Goal: Task Accomplishment & Management: Manage account settings

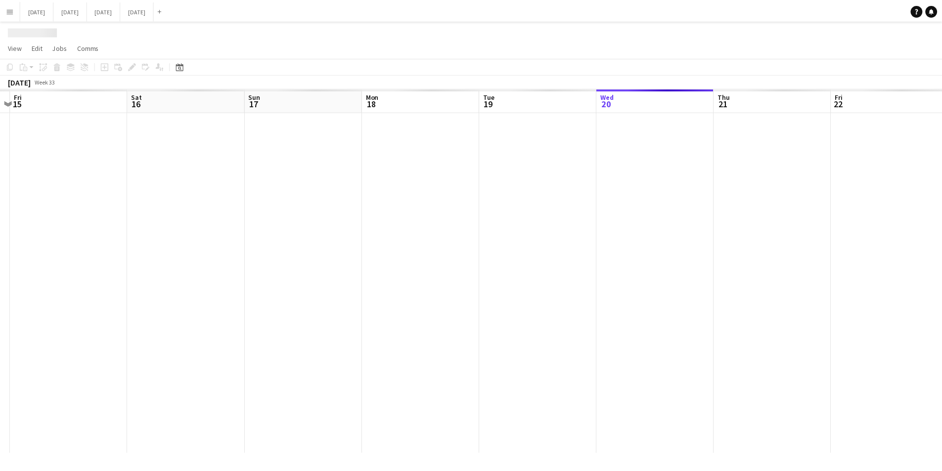
scroll to position [0, 226]
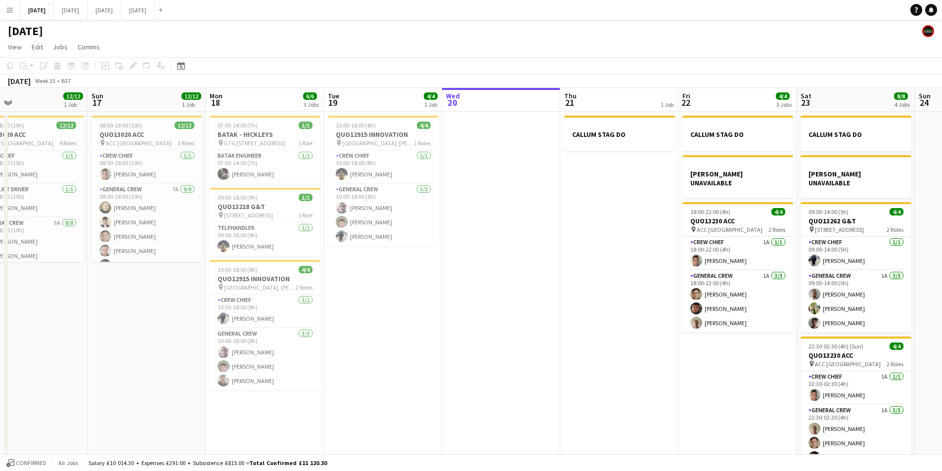
drag, startPoint x: 684, startPoint y: 336, endPoint x: 447, endPoint y: 364, distance: 238.5
click at [446, 364] on app-calendar-viewport "Wed 13 Thu 14 4/4 1 Job Fri 15 1/1 1 Job Sat 16 12/12 1 Job Sun 17 12/12 1 Job …" at bounding box center [471, 284] width 942 height 393
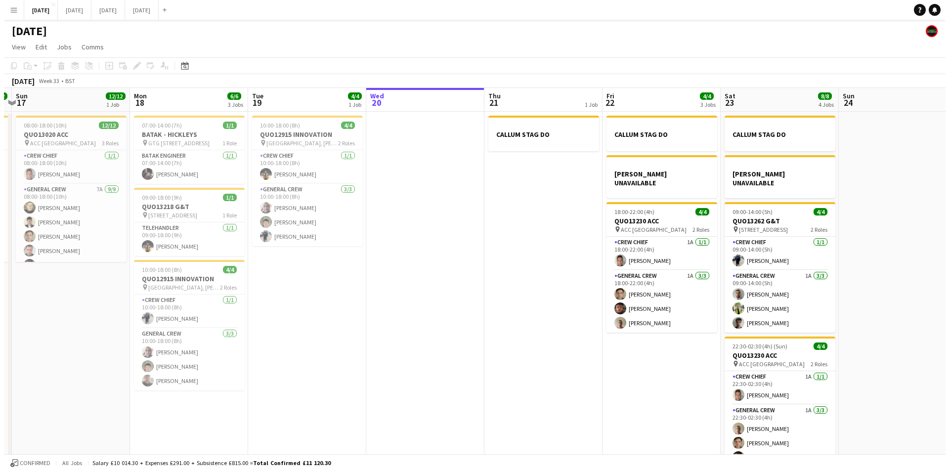
scroll to position [0, 0]
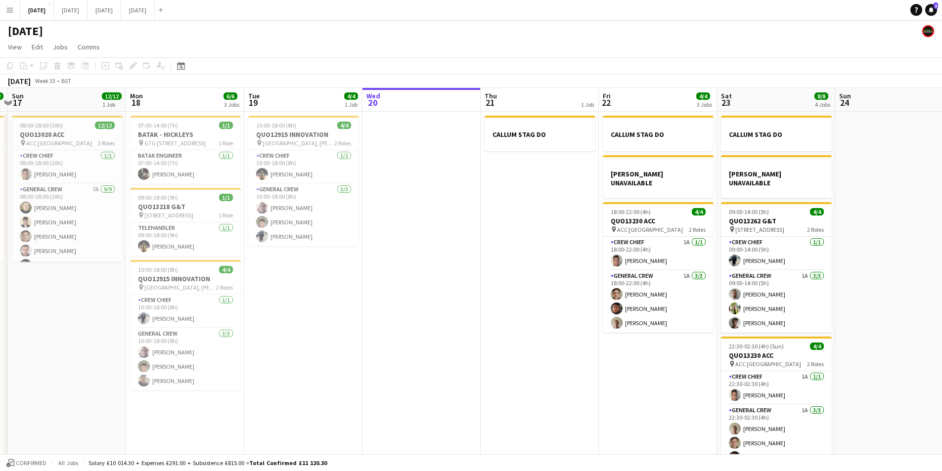
drag, startPoint x: 476, startPoint y: 233, endPoint x: 135, endPoint y: 44, distance: 389.8
click at [362, 215] on app-calendar-viewport "Thu 14 4/4 1 Job Fri 15 1/1 1 Job Sat 16 12/12 1 Job Sun 17 12/12 1 Job Mon 18 …" at bounding box center [471, 284] width 942 height 393
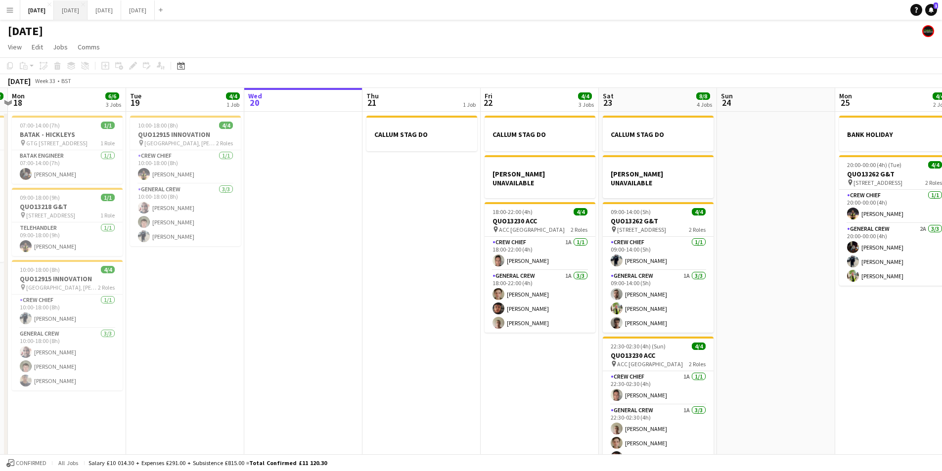
click at [88, 7] on button "[DATE] Close" at bounding box center [71, 9] width 34 height 19
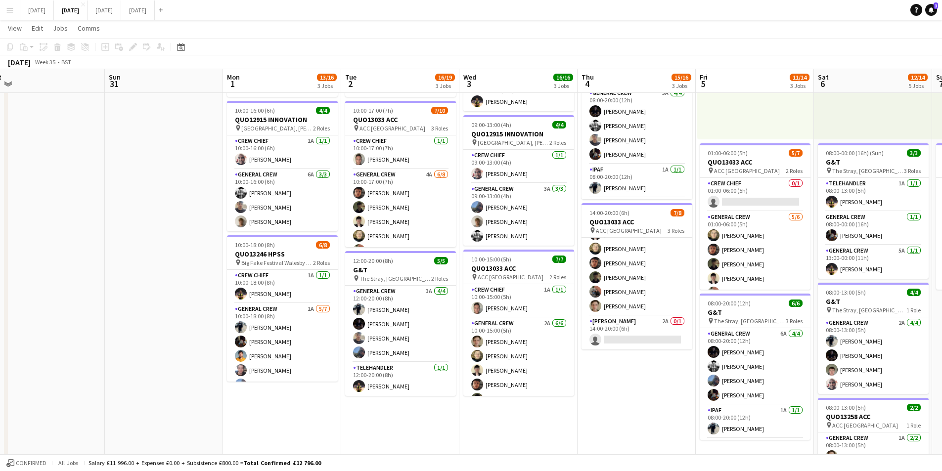
scroll to position [0, 338]
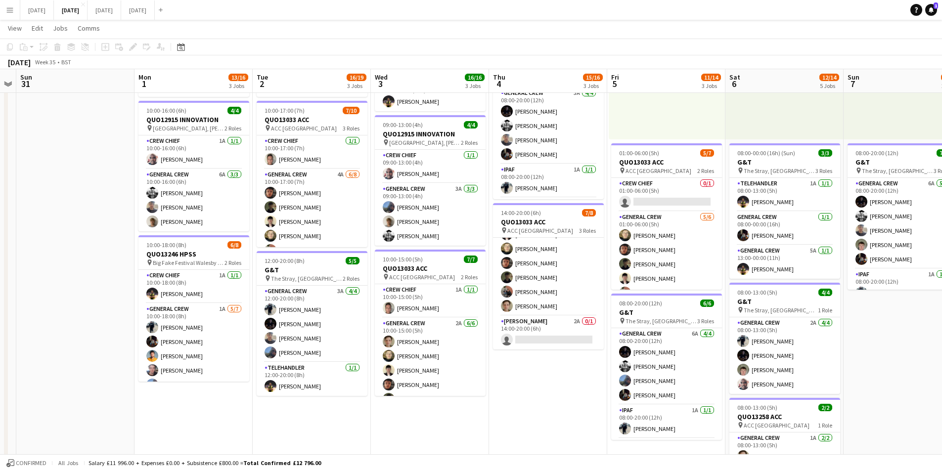
drag, startPoint x: 646, startPoint y: 383, endPoint x: 557, endPoint y: 398, distance: 89.8
click at [557, 398] on app-calendar-viewport "Thu 28 Fri 29 Sat 30 Sun 31 Mon 1 13/16 3 Jobs Tue 2 16/19 3 Jobs Wed 3 16/16 3…" at bounding box center [471, 254] width 942 height 728
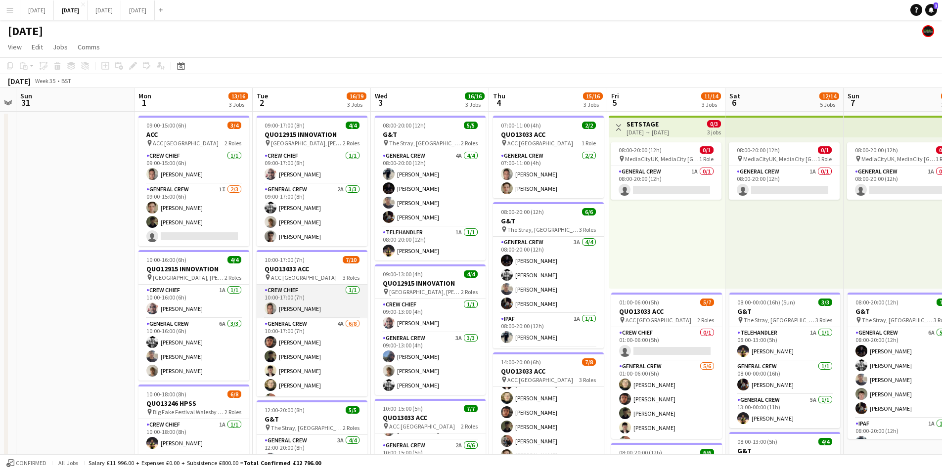
scroll to position [89, 0]
click at [316, 337] on app-card-role "General Crew 4A [DATE] 10:00-17:00 (7h) [PERSON_NAME] [PERSON_NAME] [PERSON_NAM…" at bounding box center [312, 296] width 111 height 134
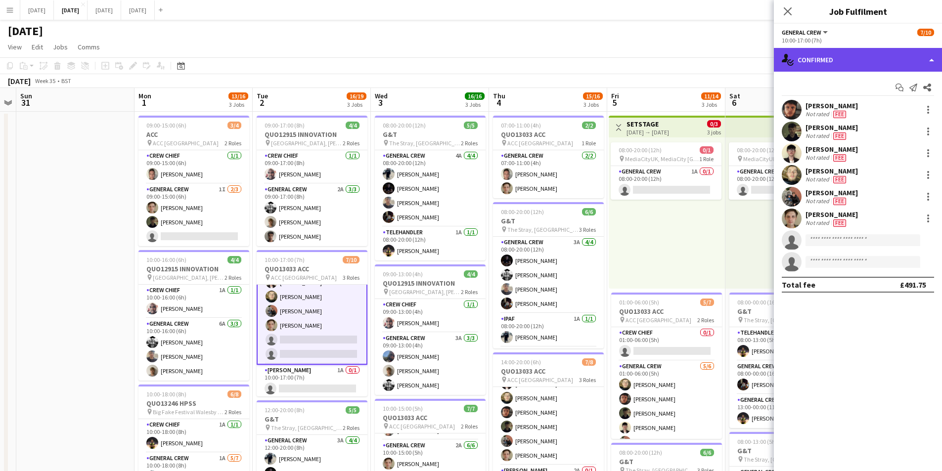
click at [855, 54] on div "single-neutral-actions-check-2 Confirmed" at bounding box center [858, 60] width 168 height 24
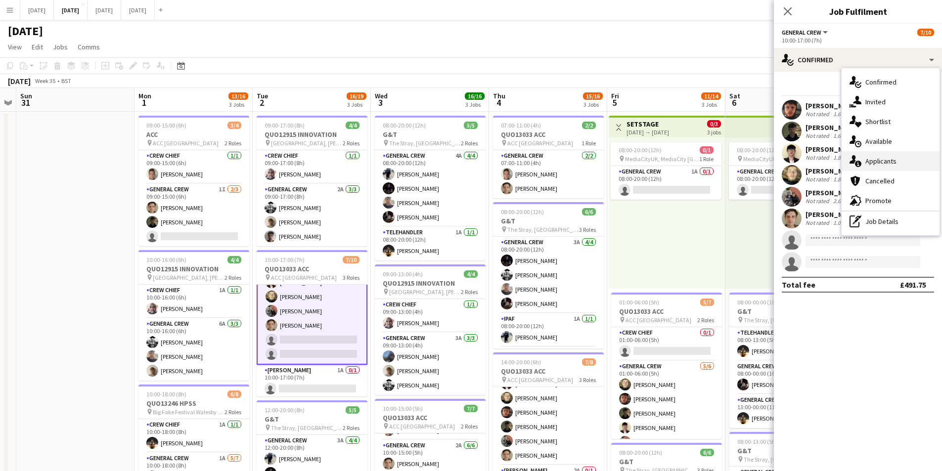
scroll to position [90, 0]
click at [893, 162] on div "single-neutral-actions-information Applicants" at bounding box center [891, 161] width 98 height 20
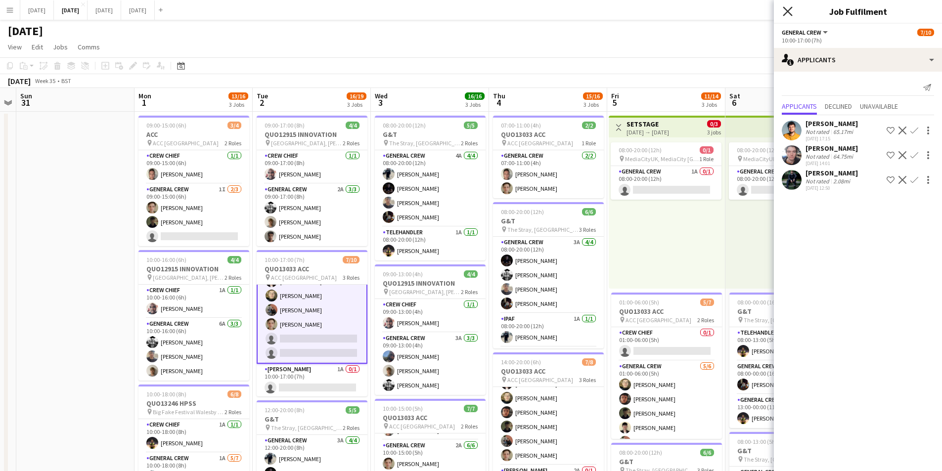
click at [789, 7] on icon "Close pop-in" at bounding box center [787, 10] width 9 height 9
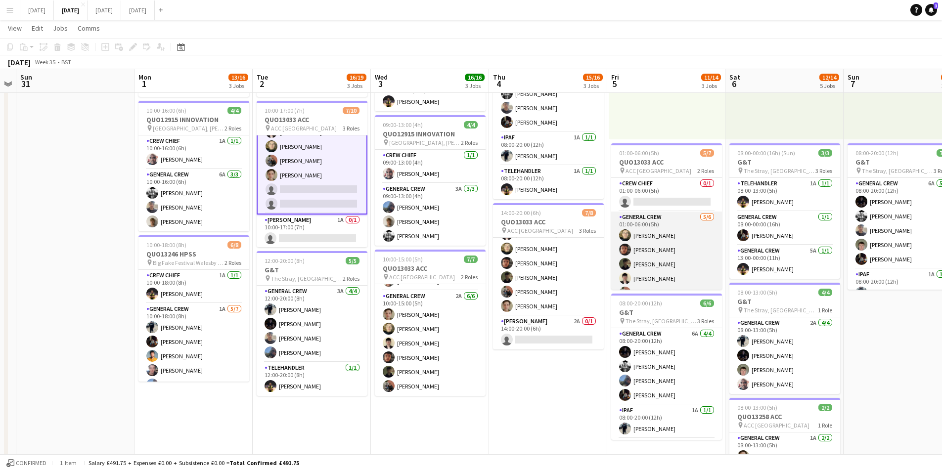
scroll to position [27, 0]
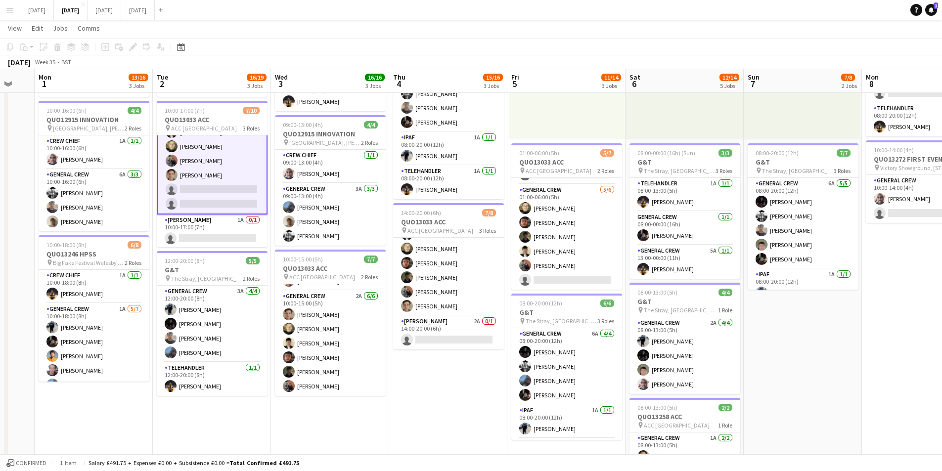
drag, startPoint x: 563, startPoint y: 402, endPoint x: 504, endPoint y: 380, distance: 62.7
click at [424, 404] on app-calendar-viewport "Fri 29 Sat 30 Sun 31 Mon 1 13/16 3 Jobs Tue 2 16/19 3 Jobs Wed 3 16/16 3 Jobs T…" at bounding box center [471, 254] width 942 height 728
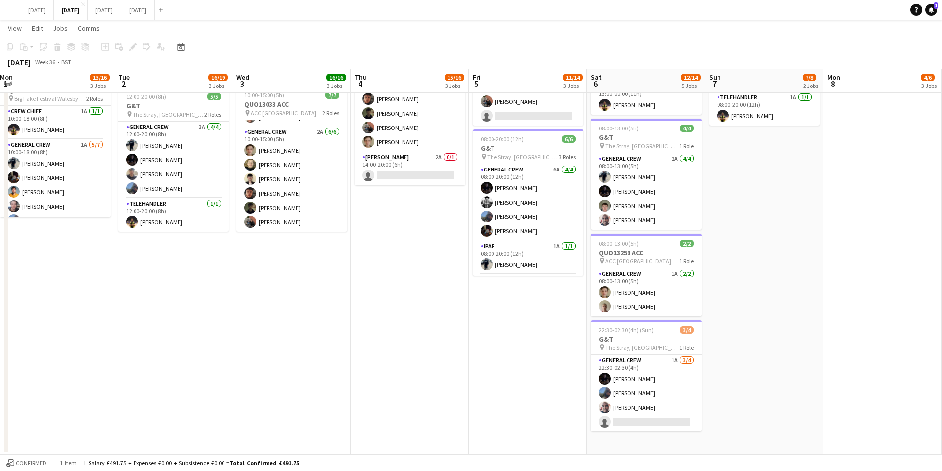
scroll to position [115, 0]
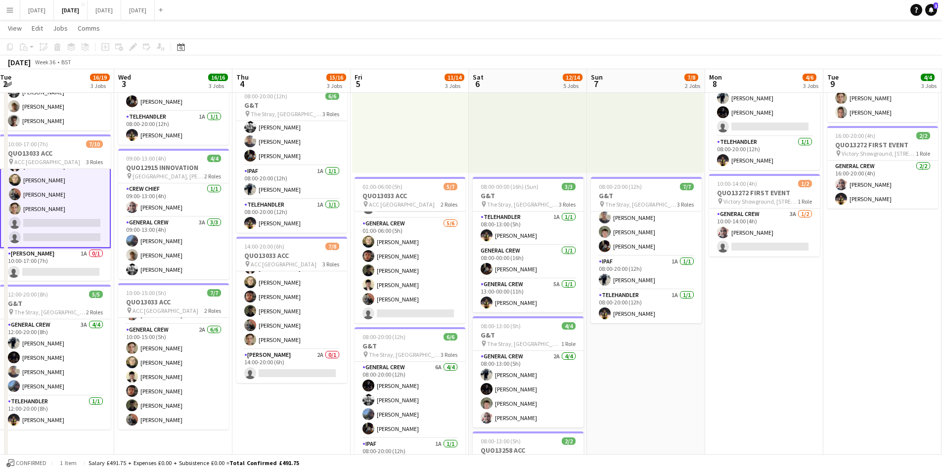
drag, startPoint x: 874, startPoint y: 339, endPoint x: 664, endPoint y: 343, distance: 210.7
click at [655, 348] on app-calendar-viewport "Sat 30 Sun 31 Mon 1 13/16 3 Jobs Tue 2 16/19 3 Jobs Wed 3 16/16 3 Jobs Thu 4 15…" at bounding box center [471, 288] width 942 height 728
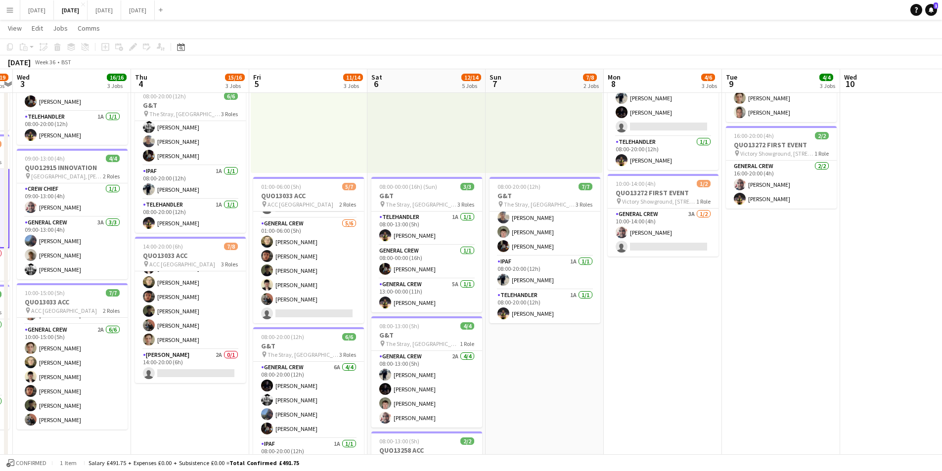
scroll to position [0, 0]
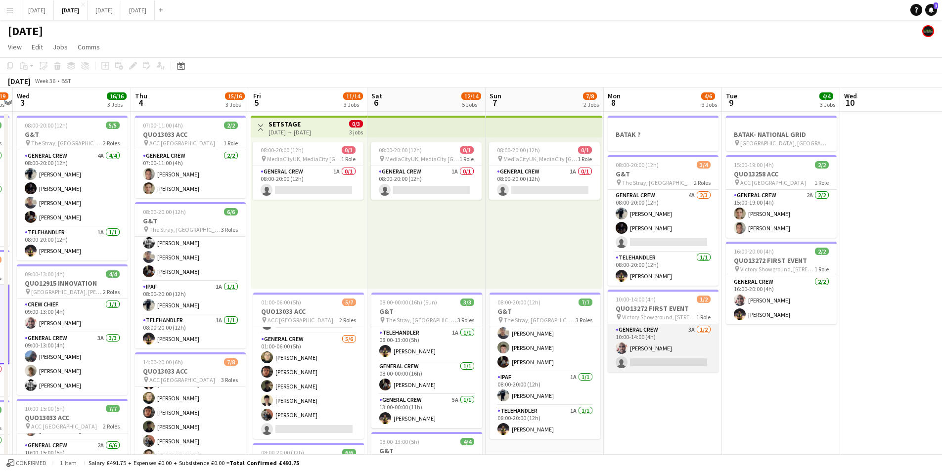
click at [678, 351] on app-card-role "General Crew 3A 1/2 10:00-14:00 (4h) Michael Bartonjo single-neutral-actions" at bounding box center [663, 348] width 111 height 48
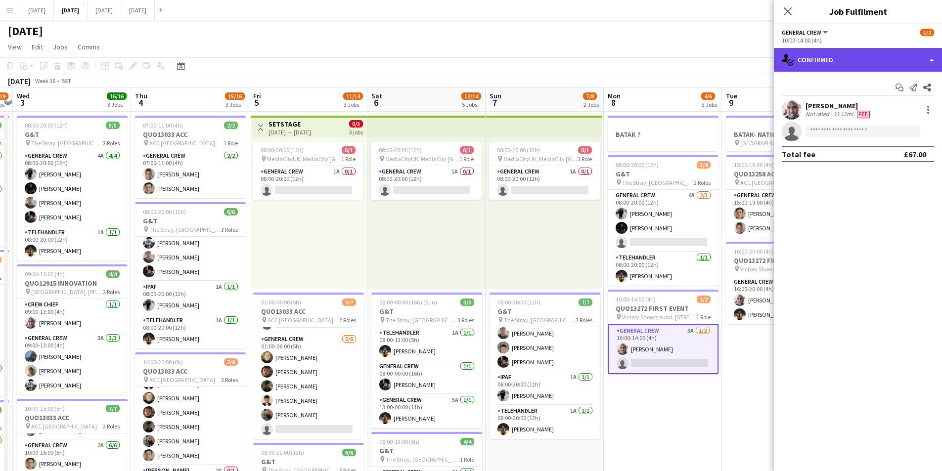
scroll to position [89, 0]
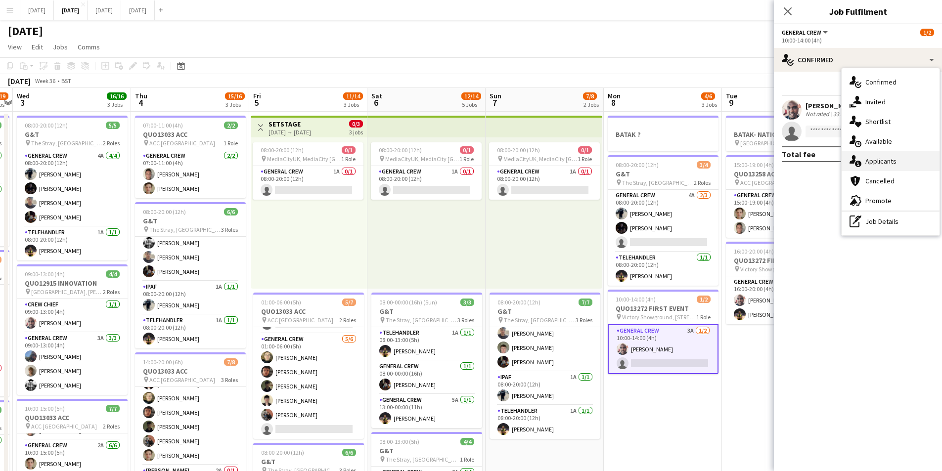
click at [887, 160] on div "single-neutral-actions-information Applicants" at bounding box center [891, 161] width 98 height 20
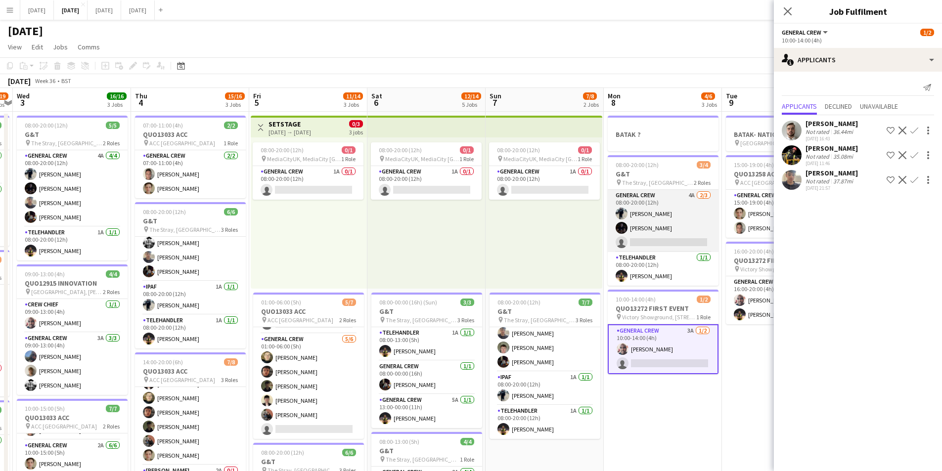
click at [669, 224] on app-card-role "General Crew 4A [DATE] 08:00-20:00 (12h) [PERSON_NAME] [PERSON_NAME] single-neu…" at bounding box center [663, 221] width 111 height 62
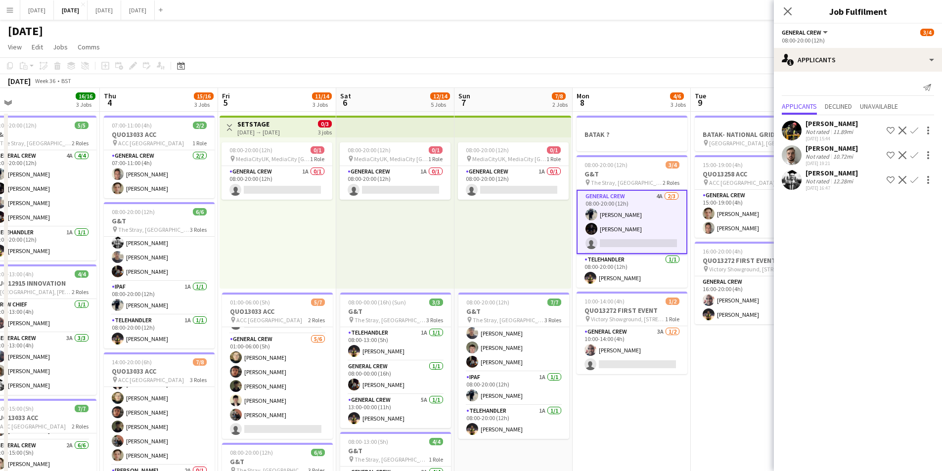
scroll to position [0, 378]
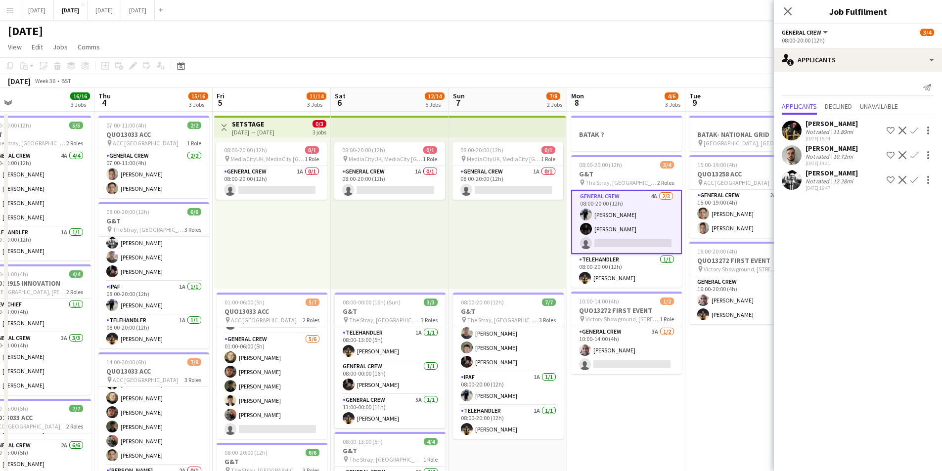
drag, startPoint x: 692, startPoint y: 411, endPoint x: 446, endPoint y: 385, distance: 246.6
click at [445, 385] on app-calendar-viewport "Sun 31 Mon 1 13/16 3 Jobs Tue 2 16/19 3 Jobs Wed 3 16/16 3 Jobs Thu 4 15/16 3 J…" at bounding box center [471, 428] width 942 height 680
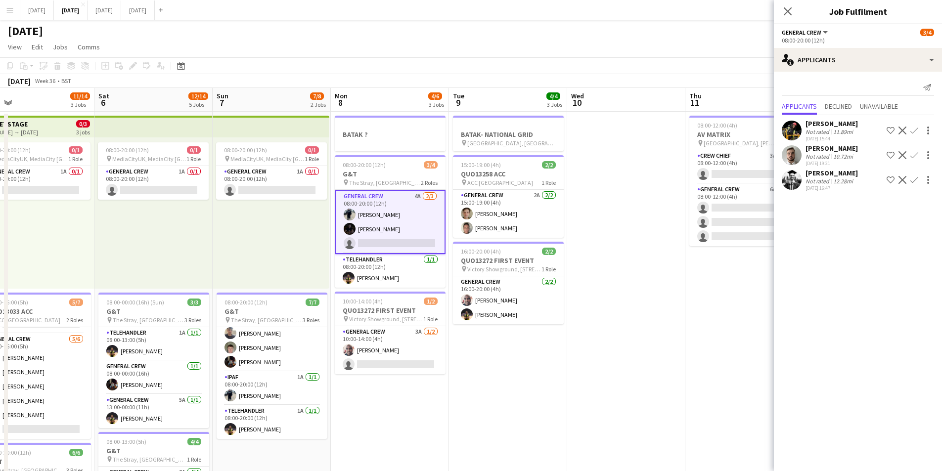
scroll to position [0, 352]
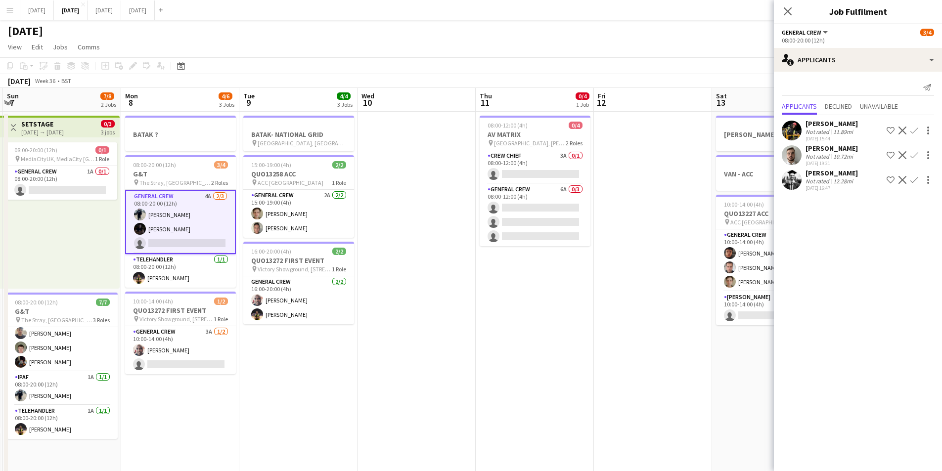
drag, startPoint x: 630, startPoint y: 286, endPoint x: 543, endPoint y: 285, distance: 86.5
click at [432, 262] on app-calendar-viewport "Thu 4 15/16 3 Jobs Fri 5 11/14 3 Jobs Sat 6 12/14 5 Jobs Sun 7 7/8 2 Jobs Mon 8…" at bounding box center [471, 428] width 942 height 680
click at [404, 266] on app-calendar-viewport "Thu 4 15/16 3 Jobs Fri 5 11/14 3 Jobs Sat 6 12/14 5 Jobs Sun 7 7/8 2 Jobs Mon 8…" at bounding box center [471, 428] width 942 height 680
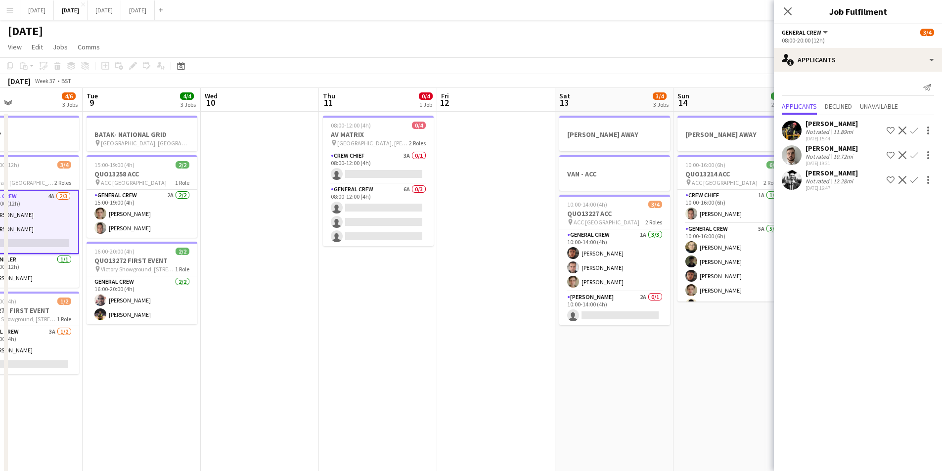
scroll to position [0, 314]
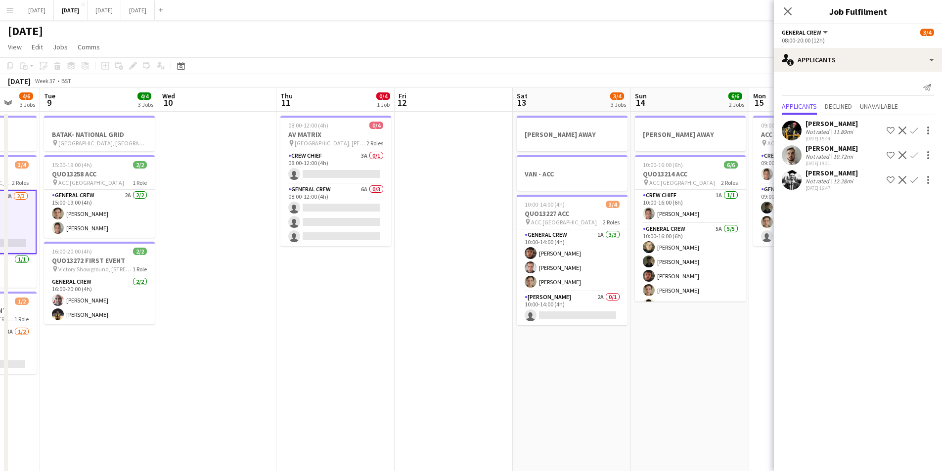
click at [489, 283] on app-calendar-viewport "Sat 6 12/14 5 Jobs Sun 7 7/8 2 Jobs Mon 8 4/6 3 Jobs Tue 9 4/4 3 Jobs Wed 10 Th…" at bounding box center [471, 428] width 942 height 680
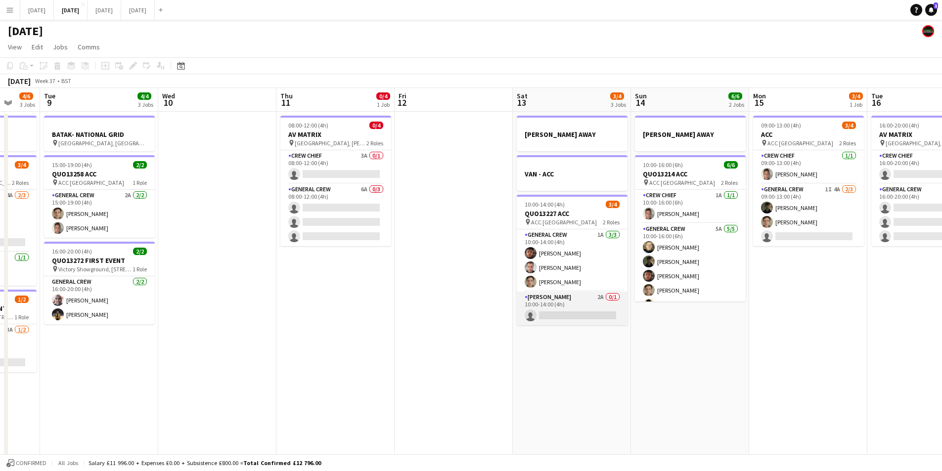
click at [577, 312] on app-card-role "Van Driver 2A 0/1 10:00-14:00 (4h) single-neutral-actions" at bounding box center [572, 309] width 111 height 34
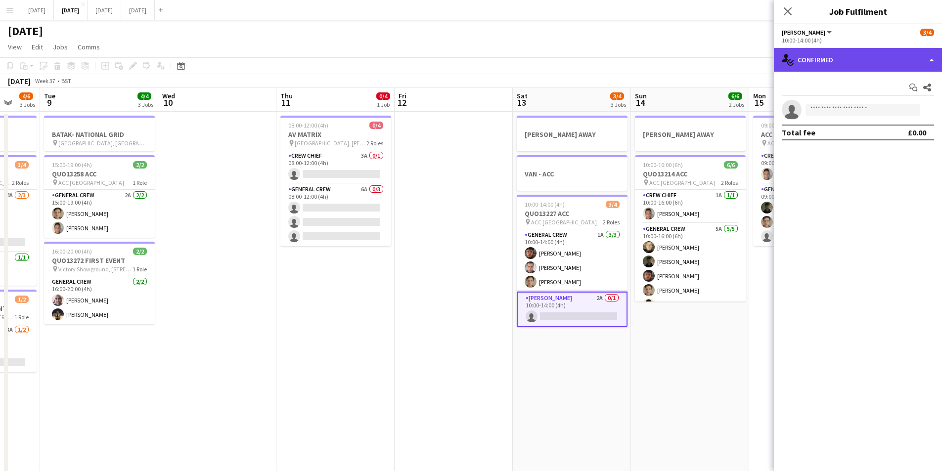
click at [877, 52] on div "single-neutral-actions-check-2 Confirmed" at bounding box center [858, 60] width 168 height 24
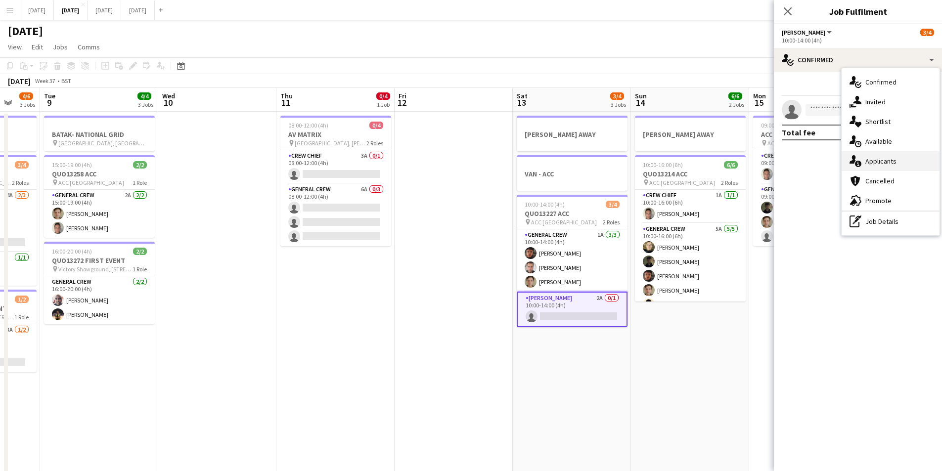
click at [887, 163] on div "single-neutral-actions-information Applicants" at bounding box center [891, 161] width 98 height 20
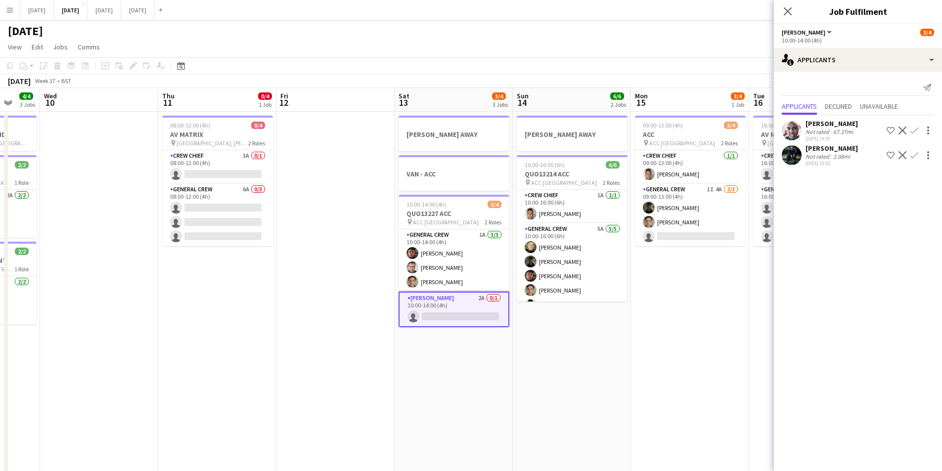
scroll to position [0, 362]
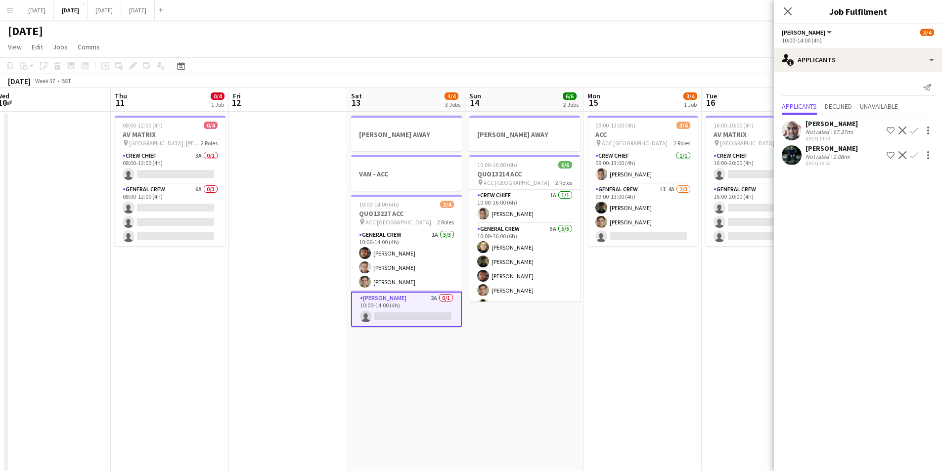
drag, startPoint x: 682, startPoint y: 386, endPoint x: 517, endPoint y: 374, distance: 166.1
click at [517, 374] on app-calendar-viewport "Sun 7 7/8 2 Jobs Mon 8 4/6 3 Jobs Tue 9 4/4 3 Jobs Wed 10 Thu 11 0/4 1 Job Fri …" at bounding box center [471, 428] width 942 height 680
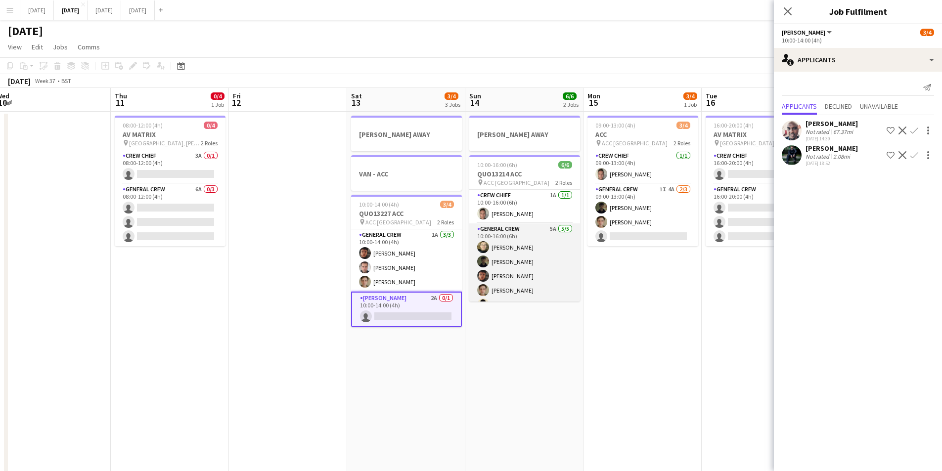
scroll to position [13, 0]
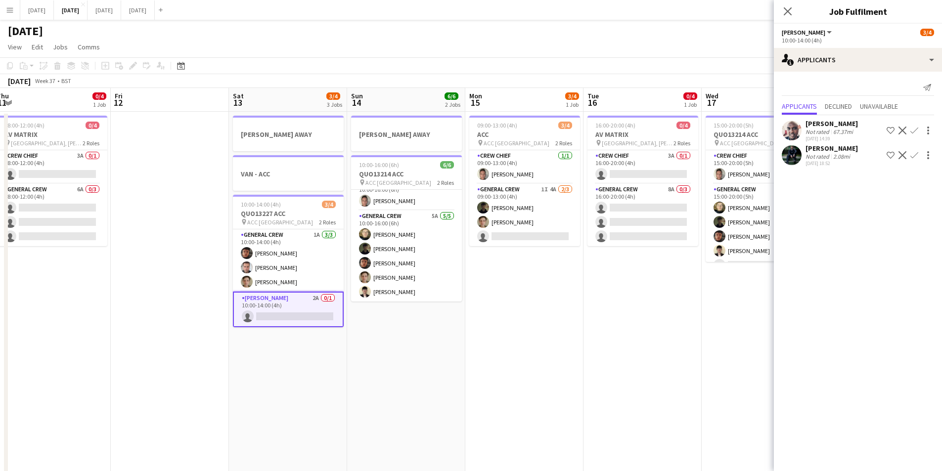
drag, startPoint x: 679, startPoint y: 277, endPoint x: 609, endPoint y: 277, distance: 70.2
click at [609, 277] on app-calendar-viewport "Mon 8 4/6 3 Jobs Tue 9 4/4 3 Jobs Wed 10 Thu 11 0/4 1 Job Fri 12 Sat 13 3/4 3 J…" at bounding box center [471, 428] width 942 height 680
click at [555, 221] on app-calendar-viewport "Mon 8 4/6 3 Jobs Tue 9 4/4 3 Jobs Wed 10 Thu 11 0/4 1 Job Fri 12 Sat 13 3/4 3 J…" at bounding box center [471, 428] width 942 height 680
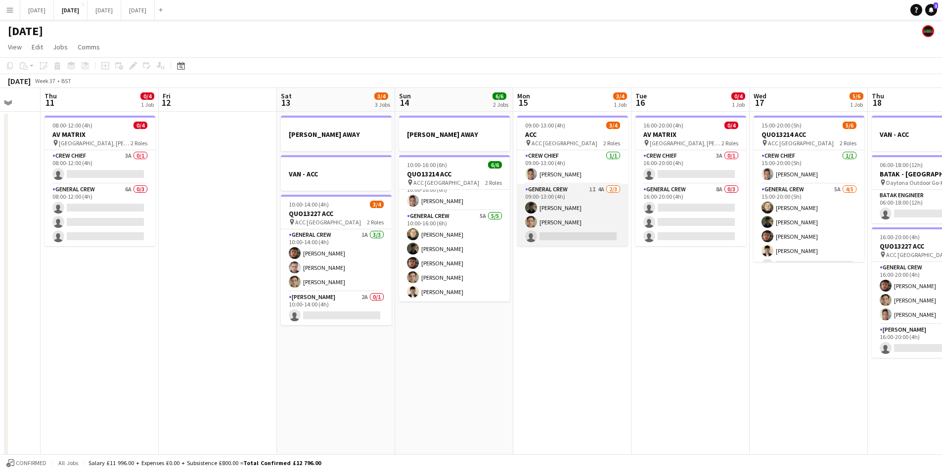
click at [561, 222] on app-card-role "General Crew 1I 4A [DATE] 09:00-13:00 (4h) [PERSON_NAME] [PERSON_NAME] single-n…" at bounding box center [572, 215] width 111 height 62
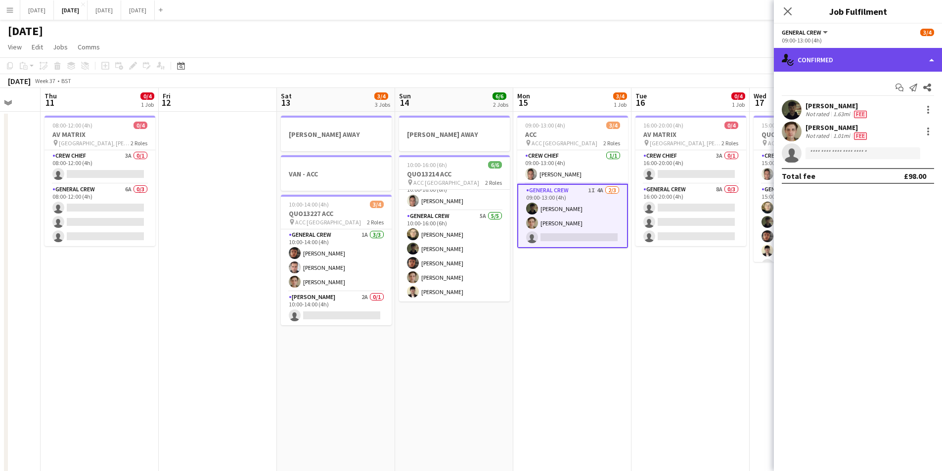
click at [855, 62] on div "single-neutral-actions-check-2 Confirmed" at bounding box center [858, 60] width 168 height 24
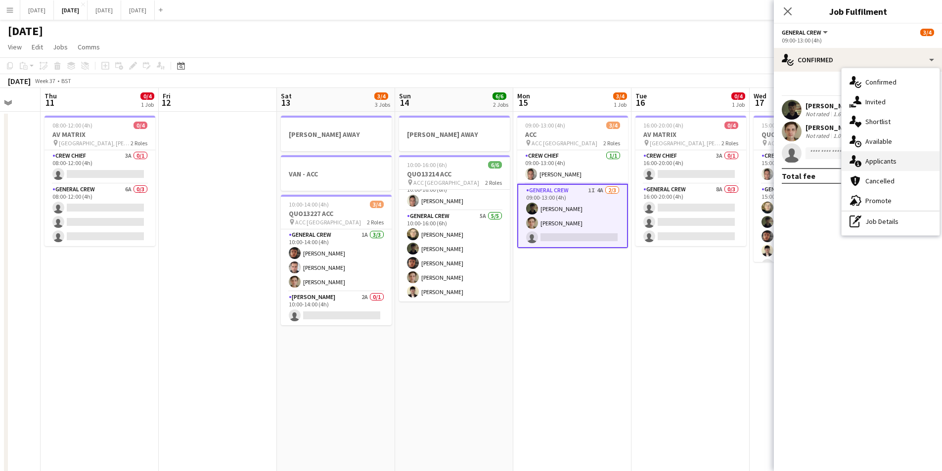
click at [891, 155] on div "single-neutral-actions-information Applicants" at bounding box center [891, 161] width 98 height 20
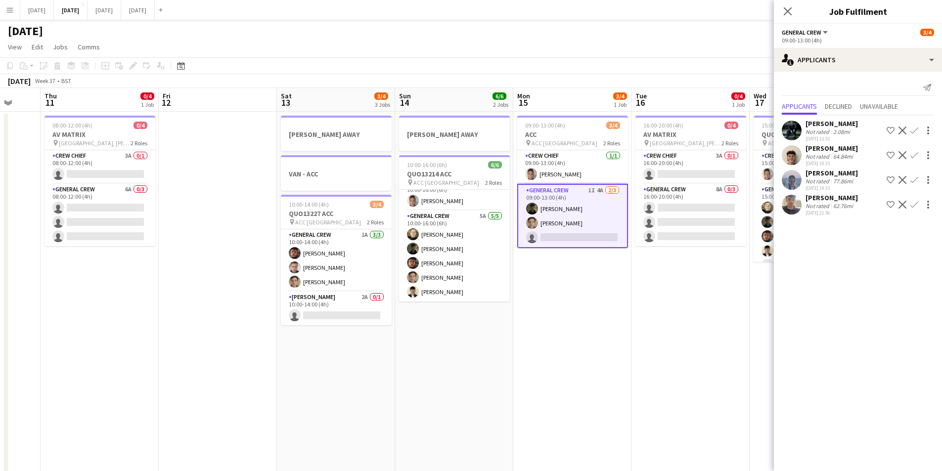
click at [793, 156] on app-user-avatar at bounding box center [792, 155] width 20 height 20
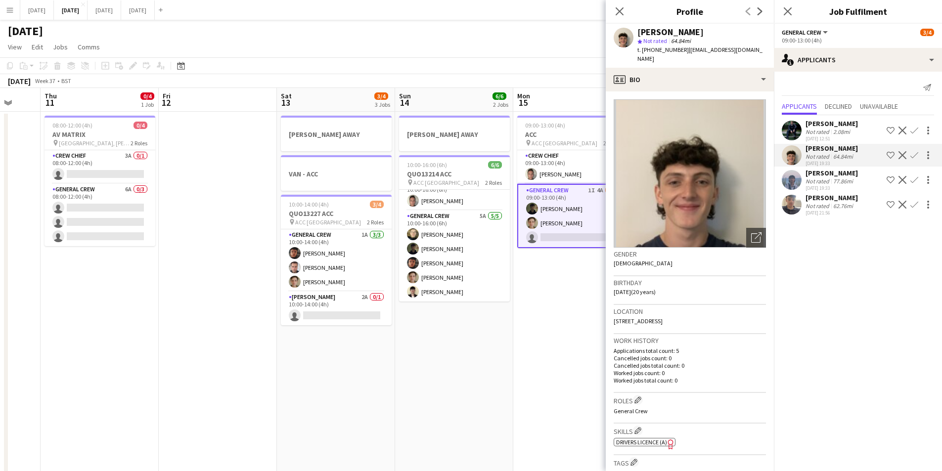
click at [789, 179] on app-user-avatar at bounding box center [792, 180] width 20 height 20
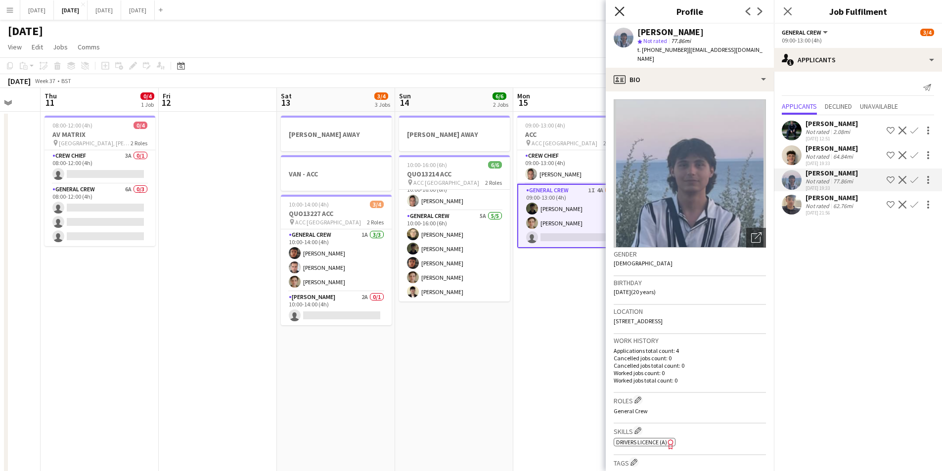
click at [620, 13] on icon "Close pop-in" at bounding box center [619, 10] width 9 height 9
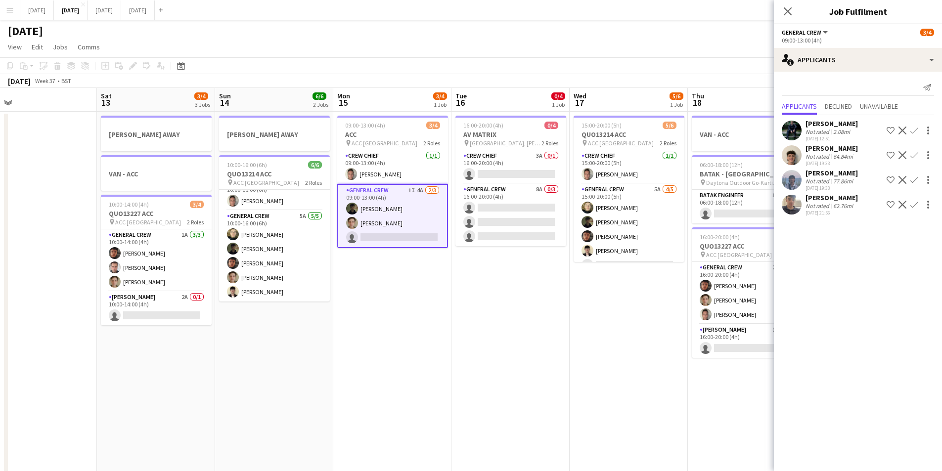
drag, startPoint x: 738, startPoint y: 279, endPoint x: 547, endPoint y: 282, distance: 190.4
click at [542, 283] on app-calendar-viewport "Tue 9 4/4 3 Jobs Wed 10 Thu 11 0/4 1 Job Fri 12 Sat 13 3/4 3 Jobs Sun 14 6/6 2 …" at bounding box center [471, 428] width 942 height 680
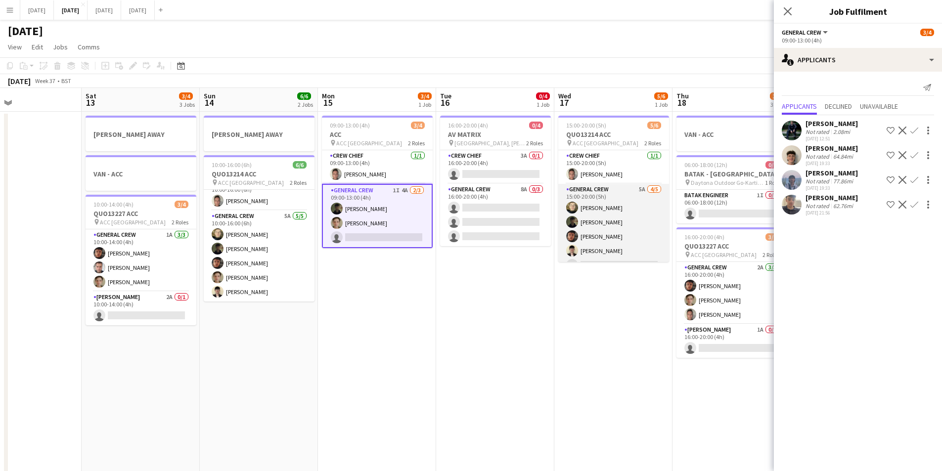
scroll to position [13, 0]
click at [608, 217] on app-card-role "General Crew 5A [DATE] 15:00-20:00 (5h) [PERSON_NAME] black [PERSON_NAME] [PERS…" at bounding box center [613, 216] width 111 height 91
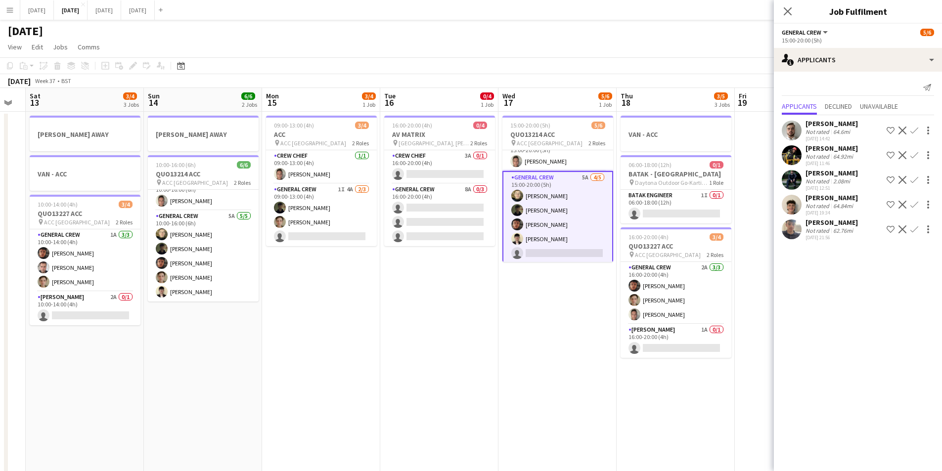
scroll to position [0, 330]
drag, startPoint x: 624, startPoint y: 340, endPoint x: 567, endPoint y: 329, distance: 57.8
click at [567, 329] on app-calendar-viewport "Wed 10 Thu 11 0/4 1 Job Fri 12 Sat 13 3/4 3 Jobs Sun 14 6/6 2 Jobs Mon 15 3/4 1…" at bounding box center [471, 428] width 942 height 680
click at [684, 342] on app-card-role "Van Driver 1A 0/1 16:00-20:00 (4h) single-neutral-actions" at bounding box center [675, 341] width 111 height 34
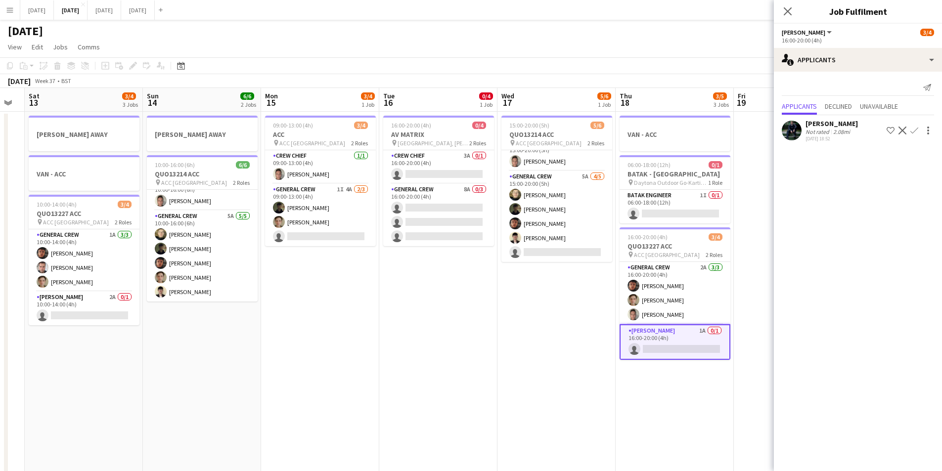
scroll to position [0, 357]
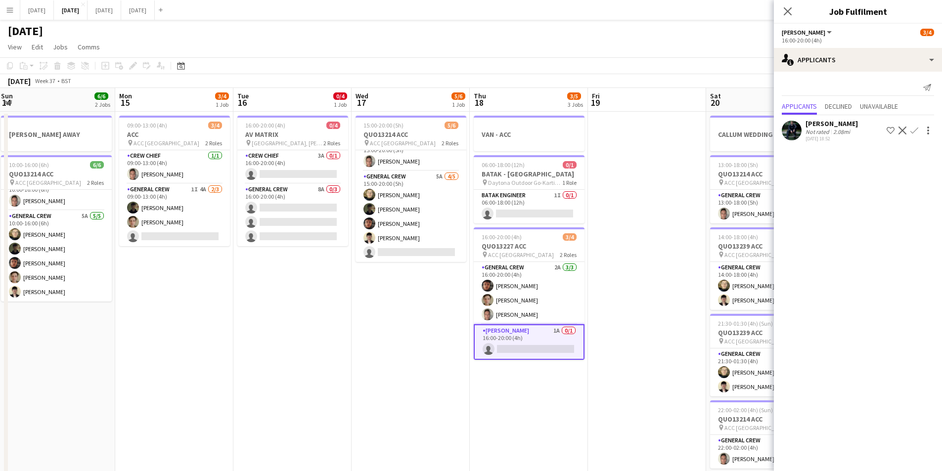
drag, startPoint x: 632, startPoint y: 394, endPoint x: 496, endPoint y: 377, distance: 137.6
click at [485, 373] on app-calendar-viewport "Thu 11 0/4 1 Job Fri 12 Sat 13 3/4 3 Jobs Sun 14 6/6 2 Jobs Mon 15 3/4 1 Job Tu…" at bounding box center [471, 428] width 942 height 680
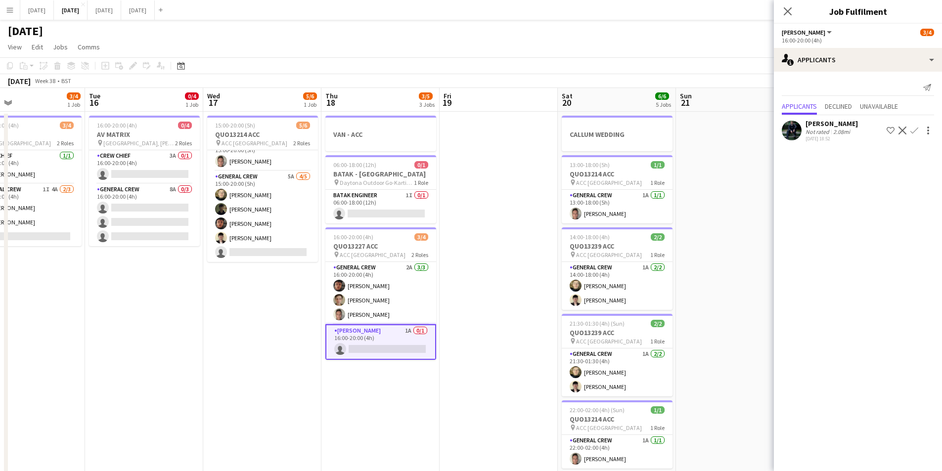
scroll to position [0, 394]
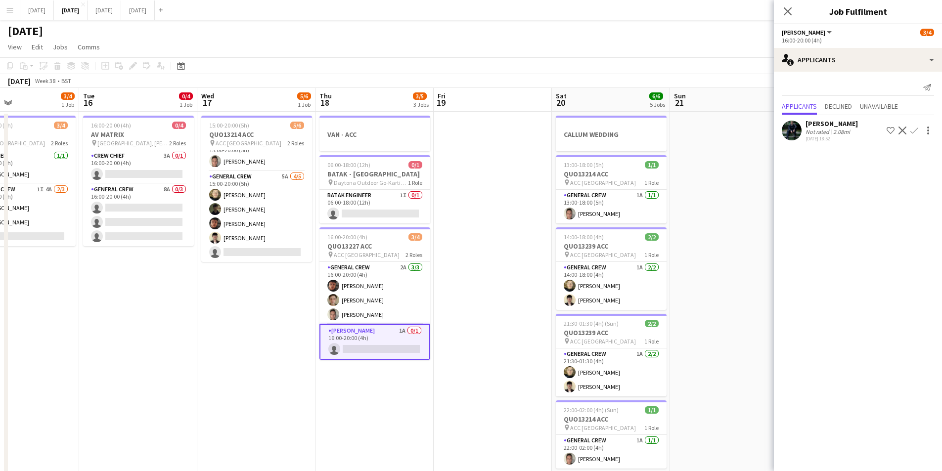
drag, startPoint x: 627, startPoint y: 377, endPoint x: 474, endPoint y: 361, distance: 153.7
click at [474, 361] on app-calendar-viewport "Fri 12 Sat 13 3/4 3 Jobs Sun 14 6/6 2 Jobs Mon 15 3/4 1 Job Tue 16 0/4 1 Job We…" at bounding box center [471, 428] width 942 height 680
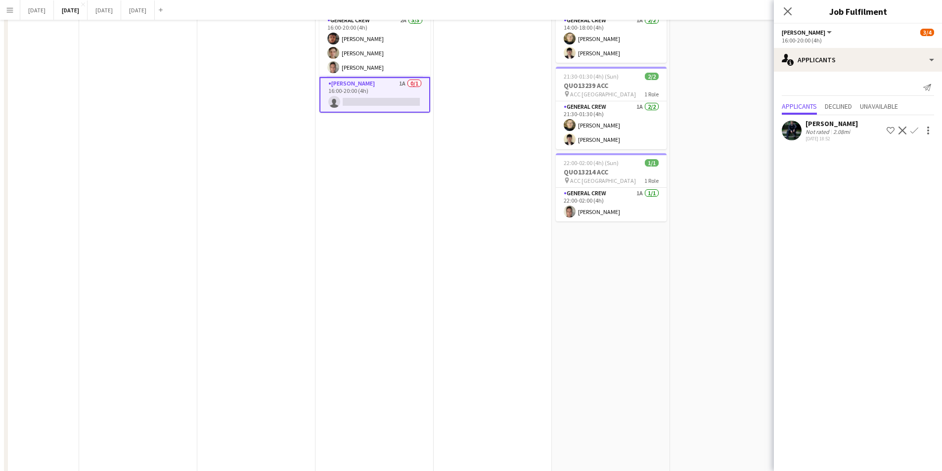
scroll to position [0, 0]
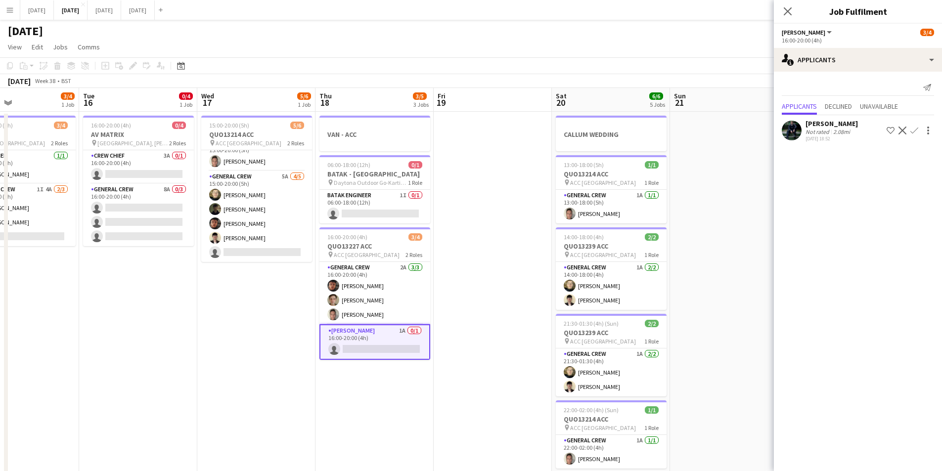
drag, startPoint x: 708, startPoint y: 344, endPoint x: 580, endPoint y: 323, distance: 129.2
click at [580, 323] on app-calendar-viewport "Fri 12 Sat 13 3/4 3 Jobs Sun 14 6/6 2 Jobs Mon 15 3/4 1 Job Tue 16 0/4 1 Job We…" at bounding box center [471, 428] width 942 height 680
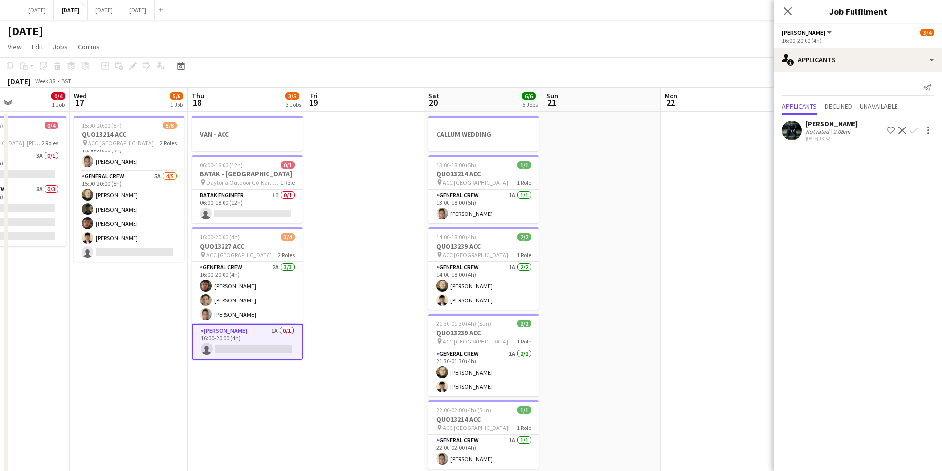
drag, startPoint x: 702, startPoint y: 346, endPoint x: 536, endPoint y: 319, distance: 167.3
click at [536, 319] on app-calendar-viewport "Sun 14 6/6 2 Jobs Mon 15 3/4 1 Job Tue 16 0/4 1 Job Wed 17 5/6 1 Job Thu 18 3/5…" at bounding box center [471, 428] width 942 height 680
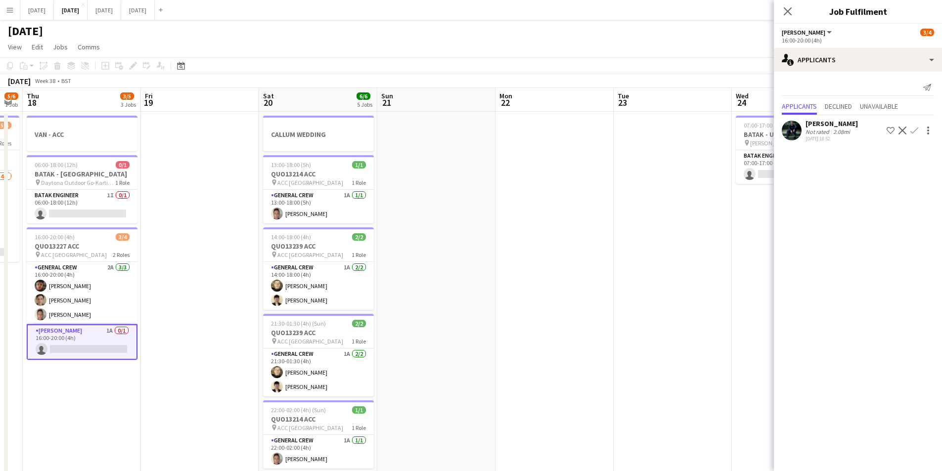
click at [536, 311] on app-calendar-viewport "Mon 15 3/4 1 Job Tue 16 0/4 1 Job Wed 17 5/6 1 Job Thu 18 3/5 3 Jobs Fri 19 Sat…" at bounding box center [471, 428] width 942 height 680
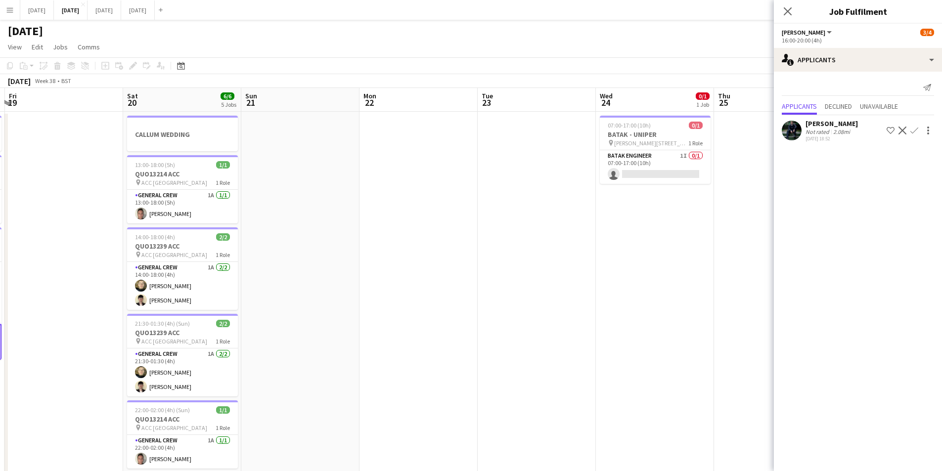
scroll to position [0, 364]
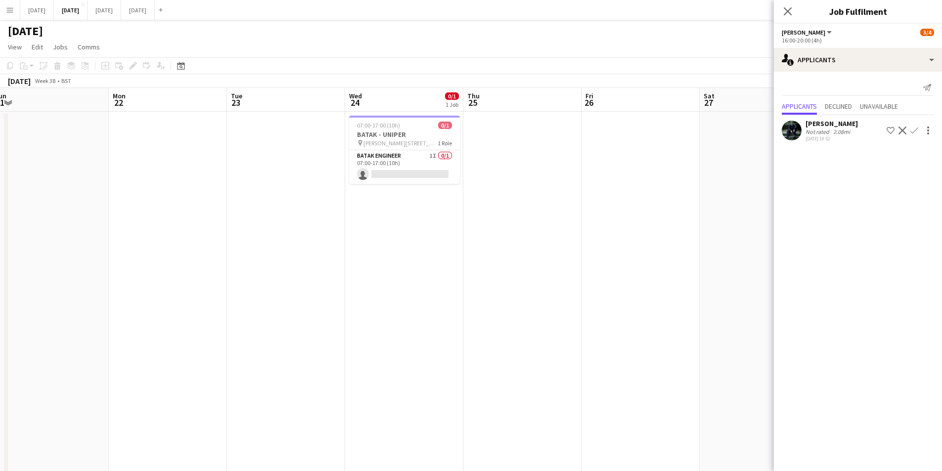
drag, startPoint x: 662, startPoint y: 323, endPoint x: 473, endPoint y: 307, distance: 189.1
click at [473, 307] on app-calendar-viewport "Thu 18 3/5 3 Jobs Fri 19 Sat 20 6/6 5 Jobs Sun 21 Mon 22 Tue 23 Wed 24 0/1 1 Jo…" at bounding box center [471, 428] width 942 height 680
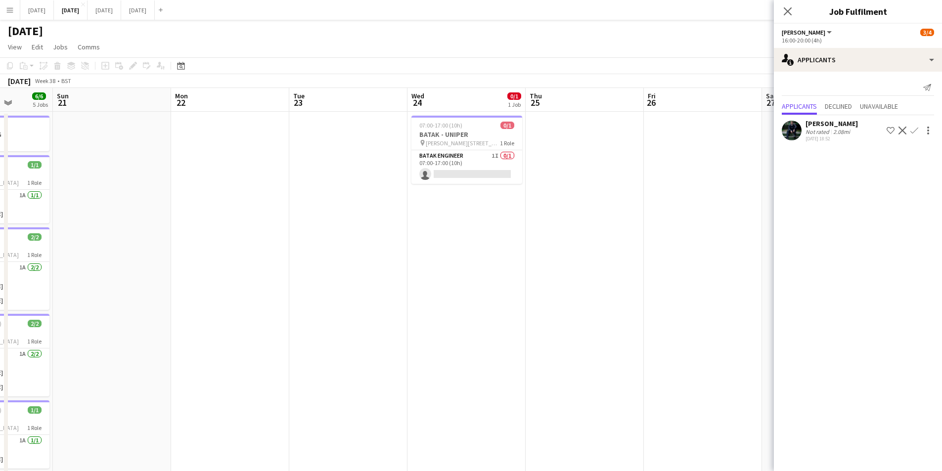
click at [477, 307] on app-calendar-viewport "Thu 18 3/5 3 Jobs Fri 19 Sat 20 6/6 5 Jobs Sun 21 Mon 22 Tue 23 Wed 24 0/1 1 Jo…" at bounding box center [471, 428] width 942 height 680
click at [704, 230] on app-calendar-viewport "Thu 18 3/5 3 Jobs Fri 19 Sat 20 6/6 5 Jobs Sun 21 Mon 22 Tue 23 Wed 24 0/1 1 Jo…" at bounding box center [471, 428] width 942 height 680
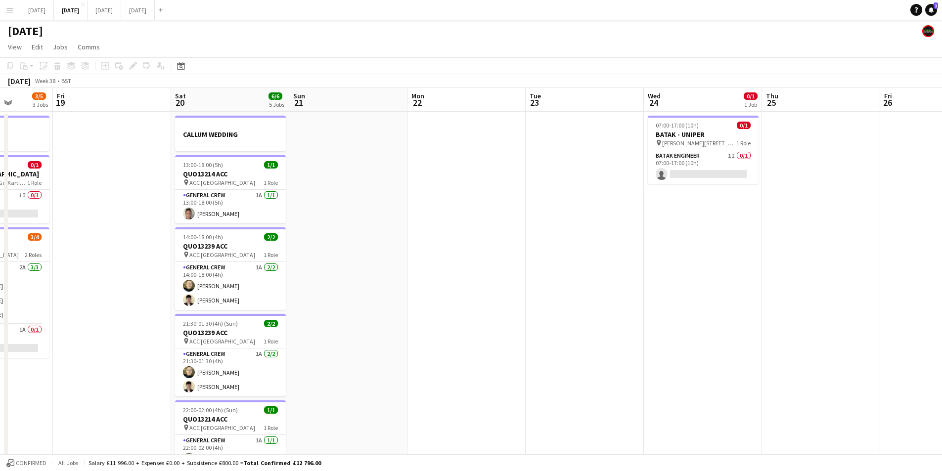
scroll to position [0, 262]
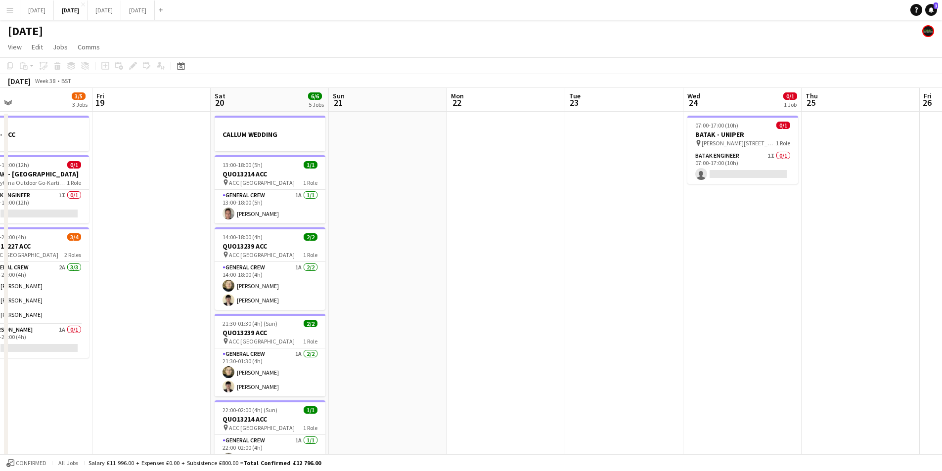
drag, startPoint x: 504, startPoint y: 325, endPoint x: 387, endPoint y: 302, distance: 119.4
click at [892, 313] on app-calendar-viewport "Tue 16 0/4 1 Job Wed 17 5/6 1 Job Thu 18 3/5 3 Jobs Fri 19 Sat 20 6/6 5 Jobs Su…" at bounding box center [471, 428] width 942 height 680
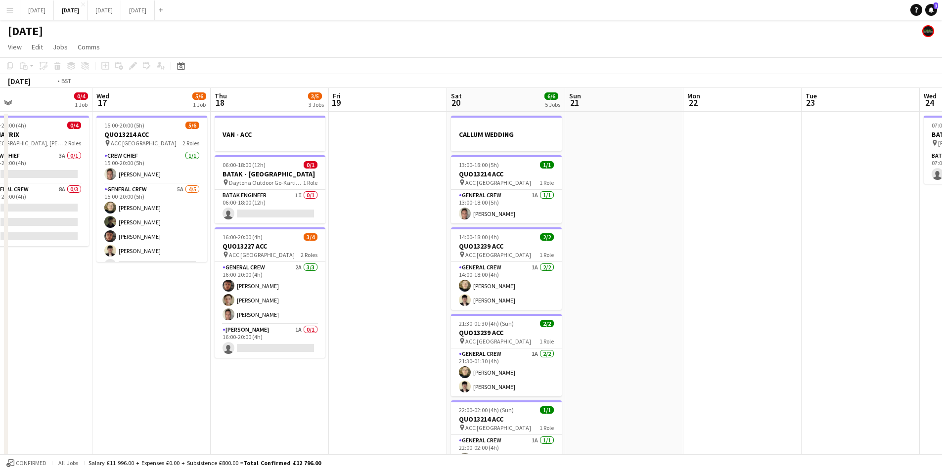
click at [563, 307] on app-calendar-viewport "Sun 14 6/6 2 Jobs Mon 15 3/4 1 Job Tue 16 0/4 1 Job Wed 17 5/6 1 Job Thu 18 3/5…" at bounding box center [471, 428] width 942 height 680
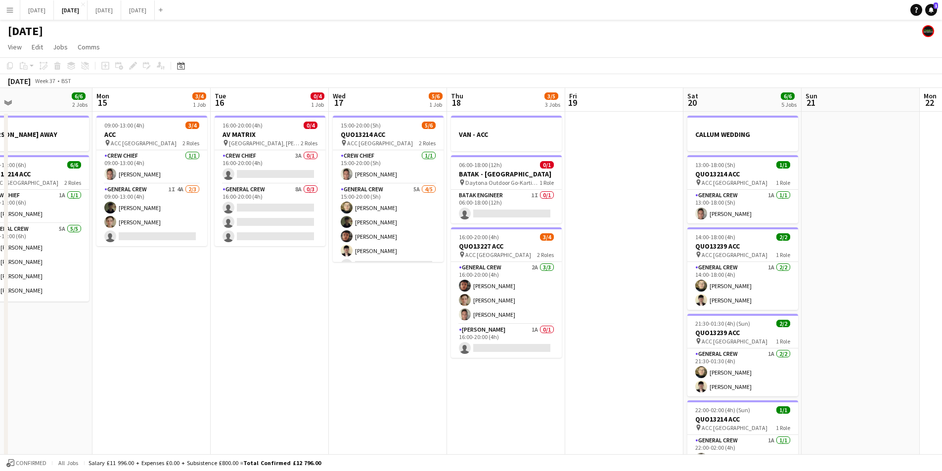
scroll to position [0, 122]
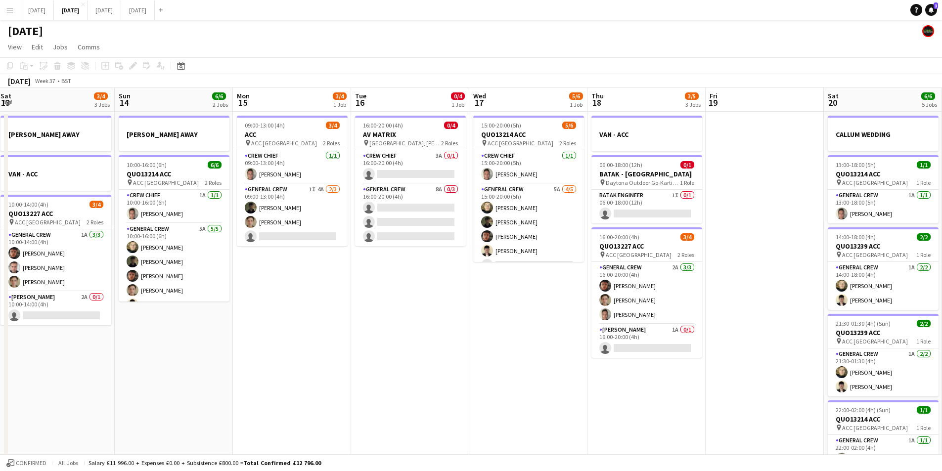
click at [729, 347] on app-calendar-viewport "Fri 12 Sat 13 3/4 3 Jobs Sun 14 6/6 2 Jobs Mon 15 3/4 1 Job Tue 16 0/4 1 Job We…" at bounding box center [471, 428] width 942 height 680
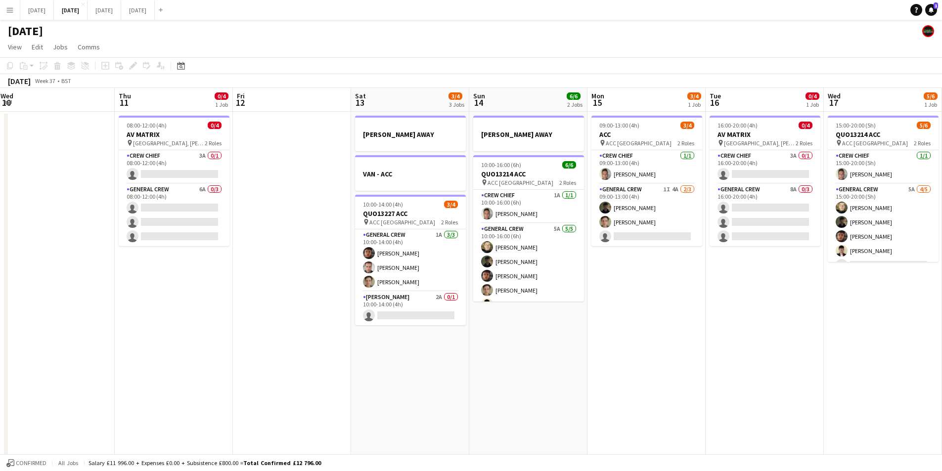
drag, startPoint x: 531, startPoint y: 353, endPoint x: 783, endPoint y: 323, distance: 253.4
click at [752, 329] on app-calendar-viewport "Tue 9 4/4 3 Jobs Wed 10 Thu 11 0/4 1 Job Fri 12 Sat 13 3/4 3 Jobs Sun 14 6/6 2 …" at bounding box center [471, 428] width 942 height 680
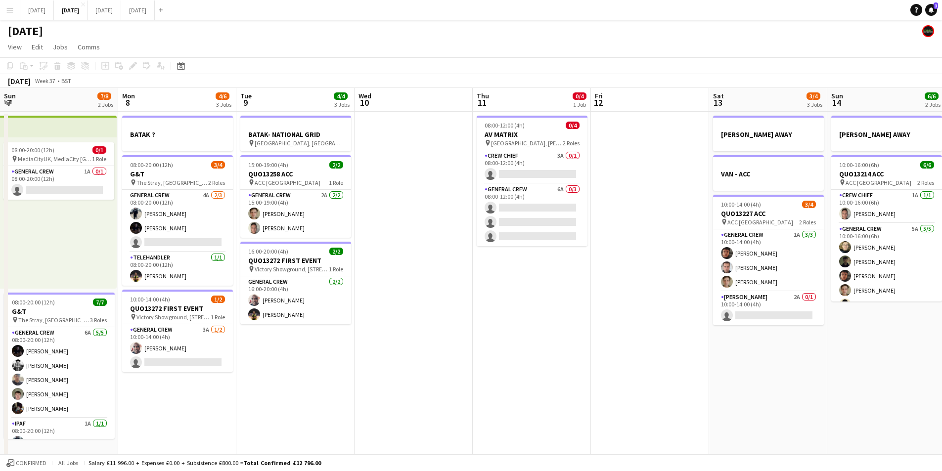
scroll to position [0, 236]
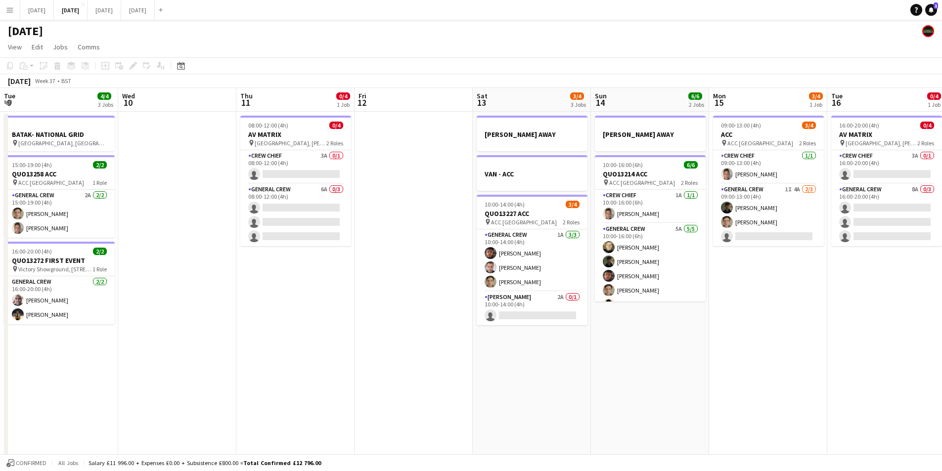
drag, startPoint x: 347, startPoint y: 363, endPoint x: 687, endPoint y: 380, distance: 340.6
click at [682, 380] on app-calendar-viewport "Sun 7 7/8 2 Jobs Mon 8 4/6 3 Jobs Tue 9 4/4 3 Jobs Wed 10 Thu 11 0/4 1 Job Fri …" at bounding box center [471, 428] width 942 height 680
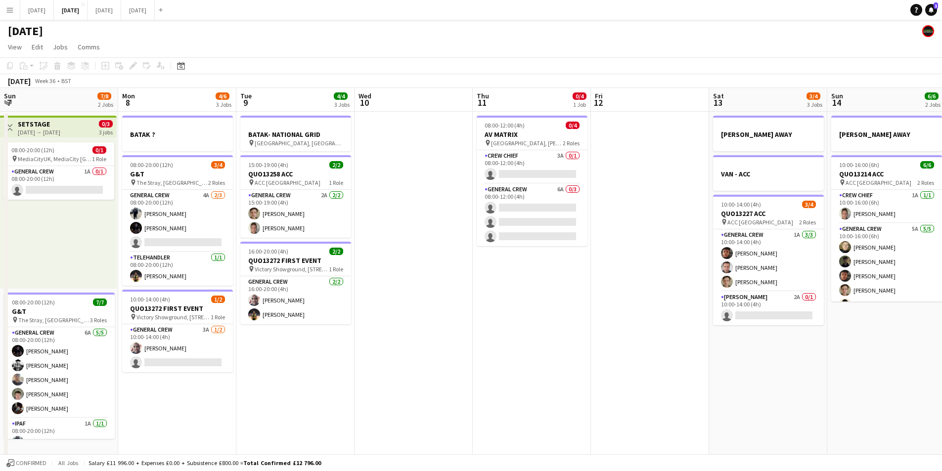
drag, startPoint x: 545, startPoint y: 376, endPoint x: 444, endPoint y: 392, distance: 102.5
click at [803, 398] on app-calendar-viewport "Fri 5 11/14 3 Jobs Sat 6 12/14 5 Jobs Sun 7 7/8 2 Jobs Mon 8 4/6 3 Jobs Tue 9 4…" at bounding box center [471, 428] width 942 height 680
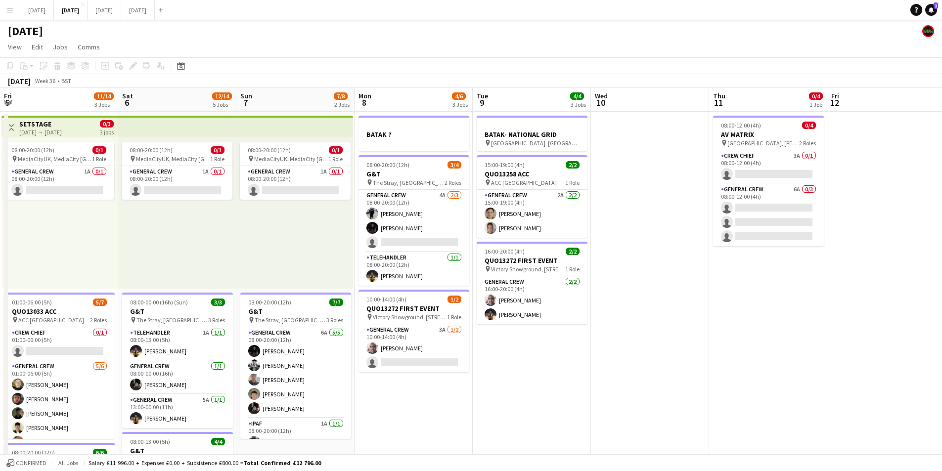
scroll to position [0, 211]
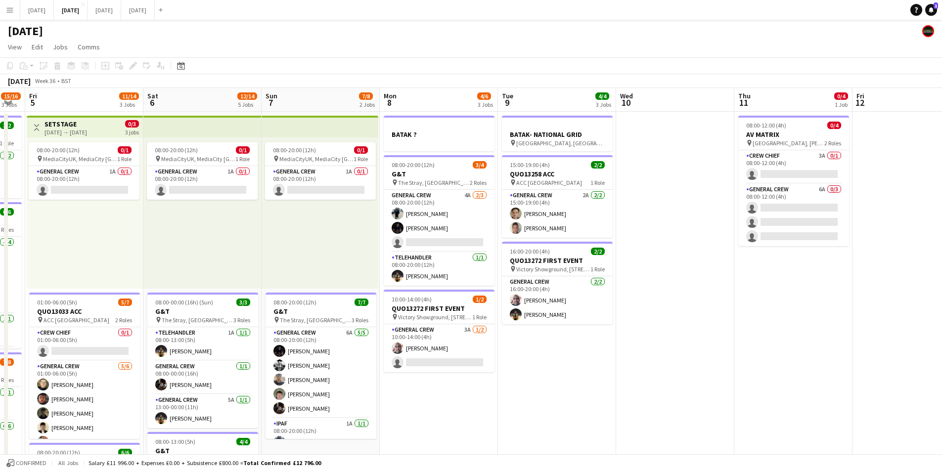
drag, startPoint x: 459, startPoint y: 419, endPoint x: 797, endPoint y: 414, distance: 337.7
click at [794, 415] on app-calendar-viewport "Wed 3 16/16 3 Jobs Thu 4 15/16 3 Jobs Fri 5 11/14 3 Jobs Sat 6 12/14 5 Jobs Sun…" at bounding box center [471, 428] width 942 height 680
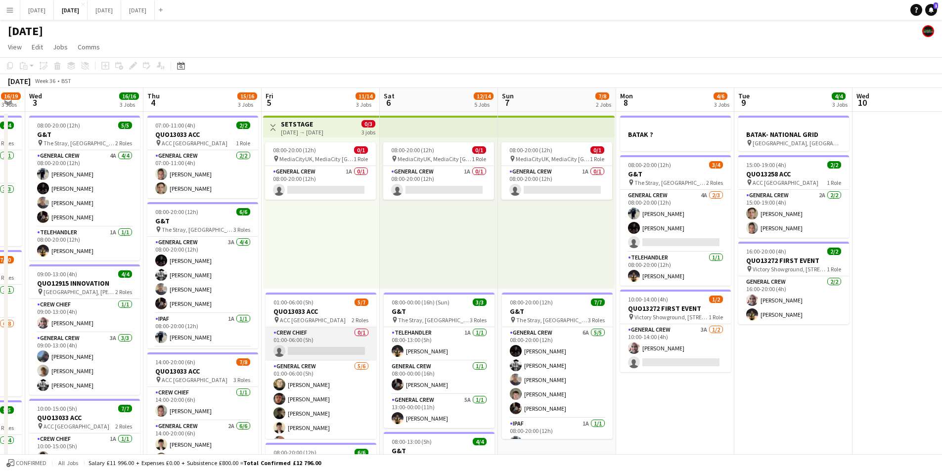
scroll to position [0, 236]
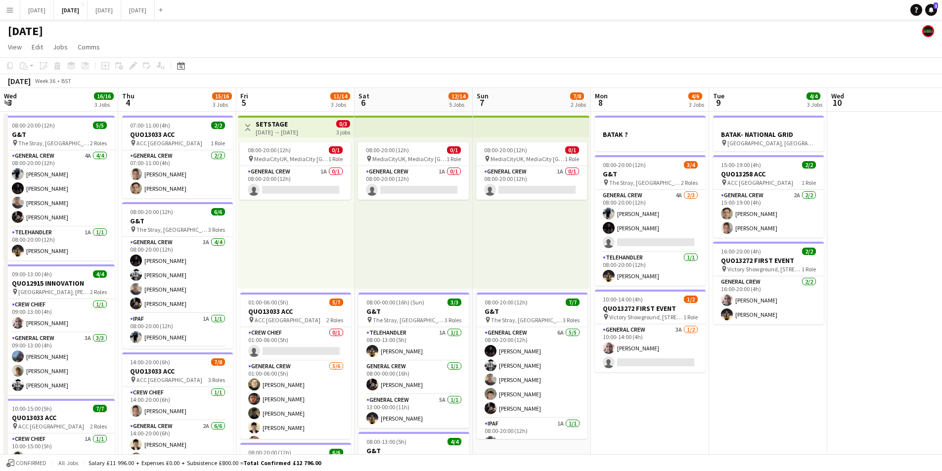
drag, startPoint x: 303, startPoint y: 358, endPoint x: 533, endPoint y: 359, distance: 229.9
click at [521, 366] on app-calendar-viewport "Mon 1 13/16 3 Jobs Tue 2 16/19 3 Jobs Wed 3 16/16 3 Jobs Thu 4 15/16 3 Jobs Fri…" at bounding box center [471, 428] width 942 height 680
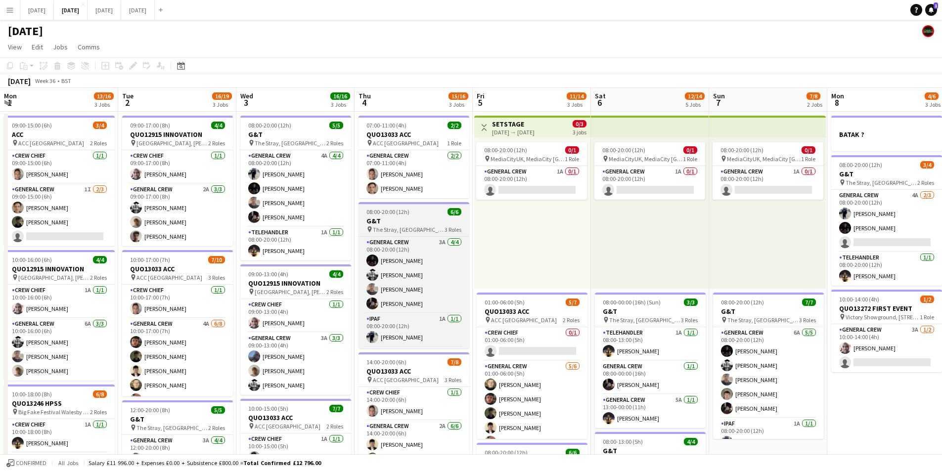
scroll to position [0, 255]
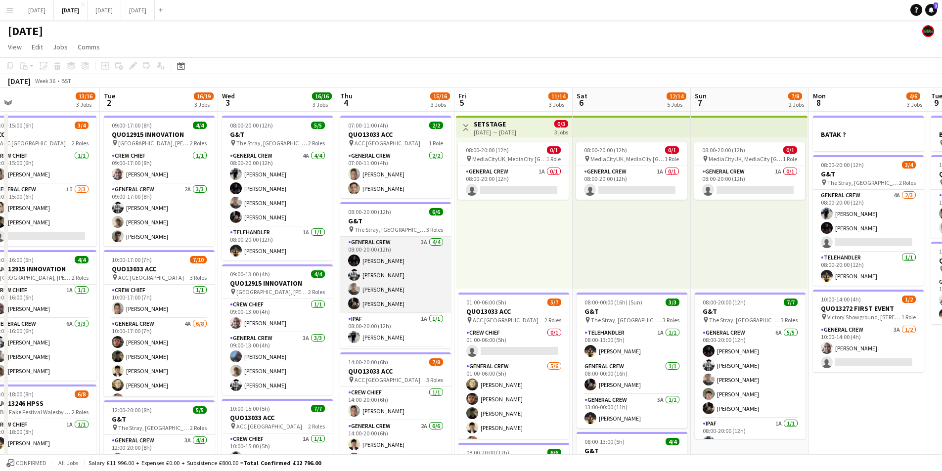
click at [397, 283] on app-card-role "General Crew 3A [DATE] 08:00-20:00 (12h) [PERSON_NAME] [PERSON_NAME] [PERSON_NA…" at bounding box center [395, 275] width 111 height 77
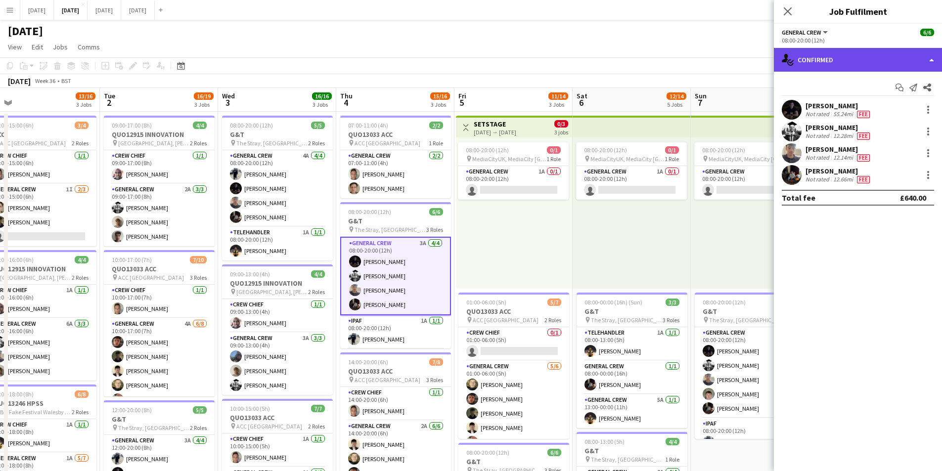
click at [871, 65] on div "single-neutral-actions-check-2 Confirmed" at bounding box center [858, 60] width 168 height 24
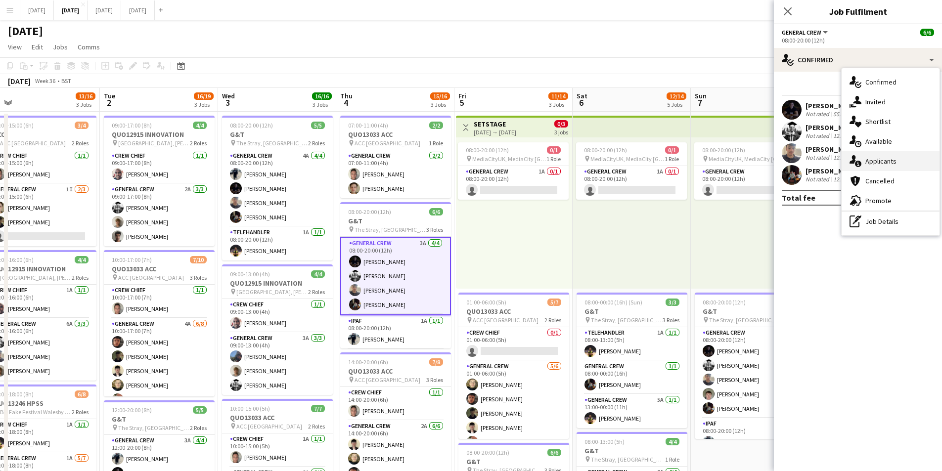
click at [895, 160] on div "single-neutral-actions-information Applicants" at bounding box center [891, 161] width 98 height 20
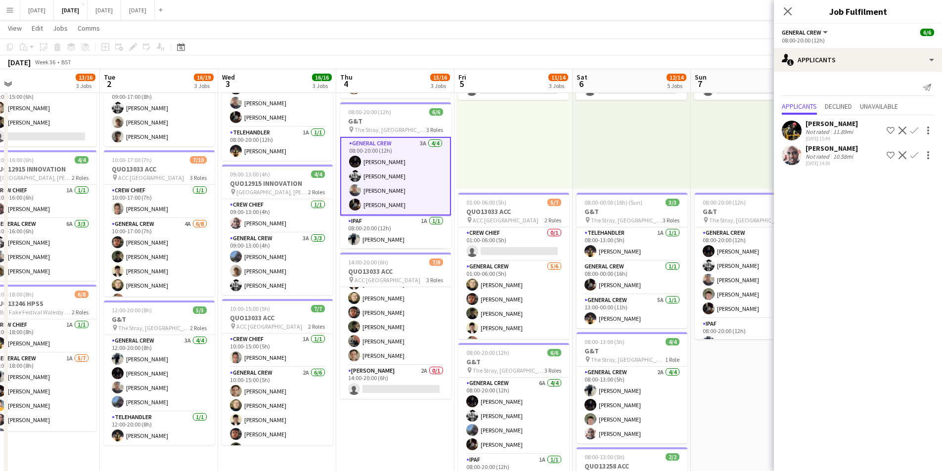
scroll to position [27, 0]
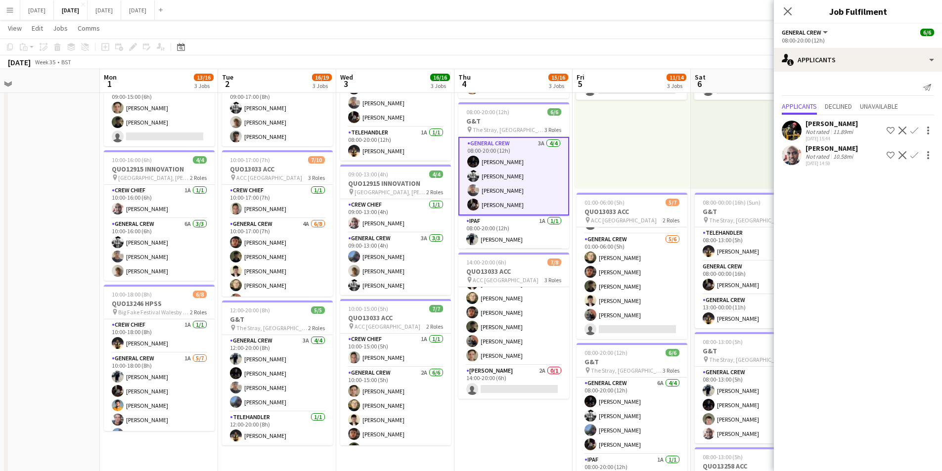
drag, startPoint x: 409, startPoint y: 432, endPoint x: 335, endPoint y: 0, distance: 438.0
click at [510, 423] on app-calendar-viewport "Fri 29 Sat 30 Sun 31 Mon 1 13/16 3 Jobs Tue 2 16/19 3 Jobs Wed 3 16/16 3 Jobs T…" at bounding box center [471, 304] width 942 height 728
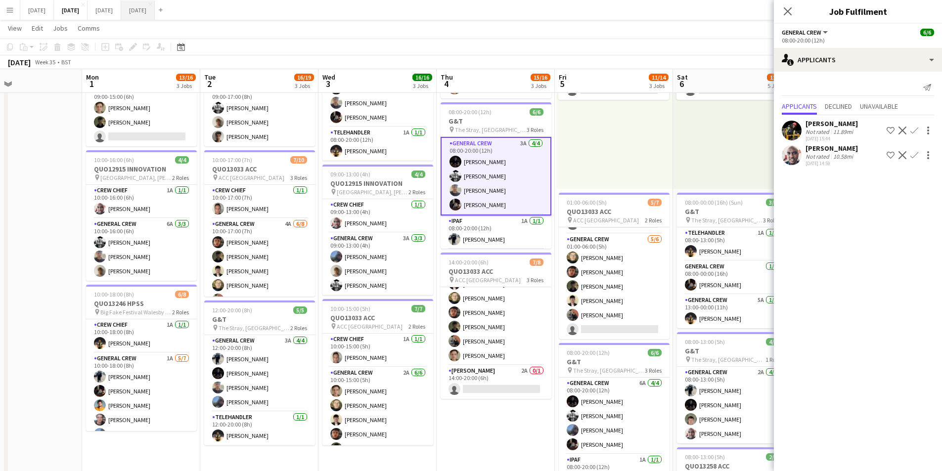
click at [155, 11] on button "[DATE] Close" at bounding box center [138, 9] width 34 height 19
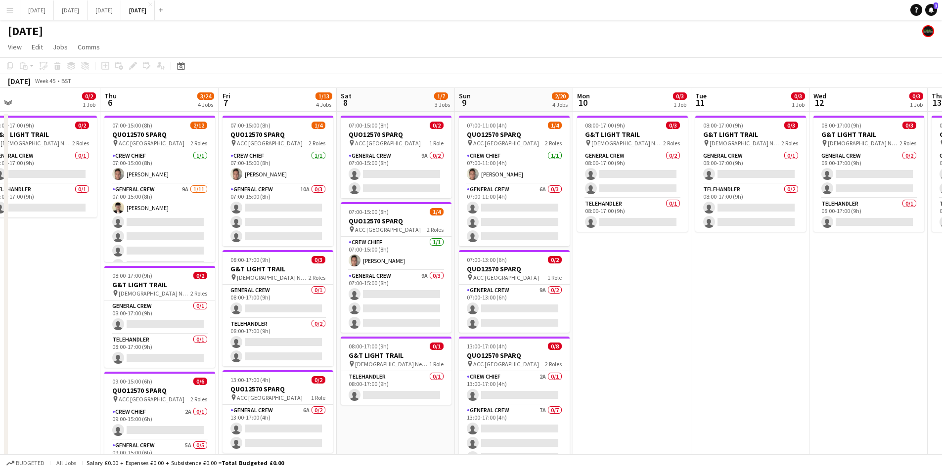
scroll to position [0, 324]
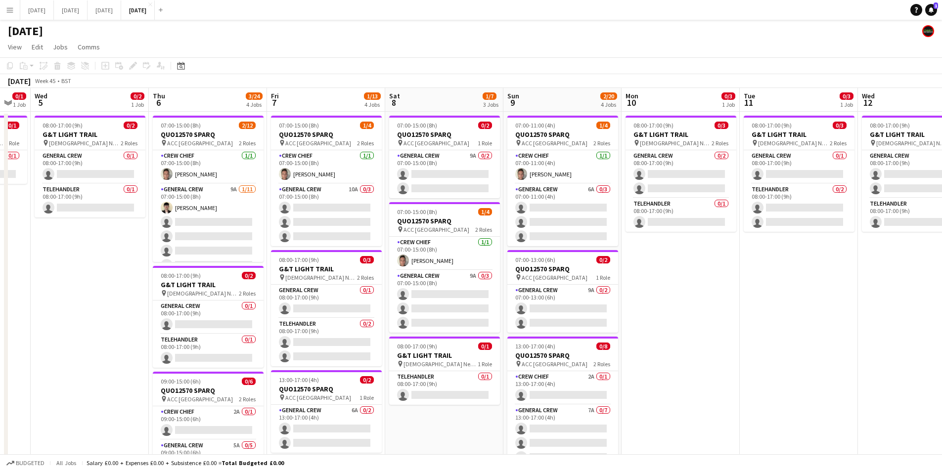
drag, startPoint x: 742, startPoint y: 432, endPoint x: 440, endPoint y: 395, distance: 304.9
click at [439, 397] on app-calendar-viewport "Sun 2 Mon 3 0/3 2 Jobs Tue 4 0/1 1 Job Wed 5 0/2 1 Job Thu 6 3/24 4 Jobs Fri 7 …" at bounding box center [471, 381] width 942 height 586
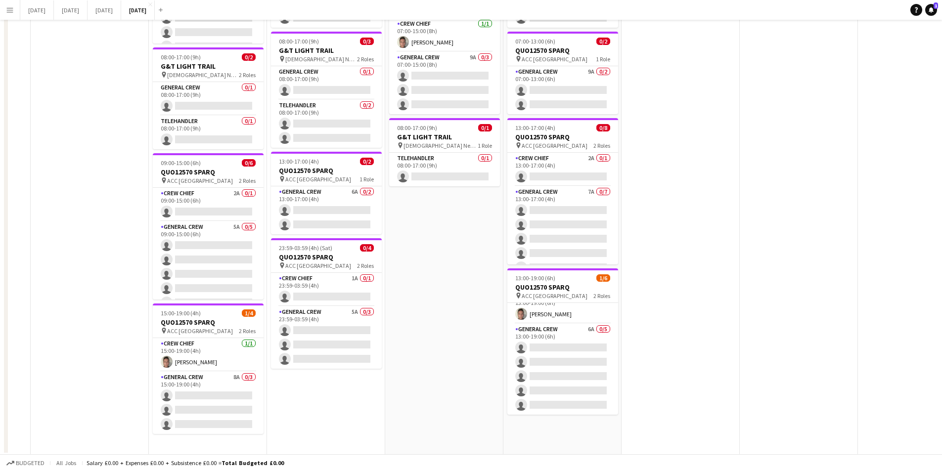
scroll to position [0, 0]
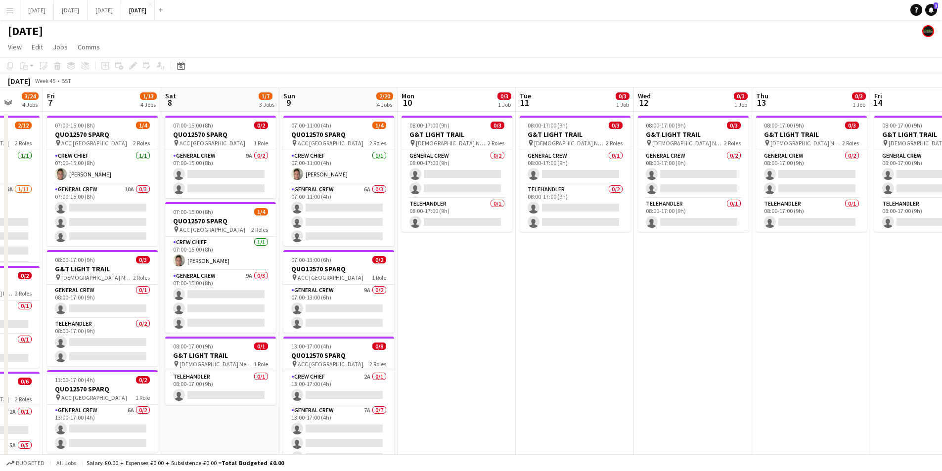
drag, startPoint x: 756, startPoint y: 360, endPoint x: 491, endPoint y: 316, distance: 268.6
click at [491, 317] on app-calendar-viewport "Mon 3 0/3 2 Jobs Tue 4 0/1 1 Job Wed 5 0/2 1 Job Thu 6 3/24 4 Jobs Fri 7 1/13 4…" at bounding box center [471, 381] width 942 height 586
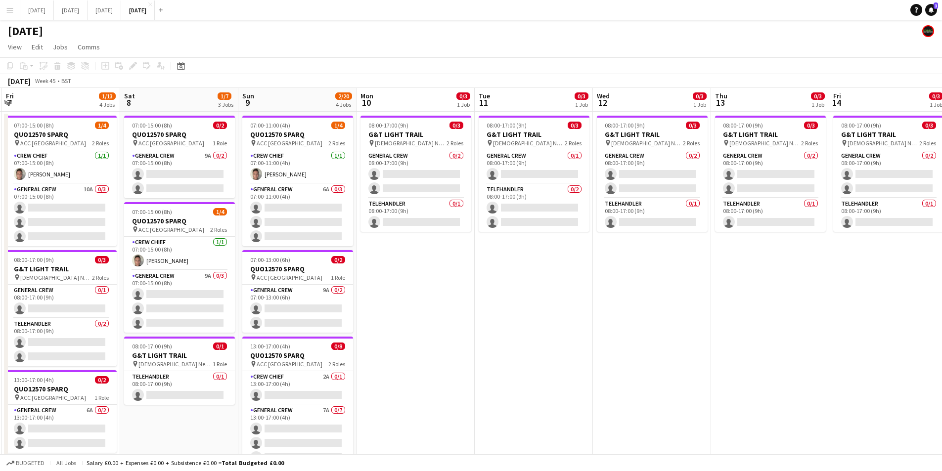
drag, startPoint x: 560, startPoint y: 336, endPoint x: 754, endPoint y: 333, distance: 193.8
click at [767, 343] on app-calendar-viewport "Tue 4 0/1 1 Job Wed 5 0/2 1 Job Thu 6 3/24 4 Jobs Fri 7 1/13 4 Jobs Sat 8 1/7 3…" at bounding box center [471, 381] width 942 height 586
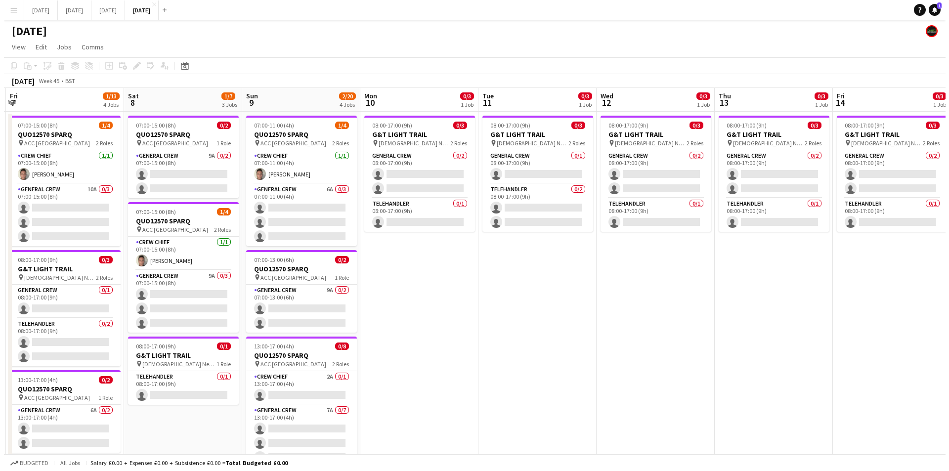
scroll to position [0, 264]
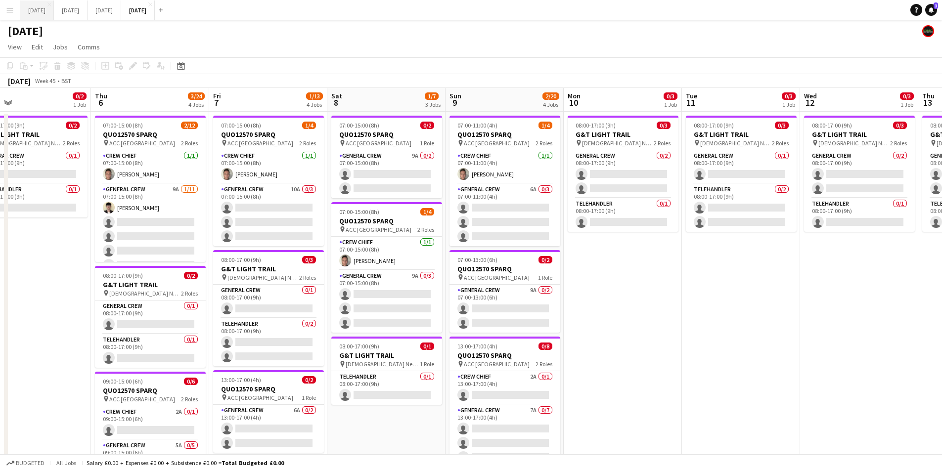
click at [50, 12] on button "[DATE] Close" at bounding box center [37, 9] width 34 height 19
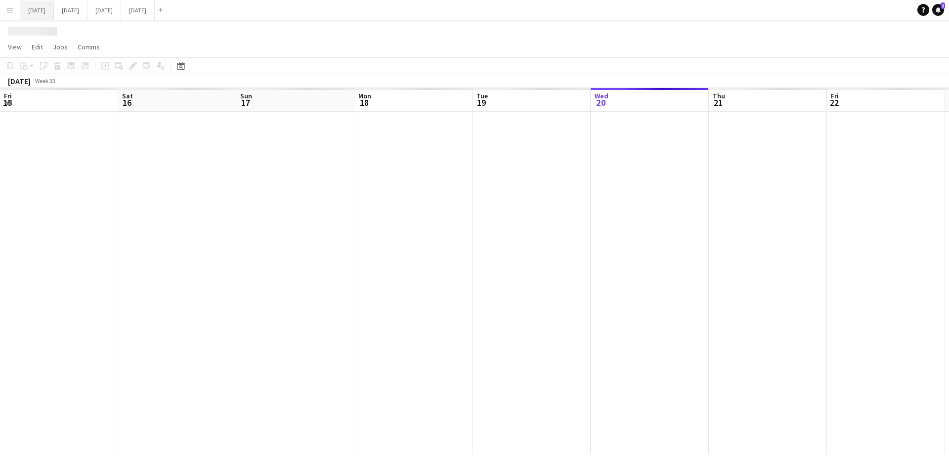
scroll to position [0, 342]
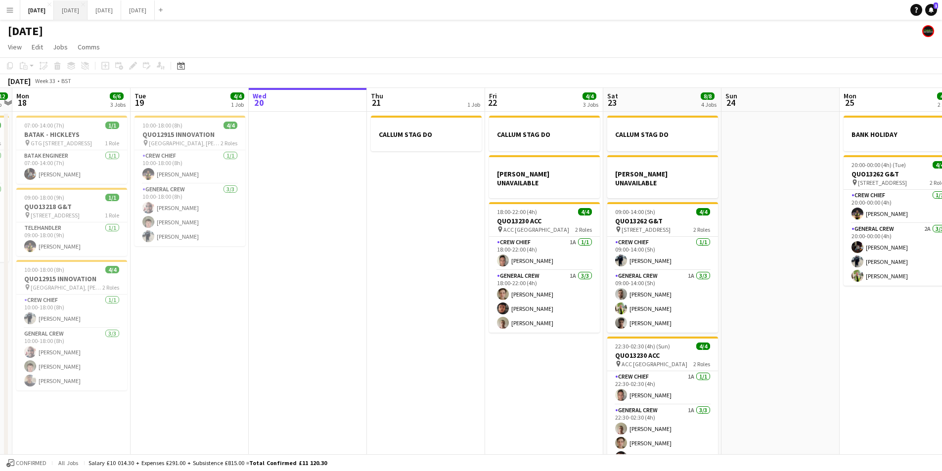
click at [87, 9] on button "[DATE] Close" at bounding box center [71, 9] width 34 height 19
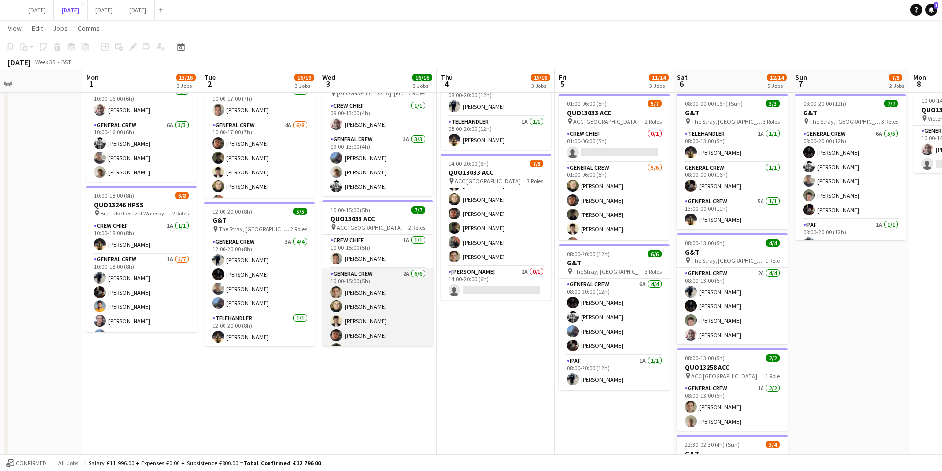
scroll to position [27, 0]
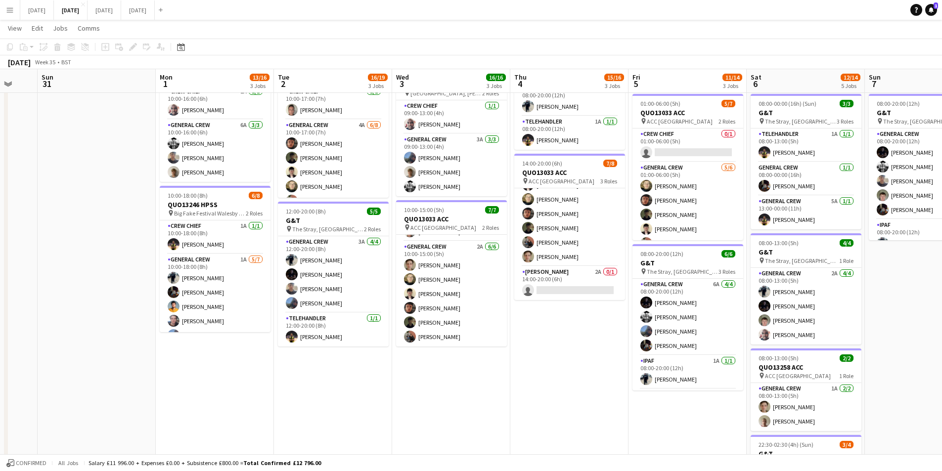
drag, startPoint x: 442, startPoint y: 364, endPoint x: 542, endPoint y: 359, distance: 100.5
click at [541, 363] on app-calendar-viewport "Fri 29 Sat 30 Sun 31 Mon 1 13/16 3 Jobs Tue 2 16/19 3 Jobs Wed 3 16/16 3 Jobs T…" at bounding box center [471, 205] width 942 height 728
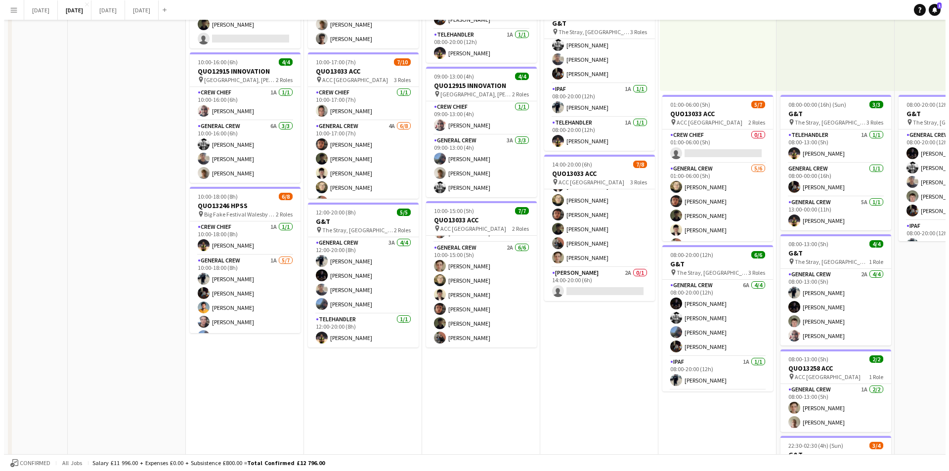
scroll to position [0, 0]
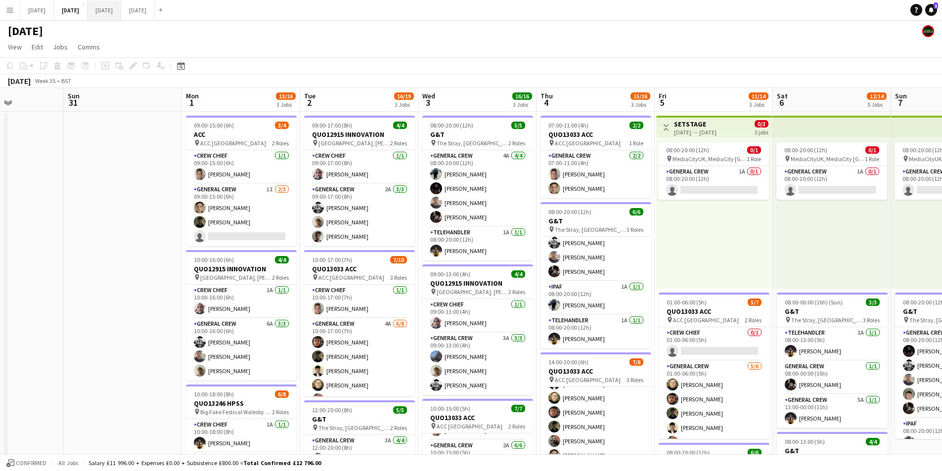
click at [121, 4] on button "[DATE] Close" at bounding box center [105, 9] width 34 height 19
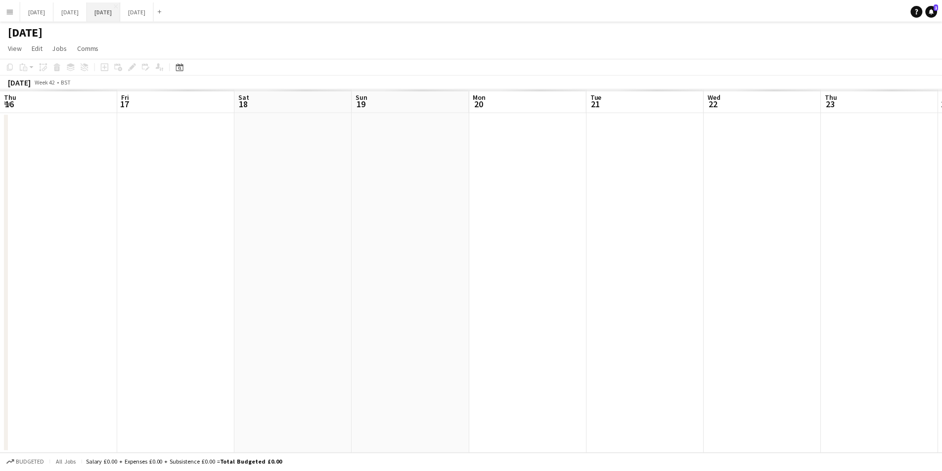
scroll to position [0, 281]
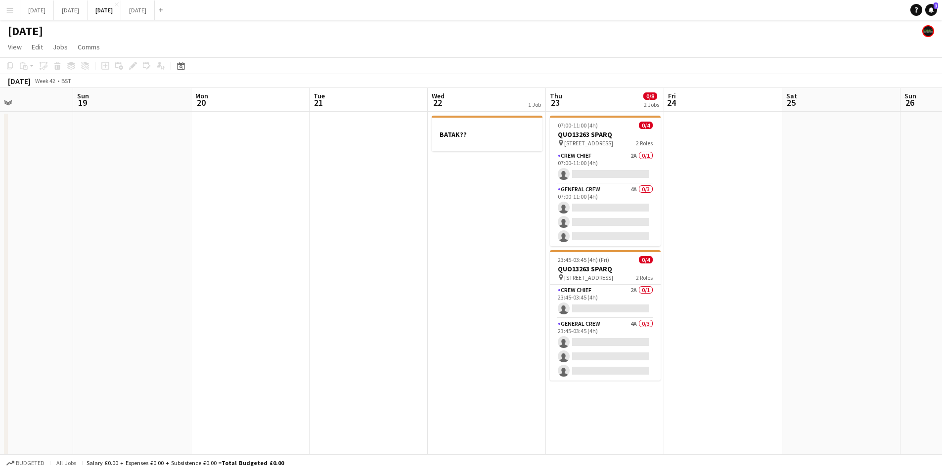
drag, startPoint x: 312, startPoint y: 296, endPoint x: 390, endPoint y: 320, distance: 81.0
click at [615, 280] on app-calendar-viewport "Thu 16 0/14 5 Jobs Fri 17 0/12 2 Jobs Sat 18 Sun 19 Mon 20 Tue 21 Wed 22 1 Job …" at bounding box center [471, 376] width 942 height 576
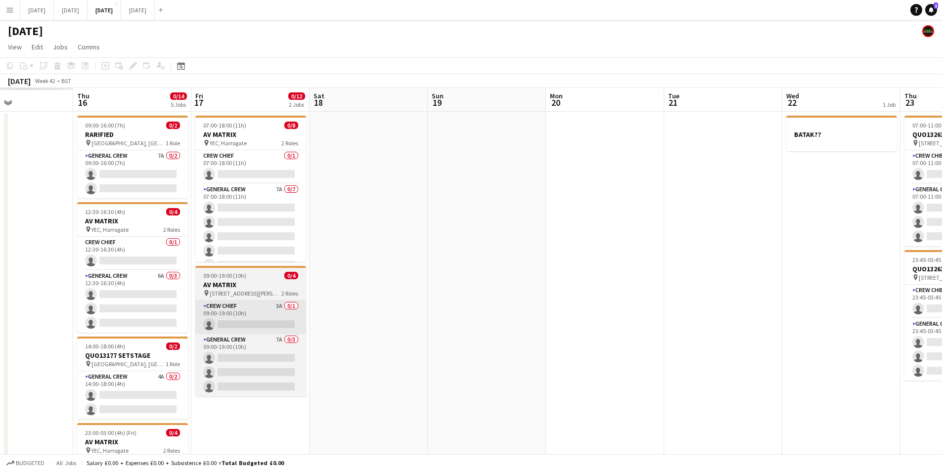
drag, startPoint x: 390, startPoint y: 320, endPoint x: 499, endPoint y: 320, distance: 109.3
click at [824, 330] on app-calendar-viewport "Mon 13 Tue 14 Wed 15 Thu 16 0/14 5 Jobs Fri 17 0/12 2 Jobs Sat 18 Sun 19 Mon 20…" at bounding box center [471, 376] width 942 height 576
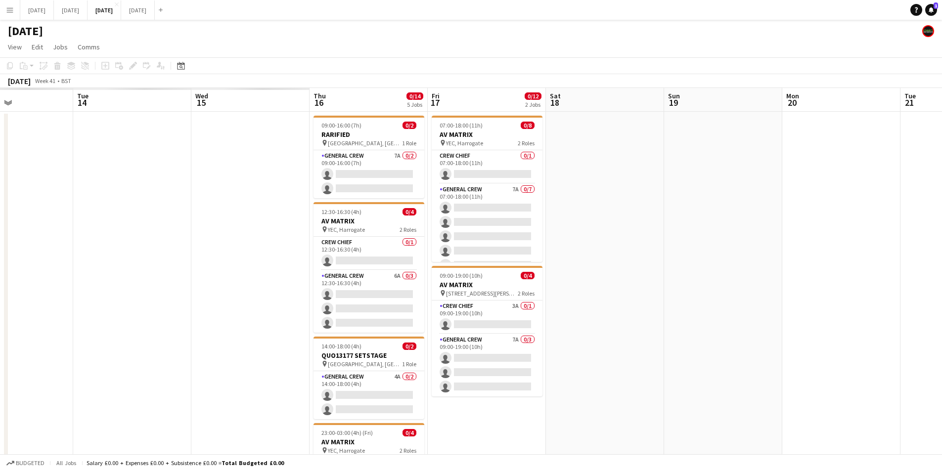
drag, startPoint x: 504, startPoint y: 322, endPoint x: 337, endPoint y: 324, distance: 167.1
click at [827, 325] on app-calendar-viewport "Sat 11 Sun 12 Mon 13 Tue 14 Wed 15 Thu 16 0/14 5 Jobs Fri 17 0/12 2 Jobs Sat 18…" at bounding box center [471, 376] width 942 height 576
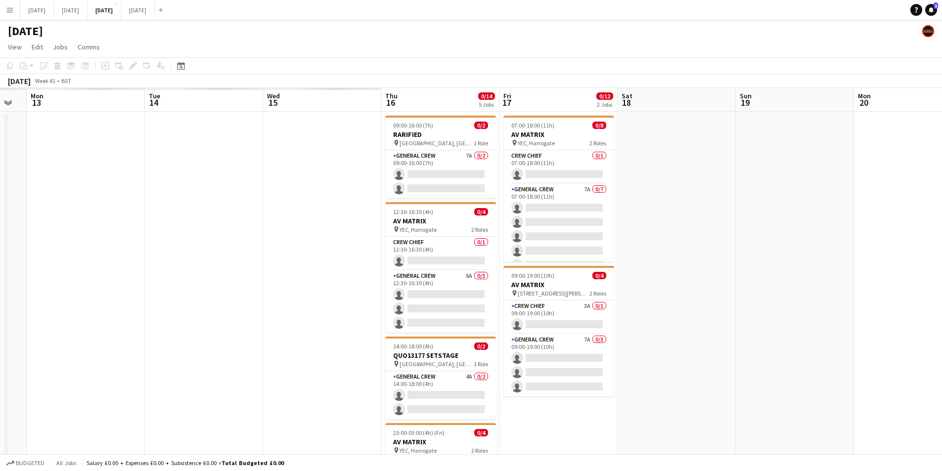
drag, startPoint x: 337, startPoint y: 324, endPoint x: 645, endPoint y: 330, distance: 308.1
click at [637, 334] on app-calendar-viewport "Sat 11 Sun 12 Mon 13 Tue 14 Wed 15 Thu 16 0/14 5 Jobs Fri 17 0/12 2 Jobs Sat 18…" at bounding box center [471, 376] width 942 height 576
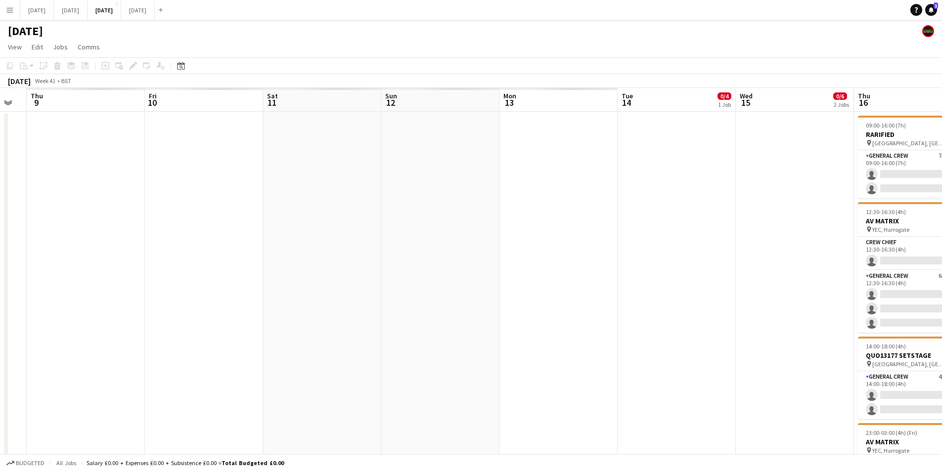
click at [676, 322] on app-calendar-viewport "Tue 7 Wed 8 Thu 9 Fri 10 Sat 11 Sun 12 Mon 13 Tue 14 0/4 1 Job Wed 15 0/6 2 Job…" at bounding box center [471, 376] width 942 height 576
click at [548, 311] on app-calendar-viewport "Tue 7 Wed 8 Thu 9 Fri 10 Sat 11 Sun 12 Mon 13 Tue 14 0/4 1 Job Wed 15 0/6 2 Job…" at bounding box center [471, 376] width 942 height 576
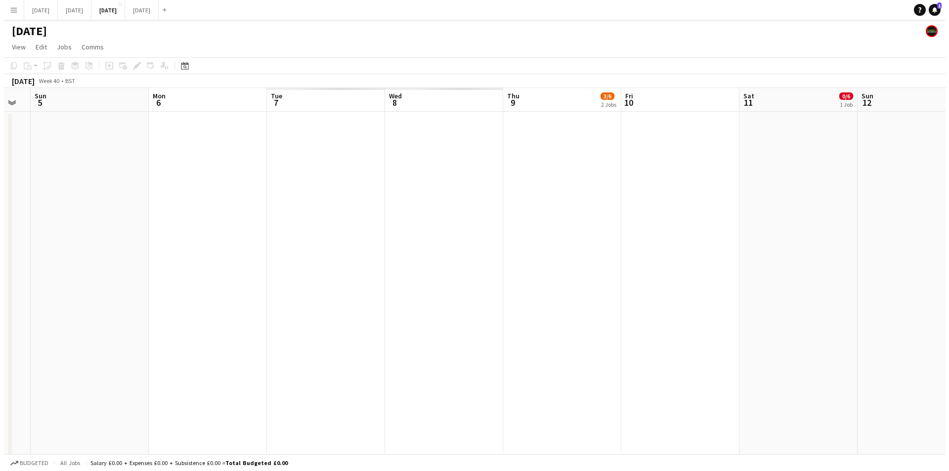
scroll to position [0, 236]
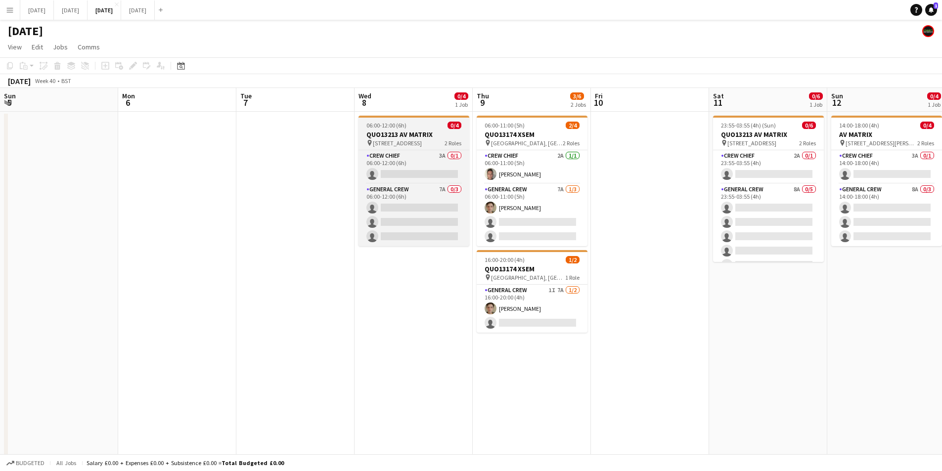
click at [399, 131] on h3 "QUO13213 AV MATRIX" at bounding box center [413, 134] width 111 height 9
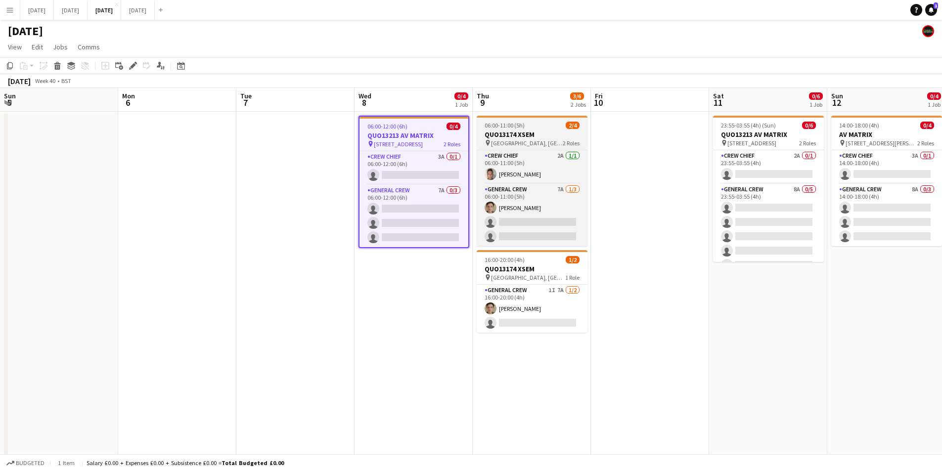
drag, startPoint x: 130, startPoint y: 68, endPoint x: 549, endPoint y: 136, distance: 424.8
click at [130, 68] on icon at bounding box center [130, 68] width 2 height 2
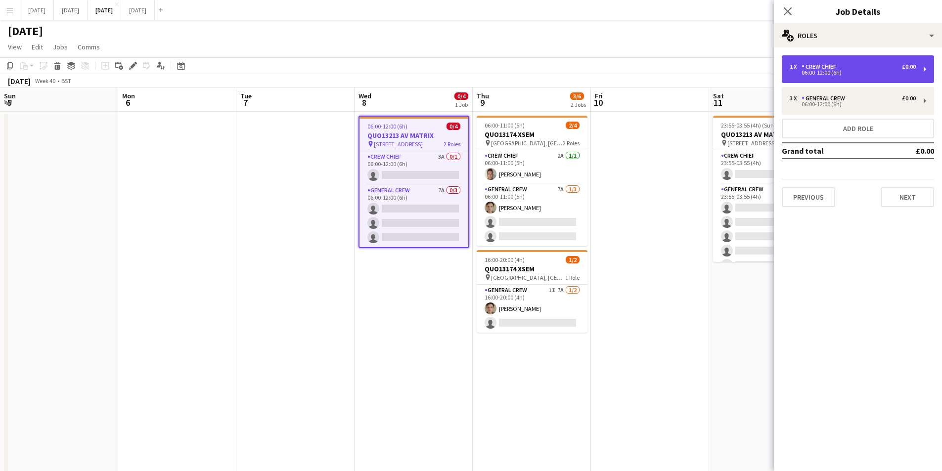
click at [842, 69] on div "1 x Crew Chief £0.00" at bounding box center [853, 66] width 126 height 7
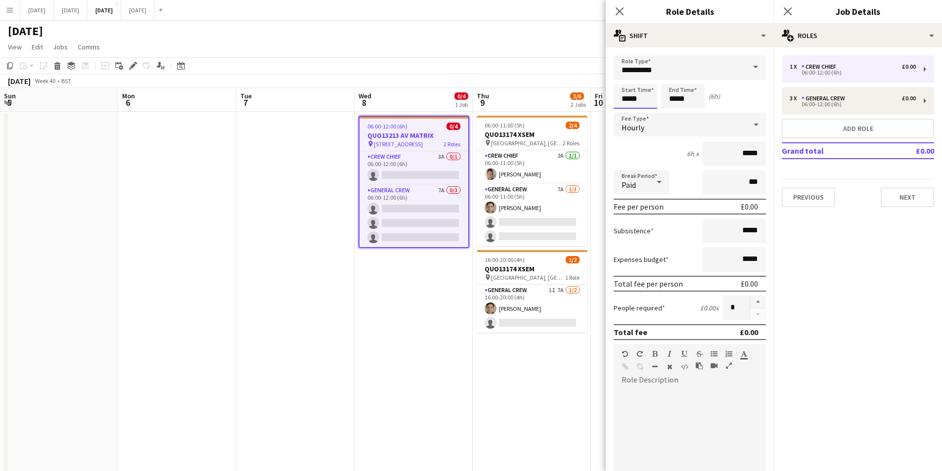
click at [628, 93] on input "*****" at bounding box center [636, 96] width 44 height 25
click at [623, 112] on div at bounding box center [626, 114] width 20 height 10
type input "*****"
click at [623, 112] on div at bounding box center [626, 114] width 20 height 10
click at [671, 92] on input "*****" at bounding box center [683, 96] width 44 height 25
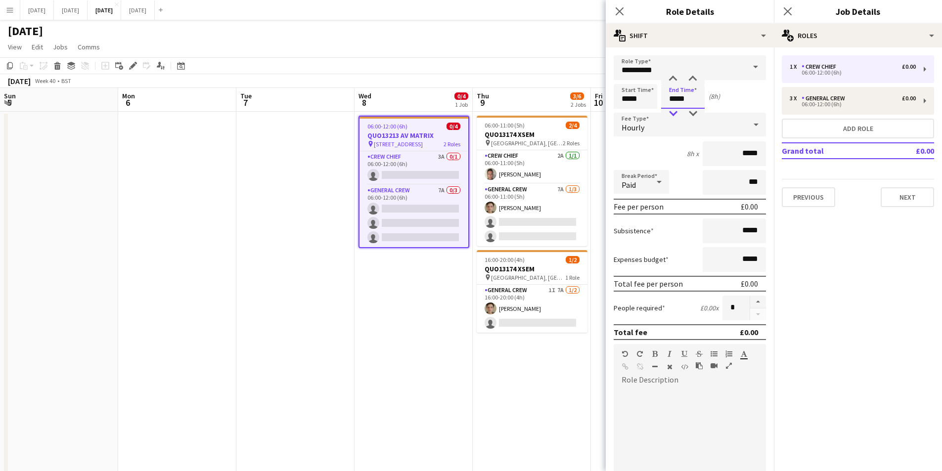
click at [671, 113] on div at bounding box center [673, 114] width 20 height 10
type input "*****"
click at [671, 112] on div at bounding box center [673, 114] width 20 height 10
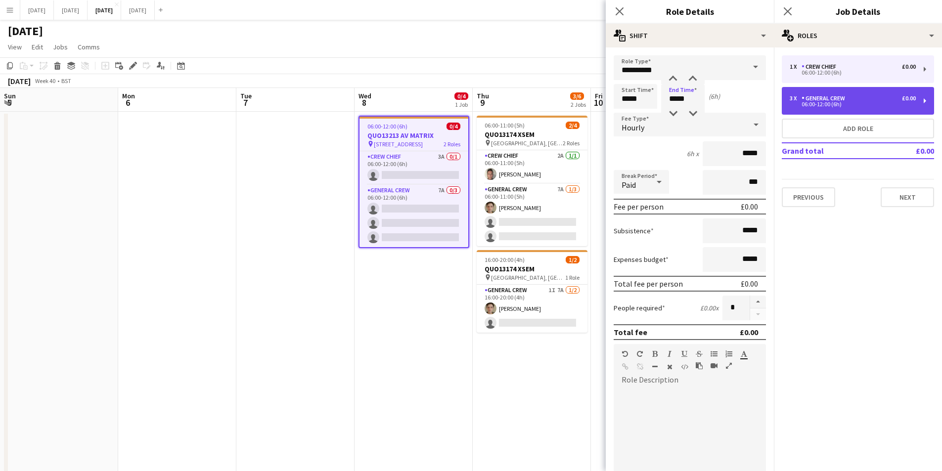
click at [859, 98] on div "3 x General Crew £0.00" at bounding box center [853, 98] width 126 height 7
type input "**********"
type input "*****"
type input "*"
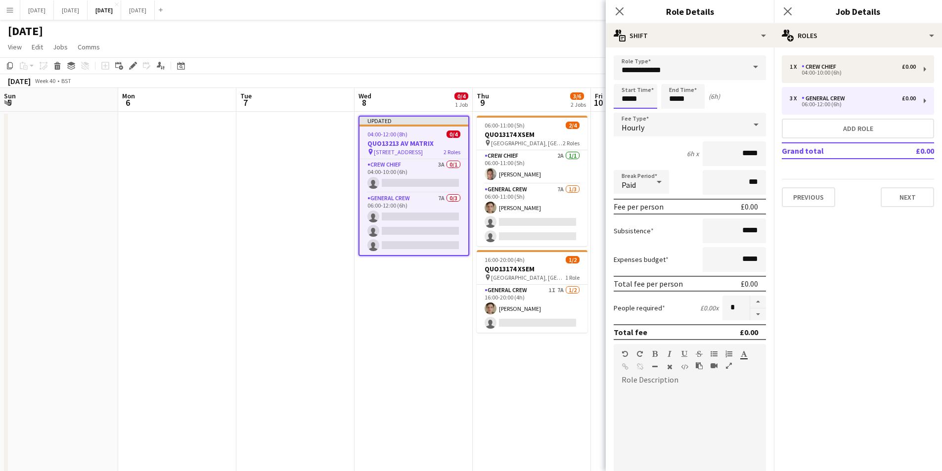
click at [628, 96] on input "*****" at bounding box center [636, 96] width 44 height 25
click at [624, 112] on div at bounding box center [626, 114] width 20 height 10
type input "*****"
click at [624, 112] on div at bounding box center [626, 114] width 20 height 10
click at [671, 98] on input "*****" at bounding box center [683, 96] width 44 height 25
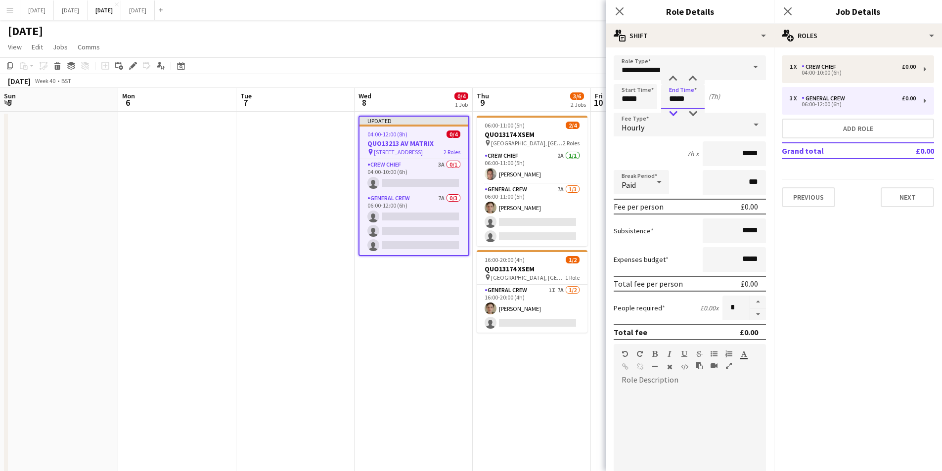
click at [673, 109] on div at bounding box center [673, 114] width 20 height 10
type input "*****"
click at [673, 109] on div at bounding box center [673, 114] width 20 height 10
click at [619, 12] on icon at bounding box center [619, 10] width 9 height 9
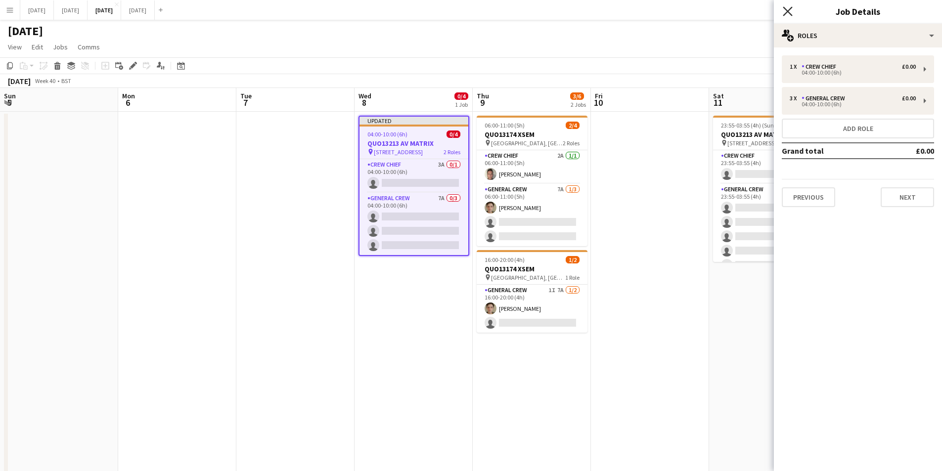
click at [788, 9] on icon "Close pop-in" at bounding box center [787, 10] width 9 height 9
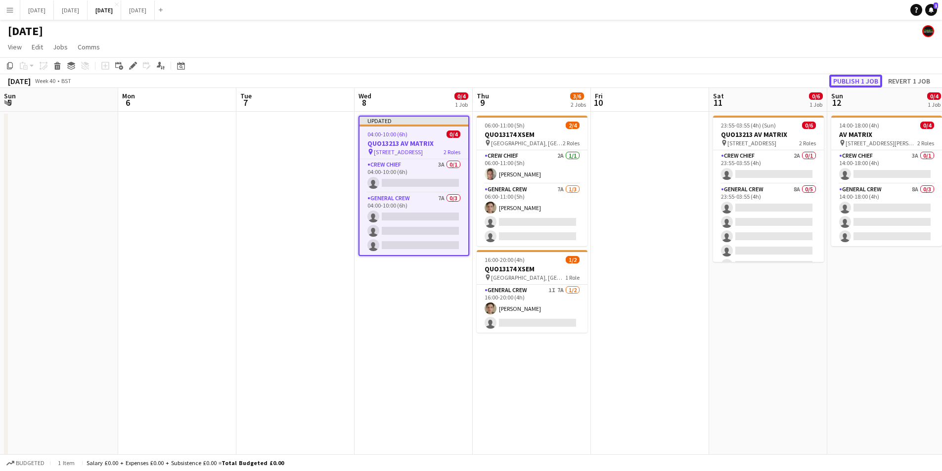
click at [854, 84] on button "Publish 1 job" at bounding box center [855, 81] width 53 height 13
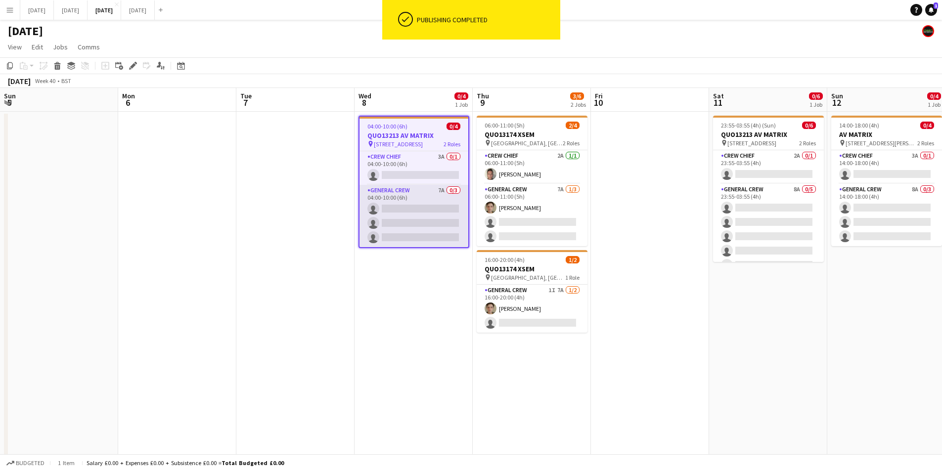
click at [419, 226] on app-card-role "General Crew 7A 0/3 04:00-10:00 (6h) single-neutral-actions single-neutral-acti…" at bounding box center [413, 216] width 109 height 62
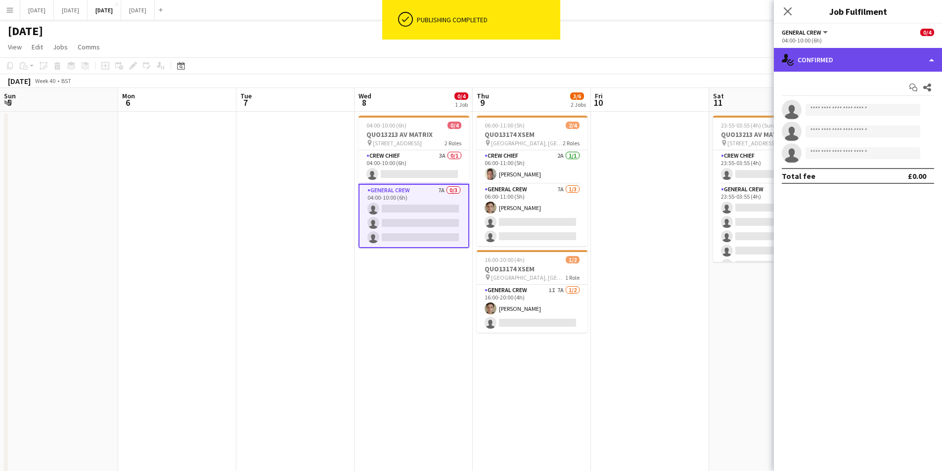
click at [877, 60] on div "single-neutral-actions-check-2 Confirmed" at bounding box center [858, 60] width 168 height 24
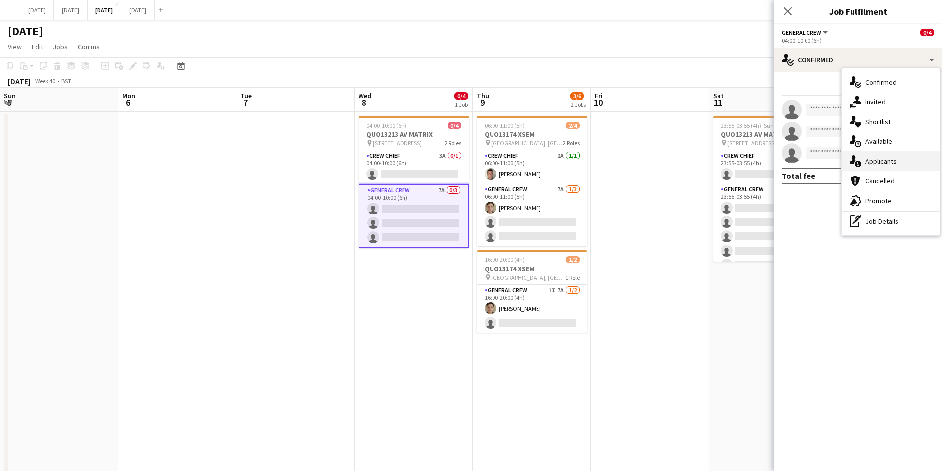
click at [884, 159] on div "single-neutral-actions-information Applicants" at bounding box center [891, 161] width 98 height 20
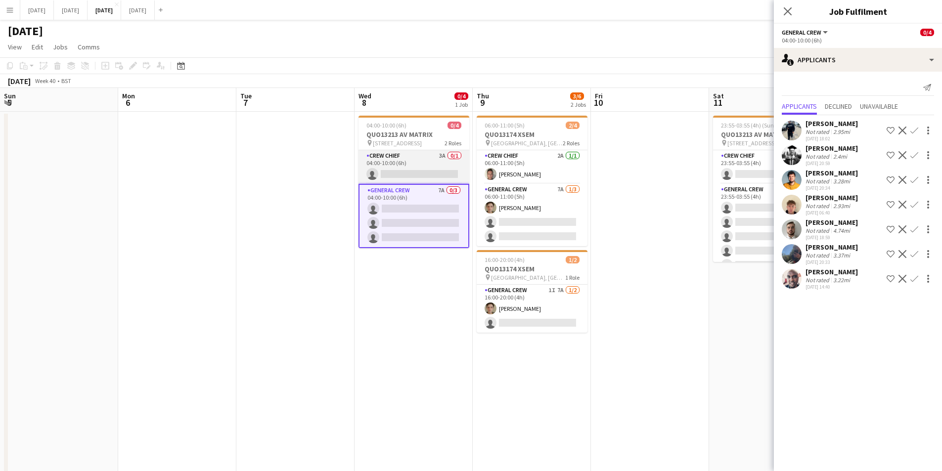
click at [406, 159] on app-card-role "Crew Chief 3A 0/1 04:00-10:00 (6h) single-neutral-actions" at bounding box center [413, 167] width 111 height 34
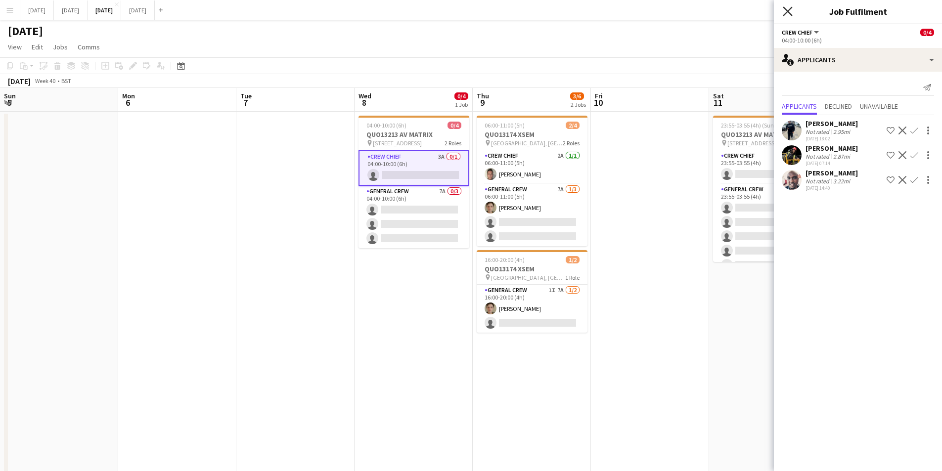
click at [789, 9] on icon "Close pop-in" at bounding box center [787, 10] width 9 height 9
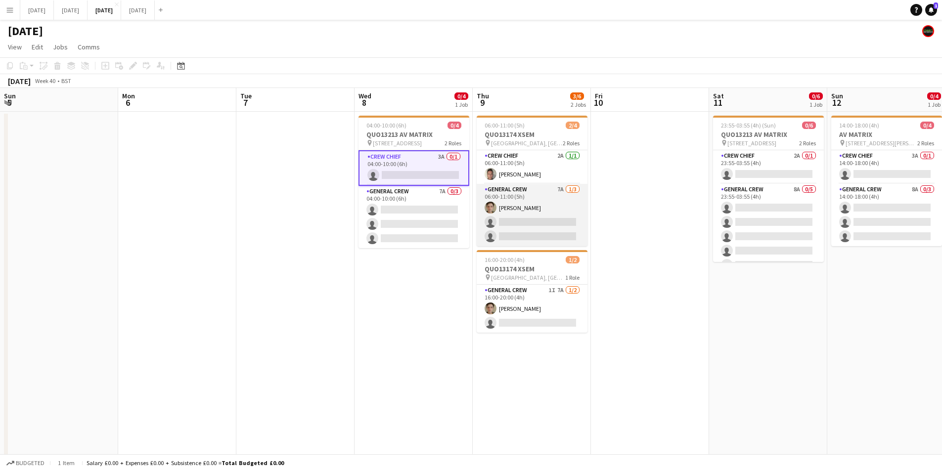
click at [551, 234] on app-card-role "General Crew 7A 1/3 06:00-11:00 (5h) Sam Greatorex single-neutral-actions singl…" at bounding box center [532, 215] width 111 height 62
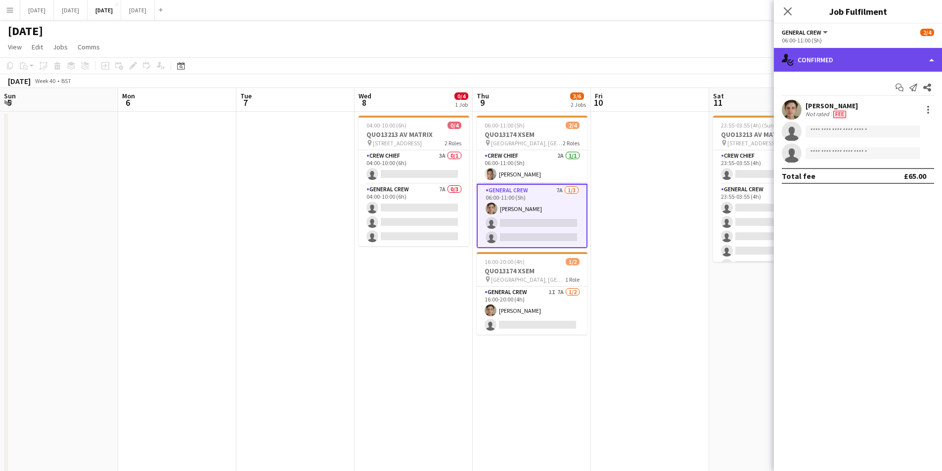
click at [846, 58] on div "single-neutral-actions-check-2 Confirmed" at bounding box center [858, 60] width 168 height 24
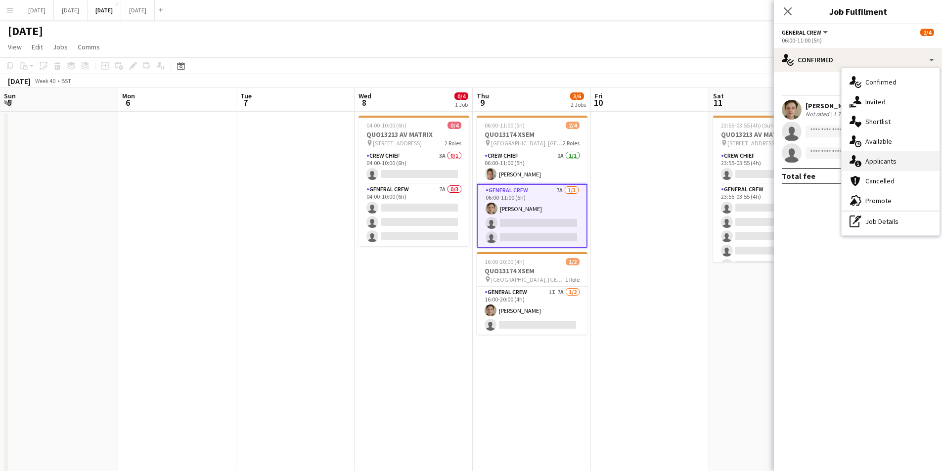
click at [896, 161] on div "single-neutral-actions-information Applicants" at bounding box center [891, 161] width 98 height 20
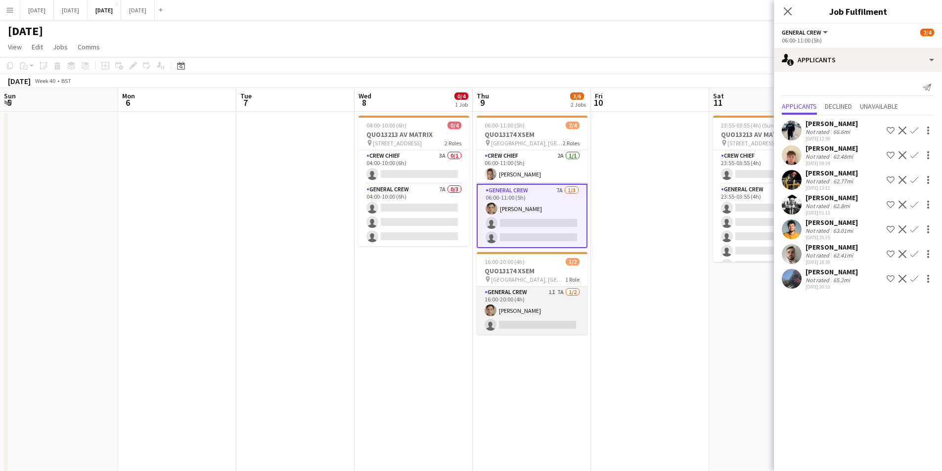
click at [530, 317] on app-card-role "General Crew 1I 7A 1/2 16:00-20:00 (4h) Sam Greatorex single-neutral-actions" at bounding box center [532, 311] width 111 height 48
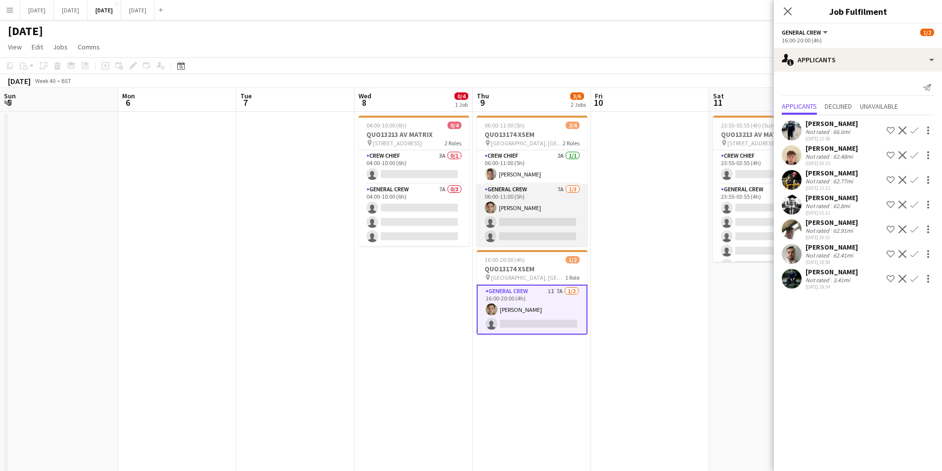
click at [535, 227] on app-card-role "General Crew 7A 1/3 06:00-11:00 (5h) Sam Greatorex single-neutral-actions singl…" at bounding box center [532, 215] width 111 height 62
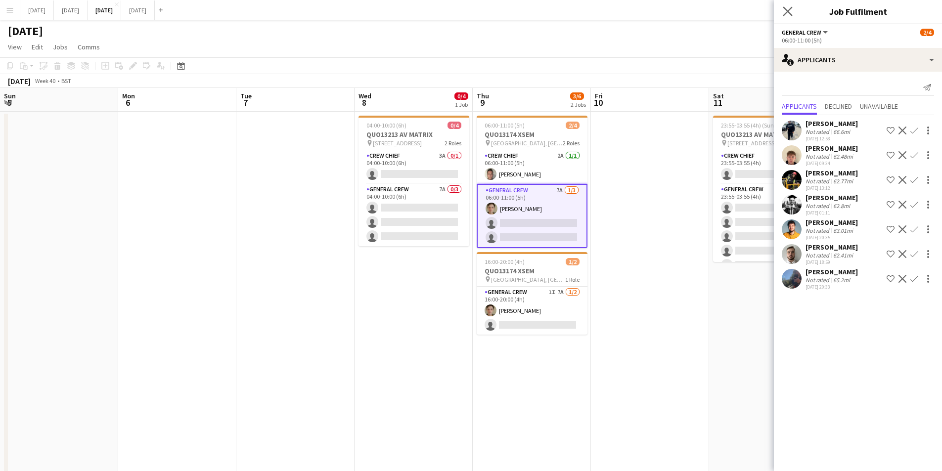
click at [783, 5] on app-icon "Close pop-in" at bounding box center [788, 11] width 14 height 14
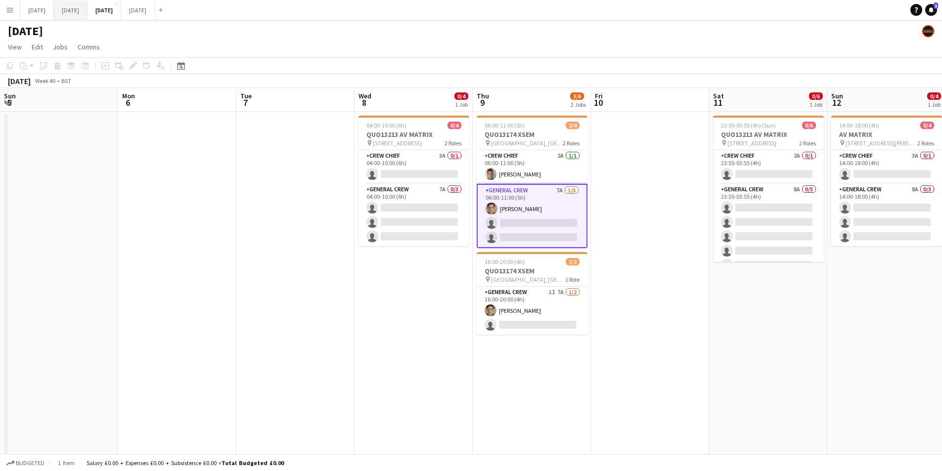
click at [88, 12] on button "[DATE] Close" at bounding box center [71, 9] width 34 height 19
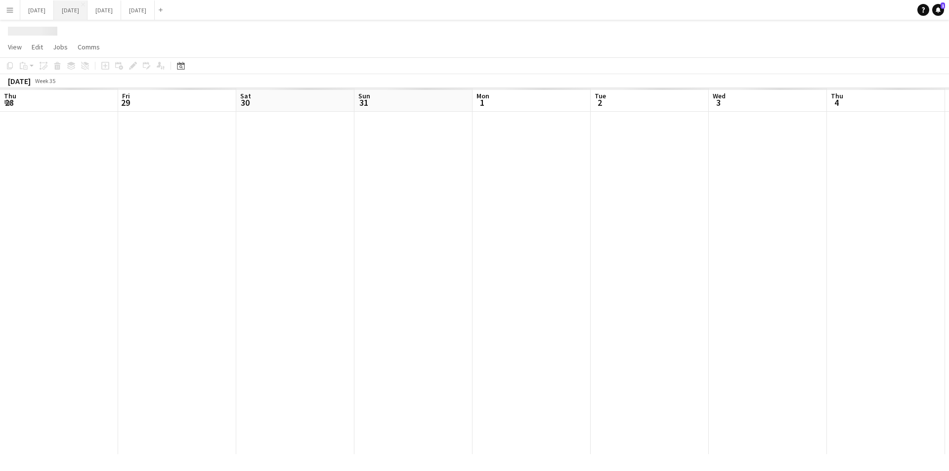
scroll to position [0, 291]
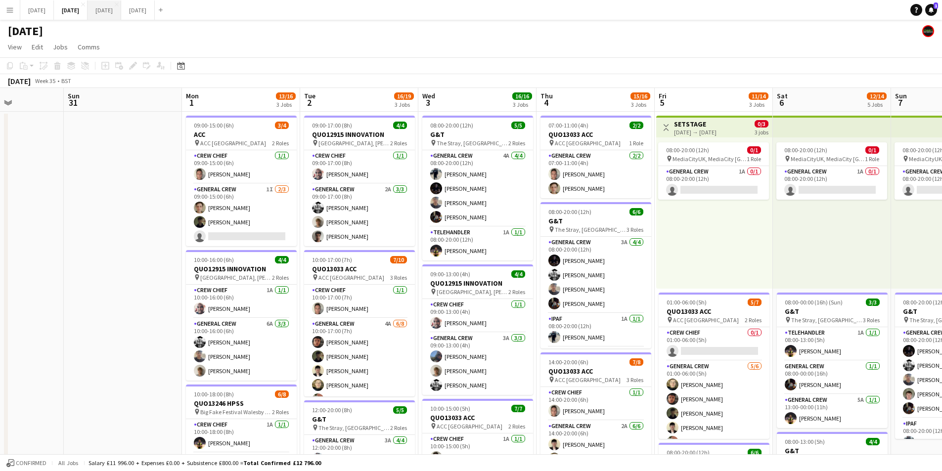
click at [121, 12] on button "[DATE] Close" at bounding box center [105, 9] width 34 height 19
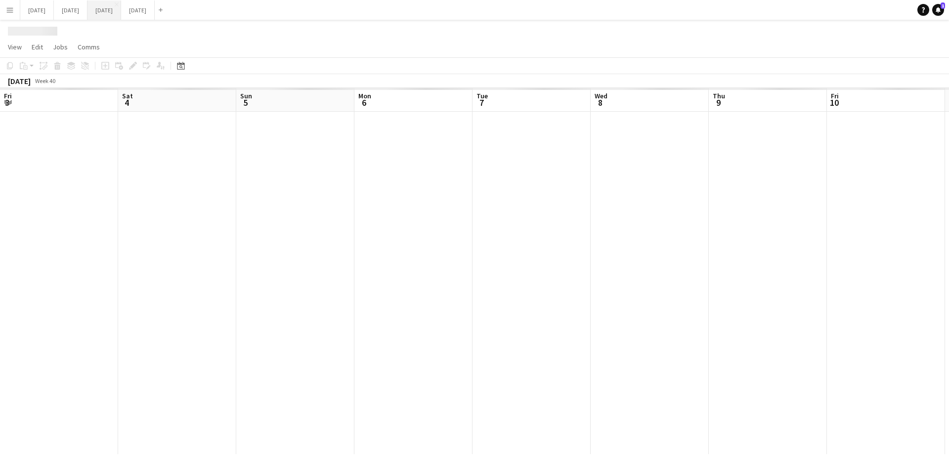
scroll to position [0, 236]
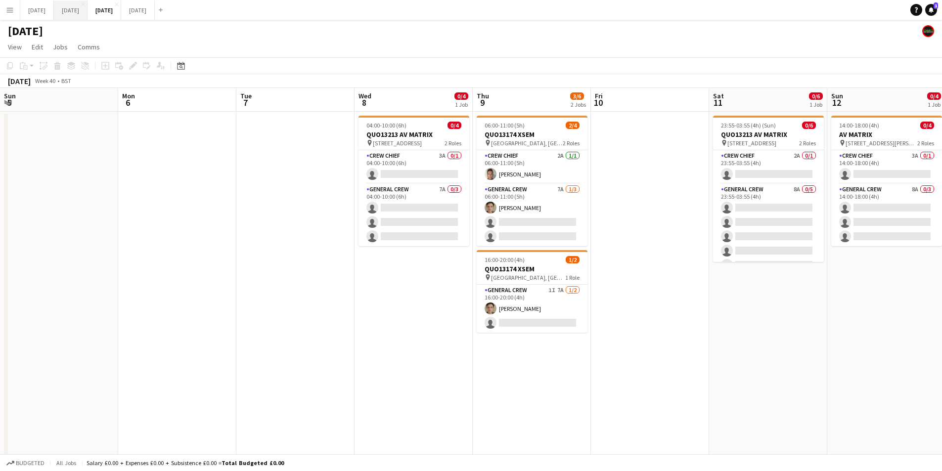
click at [88, 8] on button "[DATE] Close" at bounding box center [71, 9] width 34 height 19
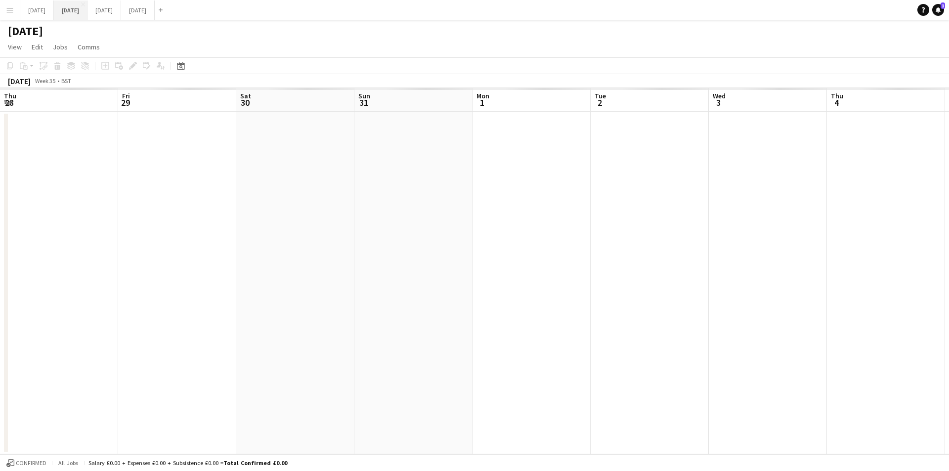
scroll to position [0, 291]
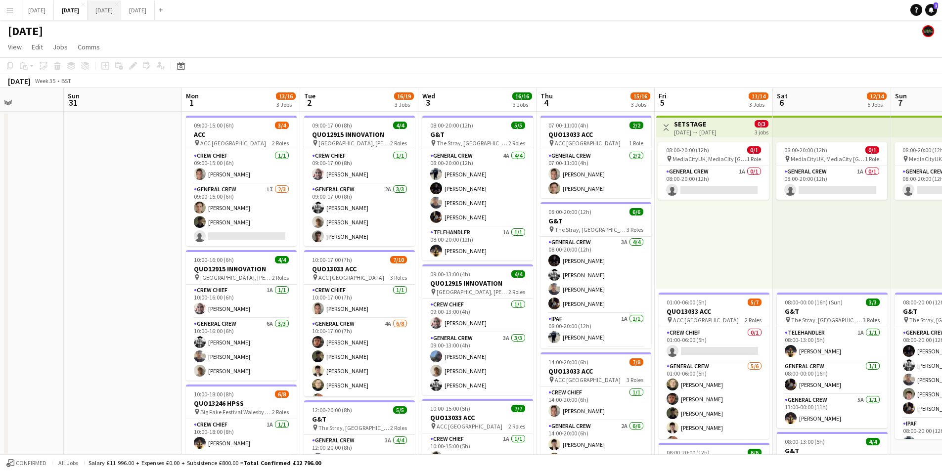
click at [121, 5] on button "[DATE] Close" at bounding box center [105, 9] width 34 height 19
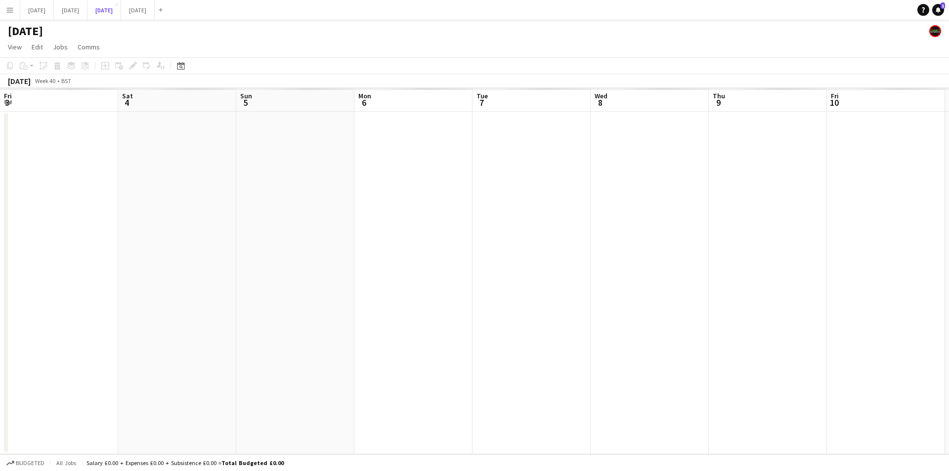
scroll to position [0, 236]
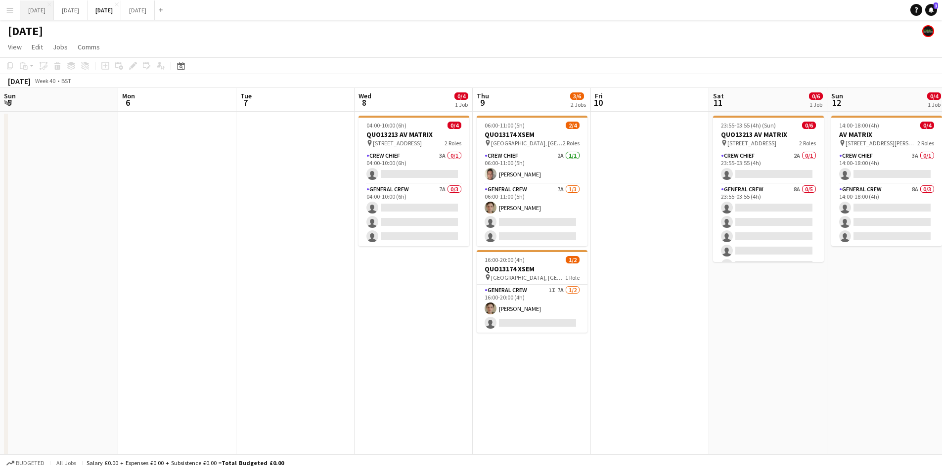
click at [51, 7] on button "[DATE] Close" at bounding box center [37, 9] width 34 height 19
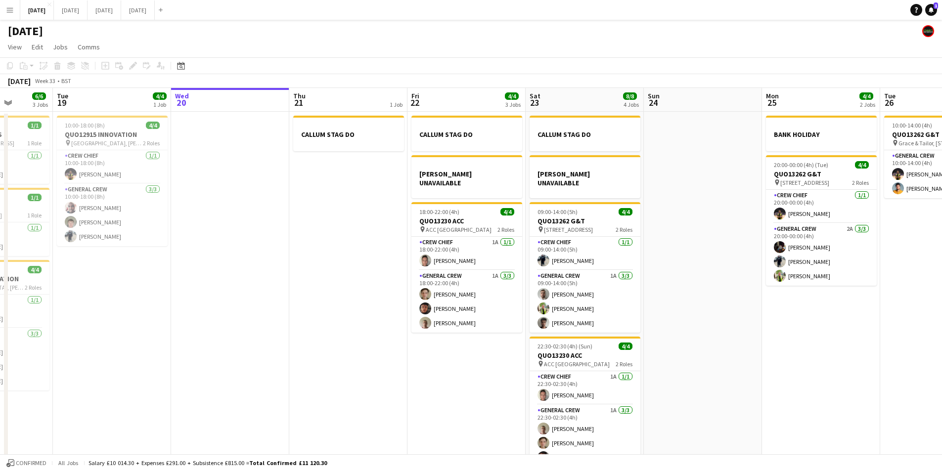
scroll to position [0, 354]
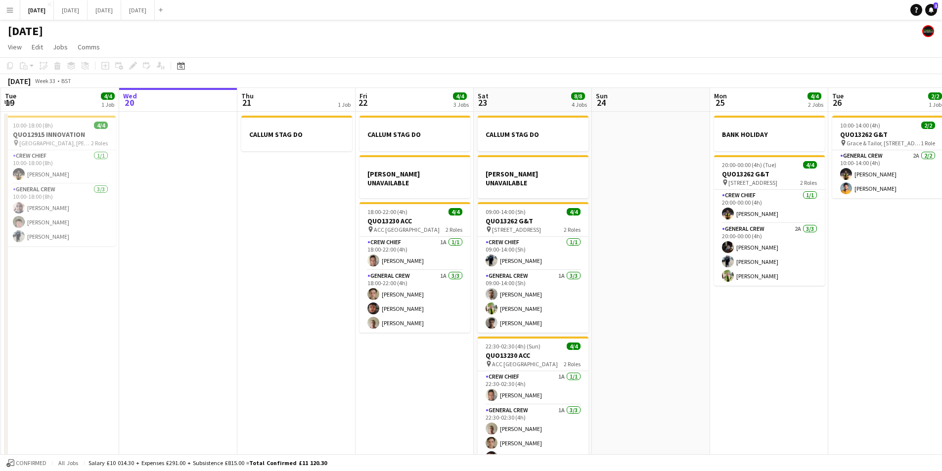
drag, startPoint x: 567, startPoint y: 381, endPoint x: 438, endPoint y: 366, distance: 130.3
click at [438, 366] on app-calendar-viewport "Sat 16 12/12 1 Job Sun 17 12/12 1 Job Mon 18 6/6 3 Jobs Tue 19 4/4 1 Job Wed 20…" at bounding box center [471, 284] width 942 height 393
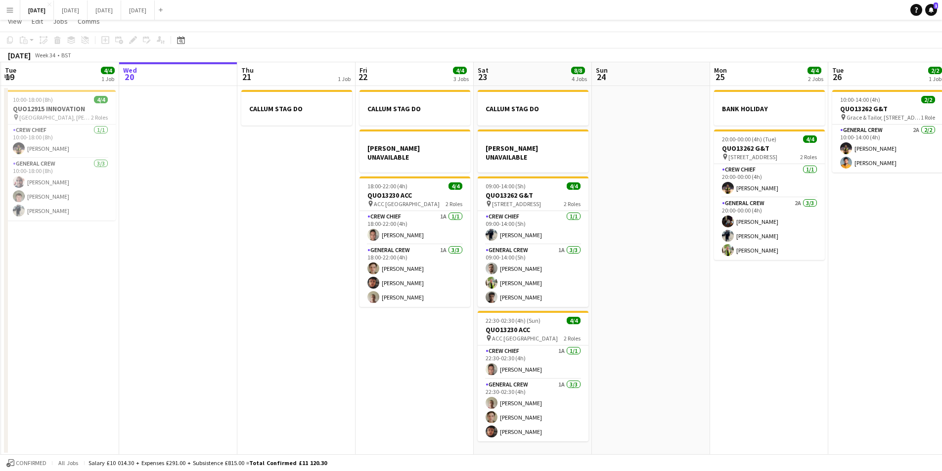
scroll to position [0, 0]
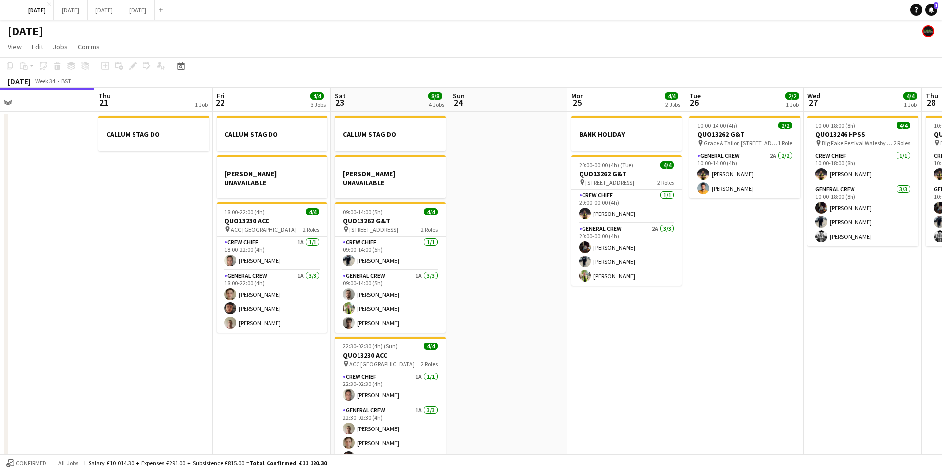
drag, startPoint x: 795, startPoint y: 343, endPoint x: 637, endPoint y: 325, distance: 159.2
click at [637, 325] on app-calendar-viewport "Sun 17 12/12 1 Job Mon 18 6/6 3 Jobs Tue 19 4/4 1 Job Wed 20 Thu 21 1 Job Fri 2…" at bounding box center [471, 284] width 942 height 393
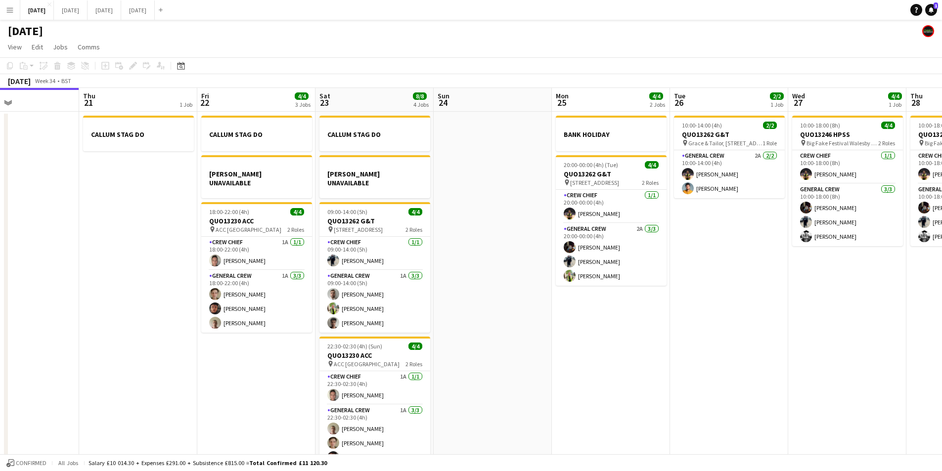
click at [580, 330] on app-calendar-viewport "Sun 17 12/12 1 Job Mon 18 6/6 3 Jobs Tue 19 4/4 1 Job Wed 20 Thu 21 1 Job Fri 2…" at bounding box center [471, 284] width 942 height 393
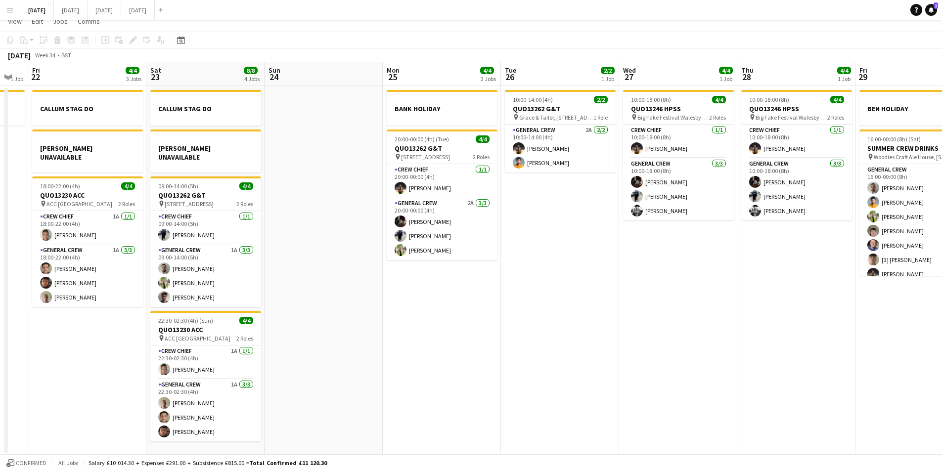
scroll to position [0, 0]
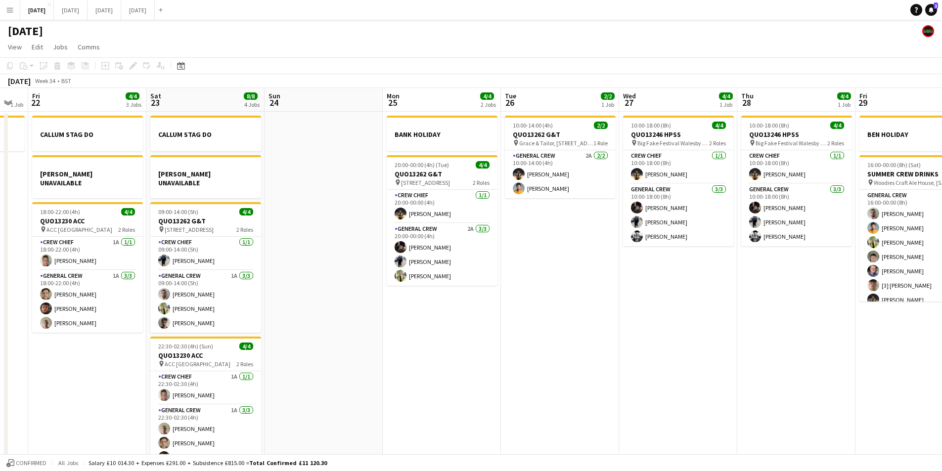
drag, startPoint x: 711, startPoint y: 332, endPoint x: 499, endPoint y: 311, distance: 212.1
click at [501, 311] on app-calendar-viewport "Tue 19 4/4 1 Job Wed 20 Thu 21 1 Job Fri 22 4/4 3 Jobs Sat 23 8/8 4 Jobs Sun 24…" at bounding box center [471, 284] width 942 height 393
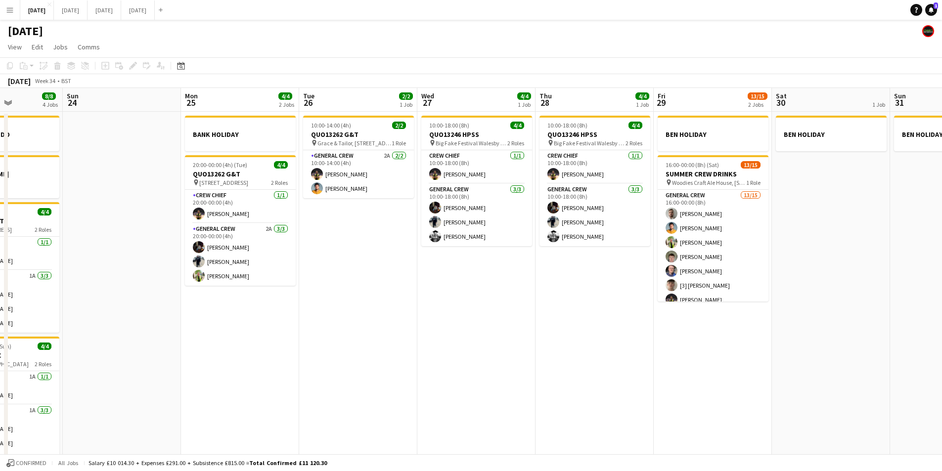
scroll to position [0, 280]
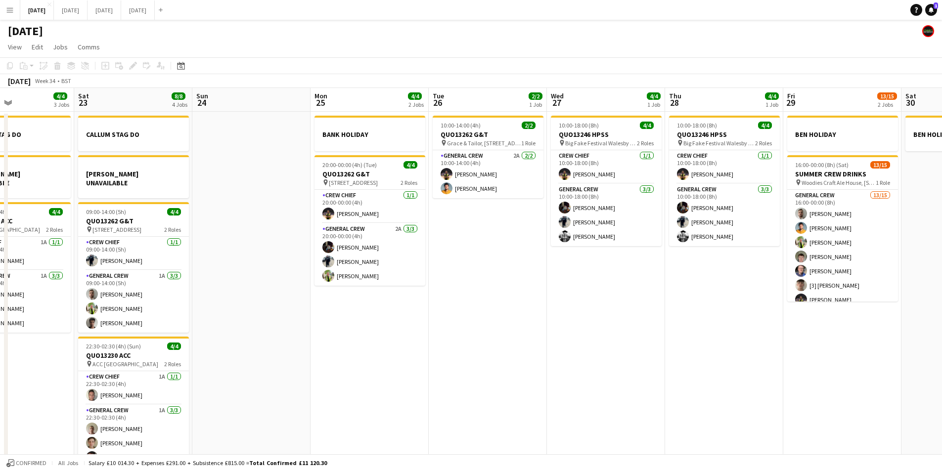
drag, startPoint x: 534, startPoint y: 352, endPoint x: 670, endPoint y: 356, distance: 137.0
click at [670, 356] on app-calendar-viewport "Wed 20 Thu 21 1 Job Fri 22 4/4 3 Jobs Sat 23 8/8 4 Jobs Sun 24 Mon 25 4/4 2 Job…" at bounding box center [471, 284] width 942 height 393
drag, startPoint x: 437, startPoint y: 320, endPoint x: 640, endPoint y: 290, distance: 205.4
click at [633, 294] on app-calendar-viewport "Wed 20 Thu 21 1 Job Fri 22 4/4 3 Jobs Sat 23 8/8 4 Jobs Sun 24 Mon 25 4/4 2 Job…" at bounding box center [471, 284] width 942 height 393
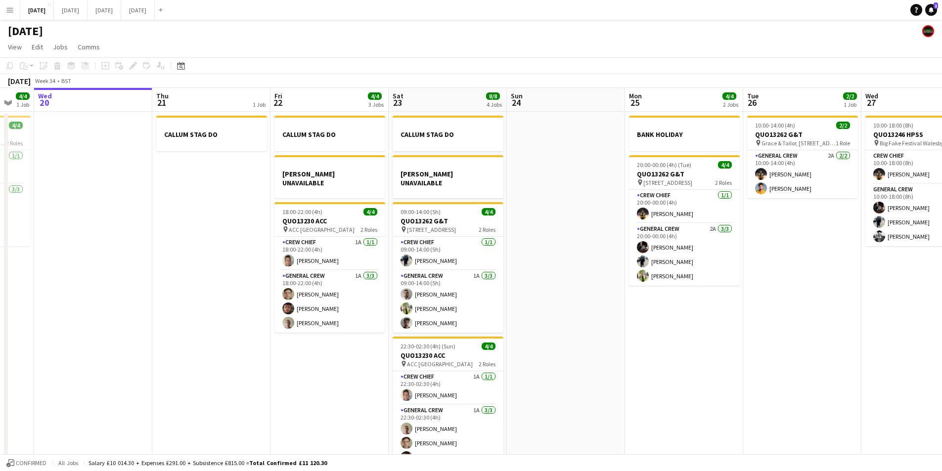
drag, startPoint x: 284, startPoint y: 383, endPoint x: 294, endPoint y: 379, distance: 10.8
click at [291, 381] on app-calendar-viewport "Mon 18 6/6 3 Jobs Tue 19 4/4 1 Job Wed 20 Thu 21 1 Job Fri 22 4/4 3 Jobs Sat 23…" at bounding box center [471, 284] width 942 height 393
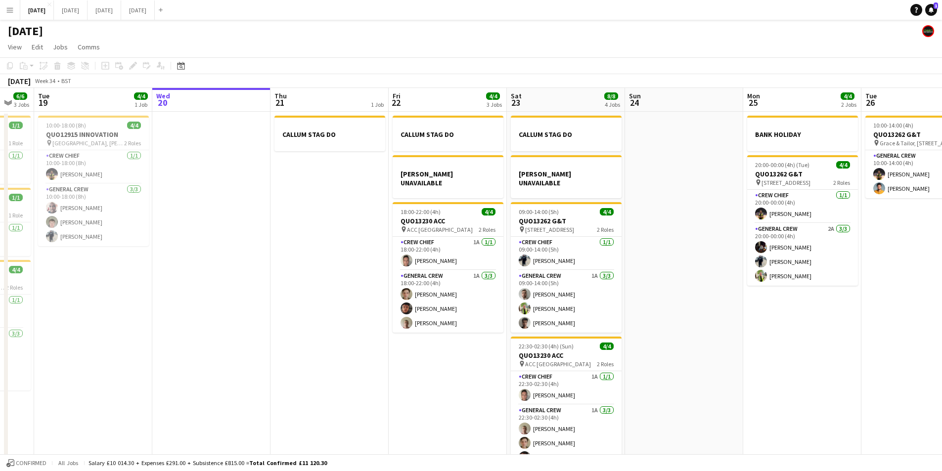
scroll to position [0, 307]
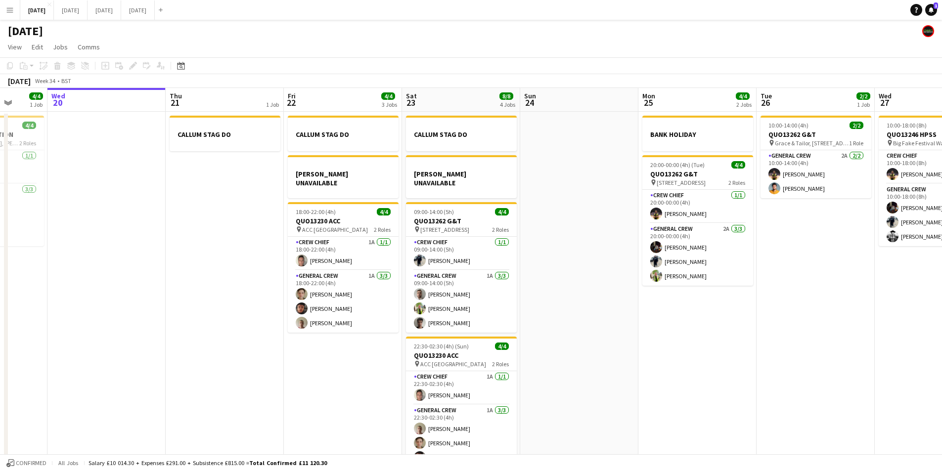
click at [204, 347] on app-date-cell "CALLUM STAG DO" at bounding box center [225, 296] width 118 height 369
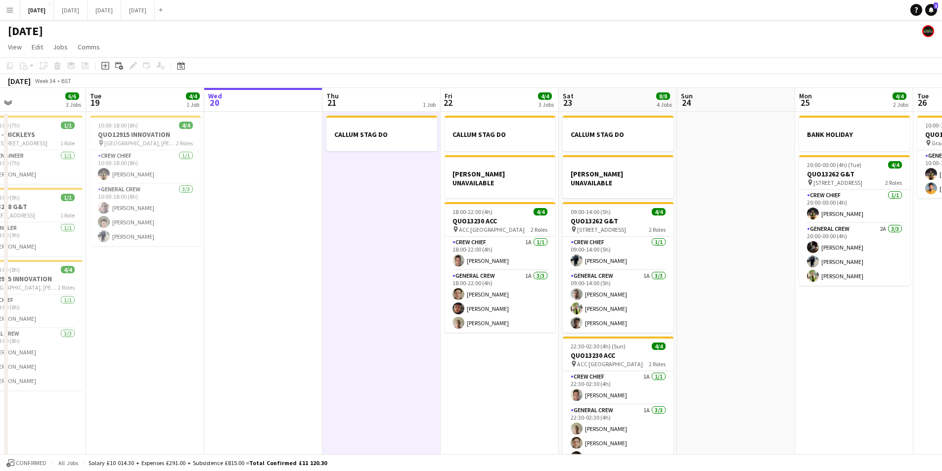
drag, startPoint x: 204, startPoint y: 353, endPoint x: 435, endPoint y: 343, distance: 231.6
click at [503, 337] on app-calendar-viewport "Sun 17 12/12 1 Job Mon 18 6/6 3 Jobs Tue 19 4/4 1 Job Wed 20 Thu 21 1 Job Fri 2…" at bounding box center [471, 284] width 942 height 393
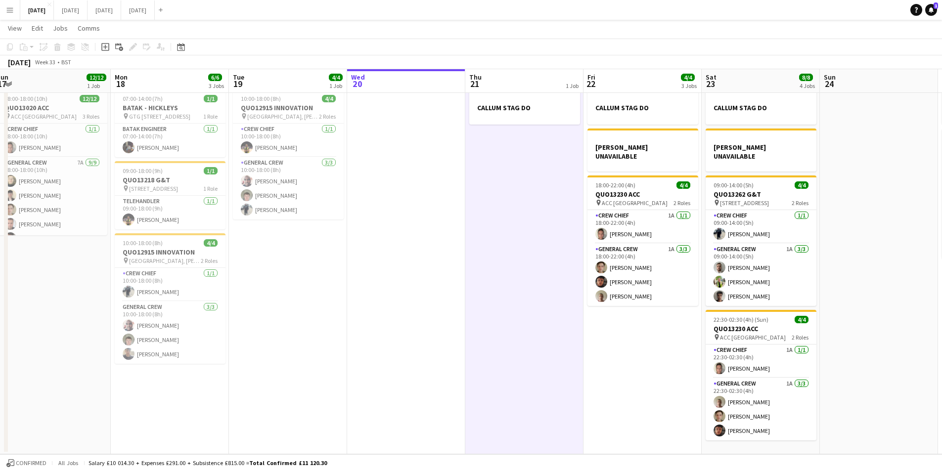
scroll to position [0, 252]
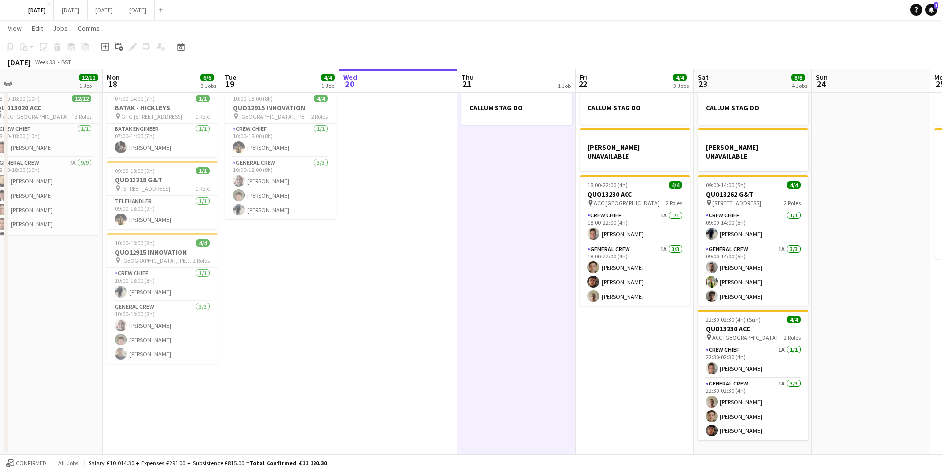
drag, startPoint x: 631, startPoint y: 385, endPoint x: 623, endPoint y: 384, distance: 7.9
click at [623, 384] on app-calendar-viewport "Fri 15 1/1 1 Job Sat 16 12/12 1 Job Sun 17 12/12 1 Job Mon 18 6/6 3 Jobs Tue 19…" at bounding box center [471, 234] width 942 height 442
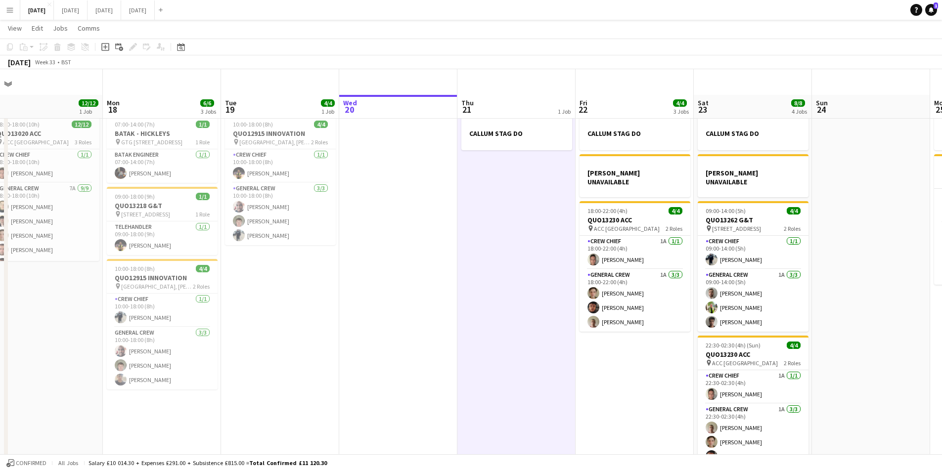
scroll to position [26, 0]
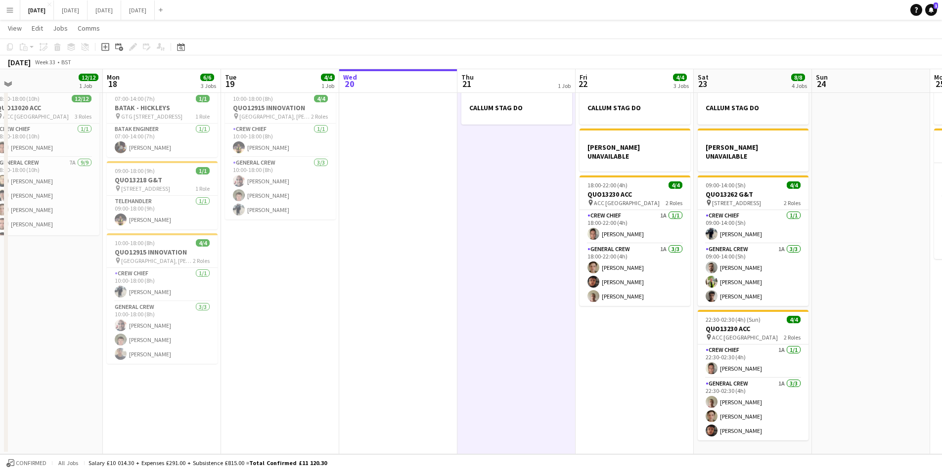
click at [422, 218] on app-calendar-viewport "Fri 15 1/1 1 Job Sat 16 12/12 1 Job Sun 17 12/12 1 Job Mon 18 6/6 3 Jobs Tue 19…" at bounding box center [471, 234] width 942 height 442
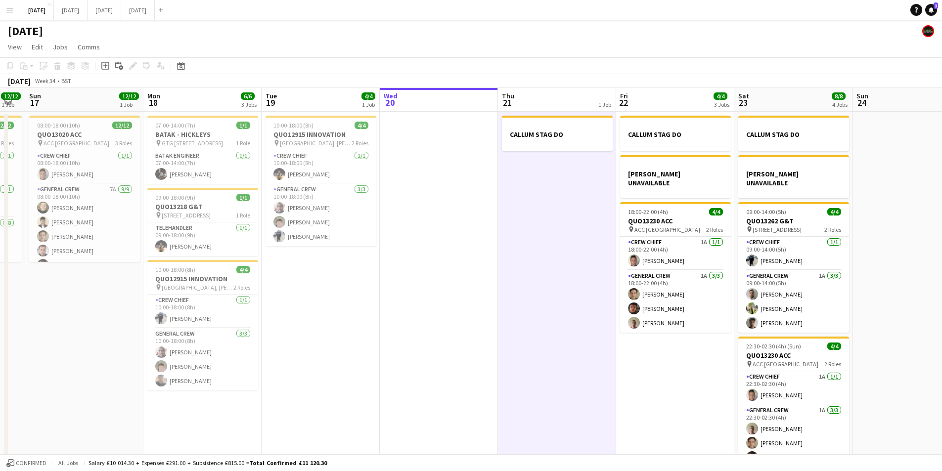
scroll to position [0, 385]
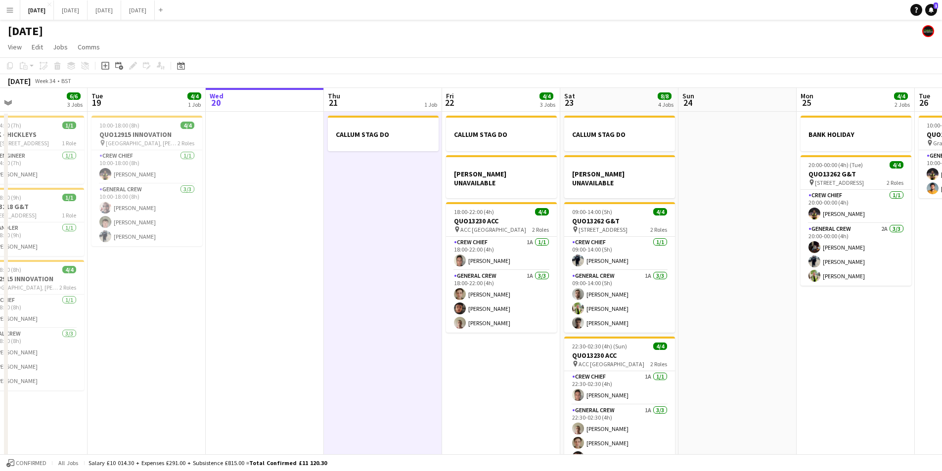
drag, startPoint x: 559, startPoint y: 329, endPoint x: 385, endPoint y: 307, distance: 175.5
click at [385, 307] on app-calendar-viewport "Fri 15 1/1 1 Job Sat 16 12/12 1 Job Sun 17 12/12 1 Job Mon 18 6/6 3 Jobs Tue 19…" at bounding box center [471, 284] width 942 height 393
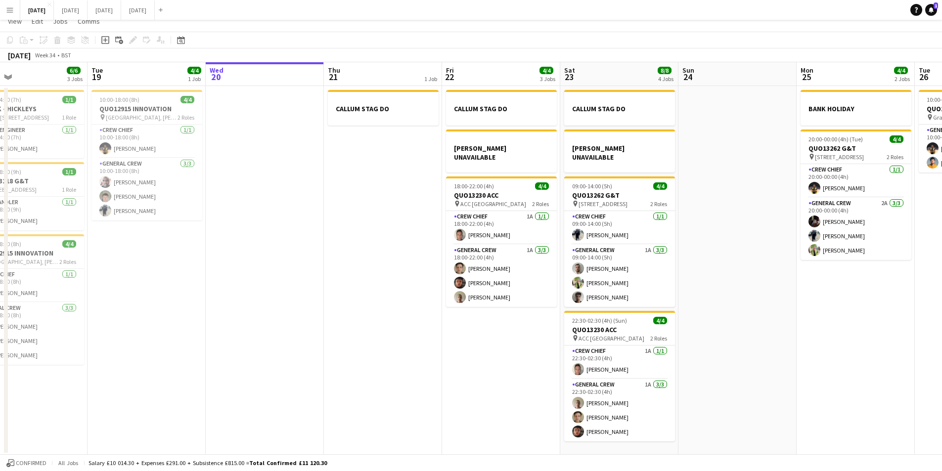
scroll to position [0, 0]
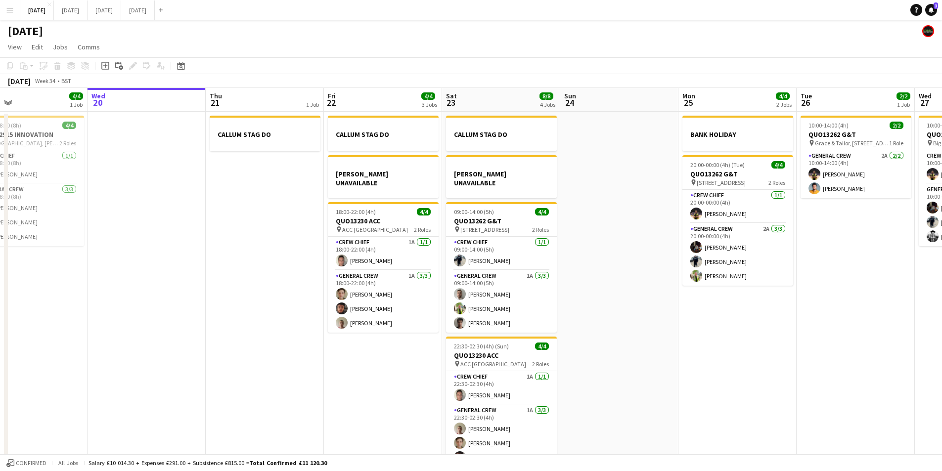
drag, startPoint x: 779, startPoint y: 335, endPoint x: 580, endPoint y: 312, distance: 200.1
click at [581, 312] on app-calendar-viewport "Sat 16 12/12 1 Job Sun 17 12/12 1 Job Mon 18 6/6 3 Jobs Tue 19 4/4 1 Job Wed 20…" at bounding box center [471, 284] width 942 height 393
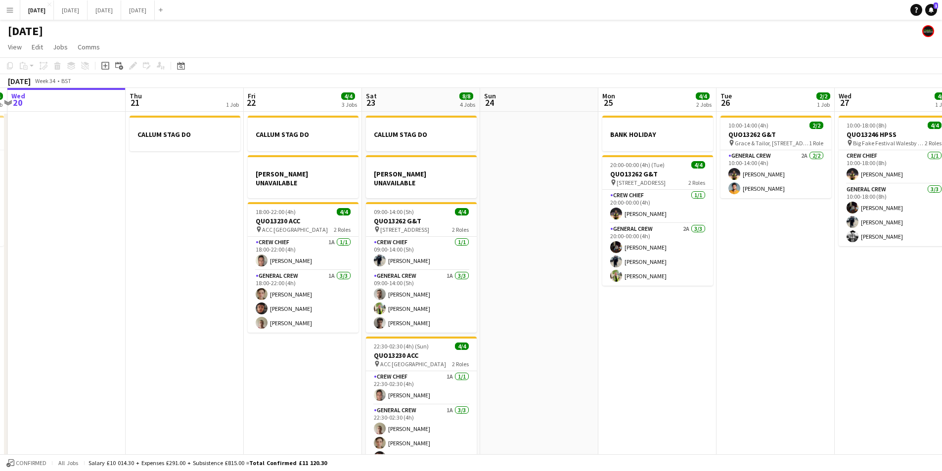
click at [558, 318] on app-calendar-viewport "Sun 17 12/12 1 Job Mon 18 6/6 3 Jobs Tue 19 4/4 1 Job Wed 20 Thu 21 1 Job Fri 2…" at bounding box center [471, 284] width 942 height 393
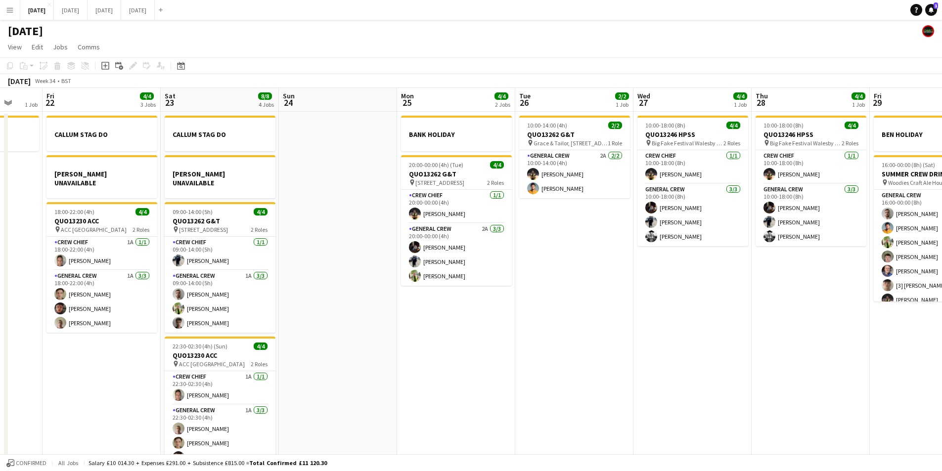
drag, startPoint x: 520, startPoint y: 328, endPoint x: 475, endPoint y: 331, distance: 45.1
click at [482, 327] on app-calendar-viewport "Tue 19 4/4 1 Job Wed 20 Thu 21 1 Job Fri 22 4/4 3 Jobs Sat 23 8/8 4 Jobs Sun 24…" at bounding box center [471, 284] width 942 height 393
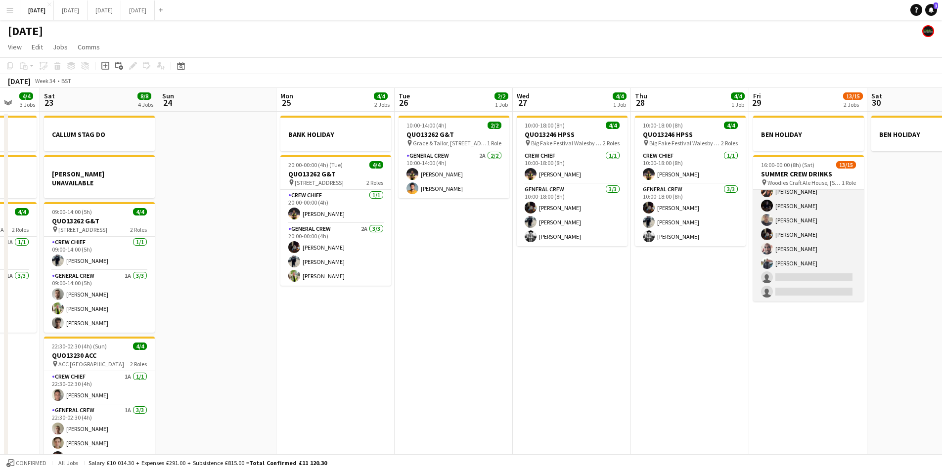
scroll to position [0, 0]
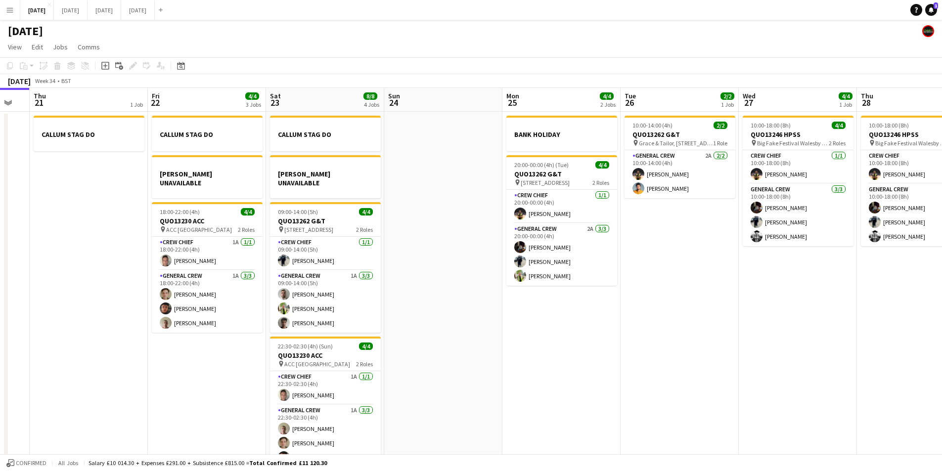
drag, startPoint x: 522, startPoint y: 340, endPoint x: 678, endPoint y: 340, distance: 156.2
click at [678, 340] on app-calendar-viewport "Tue 19 4/4 1 Job Wed 20 Thu 21 1 Job Fri 22 4/4 3 Jobs Sat 23 8/8 4 Jobs Sun 24…" at bounding box center [471, 284] width 942 height 393
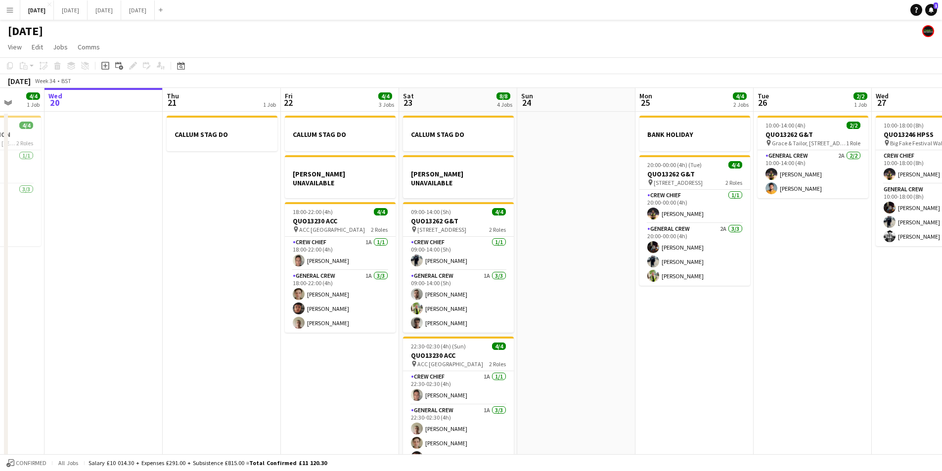
drag, startPoint x: 637, startPoint y: 331, endPoint x: 539, endPoint y: 323, distance: 98.8
click at [691, 323] on app-calendar-viewport "Tue 19 4/4 1 Job Wed 20 Thu 21 1 Job Fri 22 4/4 3 Jobs Sat 23 8/8 4 Jobs Sun 24…" at bounding box center [471, 284] width 942 height 393
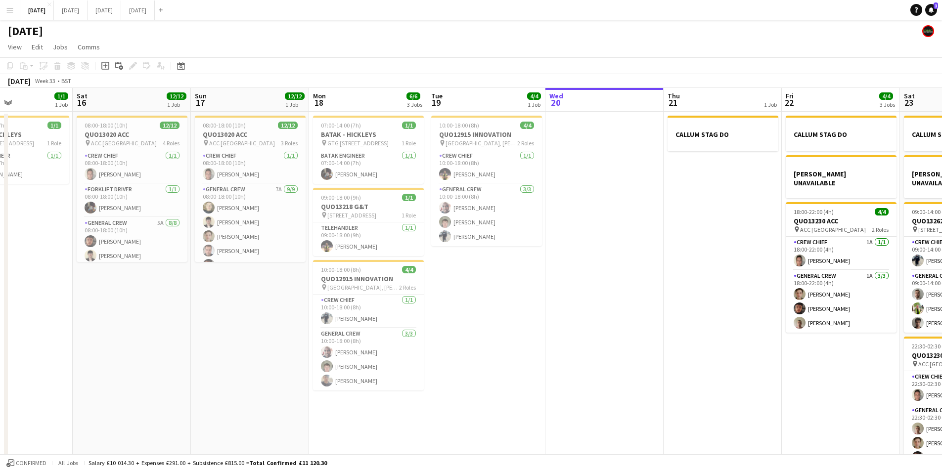
scroll to position [0, 255]
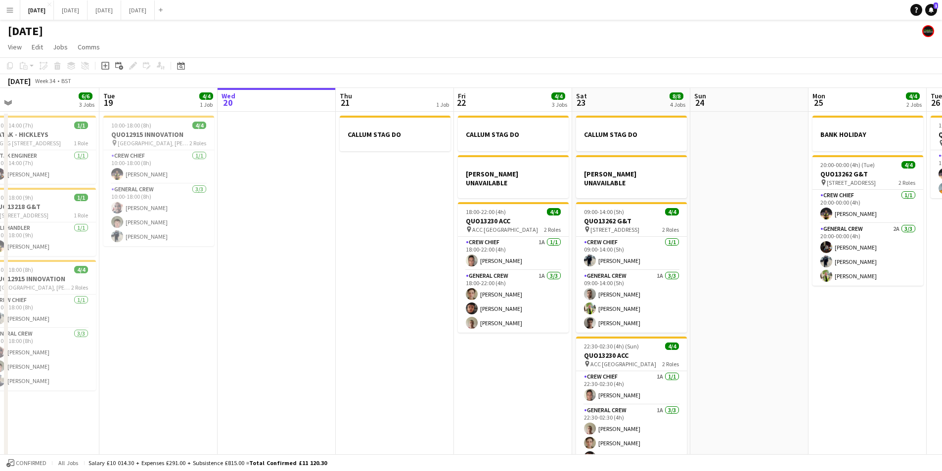
drag, startPoint x: 429, startPoint y: 349, endPoint x: 546, endPoint y: 345, distance: 117.8
click at [238, 348] on app-calendar-viewport "Sat 16 12/12 1 Job Sun 17 12/12 1 Job Mon 18 6/6 3 Jobs Tue 19 4/4 1 Job Wed 20…" at bounding box center [471, 284] width 942 height 393
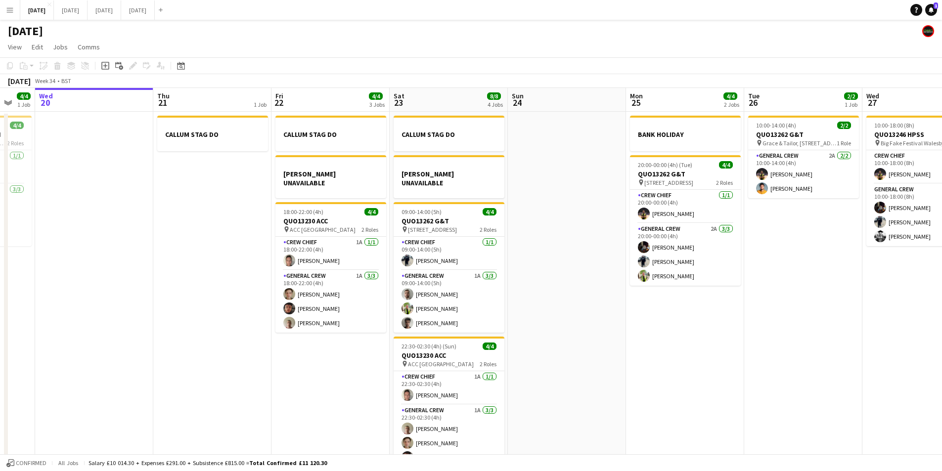
drag, startPoint x: 703, startPoint y: 345, endPoint x: 448, endPoint y: 344, distance: 254.1
click at [450, 345] on app-calendar-viewport "Sun 17 12/12 1 Job Mon 18 6/6 3 Jobs Tue 19 4/4 1 Job Wed 20 Thu 21 1 Job Fri 2…" at bounding box center [471, 284] width 942 height 393
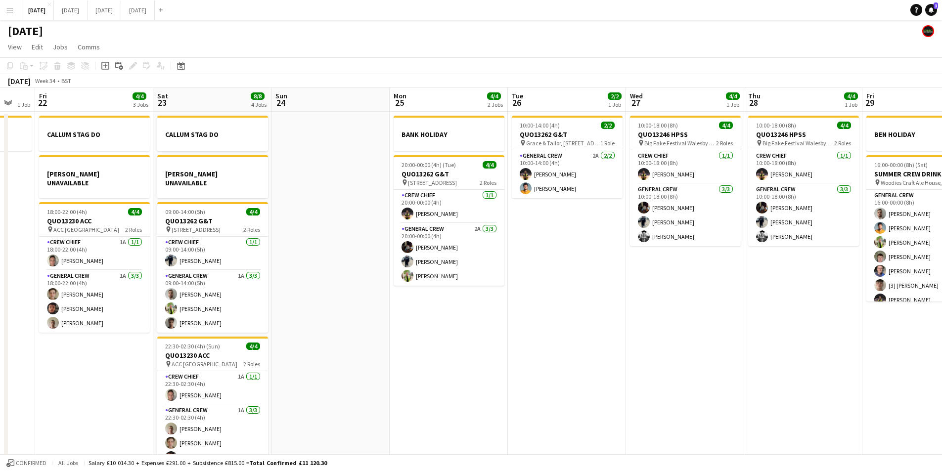
scroll to position [0, 336]
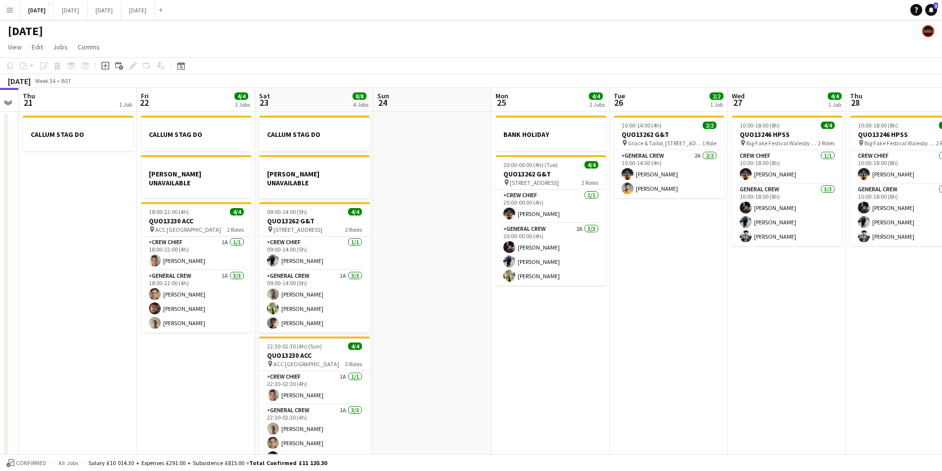
drag, startPoint x: 550, startPoint y: 352, endPoint x: 730, endPoint y: 362, distance: 180.8
click at [730, 362] on app-calendar-viewport "Mon 18 6/6 3 Jobs Tue 19 4/4 1 Job Wed 20 Thu 21 1 Job Fri 22 4/4 3 Jobs Sat 23…" at bounding box center [471, 284] width 942 height 393
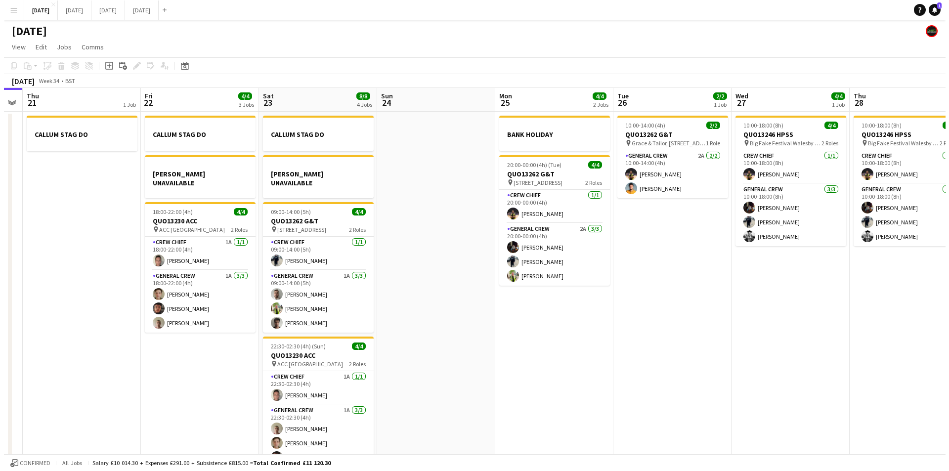
scroll to position [0, 273]
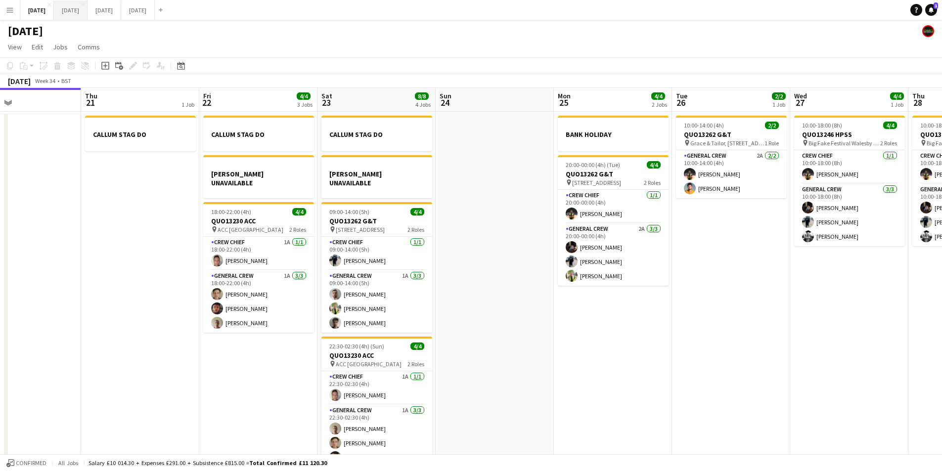
click at [88, 7] on button "[DATE] Close" at bounding box center [71, 9] width 34 height 19
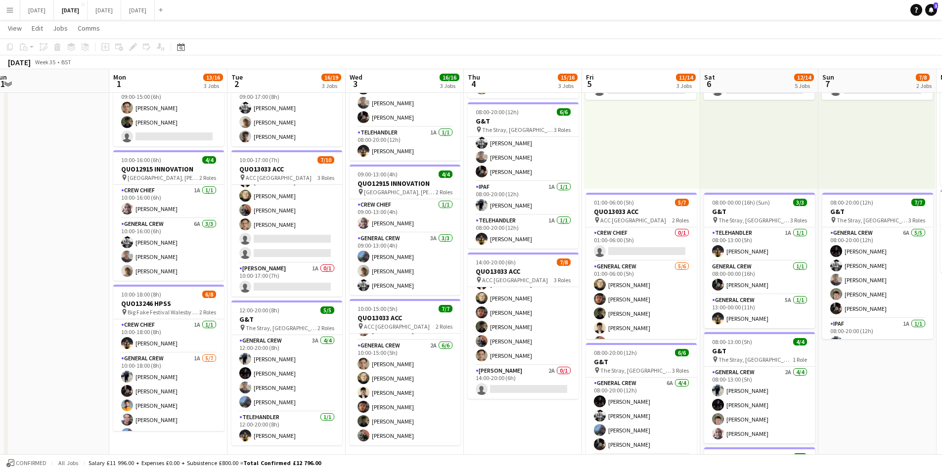
scroll to position [0, 366]
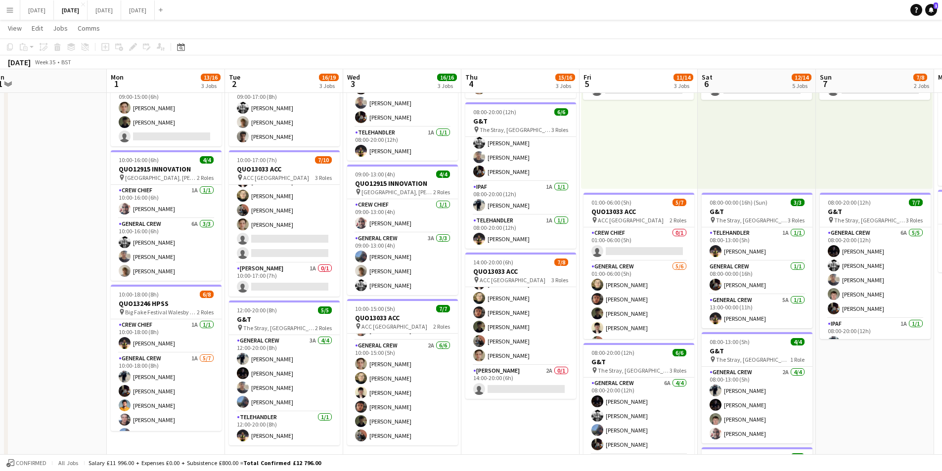
drag, startPoint x: 662, startPoint y: 310, endPoint x: 586, endPoint y: 302, distance: 75.5
click at [586, 302] on app-calendar-viewport "Thu 28 Fri 29 Sat 30 Sun 31 Mon 1 13/16 3 Jobs Tue 2 16/19 3 Jobs Wed 3 16/16 3…" at bounding box center [471, 304] width 942 height 728
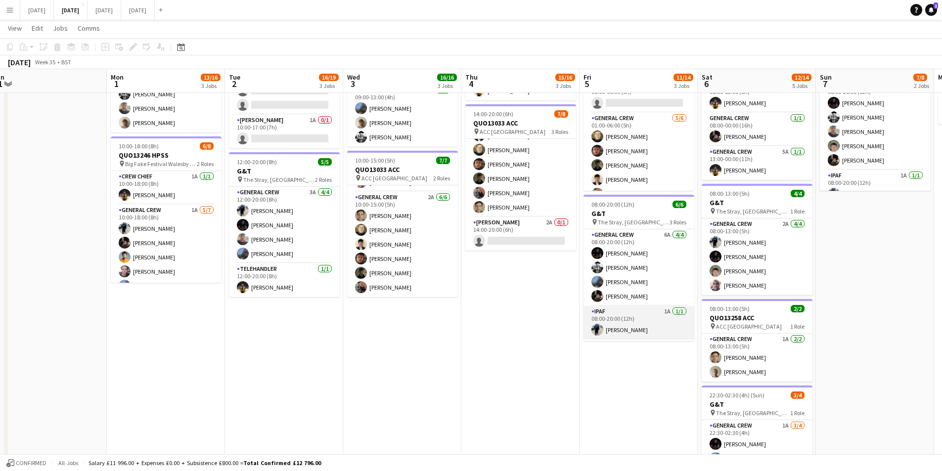
scroll to position [32, 0]
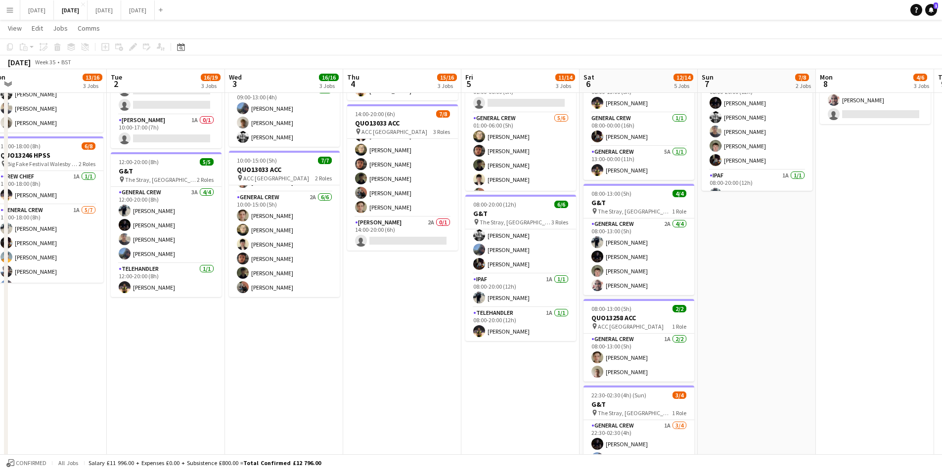
drag, startPoint x: 641, startPoint y: 367, endPoint x: 584, endPoint y: 356, distance: 58.5
click at [584, 356] on app-calendar-viewport "Fri 29 Sat 30 Sun 31 Mon 1 13/16 3 Jobs Tue 2 16/19 3 Jobs Wed 3 16/16 3 Jobs T…" at bounding box center [471, 155] width 942 height 728
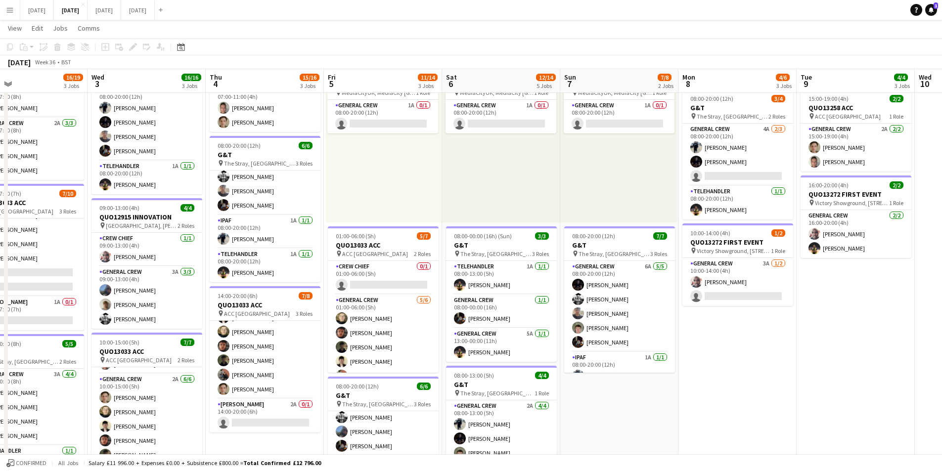
scroll to position [0, 386]
drag, startPoint x: 797, startPoint y: 376, endPoint x: 626, endPoint y: 328, distance: 176.7
click at [626, 328] on app-calendar-viewport "Sat 30 Sun 31 Mon 1 13/16 3 Jobs Tue 2 16/19 3 Jobs Wed 3 16/16 3 Jobs Thu 4 15…" at bounding box center [471, 337] width 942 height 728
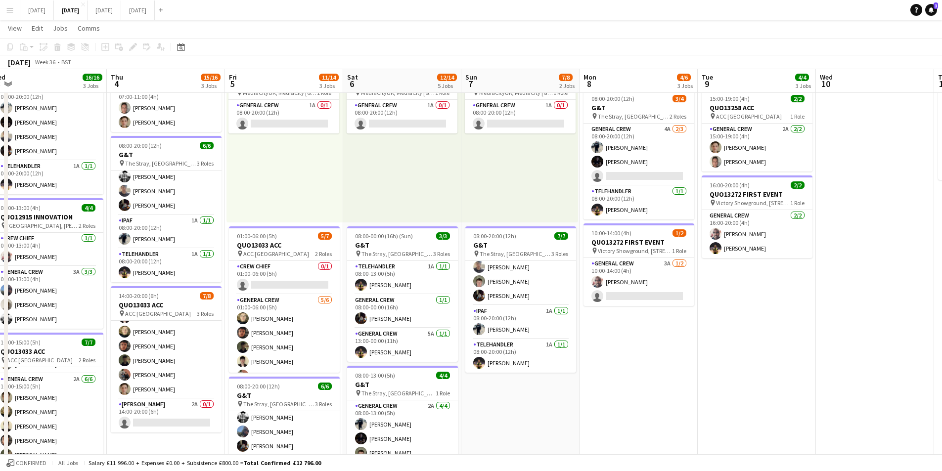
scroll to position [0, 368]
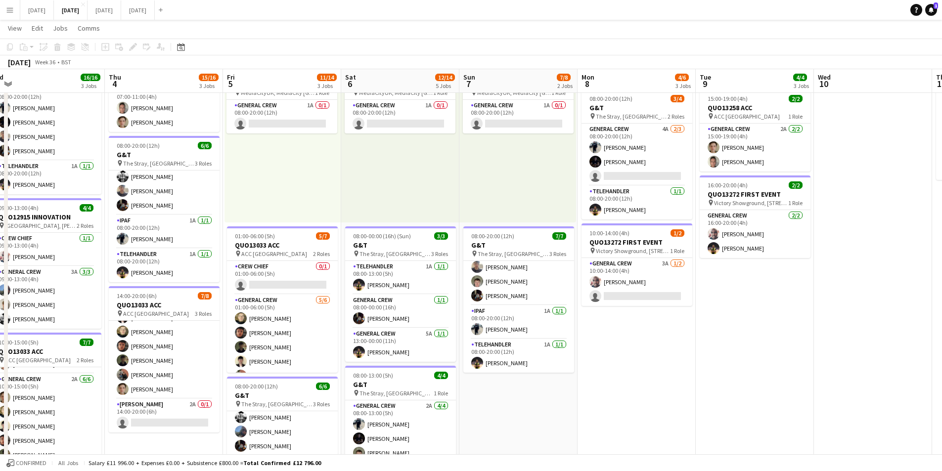
drag, startPoint x: 719, startPoint y: 340, endPoint x: 668, endPoint y: 324, distance: 52.7
click at [665, 331] on app-calendar-viewport "Sun 31 Mon 1 13/16 3 Jobs Tue 2 16/19 3 Jobs Wed 3 16/16 3 Jobs Thu 4 15/16 3 J…" at bounding box center [471, 337] width 942 height 728
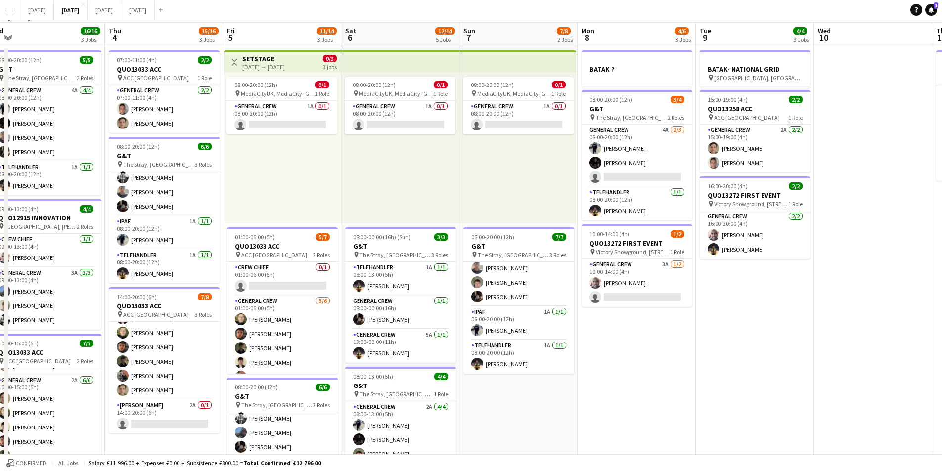
scroll to position [0, 0]
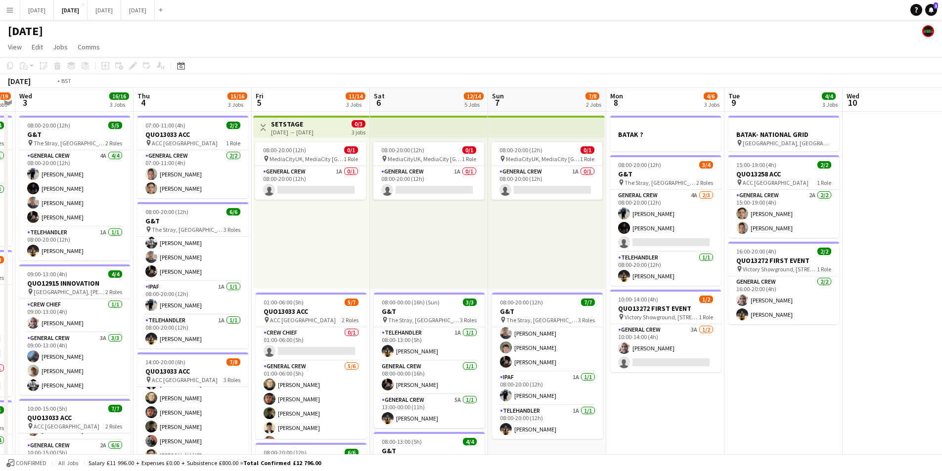
drag, startPoint x: 584, startPoint y: 346, endPoint x: 769, endPoint y: 310, distance: 189.0
click at [863, 338] on app-calendar-viewport "Sun 31 Mon 1 13/16 3 Jobs Tue 2 16/19 3 Jobs Wed 3 16/16 3 Jobs Thu 4 15/16 3 J…" at bounding box center [471, 428] width 942 height 680
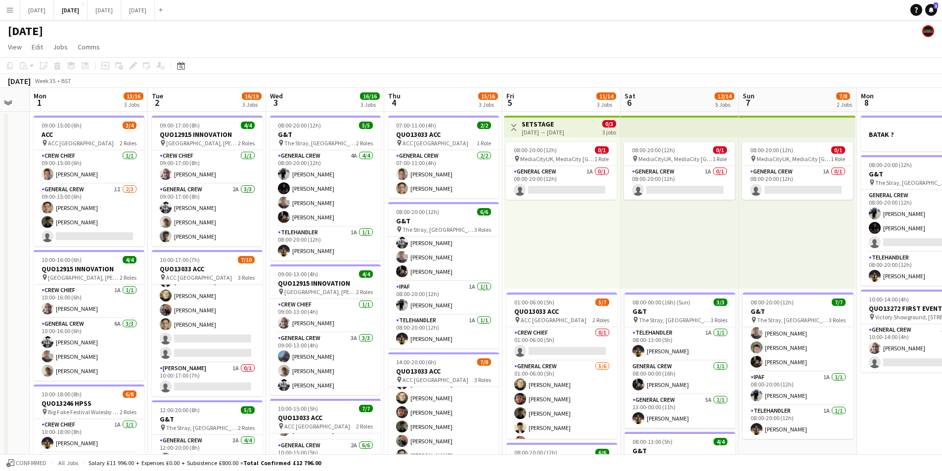
click at [617, 330] on app-calendar-viewport "Fri 29 Sat 30 Sun 31 Mon 1 13/16 3 Jobs Tue 2 16/19 3 Jobs Wed 3 16/16 3 Jobs T…" at bounding box center [471, 428] width 942 height 680
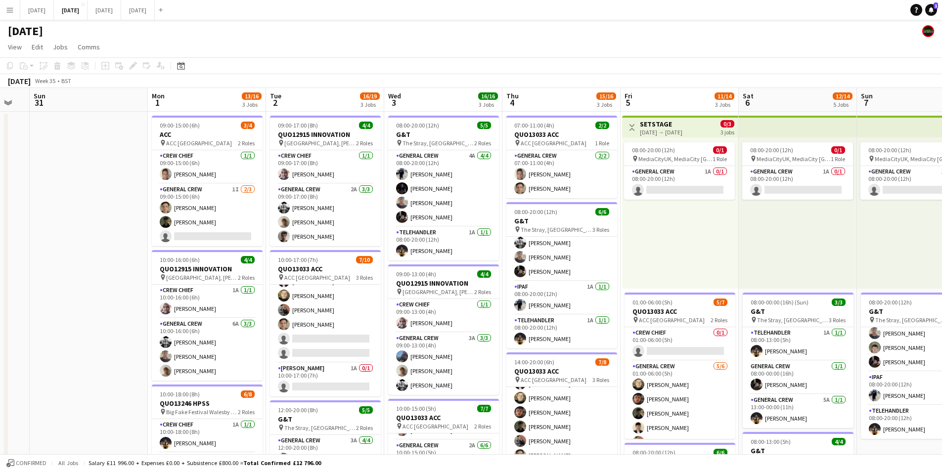
scroll to position [0, 279]
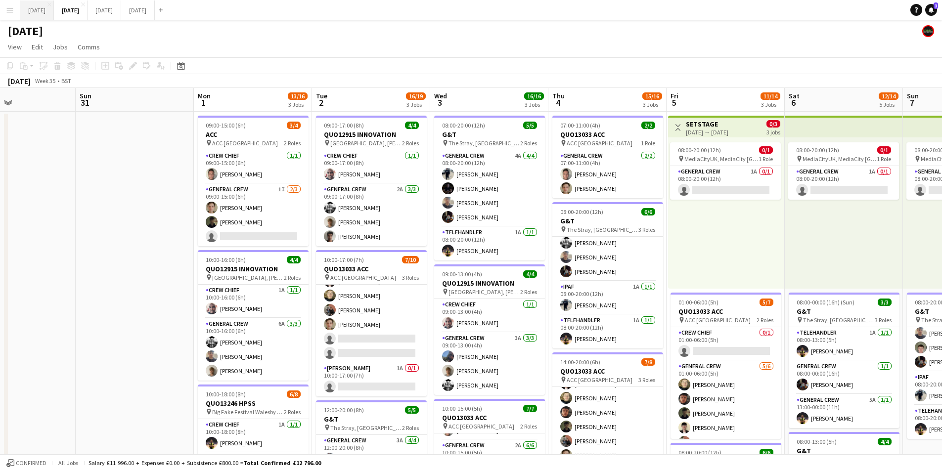
click at [52, 10] on button "[DATE] Close" at bounding box center [37, 9] width 34 height 19
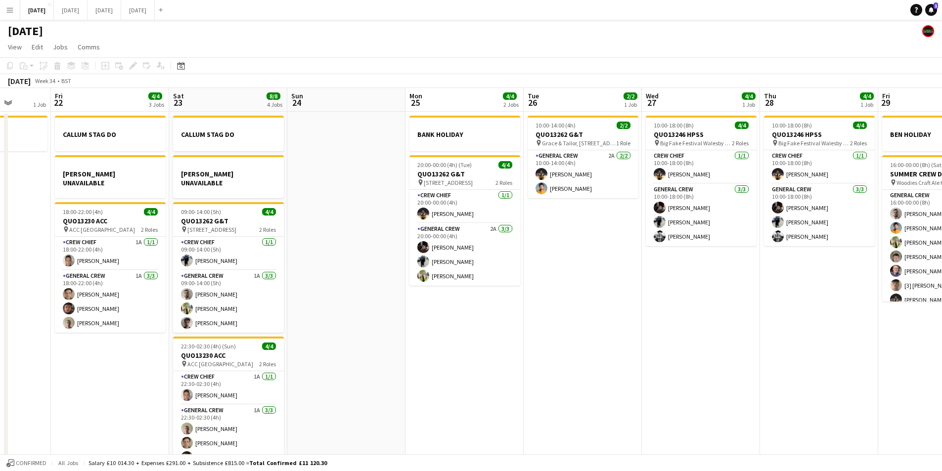
drag, startPoint x: 755, startPoint y: 382, endPoint x: 507, endPoint y: 363, distance: 249.0
click at [495, 358] on app-calendar-viewport "Mon 18 6/6 3 Jobs Tue 19 4/4 1 Job Wed 20 Thu 21 1 Job Fri 22 4/4 3 Jobs Sat 23…" at bounding box center [471, 284] width 942 height 393
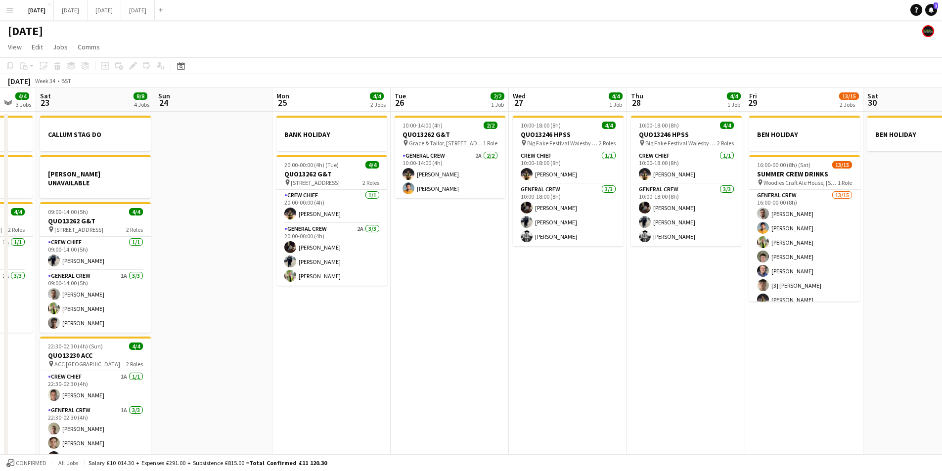
scroll to position [0, 328]
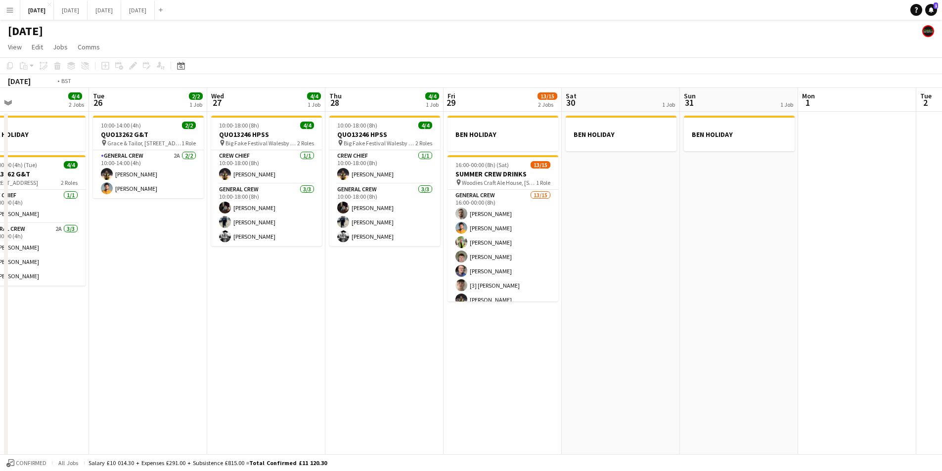
drag, startPoint x: 696, startPoint y: 385, endPoint x: 423, endPoint y: 403, distance: 274.0
click at [525, 413] on app-calendar-viewport "Sun 24 Mon 25 4/4 2 Jobs Tue 26 2/2 1 Job Wed 27 4/4 1 Job Thu 28 4/4 1 Job Fri…" at bounding box center [471, 284] width 942 height 393
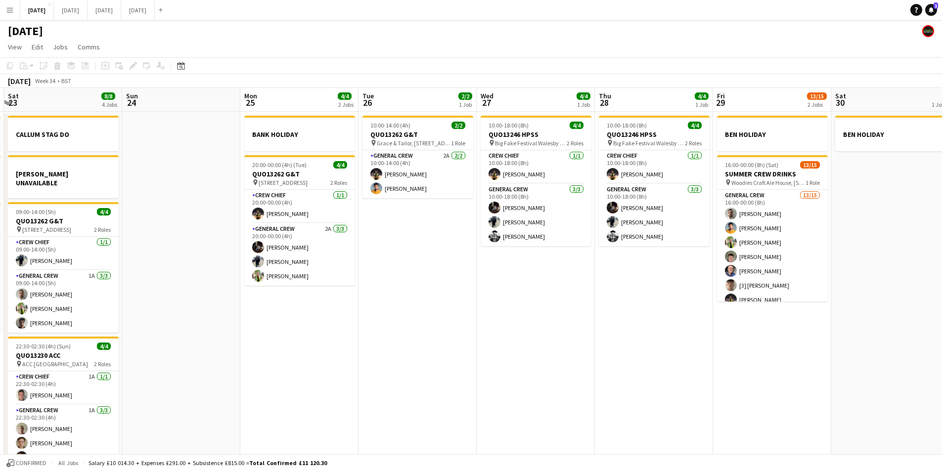
drag, startPoint x: 290, startPoint y: 401, endPoint x: 547, endPoint y: 399, distance: 257.1
click at [554, 403] on app-calendar-viewport "Thu 21 1 Job Fri 22 4/4 3 Jobs Sat 23 8/8 4 Jobs Sun 24 Mon 25 4/4 2 Jobs Tue 2…" at bounding box center [471, 284] width 942 height 393
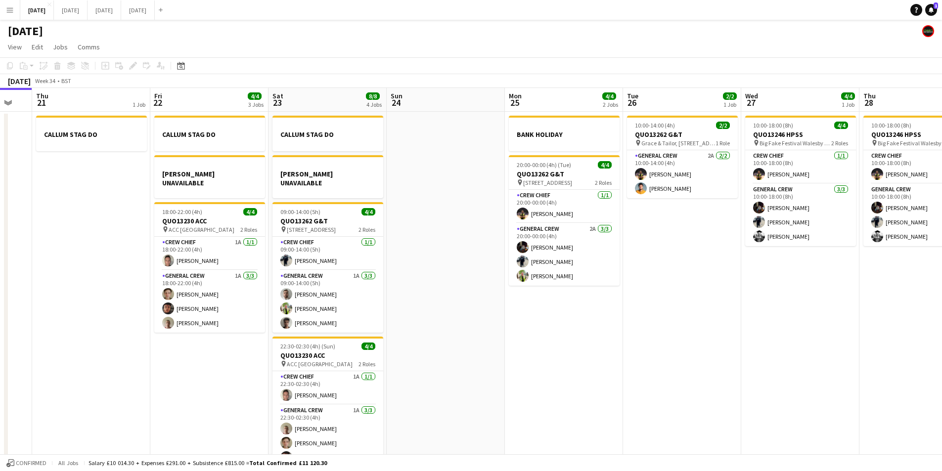
drag, startPoint x: 407, startPoint y: 390, endPoint x: 561, endPoint y: 403, distance: 154.4
click at [561, 403] on app-calendar-viewport "Tue 19 4/4 1 Job Wed 20 Thu 21 1 Job Fri 22 4/4 3 Jobs Sat 23 8/8 4 Jobs Sun 24…" at bounding box center [471, 284] width 942 height 393
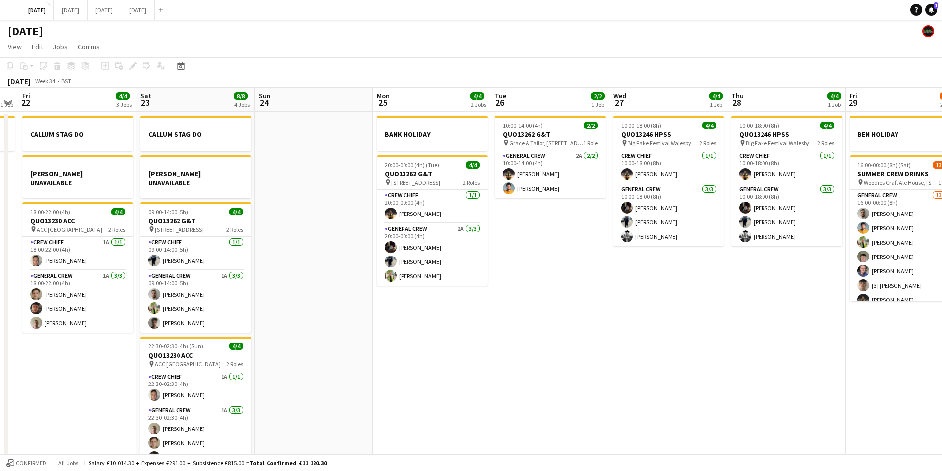
drag, startPoint x: 725, startPoint y: 428, endPoint x: 507, endPoint y: 395, distance: 220.6
click at [508, 396] on app-calendar-viewport "Mon 18 6/6 3 Jobs Tue 19 4/4 1 Job Wed 20 Thu 21 1 Job Fri 22 4/4 3 Jobs Sat 23…" at bounding box center [471, 284] width 942 height 393
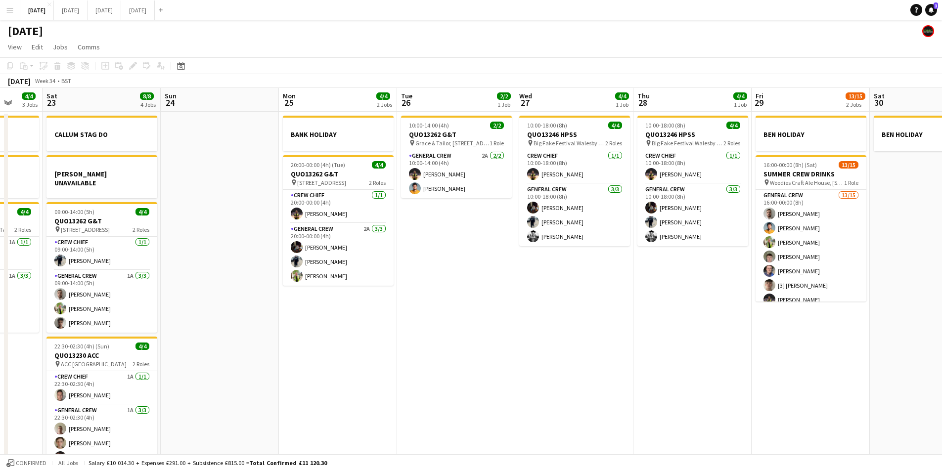
drag, startPoint x: 639, startPoint y: 402, endPoint x: 738, endPoint y: 392, distance: 99.9
click at [741, 395] on app-calendar-viewport "Wed 20 Thu 21 1 Job Fri 22 4/4 3 Jobs Sat 23 8/8 4 Jobs Sun 24 Mon 25 4/4 2 Job…" at bounding box center [471, 284] width 942 height 393
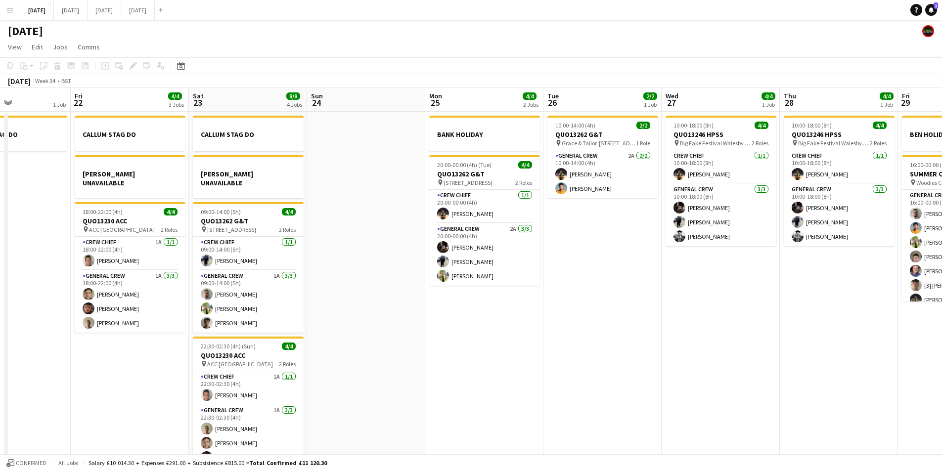
drag, startPoint x: 580, startPoint y: 391, endPoint x: 738, endPoint y: 409, distance: 159.3
click at [738, 409] on app-calendar-viewport "Tue 19 4/4 1 Job Wed 20 Thu 21 1 Job Fri 22 4/4 3 Jobs Sat 23 8/8 4 Jobs Sun 24…" at bounding box center [471, 284] width 942 height 393
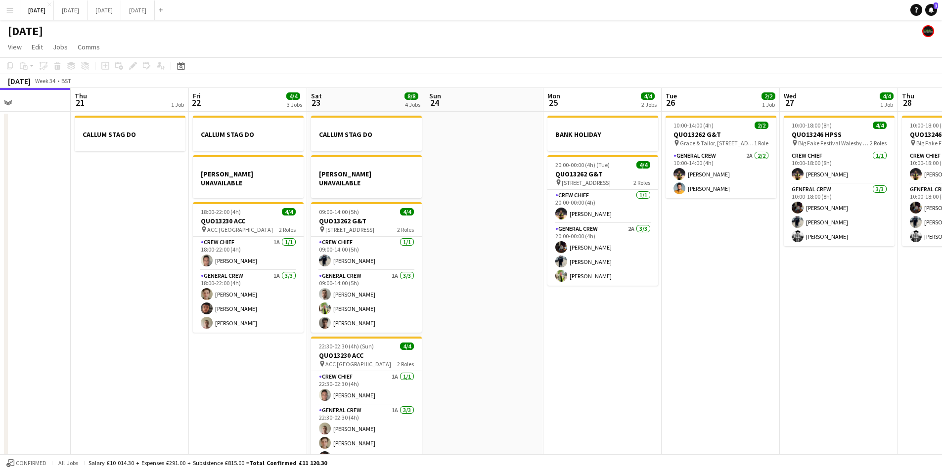
scroll to position [0, 244]
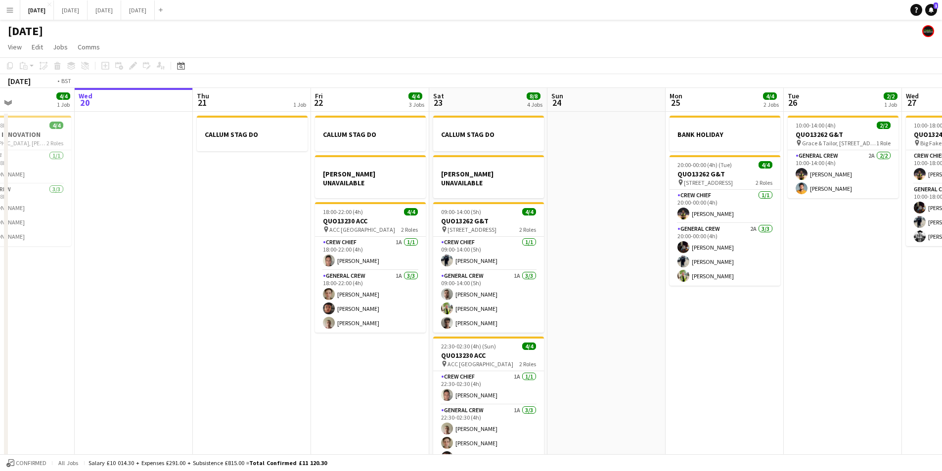
drag, startPoint x: 161, startPoint y: 355, endPoint x: 418, endPoint y: 359, distance: 257.2
click at [420, 359] on app-calendar-viewport "Sun 17 Mon 18 6/6 3 Jobs Tue 19 4/4 1 Job Wed 20 Thu 21 1 Job Fri 22 4/4 3 Jobs…" at bounding box center [471, 284] width 942 height 393
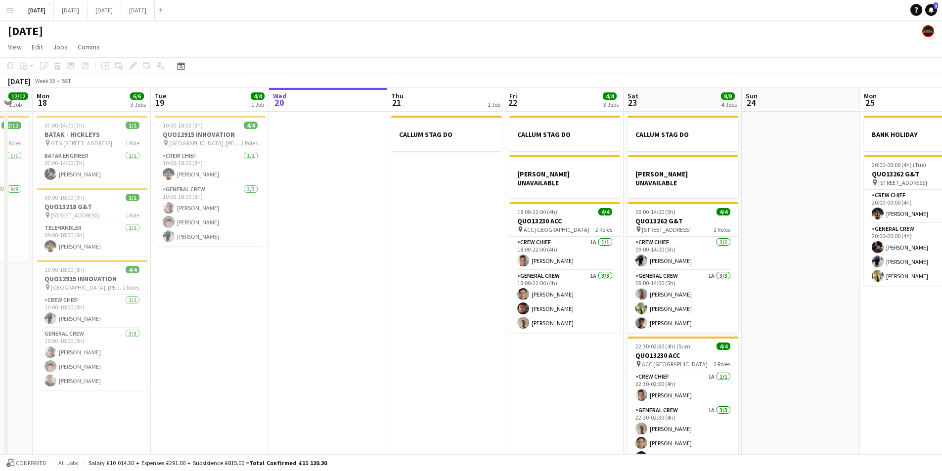
drag, startPoint x: 304, startPoint y: 336, endPoint x: 474, endPoint y: 346, distance: 170.3
click at [467, 349] on app-calendar-viewport "Fri 15 1/1 1 Job Sat 16 12/12 1 Job Sun 17 12/12 1 Job Mon 18 6/6 3 Jobs Tue 19…" at bounding box center [471, 284] width 942 height 393
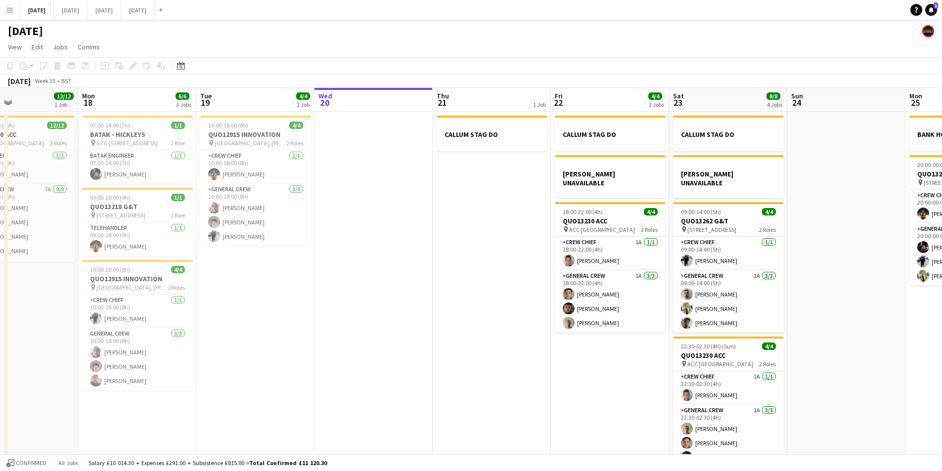
drag, startPoint x: 600, startPoint y: 325, endPoint x: 349, endPoint y: 313, distance: 250.9
click at [349, 313] on app-calendar-viewport "Fri 15 1/1 1 Job Sat 16 12/12 1 Job Sun 17 12/12 1 Job Mon 18 6/6 3 Jobs Tue 19…" at bounding box center [471, 284] width 942 height 393
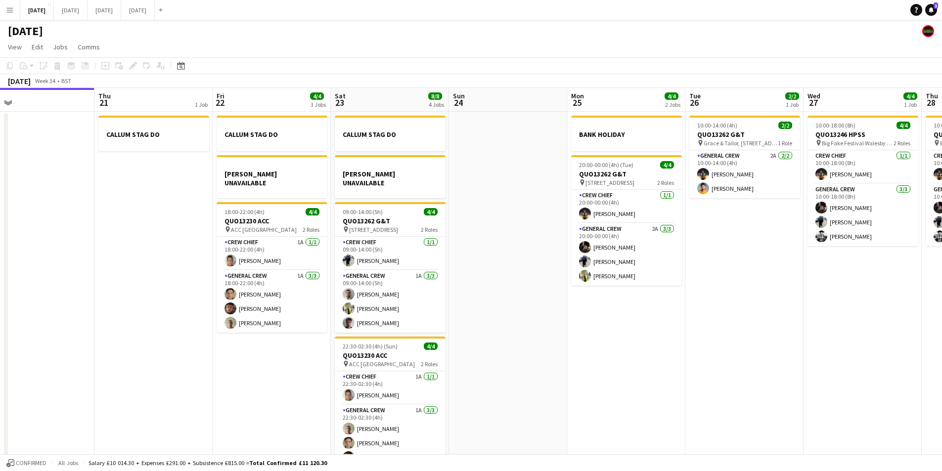
click at [563, 311] on app-calendar-viewport "Sun 17 12/12 1 Job Mon 18 6/6 3 Jobs Tue 19 4/4 1 Job Wed 20 Thu 21 1 Job Fri 2…" at bounding box center [471, 284] width 942 height 393
drag, startPoint x: 736, startPoint y: 338, endPoint x: 564, endPoint y: 317, distance: 173.3
click at [555, 315] on app-calendar-viewport "Sun 17 12/12 1 Job Mon 18 6/6 3 Jobs Tue 19 4/4 1 Job Wed 20 Thu 21 1 Job Fri 2…" at bounding box center [471, 284] width 942 height 393
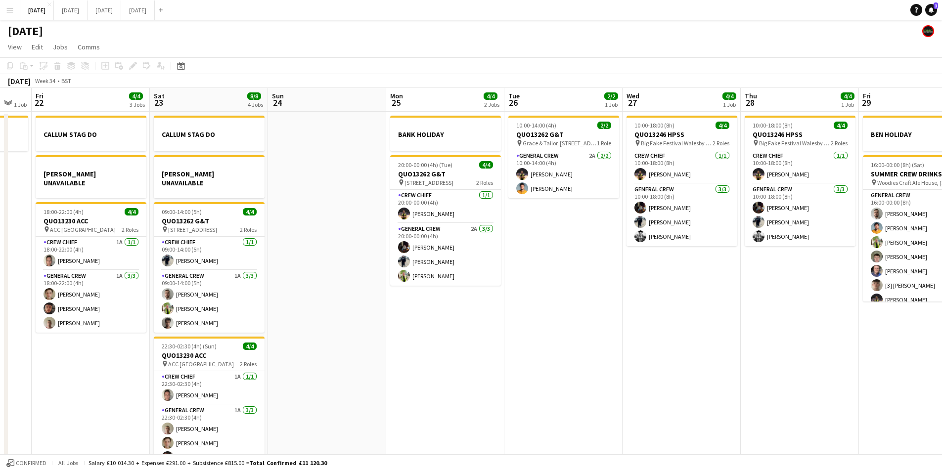
click at [505, 308] on app-calendar-viewport "Tue 19 4/4 1 Job Wed 20 Thu 21 1 Job Fri 22 4/4 3 Jobs Sat 23 8/8 4 Jobs Sun 24…" at bounding box center [471, 284] width 942 height 393
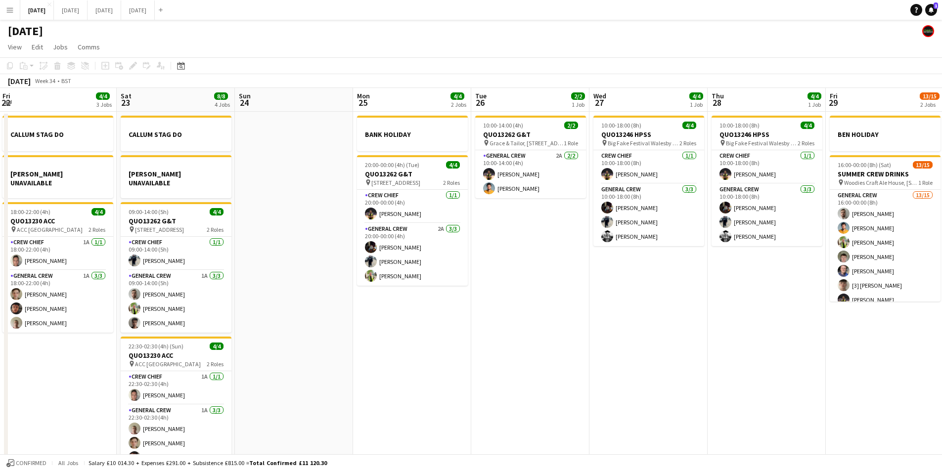
drag, startPoint x: 456, startPoint y: 342, endPoint x: 577, endPoint y: 336, distance: 120.8
click at [571, 341] on app-calendar-viewport "Wed 20 Thu 21 1 Job Fri 22 4/4 3 Jobs Sat 23 8/8 4 Jobs Sun 24 Mon 25 4/4 2 Job…" at bounding box center [471, 284] width 942 height 393
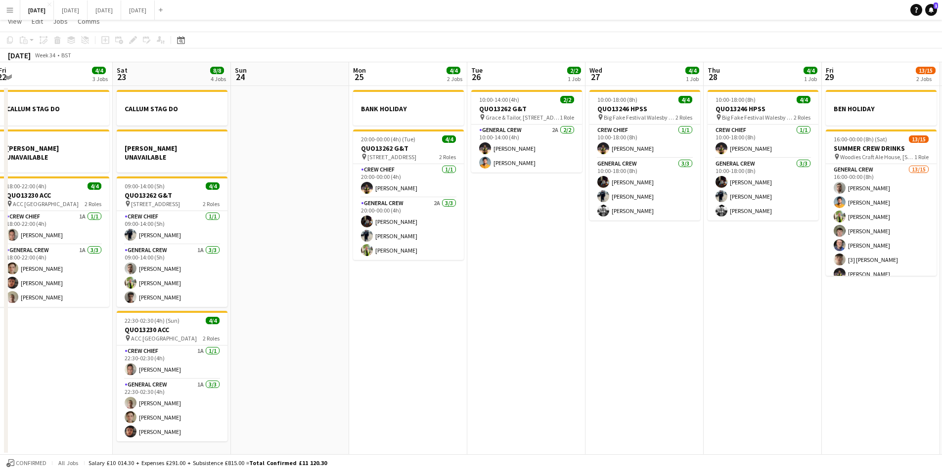
scroll to position [0, 0]
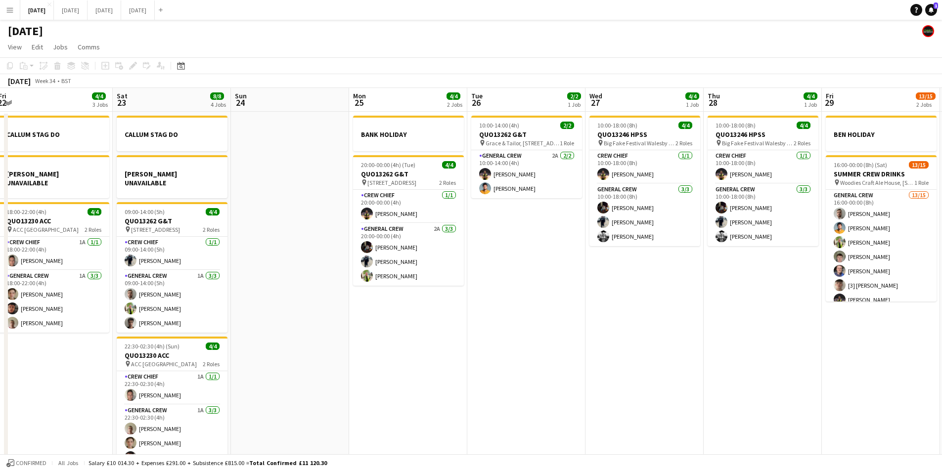
drag, startPoint x: 679, startPoint y: 334, endPoint x: 461, endPoint y: 290, distance: 222.9
click at [405, 275] on app-calendar-viewport "Wed 20 Thu 21 1 Job Fri 22 4/4 3 Jobs Sat 23 8/8 4 Jobs Sun 24 Mon 25 4/4 2 Job…" at bounding box center [471, 284] width 942 height 393
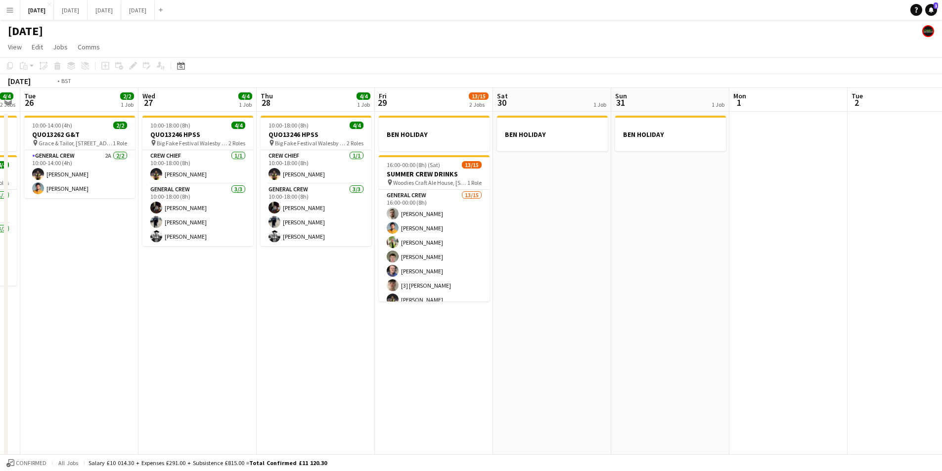
drag, startPoint x: 419, startPoint y: 298, endPoint x: 588, endPoint y: 294, distance: 169.1
click at [320, 268] on app-calendar-viewport "Fri 22 4/4 3 Jobs Sat 23 8/8 4 Jobs Sun 24 Mon 25 4/4 2 Jobs Tue 26 2/2 1 Job W…" at bounding box center [471, 284] width 942 height 393
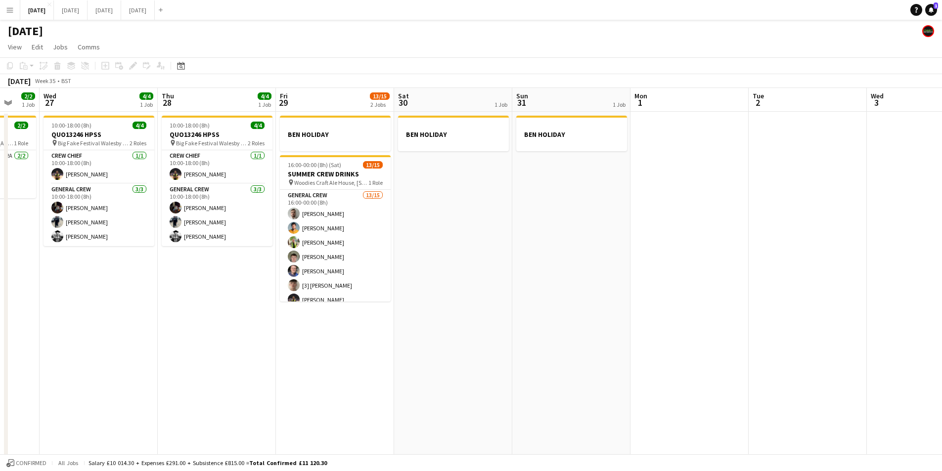
drag, startPoint x: 654, startPoint y: 305, endPoint x: 408, endPoint y: 274, distance: 248.1
click at [408, 274] on app-calendar-viewport "Sun 24 Mon 25 4/4 2 Jobs Tue 26 2/2 1 Job Wed 27 4/4 1 Job Thu 28 4/4 1 Job Fri…" at bounding box center [471, 284] width 942 height 393
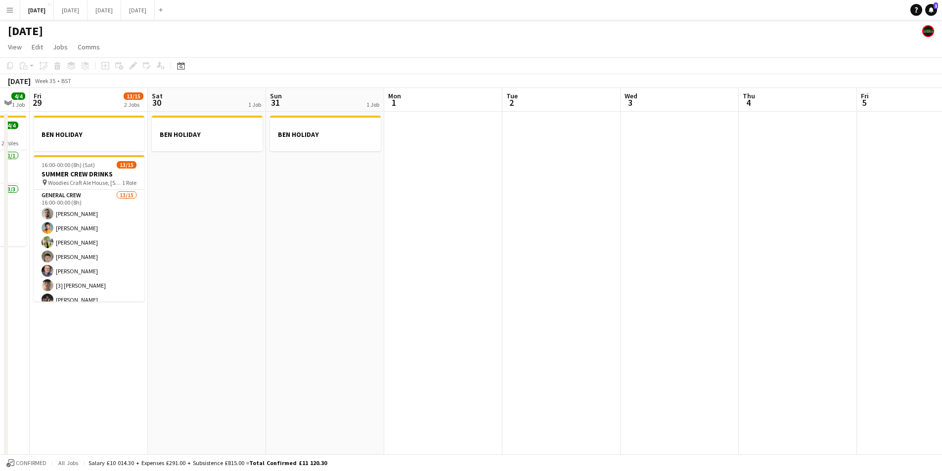
drag, startPoint x: 302, startPoint y: 277, endPoint x: 267, endPoint y: 273, distance: 35.3
click at [257, 271] on app-calendar-viewport "Tue 26 2/2 1 Job Wed 27 4/4 1 Job Thu 28 4/4 1 Job Fri 29 13/15 2 Jobs Sat 30 1…" at bounding box center [471, 284] width 942 height 393
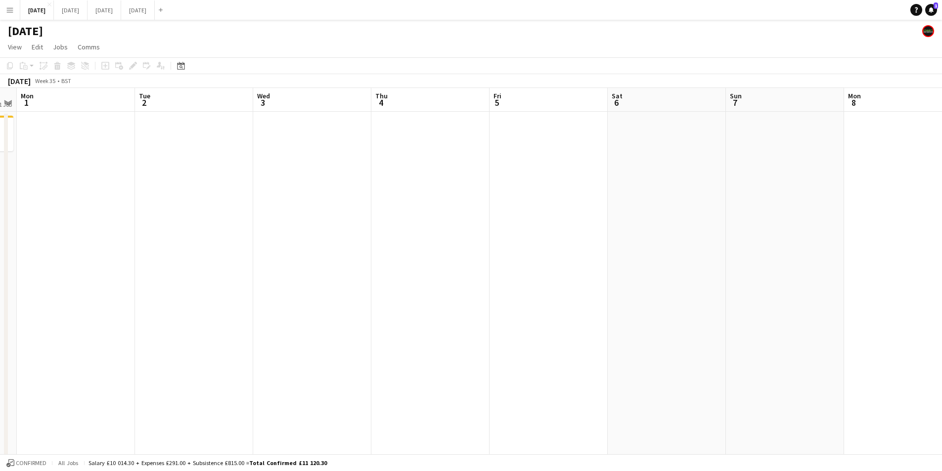
drag, startPoint x: 297, startPoint y: 301, endPoint x: 269, endPoint y: 269, distance: 41.7
click at [696, 277] on app-calendar-viewport "Fri 29 13/15 2 Jobs Sat 30 1 Job Sun 31 1 Job Mon 1 Tue 2 Wed 3 Thu 4 Fri 5 Sat…" at bounding box center [471, 284] width 942 height 393
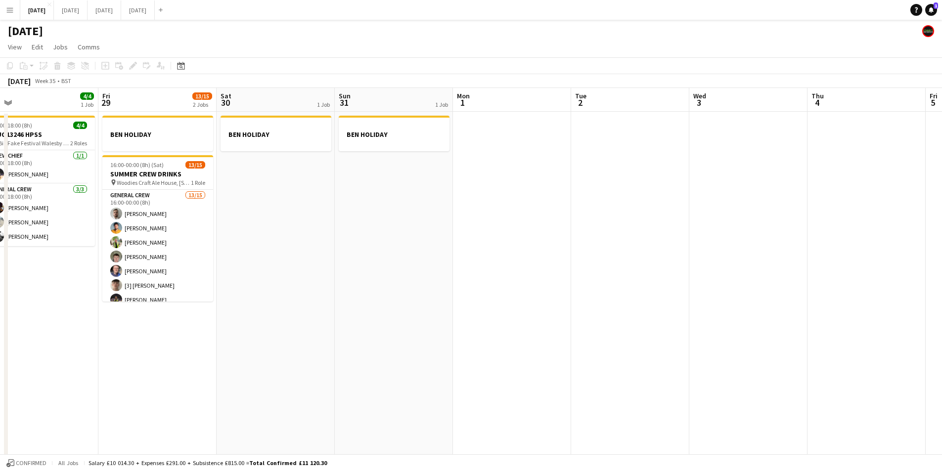
drag, startPoint x: 386, startPoint y: 293, endPoint x: 641, endPoint y: 296, distance: 255.6
click at [640, 296] on app-calendar-viewport "Tue 26 2/2 1 Job Wed 27 4/4 1 Job Thu 28 4/4 1 Job Fri 29 13/15 2 Jobs Sat 30 1…" at bounding box center [471, 284] width 942 height 393
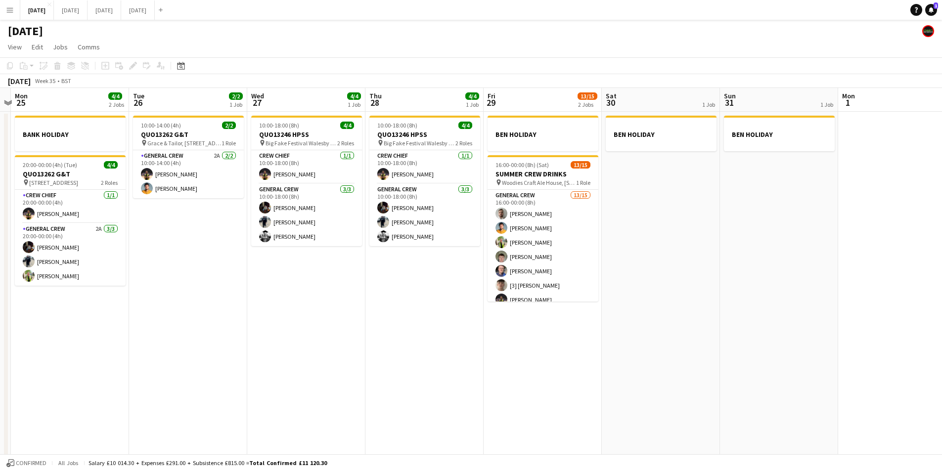
drag, startPoint x: 351, startPoint y: 327, endPoint x: 451, endPoint y: 326, distance: 100.9
click at [451, 327] on app-calendar-viewport "Fri 22 4/4 3 Jobs Sat 23 8/8 4 Jobs Sun 24 Mon 25 4/4 2 Jobs Tue 26 2/2 1 Job W…" at bounding box center [471, 284] width 942 height 393
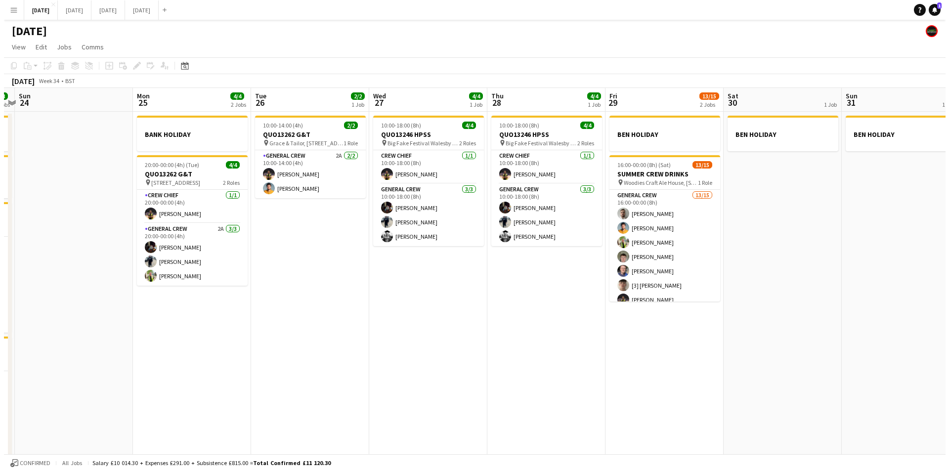
scroll to position [0, 266]
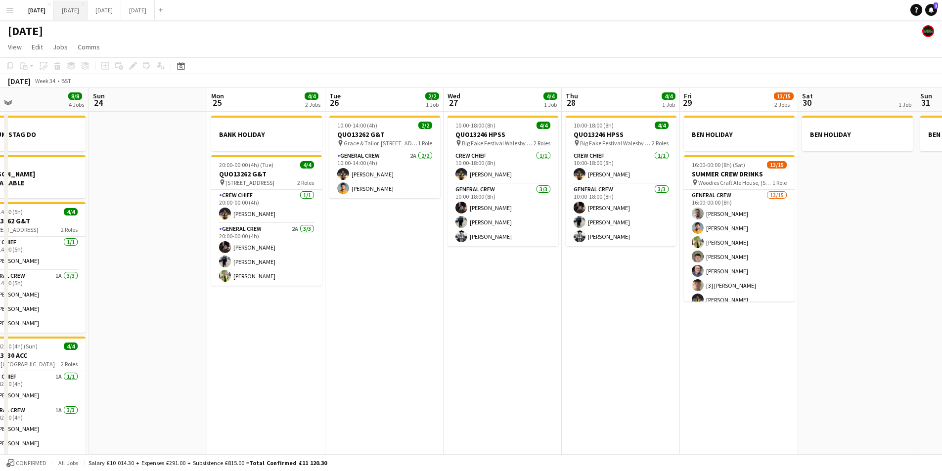
click at [88, 7] on button "[DATE] Close" at bounding box center [71, 9] width 34 height 19
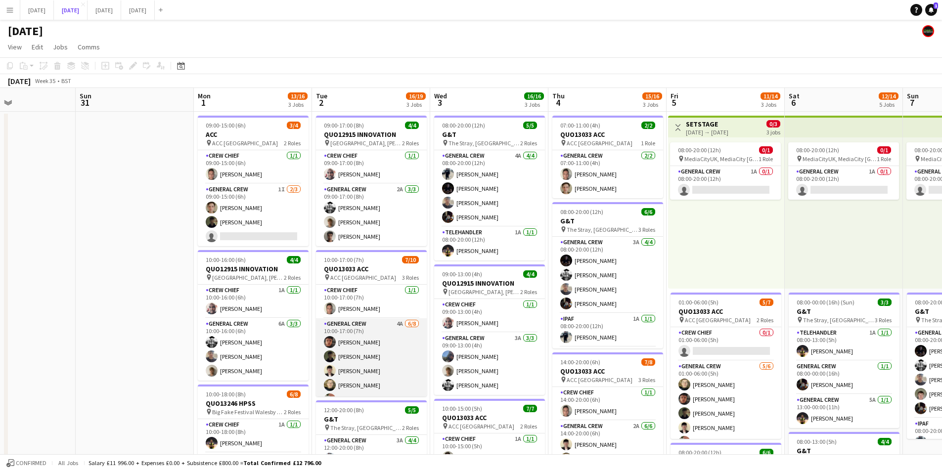
scroll to position [89, 0]
click at [369, 383] on app-card-role "Van Driver 1A 0/1 10:00-17:00 (7h) single-neutral-actions" at bounding box center [371, 380] width 111 height 34
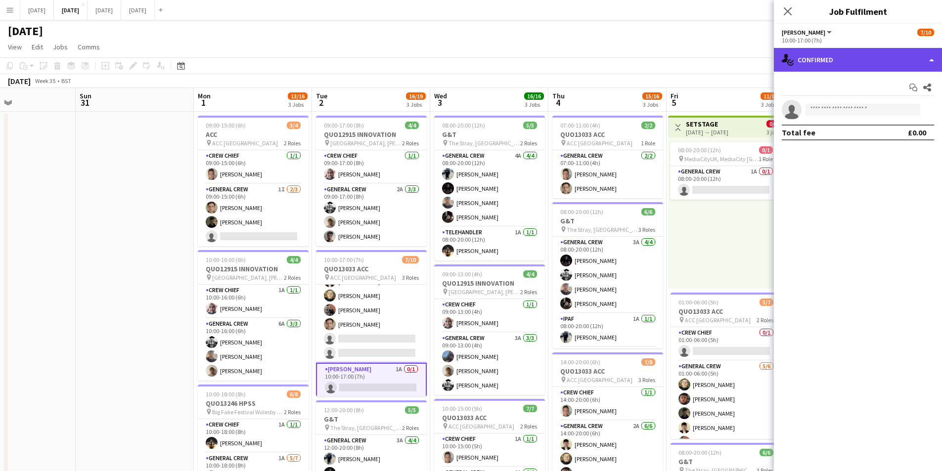
click at [851, 62] on div "single-neutral-actions-check-2 Confirmed" at bounding box center [858, 60] width 168 height 24
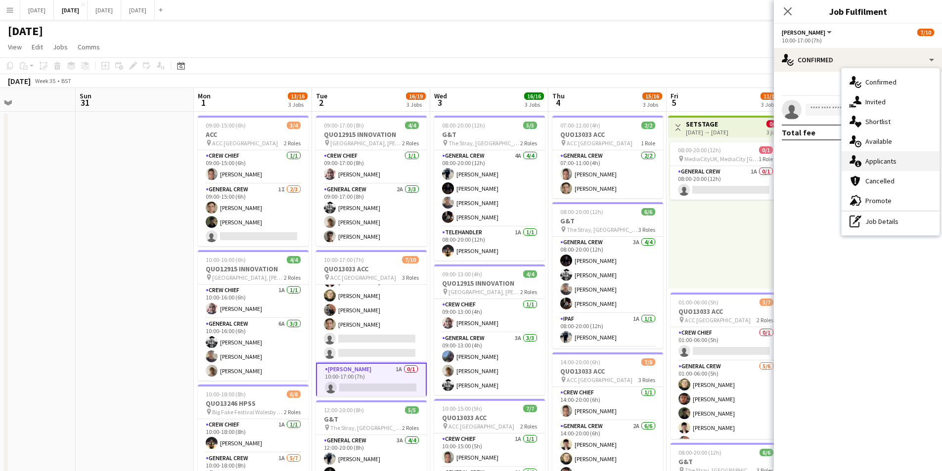
click at [877, 160] on div "single-neutral-actions-information Applicants" at bounding box center [891, 161] width 98 height 20
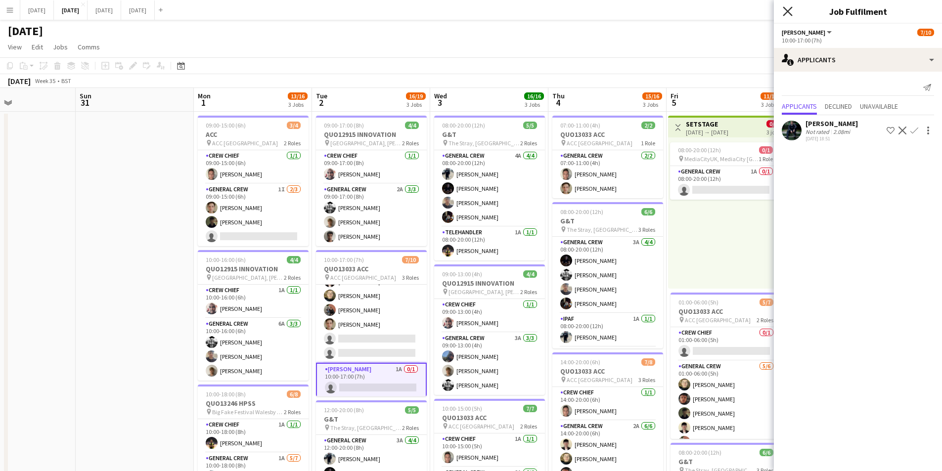
click at [785, 9] on icon at bounding box center [787, 10] width 9 height 9
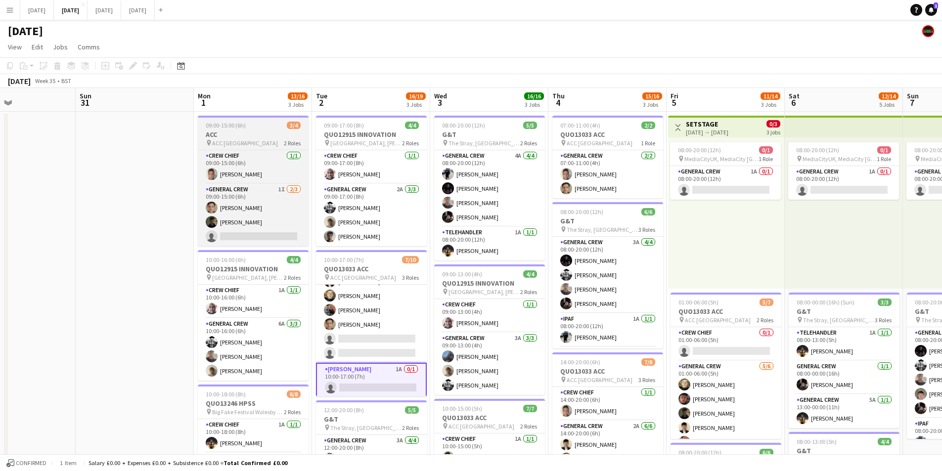
click at [250, 133] on h3 "ACC" at bounding box center [253, 134] width 111 height 9
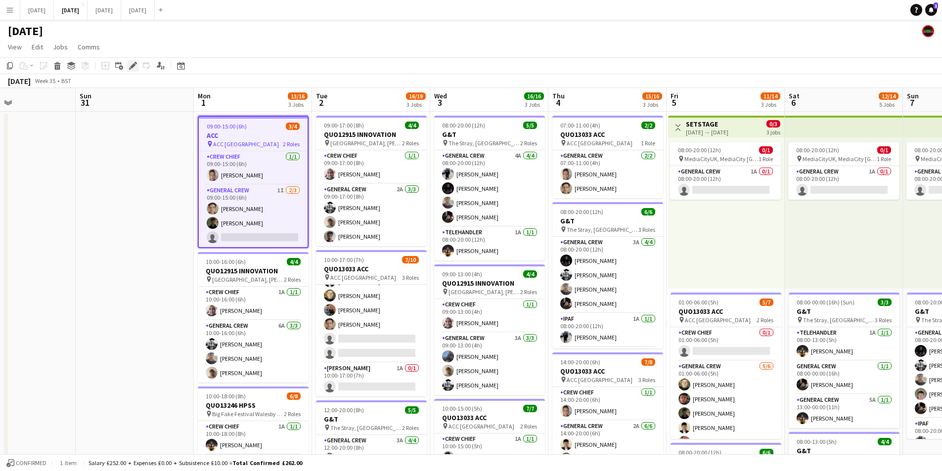
click at [133, 67] on icon at bounding box center [132, 65] width 5 height 5
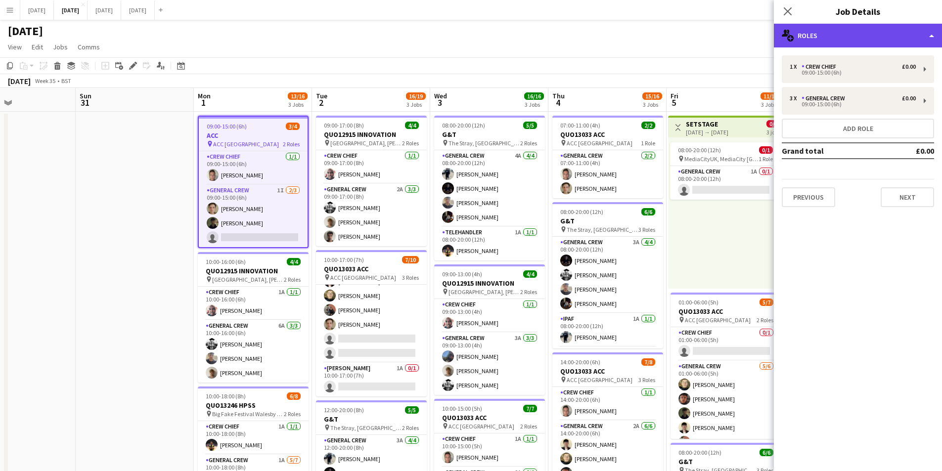
click at [857, 39] on div "multiple-users-add Roles" at bounding box center [858, 36] width 168 height 24
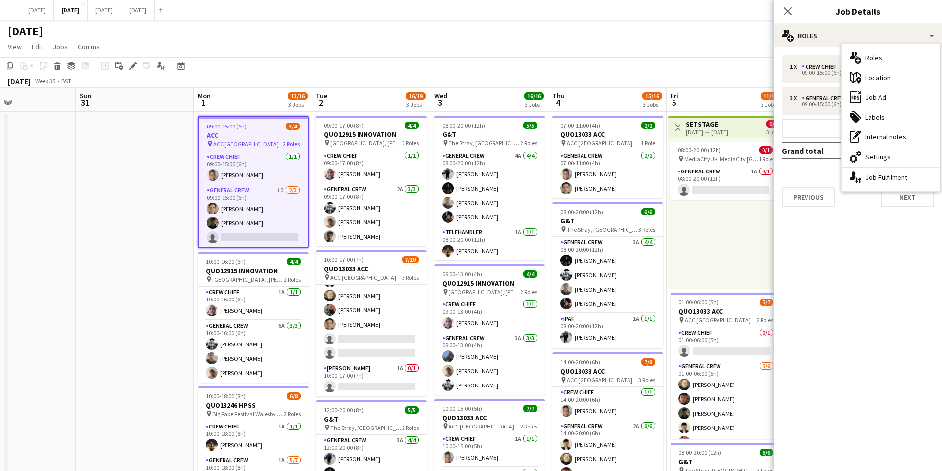
click at [175, 245] on app-date-cell at bounding box center [135, 440] width 118 height 656
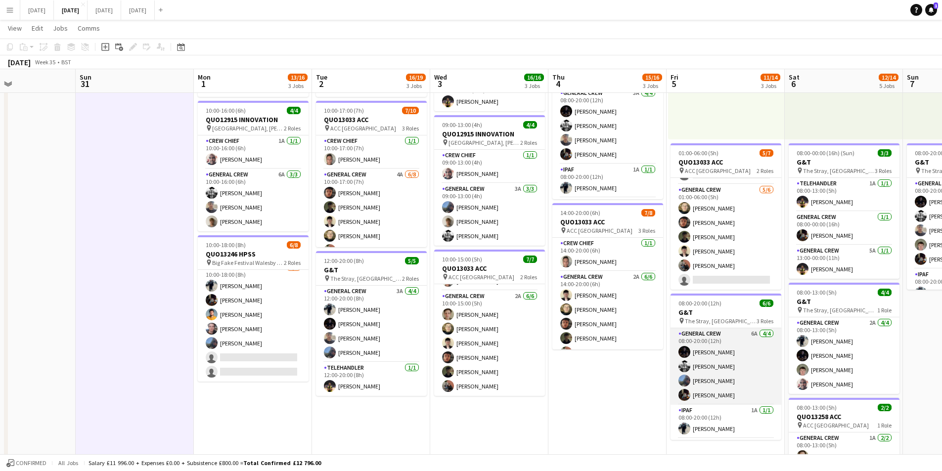
scroll to position [32, 0]
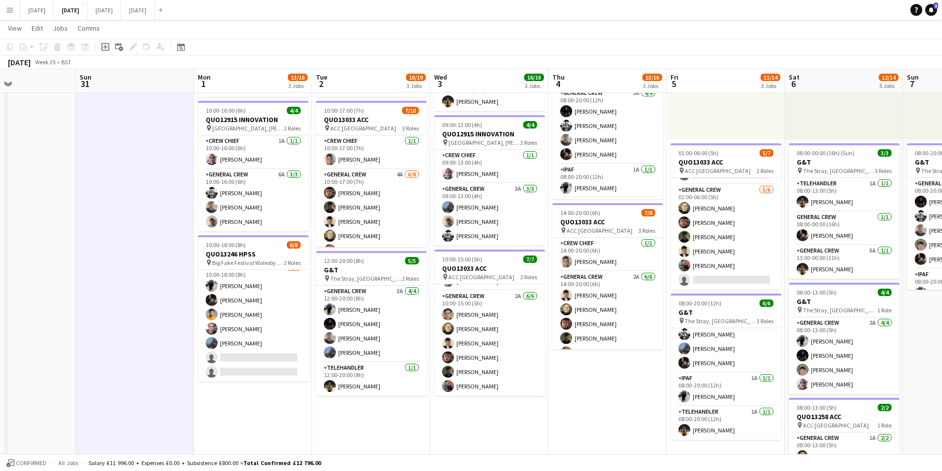
drag, startPoint x: 573, startPoint y: 391, endPoint x: 503, endPoint y: 389, distance: 69.3
click at [493, 395] on app-calendar-viewport "Thu 28 Fri 29 Sat 30 Sun 31 Mon 1 13/16 3 Jobs Tue 2 16/19 3 Jobs Wed 3 16/16 3…" at bounding box center [471, 254] width 942 height 728
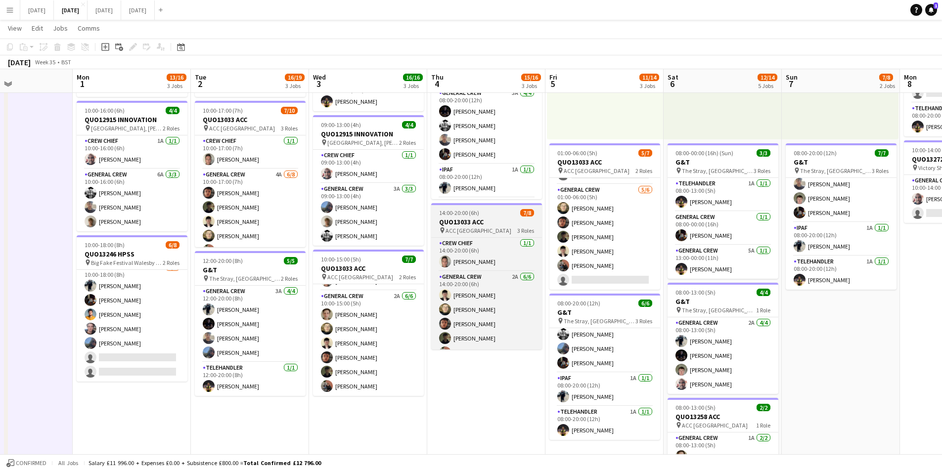
scroll to position [61, 0]
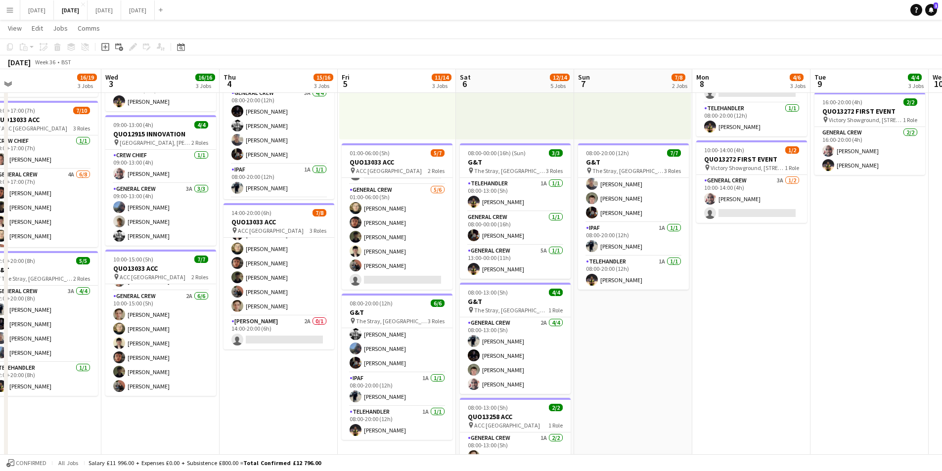
drag, startPoint x: 854, startPoint y: 355, endPoint x: 775, endPoint y: 347, distance: 79.0
click at [704, 357] on app-calendar-viewport "Sat 30 Sun 31 Mon 1 13/16 3 Jobs Tue 2 16/19 3 Jobs Wed 3 16/16 3 Jobs Thu 4 15…" at bounding box center [471, 254] width 942 height 728
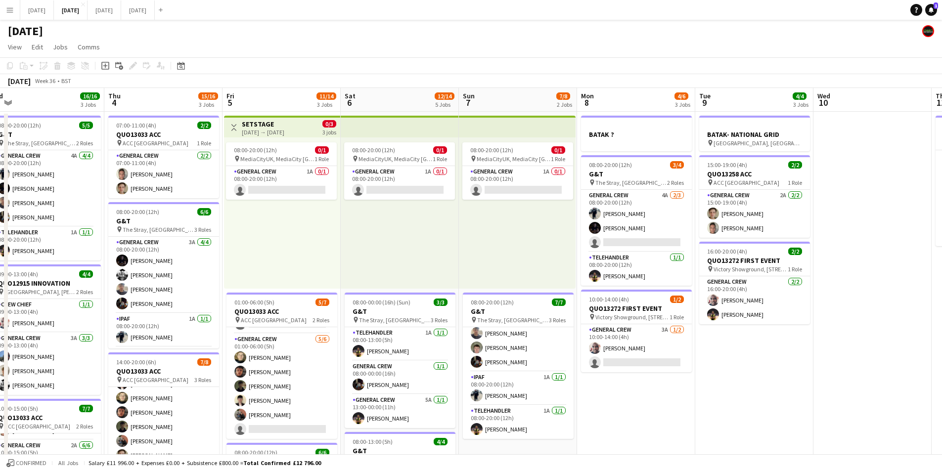
scroll to position [0, 393]
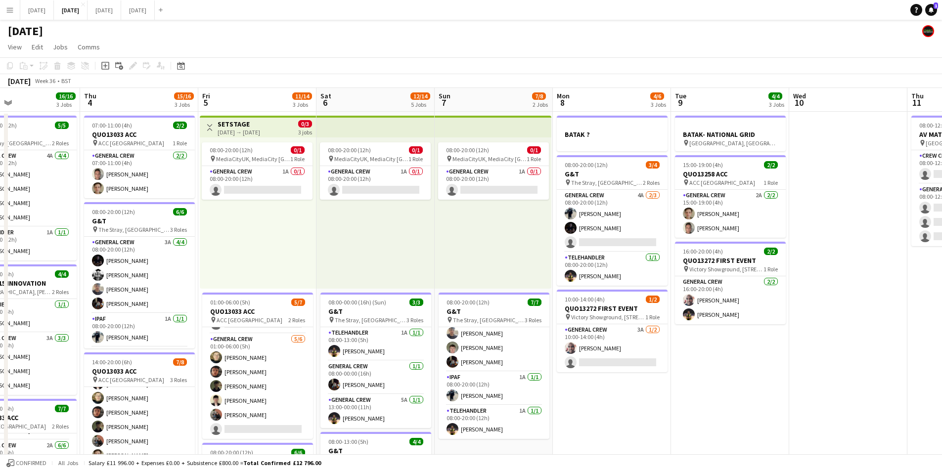
drag, startPoint x: 848, startPoint y: 387, endPoint x: 651, endPoint y: 393, distance: 197.4
click at [651, 393] on app-calendar-viewport "Sun 31 Mon 1 13/16 3 Jobs Tue 2 16/19 3 Jobs Wed 3 16/16 3 Jobs Thu 4 15/16 3 J…" at bounding box center [471, 428] width 942 height 680
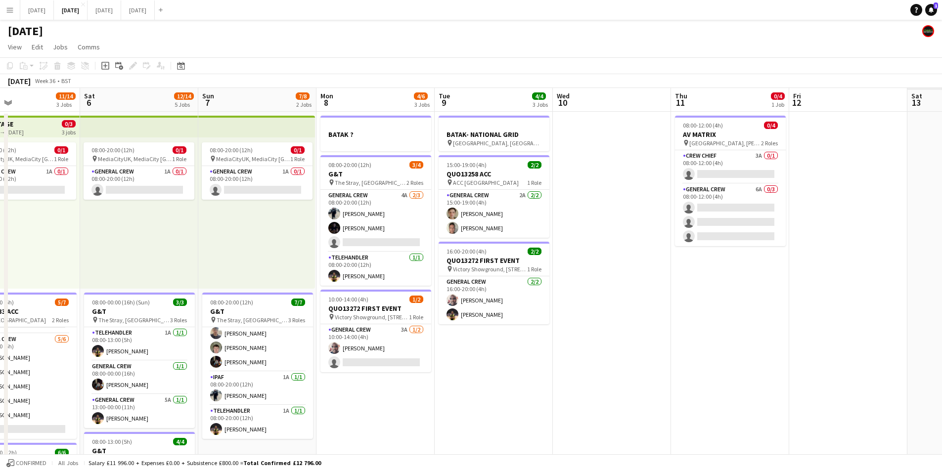
scroll to position [0, 342]
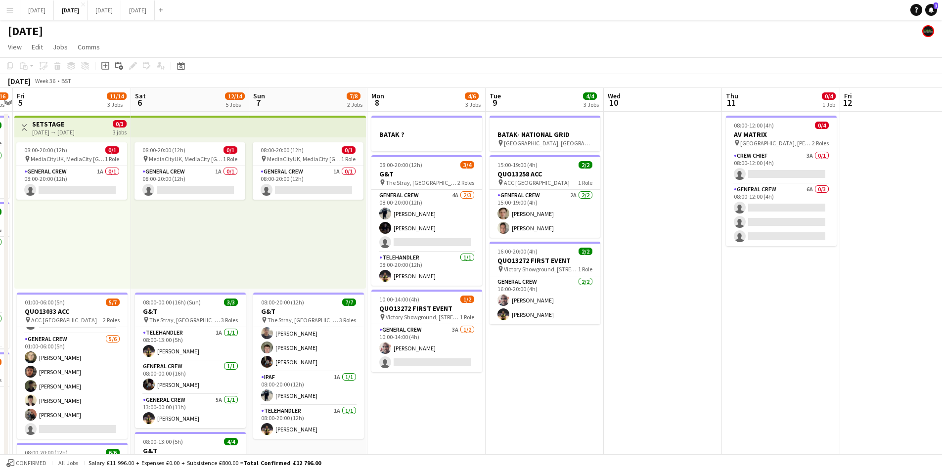
drag, startPoint x: 810, startPoint y: 376, endPoint x: 625, endPoint y: 376, distance: 185.4
click at [625, 376] on app-calendar-viewport "Tue 2 16/19 3 Jobs Wed 3 16/16 3 Jobs Thu 4 15/16 3 Jobs Fri 5 11/14 3 Jobs Sat…" at bounding box center [471, 428] width 942 height 680
drag, startPoint x: 656, startPoint y: 343, endPoint x: 858, endPoint y: 327, distance: 203.3
click at [858, 327] on app-calendar-viewport "Tue 2 16/19 3 Jobs Wed 3 16/16 3 Jobs Thu 4 15/16 3 Jobs Fri 5 11/14 3 Jobs Sat…" at bounding box center [471, 428] width 942 height 680
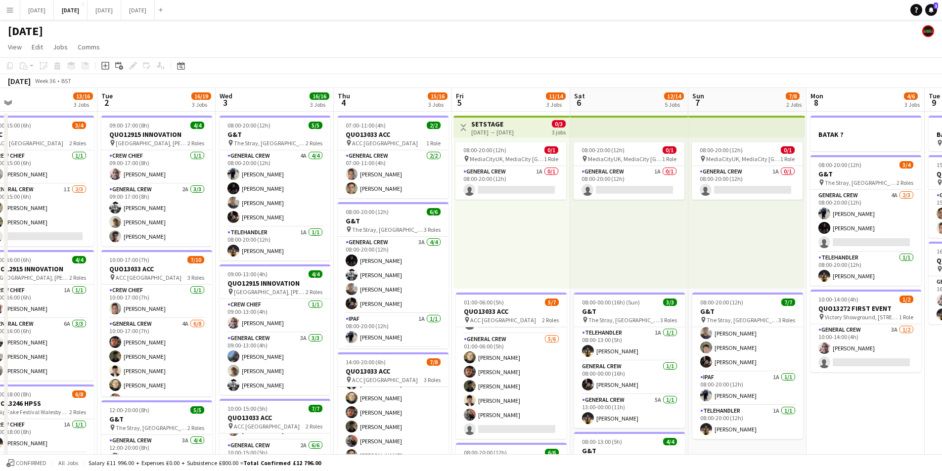
drag, startPoint x: 425, startPoint y: 310, endPoint x: 732, endPoint y: 324, distance: 307.9
click at [718, 327] on app-calendar-viewport "Sat 30 Sun 31 Mon 1 13/16 3 Jobs Tue 2 16/19 3 Jobs Wed 3 16/16 3 Jobs Thu 4 15…" at bounding box center [471, 428] width 942 height 680
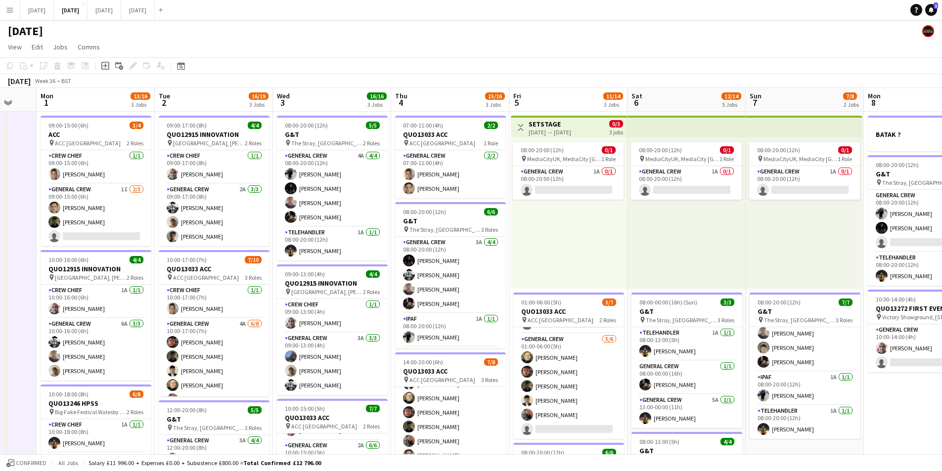
click at [370, 338] on app-calendar-viewport "Sat 30 Sun 31 Mon 1 13/16 3 Jobs Tue 2 16/19 3 Jobs Wed 3 16/16 3 Jobs Thu 4 15…" at bounding box center [471, 428] width 942 height 680
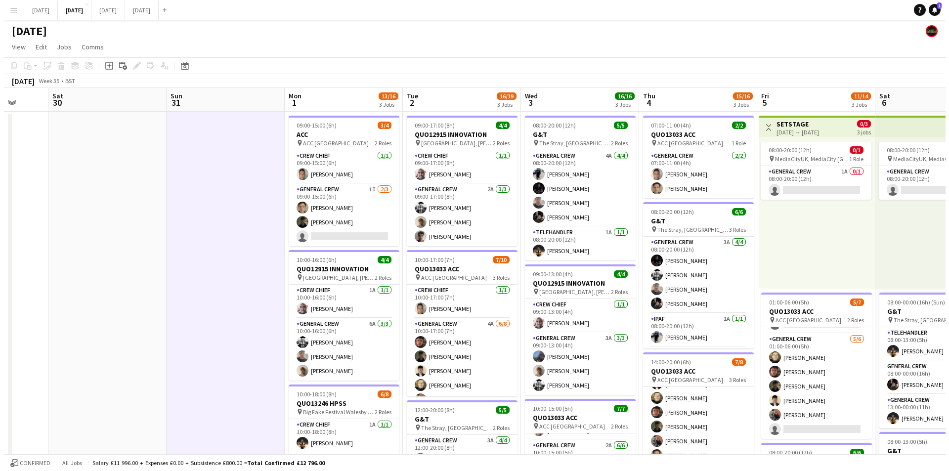
scroll to position [0, 310]
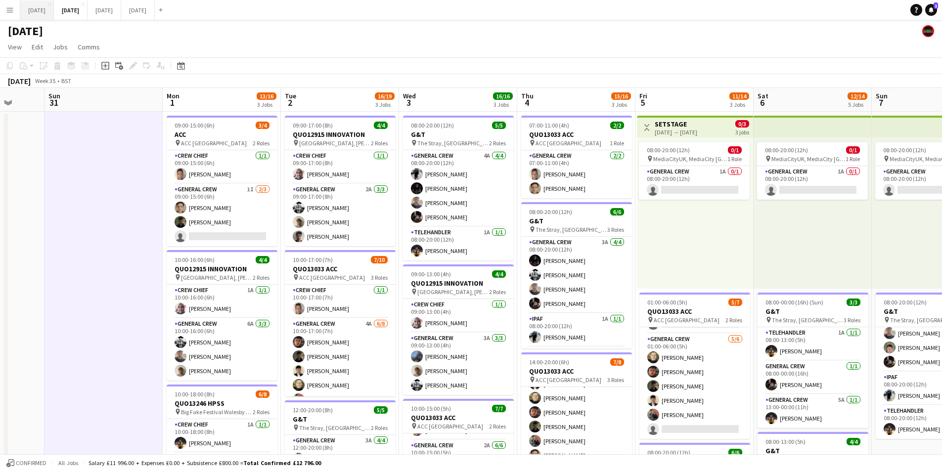
click at [45, 12] on button "[DATE] Close" at bounding box center [37, 9] width 34 height 19
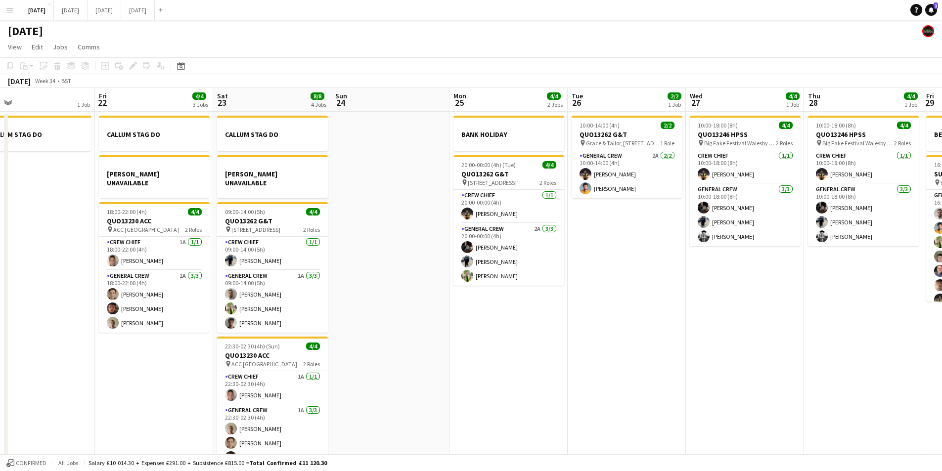
scroll to position [0, 259]
drag, startPoint x: 568, startPoint y: 342, endPoint x: 805, endPoint y: 348, distance: 236.9
click at [805, 348] on app-calendar-viewport "Tue 19 4/4 1 Job Wed 20 Thu 21 1 Job Fri 22 4/4 3 Jobs Sat 23 8/8 4 Jobs Sun 24…" at bounding box center [471, 284] width 942 height 393
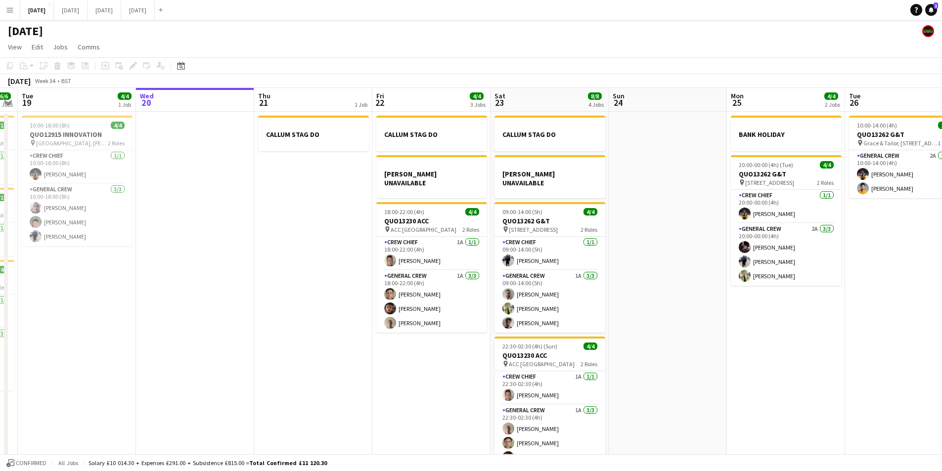
drag, startPoint x: 409, startPoint y: 374, endPoint x: 687, endPoint y: 362, distance: 277.6
click at [687, 362] on app-calendar-viewport "Sun 17 12/12 1 Job Mon 18 6/6 3 Jobs Tue 19 4/4 1 Job Wed 20 Thu 21 1 Job Fri 2…" at bounding box center [471, 284] width 942 height 393
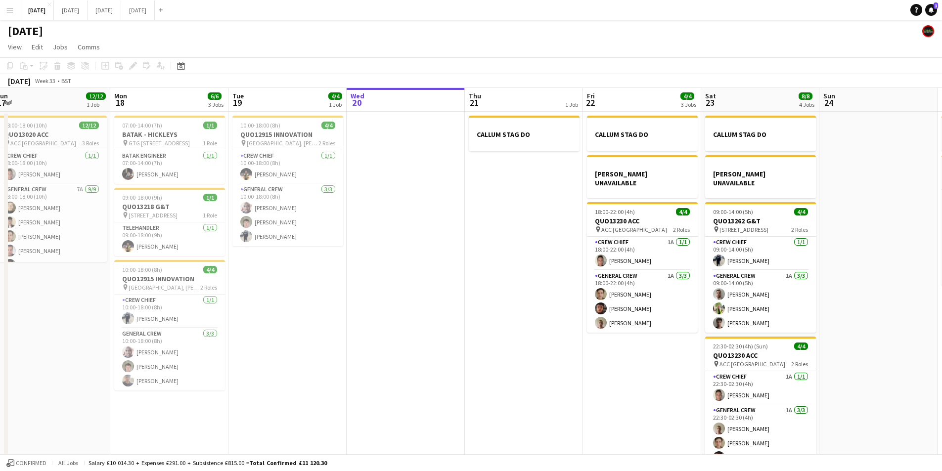
drag, startPoint x: 222, startPoint y: 340, endPoint x: 186, endPoint y: 325, distance: 39.0
click at [186, 326] on app-calendar-viewport "Fri 15 1/1 1 Job Sat 16 12/12 1 Job Sun 17 12/12 1 Job Mon 18 6/6 3 Jobs Tue 19…" at bounding box center [471, 284] width 942 height 393
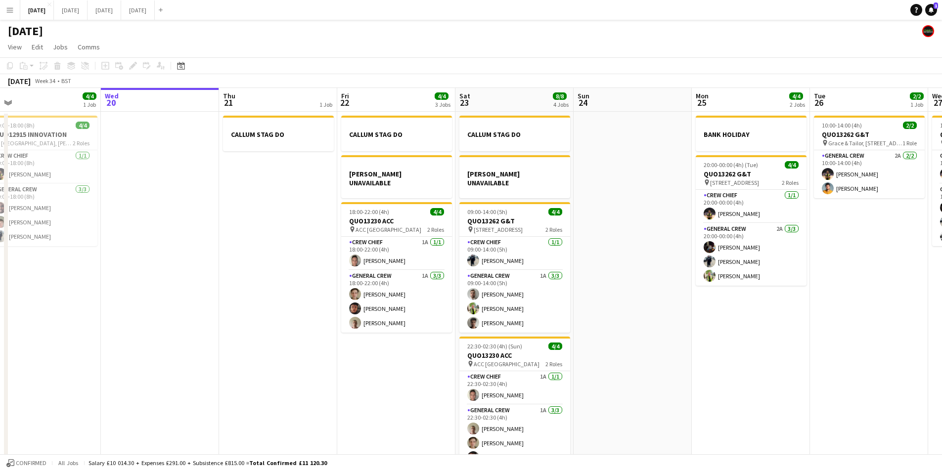
drag, startPoint x: 457, startPoint y: 350, endPoint x: 493, endPoint y: 347, distance: 36.2
click at [445, 346] on app-calendar-viewport "Sun 17 12/12 1 Job Mon 18 6/6 3 Jobs Tue 19 4/4 1 Job Wed 20 Thu 21 1 Job Fri 2…" at bounding box center [471, 284] width 942 height 393
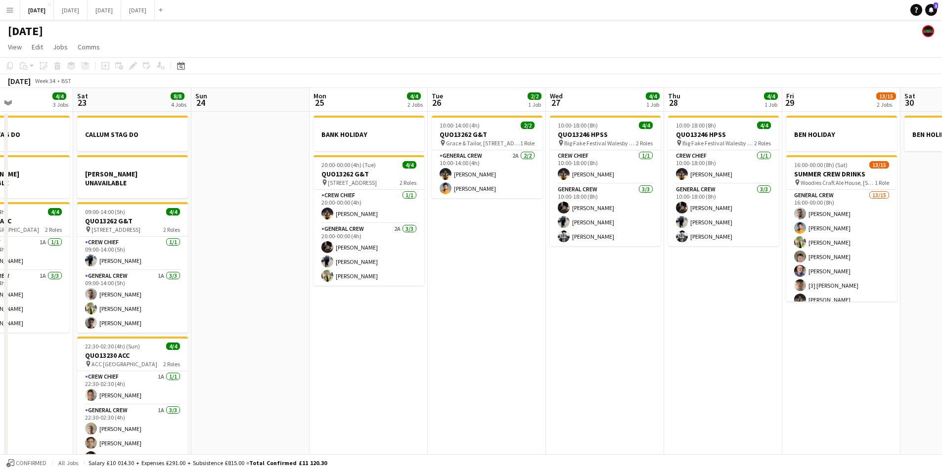
drag, startPoint x: 586, startPoint y: 358, endPoint x: 445, endPoint y: 318, distance: 147.0
click at [445, 318] on app-calendar-viewport "Wed 20 Thu 21 1 Job Fri 22 4/4 3 Jobs Sat 23 8/8 4 Jobs Sun 24 Mon 25 4/4 2 Job…" at bounding box center [471, 284] width 942 height 393
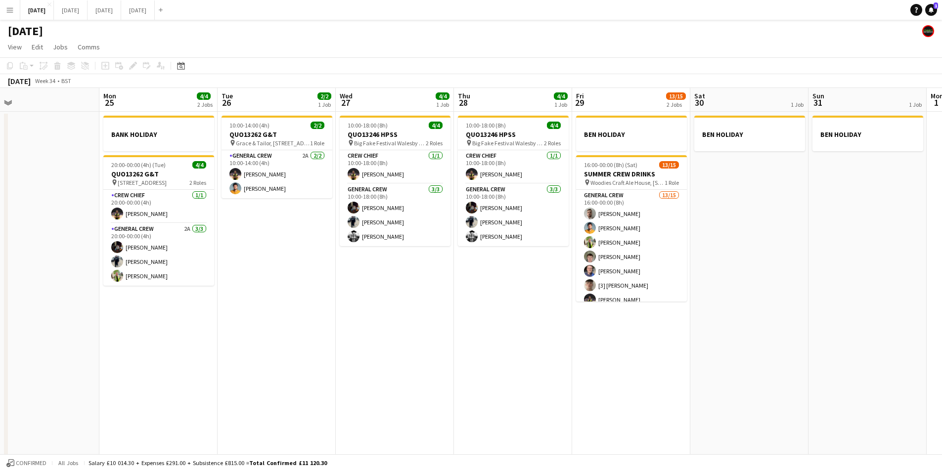
drag, startPoint x: 541, startPoint y: 335, endPoint x: 474, endPoint y: 329, distance: 68.0
click at [474, 329] on app-calendar-viewport "Thu 21 1 Job Fri 22 4/4 3 Jobs Sat 23 8/8 4 Jobs Sun 24 Mon 25 4/4 2 Jobs Tue 2…" at bounding box center [471, 284] width 942 height 393
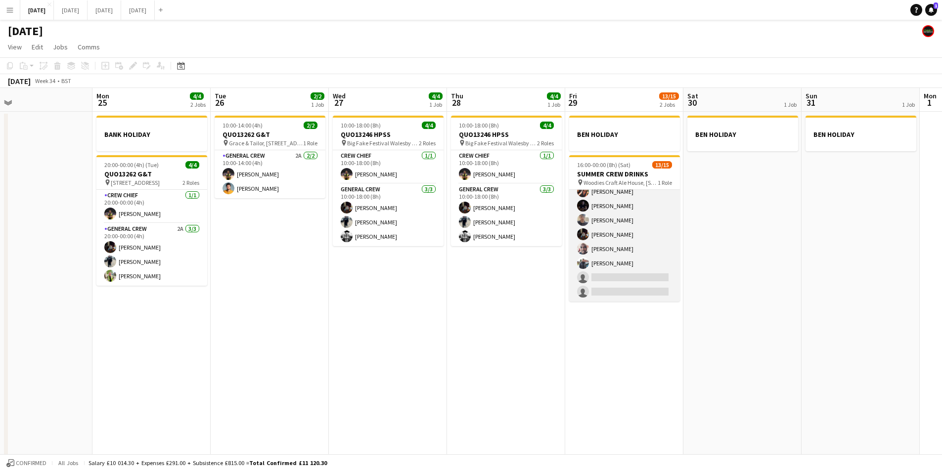
scroll to position [0, 0]
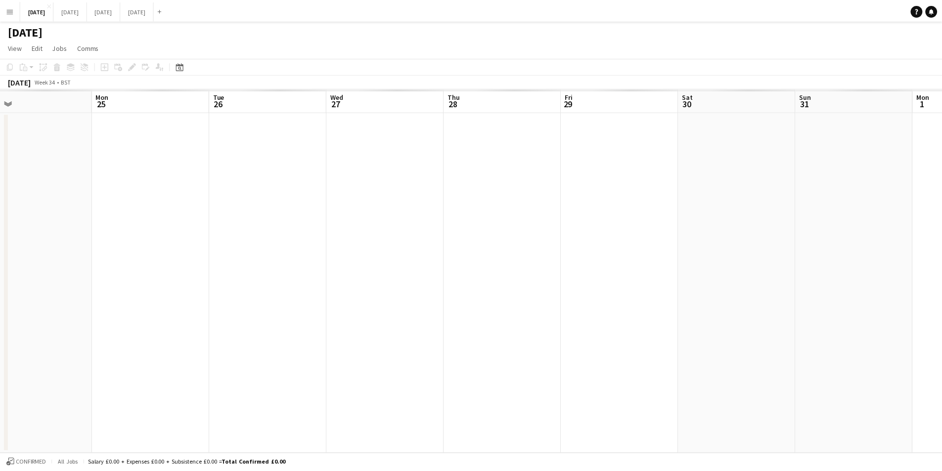
scroll to position [0, 380]
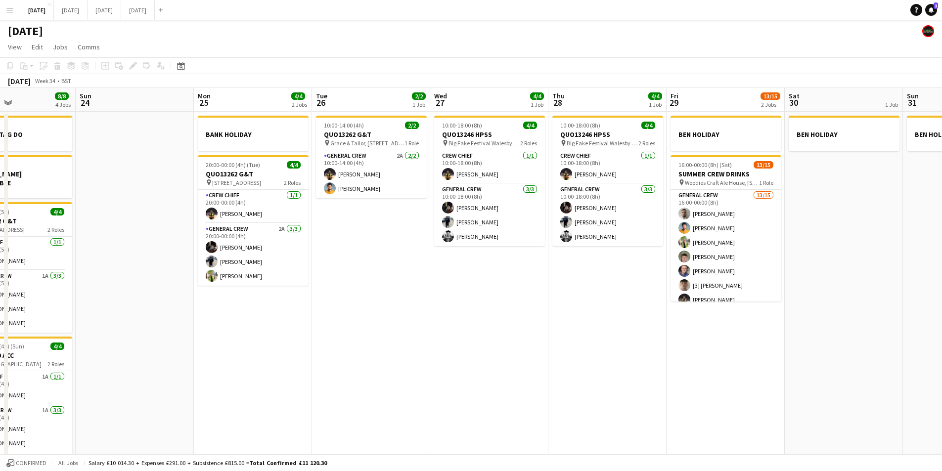
drag, startPoint x: 594, startPoint y: 335, endPoint x: 794, endPoint y: 355, distance: 200.7
click at [797, 357] on app-calendar-viewport "Thu 21 1 Job Fri 22 4/4 3 Jobs Sat 23 8/8 4 Jobs Sun 24 Mon 25 4/4 2 Jobs Tue 2…" at bounding box center [471, 284] width 942 height 393
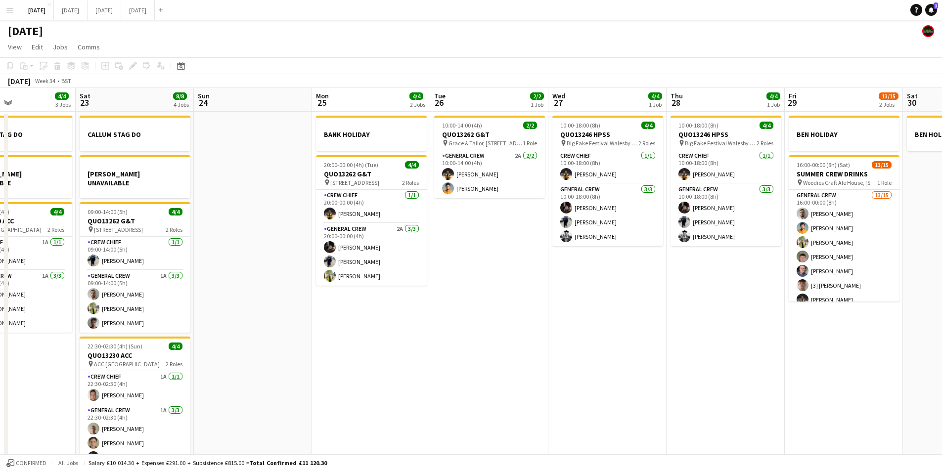
scroll to position [0, 264]
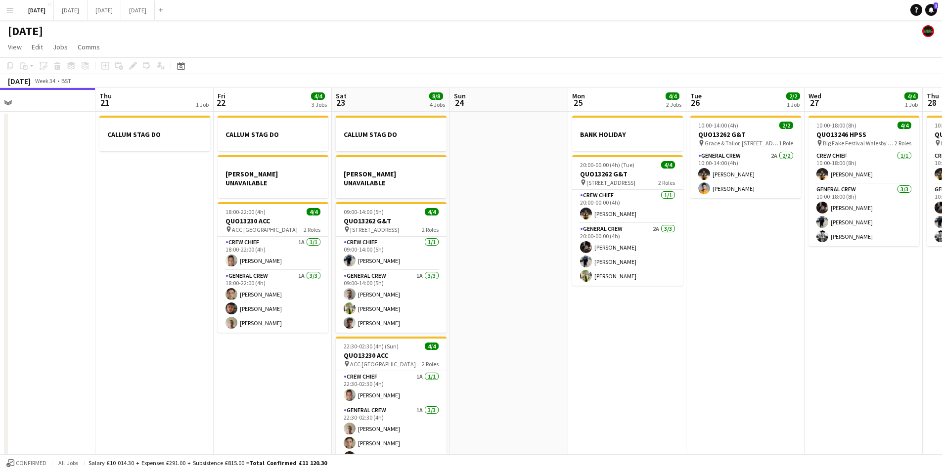
drag, startPoint x: 586, startPoint y: 333, endPoint x: 830, endPoint y: 342, distance: 243.4
click at [830, 342] on app-calendar-viewport "Mon 18 6/6 3 Jobs Tue 19 4/4 1 Job Wed 20 Thu 21 1 Job Fri 22 4/4 3 Jobs Sat 23…" at bounding box center [471, 284] width 942 height 393
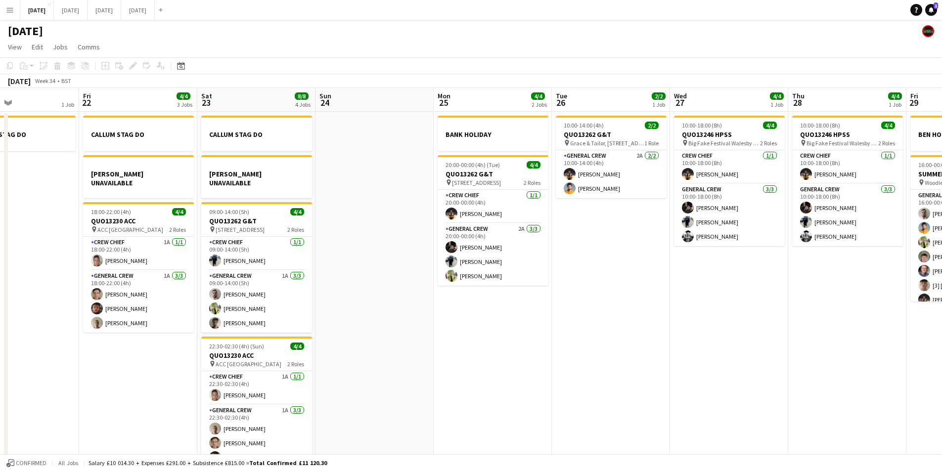
drag, startPoint x: 657, startPoint y: 357, endPoint x: 550, endPoint y: 334, distance: 109.8
click at [542, 336] on app-calendar-viewport "Mon 18 6/6 3 Jobs Tue 19 4/4 1 Job Wed 20 Thu 21 1 Job Fri 22 4/4 3 Jobs Sat 23…" at bounding box center [471, 284] width 942 height 393
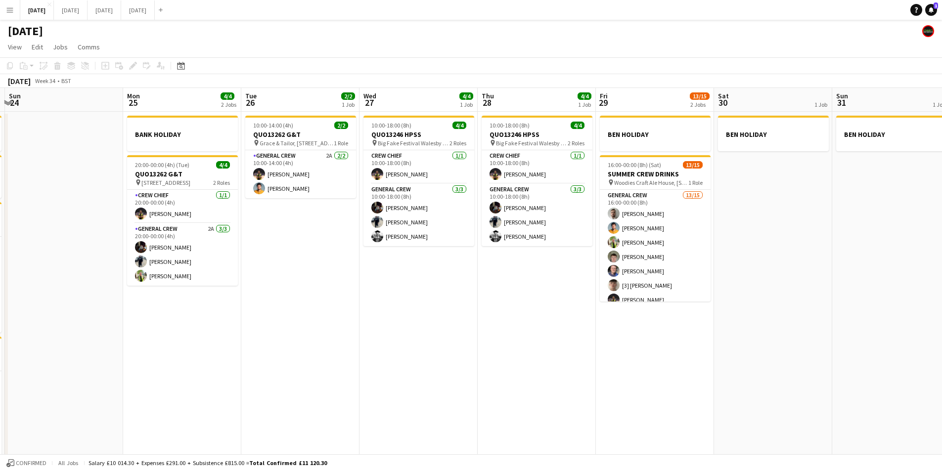
scroll to position [0, 355]
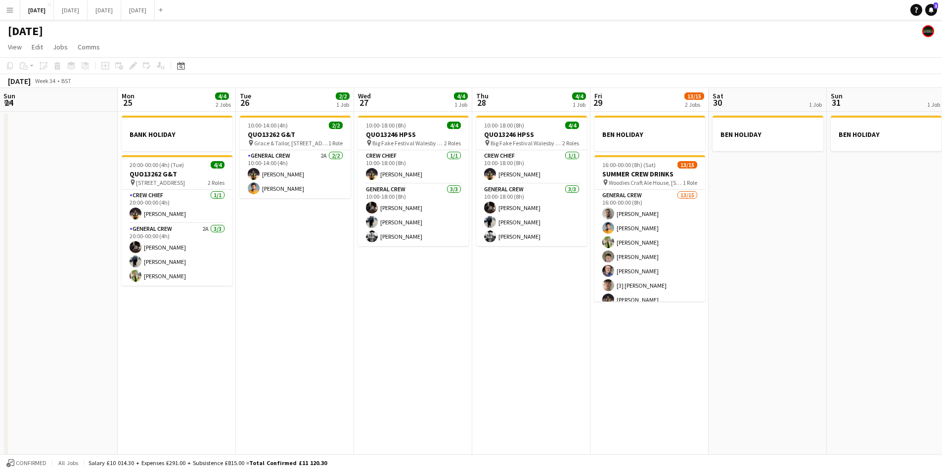
drag, startPoint x: 656, startPoint y: 357, endPoint x: 466, endPoint y: 350, distance: 190.0
click at [466, 350] on app-calendar-viewport "Thu 21 1 Job Fri 22 4/4 3 Jobs Sat 23 8/8 4 Jobs Sun 24 Mon 25 4/4 2 Jobs Tue 2…" at bounding box center [471, 284] width 942 height 393
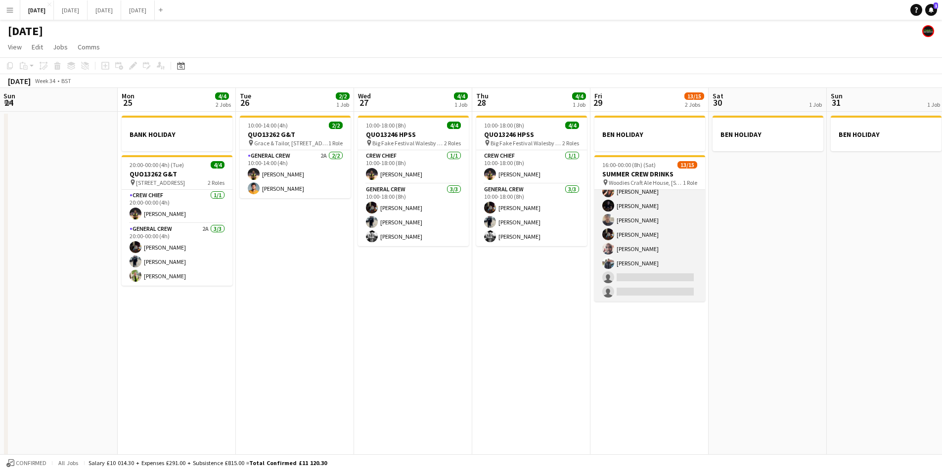
scroll to position [0, 0]
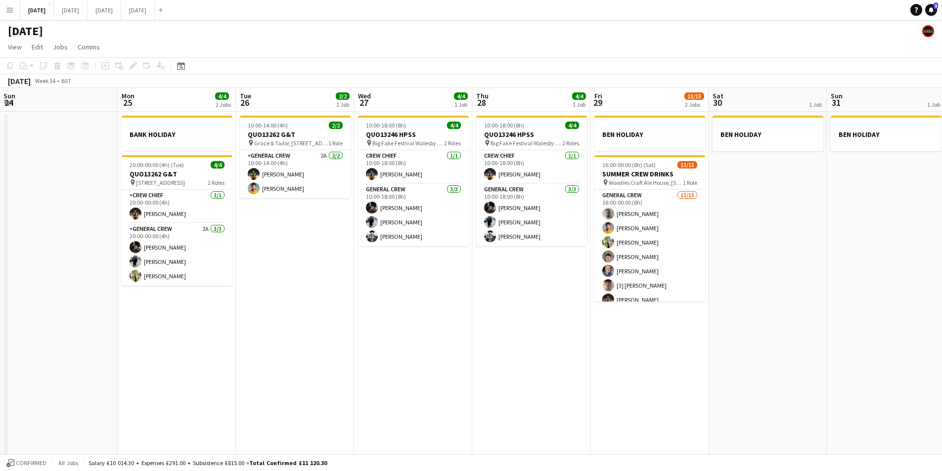
drag, startPoint x: 565, startPoint y: 315, endPoint x: 721, endPoint y: 327, distance: 157.2
click at [845, 329] on app-calendar-viewport "Thu 21 1 Job Fri 22 4/4 3 Jobs Sat 23 8/8 4 Jobs Sun 24 Mon 25 4/4 2 Jobs Tue 2…" at bounding box center [471, 284] width 942 height 393
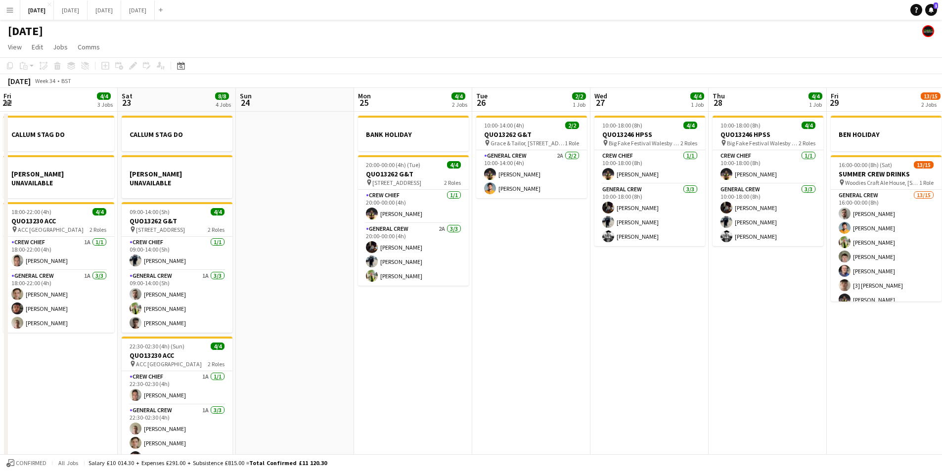
scroll to position [0, 226]
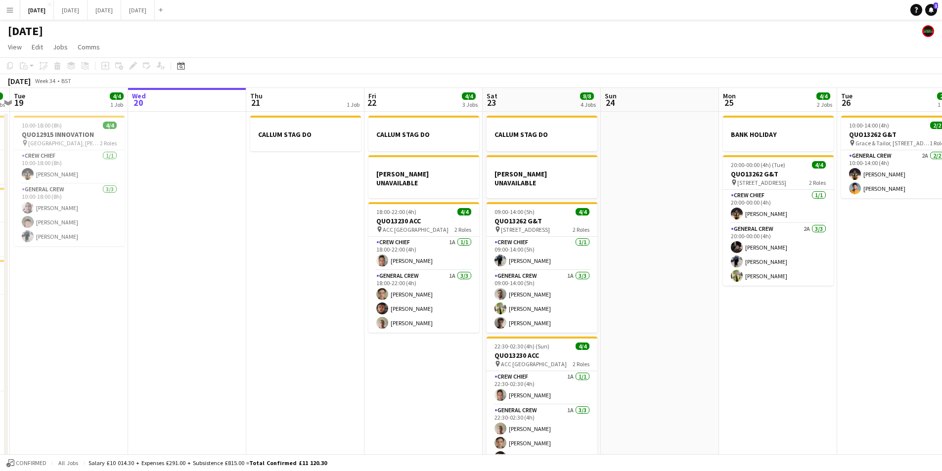
drag, startPoint x: 590, startPoint y: 344, endPoint x: 934, endPoint y: 350, distance: 344.2
click at [856, 365] on app-calendar-viewport "Sun 17 Mon 18 6/6 3 Jobs Tue 19 4/4 1 Job Wed 20 Thu 21 1 Job Fri 22 4/4 3 Jobs…" at bounding box center [471, 284] width 942 height 393
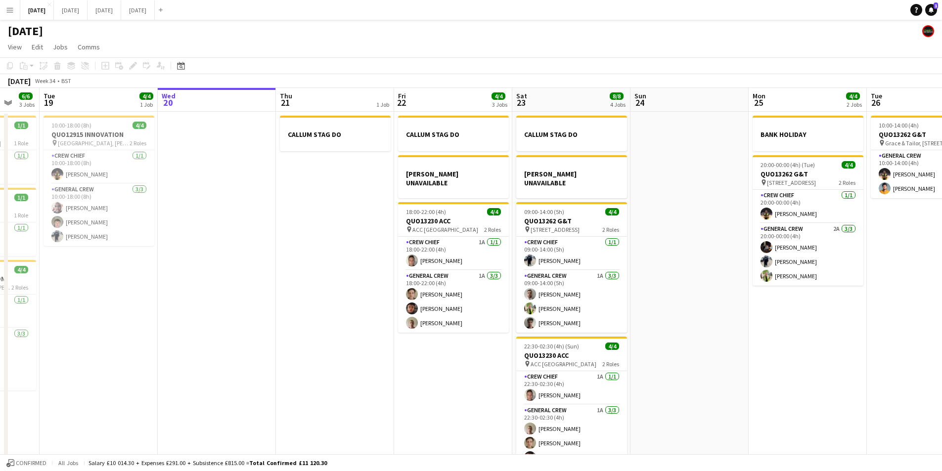
scroll to position [0, 349]
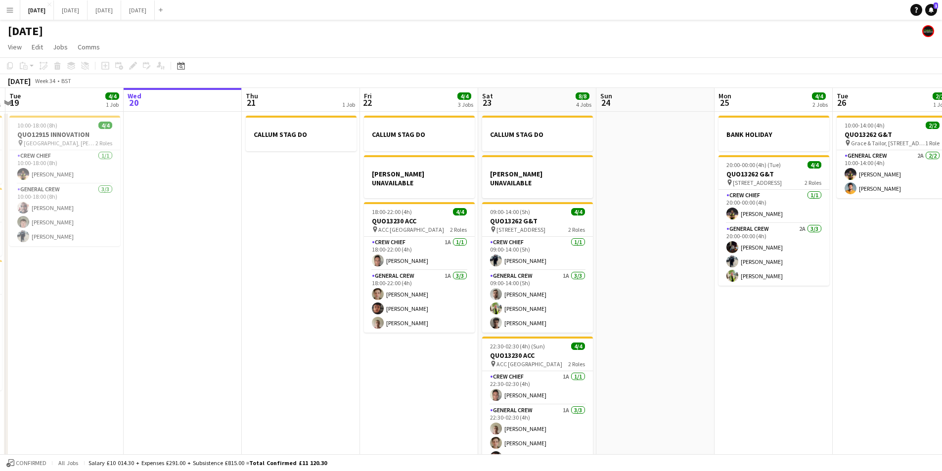
drag, startPoint x: 724, startPoint y: 274, endPoint x: 435, endPoint y: 266, distance: 289.4
click at [433, 266] on app-calendar-viewport "Sat 16 12/12 1 Job Sun 17 12/12 1 Job Mon 18 6/6 3 Jobs Tue 19 4/4 1 Job Wed 20…" at bounding box center [471, 284] width 942 height 393
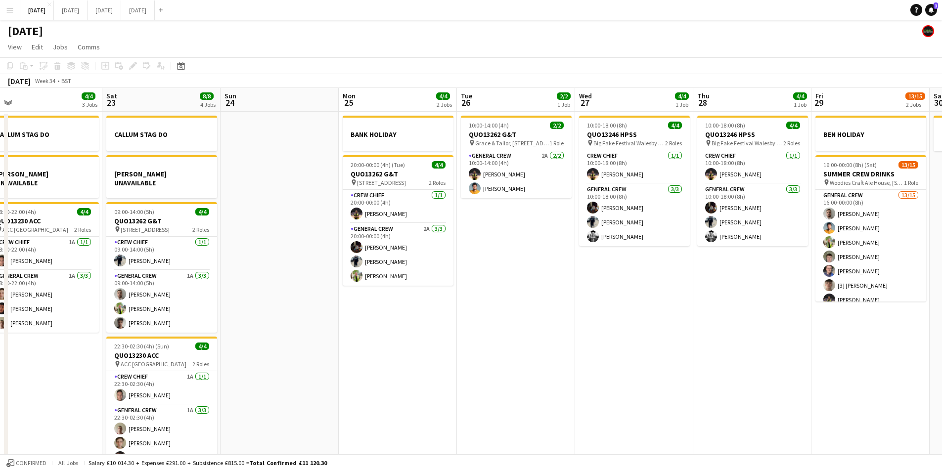
drag, startPoint x: 669, startPoint y: 317, endPoint x: 534, endPoint y: 306, distance: 136.0
click at [534, 306] on app-calendar-viewport "Tue 19 4/4 1 Job Wed 20 Thu 21 1 Job Fri 22 4/4 3 Jobs Sat 23 8/8 4 Jobs Sun 24…" at bounding box center [471, 284] width 942 height 393
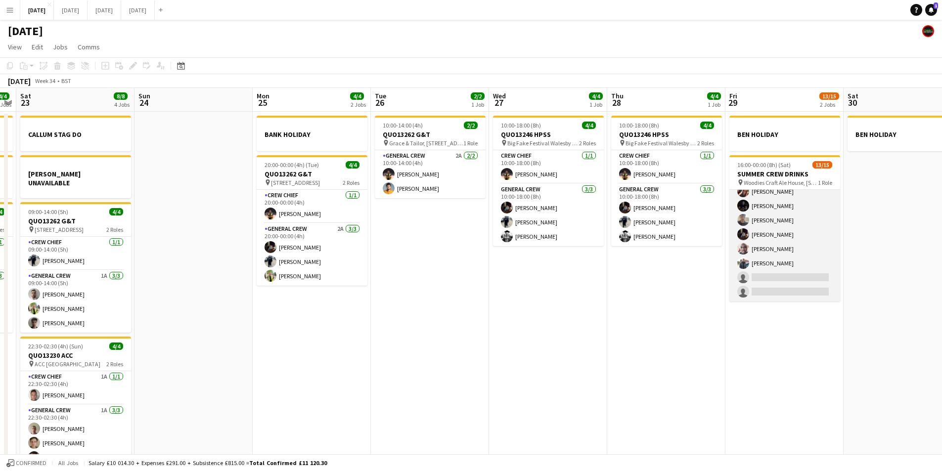
scroll to position [0, 0]
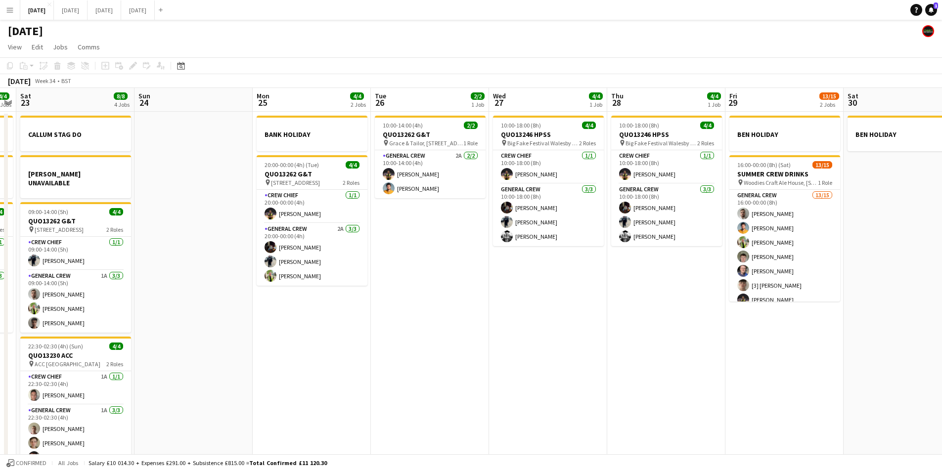
drag, startPoint x: 459, startPoint y: 366, endPoint x: 745, endPoint y: 353, distance: 286.1
click at [745, 353] on app-calendar-viewport "Wed 20 Thu 21 1 Job Fri 22 4/4 3 Jobs Sat 23 8/8 4 Jobs Sun 24 Mon 25 4/4 2 Job…" at bounding box center [471, 284] width 942 height 393
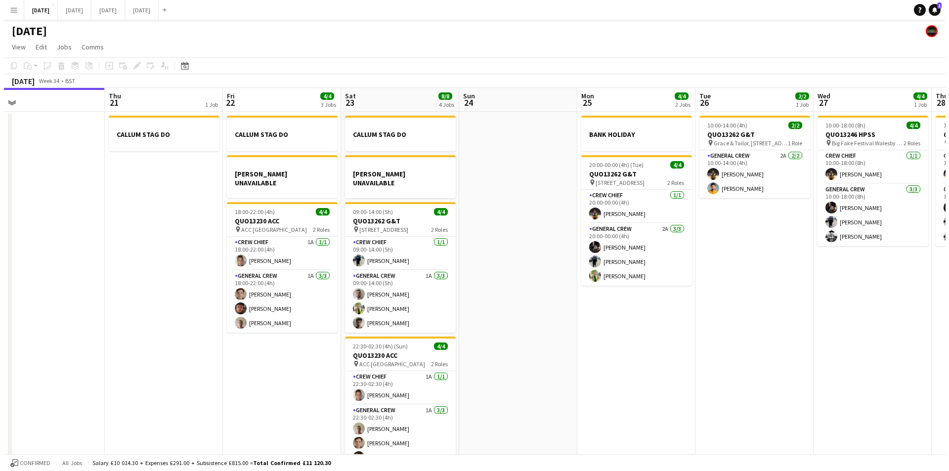
scroll to position [0, 256]
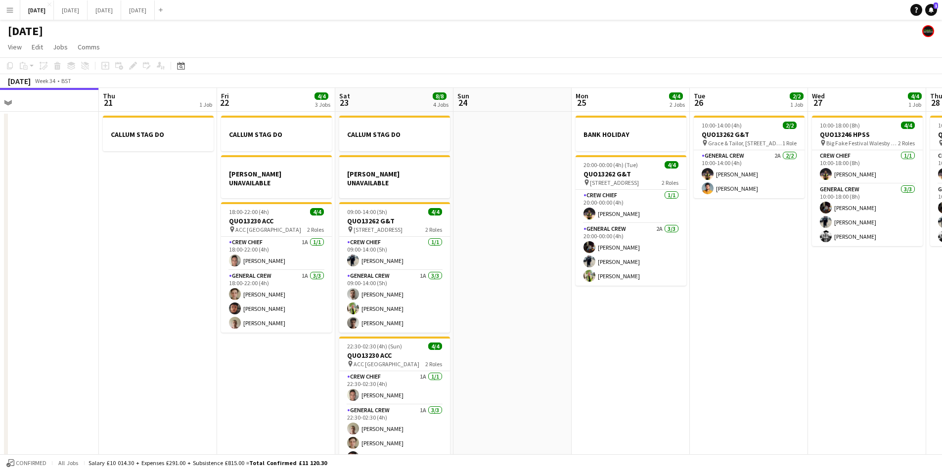
drag, startPoint x: 752, startPoint y: 351, endPoint x: 731, endPoint y: 353, distance: 20.4
click at [731, 353] on app-calendar-viewport "Mon 18 6/6 3 Jobs Tue 19 4/4 1 Job Wed 20 Thu 21 1 Job Fri 22 4/4 3 Jobs Sat 23…" at bounding box center [471, 284] width 942 height 393
click at [88, 5] on button "[DATE] Close" at bounding box center [71, 9] width 34 height 19
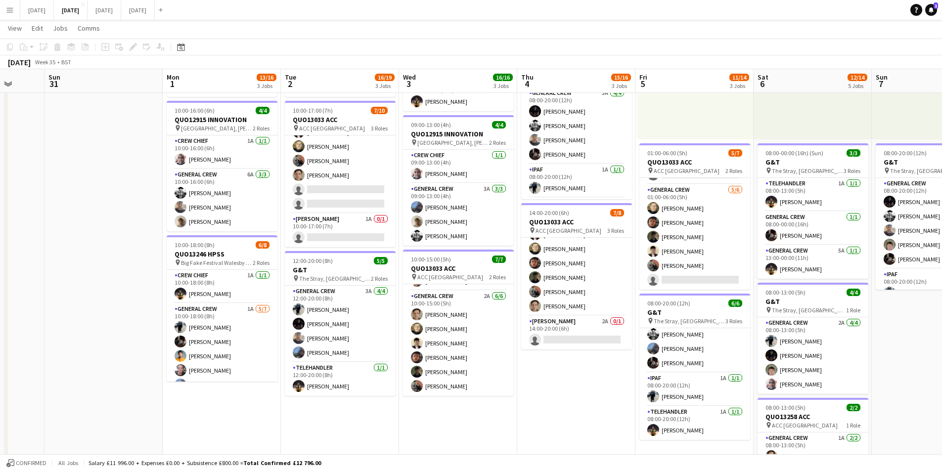
scroll to position [0, 381]
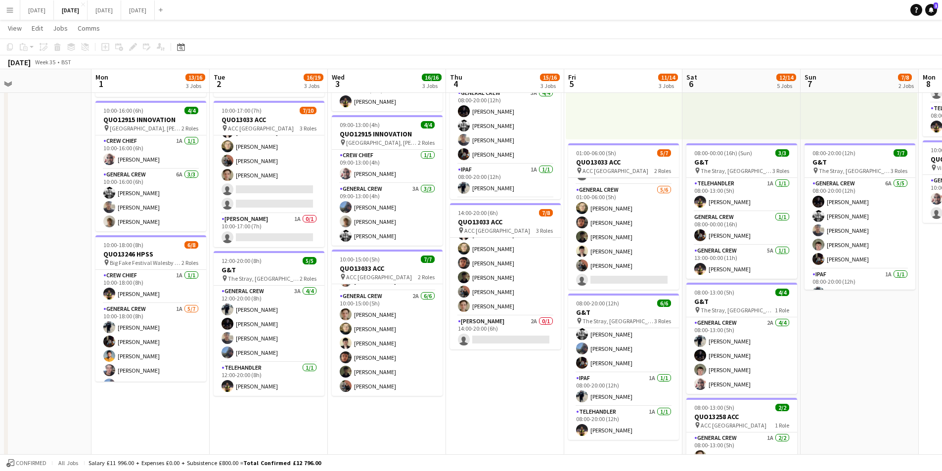
drag, startPoint x: 603, startPoint y: 386, endPoint x: 532, endPoint y: 377, distance: 71.8
click at [532, 377] on app-calendar-viewport "Thu 28 Fri 29 Sat 30 Sun 31 Mon 1 13/16 3 Jobs Tue 2 16/19 3 Jobs Wed 3 16/16 3…" at bounding box center [471, 254] width 942 height 728
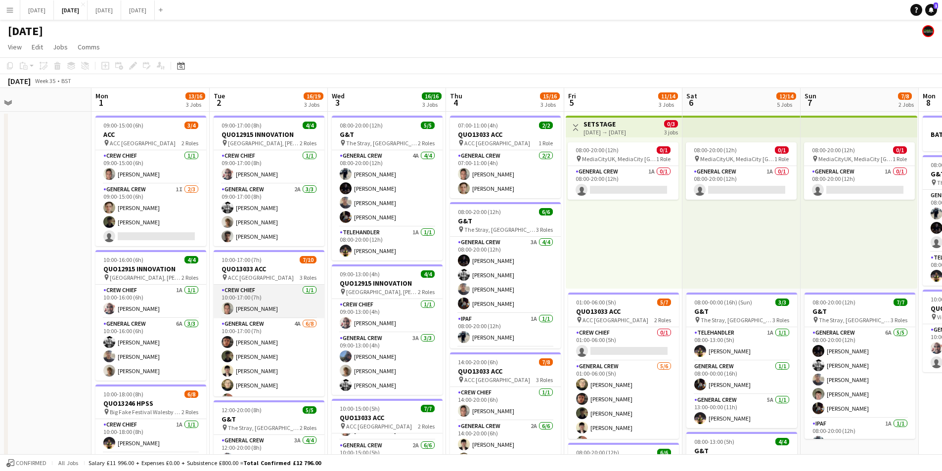
scroll to position [89, 0]
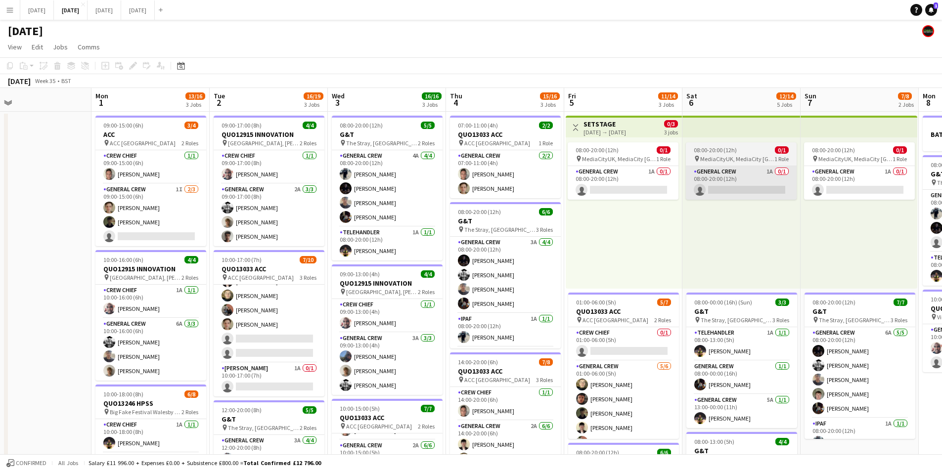
click at [271, 330] on app-card-role "General Crew 4A [DATE] 10:00-17:00 (7h) [PERSON_NAME] [PERSON_NAME] [PERSON_NAM…" at bounding box center [269, 296] width 111 height 134
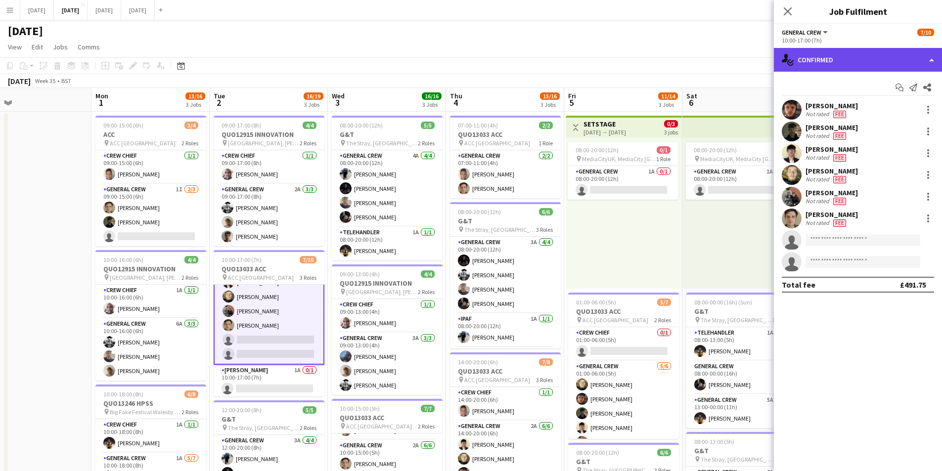
click at [856, 54] on div "single-neutral-actions-check-2 Confirmed" at bounding box center [858, 60] width 168 height 24
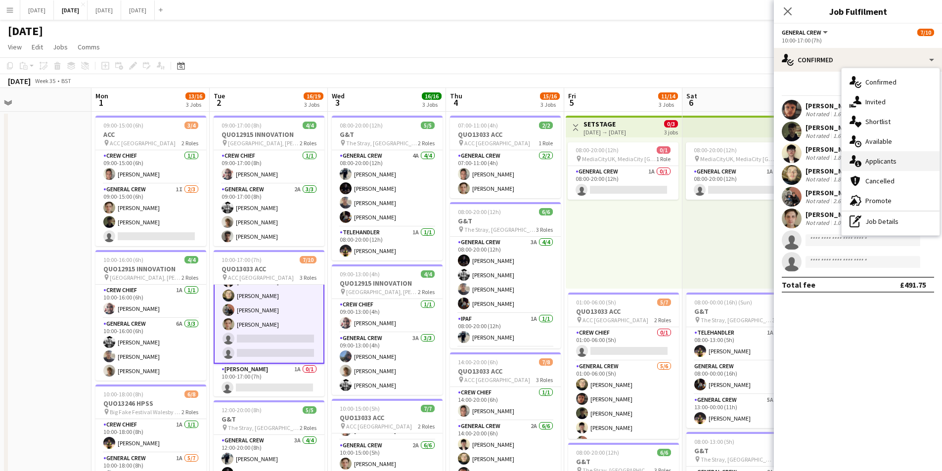
click at [892, 159] on div "single-neutral-actions-information Applicants" at bounding box center [891, 161] width 98 height 20
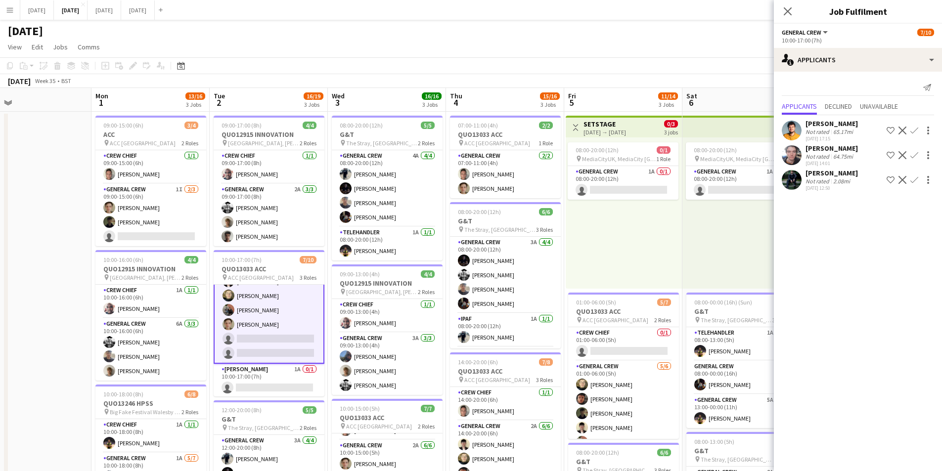
click at [914, 178] on app-icon "Confirm" at bounding box center [914, 180] width 8 height 8
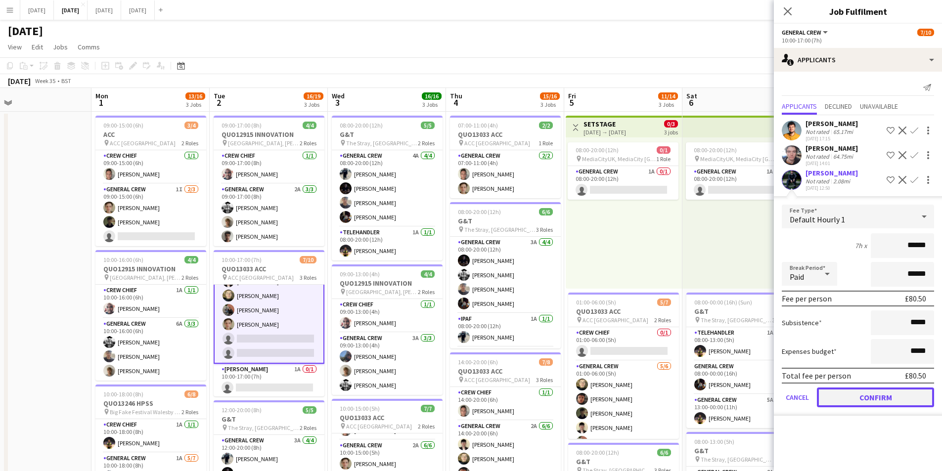
click at [867, 395] on button "Confirm" at bounding box center [875, 398] width 117 height 20
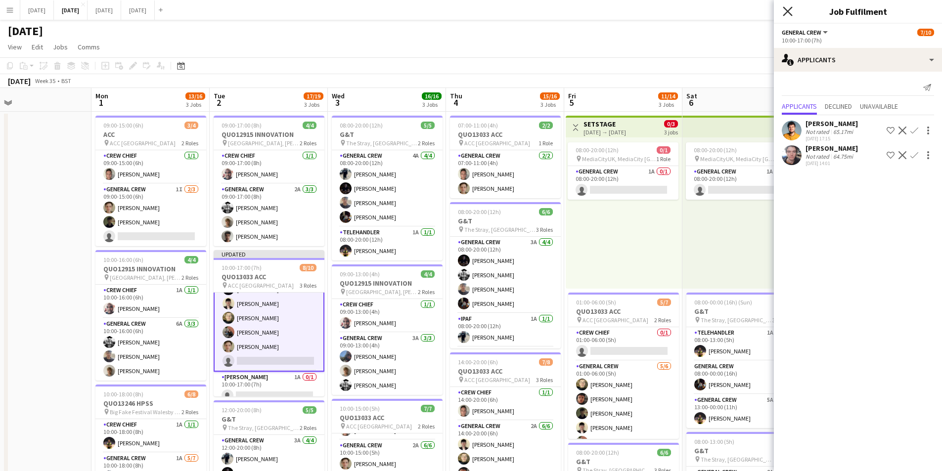
click at [788, 10] on icon "Close pop-in" at bounding box center [787, 10] width 9 height 9
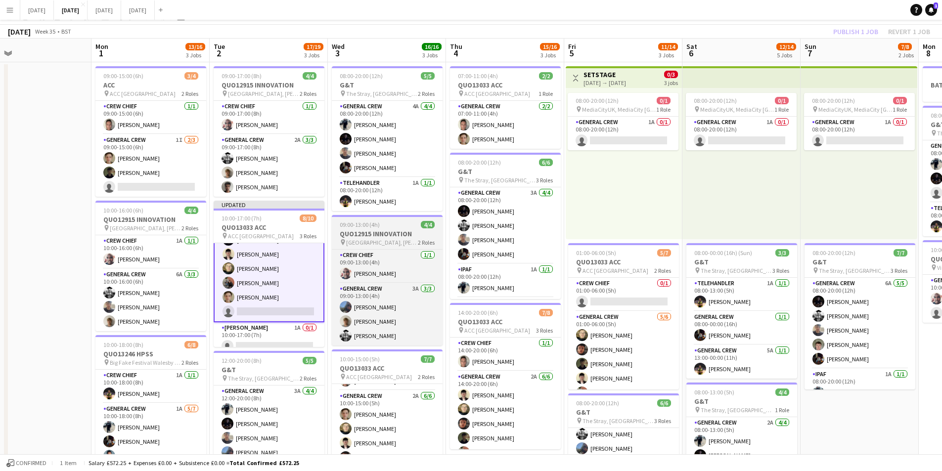
scroll to position [0, 0]
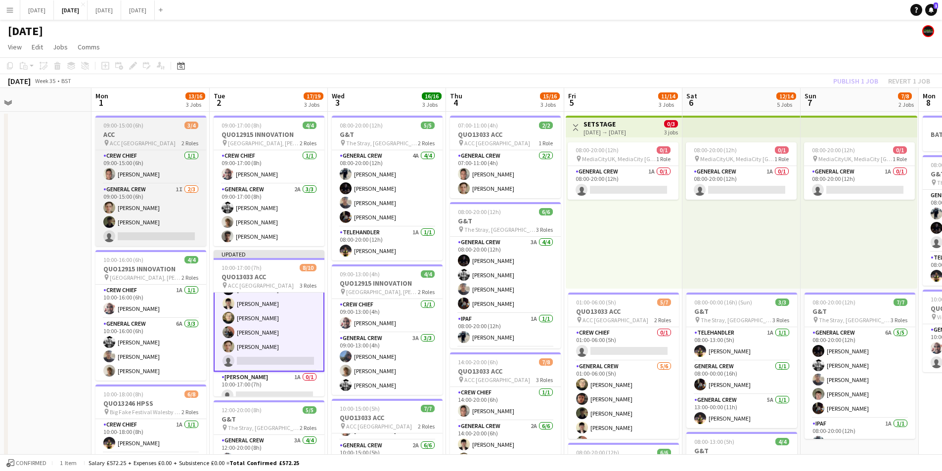
click at [150, 141] on div "pin ACC Liverpool 2 Roles" at bounding box center [150, 143] width 111 height 8
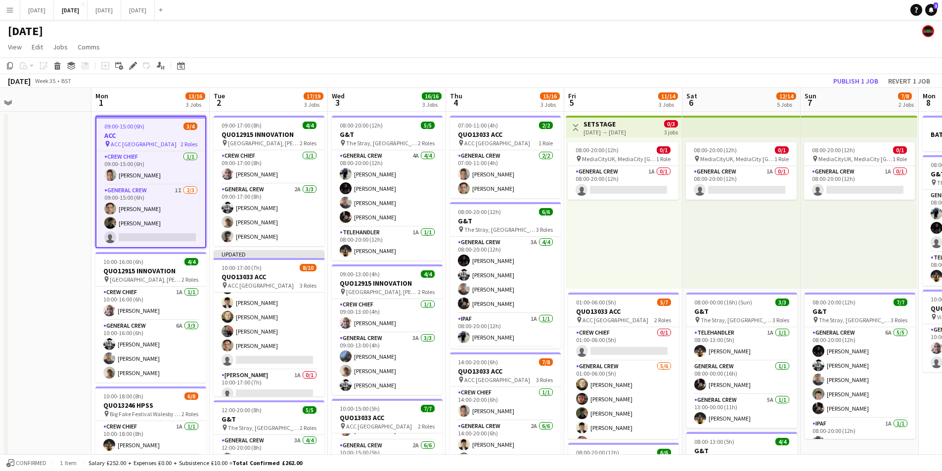
scroll to position [89, 0]
click at [129, 64] on icon "Edit" at bounding box center [133, 66] width 8 height 8
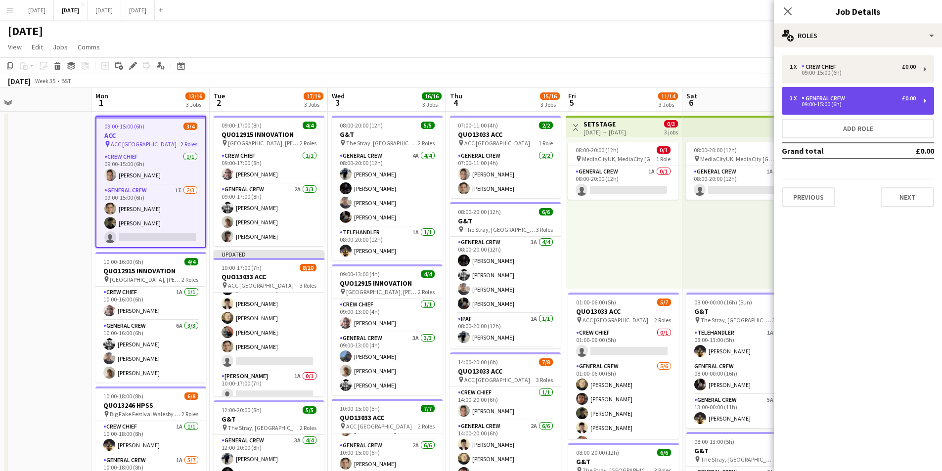
click at [835, 101] on div "General Crew" at bounding box center [824, 98] width 47 height 7
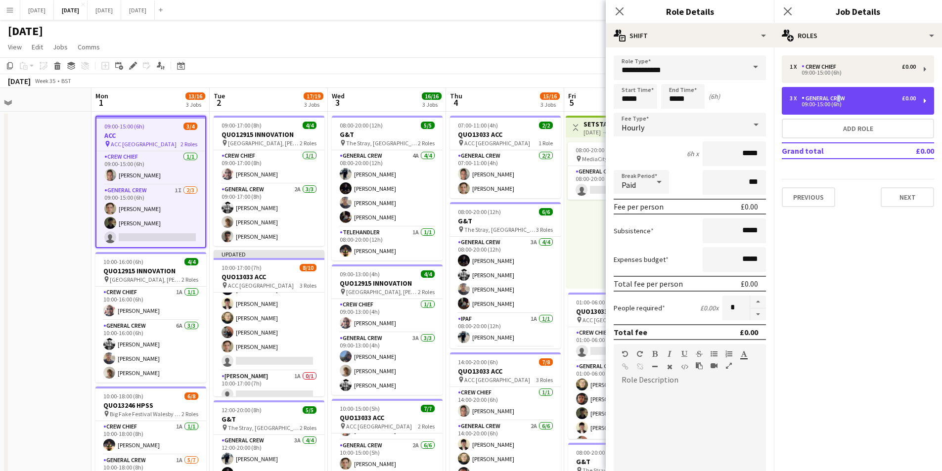
scroll to position [198, 0]
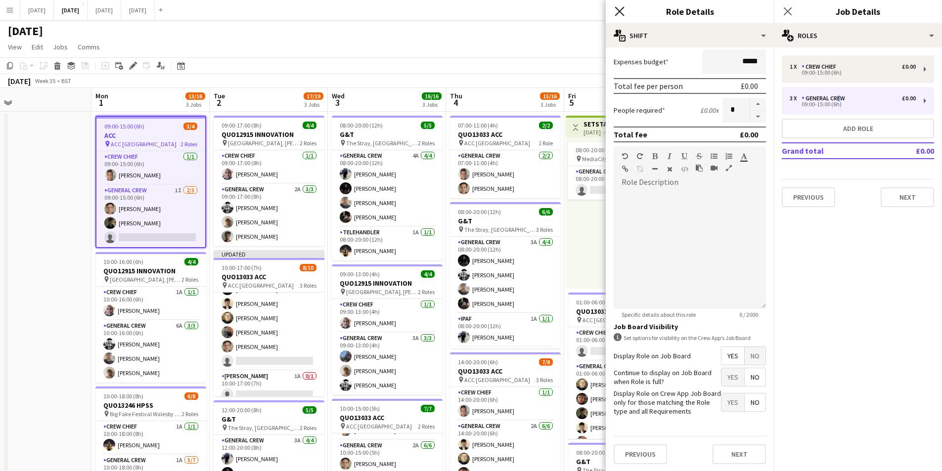
click at [617, 7] on icon "Close pop-in" at bounding box center [619, 10] width 9 height 9
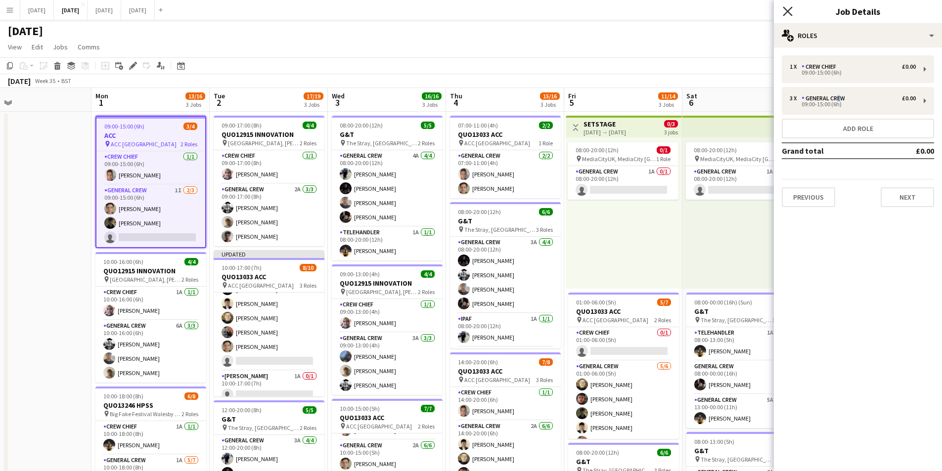
click at [784, 10] on icon "Close pop-in" at bounding box center [787, 10] width 9 height 9
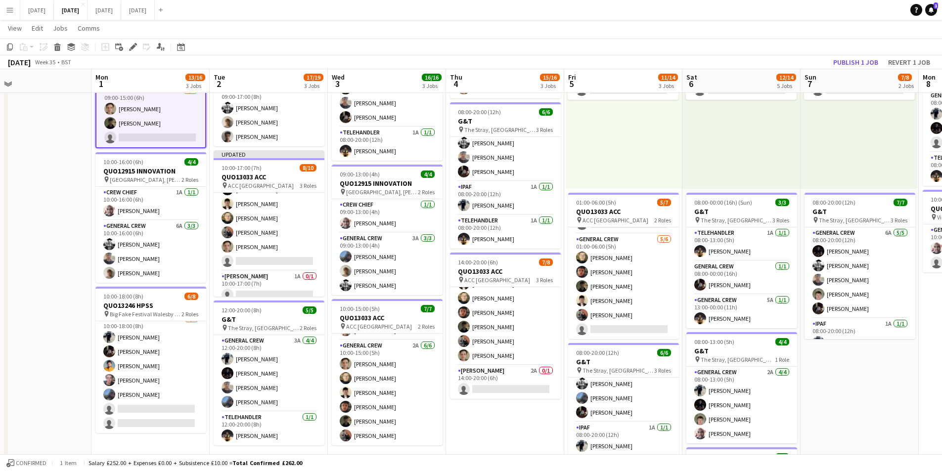
scroll to position [0, 333]
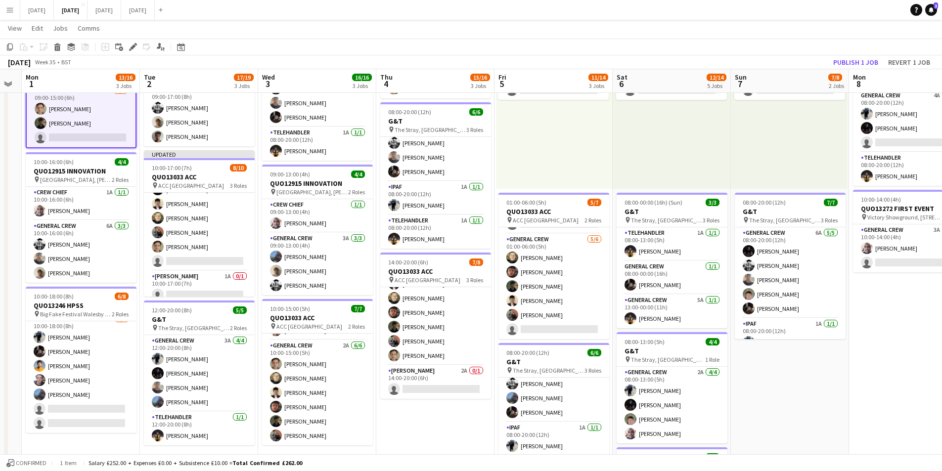
drag, startPoint x: 607, startPoint y: 346, endPoint x: 537, endPoint y: 336, distance: 70.3
click at [537, 336] on app-calendar-viewport "Fri 29 Sat 30 Sun 31 Mon 1 13/16 3 Jobs Tue 2 17/19 3 Jobs Wed 3 16/16 3 Jobs T…" at bounding box center [471, 304] width 942 height 728
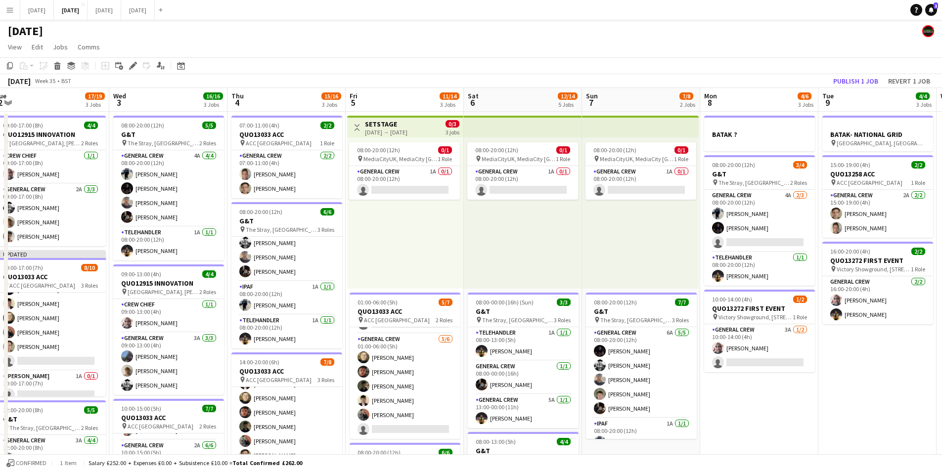
scroll to position [0, 322]
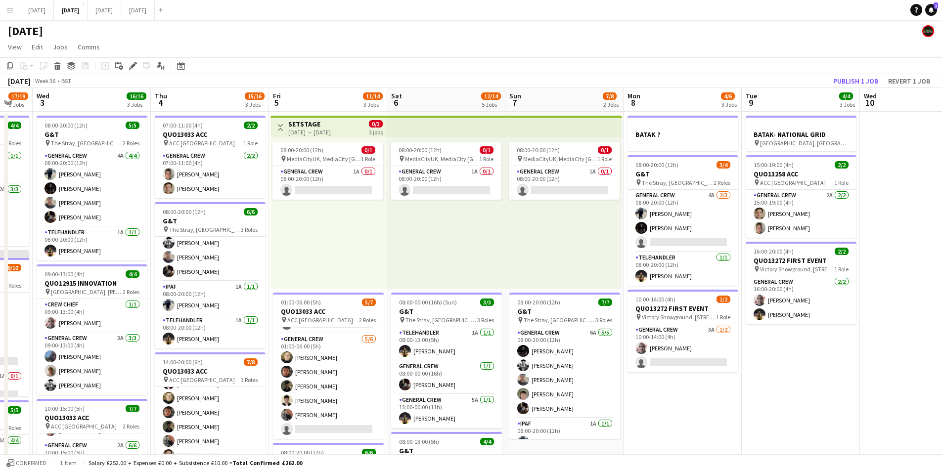
drag, startPoint x: 686, startPoint y: 335, endPoint x: 460, endPoint y: 323, distance: 226.2
click at [460, 323] on app-calendar-viewport "Sun 31 Mon 1 13/16 3 Jobs Tue 2 17/19 3 Jobs Wed 3 16/16 3 Jobs Thu 4 15/16 3 J…" at bounding box center [471, 428] width 942 height 680
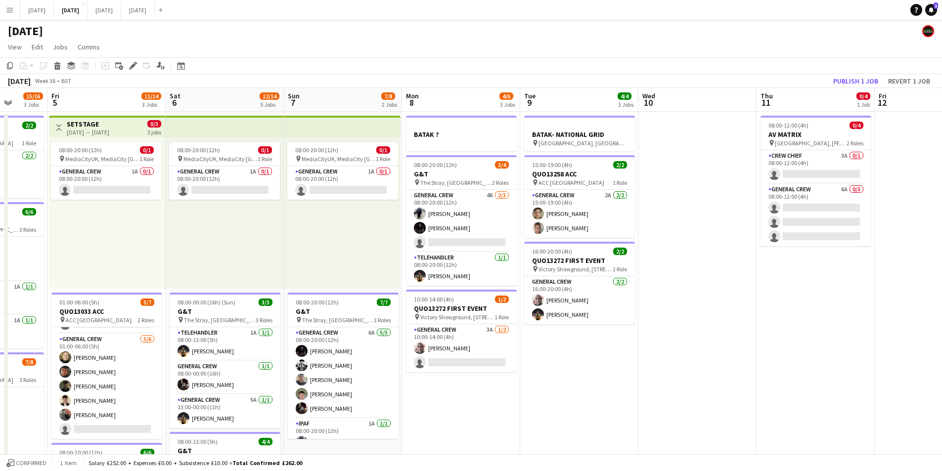
drag, startPoint x: 802, startPoint y: 352, endPoint x: 568, endPoint y: 336, distance: 234.9
click at [568, 336] on app-calendar-viewport "Tue 2 17/19 3 Jobs Wed 3 16/16 3 Jobs Thu 4 15/16 3 Jobs Fri 5 11/14 3 Jobs Sat…" at bounding box center [471, 428] width 942 height 680
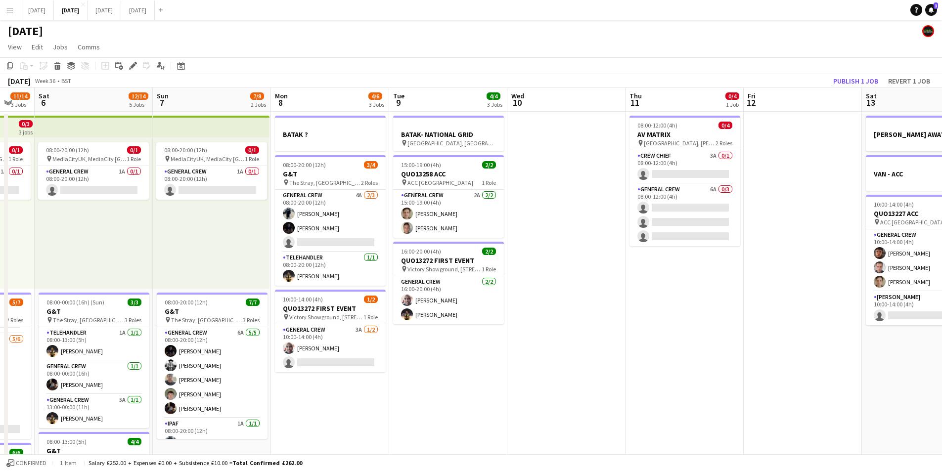
drag, startPoint x: 776, startPoint y: 303, endPoint x: 696, endPoint y: 329, distance: 84.4
click at [527, 292] on app-calendar-viewport "Wed 3 16/16 3 Jobs Thu 4 15/16 3 Jobs Fri 5 11/14 3 Jobs Sat 6 12/14 5 Jobs Sun…" at bounding box center [471, 428] width 942 height 680
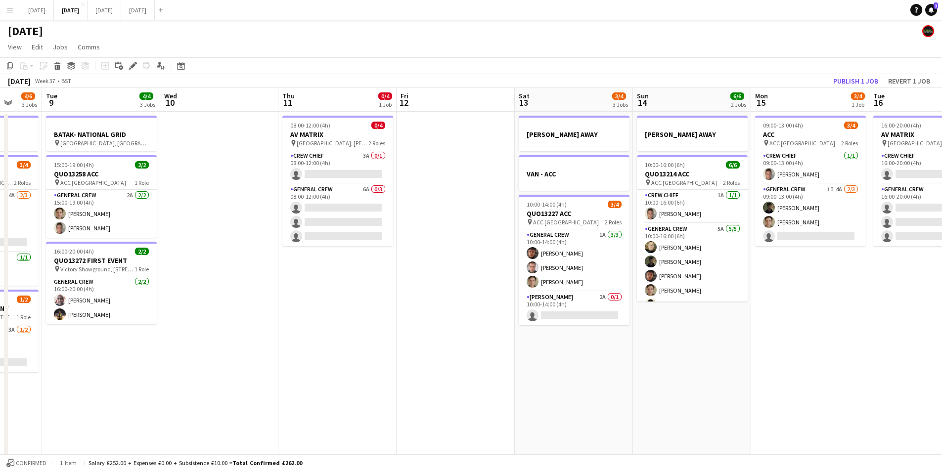
drag, startPoint x: 711, startPoint y: 331, endPoint x: 500, endPoint y: 333, distance: 211.1
click at [496, 333] on app-calendar-viewport "Sat 6 12/14 5 Jobs Sun 7 7/8 2 Jobs Mon 8 4/6 3 Jobs Tue 9 4/4 3 Jobs Wed 10 Th…" at bounding box center [471, 428] width 942 height 680
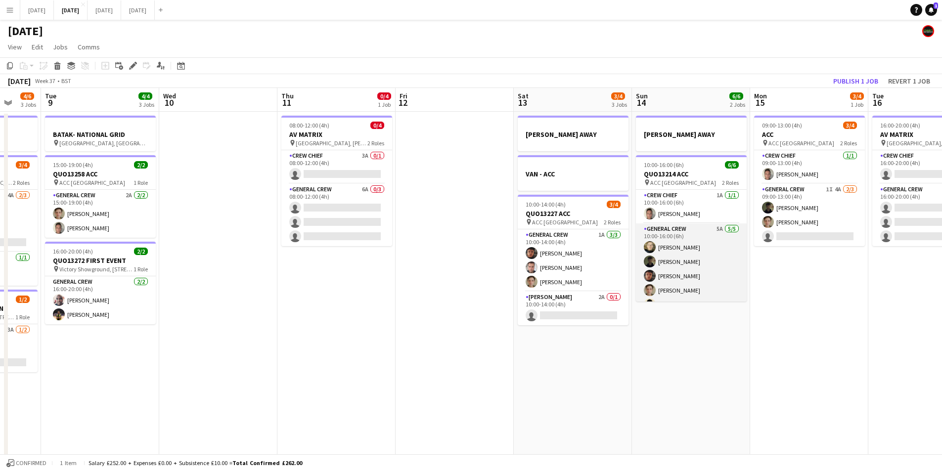
scroll to position [13, 0]
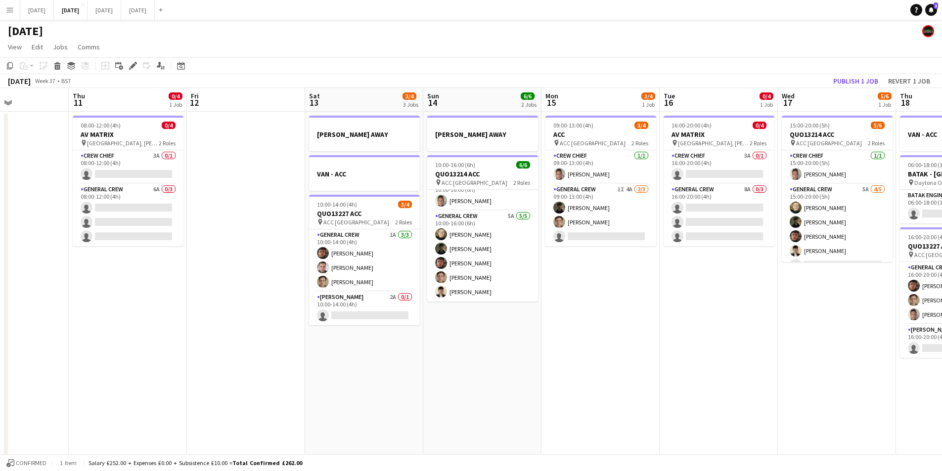
drag, startPoint x: 839, startPoint y: 299, endPoint x: 721, endPoint y: 304, distance: 117.8
click at [721, 304] on app-calendar-viewport "Sun 7 7/8 2 Jobs Mon 8 4/6 3 Jobs Tue 9 4/4 3 Jobs Wed 10 Thu 11 0/4 1 Job Fri …" at bounding box center [471, 428] width 942 height 680
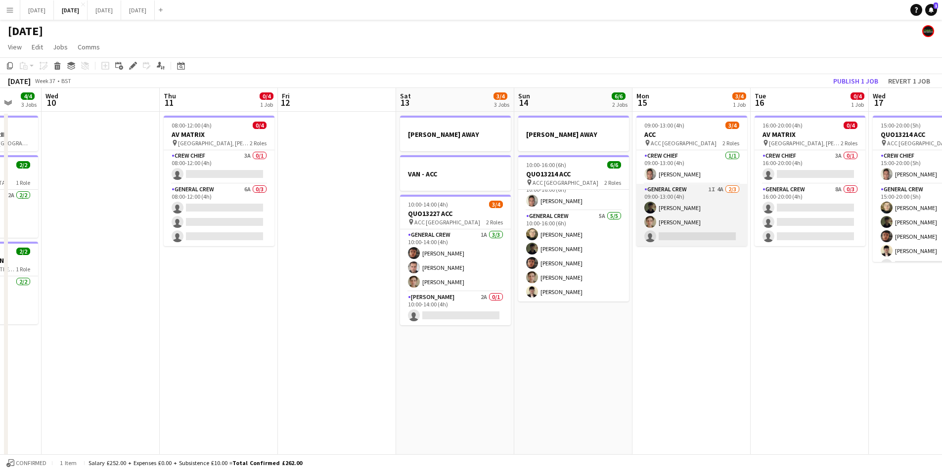
click at [681, 223] on app-card-role "General Crew 1I 4A [DATE] 09:00-13:00 (4h) [PERSON_NAME] [PERSON_NAME] single-n…" at bounding box center [691, 215] width 111 height 62
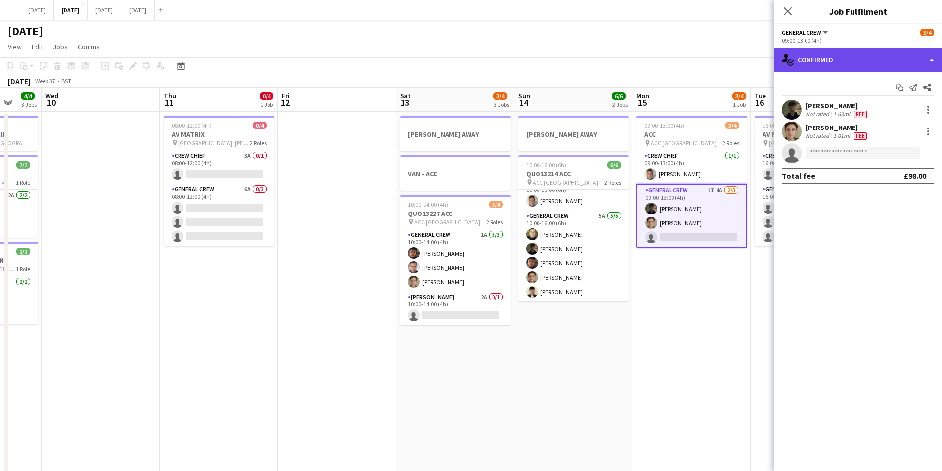
click at [856, 62] on div "single-neutral-actions-check-2 Confirmed" at bounding box center [858, 60] width 168 height 24
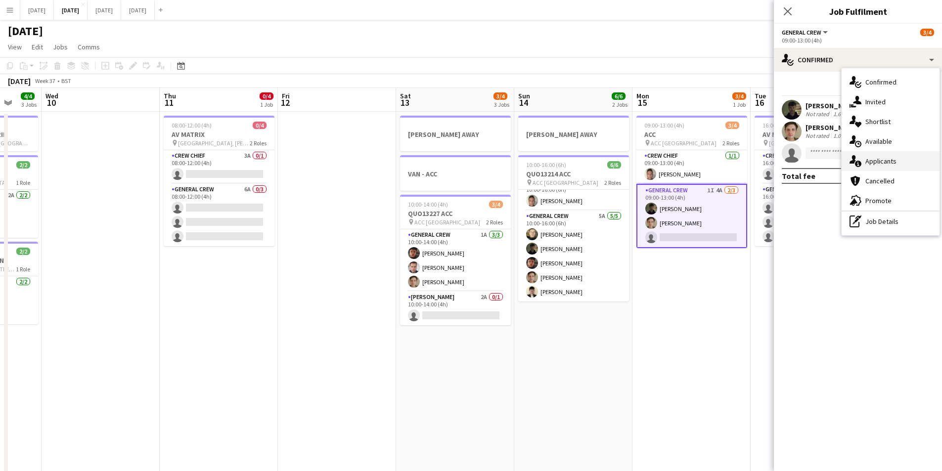
click at [900, 157] on div "single-neutral-actions-information Applicants" at bounding box center [891, 161] width 98 height 20
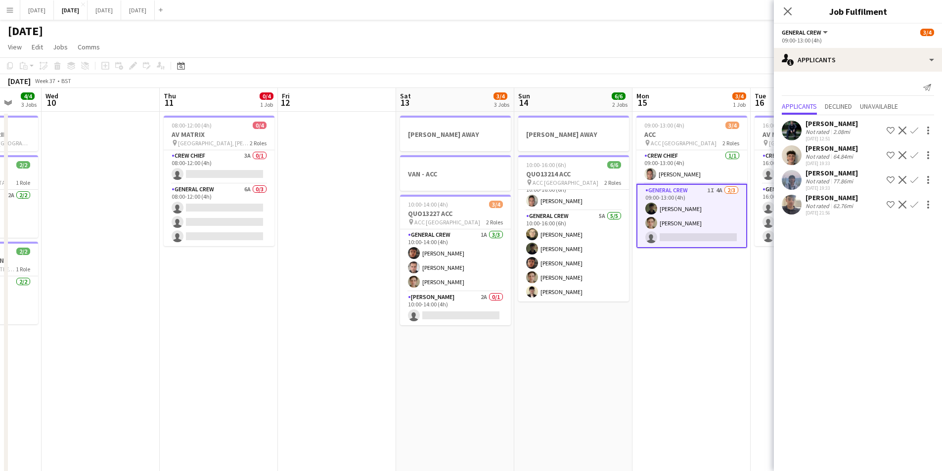
click at [912, 130] on app-icon "Confirm" at bounding box center [914, 131] width 8 height 8
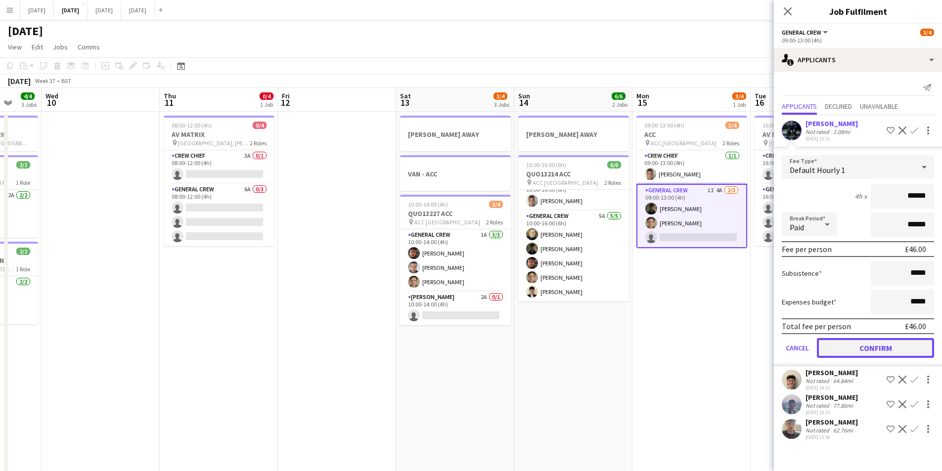
click at [876, 345] on button "Confirm" at bounding box center [875, 348] width 117 height 20
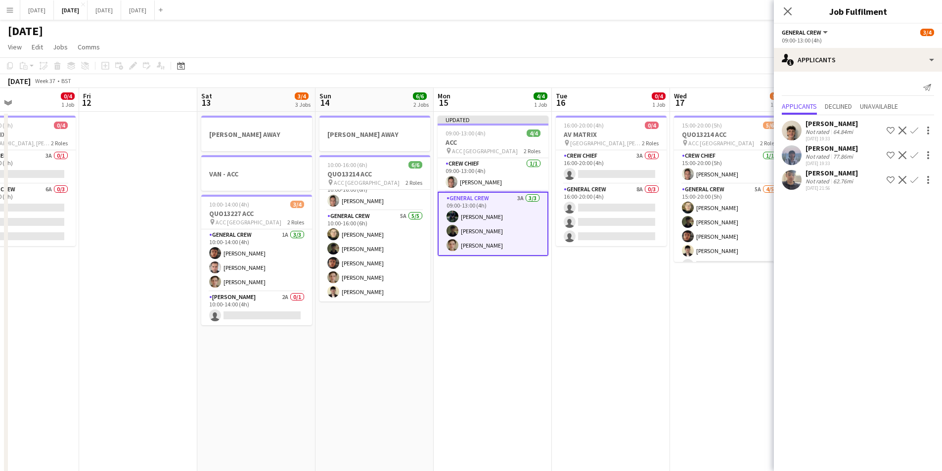
drag, startPoint x: 697, startPoint y: 328, endPoint x: 498, endPoint y: 327, distance: 198.8
click at [498, 327] on app-calendar-viewport "Mon 8 4/6 3 Jobs Tue 9 4/4 3 Jobs Wed 10 Thu 11 0/4 1 Job Fri 12 Sat 13 3/4 3 J…" at bounding box center [471, 428] width 942 height 680
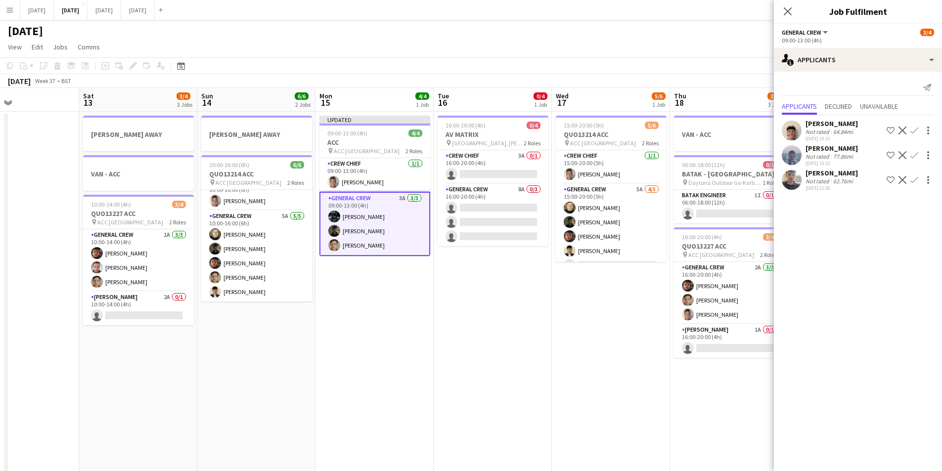
scroll to position [0, 390]
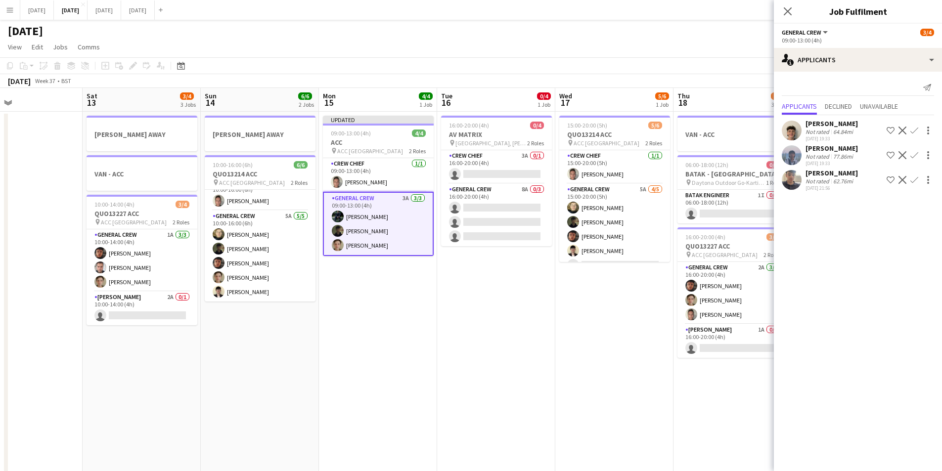
drag, startPoint x: 654, startPoint y: 342, endPoint x: 586, endPoint y: 307, distance: 75.9
click at [539, 337] on app-calendar-viewport "Tue 9 4/4 3 Jobs Wed 10 Thu 11 0/4 1 Job Fri 12 Sat 13 3/4 3 Jobs Sun 14 6/6 2 …" at bounding box center [471, 428] width 942 height 680
click at [616, 222] on app-card-role "General Crew 5A [DATE] 15:00-20:00 (5h) [PERSON_NAME] black [PERSON_NAME] [PERS…" at bounding box center [614, 229] width 111 height 91
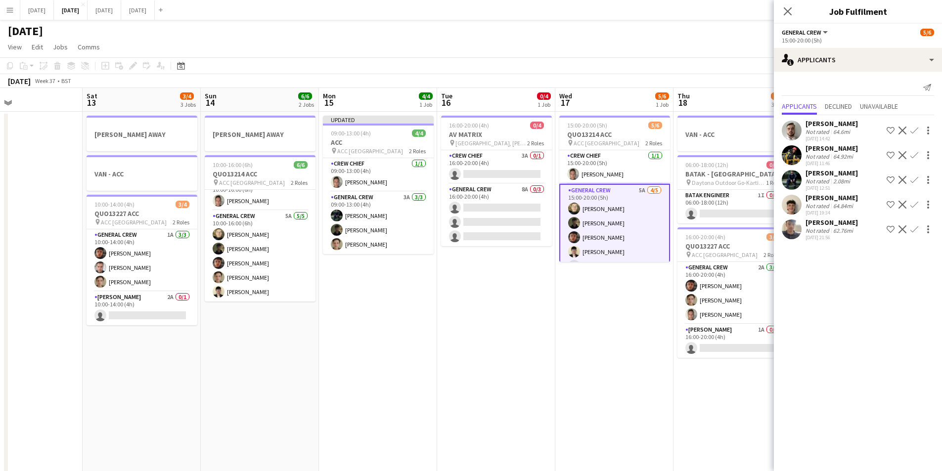
scroll to position [15, 0]
click at [915, 176] on button "Confirm" at bounding box center [914, 180] width 12 height 12
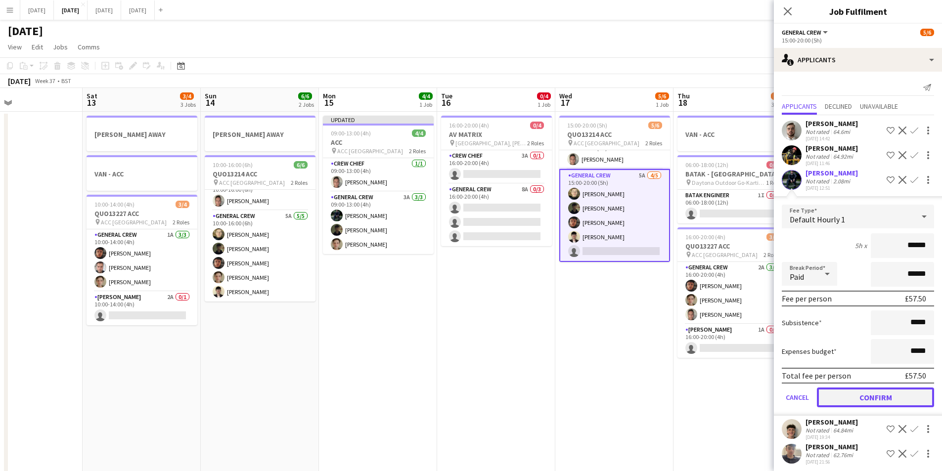
click at [858, 394] on button "Confirm" at bounding box center [875, 398] width 117 height 20
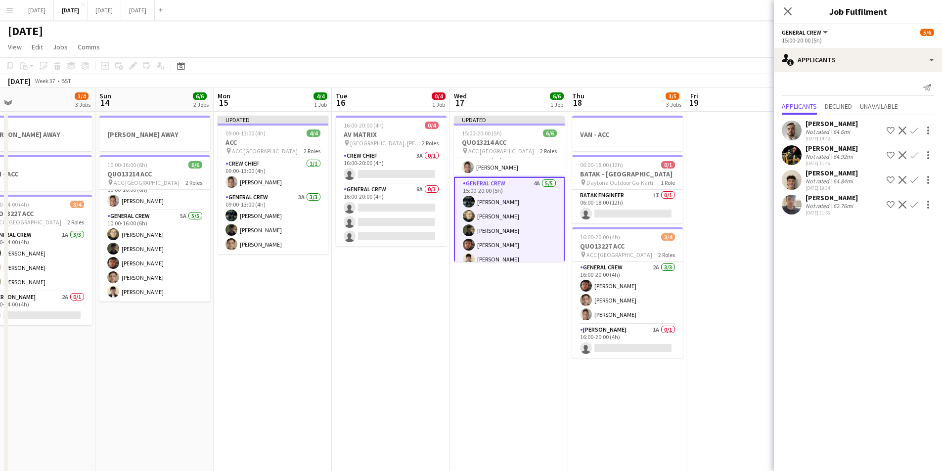
drag, startPoint x: 596, startPoint y: 376, endPoint x: 562, endPoint y: 350, distance: 43.4
click at [491, 366] on app-calendar-viewport "Wed 10 Thu 11 0/4 1 Job Fri 12 Sat 13 3/4 3 Jobs Sun 14 6/6 2 Jobs Mon 15 4/4 1…" at bounding box center [471, 428] width 942 height 680
click at [621, 348] on app-card-role "Van Driver 1A 0/1 16:00-20:00 (4h) single-neutral-actions" at bounding box center [628, 341] width 111 height 34
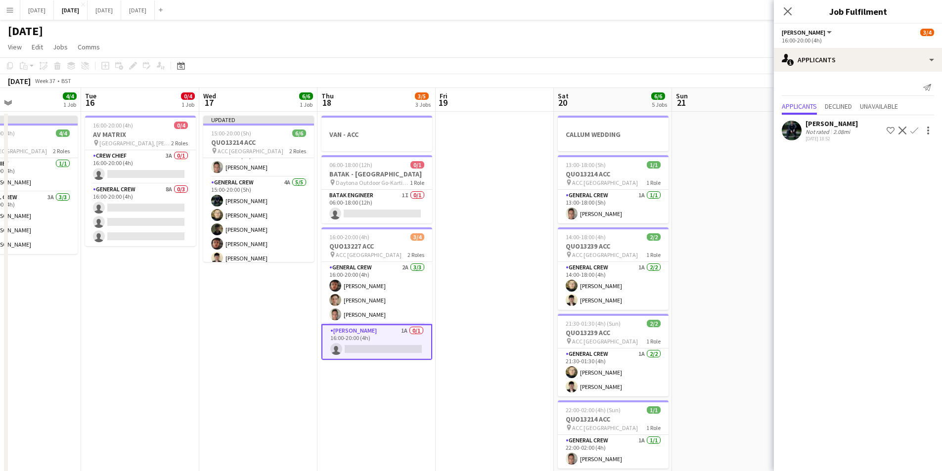
scroll to position [0, 345]
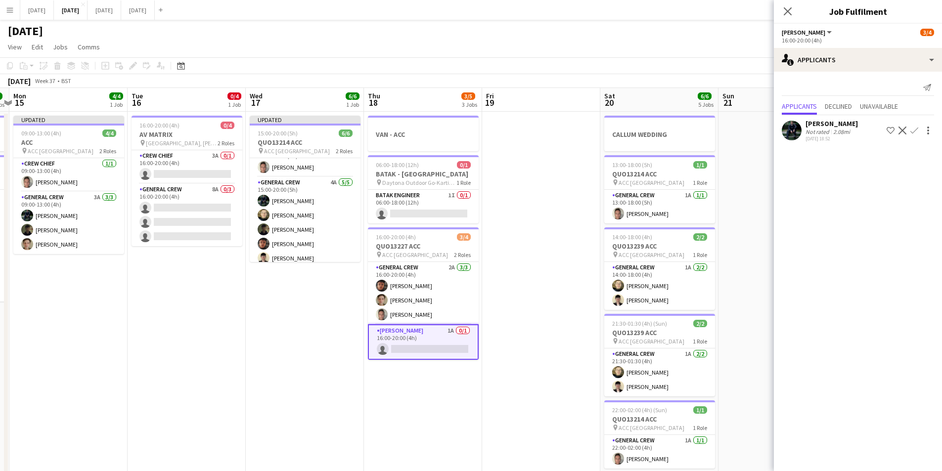
drag, startPoint x: 657, startPoint y: 397, endPoint x: 452, endPoint y: 380, distance: 205.4
click at [452, 380] on app-calendar-viewport "Fri 12 Sat 13 3/4 3 Jobs Sun 14 6/6 2 Jobs Mon 15 4/4 1 Job Tue 16 0/4 1 Job We…" at bounding box center [471, 428] width 942 height 680
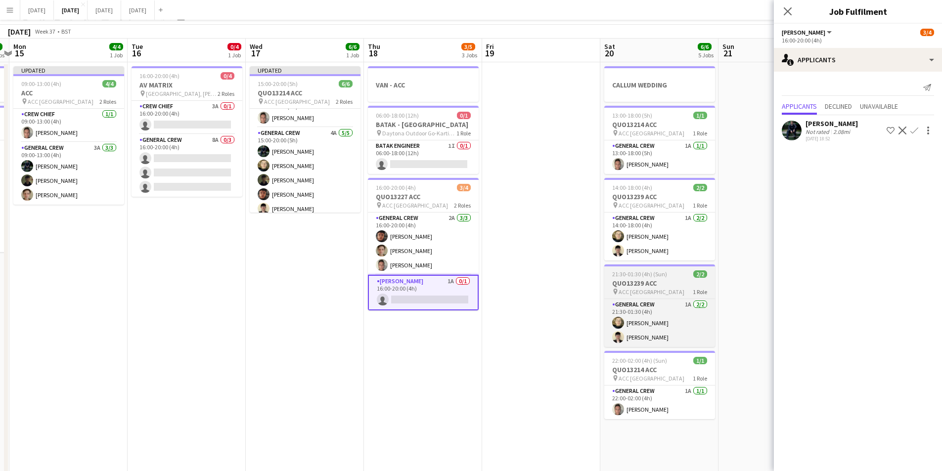
scroll to position [0, 0]
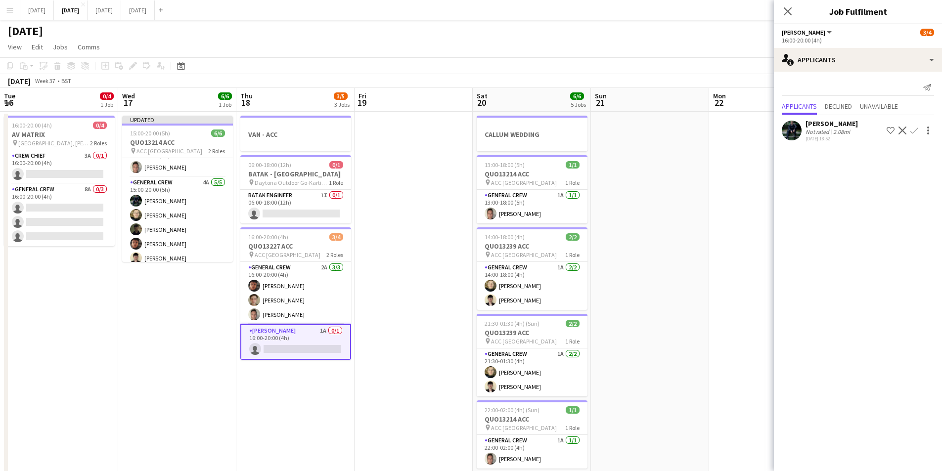
drag, startPoint x: 574, startPoint y: 306, endPoint x: 425, endPoint y: 288, distance: 149.9
click at [425, 288] on app-calendar-viewport "Sat 13 3/4 3 Jobs Sun 14 6/6 2 Jobs Mon 15 4/4 1 Job Tue 16 0/4 1 Job Wed 17 6/…" at bounding box center [471, 428] width 942 height 680
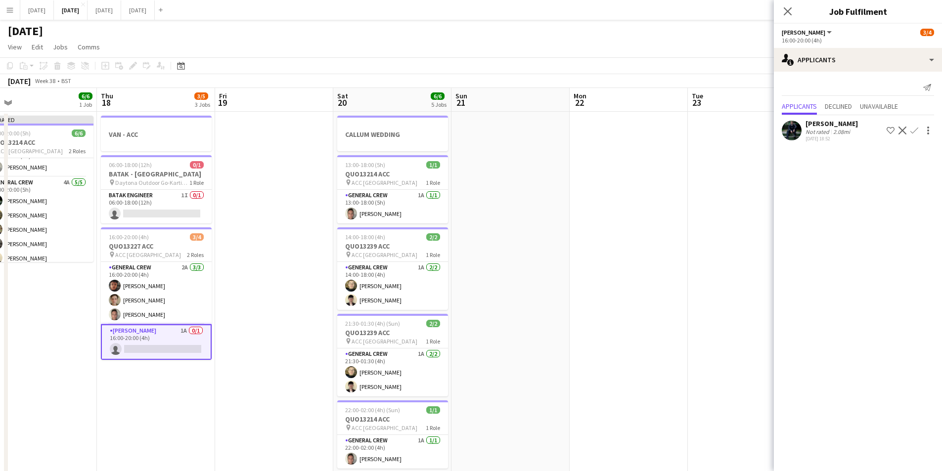
drag, startPoint x: 644, startPoint y: 307, endPoint x: 500, endPoint y: 285, distance: 145.5
click at [498, 283] on app-calendar-viewport "Sun 14 6/6 2 Jobs Mon 15 4/4 1 Job Tue 16 0/4 1 Job Wed 17 6/6 1 Job Thu 18 3/5…" at bounding box center [471, 428] width 942 height 680
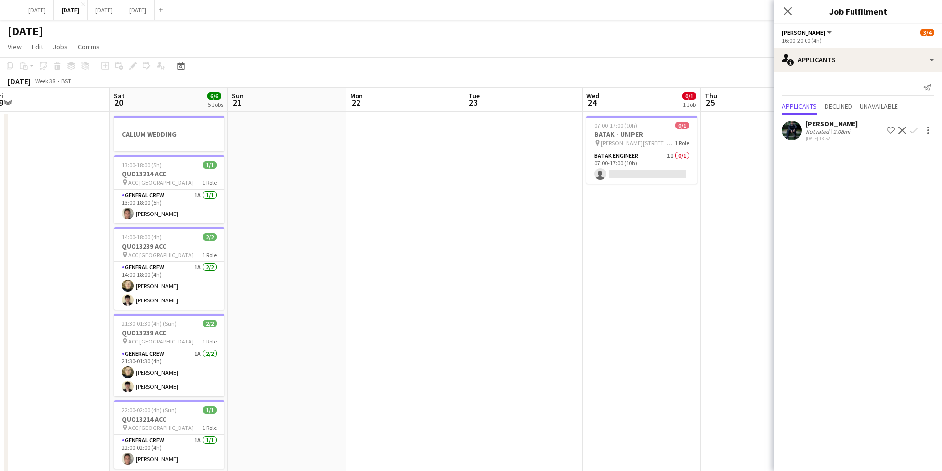
drag, startPoint x: 630, startPoint y: 302, endPoint x: 432, endPoint y: 287, distance: 198.8
click at [432, 287] on app-calendar-viewport "Mon 15 4/4 1 Job Tue 16 0/4 1 Job Wed 17 6/6 1 Job Thu 18 3/5 3 Jobs Fri 19 Sat…" at bounding box center [471, 428] width 942 height 680
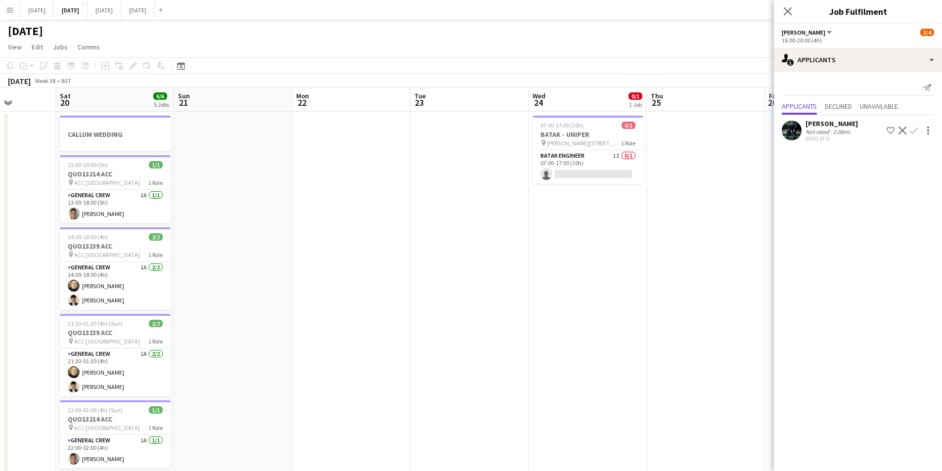
click at [331, 289] on app-calendar-viewport "Wed 17 6/6 1 Job Thu 18 3/5 3 Jobs Fri 19 Sat 20 6/6 5 Jobs Sun 21 Mon 22 Tue 2…" at bounding box center [471, 428] width 942 height 680
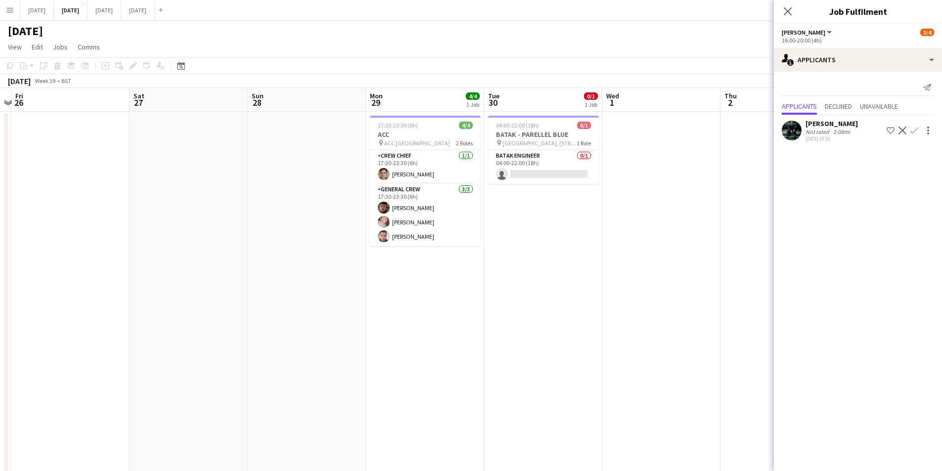
drag, startPoint x: 623, startPoint y: 329, endPoint x: 405, endPoint y: 313, distance: 218.7
click at [405, 313] on app-calendar-viewport "Mon 22 Tue 23 Wed 24 0/1 1 Job Thu 25 Fri 26 Sat 27 Sun 28 Mon 29 4/4 1 Job Tue…" at bounding box center [471, 428] width 942 height 680
drag, startPoint x: 550, startPoint y: 338, endPoint x: 389, endPoint y: 334, distance: 160.7
click at [389, 334] on app-calendar-viewport "Tue 23 Wed 24 0/1 1 Job Thu 25 Fri 26 Sat 27 Sun 28 Mon 29 4/4 1 Job Tue 30 0/1…" at bounding box center [471, 428] width 942 height 680
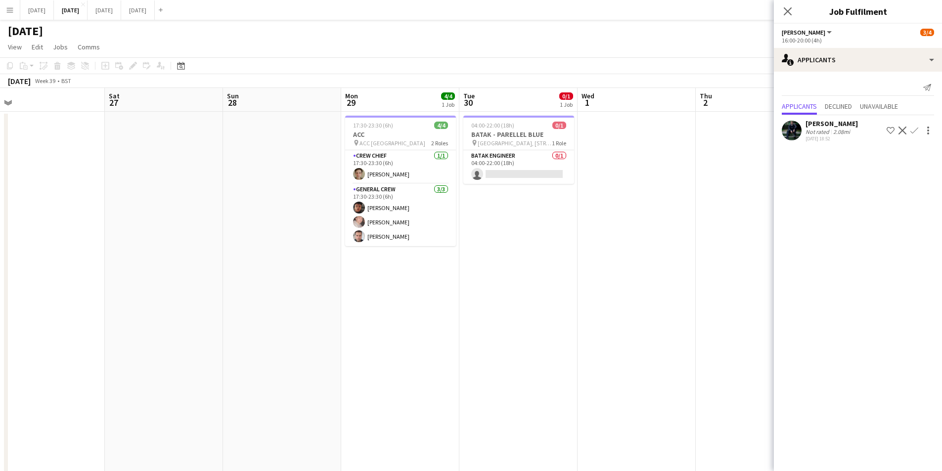
click at [560, 332] on app-calendar-viewport "Tue 23 Wed 24 0/1 1 Job Thu 25 Fri 26 Sat 27 Sun 28 Mon 29 4/4 1 Job Tue 30 0/1…" at bounding box center [471, 428] width 942 height 680
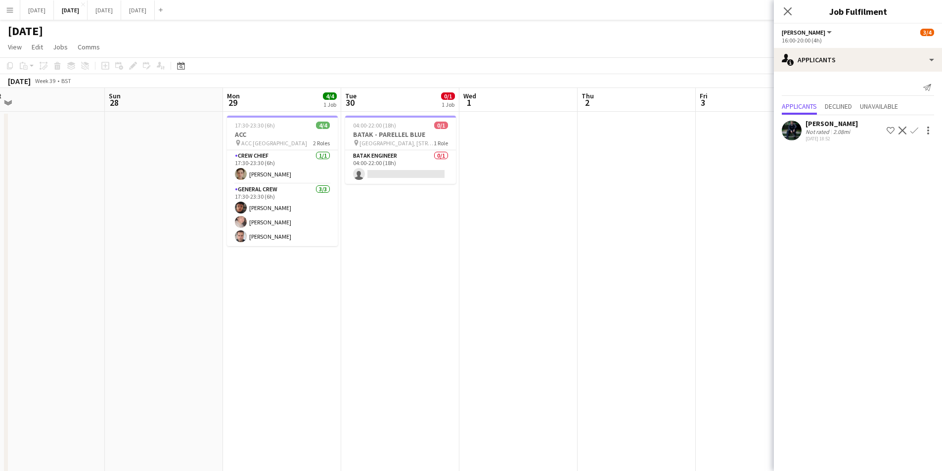
scroll to position [0, 311]
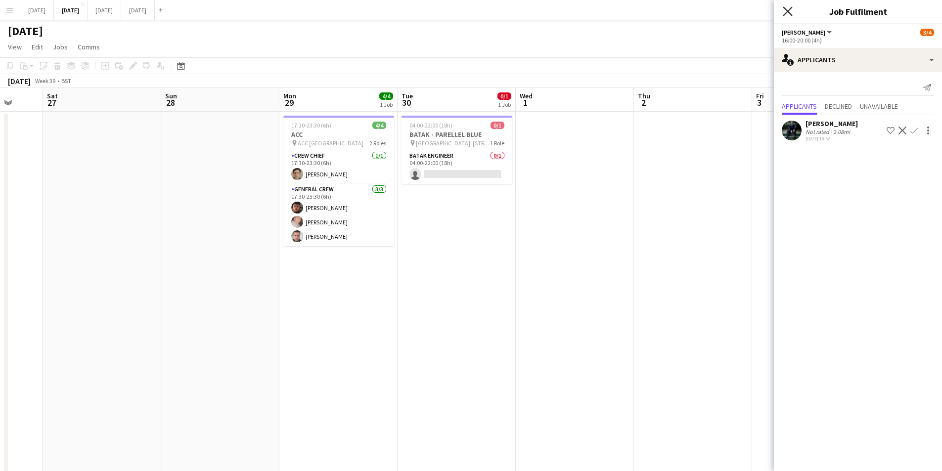
click at [792, 11] on icon "Close pop-in" at bounding box center [787, 10] width 9 height 9
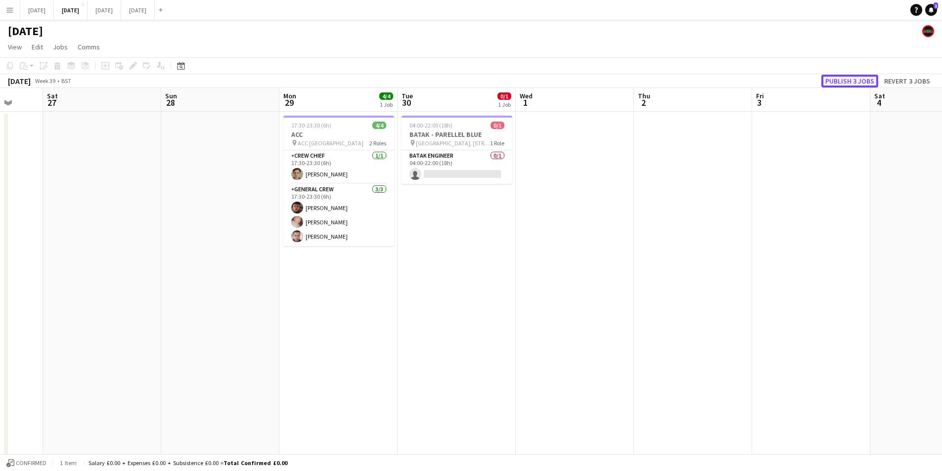
click at [843, 84] on button "Publish 3 jobs" at bounding box center [849, 81] width 57 height 13
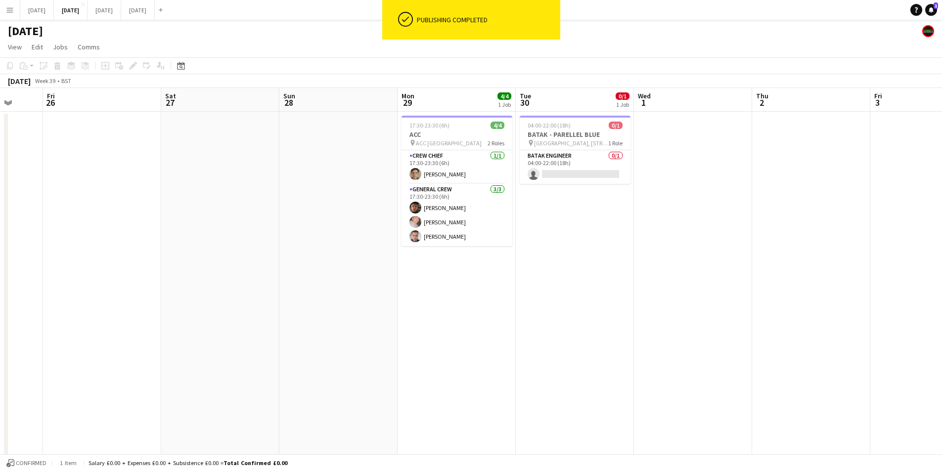
drag, startPoint x: 442, startPoint y: 331, endPoint x: 637, endPoint y: 314, distance: 196.1
click at [698, 310] on app-calendar-viewport "Tue 23 Wed 24 0/1 1 Job Thu 25 Fri 26 Sat 27 Sun 28 Mon 29 4/4 1 Job Tue 30 0/1…" at bounding box center [471, 428] width 942 height 680
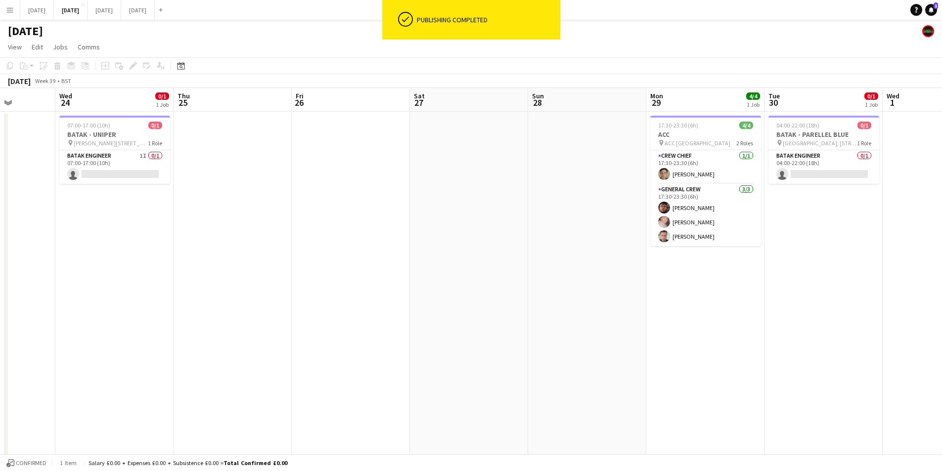
drag, startPoint x: 414, startPoint y: 350, endPoint x: 669, endPoint y: 332, distance: 256.2
click at [706, 336] on app-calendar-viewport "Mon 22 Tue 23 Wed 24 0/1 1 Job Thu 25 Fri 26 Sat 27 Sun 28 Mon 29 4/4 1 Job Tue…" at bounding box center [471, 428] width 942 height 680
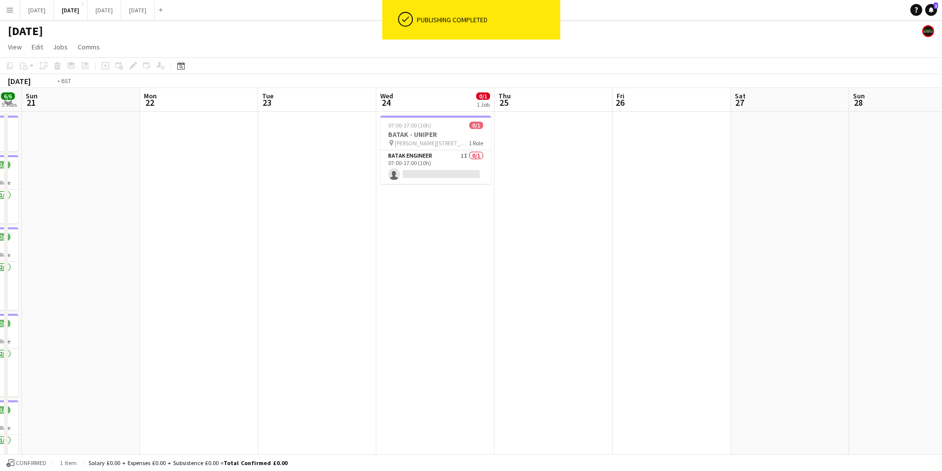
drag, startPoint x: 606, startPoint y: 341, endPoint x: 681, endPoint y: 318, distance: 78.0
click at [715, 325] on app-calendar-viewport "Sat 20 6/6 5 Jobs Sun 21 Mon 22 Tue 23 Wed 24 0/1 1 Job Thu 25 Fri 26 Sat 27 Su…" at bounding box center [471, 428] width 942 height 680
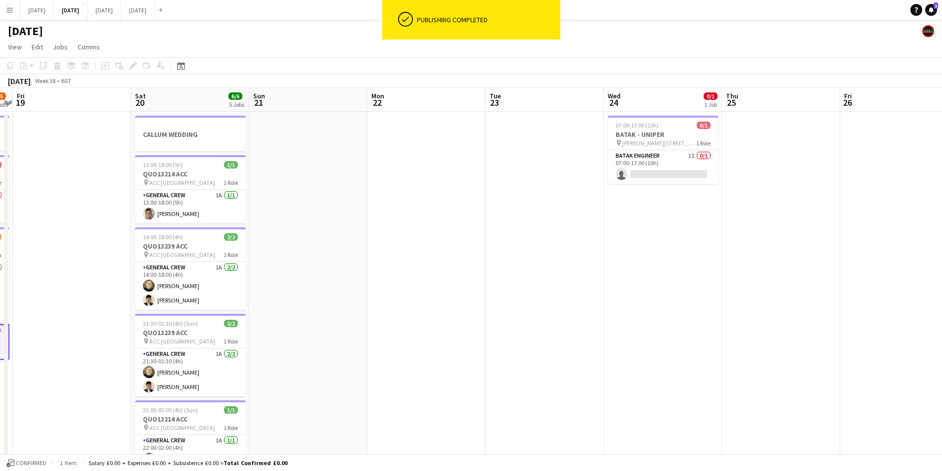
drag, startPoint x: 490, startPoint y: 339, endPoint x: 671, endPoint y: 320, distance: 182.4
click at [694, 328] on app-calendar-viewport "Wed 17 6/6 1 Job Thu 18 3/5 3 Jobs Fri 19 Sat 20 6/6 5 Jobs Sun 21 Mon 22 Tue 2…" at bounding box center [471, 428] width 942 height 680
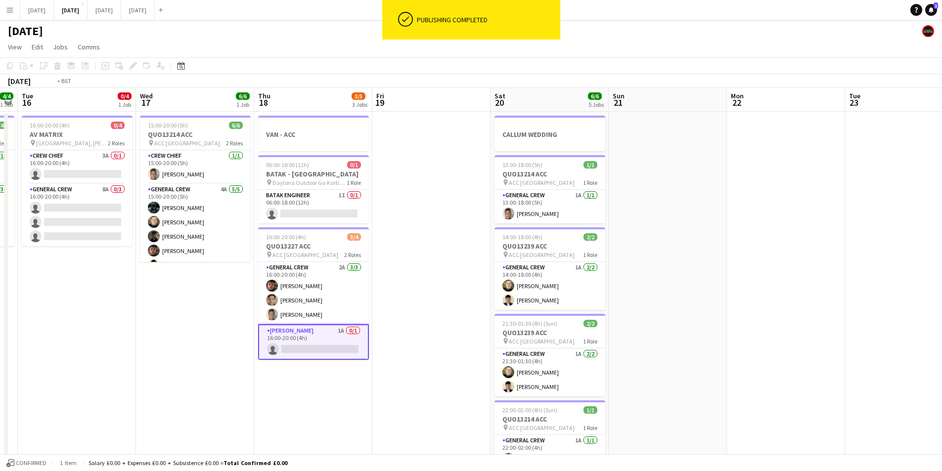
drag, startPoint x: 682, startPoint y: 335, endPoint x: 681, endPoint y: 322, distance: 12.9
click at [717, 323] on app-calendar-viewport "Sun 14 6/6 2 Jobs Mon 15 4/4 1 Job Tue 16 0/4 1 Job Wed 17 6/6 1 Job Thu 18 3/5…" at bounding box center [471, 428] width 942 height 680
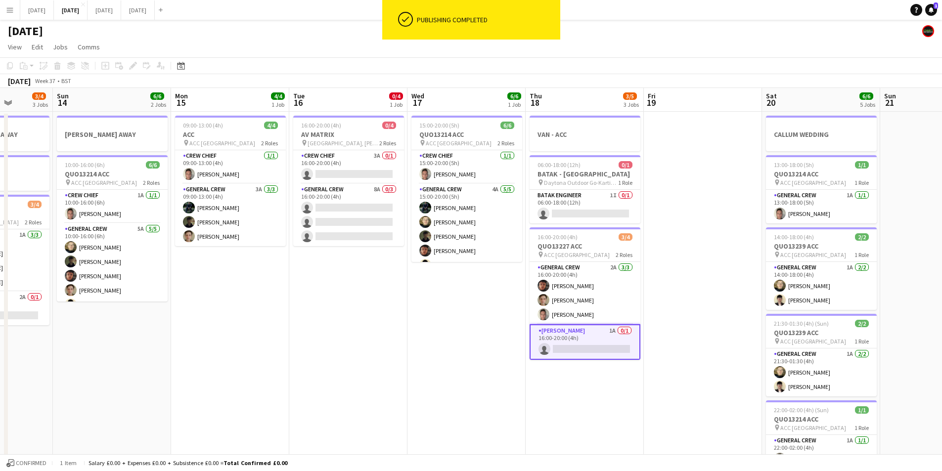
drag, startPoint x: 356, startPoint y: 377, endPoint x: 553, endPoint y: 365, distance: 197.6
click at [551, 366] on app-calendar-viewport "Fri 12 Sat 13 3/4 3 Jobs Sun 14 6/6 2 Jobs Mon 15 4/4 1 Job Tue 16 0/4 1 Job We…" at bounding box center [471, 428] width 942 height 680
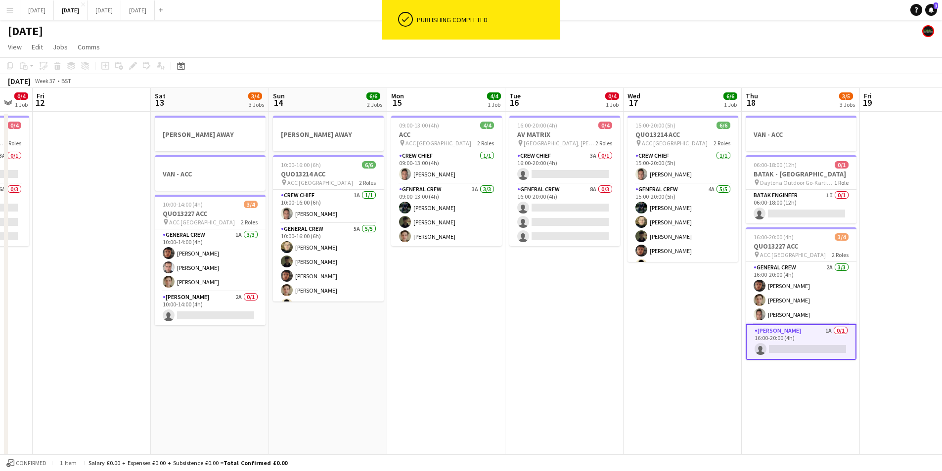
drag, startPoint x: 386, startPoint y: 366, endPoint x: 595, endPoint y: 341, distance: 211.1
click at [592, 356] on app-calendar-viewport "Wed 10 Thu 11 0/4 1 Job Fri 12 Sat 13 3/4 3 Jobs Sun 14 6/6 2 Jobs Mon 15 4/4 1…" at bounding box center [471, 428] width 942 height 680
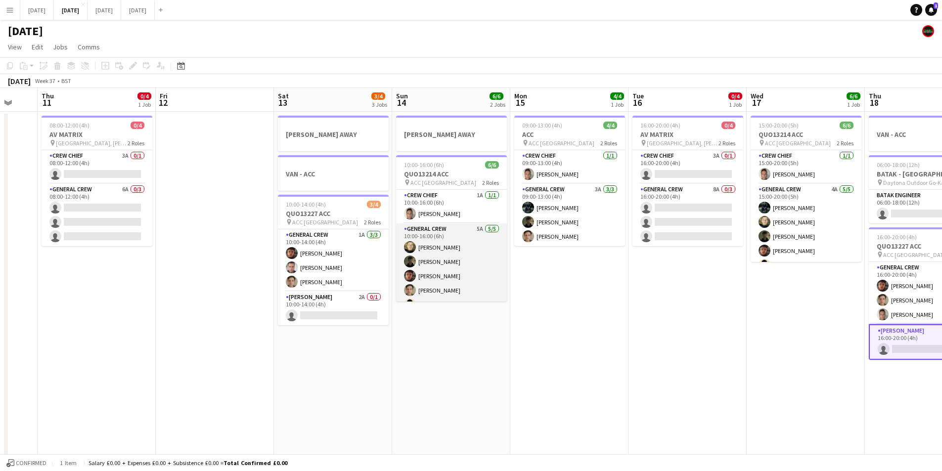
scroll to position [13, 0]
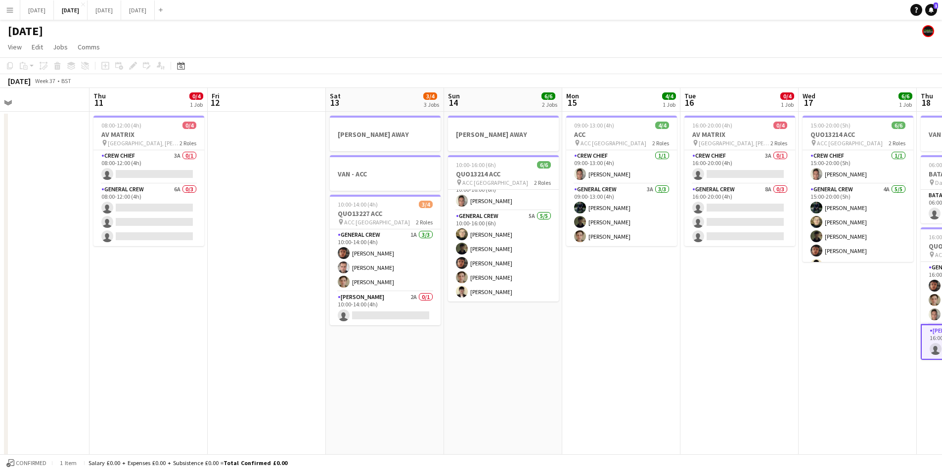
drag, startPoint x: 472, startPoint y: 391, endPoint x: 628, endPoint y: 389, distance: 155.8
click at [627, 389] on app-calendar-viewport "Mon 8 4/6 3 Jobs Tue 9 4/4 3 Jobs Wed 10 Thu 11 0/4 1 Job Fri 12 Sat 13 3/4 3 J…" at bounding box center [471, 428] width 942 height 680
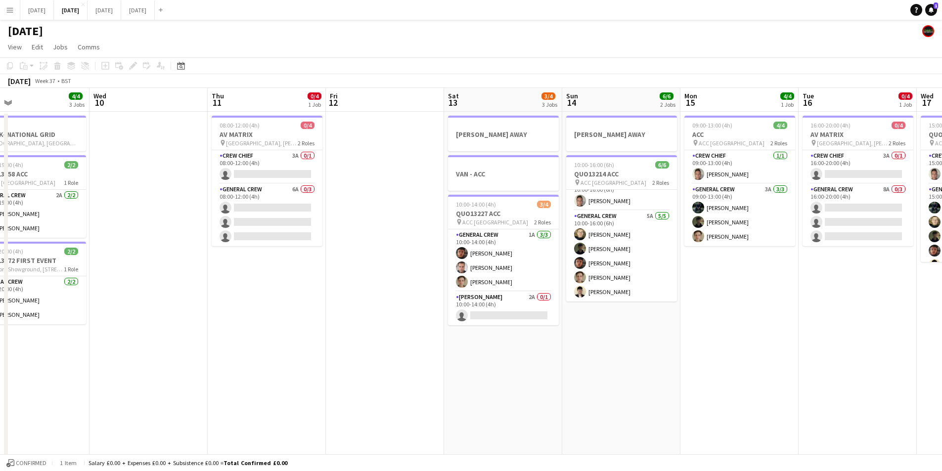
scroll to position [0, 243]
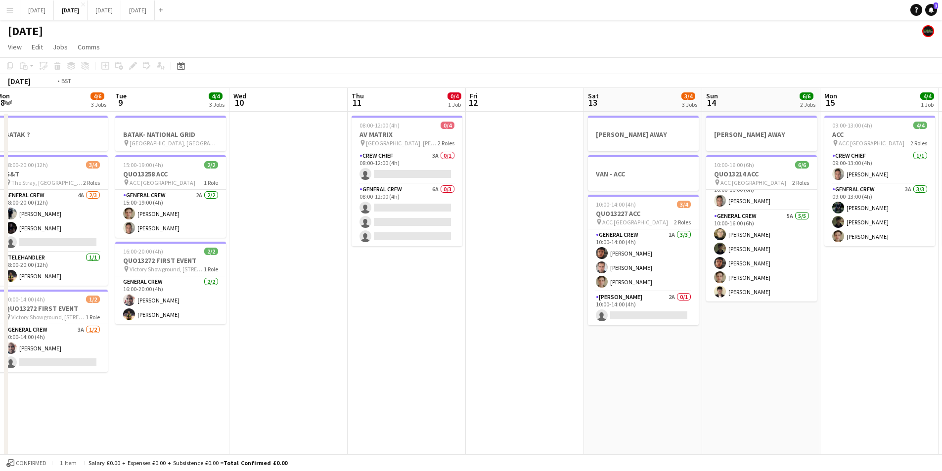
drag, startPoint x: 398, startPoint y: 372, endPoint x: 502, endPoint y: 372, distance: 104.3
click at [505, 370] on app-calendar-viewport "Sat 6 12/14 5 Jobs Sun 7 7/8 2 Jobs Mon 8 4/6 3 Jobs Tue 9 4/4 3 Jobs Wed 10 Th…" at bounding box center [471, 428] width 942 height 680
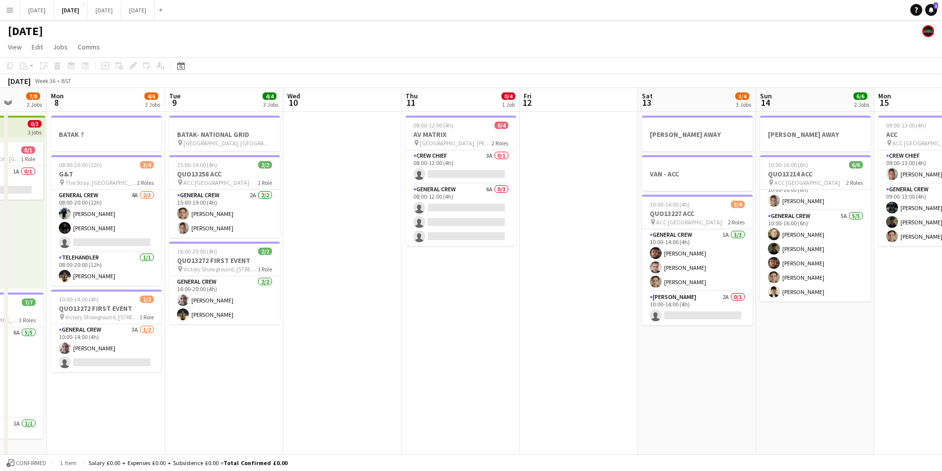
scroll to position [0, 304]
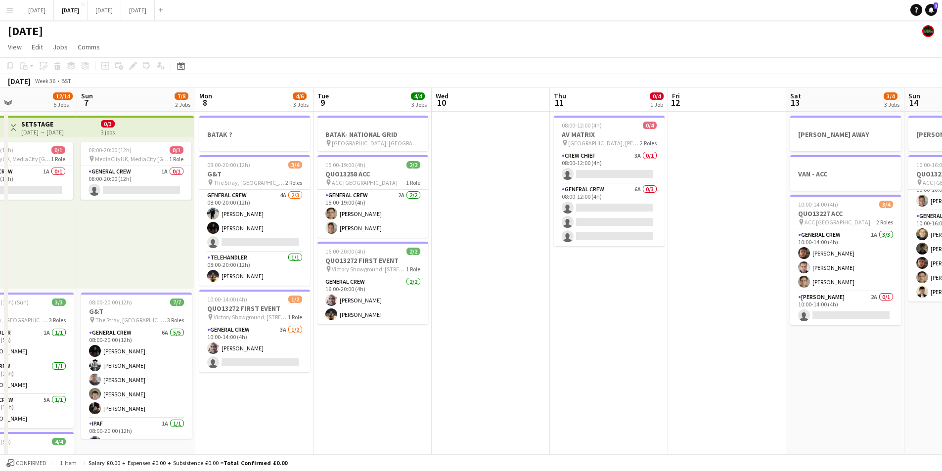
drag, startPoint x: 496, startPoint y: 358, endPoint x: 702, endPoint y: 374, distance: 206.3
click at [702, 374] on app-calendar-viewport "Thu 4 15/16 3 Jobs Fri 5 11/14 3 Jobs Sat 6 12/14 5 Jobs Sun 7 7/8 2 Jobs Mon 8…" at bounding box center [471, 428] width 942 height 680
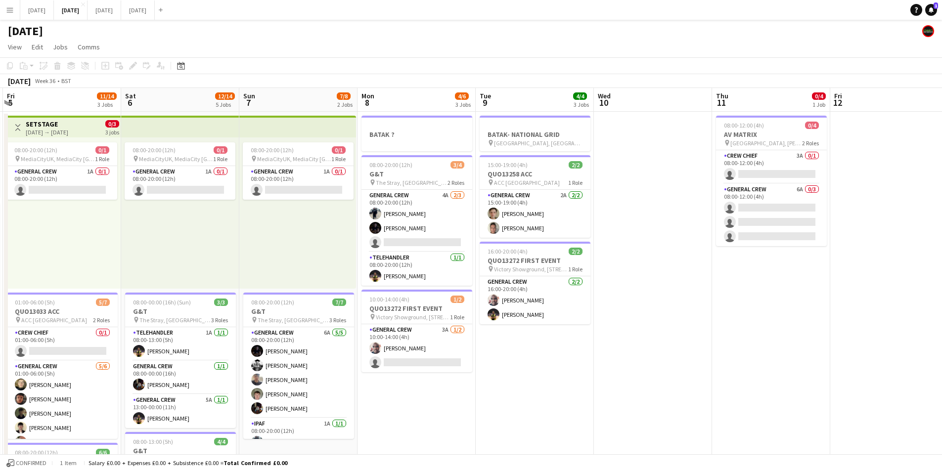
drag, startPoint x: 497, startPoint y: 374, endPoint x: 594, endPoint y: 380, distance: 97.6
click at [602, 384] on app-calendar-viewport "Wed 3 16/16 3 Jobs Thu 4 15/16 3 Jobs Fri 5 11/14 3 Jobs Sat 6 12/14 5 Jobs Sun…" at bounding box center [471, 428] width 942 height 680
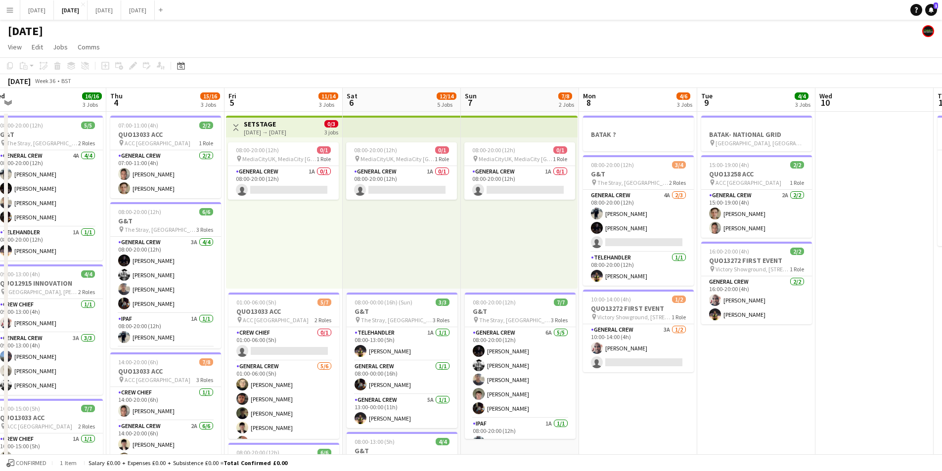
drag, startPoint x: 435, startPoint y: 384, endPoint x: 711, endPoint y: 382, distance: 275.4
click at [708, 383] on app-calendar-viewport "Mon 1 13/16 3 Jobs Tue 2 17/19 3 Jobs Wed 3 16/16 3 Jobs Thu 4 15/16 3 Jobs Fri…" at bounding box center [471, 428] width 942 height 680
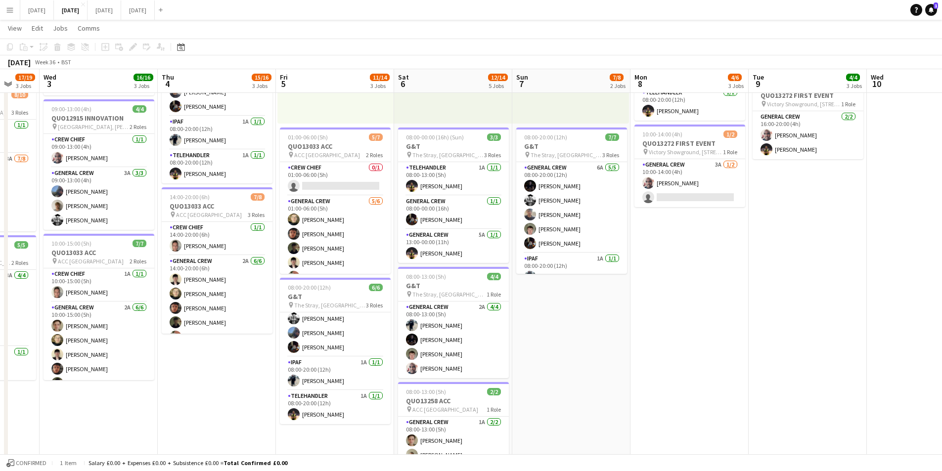
scroll to position [0, 209]
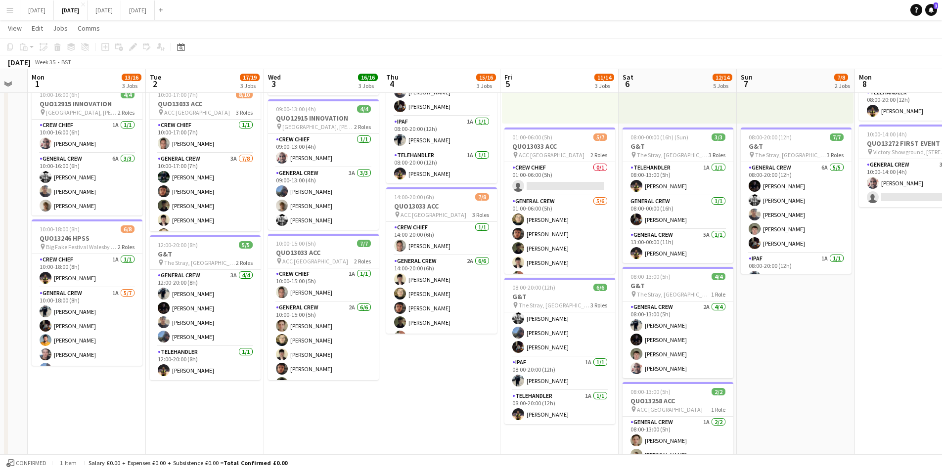
drag, startPoint x: 194, startPoint y: 395, endPoint x: 419, endPoint y: 405, distance: 224.7
click at [419, 405] on app-calendar-viewport "Sat 30 Sun 31 Mon 1 13/16 3 Jobs Tue 2 17/19 3 Jobs Wed 3 16/16 3 Jobs Thu 4 15…" at bounding box center [471, 238] width 942 height 728
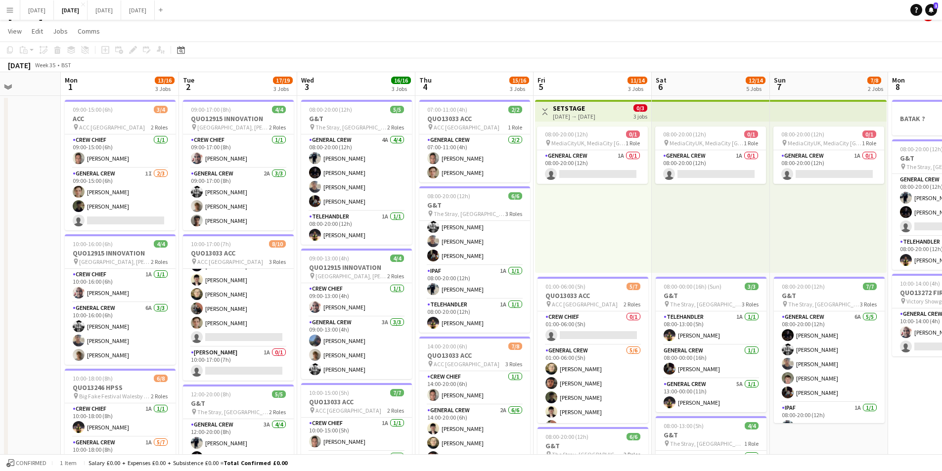
scroll to position [0, 293]
drag, startPoint x: 151, startPoint y: 286, endPoint x: 185, endPoint y: 293, distance: 34.3
click at [185, 293] on app-calendar-viewport "Fri 29 Sat 30 Sun 31 Mon 1 13/16 3 Jobs Tue 2 17/19 3 Jobs Wed 3 16/16 3 Jobs T…" at bounding box center [471, 412] width 942 height 680
click at [802, 441] on app-date-cell "08:00-20:00 (12h) 0/1 pin MediaCityUK, MediaCity [GEOGRAPHIC_DATA], [GEOGRAPHIC…" at bounding box center [829, 424] width 118 height 656
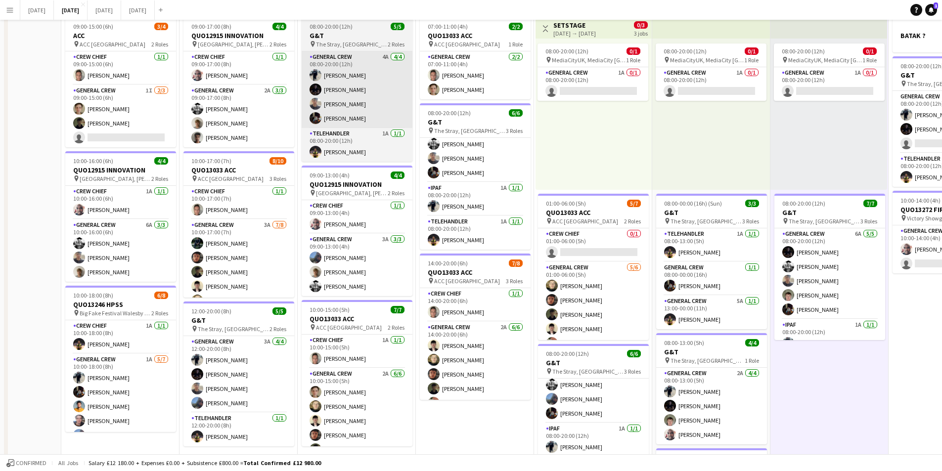
scroll to position [0, 0]
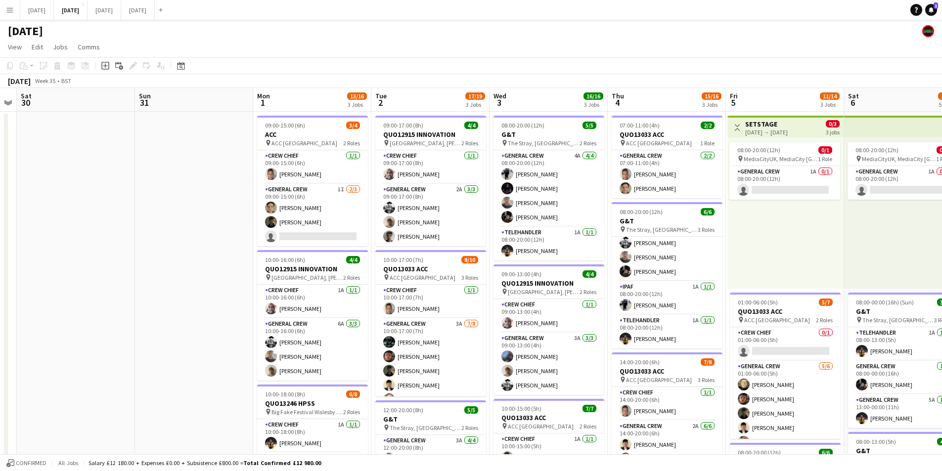
drag, startPoint x: 38, startPoint y: 266, endPoint x: 228, endPoint y: 180, distance: 208.2
click at [250, 254] on app-calendar-viewport "Fri 29 Sat 30 Sun 31 Mon 1 13/16 3 Jobs Tue 2 17/19 3 Jobs Wed 3 16/16 3 Jobs T…" at bounding box center [471, 428] width 942 height 680
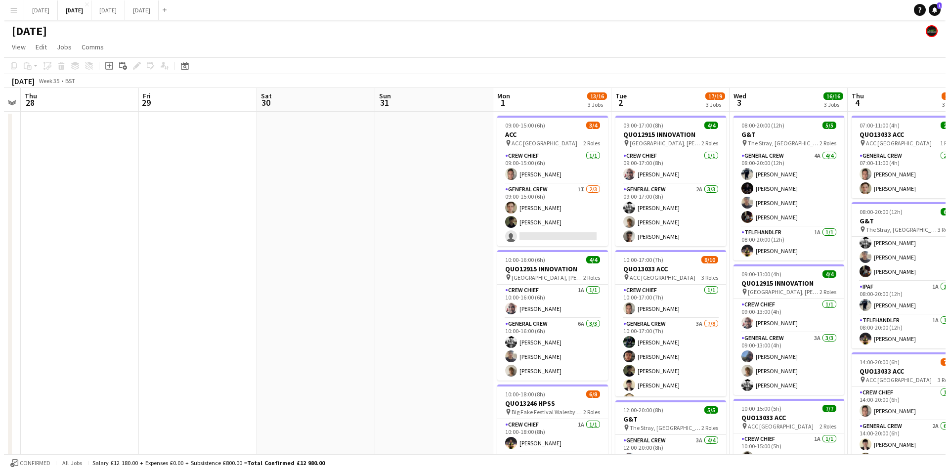
scroll to position [0, 316]
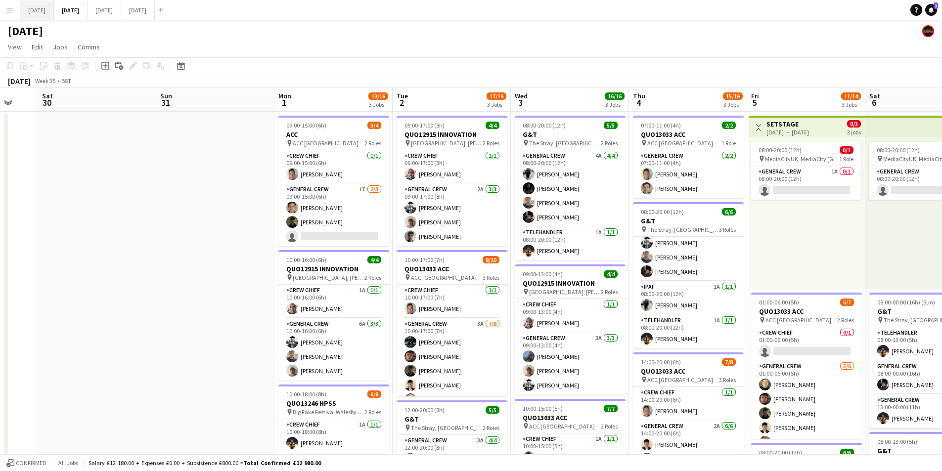
click at [44, 12] on button "[DATE] Close" at bounding box center [37, 9] width 34 height 19
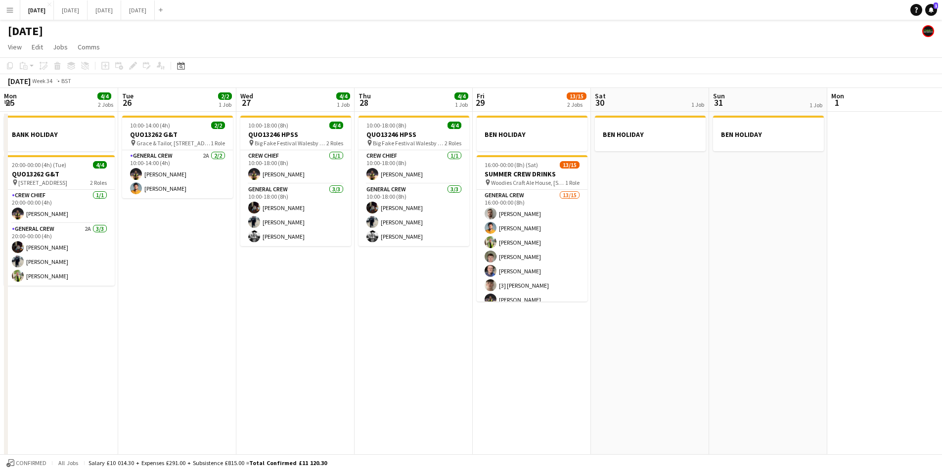
scroll to position [0, 352]
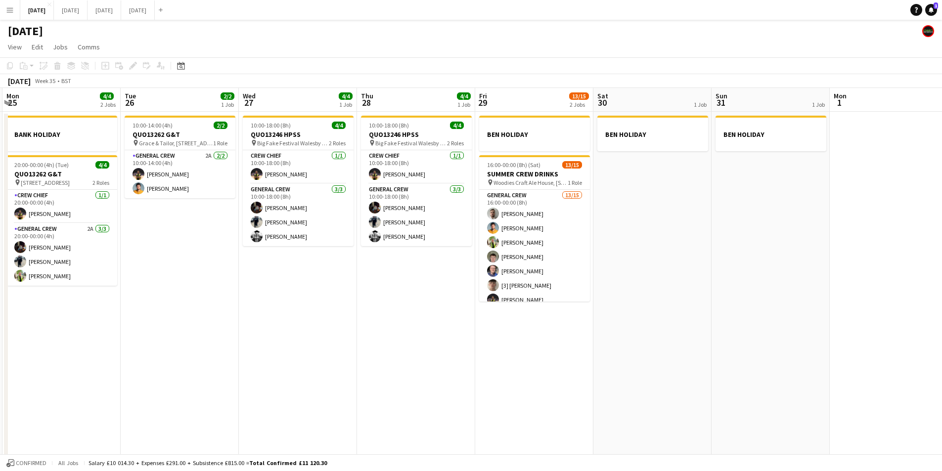
drag, startPoint x: 226, startPoint y: 252, endPoint x: 126, endPoint y: 263, distance: 100.9
click at [126, 263] on app-calendar-viewport "Fri 22 4/4 3 Jobs Sat 23 8/8 4 Jobs Sun 24 Mon 25 4/4 2 Jobs Tue 26 2/2 1 Job W…" at bounding box center [471, 284] width 942 height 393
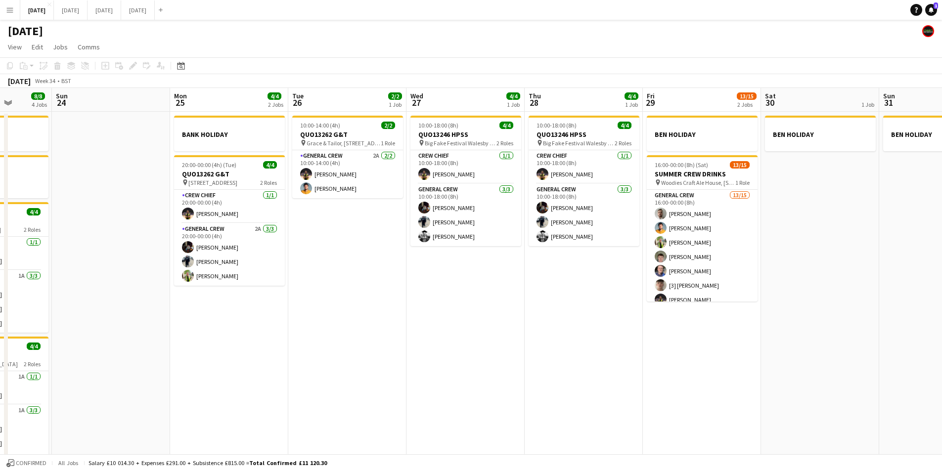
drag, startPoint x: 411, startPoint y: 293, endPoint x: 582, endPoint y: 305, distance: 171.5
click at [594, 312] on app-calendar-viewport "Fri 22 4/4 3 Jobs Sat 23 8/8 4 Jobs Sun 24 Mon 25 4/4 2 Jobs Tue 26 2/2 1 Job W…" at bounding box center [471, 284] width 942 height 393
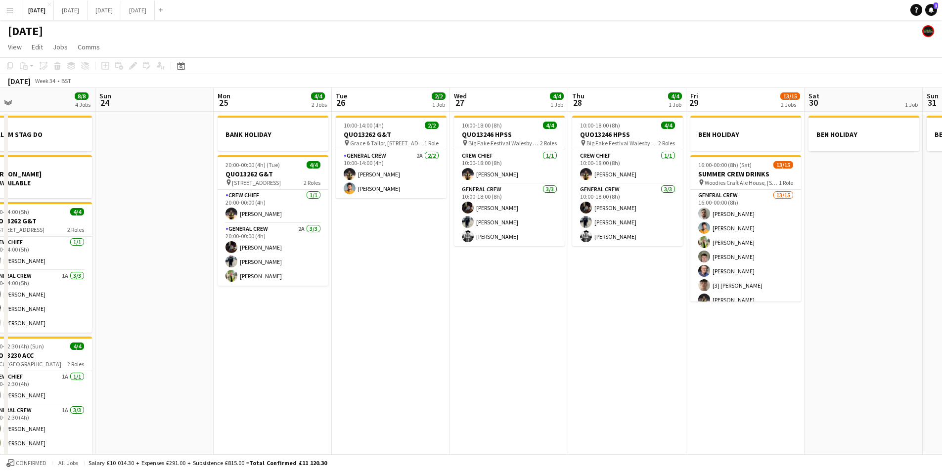
scroll to position [0, 233]
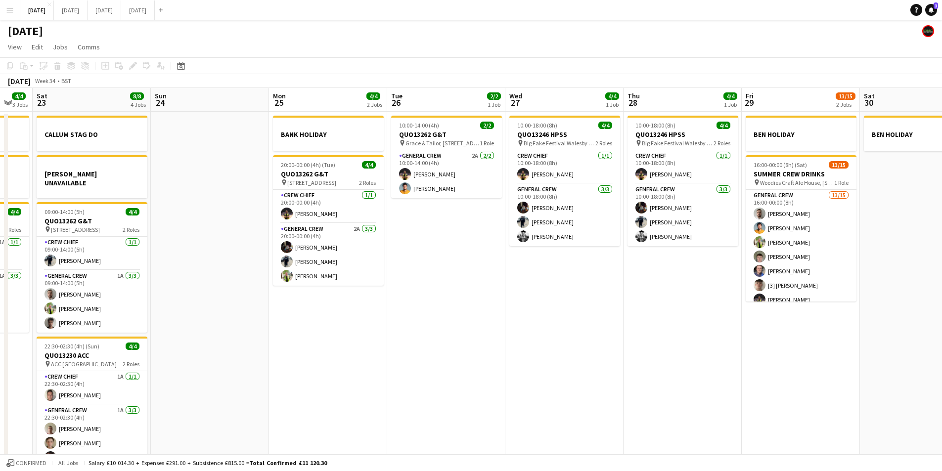
drag, startPoint x: 429, startPoint y: 312, endPoint x: 513, endPoint y: 326, distance: 84.6
click at [513, 326] on app-calendar-viewport "Thu 21 1 Job Fri 22 4/4 3 Jobs Sat 23 8/8 4 Jobs Sun 24 Mon 25 4/4 2 Jobs Tue 2…" at bounding box center [471, 284] width 942 height 393
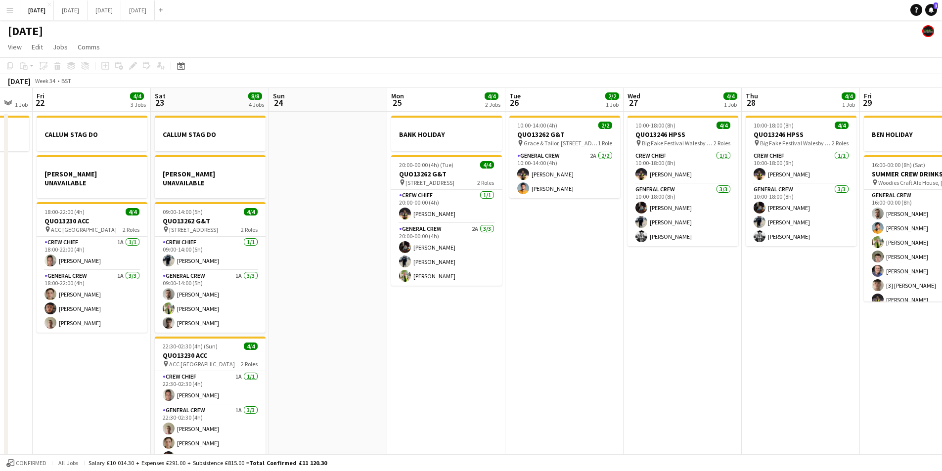
drag, startPoint x: 345, startPoint y: 317, endPoint x: 526, endPoint y: 322, distance: 181.0
click at [534, 325] on app-calendar-viewport "Wed 20 Thu 21 1 Job Fri 22 4/4 3 Jobs Sat 23 8/8 4 Jobs Sun 24 Mon 25 4/4 2 Job…" at bounding box center [471, 284] width 942 height 393
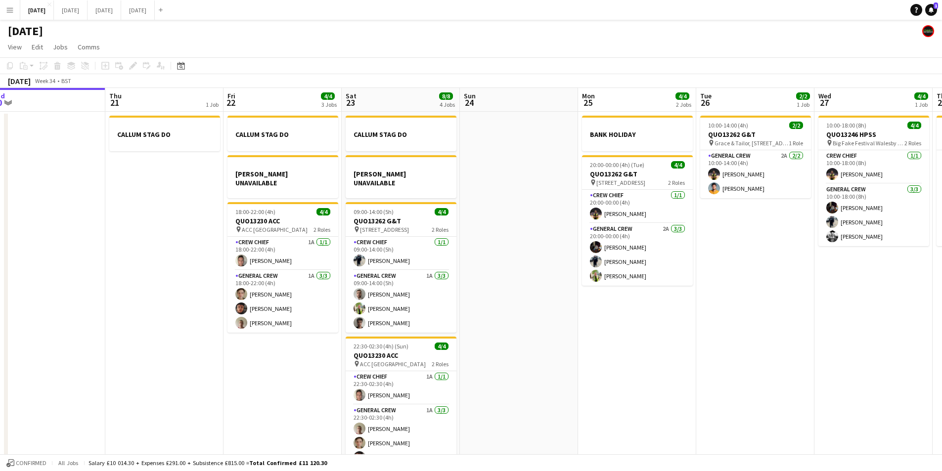
drag, startPoint x: 544, startPoint y: 333, endPoint x: 232, endPoint y: 315, distance: 313.0
click at [440, 319] on app-calendar-viewport "Mon 18 6/6 3 Jobs Tue 19 4/4 1 Job Wed 20 Thu 21 1 Job Fri 22 4/4 3 Jobs Sat 23…" at bounding box center [471, 284] width 942 height 393
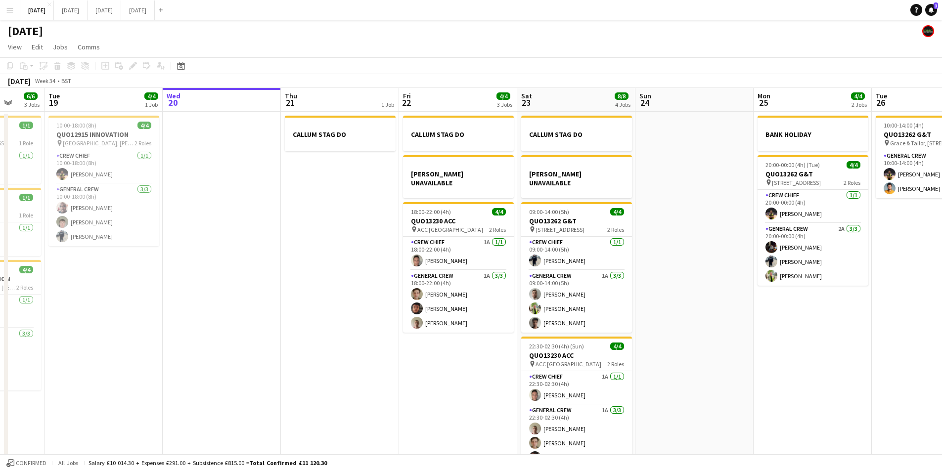
drag, startPoint x: 320, startPoint y: 334, endPoint x: 376, endPoint y: 195, distance: 149.8
click at [402, 334] on app-calendar-viewport "Sun 17 Mon 18 6/6 3 Jobs Tue 19 4/4 1 Job Wed 20 Thu 21 1 Job Fri 22 4/4 3 Jobs…" at bounding box center [471, 284] width 942 height 393
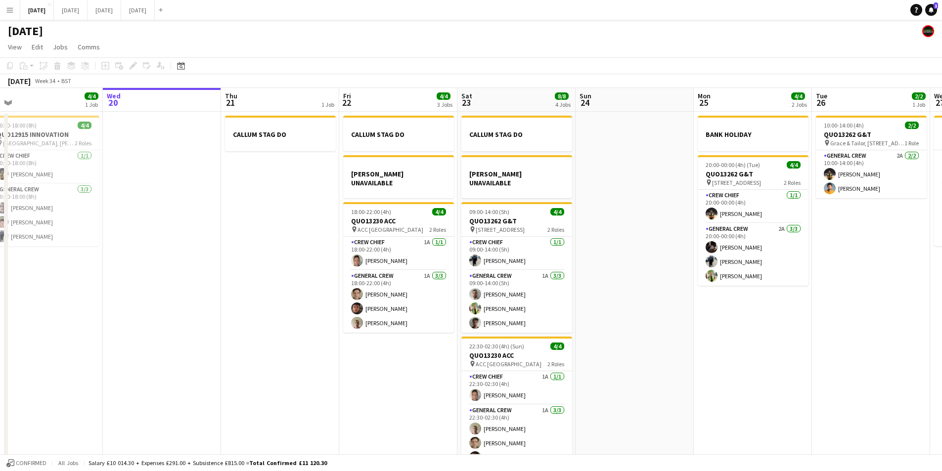
drag, startPoint x: 849, startPoint y: 342, endPoint x: 703, endPoint y: 296, distance: 153.4
click at [703, 296] on app-calendar-viewport "Sun 17 12/12 1 Job Mon 18 6/6 3 Jobs Tue 19 4/4 1 Job Wed 20 Thu 21 1 Job Fri 2…" at bounding box center [471, 284] width 942 height 393
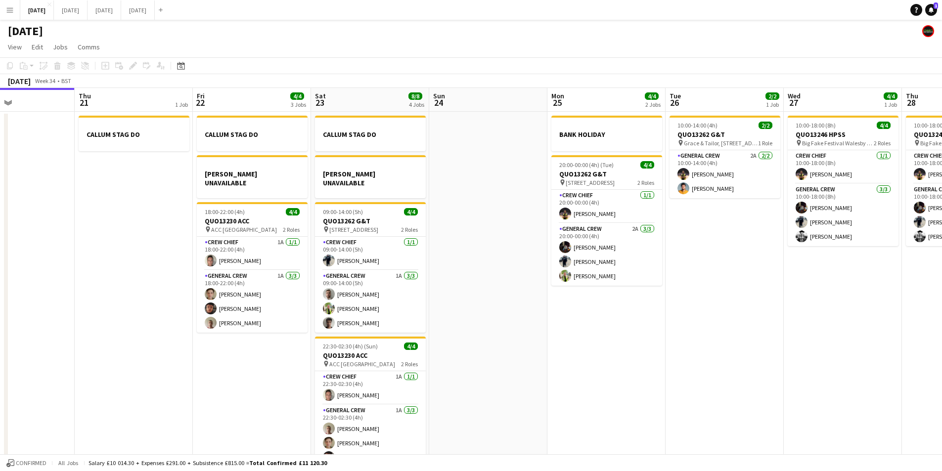
drag, startPoint x: 741, startPoint y: 320, endPoint x: 575, endPoint y: 292, distance: 168.6
click at [575, 292] on app-calendar-viewport "Mon 18 6/6 3 Jobs Tue 19 4/4 1 Job Wed 20 Thu 21 1 Job Fri 22 4/4 3 Jobs Sat 23…" at bounding box center [471, 284] width 942 height 393
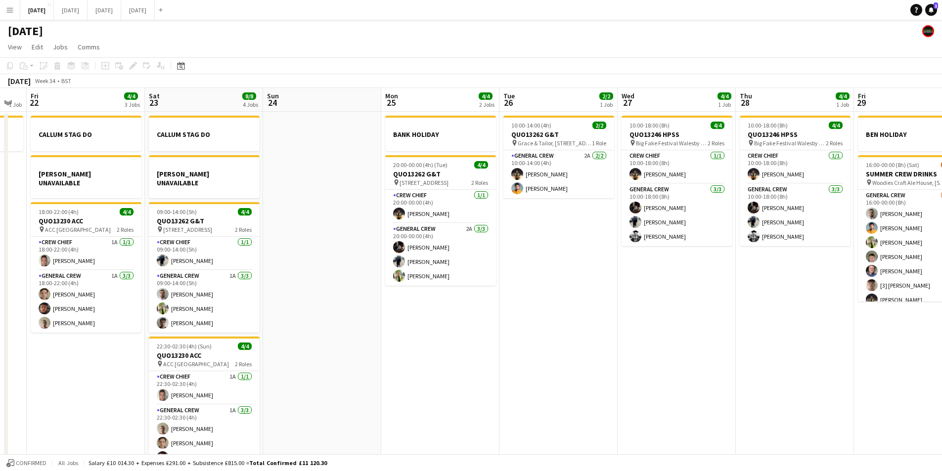
drag, startPoint x: 752, startPoint y: 340, endPoint x: 479, endPoint y: 284, distance: 278.7
click at [478, 284] on app-calendar-viewport "Tue 19 4/4 1 Job Wed 20 Thu 21 1 Job Fri 22 4/4 3 Jobs Sat 23 8/8 4 Jobs Sun 24…" at bounding box center [471, 284] width 942 height 393
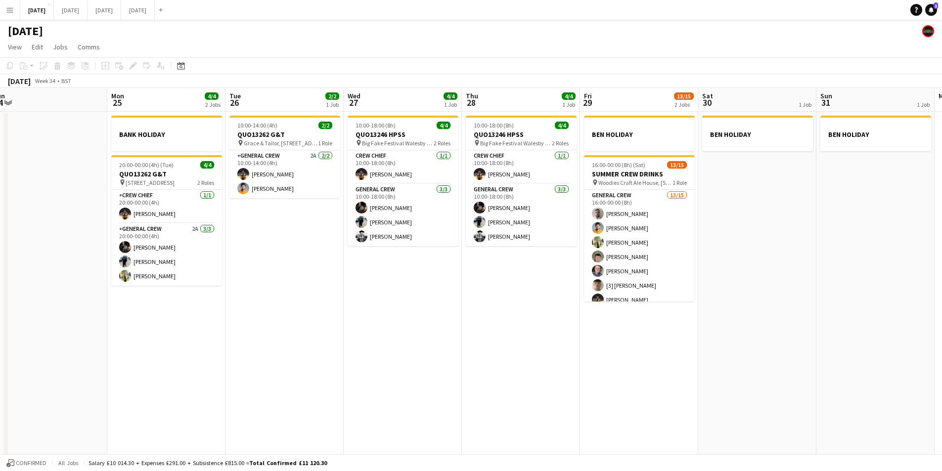
scroll to position [0, 280]
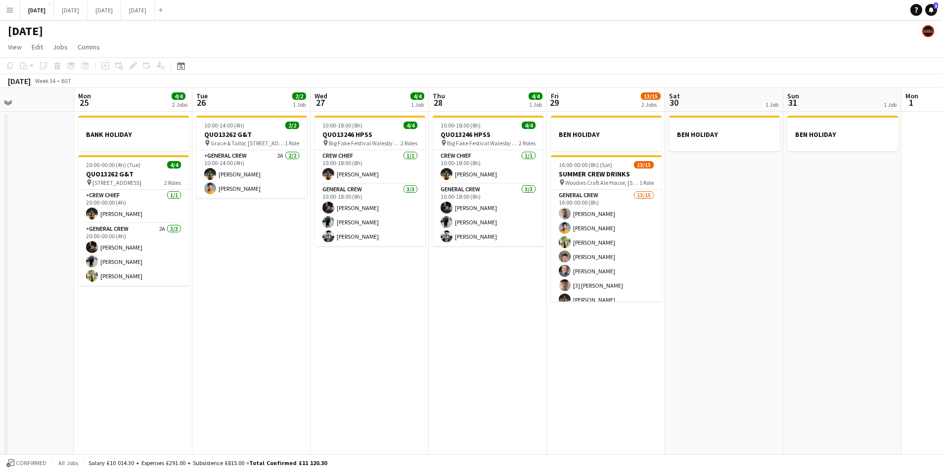
drag, startPoint x: 591, startPoint y: 317, endPoint x: 558, endPoint y: 316, distance: 33.2
click at [558, 316] on app-calendar-viewport "Fri 22 4/4 3 Jobs Sat 23 8/8 4 Jobs Sun 24 Mon 25 4/4 2 Jobs Tue 26 2/2 1 Job W…" at bounding box center [471, 284] width 942 height 393
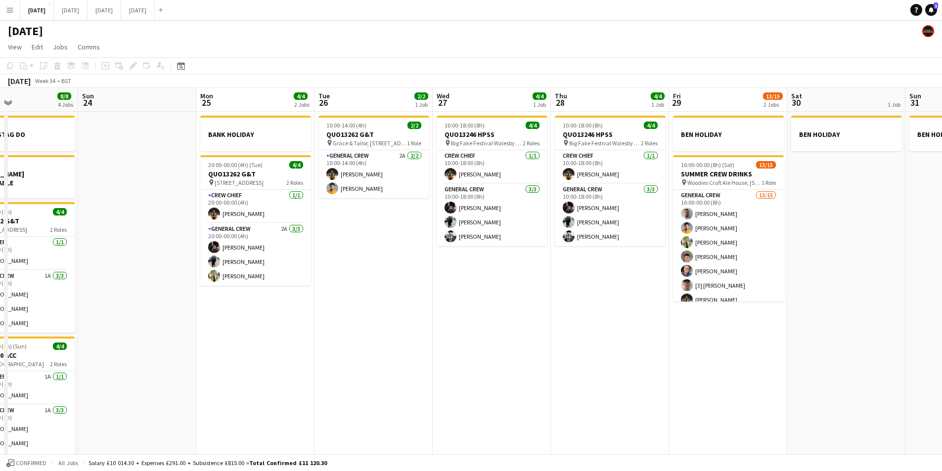
drag, startPoint x: 667, startPoint y: 349, endPoint x: 825, endPoint y: 359, distance: 158.6
click at [830, 360] on app-calendar-viewport "Fri 22 4/4 3 Jobs Sat 23 8/8 4 Jobs Sun 24 Mon 25 4/4 2 Jobs Tue 26 2/2 1 Job W…" at bounding box center [471, 284] width 942 height 393
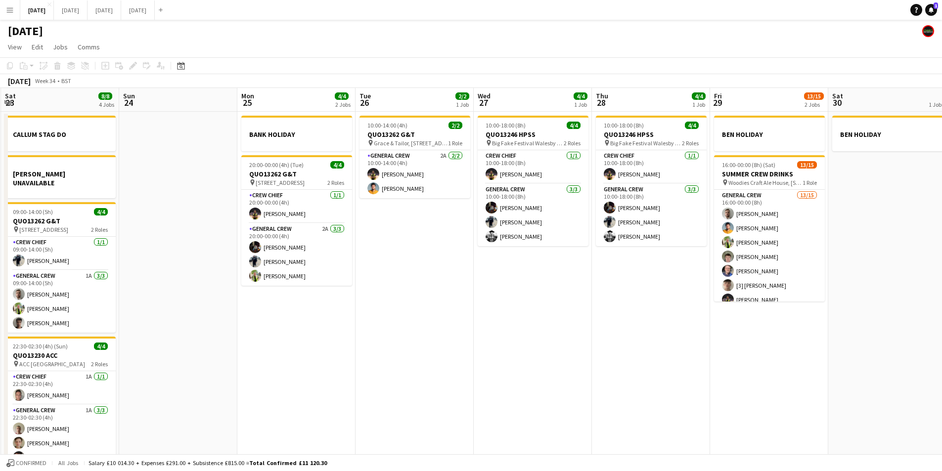
drag, startPoint x: 657, startPoint y: 379, endPoint x: 839, endPoint y: 356, distance: 182.9
click at [846, 356] on app-calendar-viewport "Thu 21 1 Job Fri 22 4/4 3 Jobs Sat 23 8/8 4 Jobs Sun 24 Mon 25 4/4 2 Jobs Tue 2…" at bounding box center [471, 284] width 942 height 393
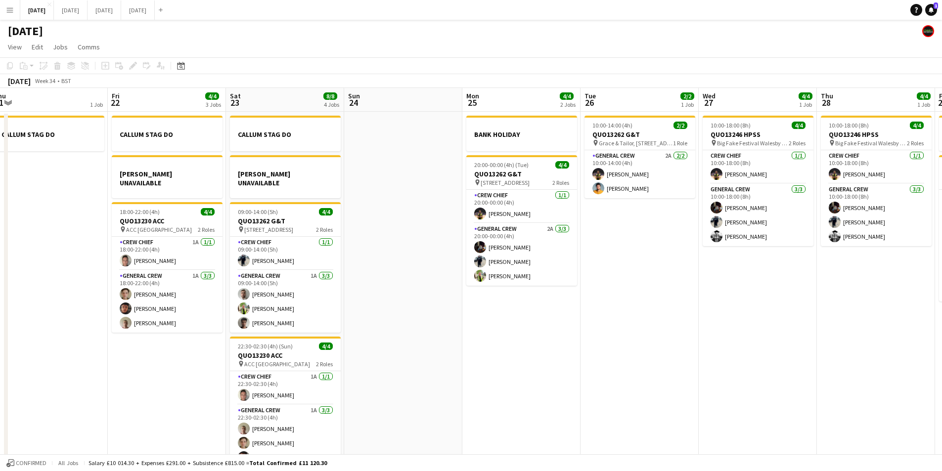
drag, startPoint x: 551, startPoint y: 364, endPoint x: 780, endPoint y: 354, distance: 229.6
click at [780, 355] on app-calendar-viewport "Tue 19 4/4 1 Job Wed 20 Thu 21 1 Job Fri 22 4/4 3 Jobs Sat 23 8/8 4 Jobs Sun 24…" at bounding box center [471, 284] width 942 height 393
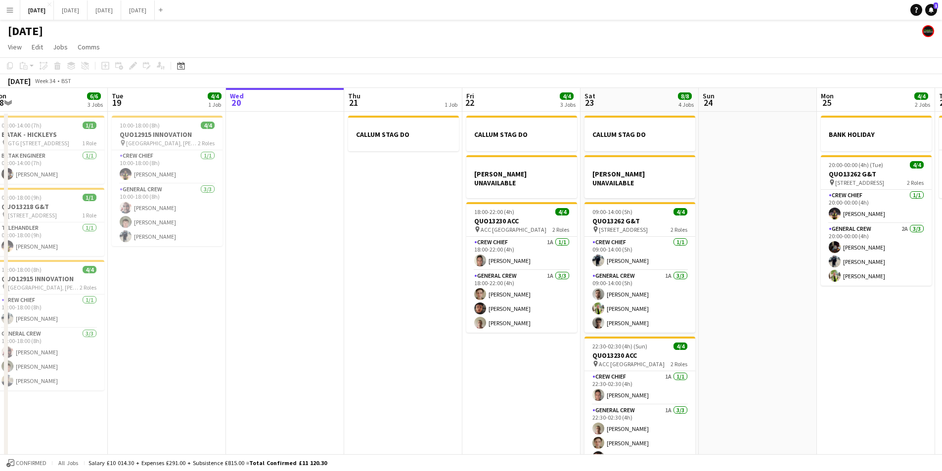
scroll to position [0, 335]
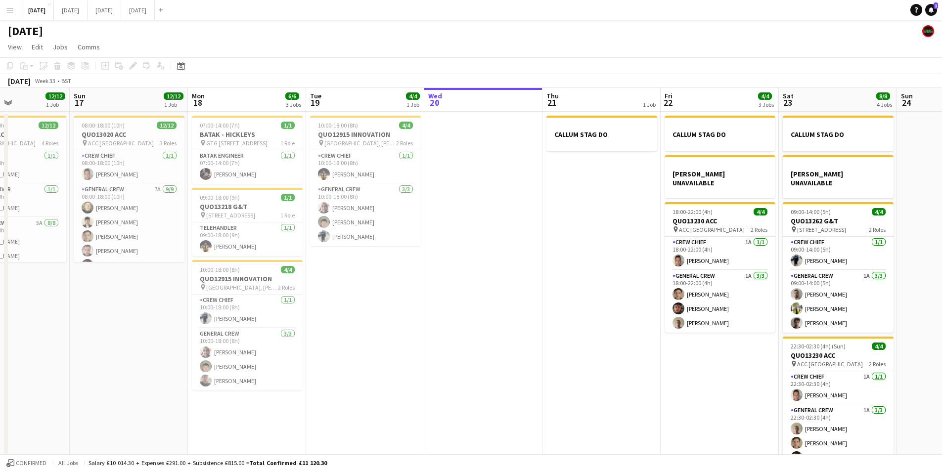
drag, startPoint x: 247, startPoint y: 330, endPoint x: 355, endPoint y: 331, distance: 107.8
click at [560, 321] on app-calendar-viewport "Fri 15 Sat 16 12/12 1 Job Sun 17 12/12 1 Job Mon 18 6/6 3 Jobs Tue 19 4/4 1 Job…" at bounding box center [471, 284] width 942 height 393
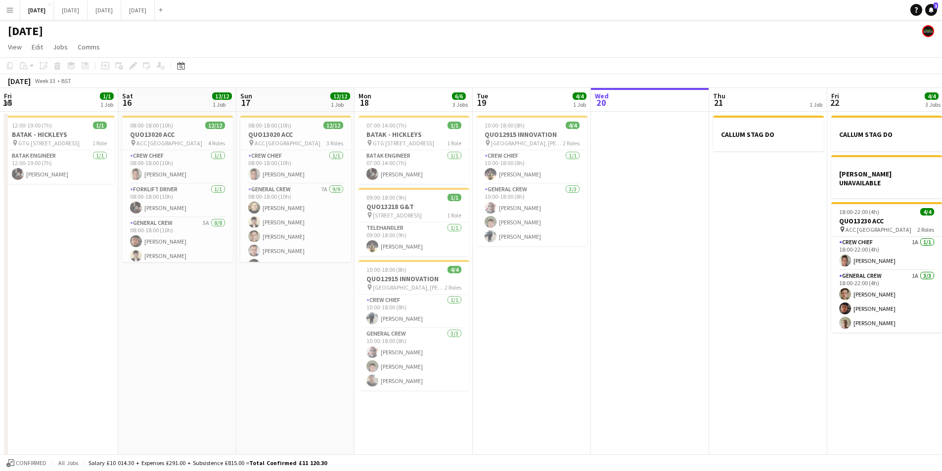
drag, startPoint x: 355, startPoint y: 331, endPoint x: 759, endPoint y: 330, distance: 404.0
click at [759, 345] on app-calendar-viewport "Wed 13 Thu 14 Fri 15 1/1 1 Job Sat 16 12/12 1 Job Sun 17 12/12 1 Job Mon 18 6/6…" at bounding box center [471, 284] width 942 height 393
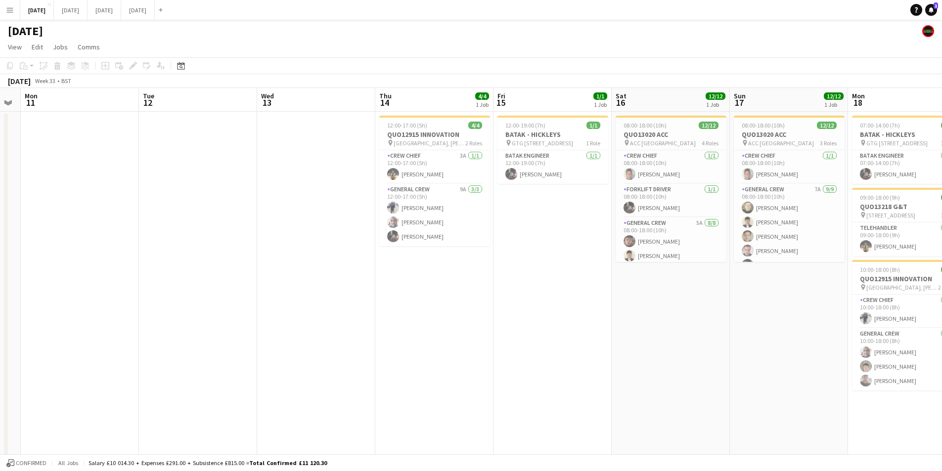
drag, startPoint x: 408, startPoint y: 372, endPoint x: 336, endPoint y: 316, distance: 91.6
click at [336, 317] on app-calendar-viewport "Fri 8 4/4 1 Job Sat 9 Sun 10 Mon 11 Tue 12 Wed 13 Thu 14 4/4 1 Job Fri 15 1/1 1…" at bounding box center [471, 284] width 942 height 393
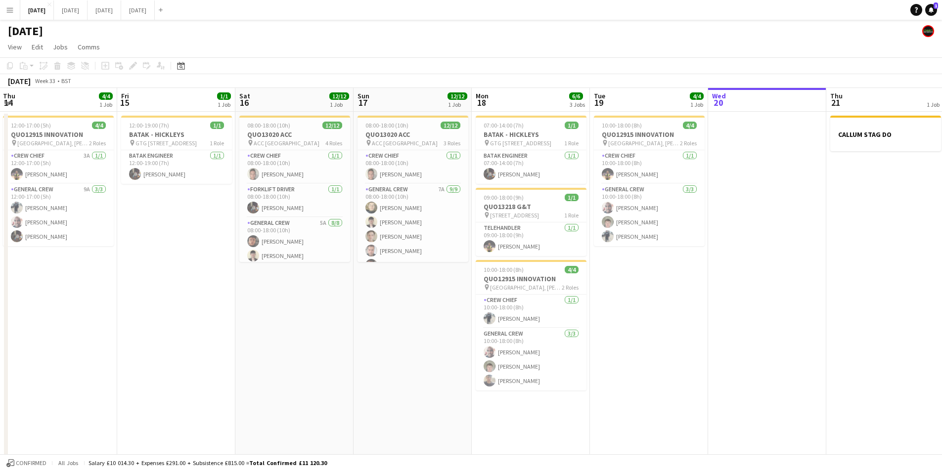
drag, startPoint x: 457, startPoint y: 325, endPoint x: 360, endPoint y: 303, distance: 98.8
click at [360, 303] on app-calendar-viewport "Mon 11 Tue 12 Wed 13 Thu 14 4/4 1 Job Fri 15 1/1 1 Job Sat 16 12/12 1 Job Sun 1…" at bounding box center [471, 284] width 942 height 393
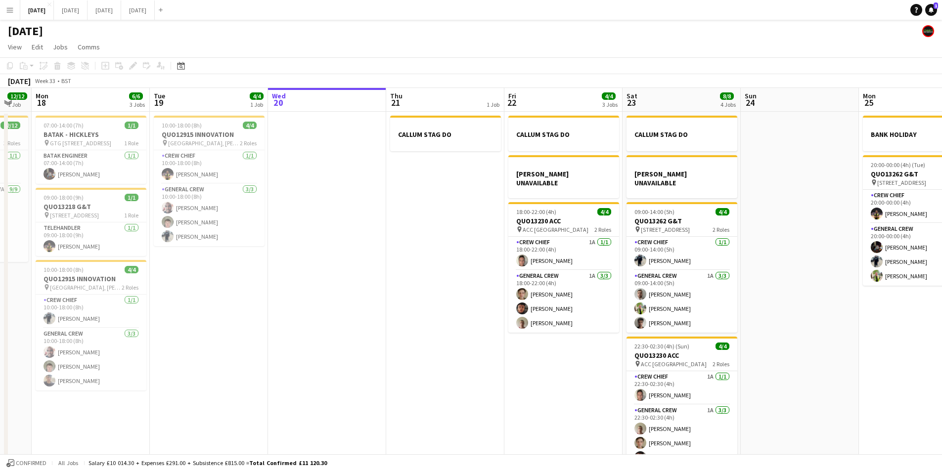
drag, startPoint x: 914, startPoint y: 302, endPoint x: 485, endPoint y: 298, distance: 429.7
click at [485, 298] on app-calendar-viewport "Thu 14 4/4 1 Job Fri 15 1/1 1 Job Sat 16 12/12 1 Job Sun 17 12/12 1 Job Mon 18 …" at bounding box center [471, 284] width 942 height 393
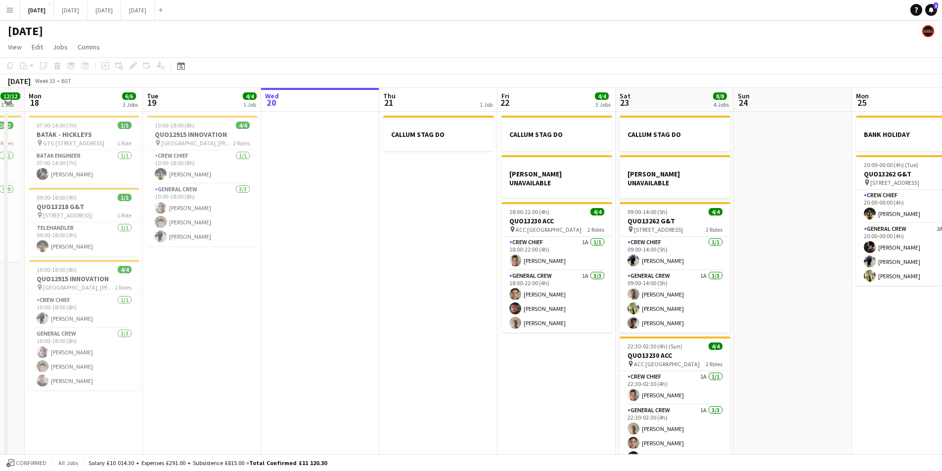
scroll to position [0, 331]
drag, startPoint x: 491, startPoint y: 347, endPoint x: 443, endPoint y: 324, distance: 54.0
click at [443, 342] on app-calendar-viewport "Fri 15 1/1 1 Job Sat 16 12/12 1 Job Sun 17 12/12 1 Job Mon 18 6/6 3 Jobs Tue 19…" at bounding box center [471, 284] width 942 height 393
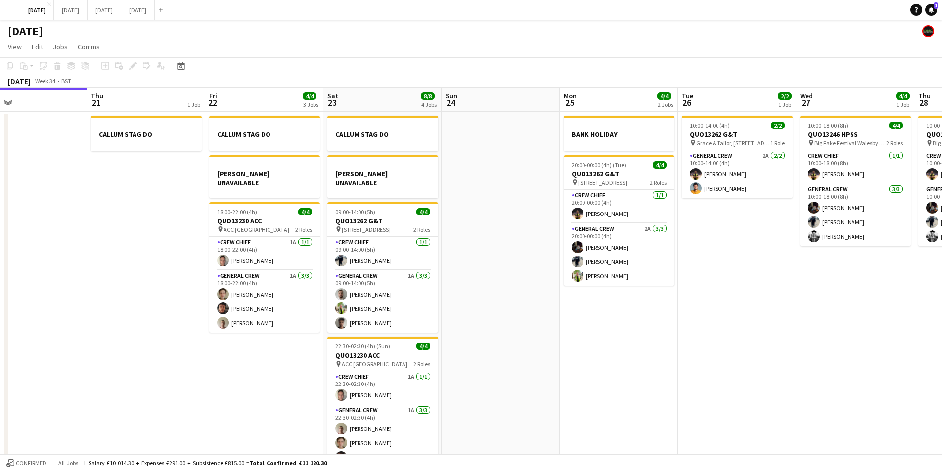
drag, startPoint x: 803, startPoint y: 318, endPoint x: 554, endPoint y: 291, distance: 250.6
click at [554, 291] on app-calendar-viewport "Mon 18 6/6 3 Jobs Tue 19 4/4 1 Job Wed 20 Thu 21 1 Job Fri 22 4/4 3 Jobs Sat 23…" at bounding box center [471, 284] width 942 height 393
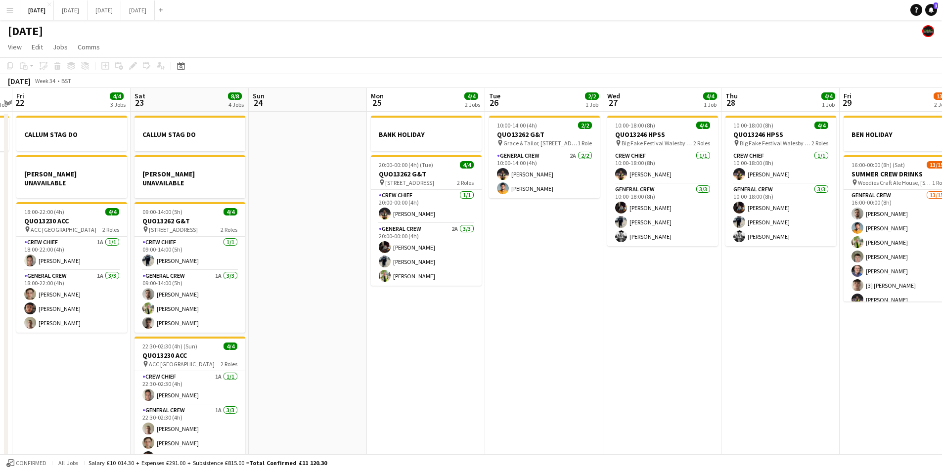
scroll to position [0, 385]
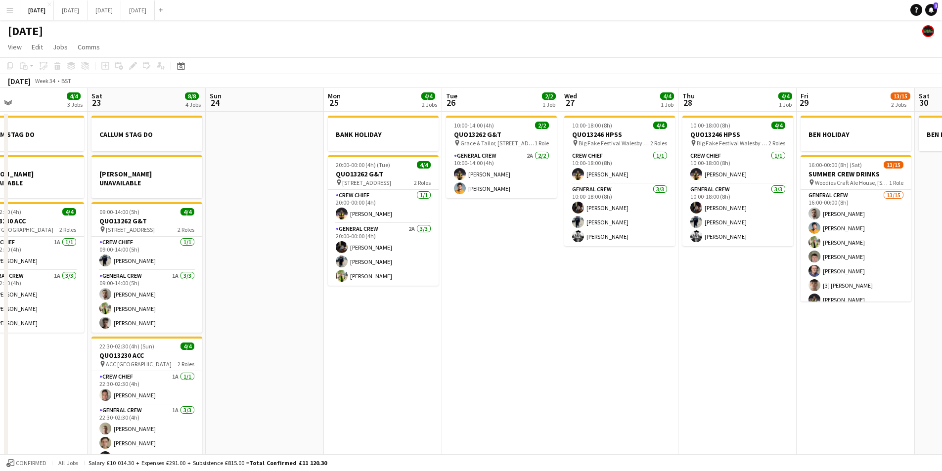
drag, startPoint x: 730, startPoint y: 323, endPoint x: 494, endPoint y: 327, distance: 235.9
click at [494, 327] on app-calendar-viewport "Tue 19 4/4 1 Job Wed 20 Thu 21 1 Job Fri 22 4/4 3 Jobs Sat 23 8/8 4 Jobs Sun 24…" at bounding box center [471, 284] width 942 height 393
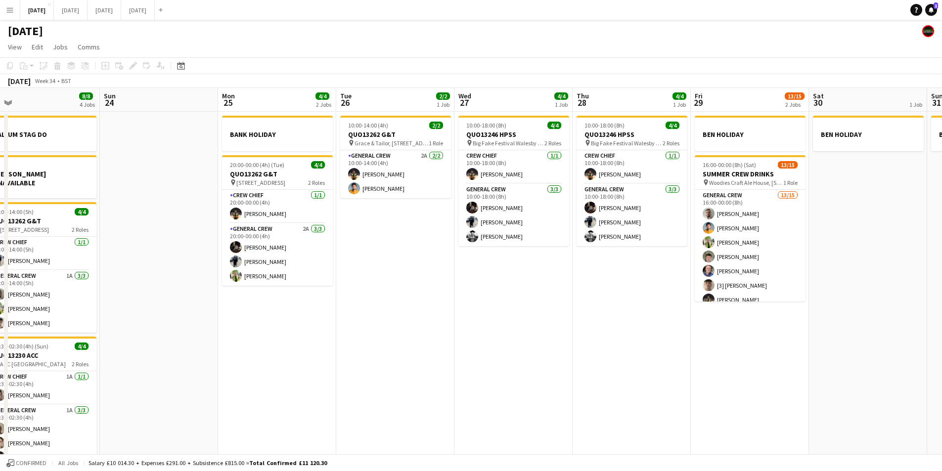
scroll to position [0, 362]
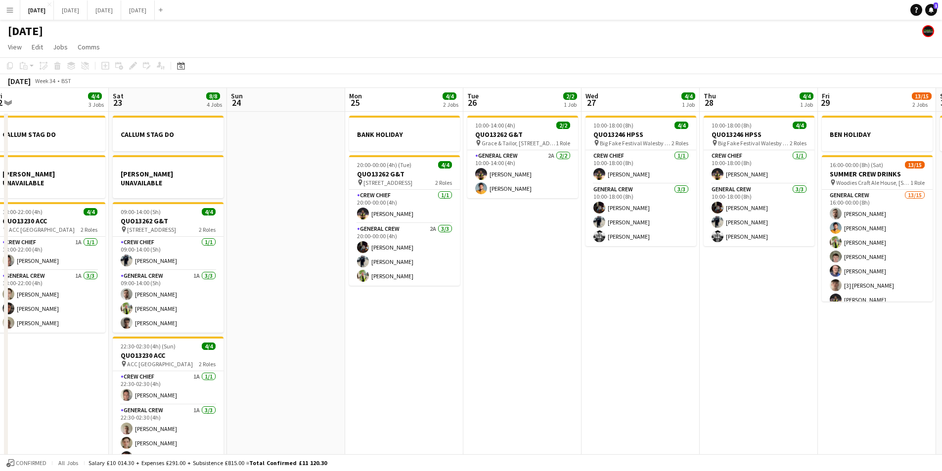
drag, startPoint x: 781, startPoint y: 325, endPoint x: 710, endPoint y: 269, distance: 90.5
click at [816, 289] on app-calendar-viewport "Wed 20 Thu 21 1 Job Fri 22 4/4 3 Jobs Sat 23 8/8 4 Jobs Sun 24 Mon 25 4/4 2 Job…" at bounding box center [471, 284] width 942 height 393
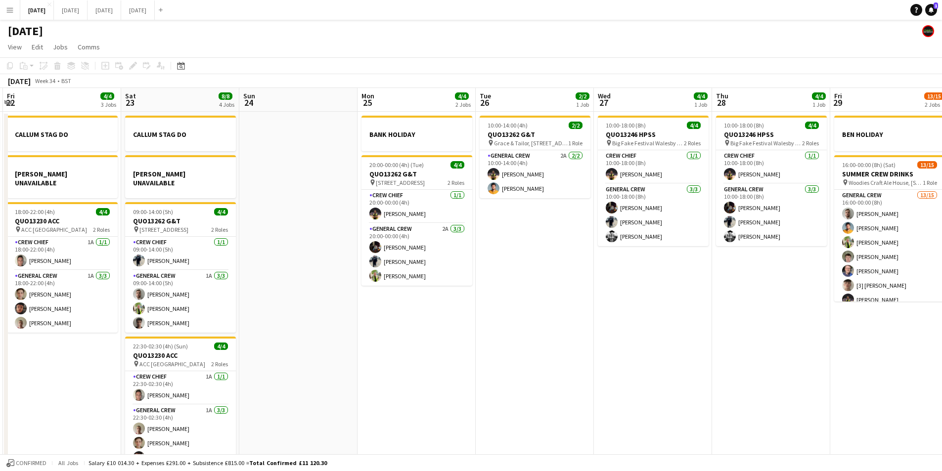
drag, startPoint x: 617, startPoint y: 315, endPoint x: 713, endPoint y: 288, distance: 99.6
click at [712, 294] on app-calendar-viewport "Wed 20 Thu 21 1 Job Fri 22 4/4 3 Jobs Sat 23 8/8 4 Jobs Sun 24 Mon 25 4/4 2 Job…" at bounding box center [471, 284] width 942 height 393
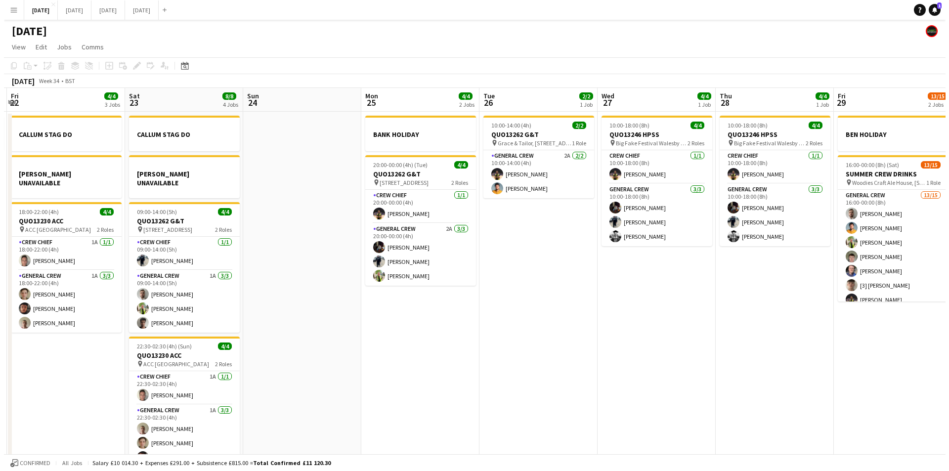
scroll to position [0, 213]
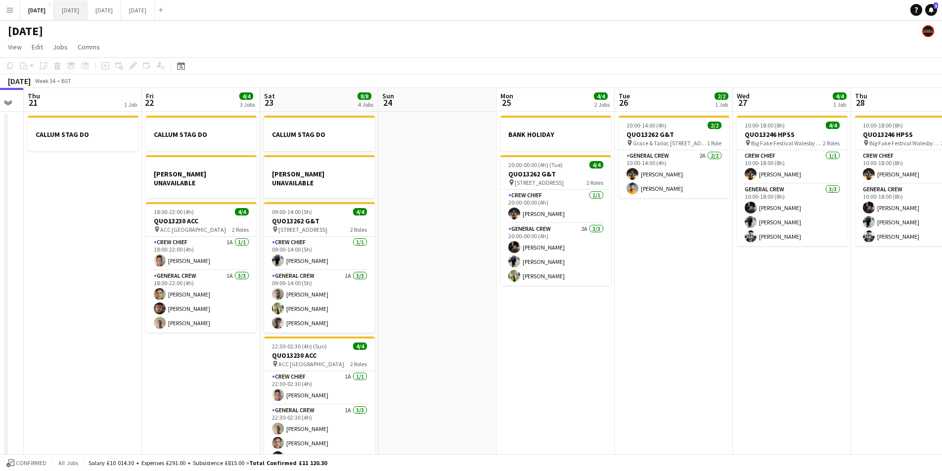
click at [88, 7] on button "[DATE] Close" at bounding box center [71, 9] width 34 height 19
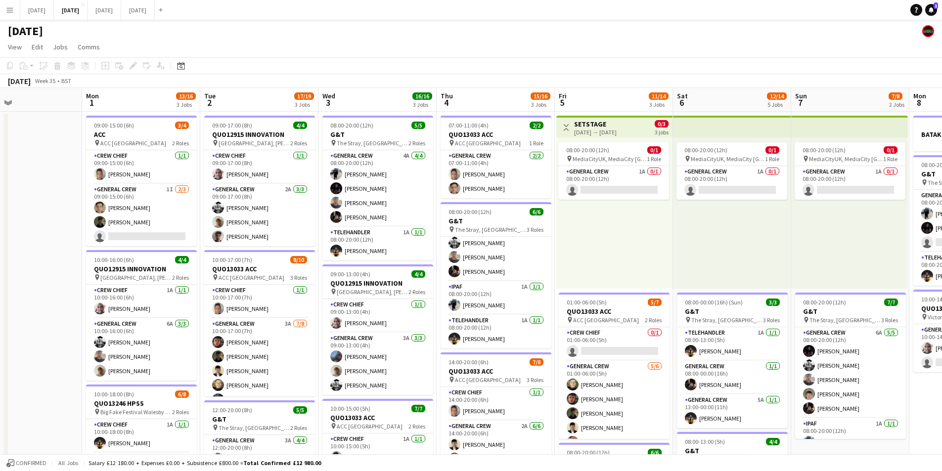
scroll to position [0, 314]
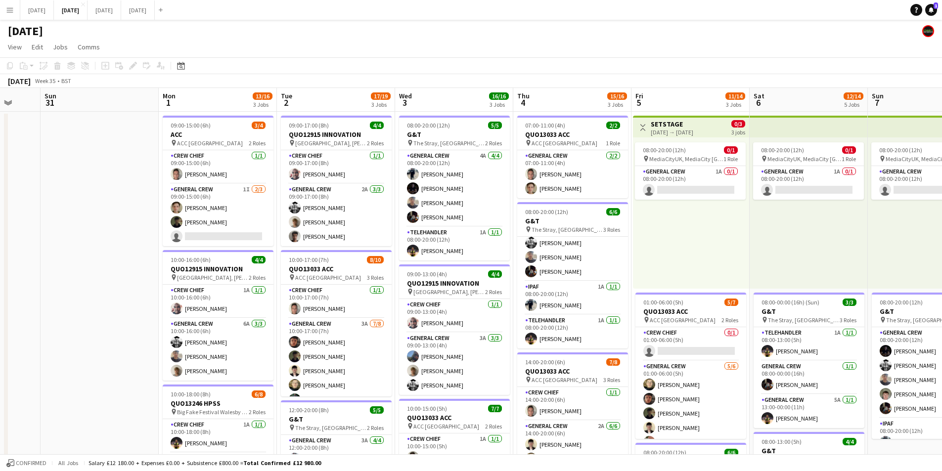
drag, startPoint x: 223, startPoint y: 212, endPoint x: 108, endPoint y: 228, distance: 116.9
click at [108, 228] on app-calendar-viewport "Thu 28 Fri 29 Sat 30 Sun 31 Mon 1 13/16 3 Jobs Tue 2 17/19 3 Jobs Wed 3 16/16 3…" at bounding box center [471, 428] width 942 height 680
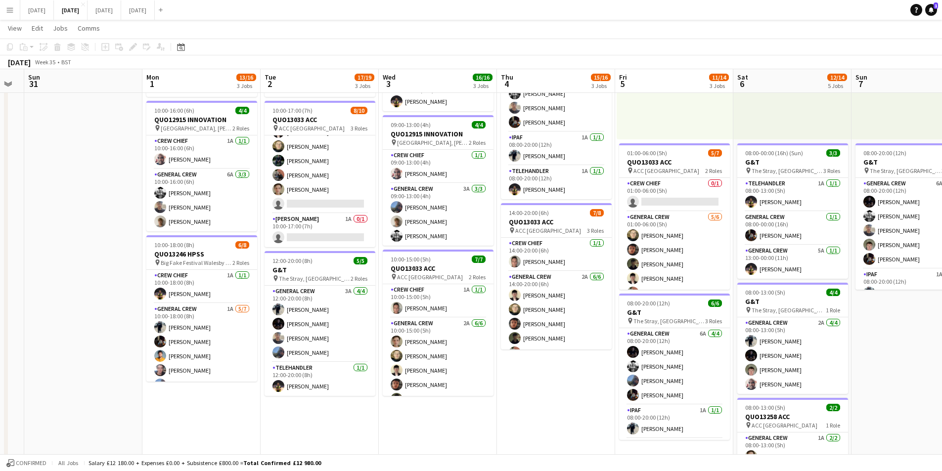
scroll to position [0, 337]
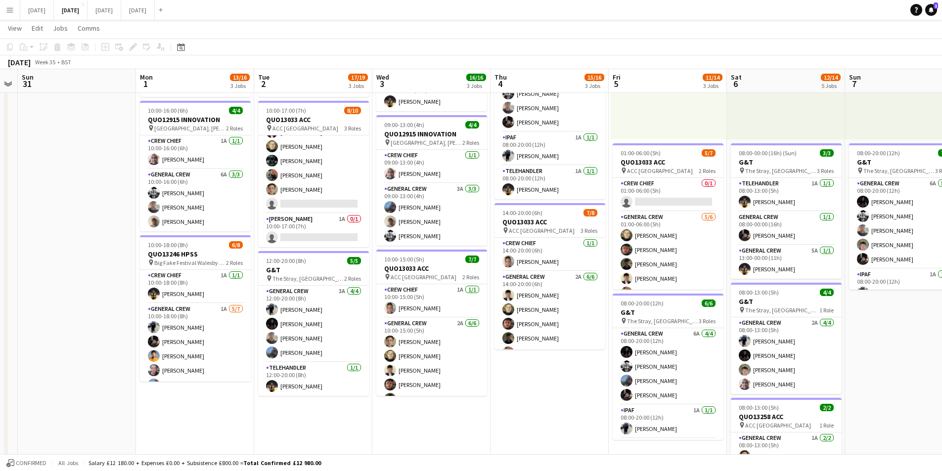
drag, startPoint x: 568, startPoint y: 375, endPoint x: 546, endPoint y: 376, distance: 21.3
click at [546, 376] on app-calendar-viewport "Thu 28 Fri 29 Sat 30 Sun 31 Mon 1 13/16 3 Jobs Tue 2 17/19 3 Jobs Wed 3 16/16 3…" at bounding box center [471, 254] width 942 height 728
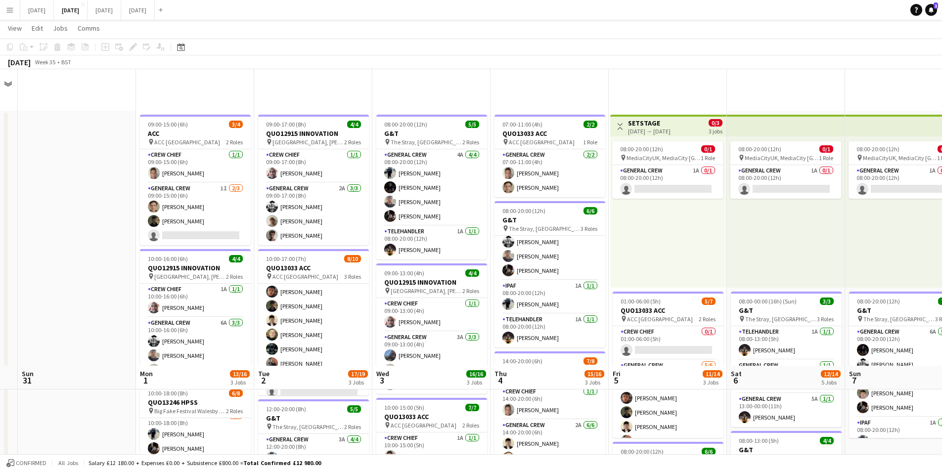
scroll to position [297, 0]
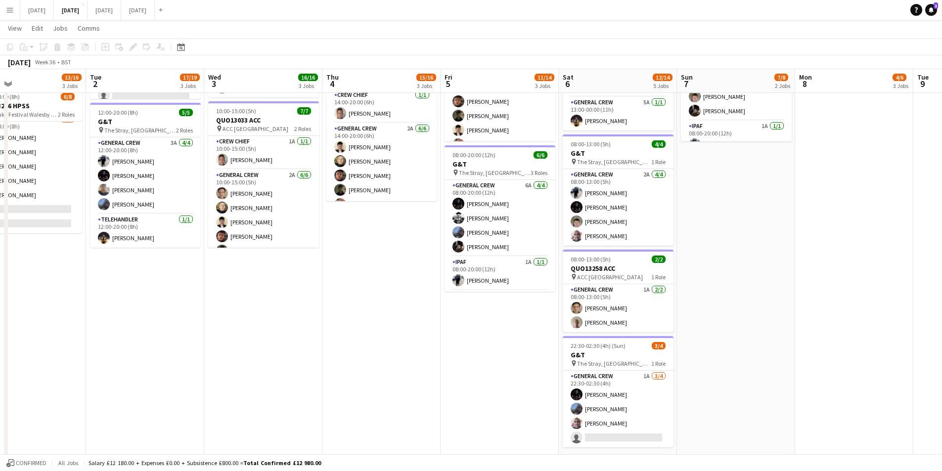
drag, startPoint x: 680, startPoint y: 337, endPoint x: 512, endPoint y: 326, distance: 169.0
click at [512, 326] on app-calendar-viewport "Fri 29 Sat 30 Sun 31 Mon 1 13/16 3 Jobs Tue 2 17/19 3 Jobs Wed 3 16/16 3 Jobs T…" at bounding box center [471, 106] width 942 height 728
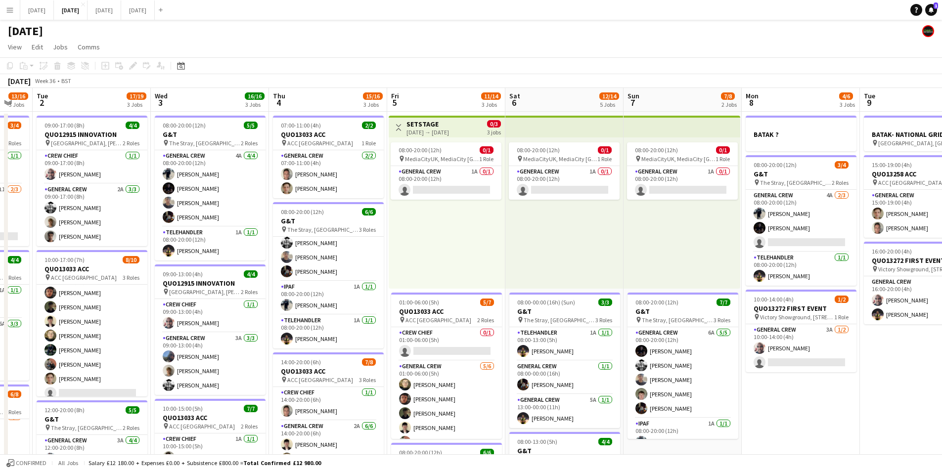
scroll to position [0, 342]
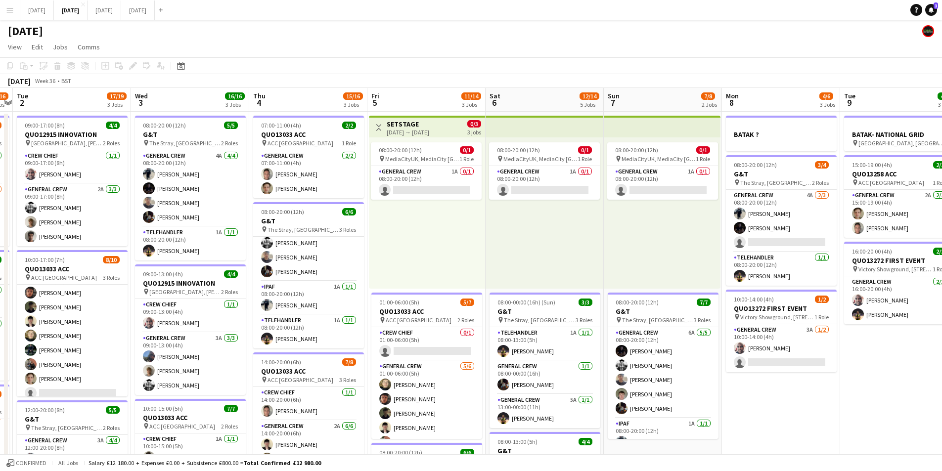
drag, startPoint x: 857, startPoint y: 407, endPoint x: 785, endPoint y: 383, distance: 76.5
click at [785, 383] on app-calendar-viewport "Sat 30 Sun 31 Mon 1 13/16 3 Jobs Tue 2 17/19 3 Jobs Wed 3 16/16 3 Jobs Thu 4 15…" at bounding box center [471, 428] width 942 height 680
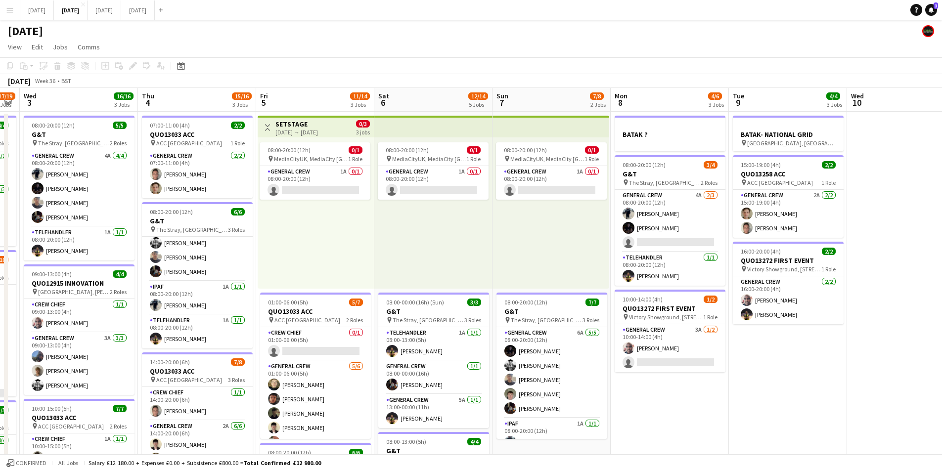
scroll to position [0, 362]
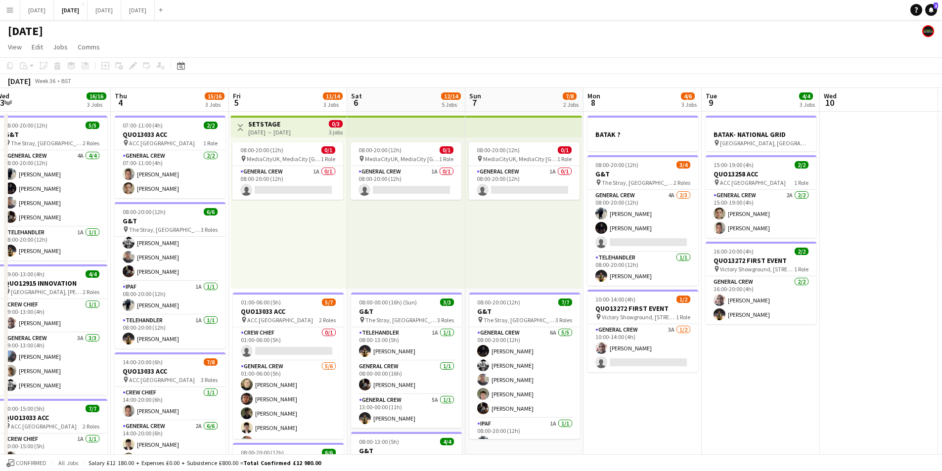
drag, startPoint x: 792, startPoint y: 404, endPoint x: 653, endPoint y: 372, distance: 142.1
click at [653, 372] on app-calendar-viewport "Sun 31 Mon 1 13/16 3 Jobs Tue 2 17/19 3 Jobs Wed 3 16/16 3 Jobs Thu 4 15/16 3 J…" at bounding box center [471, 428] width 942 height 680
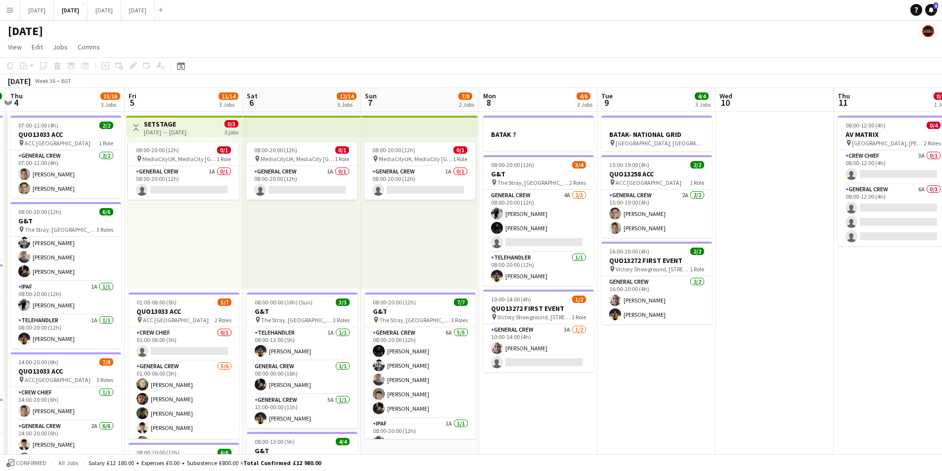
scroll to position [0, 350]
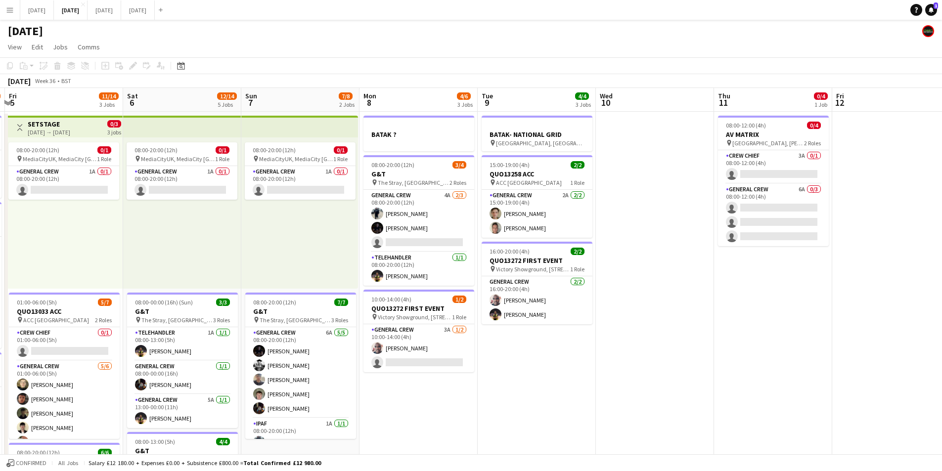
drag, startPoint x: 790, startPoint y: 363, endPoint x: 714, endPoint y: 335, distance: 80.7
click at [539, 366] on app-calendar-viewport "Tue 2 17/19 3 Jobs Wed 3 16/16 3 Jobs Thu 4 15/16 3 Jobs Fri 5 11/14 3 Jobs Sat…" at bounding box center [471, 428] width 942 height 680
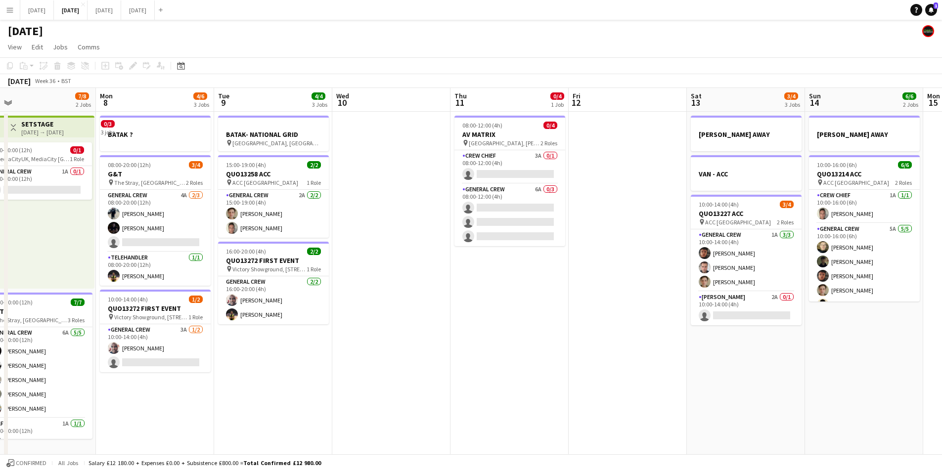
drag, startPoint x: 723, startPoint y: 338, endPoint x: 568, endPoint y: 342, distance: 155.8
click at [546, 338] on app-calendar-viewport "Thu 4 15/16 3 Jobs Fri 5 11/14 3 Jobs Sat 6 12/14 5 Jobs Sun 7 7/8 2 Jobs Mon 8…" at bounding box center [471, 428] width 942 height 680
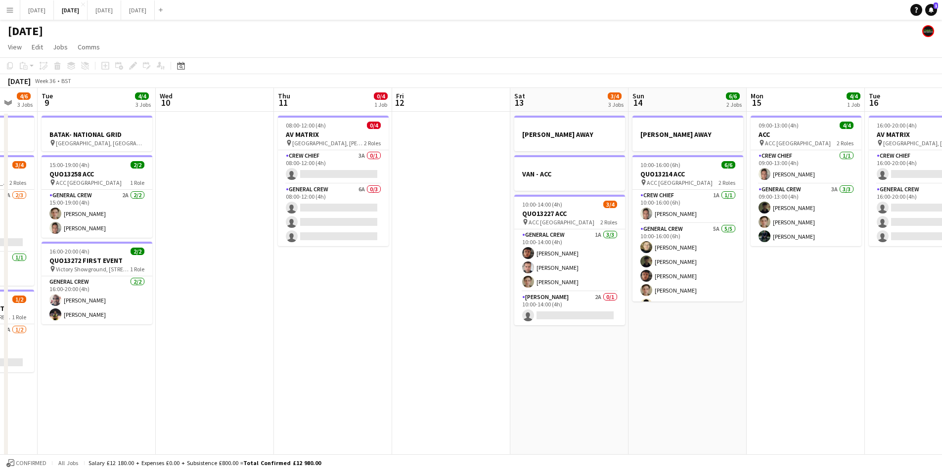
scroll to position [0, 317]
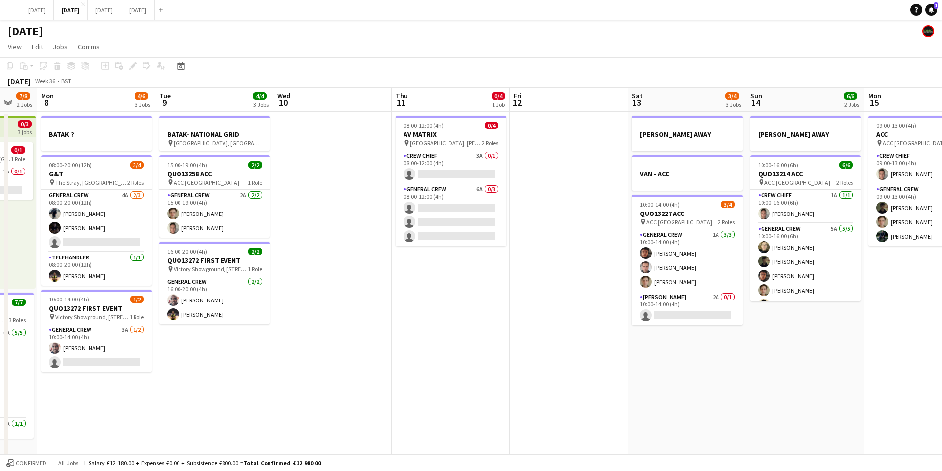
drag, startPoint x: 659, startPoint y: 359, endPoint x: 541, endPoint y: 348, distance: 118.2
click at [541, 348] on app-calendar-viewport "Fri 5 11/14 3 Jobs Sat 6 12/14 5 Jobs Sun 7 7/8 2 Jobs Mon 8 4/6 3 Jobs Tue 9 4…" at bounding box center [471, 428] width 942 height 680
drag, startPoint x: 677, startPoint y: 369, endPoint x: 668, endPoint y: 351, distance: 19.7
click at [652, 363] on app-calendar-viewport "Fri 5 11/14 3 Jobs Sat 6 12/14 5 Jobs Sun 7 7/8 2 Jobs Mon 8 4/6 3 Jobs Tue 9 4…" at bounding box center [471, 428] width 942 height 680
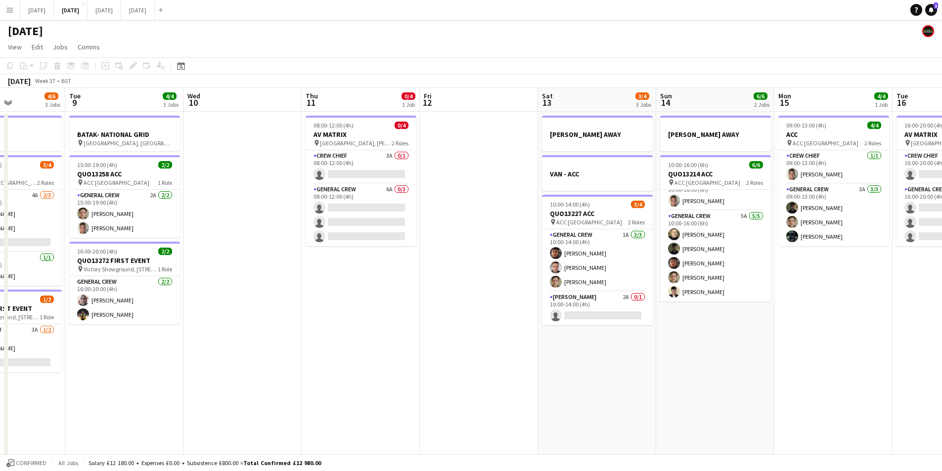
scroll to position [0, 303]
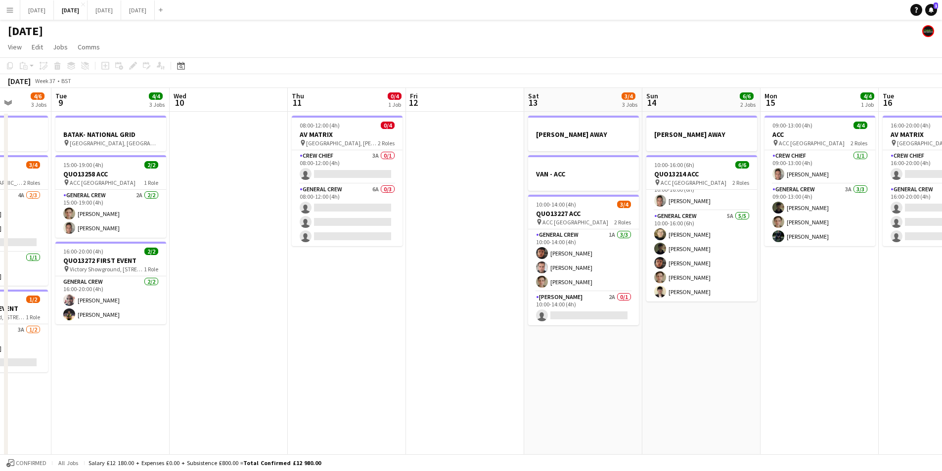
click at [695, 359] on app-calendar-viewport "Sat 6 12/14 5 Jobs Sun 7 7/8 2 Jobs Mon 8 4/6 3 Jobs Tue 9 4/4 3 Jobs Wed 10 Th…" at bounding box center [471, 428] width 942 height 680
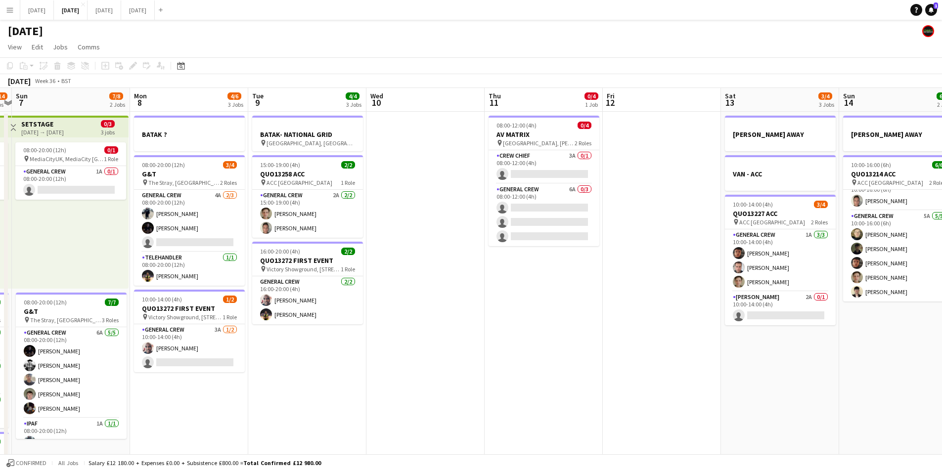
scroll to position [0, 222]
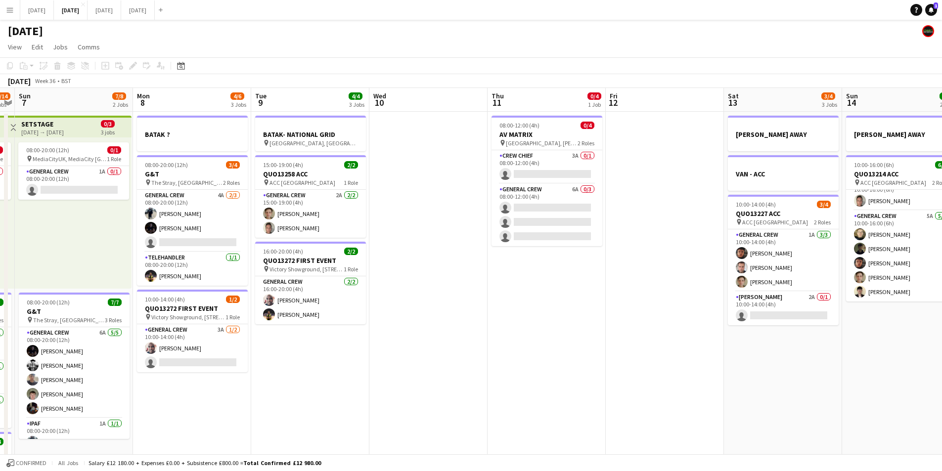
drag, startPoint x: 373, startPoint y: 347, endPoint x: 573, endPoint y: 353, distance: 199.8
click at [573, 353] on app-calendar-viewport "Fri 5 11/14 3 Jobs Sat 6 12/14 5 Jobs Sun 7 7/8 2 Jobs Mon 8 4/6 3 Jobs Tue 9 4…" at bounding box center [471, 428] width 942 height 680
drag, startPoint x: 393, startPoint y: 384, endPoint x: 418, endPoint y: 384, distance: 24.7
click at [418, 384] on app-calendar-viewport "Fri 5 11/14 3 Jobs Sat 6 12/14 5 Jobs Sun 7 7/8 2 Jobs Mon 8 4/6 3 Jobs Tue 9 4…" at bounding box center [471, 428] width 942 height 680
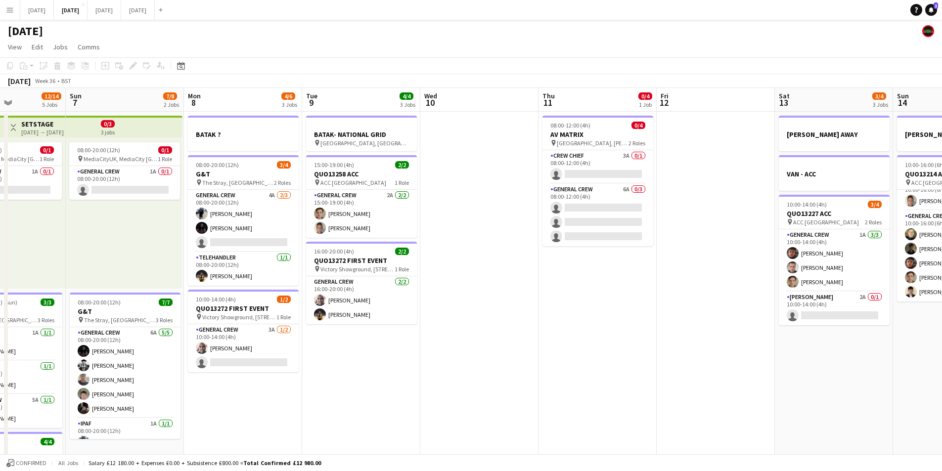
drag, startPoint x: 376, startPoint y: 381, endPoint x: 397, endPoint y: 381, distance: 20.8
click at [397, 383] on app-calendar-viewport "Thu 4 15/16 3 Jobs Fri 5 11/14 3 Jobs Sat 6 12/14 5 Jobs Sun 7 7/8 2 Jobs Mon 8…" at bounding box center [471, 428] width 942 height 680
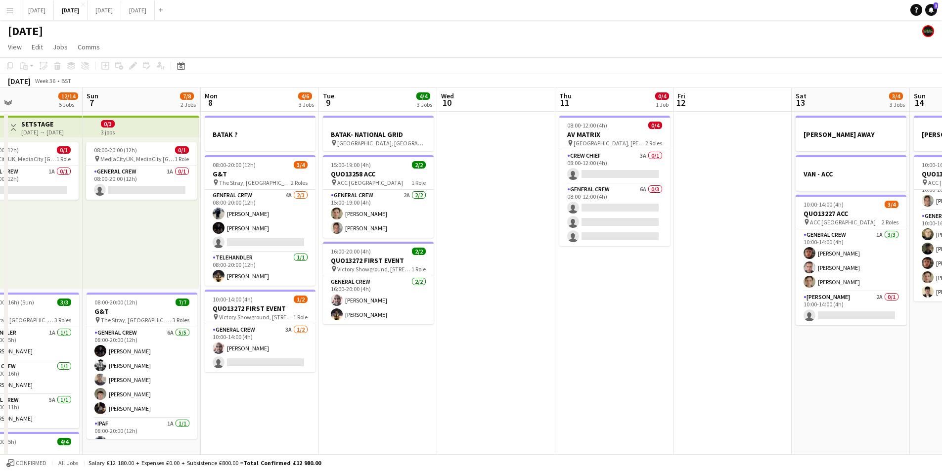
scroll to position [0, 271]
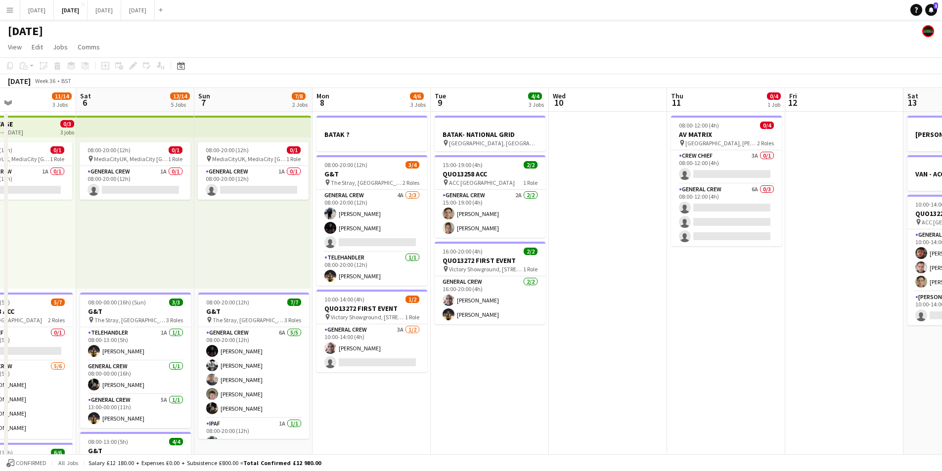
drag, startPoint x: 514, startPoint y: 371, endPoint x: 643, endPoint y: 390, distance: 130.5
click at [643, 390] on app-calendar-viewport "Wed 3 16/16 3 Jobs Thu 4 15/16 3 Jobs Fri 5 11/14 3 Jobs Sat 6 12/14 5 Jobs Sun…" at bounding box center [471, 428] width 942 height 680
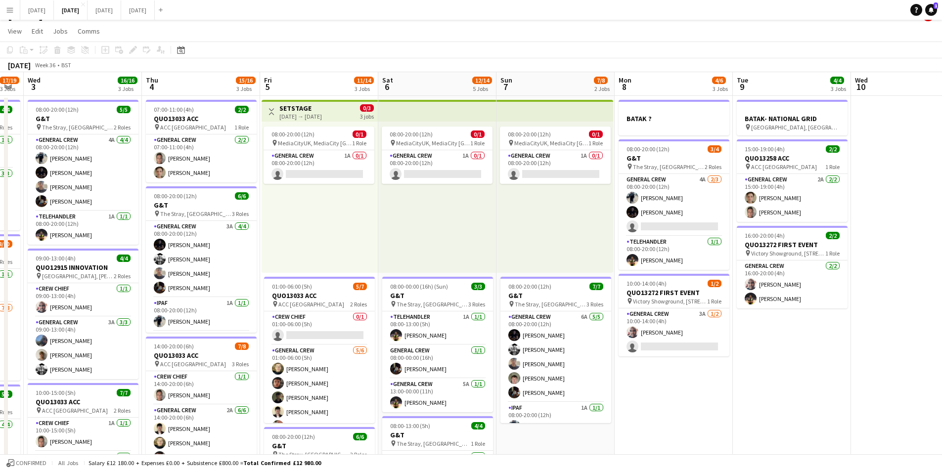
scroll to position [0, 206]
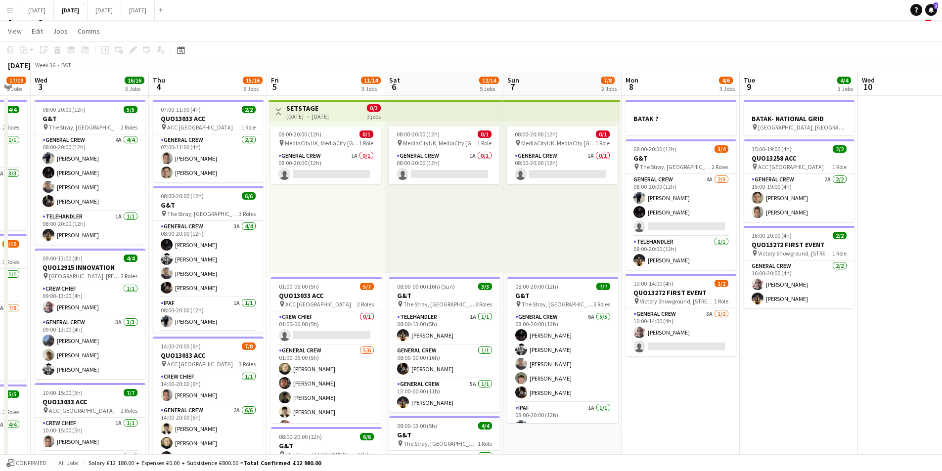
drag, startPoint x: 474, startPoint y: 377, endPoint x: 782, endPoint y: 382, distance: 308.1
click at [782, 382] on app-calendar-viewport "Mon 1 13/16 3 Jobs Tue 2 17/19 3 Jobs Wed 3 16/16 3 Jobs Thu 4 15/16 3 Jobs Fri…" at bounding box center [471, 412] width 942 height 680
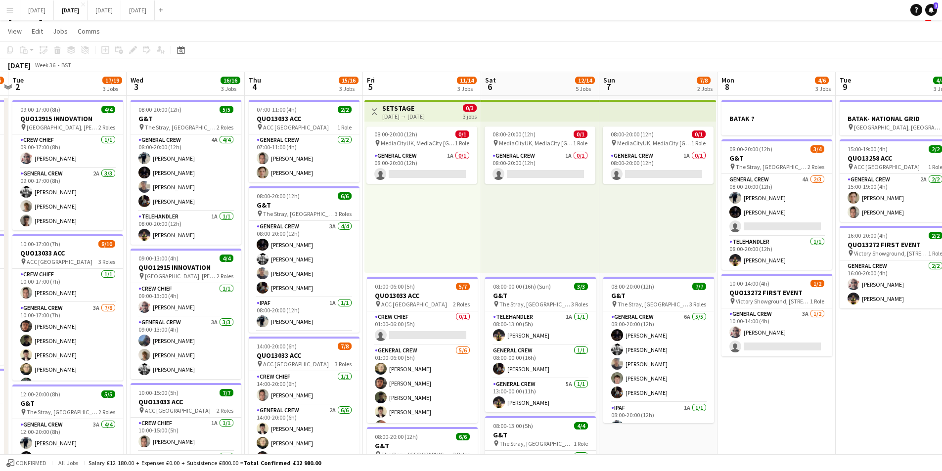
scroll to position [0, 226]
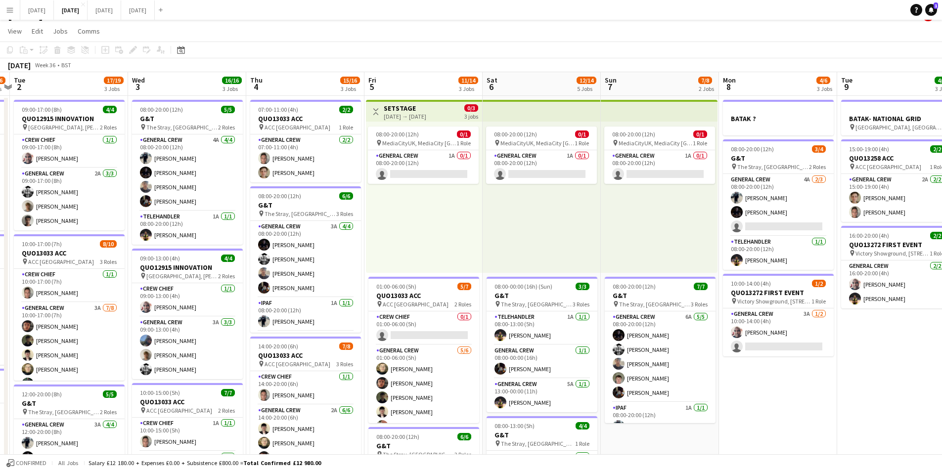
drag, startPoint x: 661, startPoint y: 384, endPoint x: 758, endPoint y: 404, distance: 99.4
click at [758, 404] on app-calendar-viewport "Sun 31 Mon 1 13/16 3 Jobs Tue 2 17/19 3 Jobs Wed 3 16/16 3 Jobs Thu 4 15/16 3 J…" at bounding box center [471, 412] width 942 height 680
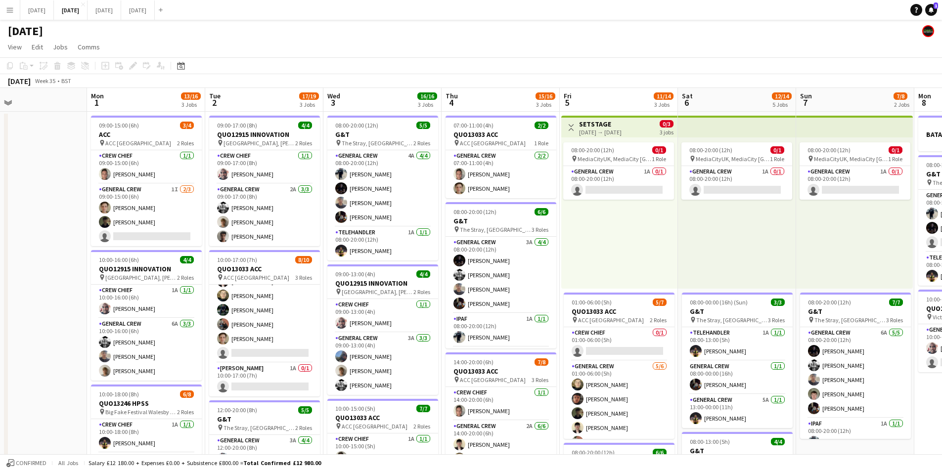
scroll to position [0, 269]
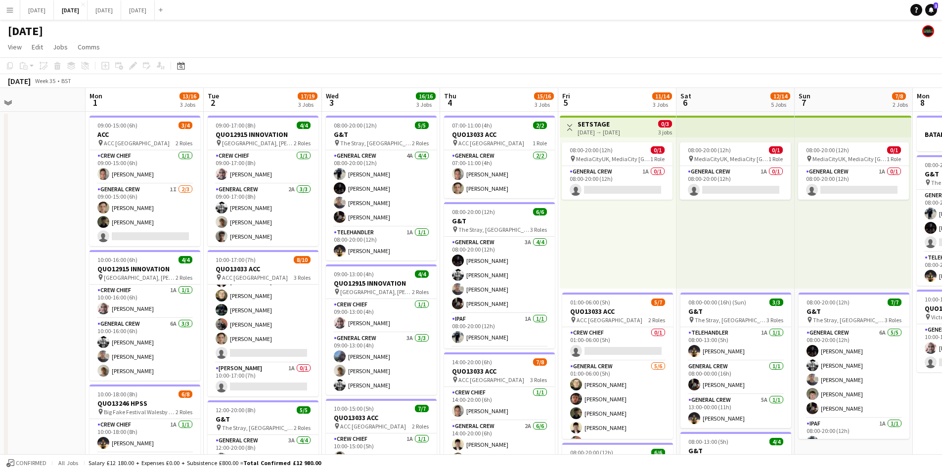
drag, startPoint x: 392, startPoint y: 357, endPoint x: 520, endPoint y: 350, distance: 128.3
click at [520, 350] on app-calendar-viewport "Fri 29 Sat 30 Sun 31 Mon 1 13/16 3 Jobs Tue 2 17/19 3 Jobs Wed 3 16/16 3 Jobs T…" at bounding box center [471, 428] width 942 height 680
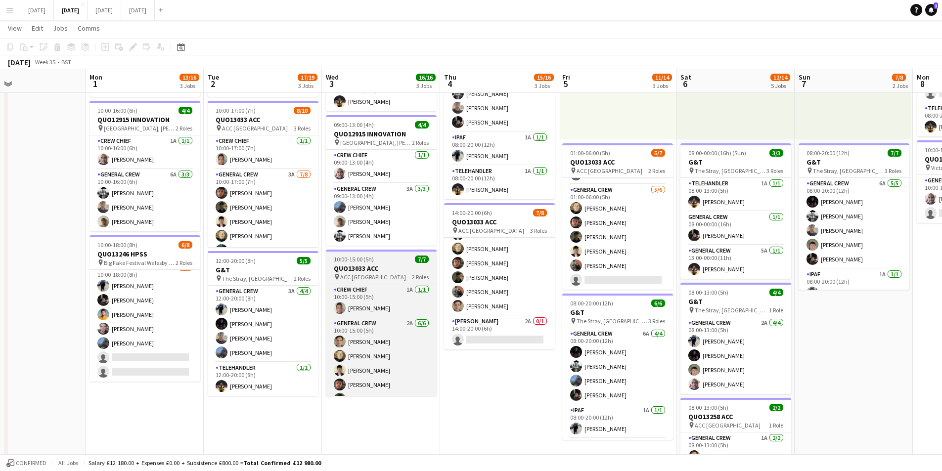
scroll to position [0, 0]
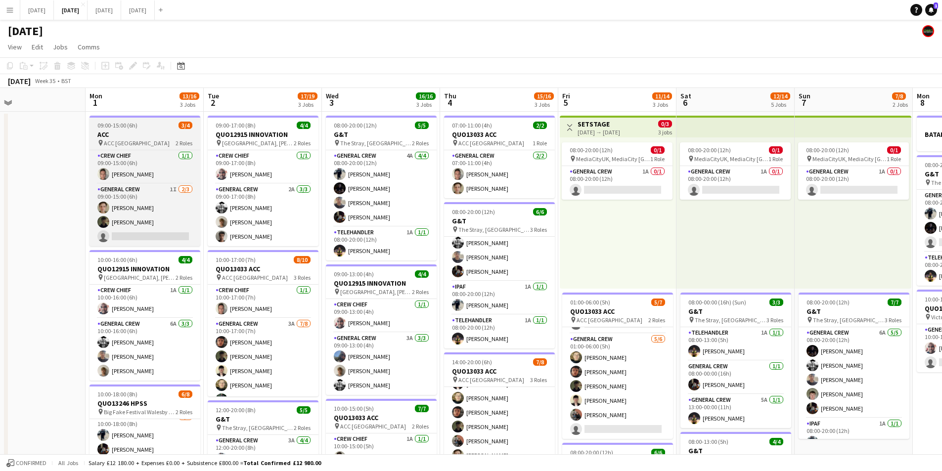
click at [141, 135] on h3 "ACC" at bounding box center [144, 134] width 111 height 9
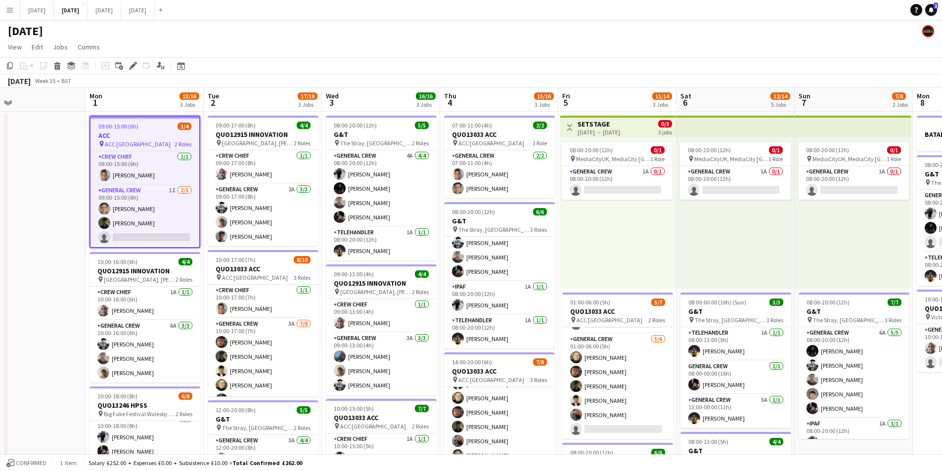
drag, startPoint x: 134, startPoint y: 66, endPoint x: 912, endPoint y: 50, distance: 777.9
click at [134, 65] on icon at bounding box center [132, 65] width 5 height 5
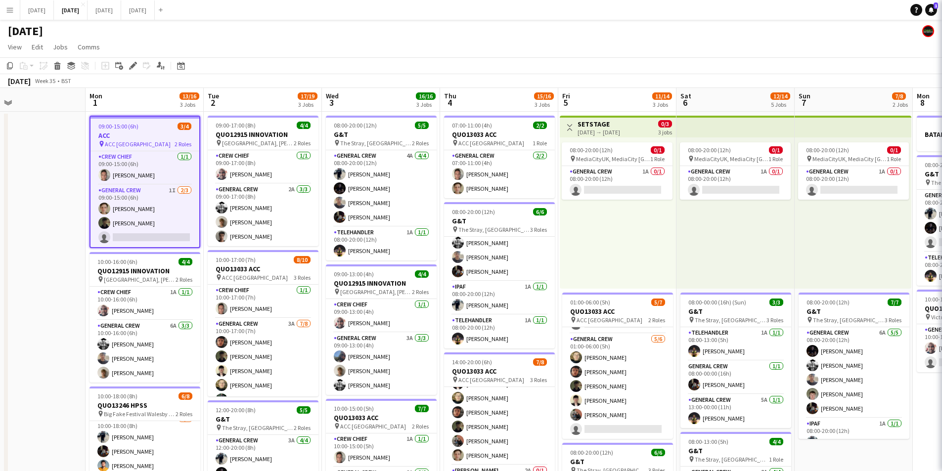
type input "*******"
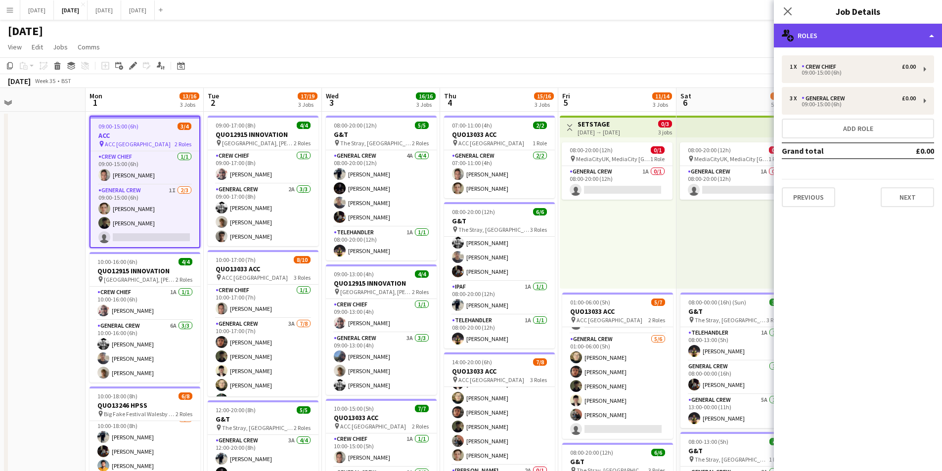
click at [893, 39] on div "multiple-users-add Roles" at bounding box center [858, 36] width 168 height 24
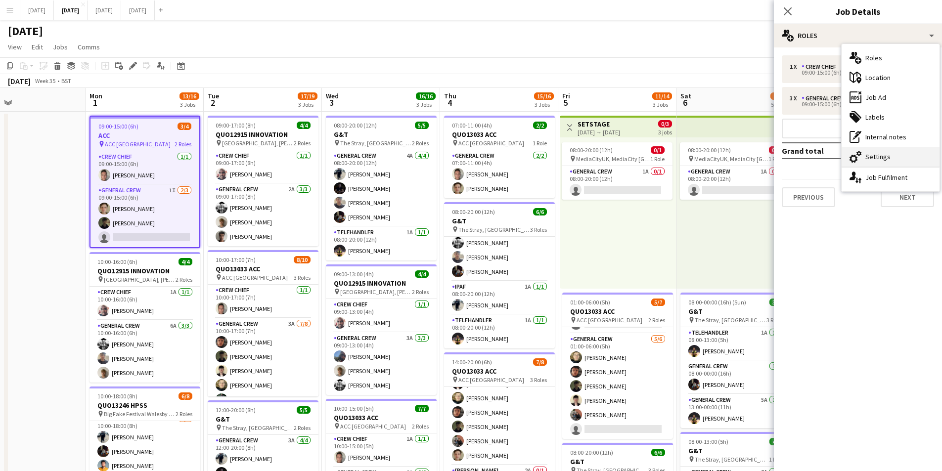
click at [884, 150] on div "cog-double-3 Settings" at bounding box center [891, 157] width 98 height 20
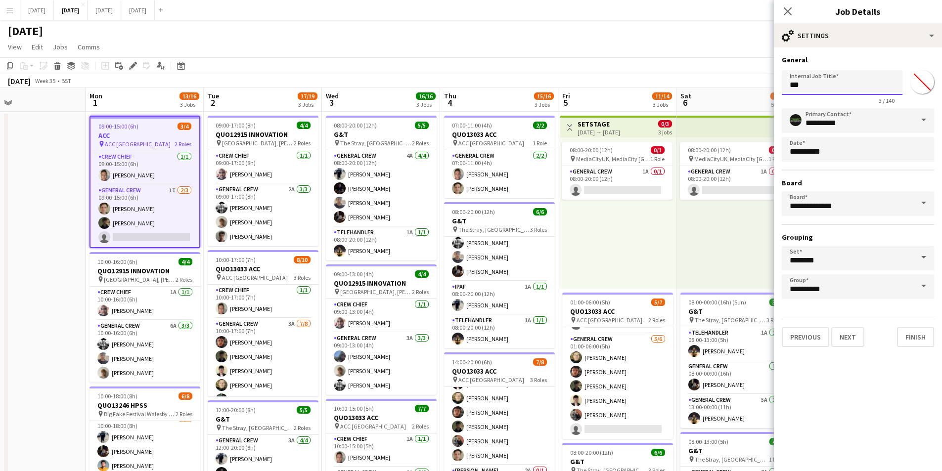
click at [789, 85] on input "***" at bounding box center [842, 82] width 121 height 25
drag, startPoint x: 827, startPoint y: 86, endPoint x: 790, endPoint y: 89, distance: 37.7
click at [790, 89] on input "**********" at bounding box center [842, 82] width 121 height 25
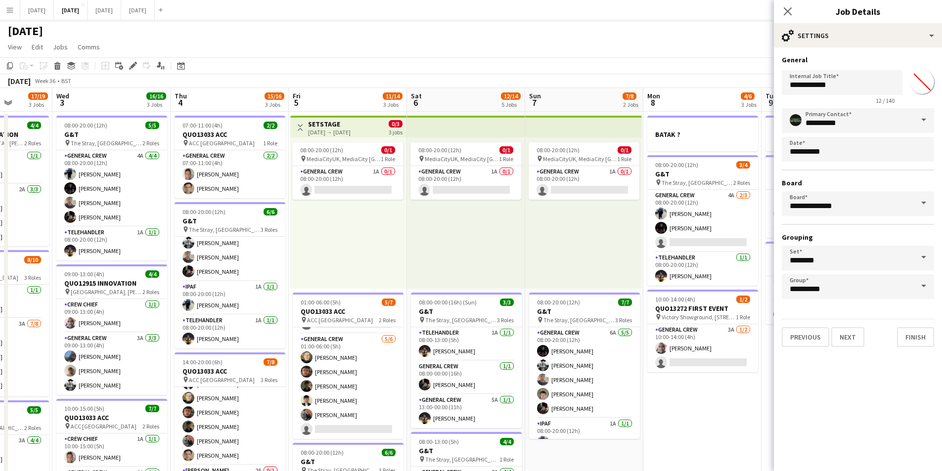
drag, startPoint x: 669, startPoint y: 231, endPoint x: 400, endPoint y: 240, distance: 269.6
click at [321, 240] on app-calendar-viewport "Sat 30 Sun 31 Mon 1 13/16 3 Jobs Tue 2 17/19 3 Jobs Wed 3 16/16 3 Jobs Thu 4 15…" at bounding box center [471, 428] width 942 height 680
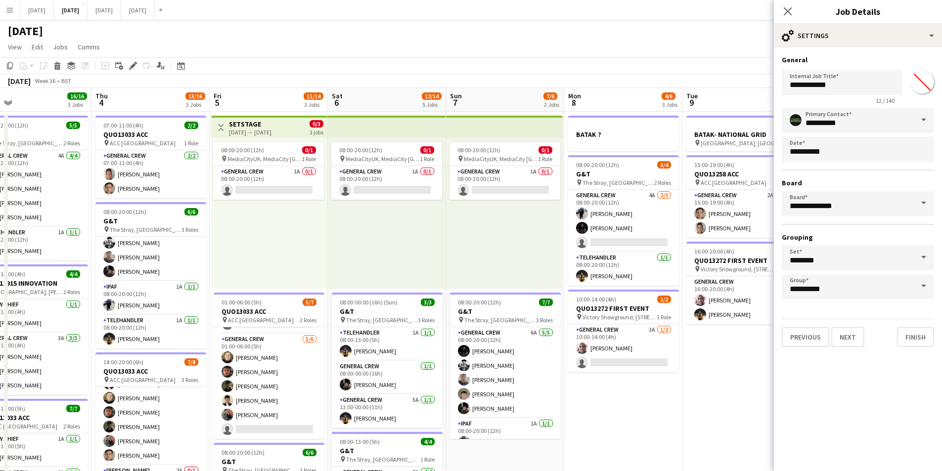
drag, startPoint x: 488, startPoint y: 245, endPoint x: 359, endPoint y: 232, distance: 128.8
click at [350, 233] on app-calendar-viewport "Sun 31 Mon 1 13/16 3 Jobs Tue 2 17/19 3 Jobs Wed 3 16/16 3 Jobs Thu 4 15/16 3 J…" at bounding box center [471, 428] width 942 height 680
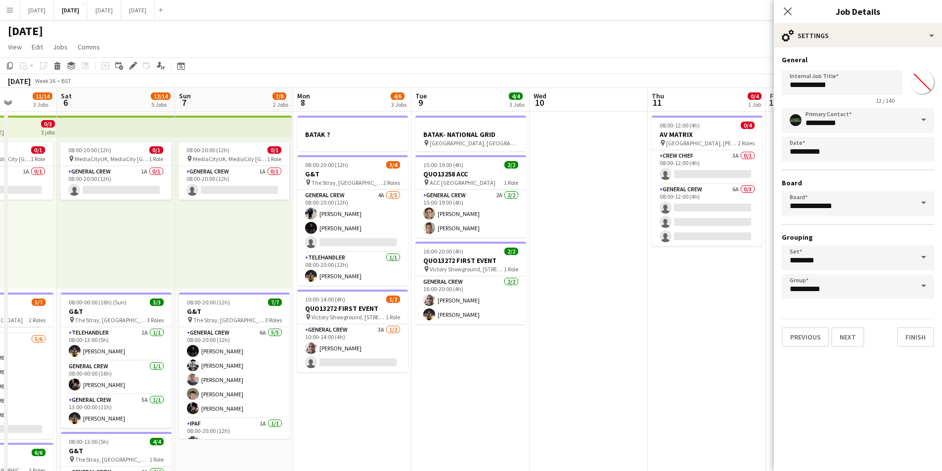
drag, startPoint x: 653, startPoint y: 242, endPoint x: 430, endPoint y: 241, distance: 223.5
click at [424, 243] on app-calendar-viewport "Wed 3 16/16 3 Jobs Thu 4 15/16 3 Jobs Fri 5 11/14 3 Jobs Sat 6 12/14 5 Jobs Sun…" at bounding box center [471, 428] width 942 height 680
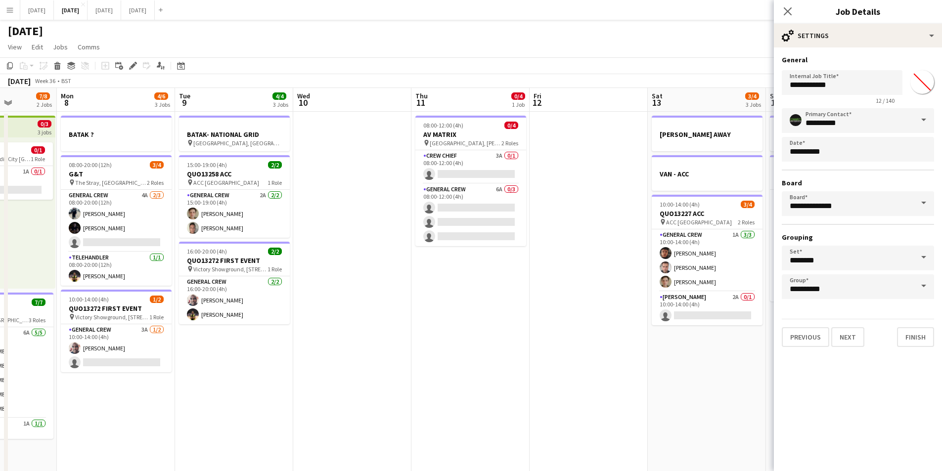
scroll to position [0, 327]
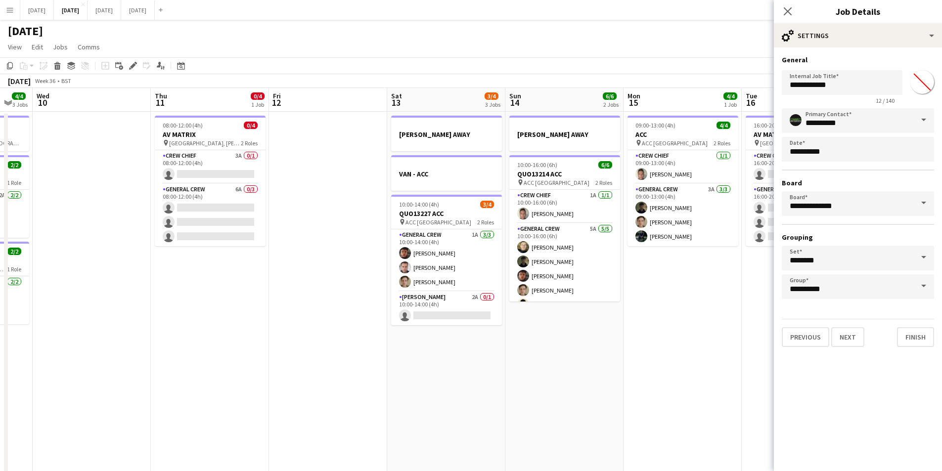
drag, startPoint x: 514, startPoint y: 235, endPoint x: 352, endPoint y: 240, distance: 162.3
click at [352, 240] on app-calendar-viewport "Sat 6 12/14 5 Jobs Sun 7 7/8 2 Jobs Mon 8 4/6 3 Jobs Tue 9 4/4 3 Jobs Wed 10 Th…" at bounding box center [471, 428] width 942 height 680
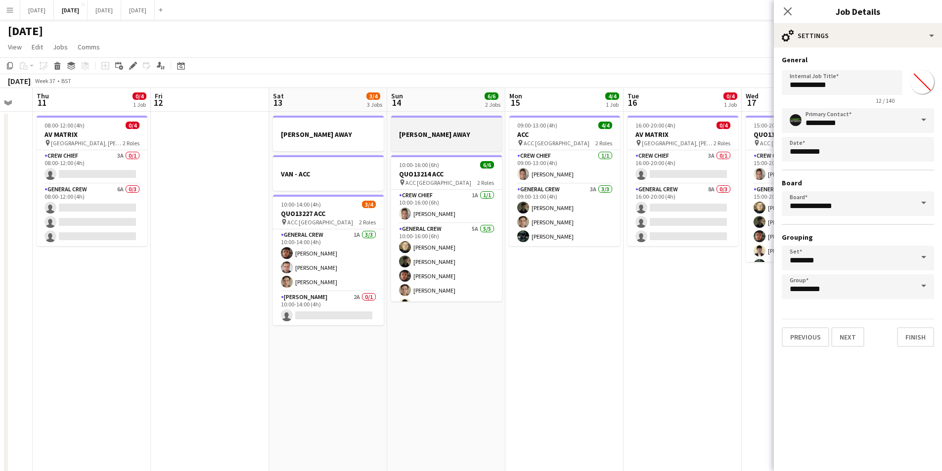
scroll to position [0, 322]
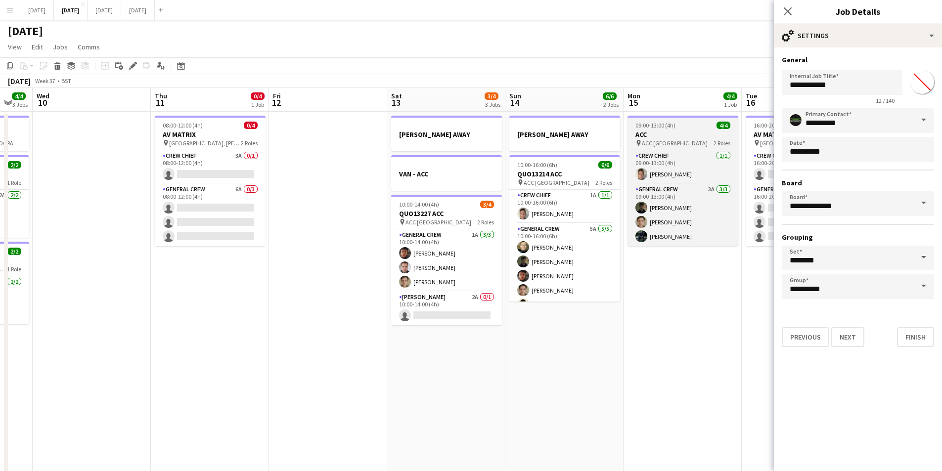
click at [681, 127] on div "09:00-13:00 (4h) 4/4" at bounding box center [682, 125] width 111 height 7
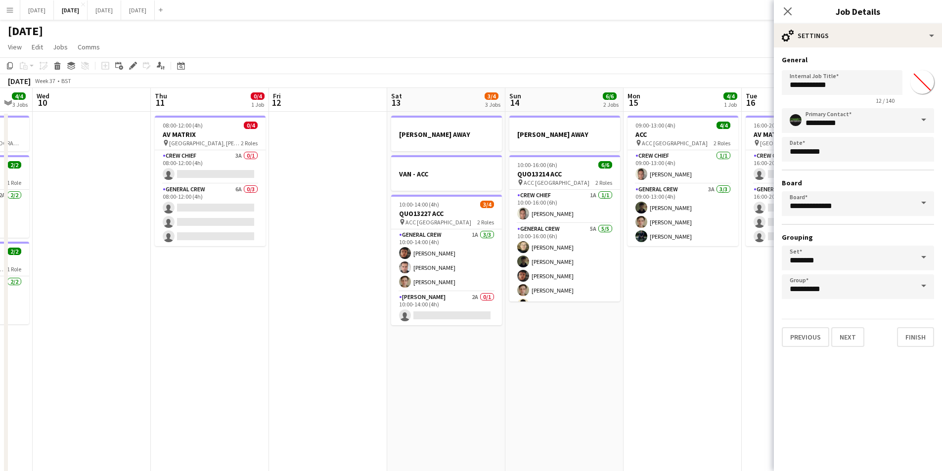
type input "***"
type input "*******"
type input "**********"
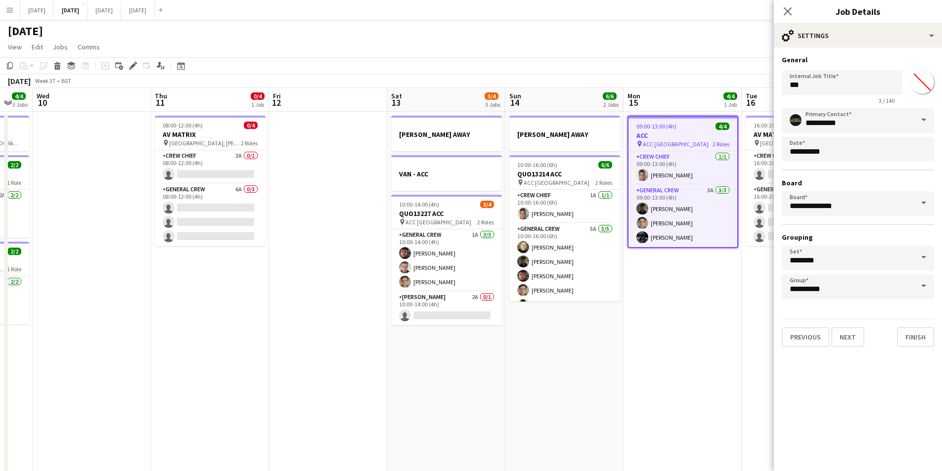
type input "*******"
click at [786, 86] on input "***" at bounding box center [842, 82] width 121 height 25
paste input "*********"
type input "**********"
click at [788, 10] on icon "Close pop-in" at bounding box center [788, 11] width 8 height 8
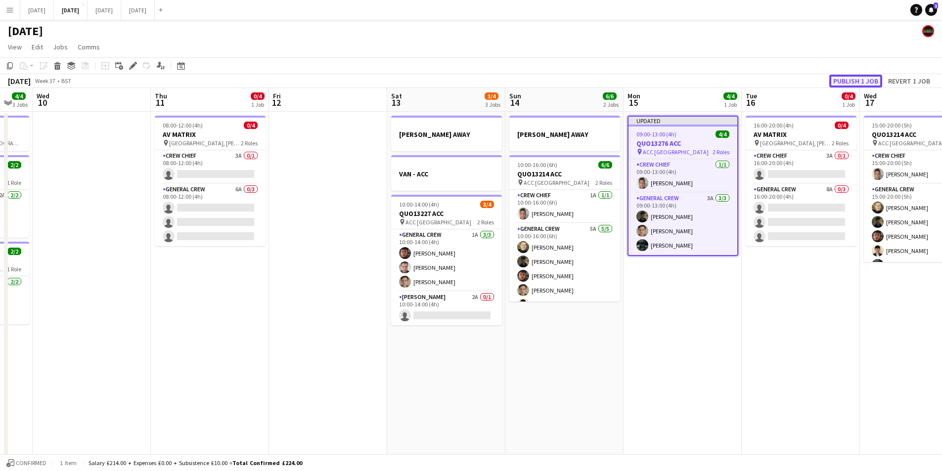
click at [845, 79] on button "Publish 1 job" at bounding box center [855, 81] width 53 height 13
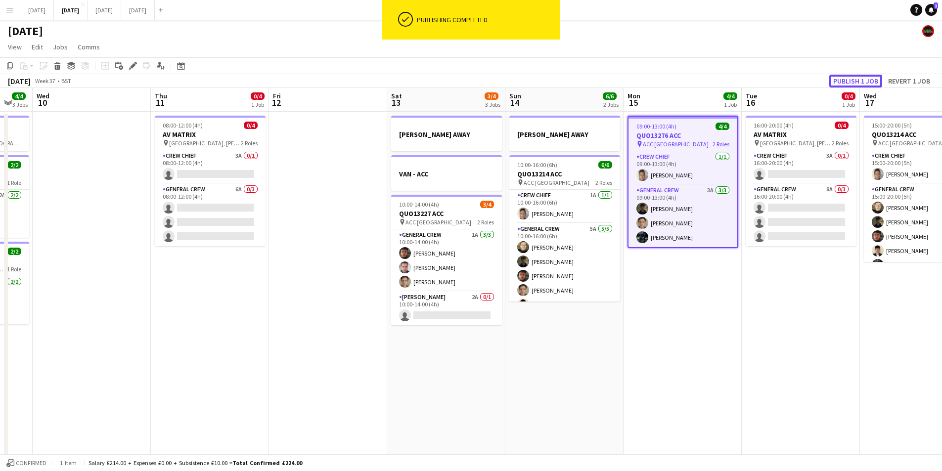
click at [845, 79] on button "Publish 1 job" at bounding box center [855, 81] width 53 height 13
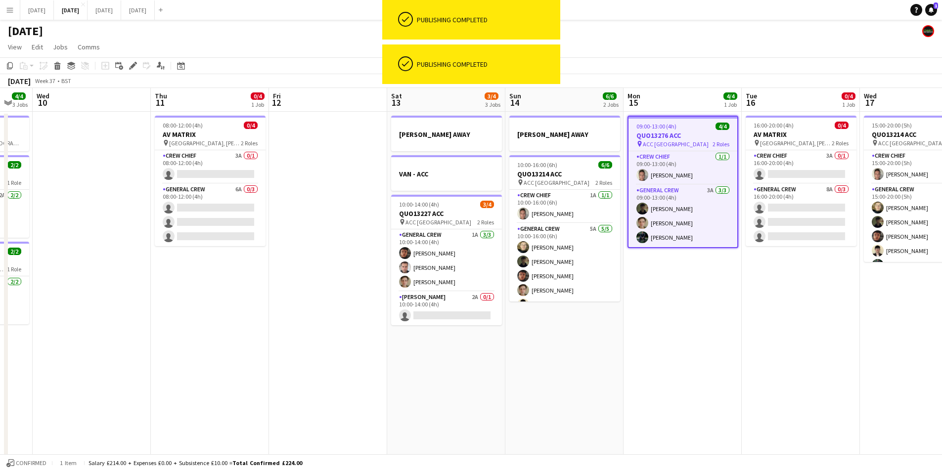
drag, startPoint x: 611, startPoint y: 335, endPoint x: 627, endPoint y: 314, distance: 27.1
click at [620, 335] on app-calendar-viewport "Sun 7 7/8 2 Jobs Mon 8 4/6 3 Jobs Tue 9 4/4 3 Jobs Wed 10 Thu 11 0/4 1 Job Fri …" at bounding box center [471, 428] width 942 height 680
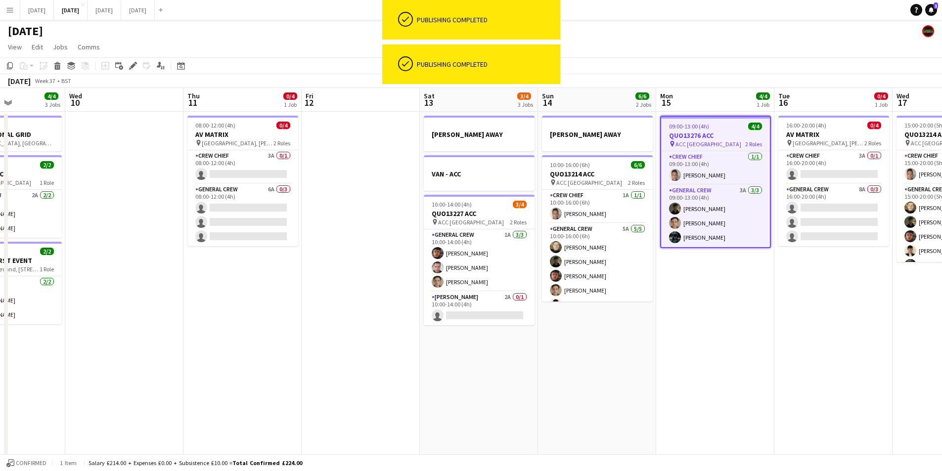
scroll to position [0, 289]
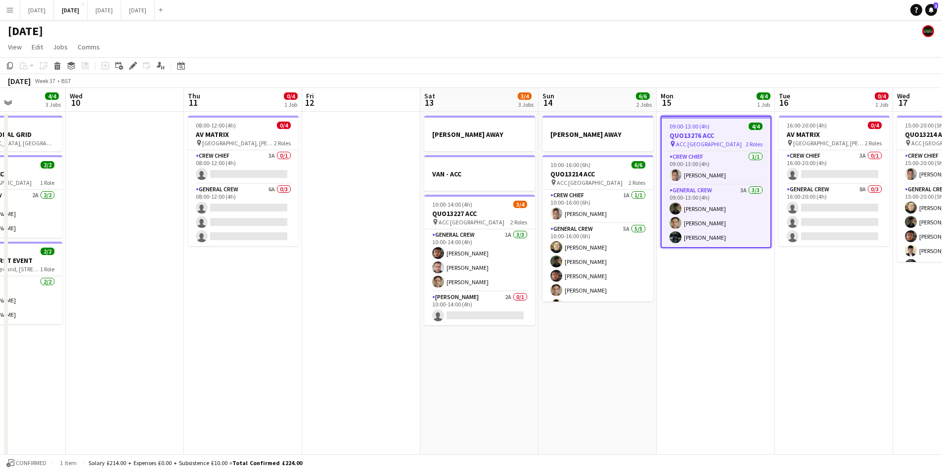
drag, startPoint x: 610, startPoint y: 316, endPoint x: 633, endPoint y: 323, distance: 24.2
click at [633, 323] on app-calendar-viewport "Sun 7 7/8 2 Jobs Mon 8 4/6 3 Jobs Tue 9 4/4 3 Jobs Wed 10 Thu 11 0/4 1 Job Fri …" at bounding box center [471, 428] width 942 height 680
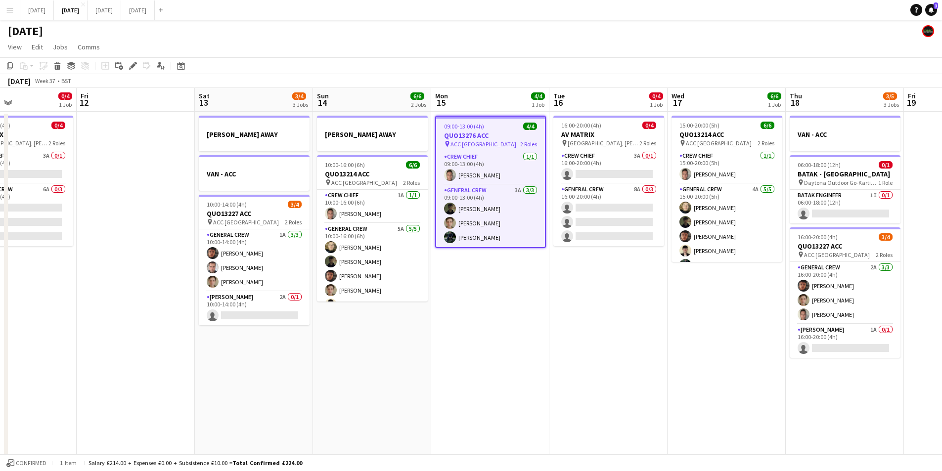
scroll to position [0, 284]
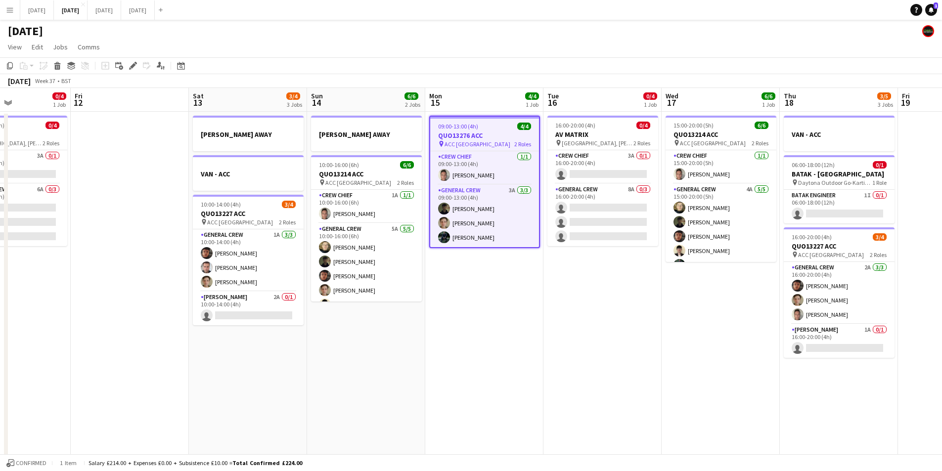
drag, startPoint x: 707, startPoint y: 341, endPoint x: 479, endPoint y: 356, distance: 228.0
click at [479, 356] on app-calendar-viewport "Tue 9 4/4 3 Jobs Wed 10 Thu 11 0/4 1 Job Fri 12 Sat 13 3/4 3 Jobs Sun 14 6/6 2 …" at bounding box center [471, 428] width 942 height 680
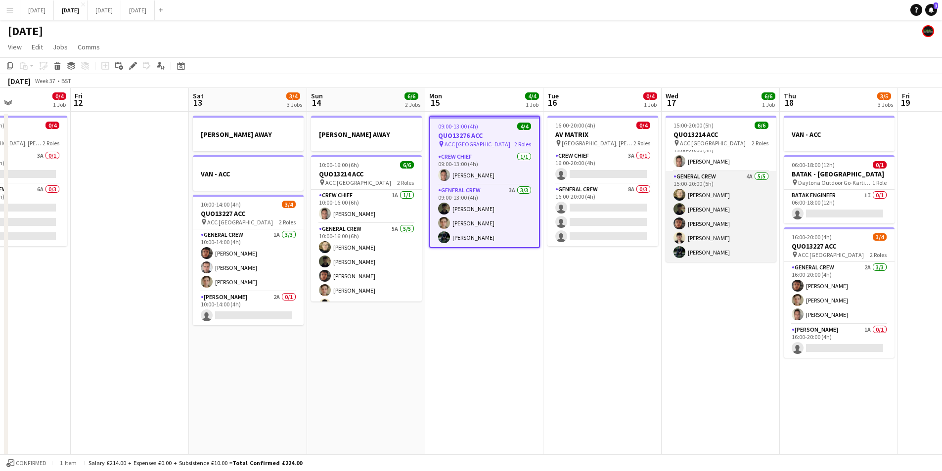
scroll to position [0, 0]
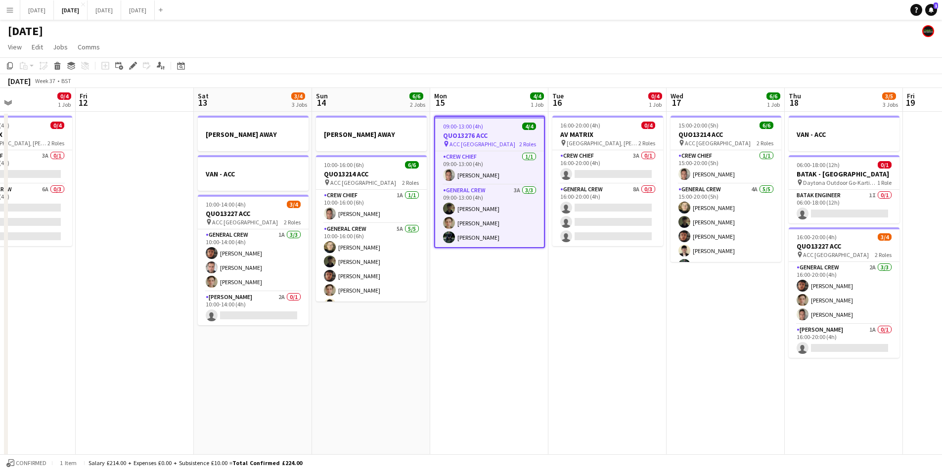
drag, startPoint x: 566, startPoint y: 307, endPoint x: 754, endPoint y: 277, distance: 190.3
click at [869, 290] on app-calendar-viewport "Tue 9 4/4 3 Jobs Wed 10 Thu 11 0/4 1 Job Fri 12 Sat 13 3/4 3 Jobs Sun 14 6/6 2 …" at bounding box center [471, 428] width 942 height 680
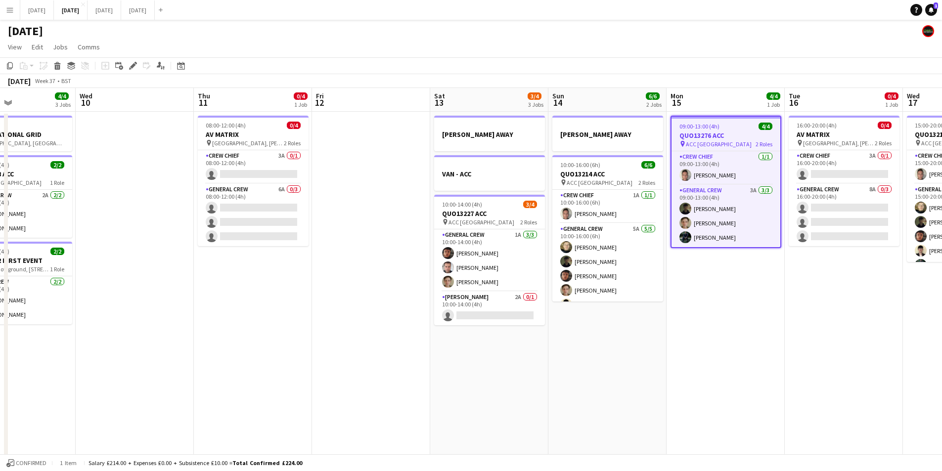
scroll to position [0, 217]
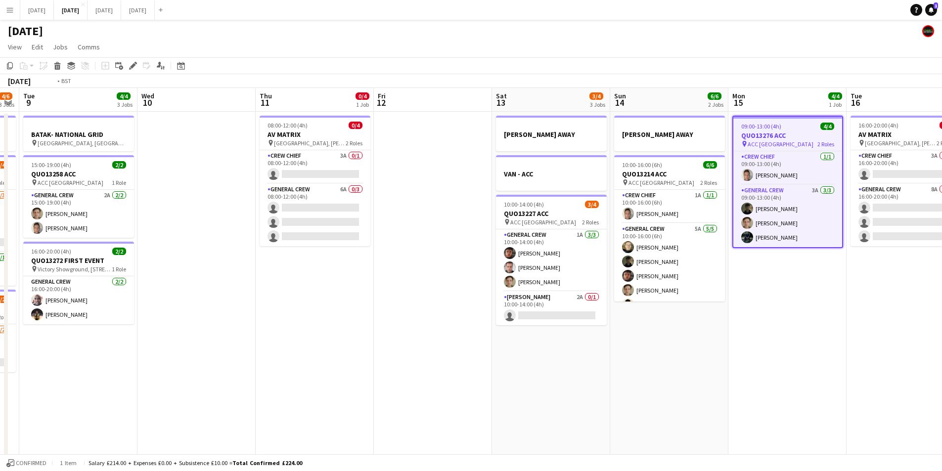
drag, startPoint x: 457, startPoint y: 320, endPoint x: 534, endPoint y: 301, distance: 80.0
click at [789, 299] on app-calendar-viewport "Sun 7 7/8 2 Jobs Mon 8 4/6 3 Jobs Tue 9 4/4 3 Jobs Wed 10 Thu 11 0/4 1 Job Fri …" at bounding box center [471, 428] width 942 height 680
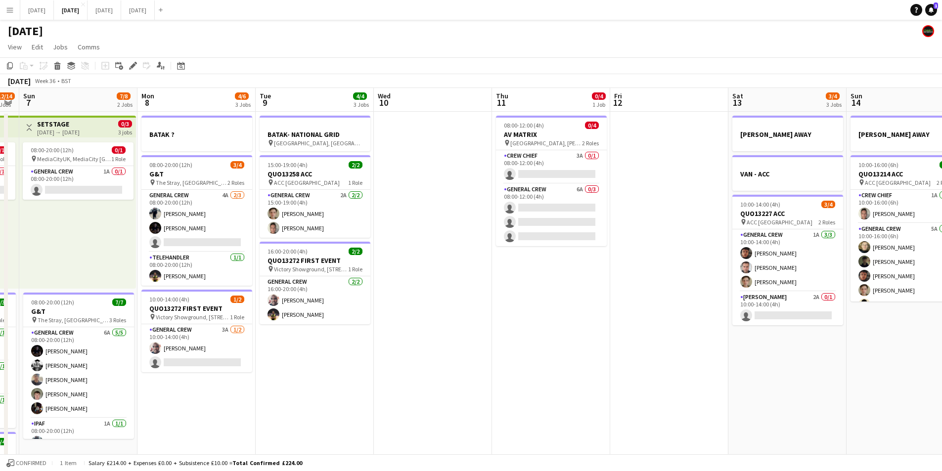
click at [786, 317] on app-calendar-viewport "Fri 5 11/14 3 Jobs Sat 6 12/14 5 Jobs Sun 7 7/8 2 Jobs Mon 8 4/6 3 Jobs Tue 9 4…" at bounding box center [471, 428] width 942 height 680
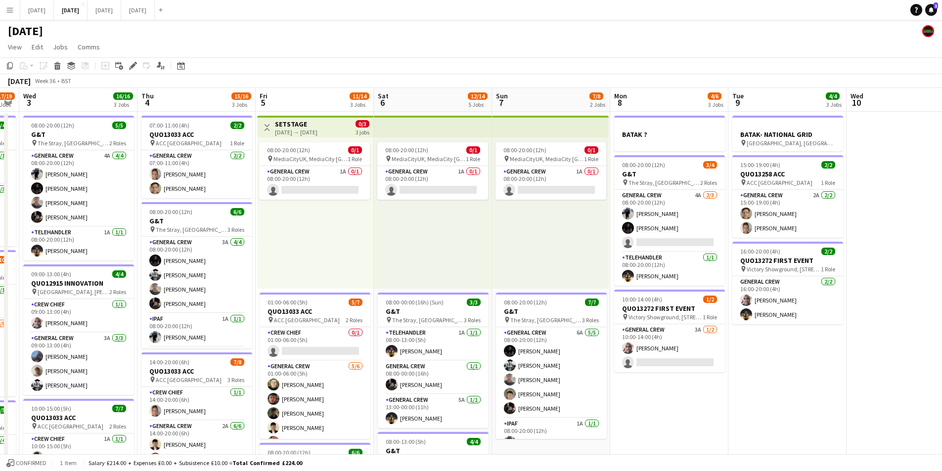
scroll to position [0, 300]
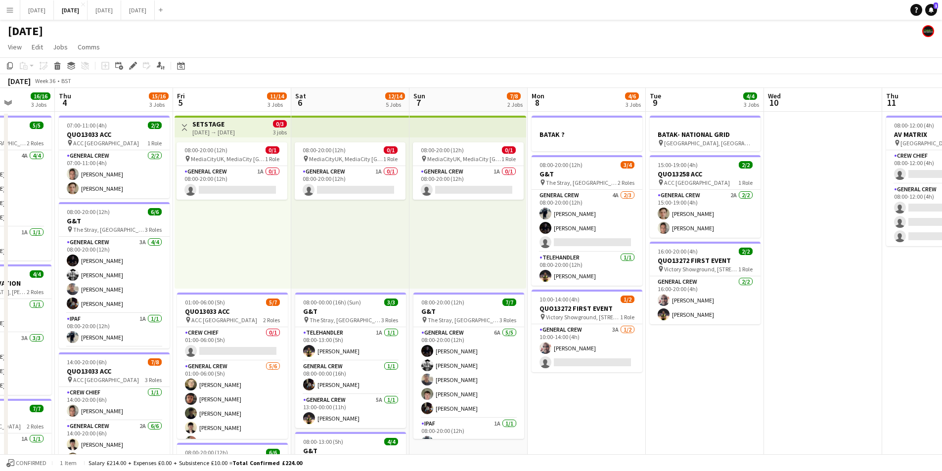
drag, startPoint x: 609, startPoint y: 417, endPoint x: 853, endPoint y: 406, distance: 244.0
click at [852, 407] on app-calendar-viewport "Mon 1 13/16 3 Jobs Tue 2 17/19 3 Jobs Wed 3 16/16 3 Jobs Thu 4 15/16 3 Jobs Fri…" at bounding box center [471, 428] width 942 height 680
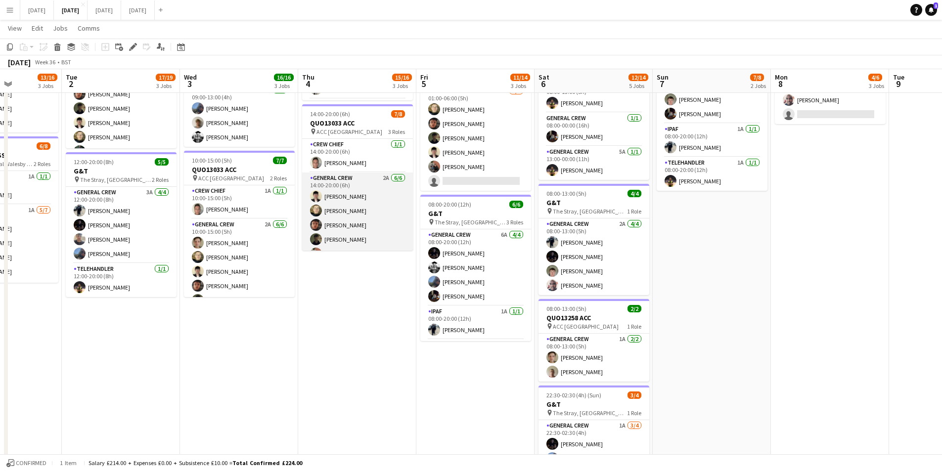
scroll to position [61, 0]
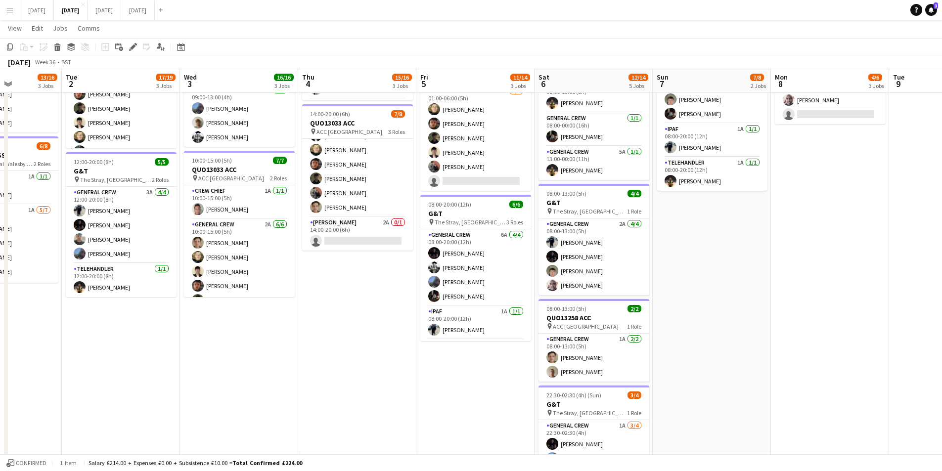
click at [345, 299] on app-date-cell "07:00-11:00 (4h) 2/2 QUO13033 ACC pin ACC Liverpool 1 Role General Crew [DATE] …" at bounding box center [357, 192] width 118 height 656
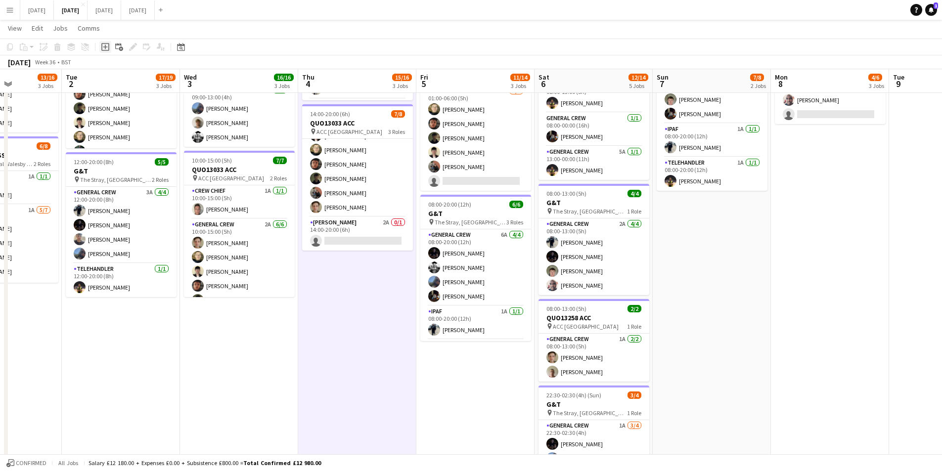
click at [103, 48] on icon "Add job" at bounding box center [105, 47] width 8 height 8
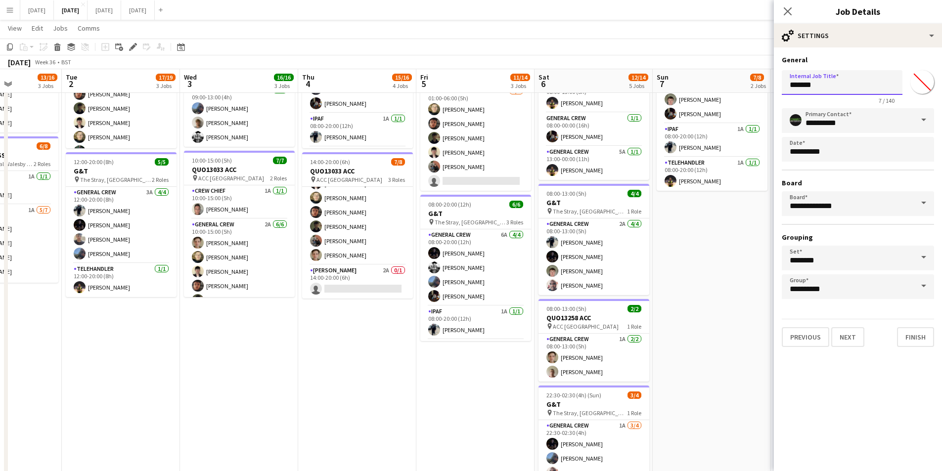
click at [756, 88] on body "Menu Boards Boards Boards All jobs Status Workforce Workforce My Workforce Recr…" at bounding box center [471, 145] width 942 height 784
drag, startPoint x: 871, startPoint y: 85, endPoint x: 766, endPoint y: 90, distance: 105.5
click at [766, 90] on body "Menu Boards Boards Boards All jobs Status Workforce Workforce My Workforce Recr…" at bounding box center [471, 145] width 942 height 784
type input "**********"
click at [848, 327] on button "Next" at bounding box center [847, 337] width 33 height 20
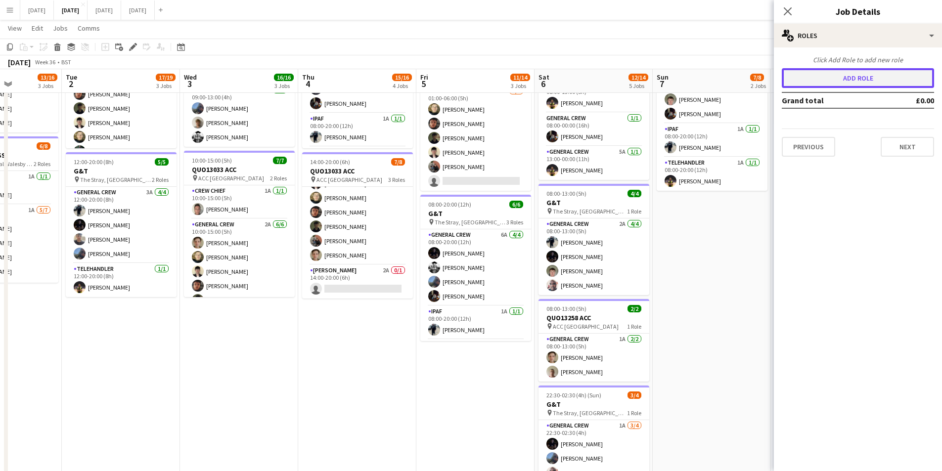
click at [849, 79] on button "Add role" at bounding box center [858, 78] width 152 height 20
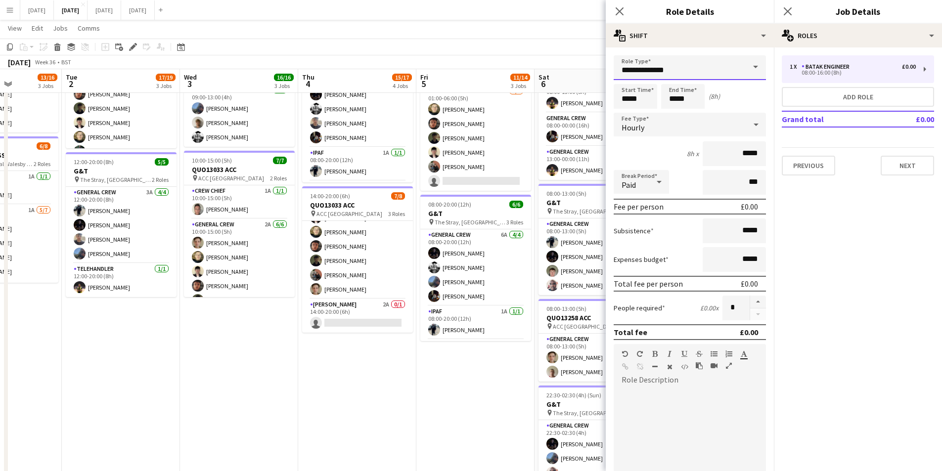
click at [702, 71] on input "**********" at bounding box center [690, 67] width 152 height 25
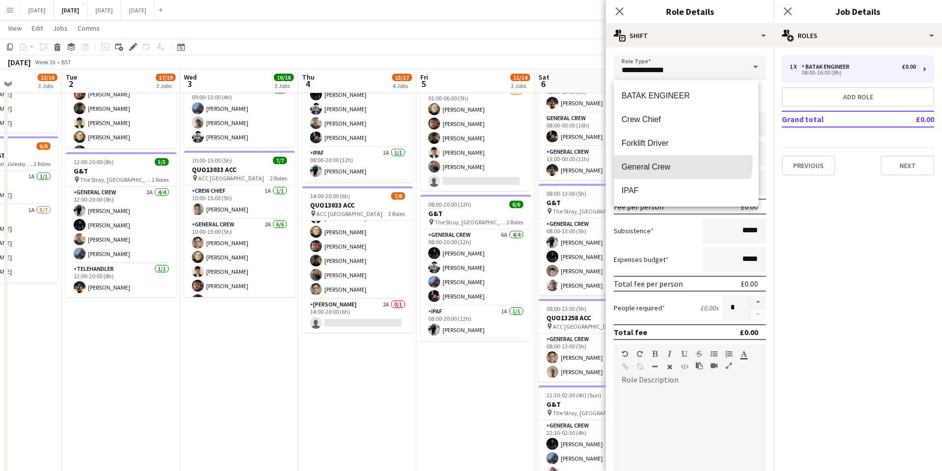
drag, startPoint x: 634, startPoint y: 161, endPoint x: 635, endPoint y: 124, distance: 37.1
click at [635, 158] on mat-option "General Crew" at bounding box center [686, 167] width 145 height 24
type input "**********"
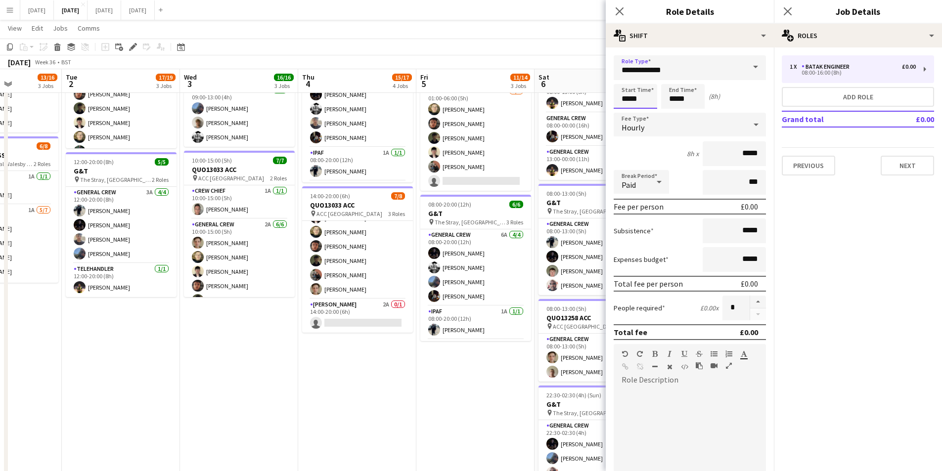
click at [626, 100] on input "*****" at bounding box center [636, 96] width 44 height 25
click at [627, 79] on div at bounding box center [626, 79] width 20 height 10
type input "*****"
click at [628, 81] on div at bounding box center [626, 79] width 20 height 10
click at [671, 88] on input "*****" at bounding box center [683, 96] width 44 height 25
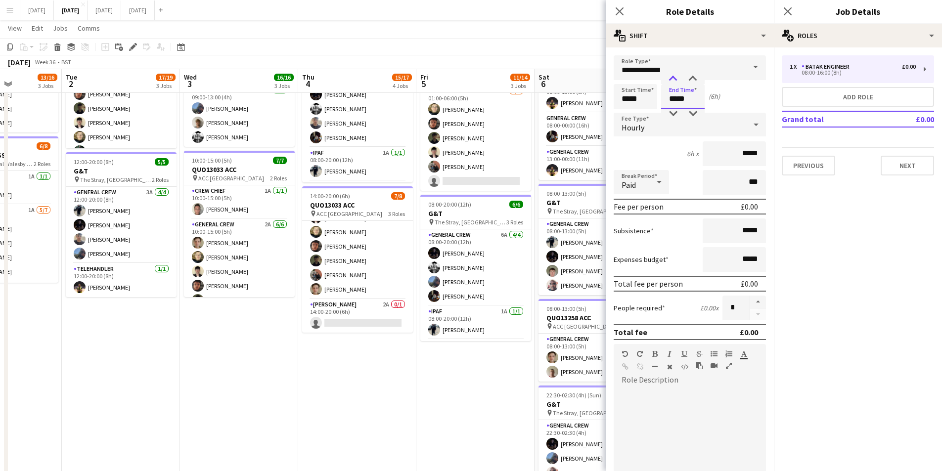
type input "*****"
click at [673, 77] on div at bounding box center [673, 79] width 20 height 10
drag, startPoint x: 886, startPoint y: 170, endPoint x: 886, endPoint y: 148, distance: 21.3
click at [887, 170] on button "Next" at bounding box center [907, 166] width 53 height 20
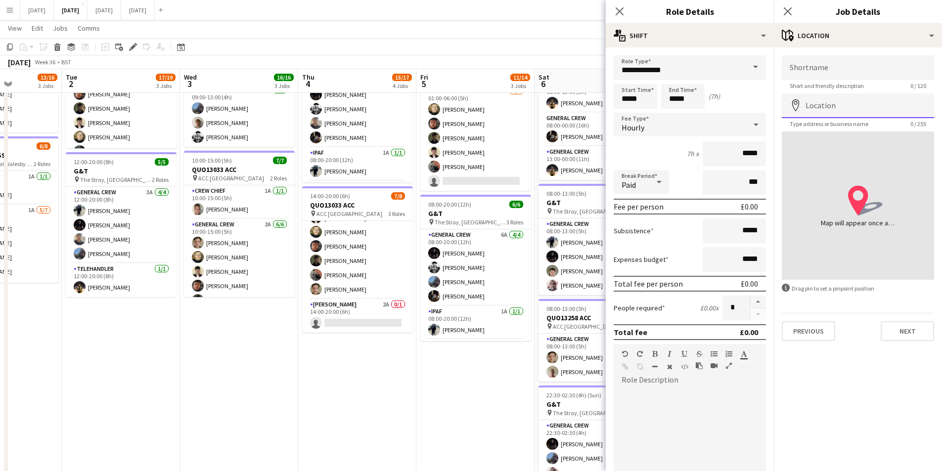
click at [834, 102] on input "Location" at bounding box center [858, 105] width 152 height 25
type input "**********"
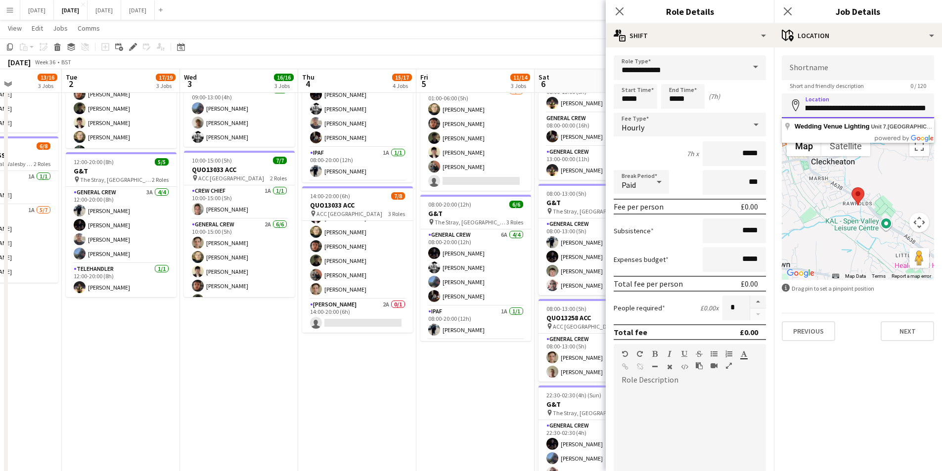
scroll to position [0, 249]
drag, startPoint x: 805, startPoint y: 105, endPoint x: 934, endPoint y: 109, distance: 128.1
click at [934, 109] on input "**********" at bounding box center [858, 105] width 152 height 25
click at [855, 71] on input "Shortname" at bounding box center [858, 67] width 152 height 25
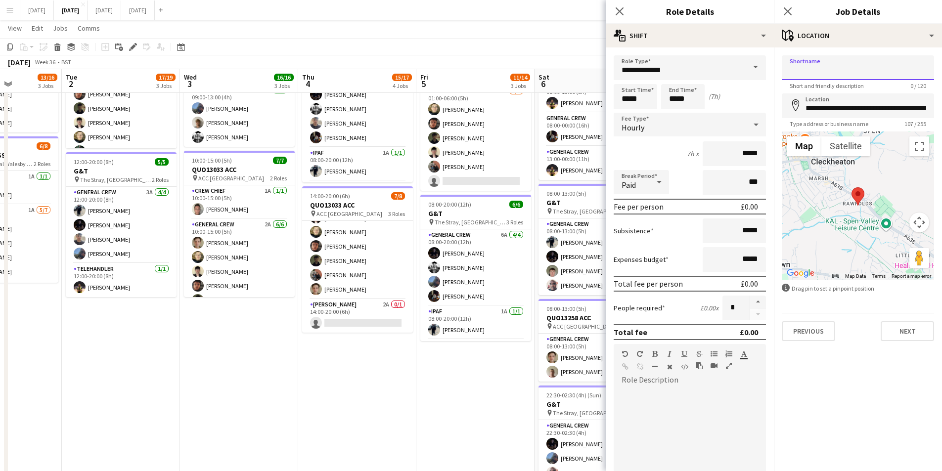
paste input "**********"
type input "**********"
drag, startPoint x: 616, startPoint y: 8, endPoint x: 813, endPoint y: 10, distance: 196.8
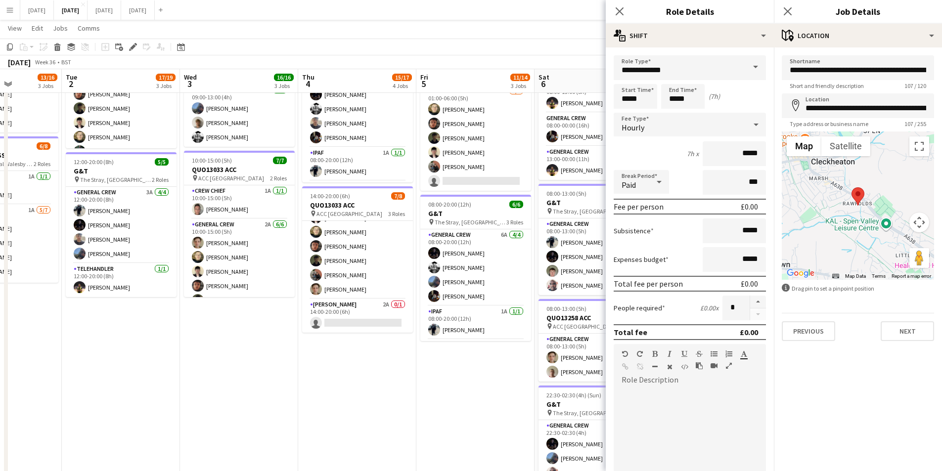
click at [617, 8] on icon at bounding box center [620, 11] width 8 height 8
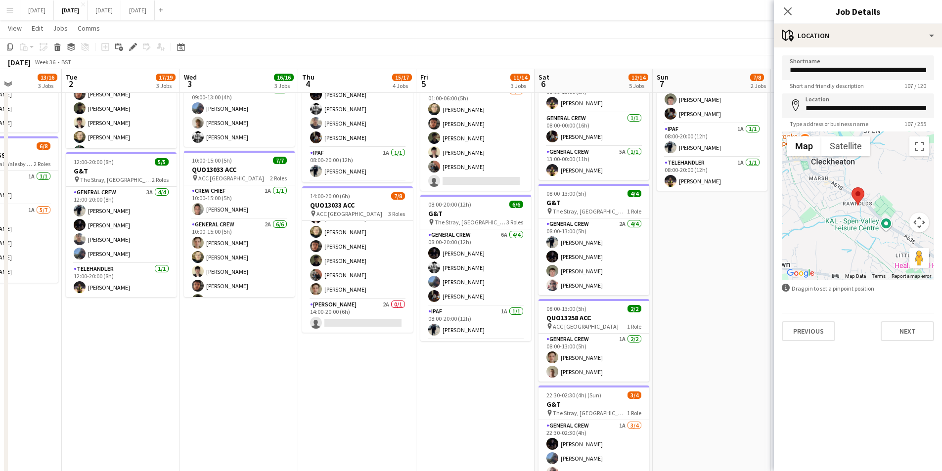
click at [787, 12] on icon "Close pop-in" at bounding box center [788, 11] width 8 height 8
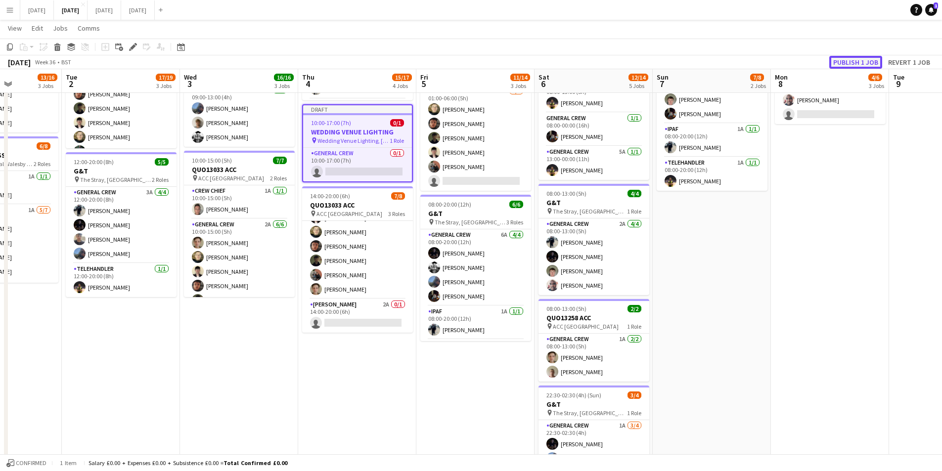
click at [852, 56] on button "Publish 1 job" at bounding box center [855, 62] width 53 height 13
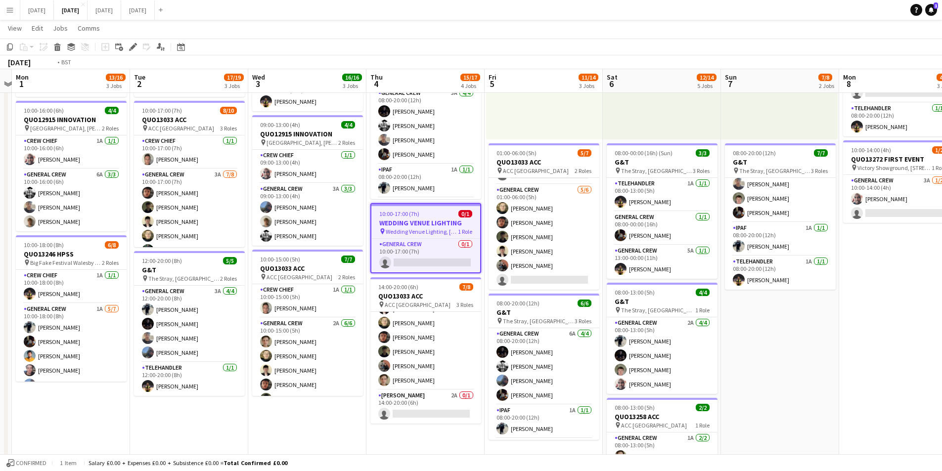
drag, startPoint x: 707, startPoint y: 333, endPoint x: 812, endPoint y: 321, distance: 106.0
click at [814, 330] on app-calendar-viewport "Sat 30 Sun 31 Mon 1 13/16 3 Jobs Tue 2 17/19 3 Jobs Wed 3 16/16 3 Jobs Thu 4 15…" at bounding box center [471, 254] width 942 height 728
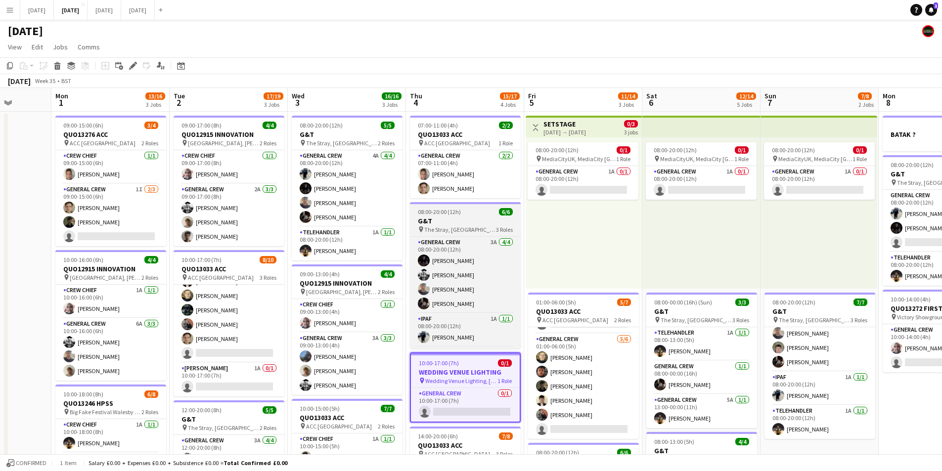
scroll to position [32, 0]
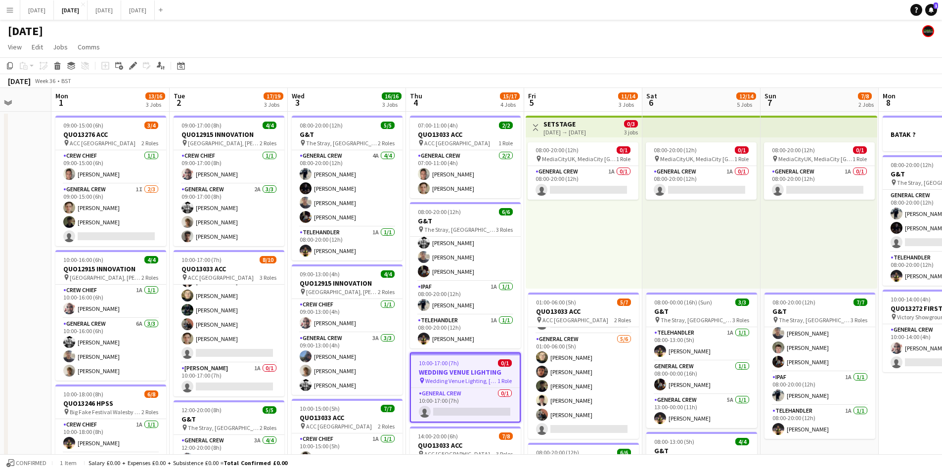
drag, startPoint x: 805, startPoint y: 326, endPoint x: 547, endPoint y: 311, distance: 258.0
click at [502, 311] on app-calendar-viewport "Fri 29 Sat 30 Sun 31 Mon 1 13/16 3 Jobs Tue 2 17/19 3 Jobs Wed 3 16/16 3 Jobs T…" at bounding box center [471, 428] width 942 height 680
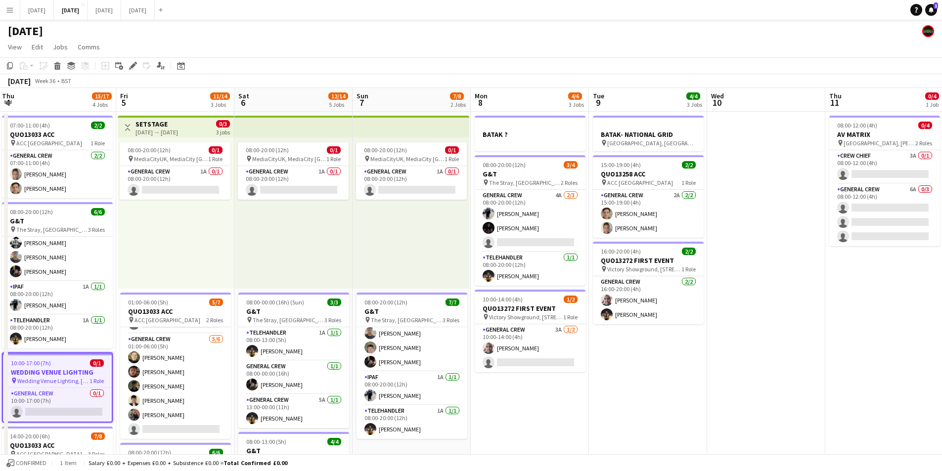
scroll to position [0, 363]
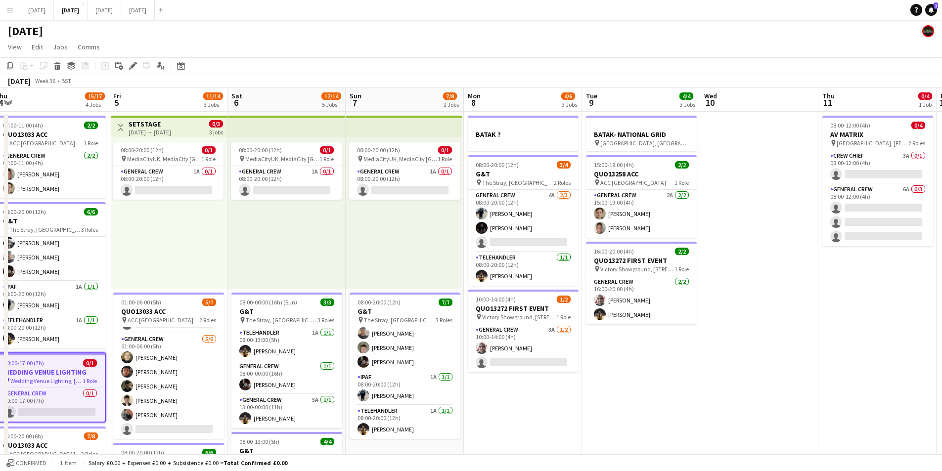
drag, startPoint x: 775, startPoint y: 342, endPoint x: 686, endPoint y: 343, distance: 89.0
click at [686, 343] on app-calendar-viewport "Mon 1 13/16 3 Jobs Tue 2 17/19 3 Jobs Wed 3 16/16 3 Jobs Thu 4 15/17 4 Jobs Fri…" at bounding box center [471, 428] width 942 height 680
drag, startPoint x: 624, startPoint y: 433, endPoint x: 855, endPoint y: 414, distance: 231.7
click at [855, 415] on app-calendar-viewport "Mon 1 13/16 3 Jobs Tue 2 17/19 3 Jobs Wed 3 16/16 3 Jobs Thu 4 15/17 4 Jobs Fri…" at bounding box center [471, 428] width 942 height 680
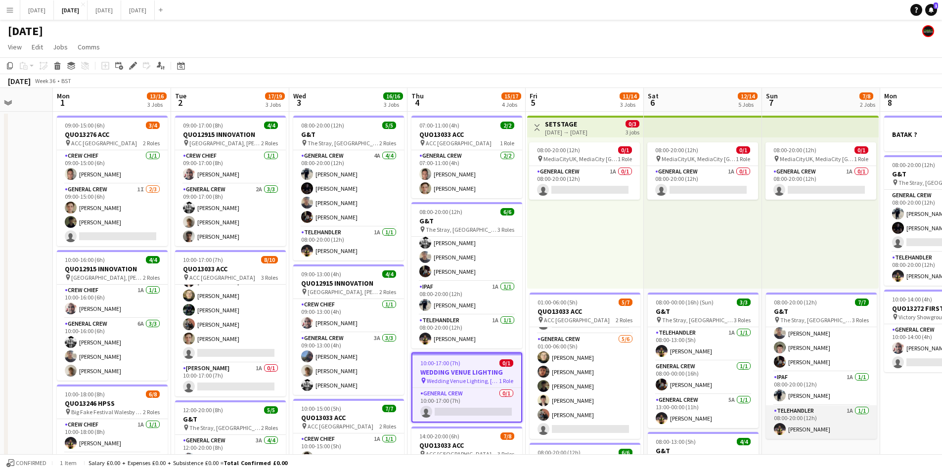
scroll to position [0, 302]
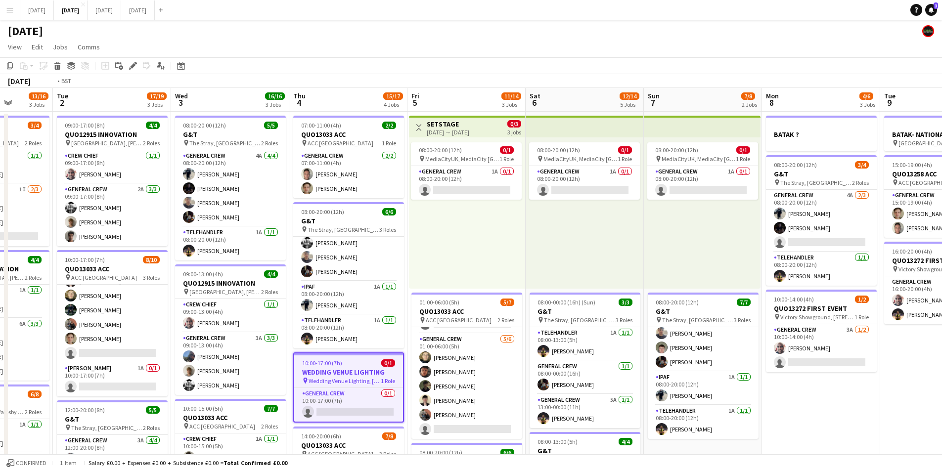
drag, startPoint x: 273, startPoint y: 389, endPoint x: 499, endPoint y: 317, distance: 236.6
click at [479, 378] on app-calendar-viewport "Sat 30 Sun 31 Mon 1 13/16 3 Jobs Tue 2 17/19 3 Jobs Wed 3 16/16 3 Jobs Thu 4 15…" at bounding box center [471, 428] width 942 height 680
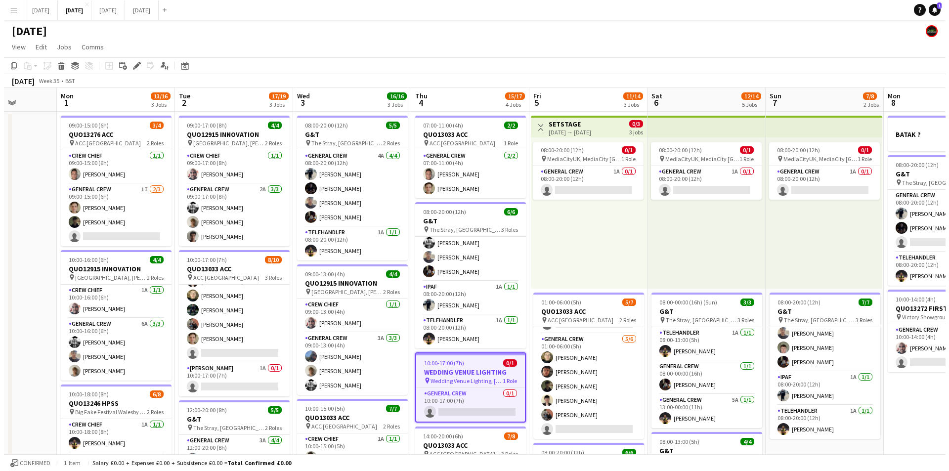
scroll to position [0, 208]
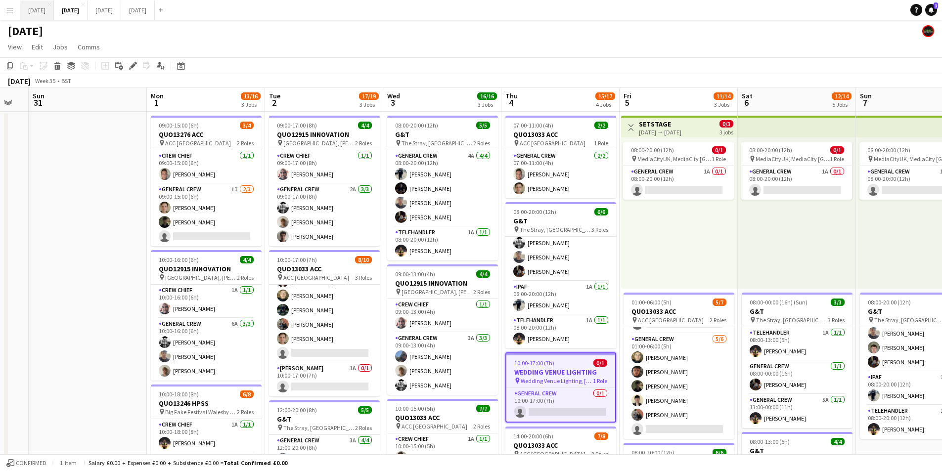
click at [43, 14] on button "[DATE] Close" at bounding box center [37, 9] width 34 height 19
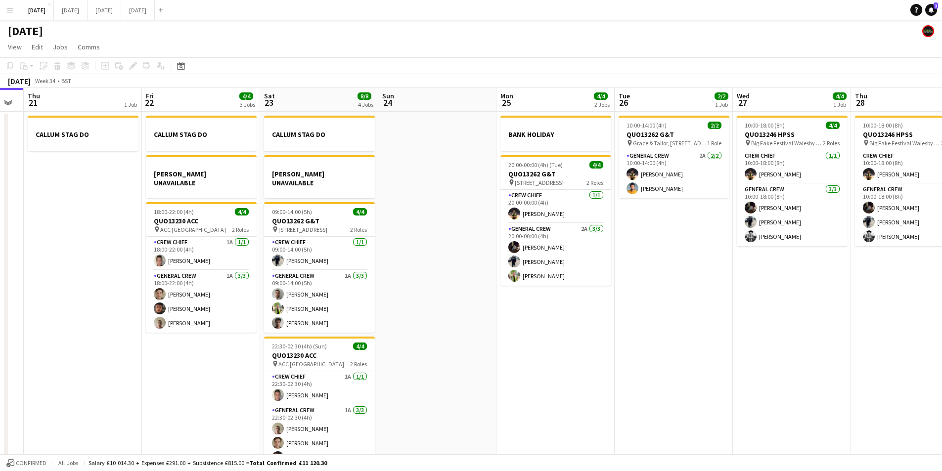
drag, startPoint x: 504, startPoint y: 347, endPoint x: 858, endPoint y: 308, distance: 356.1
click at [841, 312] on app-calendar-viewport "Tue 19 4/4 1 Job Wed 20 Thu 21 1 Job Fri 22 4/4 3 Jobs Sat 23 8/8 4 Jobs Sun 24…" at bounding box center [471, 284] width 942 height 393
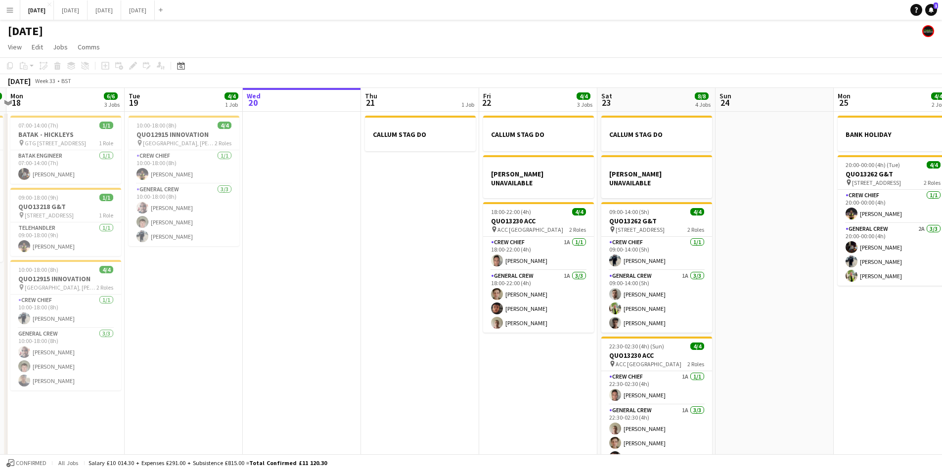
drag, startPoint x: 409, startPoint y: 359, endPoint x: 565, endPoint y: 359, distance: 155.3
click at [562, 360] on app-calendar-viewport "Fri 15 1/1 1 Job Sat 16 12/12 1 Job Sun 17 12/12 1 Job Mon 18 6/6 3 Jobs Tue 19…" at bounding box center [471, 284] width 942 height 393
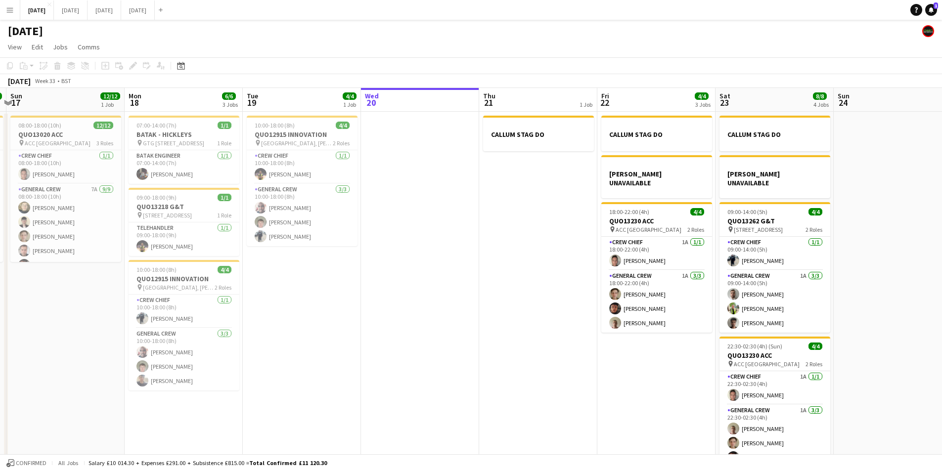
scroll to position [0, 290]
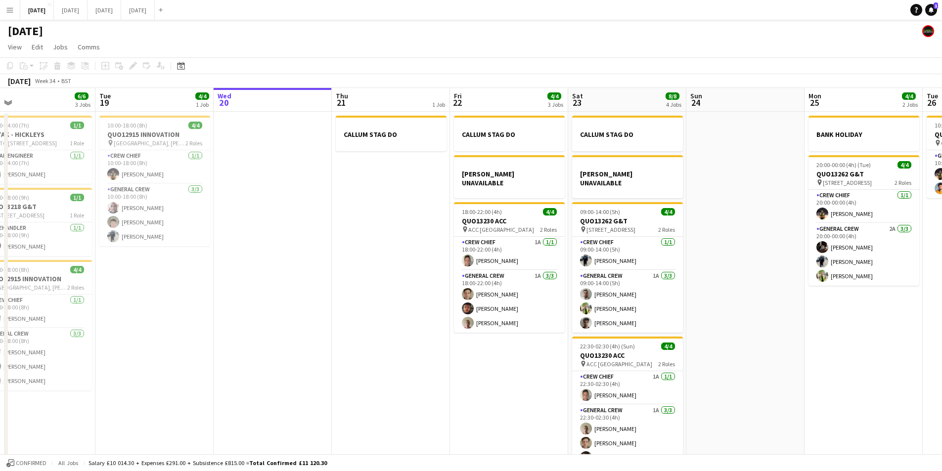
drag, startPoint x: 587, startPoint y: 345, endPoint x: 374, endPoint y: 351, distance: 213.2
click at [374, 351] on app-calendar-viewport "Fri 15 1/1 1 Job Sat 16 12/12 1 Job Sun 17 12/12 1 Job Mon 18 6/6 3 Jobs Tue 19…" at bounding box center [471, 284] width 942 height 393
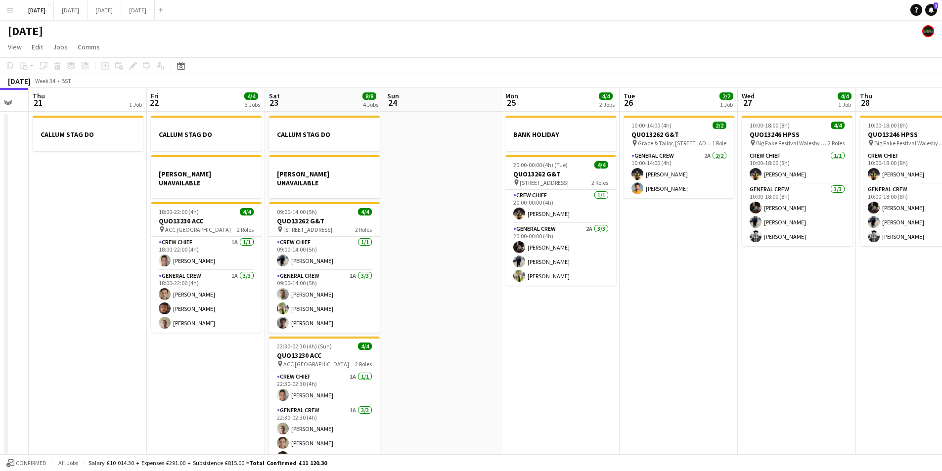
scroll to position [0, 368]
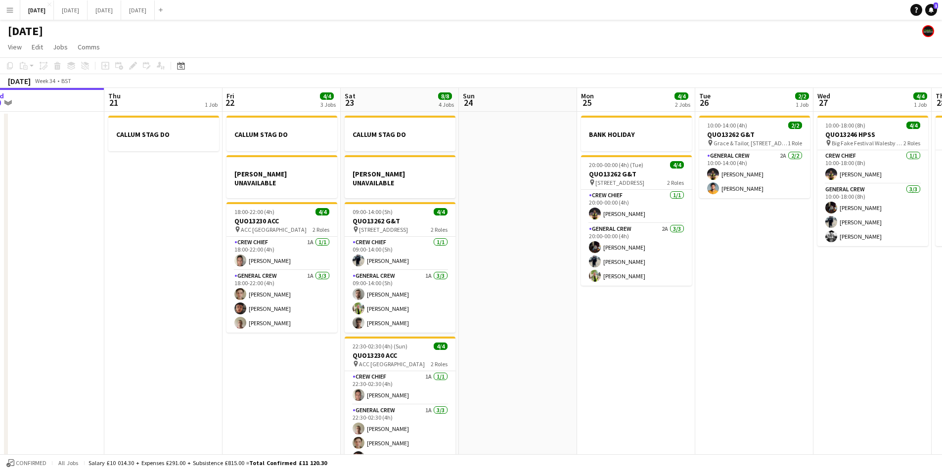
drag, startPoint x: 890, startPoint y: 331, endPoint x: 670, endPoint y: 332, distance: 220.0
click at [670, 332] on app-calendar-viewport "Sun 17 12/12 1 Job Mon 18 6/6 3 Jobs Tue 19 4/4 1 Job Wed 20 Thu 21 1 Job Fri 2…" at bounding box center [471, 284] width 942 height 393
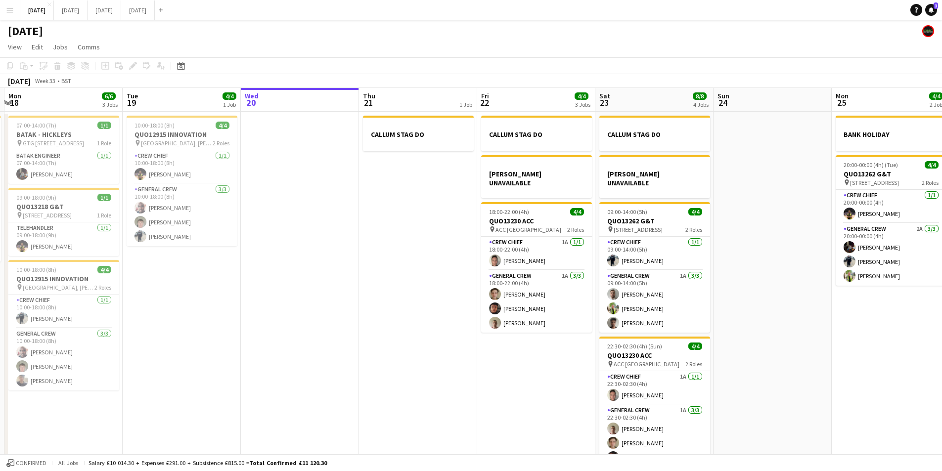
drag, startPoint x: 143, startPoint y: 315, endPoint x: 412, endPoint y: 281, distance: 271.1
click at [399, 288] on app-calendar-viewport "Sat 16 12/12 1 Job Sun 17 12/12 1 Job Mon 18 6/6 3 Jobs Tue 19 4/4 1 Job Wed 20…" at bounding box center [471, 284] width 942 height 393
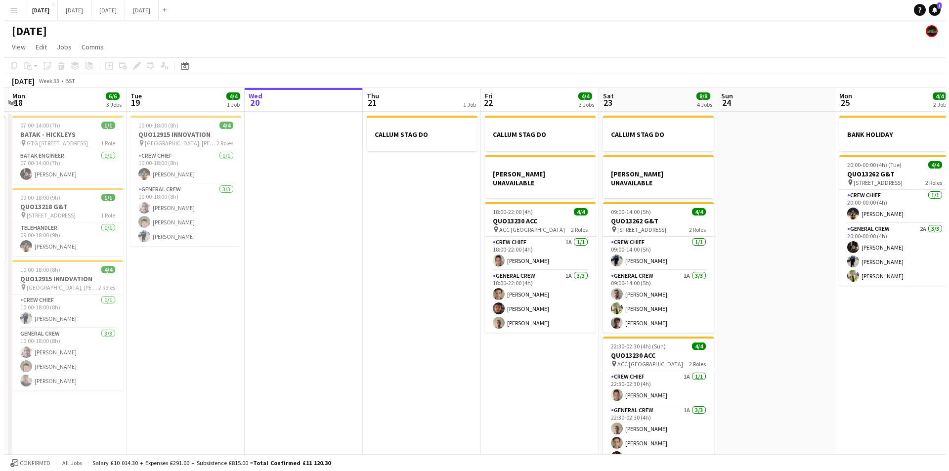
scroll to position [0, 231]
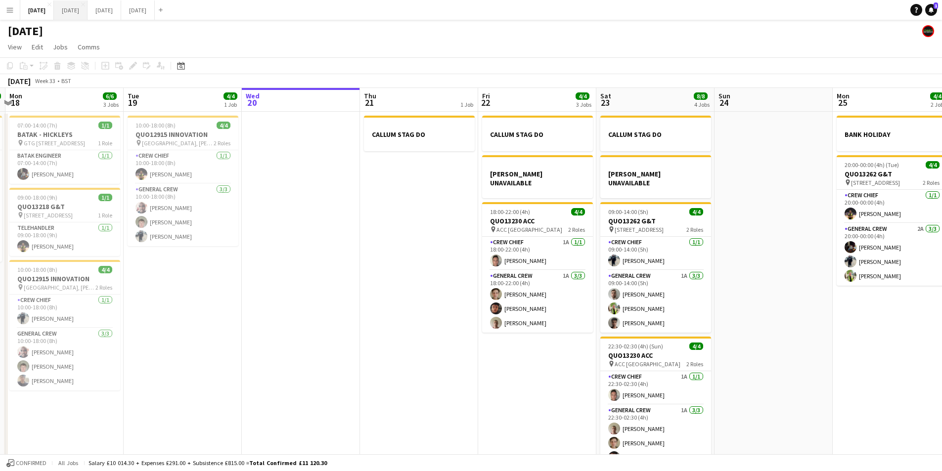
click at [88, 13] on button "[DATE] Close" at bounding box center [71, 9] width 34 height 19
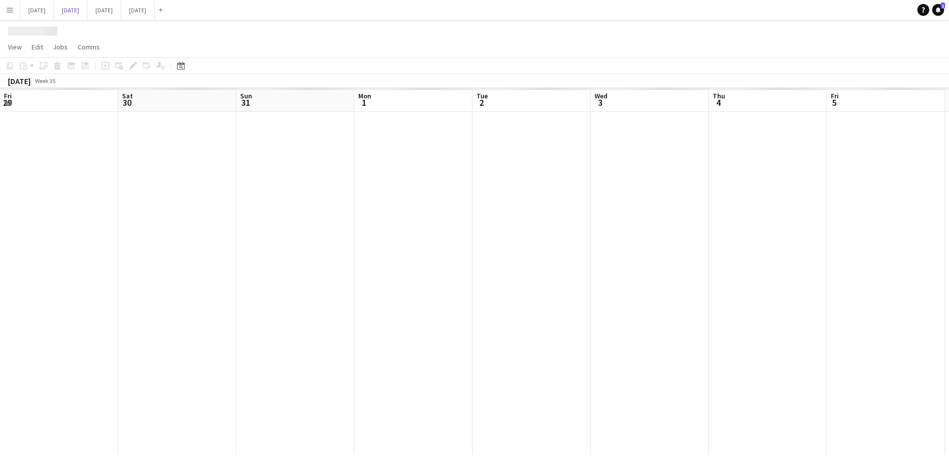
scroll to position [0, 208]
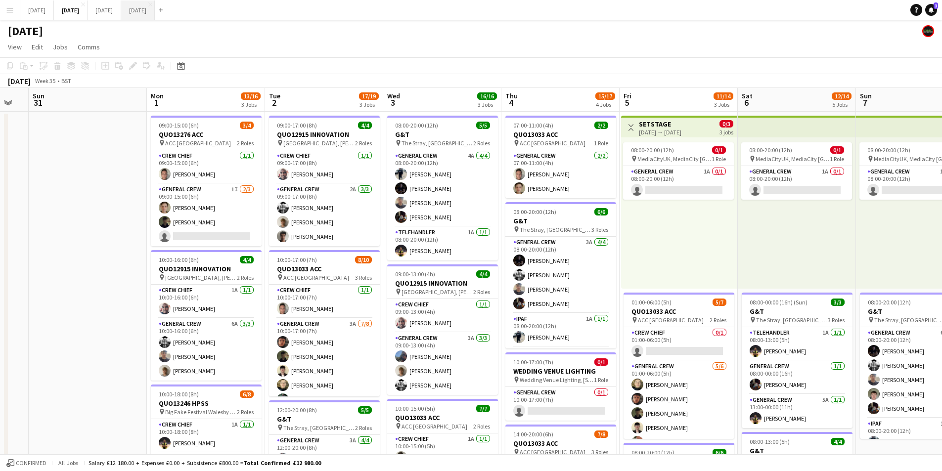
click at [155, 10] on button "[DATE] Close" at bounding box center [138, 9] width 34 height 19
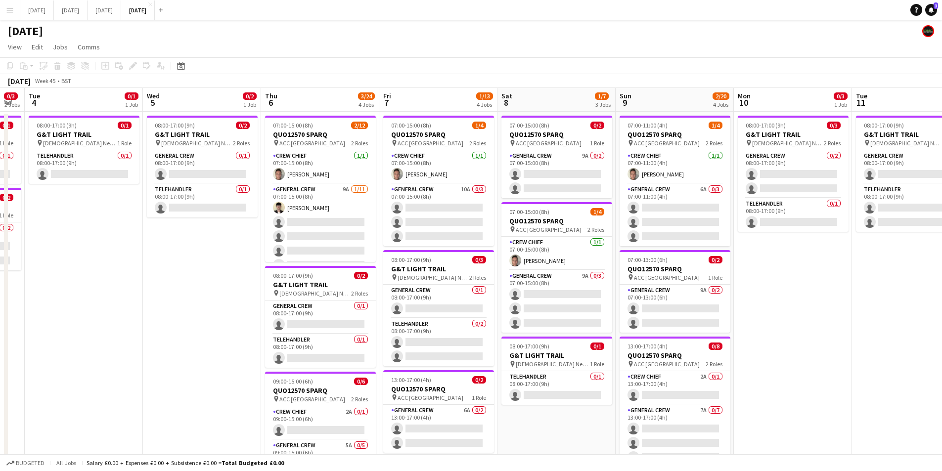
scroll to position [0, 333]
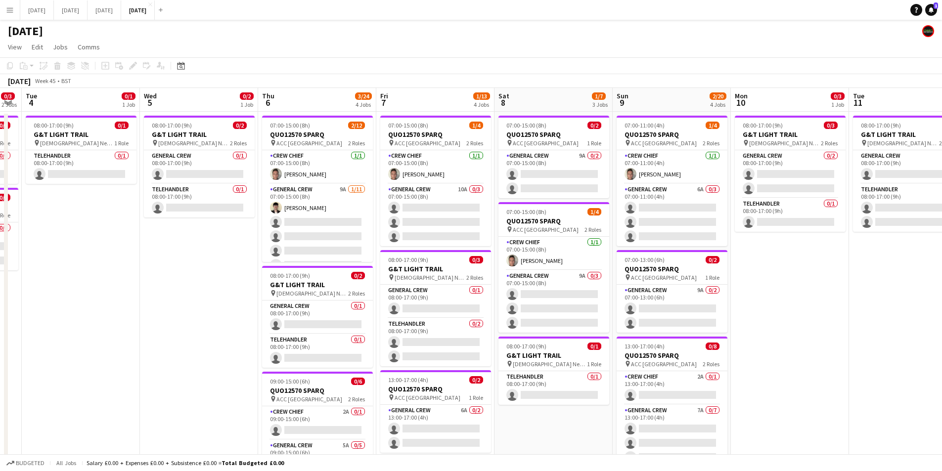
drag, startPoint x: 84, startPoint y: 305, endPoint x: 251, endPoint y: 292, distance: 167.6
click at [251, 292] on app-calendar-viewport "Sat 1 Sun 2 Mon 3 0/3 2 Jobs Tue 4 0/1 1 Job Wed 5 0/2 1 Job Thu 6 3/24 4 Jobs …" at bounding box center [471, 381] width 942 height 586
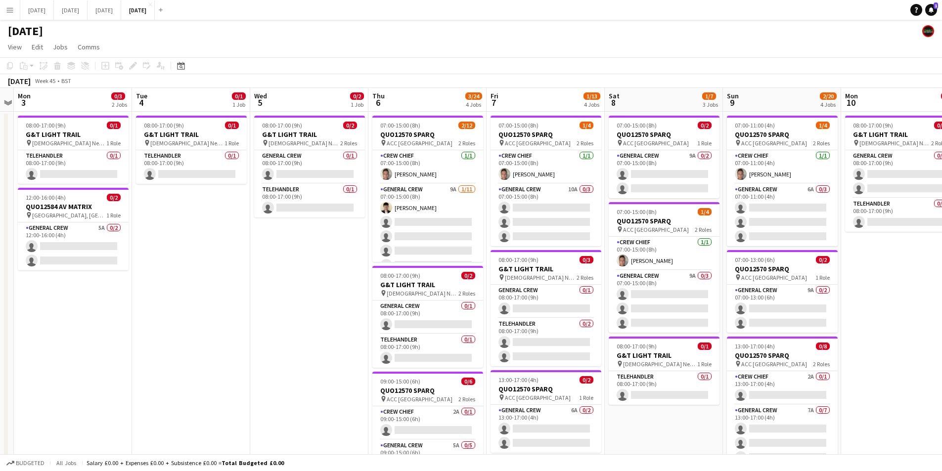
scroll to position [0, 267]
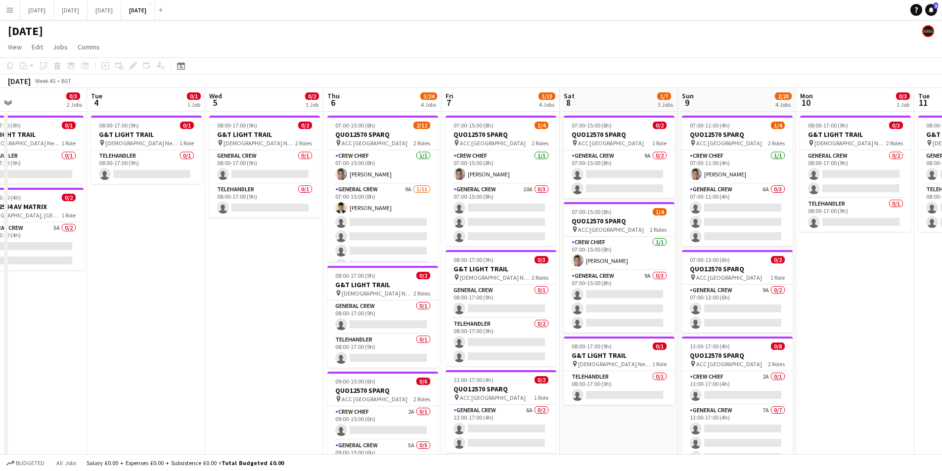
drag, startPoint x: 251, startPoint y: 313, endPoint x: 256, endPoint y: 296, distance: 17.4
click at [256, 296] on app-calendar-viewport "Sat 1 Sun 2 Mon 3 0/3 2 Jobs Tue 4 0/1 1 Job Wed 5 0/2 1 Job Thu 6 3/24 4 Jobs …" at bounding box center [471, 381] width 942 height 586
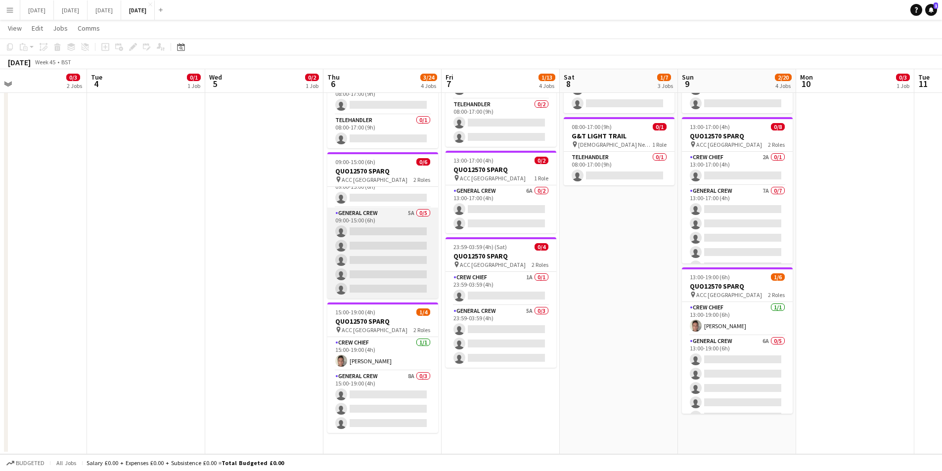
scroll to position [0, 0]
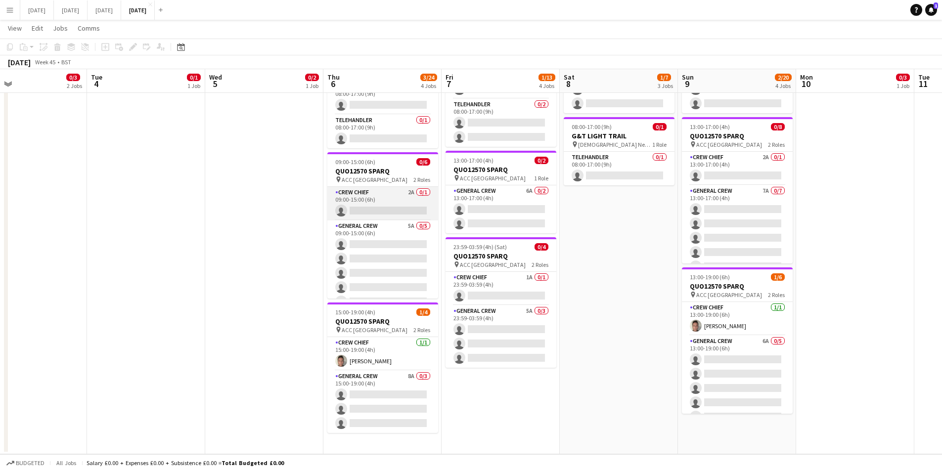
click at [385, 202] on app-card-role "Crew Chief 2A 0/1 09:00-15:00 (6h) single-neutral-actions" at bounding box center [382, 204] width 111 height 34
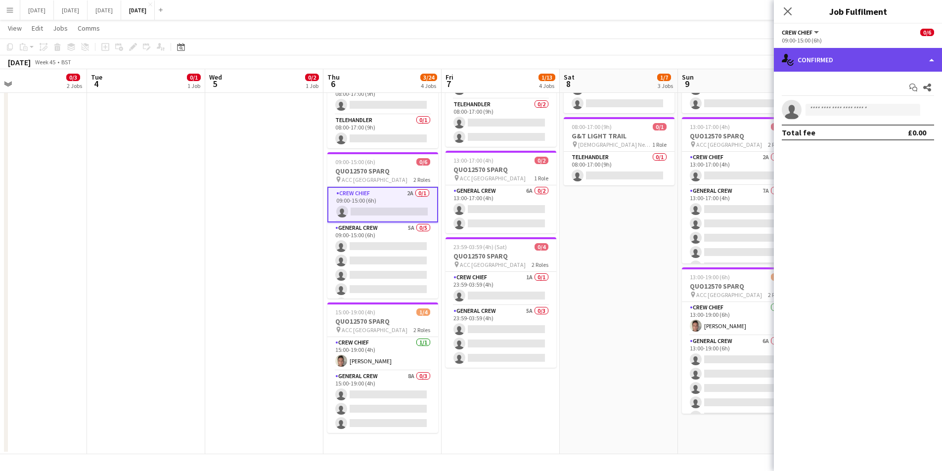
click at [833, 65] on div "single-neutral-actions-check-2 Confirmed" at bounding box center [858, 60] width 168 height 24
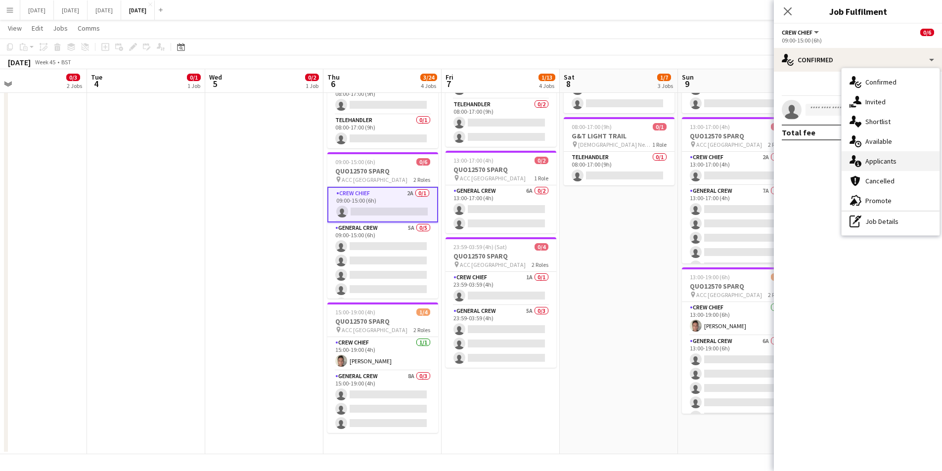
click at [888, 156] on div "single-neutral-actions-information Applicants" at bounding box center [891, 161] width 98 height 20
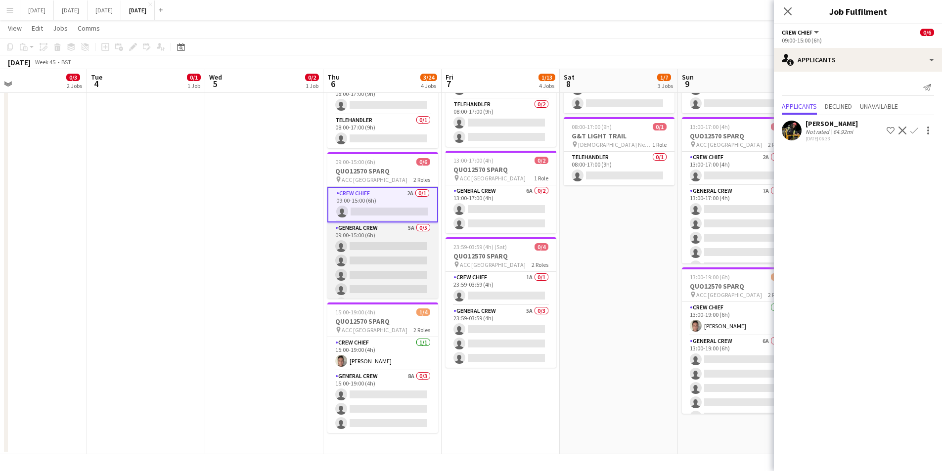
click at [378, 257] on app-card-role "General Crew 5A 0/5 09:00-15:00 (6h) single-neutral-actions single-neutral-acti…" at bounding box center [382, 267] width 111 height 91
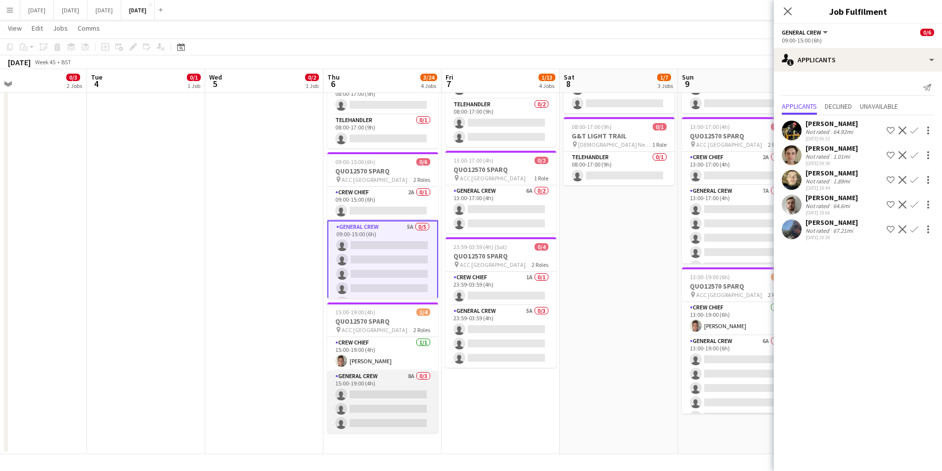
click at [383, 409] on app-card-role "General Crew 8A 0/3 15:00-19:00 (4h) single-neutral-actions single-neutral-acti…" at bounding box center [382, 402] width 111 height 62
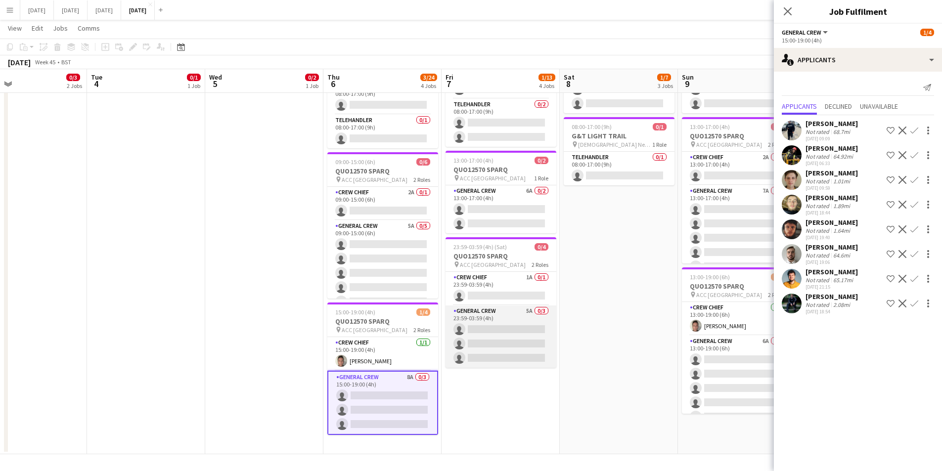
click at [497, 348] on app-card-role "General Crew 5A 0/3 23:59-03:59 (4h) single-neutral-actions single-neutral-acti…" at bounding box center [500, 337] width 111 height 62
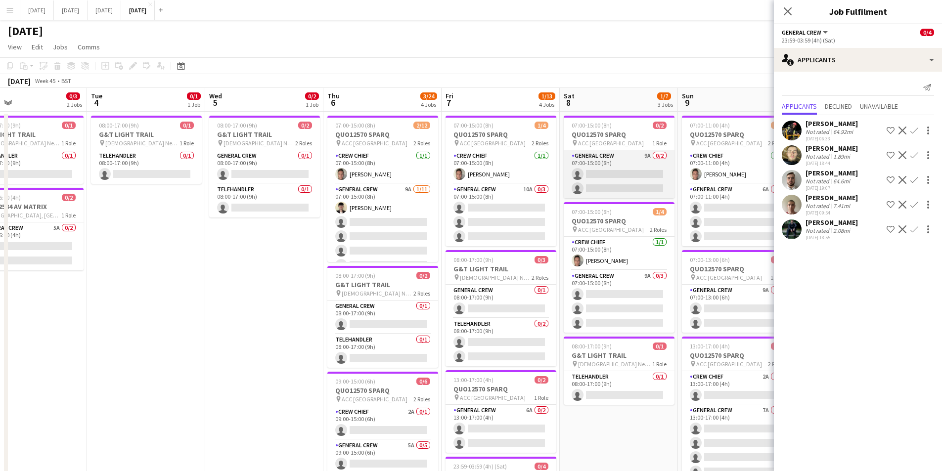
click at [631, 179] on app-card-role "General Crew 9A 0/2 07:00-15:00 (8h) single-neutral-actions single-neutral-acti…" at bounding box center [619, 174] width 111 height 48
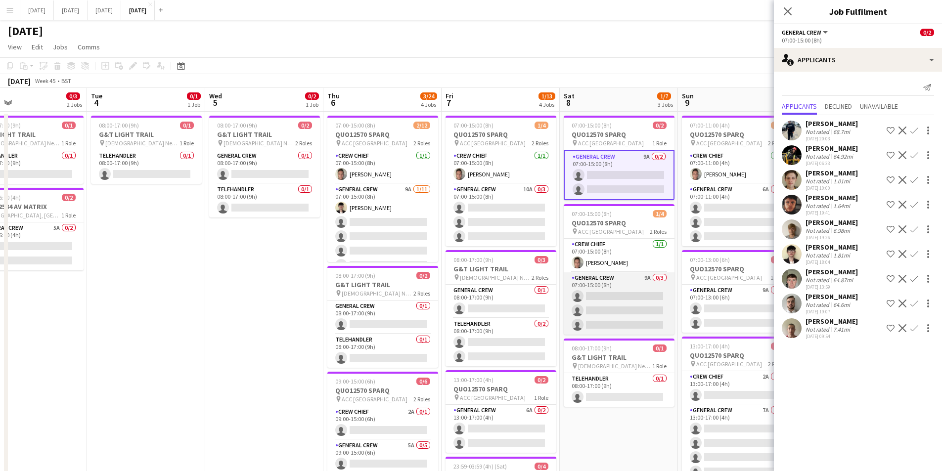
click at [622, 312] on app-card-role "General Crew 9A 0/3 07:00-15:00 (8h) single-neutral-actions single-neutral-acti…" at bounding box center [619, 303] width 111 height 62
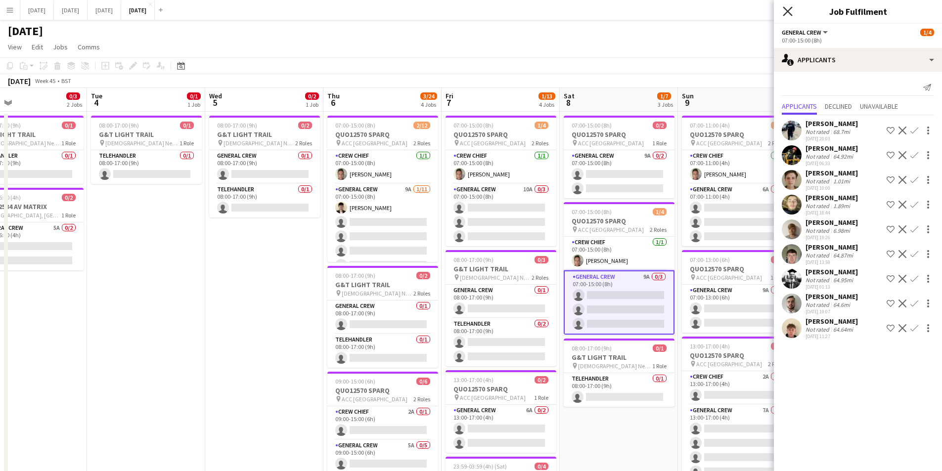
click at [787, 10] on icon at bounding box center [787, 10] width 9 height 9
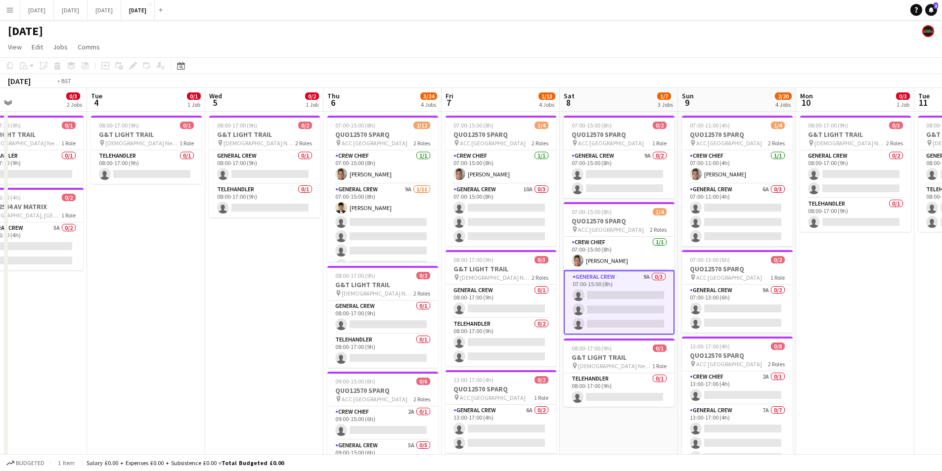
drag, startPoint x: 233, startPoint y: 257, endPoint x: 127, endPoint y: 81, distance: 205.9
click at [302, 272] on app-calendar-viewport "Sat 1 Sun 2 Mon 3 0/3 2 Jobs Tue 4 0/1 1 Job Wed 5 0/2 1 Job Thu 6 3/24 4 Jobs …" at bounding box center [471, 381] width 942 height 586
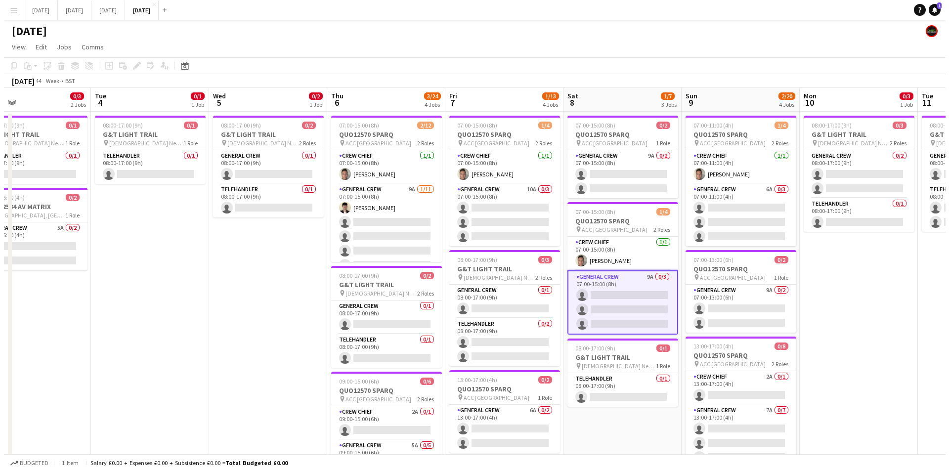
scroll to position [0, 199]
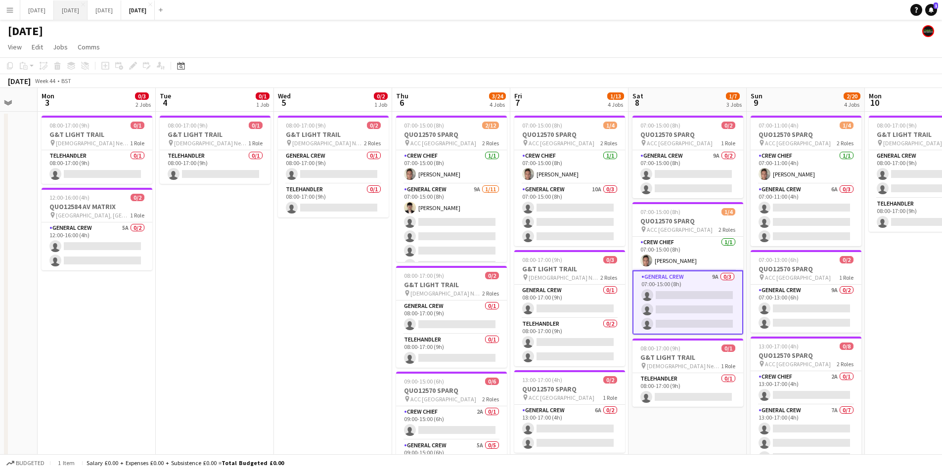
click at [88, 6] on button "[DATE] Close" at bounding box center [71, 9] width 34 height 19
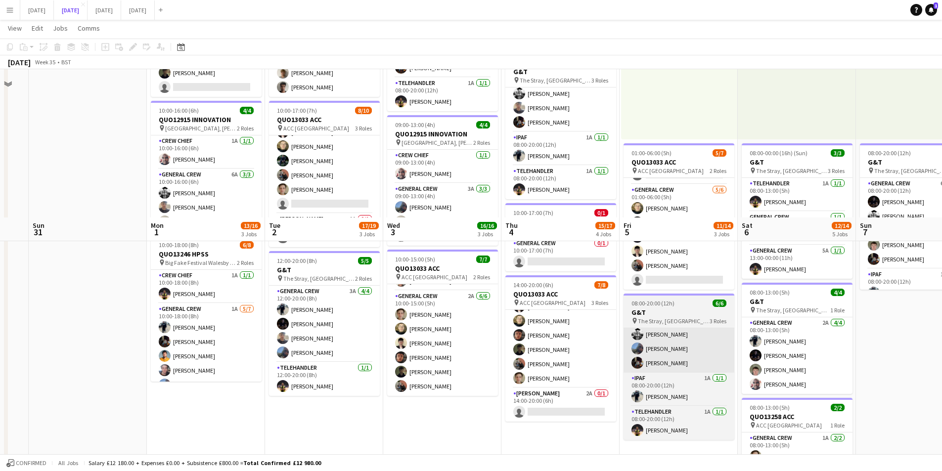
scroll to position [312, 0]
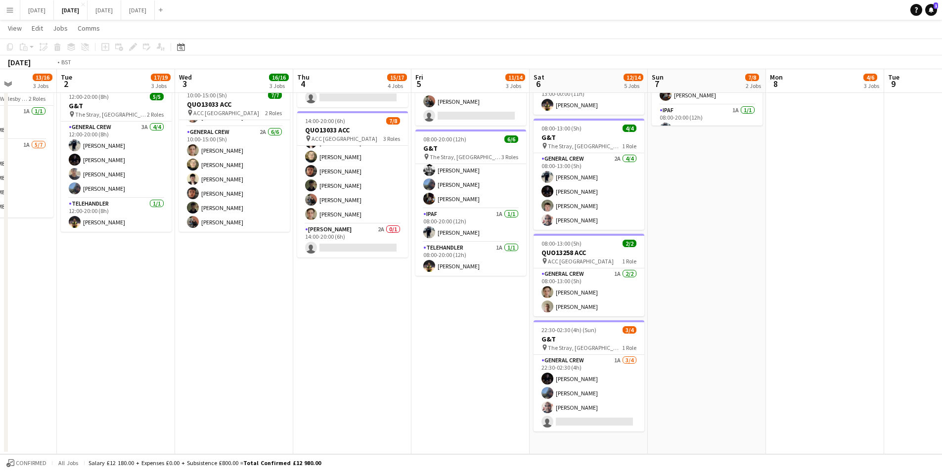
drag, startPoint x: 702, startPoint y: 354, endPoint x: 667, endPoint y: 344, distance: 36.3
click at [492, 360] on app-calendar-viewport "Fri 29 Sat 30 Sun 31 Mon 1 13/16 3 Jobs Tue 2 17/19 3 Jobs Wed 3 16/16 3 Jobs T…" at bounding box center [471, 90] width 942 height 728
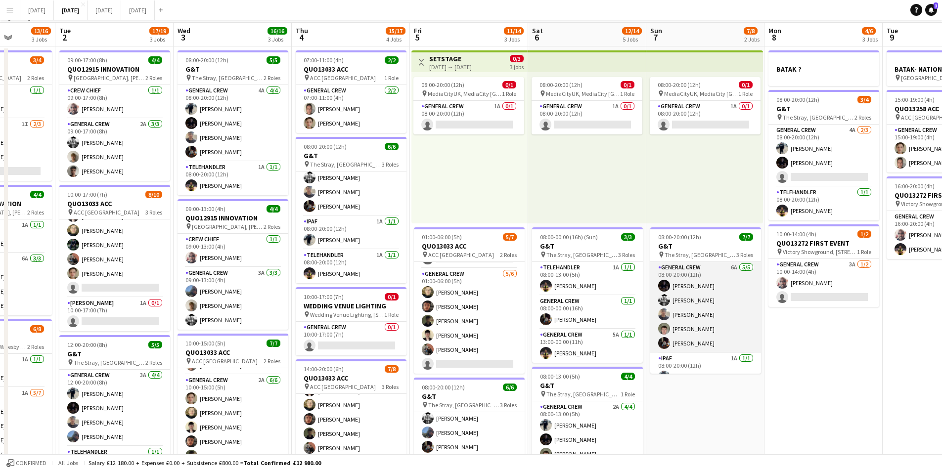
scroll to position [0, 0]
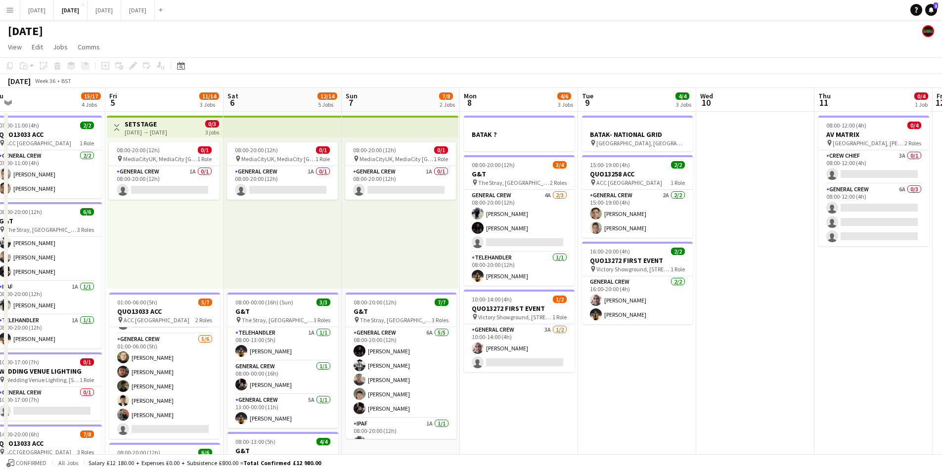
drag, startPoint x: 841, startPoint y: 387, endPoint x: 596, endPoint y: 392, distance: 245.3
click at [586, 392] on app-calendar-viewport "Mon 1 13/16 3 Jobs Tue 2 17/19 3 Jobs Wed 3 16/16 3 Jobs Thu 4 15/17 4 Jobs Fri…" at bounding box center [471, 428] width 942 height 680
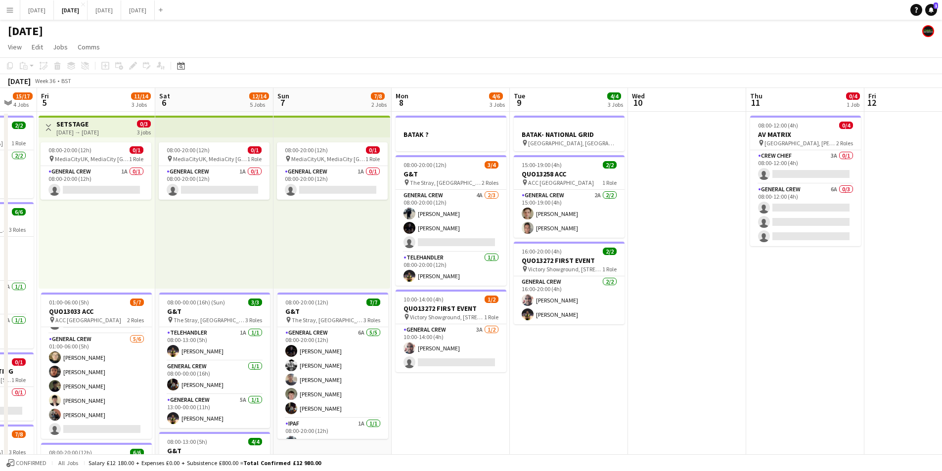
scroll to position [0, 334]
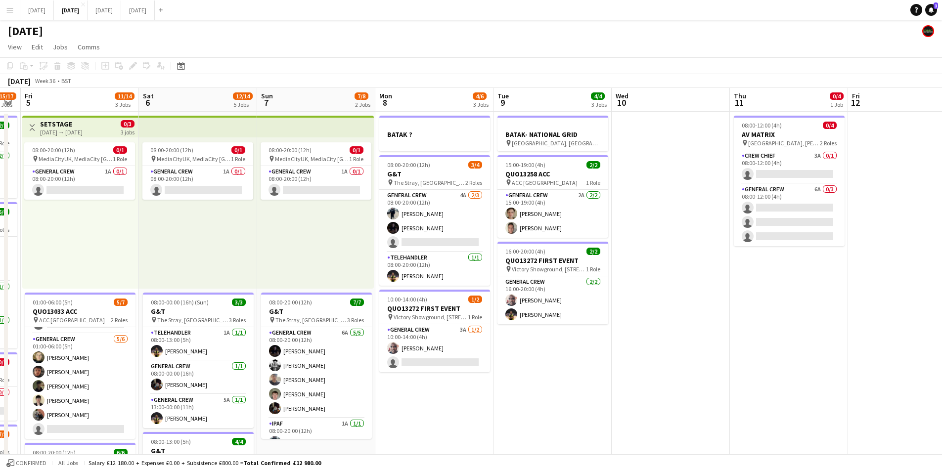
drag, startPoint x: 752, startPoint y: 378, endPoint x: 618, endPoint y: 378, distance: 134.5
click at [618, 378] on app-calendar-viewport "Tue 2 17/19 3 Jobs Wed 3 16/16 3 Jobs Thu 4 15/17 4 Jobs Fri 5 11/14 3 Jobs Sat…" at bounding box center [471, 428] width 942 height 680
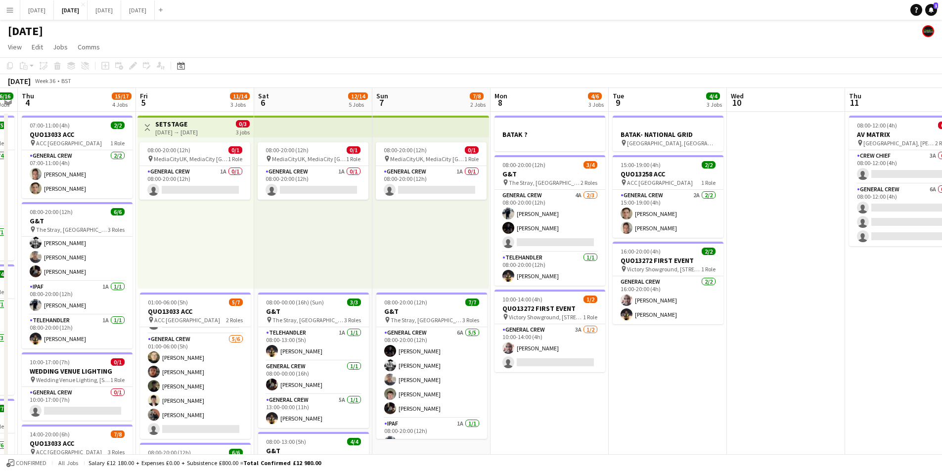
drag, startPoint x: 522, startPoint y: 387, endPoint x: 644, endPoint y: 364, distance: 123.7
click at [644, 364] on app-calendar-viewport "Tue 2 17/19 3 Jobs Wed 3 16/16 3 Jobs Thu 4 15/17 4 Jobs Fri 5 11/14 3 Jobs Sat…" at bounding box center [471, 428] width 942 height 680
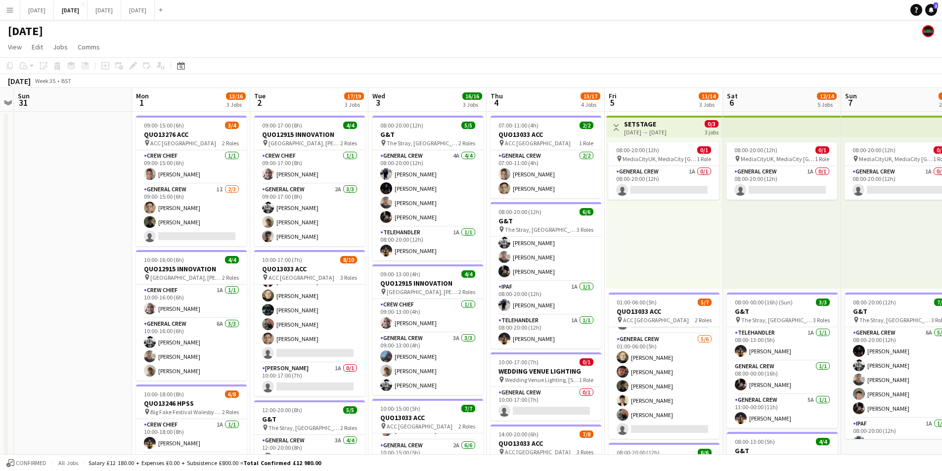
scroll to position [0, 279]
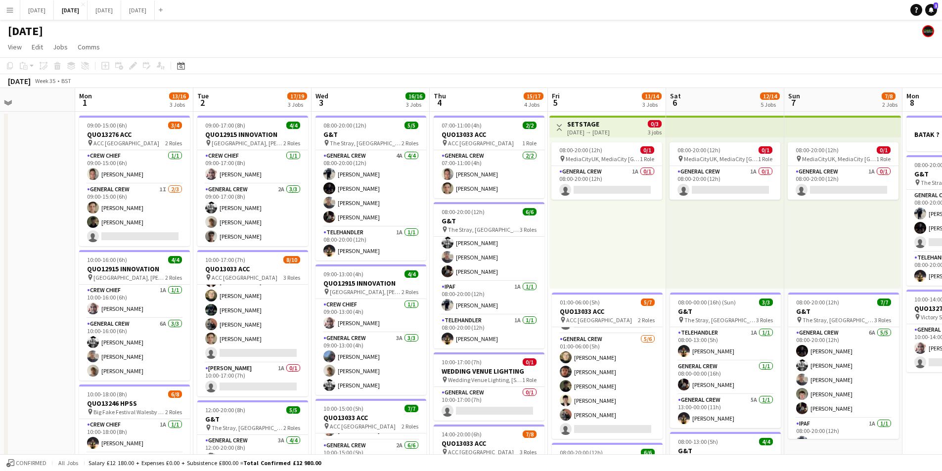
drag, startPoint x: 535, startPoint y: 427, endPoint x: 948, endPoint y: 394, distance: 413.7
click at [942, 394] on html "Menu Boards Boards Boards All jobs Status Workforce Workforce My Workforce Recr…" at bounding box center [471, 392] width 942 height 785
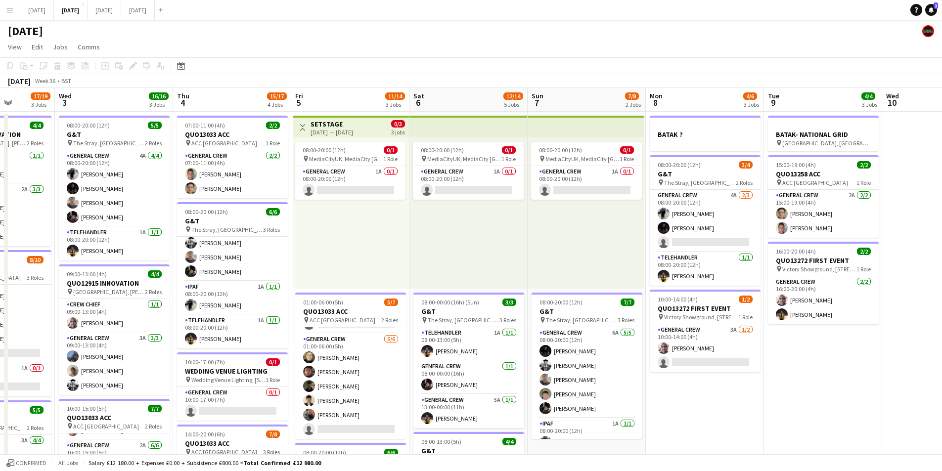
scroll to position [0, 300]
drag, startPoint x: 874, startPoint y: 353, endPoint x: 617, endPoint y: 362, distance: 257.3
click at [617, 362] on app-calendar-viewport "Sun 31 Mon 1 13/16 3 Jobs Tue 2 17/19 3 Jobs Wed 3 16/16 3 Jobs Thu 4 15/17 4 J…" at bounding box center [471, 428] width 942 height 680
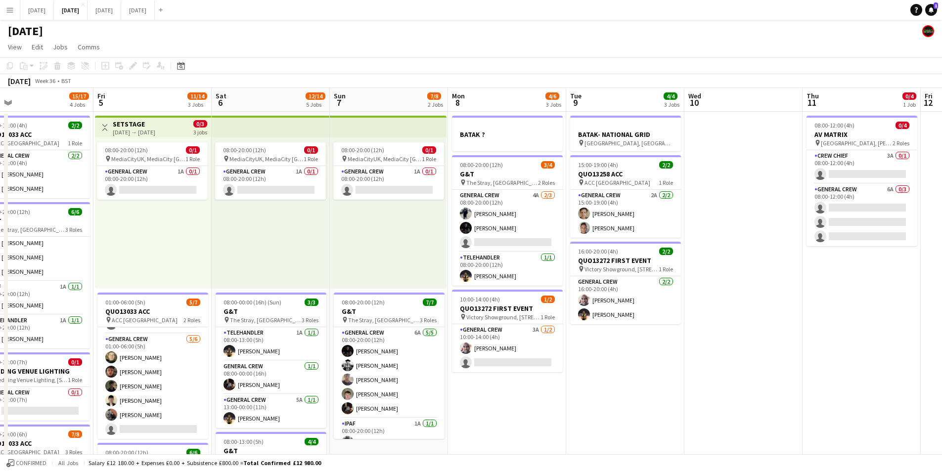
drag, startPoint x: 831, startPoint y: 382, endPoint x: 636, endPoint y: 416, distance: 197.3
click at [644, 416] on app-calendar-viewport "Mon 1 13/16 3 Jobs Tue 2 17/19 3 Jobs Wed 3 16/16 3 Jobs Thu 4 15/17 4 Jobs Fri…" at bounding box center [471, 428] width 942 height 680
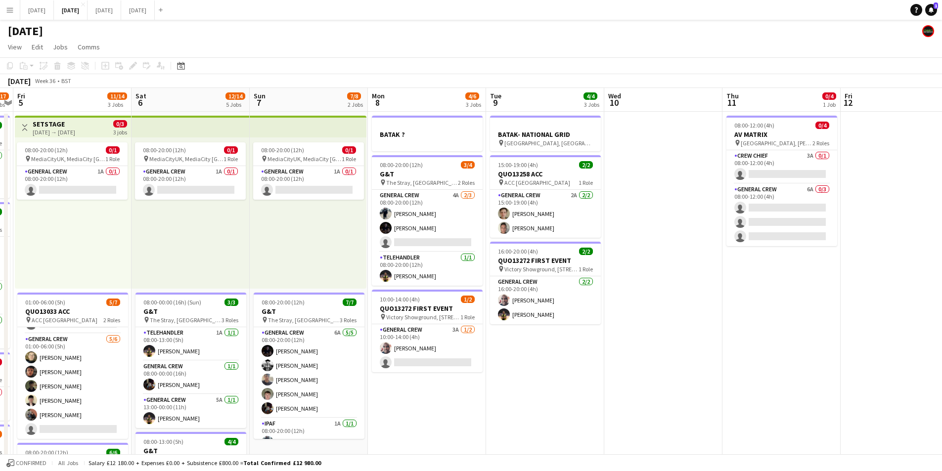
scroll to position [0, 342]
drag, startPoint x: 776, startPoint y: 368, endPoint x: 684, endPoint y: 374, distance: 92.2
click at [684, 374] on app-calendar-viewport "Tue 2 17/19 3 Jobs Wed 3 16/16 3 Jobs Thu 4 15/17 4 Jobs Fri 5 11/14 3 Jobs Sat…" at bounding box center [471, 428] width 942 height 680
drag, startPoint x: 751, startPoint y: 303, endPoint x: 719, endPoint y: 311, distance: 32.1
click at [614, 279] on app-calendar-viewport "Tue 2 17/19 3 Jobs Wed 3 16/16 3 Jobs Thu 4 15/17 4 Jobs Fri 5 11/14 3 Jobs Sat…" at bounding box center [471, 428] width 942 height 680
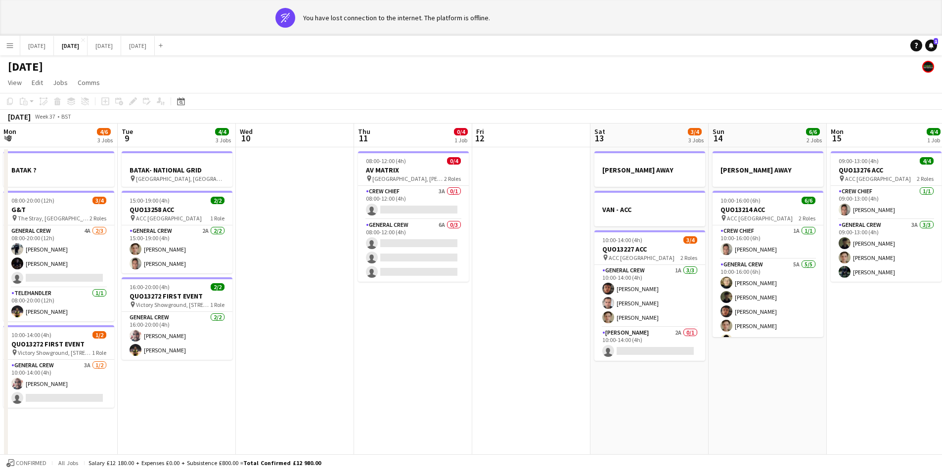
drag, startPoint x: 719, startPoint y: 311, endPoint x: 499, endPoint y: 322, distance: 220.8
click at [490, 313] on app-calendar-viewport "Fri 5 11/14 3 Jobs Sat 6 12/14 5 Jobs Sun 7 7/8 2 Jobs Mon 8 4/6 3 Jobs Tue 9 4…" at bounding box center [471, 464] width 942 height 680
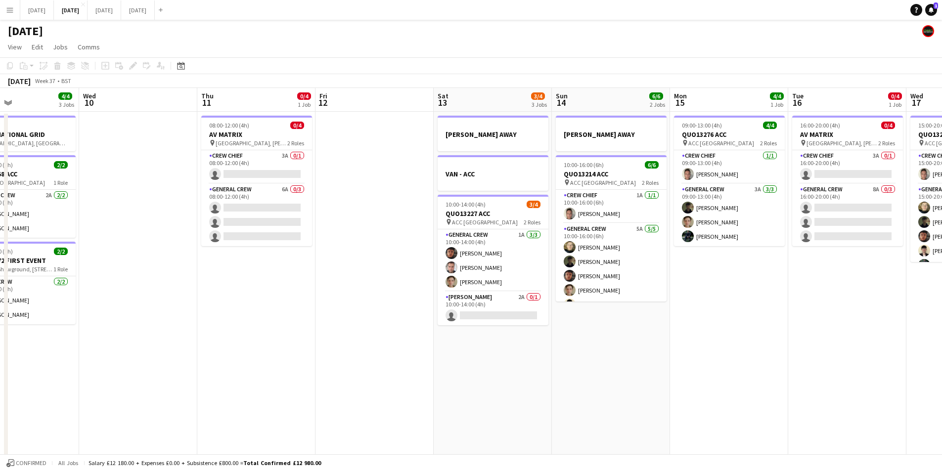
drag, startPoint x: 556, startPoint y: 331, endPoint x: 391, endPoint y: 336, distance: 164.7
click at [391, 336] on app-calendar-viewport "Fri 5 11/14 3 Jobs Sat 6 12/14 5 Jobs Sun 7 7/8 2 Jobs Mon 8 4/6 3 Jobs Tue 9 4…" at bounding box center [471, 428] width 942 height 680
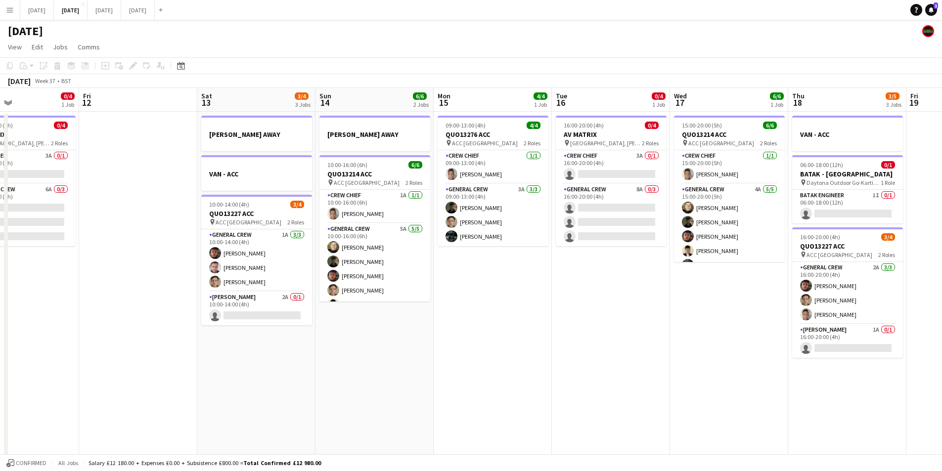
scroll to position [0, 282]
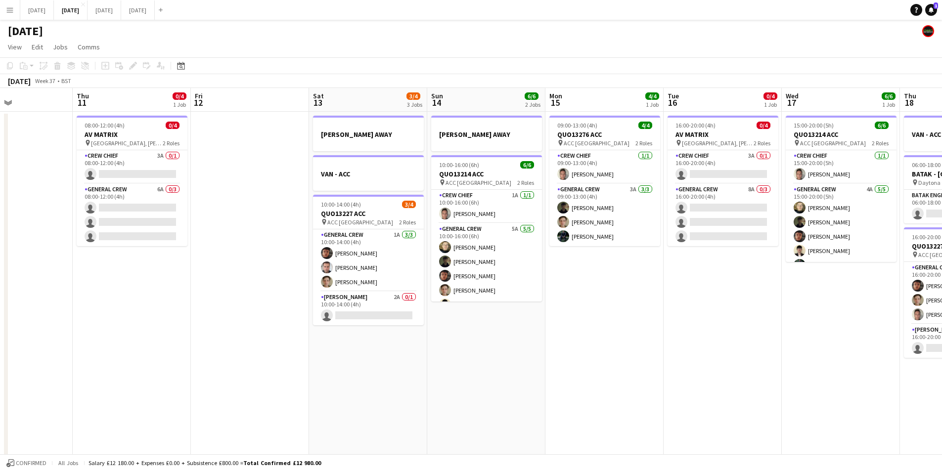
drag, startPoint x: 691, startPoint y: 352, endPoint x: 474, endPoint y: 339, distance: 217.9
click at [474, 339] on app-calendar-viewport "Mon 8 4/6 3 Jobs Tue 9 4/4 3 Jobs Wed 10 Thu 11 0/4 1 Job Fri 12 Sat 13 3/4 3 J…" at bounding box center [471, 428] width 942 height 680
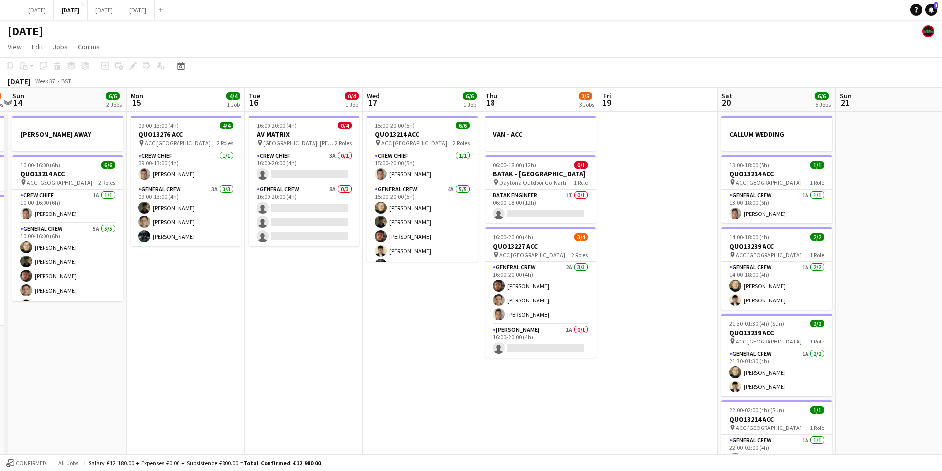
scroll to position [0, 382]
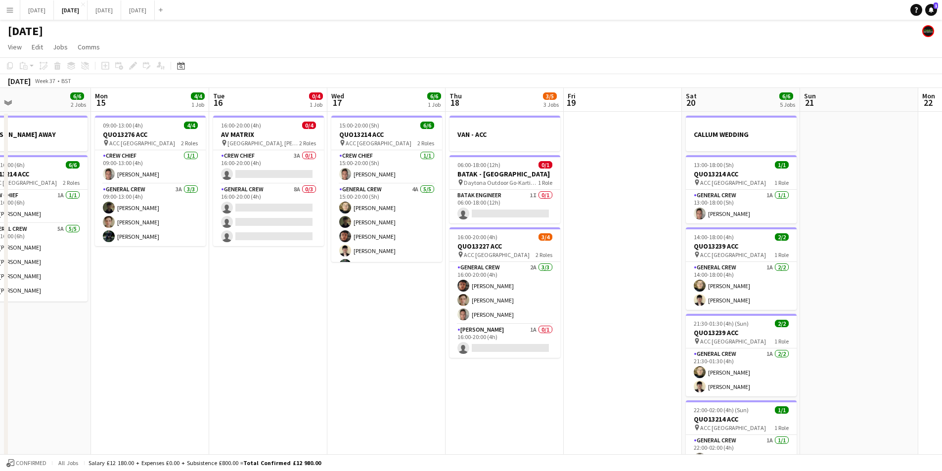
drag, startPoint x: 641, startPoint y: 345, endPoint x: 286, endPoint y: 373, distance: 356.2
click at [286, 373] on app-calendar-viewport "Thu 11 0/4 1 Job Fri 12 Sat 13 3/4 3 Jobs Sun 14 6/6 2 Jobs Mon 15 4/4 1 Job Tu…" at bounding box center [471, 428] width 942 height 680
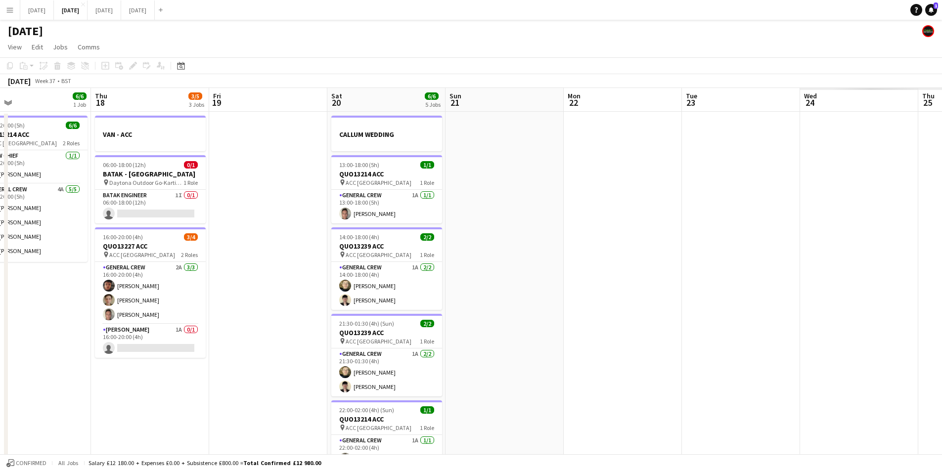
scroll to position [0, 390]
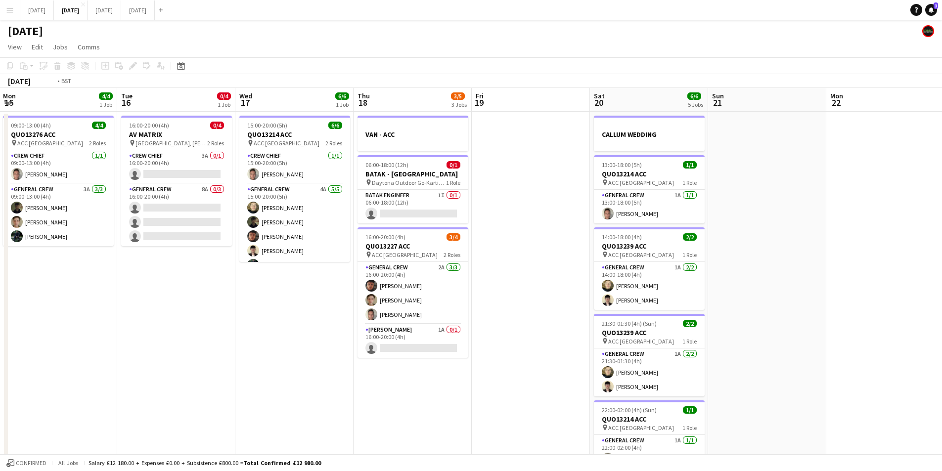
drag, startPoint x: 574, startPoint y: 299, endPoint x: 653, endPoint y: 303, distance: 79.2
click at [744, 308] on app-calendar-viewport "Sat 13 3/4 3 Jobs Sun 14 6/6 2 Jobs Mon 15 4/4 1 Job Tue 16 0/4 1 Job Wed 17 6/…" at bounding box center [471, 428] width 942 height 680
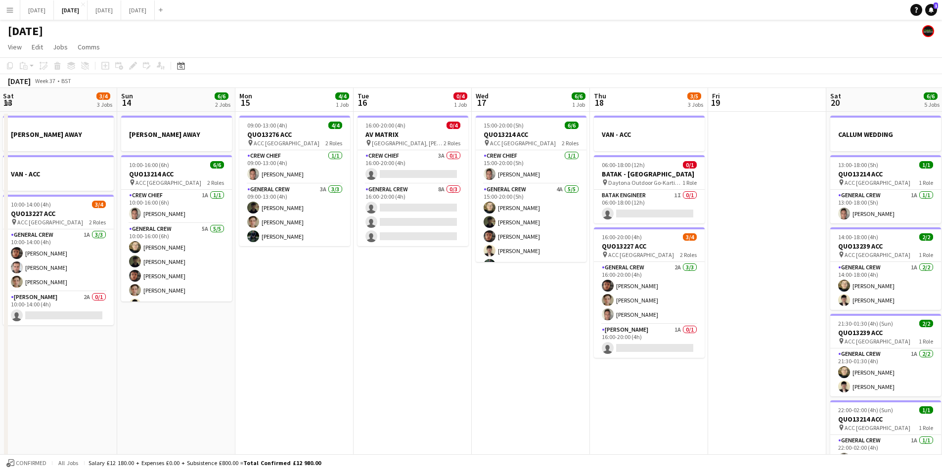
scroll to position [0, 272]
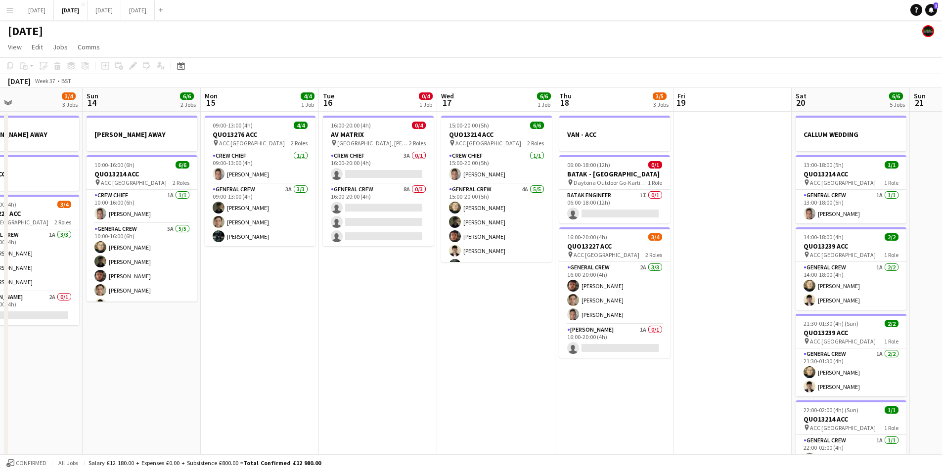
drag, startPoint x: 378, startPoint y: 335, endPoint x: 771, endPoint y: 327, distance: 393.7
click at [788, 331] on app-calendar-viewport "Thu 11 0/4 1 Job Fri 12 Sat 13 3/4 3 Jobs Sun 14 6/6 2 Jobs Mon 15 4/4 1 Job Tu…" at bounding box center [471, 428] width 942 height 680
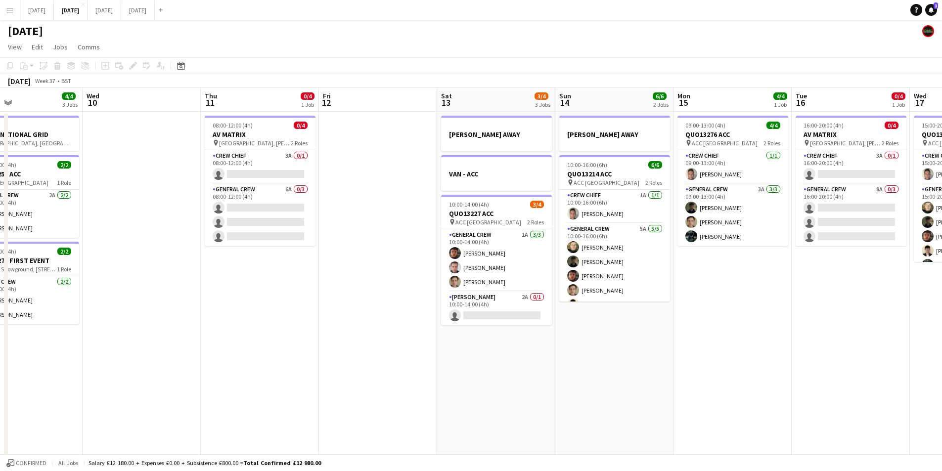
scroll to position [0, 89]
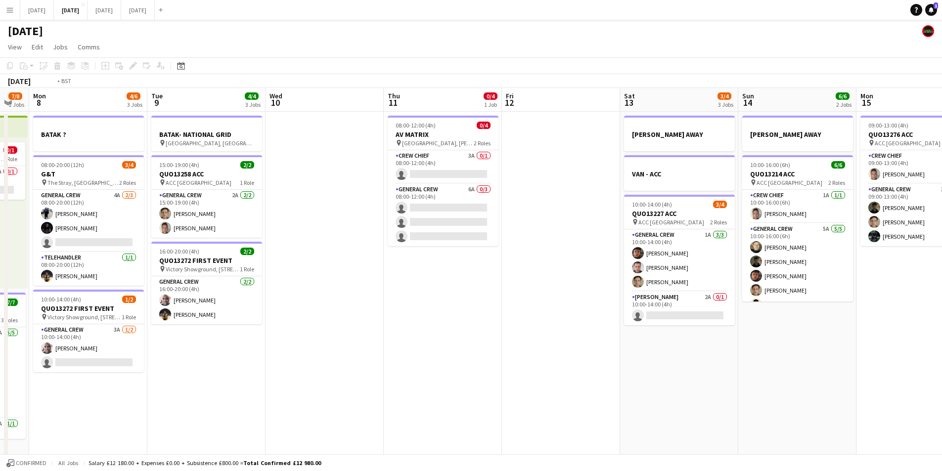
drag, startPoint x: 636, startPoint y: 359, endPoint x: 548, endPoint y: 356, distance: 88.5
click at [712, 355] on app-calendar-viewport "Sun 7 7/8 2 Jobs Mon 8 4/6 3 Jobs Tue 9 4/4 3 Jobs Wed 10 Thu 11 0/4 1 Job Fri …" at bounding box center [471, 428] width 942 height 680
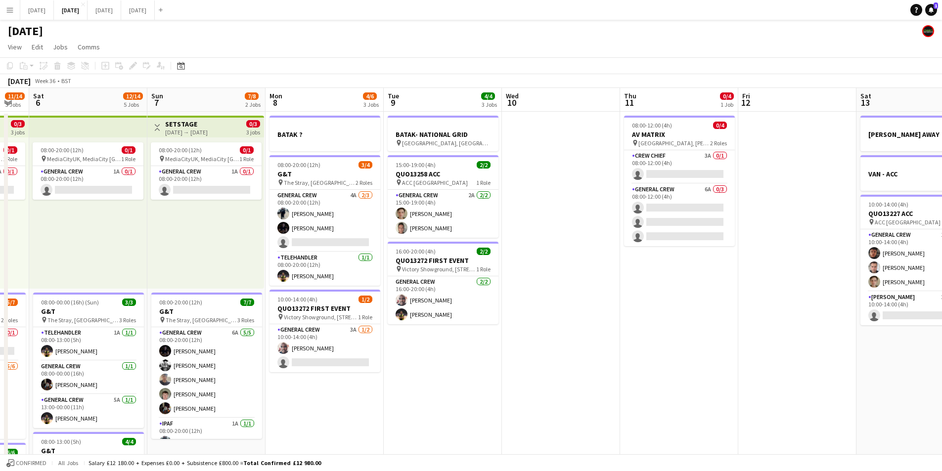
click at [733, 366] on app-calendar-viewport "Fri 5 11/14 3 Jobs Sat 6 12/14 5 Jobs Sun 7 7/8 2 Jobs Mon 8 4/6 3 Jobs Tue 9 4…" at bounding box center [471, 428] width 942 height 680
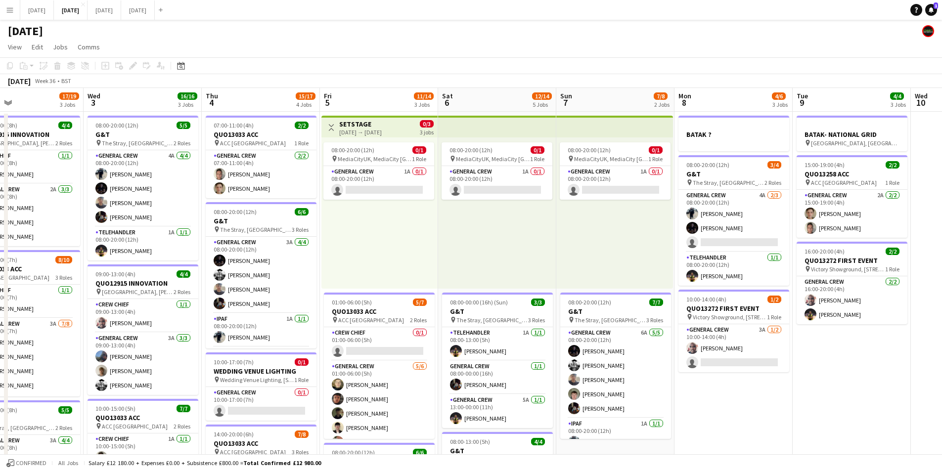
scroll to position [0, 267]
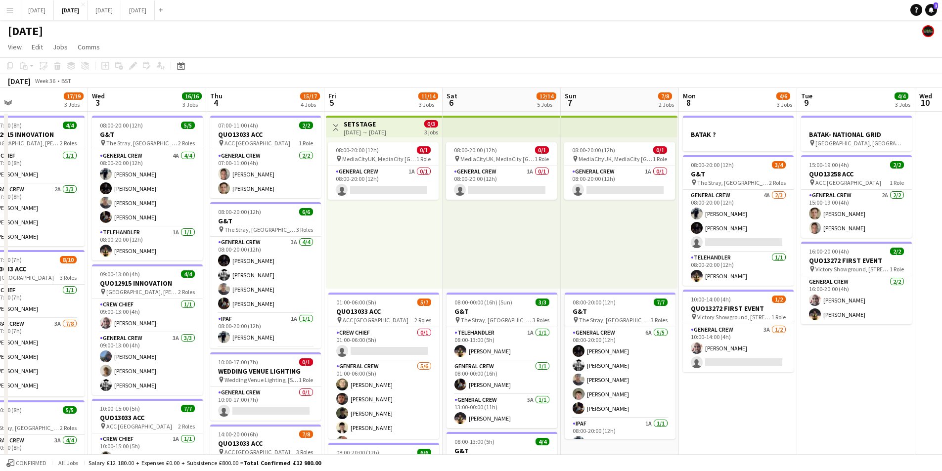
drag, startPoint x: 817, startPoint y: 374, endPoint x: 979, endPoint y: 385, distance: 163.0
click at [942, 385] on html "Menu Boards Boards Boards All jobs Status Workforce Workforce My Workforce Recr…" at bounding box center [471, 392] width 942 height 785
click at [545, 338] on app-calendar-viewport "Sun 31 Mon 1 13/16 3 Jobs Tue 2 17/19 3 Jobs Wed 3 16/16 3 Jobs Thu 4 15/17 4 J…" at bounding box center [471, 428] width 942 height 680
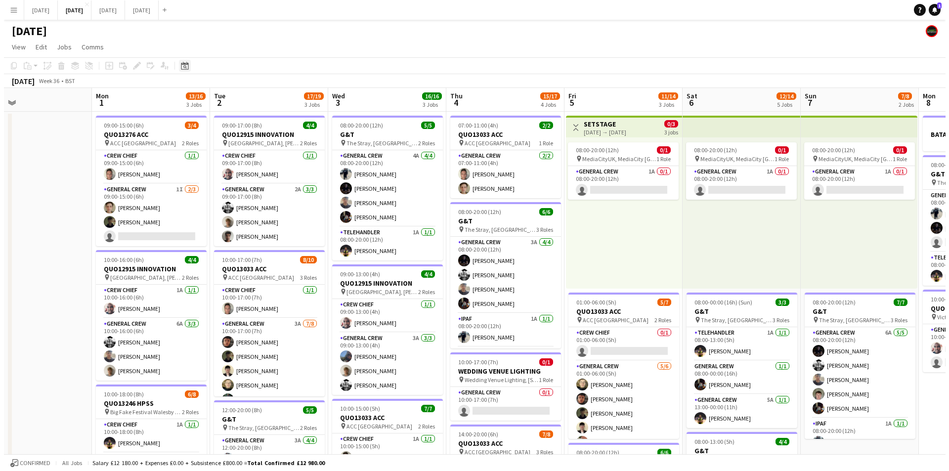
scroll to position [0, 259]
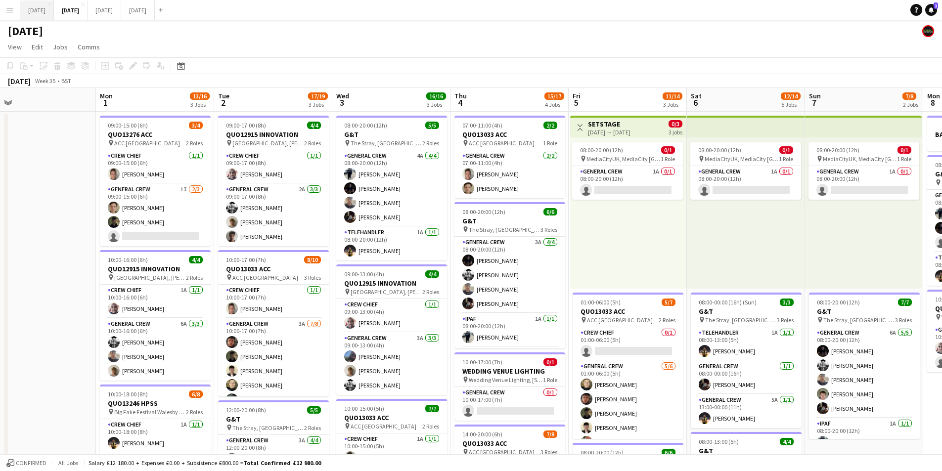
click at [42, 10] on button "[DATE] Close" at bounding box center [37, 9] width 34 height 19
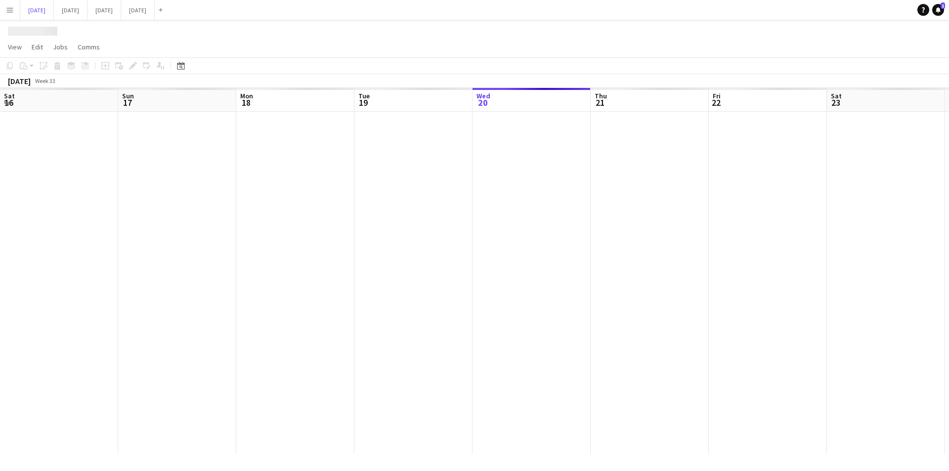
scroll to position [0, 231]
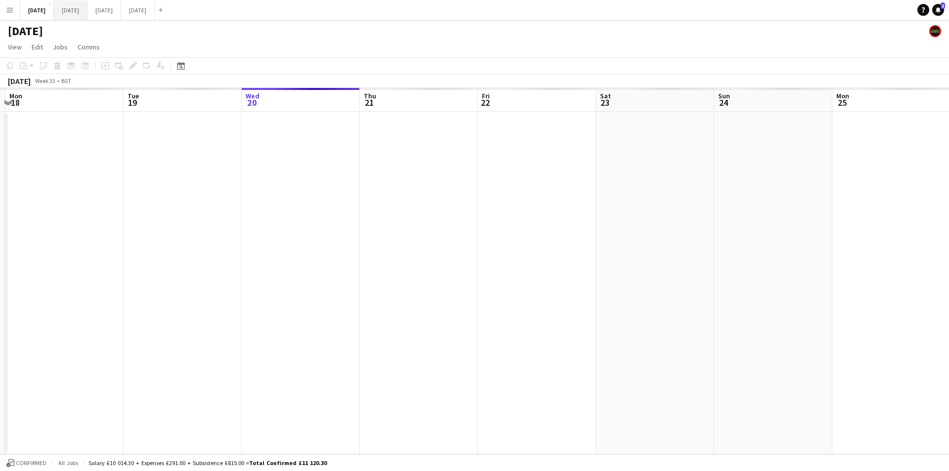
click at [88, 12] on button "[DATE] Close" at bounding box center [71, 9] width 34 height 19
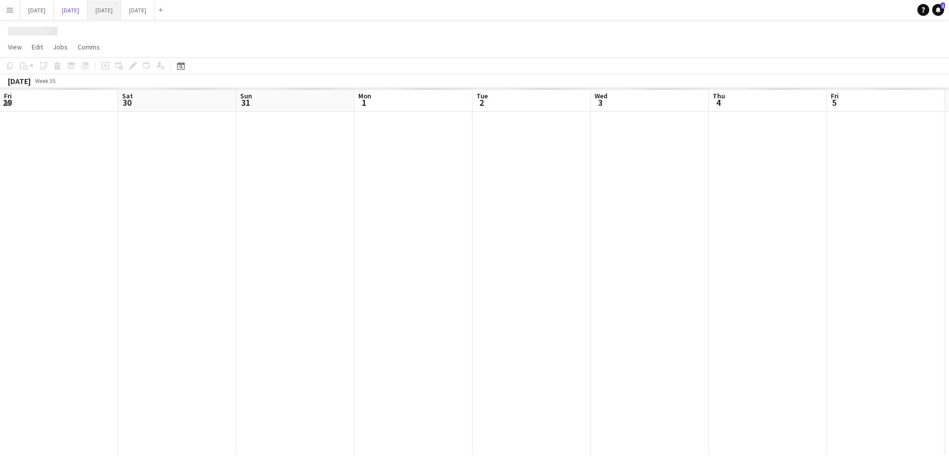
scroll to position [0, 259]
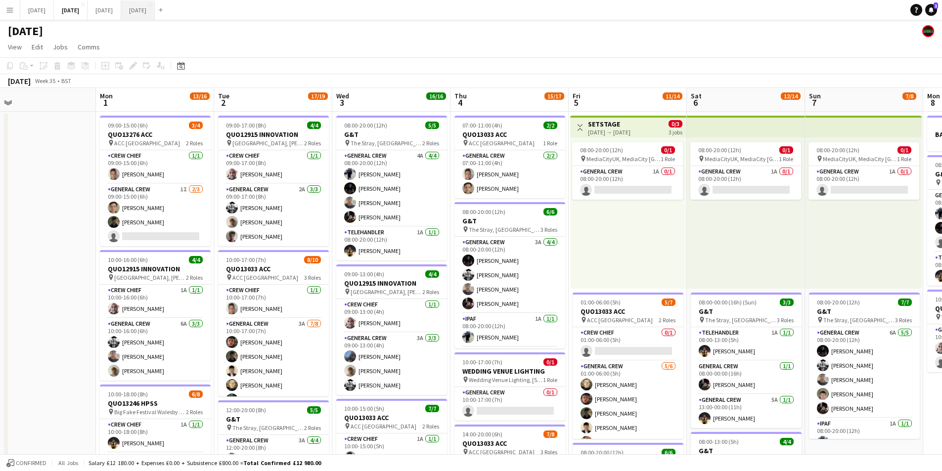
click at [155, 13] on button "[DATE] Close" at bounding box center [138, 9] width 34 height 19
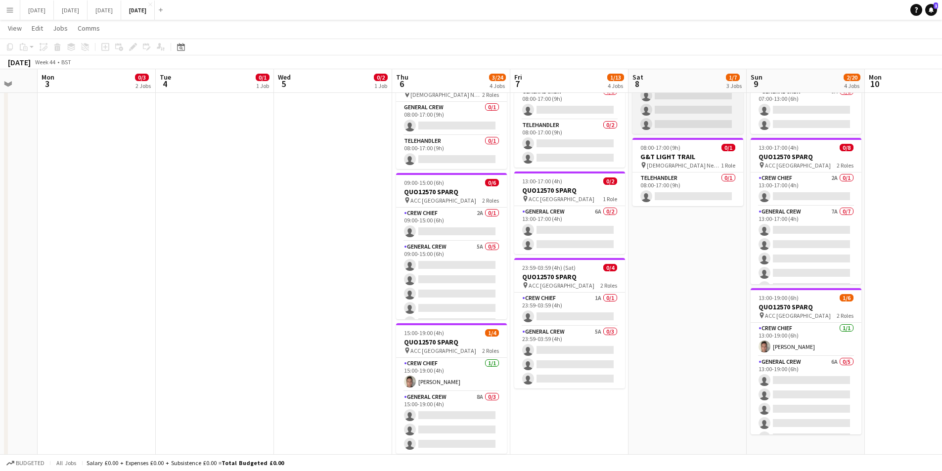
scroll to position [219, 0]
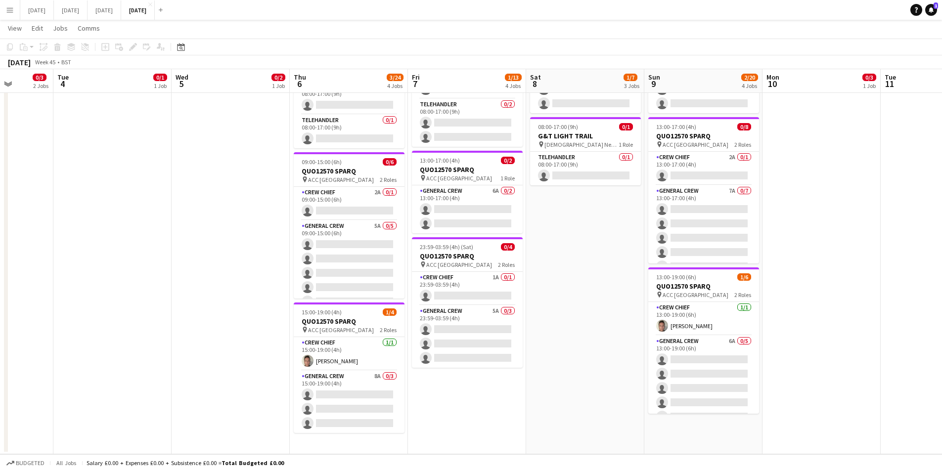
drag, startPoint x: 694, startPoint y: 318, endPoint x: 460, endPoint y: 316, distance: 234.4
click at [452, 317] on app-calendar-viewport "Sat 1 Sun 2 Mon 3 0/3 2 Jobs Tue 4 0/1 1 Job Wed 5 0/2 1 Job Thu 6 3/24 4 Jobs …" at bounding box center [471, 137] width 942 height 634
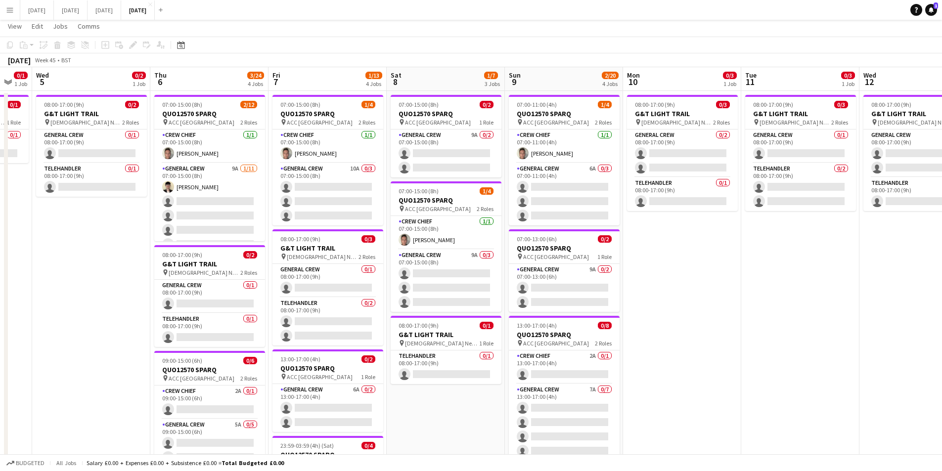
scroll to position [0, 0]
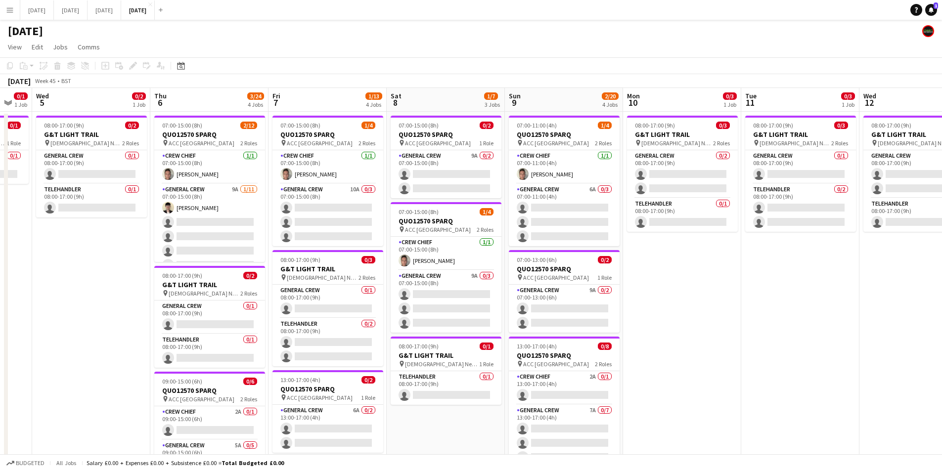
drag, startPoint x: 696, startPoint y: 327, endPoint x: 566, endPoint y: 300, distance: 132.9
click at [830, 337] on app-calendar-viewport "Sun 2 Mon 3 0/3 2 Jobs Tue 4 0/1 1 Job Wed 5 0/2 1 Job Thu 6 3/24 4 Jobs Fri 7 …" at bounding box center [471, 381] width 942 height 586
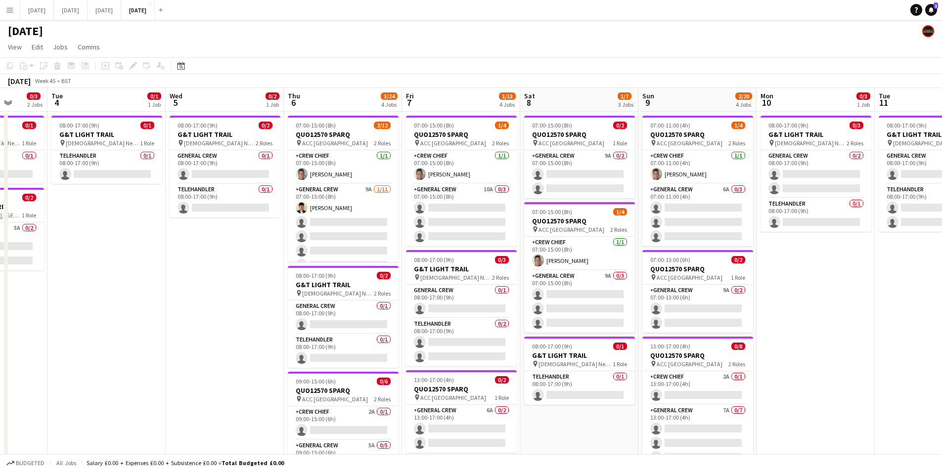
scroll to position [0, 299]
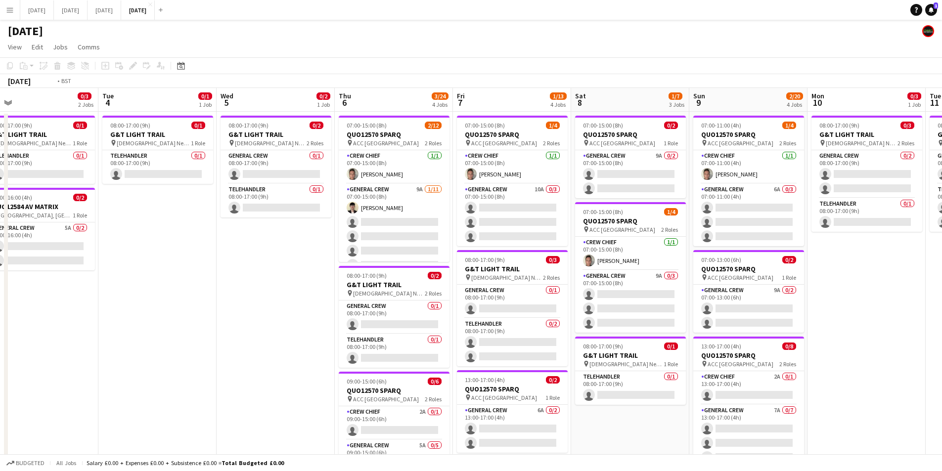
drag, startPoint x: 187, startPoint y: 307, endPoint x: 213, endPoint y: 86, distance: 222.5
click at [350, 310] on app-calendar-viewport "Sat 1 Sun 2 Mon 3 0/3 2 Jobs Tue 4 0/1 1 Job Wed 5 0/2 1 Job Thu 6 3/24 4 Jobs …" at bounding box center [471, 381] width 942 height 586
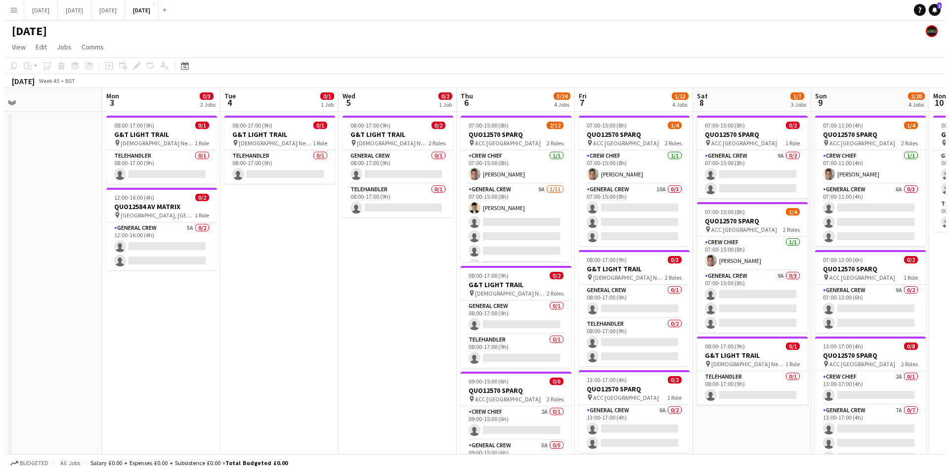
scroll to position [0, 262]
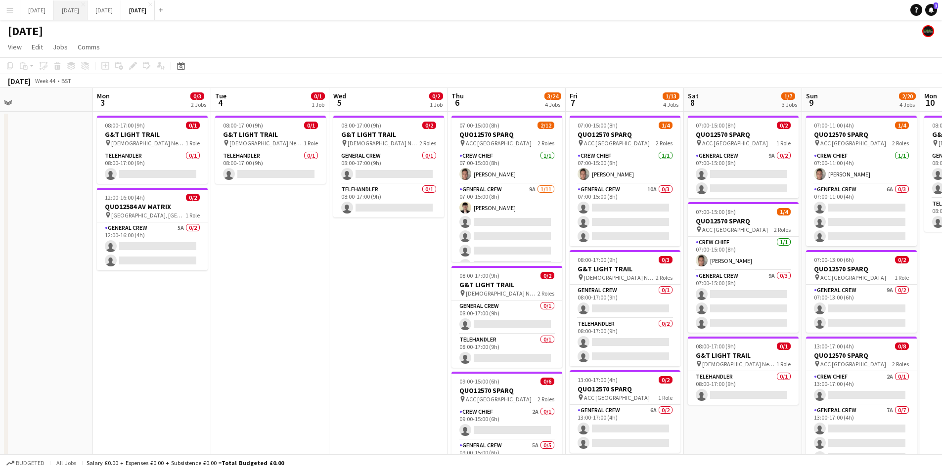
click at [88, 10] on button "[DATE] Close" at bounding box center [71, 9] width 34 height 19
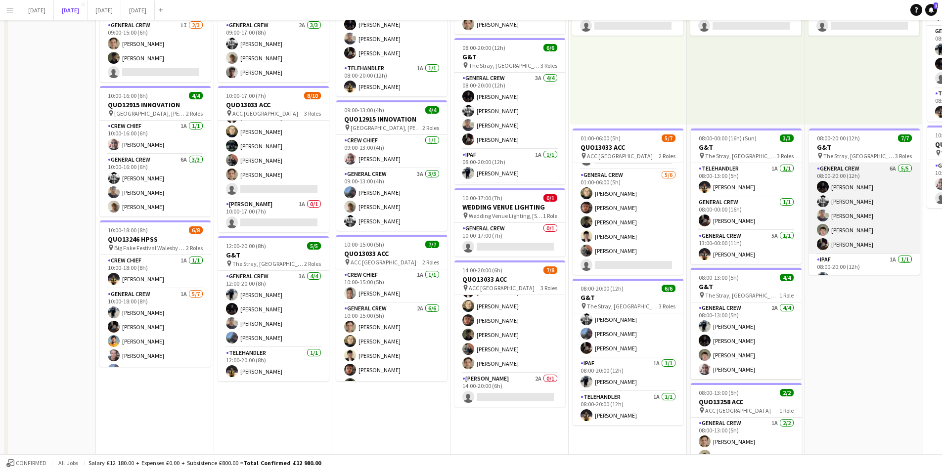
scroll to position [16, 0]
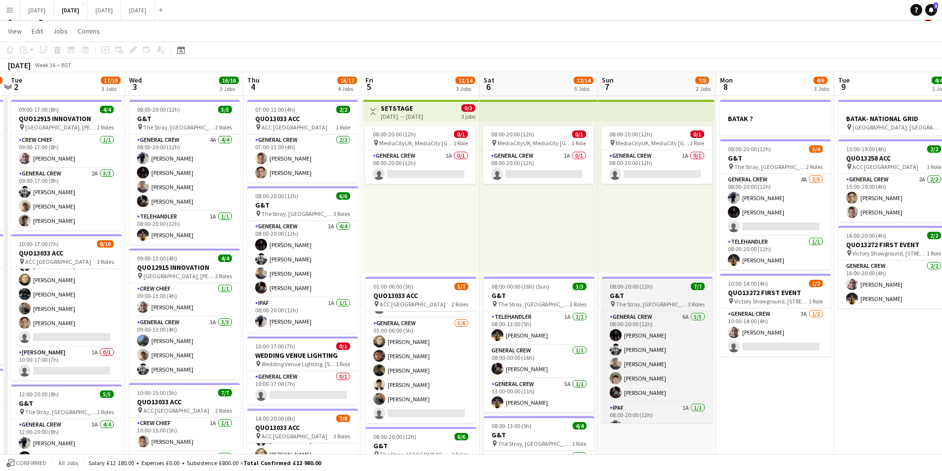
drag, startPoint x: 848, startPoint y: 444, endPoint x: 696, endPoint y: 418, distance: 154.0
click at [647, 422] on app-calendar-viewport "Sat 30 Sun 31 Mon 1 13/16 3 Jobs Tue 2 17/19 3 Jobs Wed 3 16/16 3 Jobs Thu 4 15…" at bounding box center [471, 412] width 942 height 680
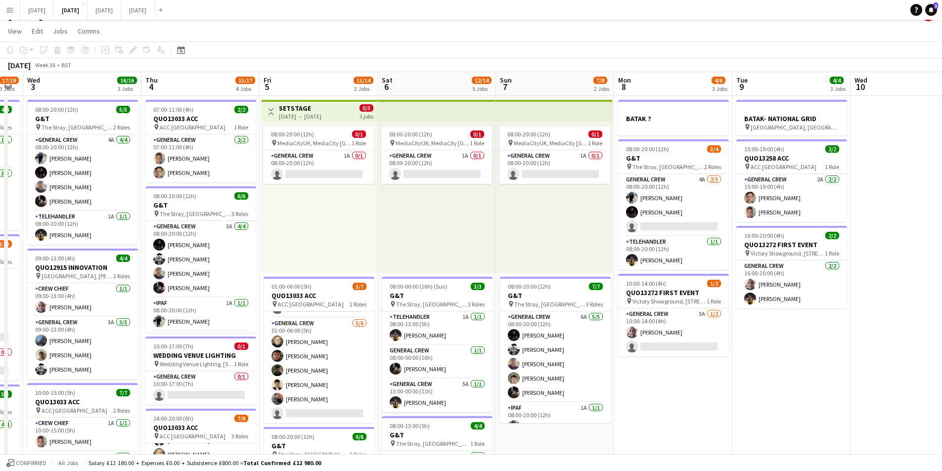
scroll to position [0, 385]
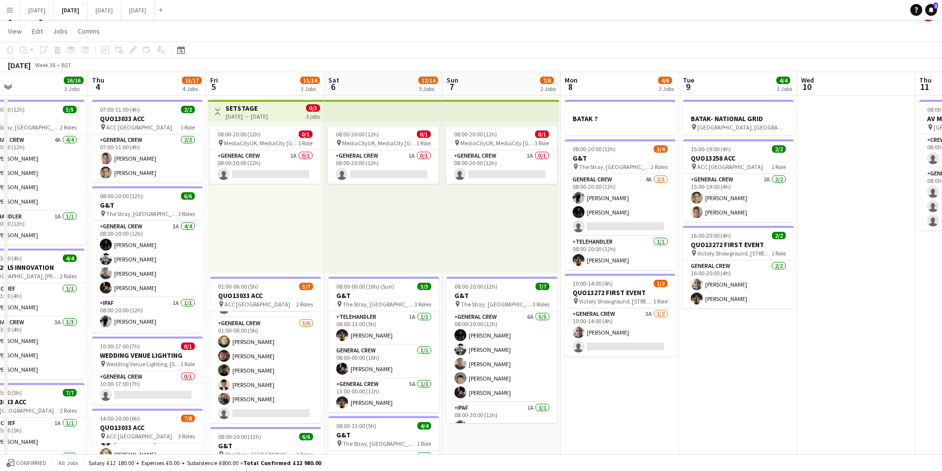
drag, startPoint x: 813, startPoint y: 422, endPoint x: 670, endPoint y: 419, distance: 143.4
click at [670, 419] on app-calendar-viewport "Sun 31 Mon 1 13/16 3 Jobs Tue 2 17/19 3 Jobs Wed 3 16/16 3 Jobs Thu 4 15/17 4 J…" at bounding box center [471, 412] width 942 height 680
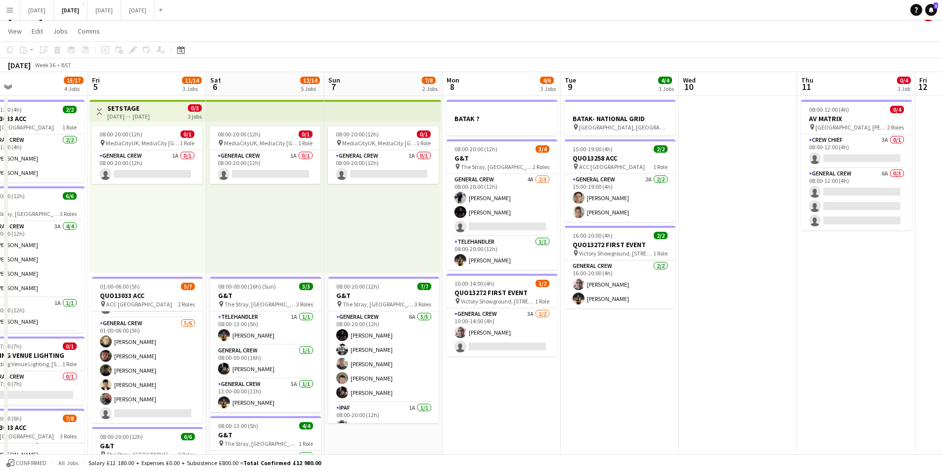
drag, startPoint x: 725, startPoint y: 414, endPoint x: 593, endPoint y: 395, distance: 133.3
click at [593, 394] on app-calendar-viewport "Mon 1 13/16 3 Jobs Tue 2 17/19 3 Jobs Wed 3 16/16 3 Jobs Thu 4 15/17 4 Jobs Fri…" at bounding box center [471, 412] width 942 height 680
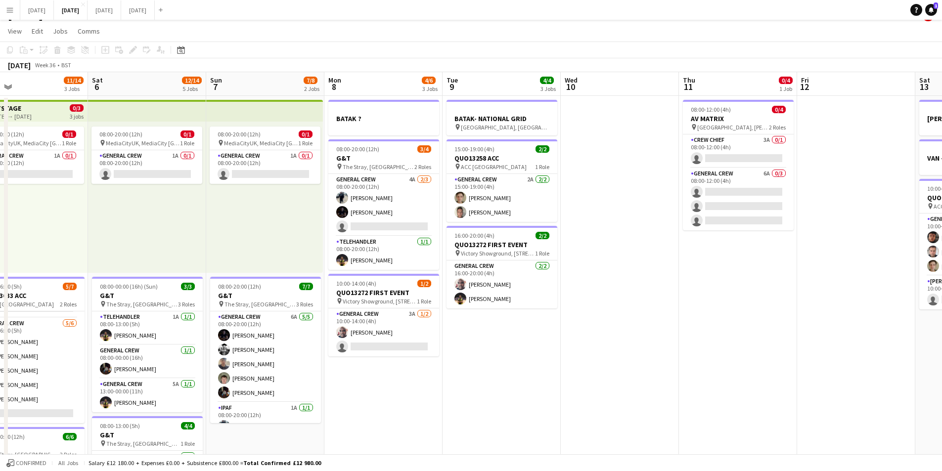
scroll to position [0, 280]
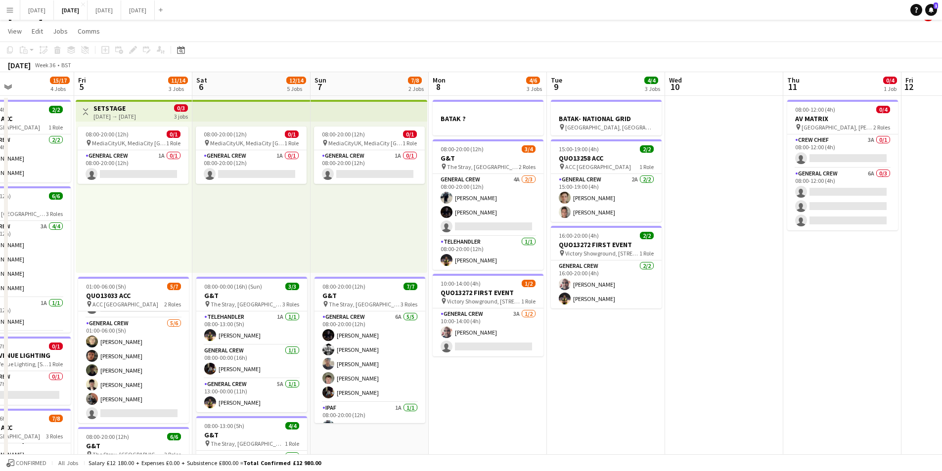
drag, startPoint x: 657, startPoint y: 406, endPoint x: 642, endPoint y: 363, distance: 45.2
click at [817, 400] on app-calendar-viewport "Tue 2 17/19 3 Jobs Wed 3 16/16 3 Jobs Thu 4 15/17 4 Jobs Fri 5 11/14 3 Jobs Sat…" at bounding box center [471, 412] width 942 height 680
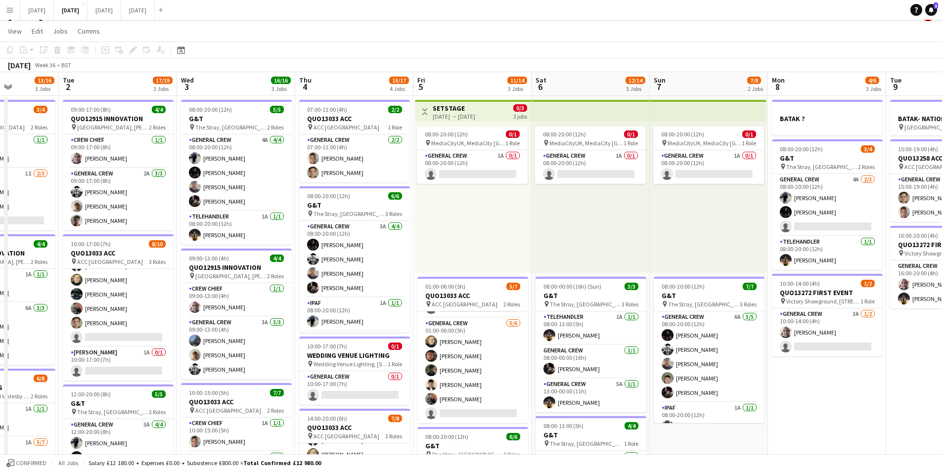
drag, startPoint x: 488, startPoint y: 356, endPoint x: 603, endPoint y: 352, distance: 115.3
click at [602, 353] on app-calendar-viewport "Sat 30 Sun 31 Mon 1 13/16 3 Jobs Tue 2 17/19 3 Jobs Wed 3 16/16 3 Jobs Thu 4 15…" at bounding box center [471, 412] width 942 height 680
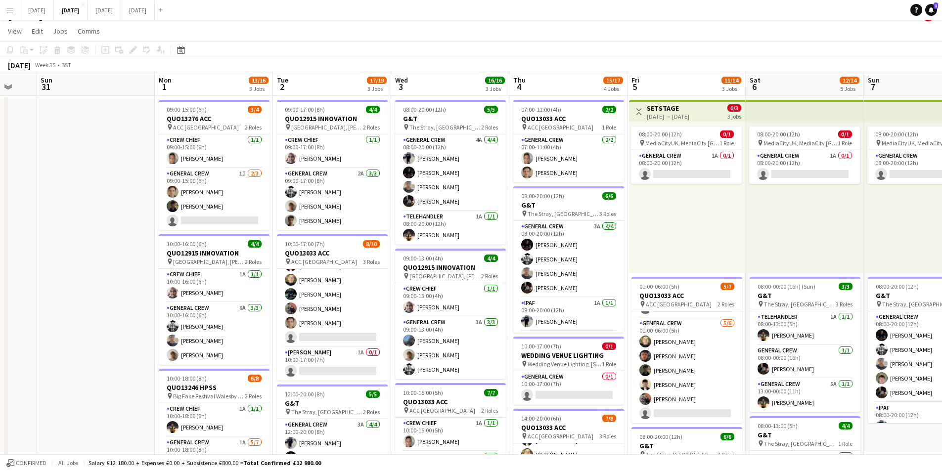
drag, startPoint x: 223, startPoint y: 365, endPoint x: 350, endPoint y: 342, distance: 129.2
click at [327, 370] on app-calendar-viewport "Fri 29 Sat 30 Sun 31 Mon 1 13/16 3 Jobs Tue 2 17/19 3 Jobs Wed 3 16/16 3 Jobs T…" at bounding box center [471, 412] width 942 height 680
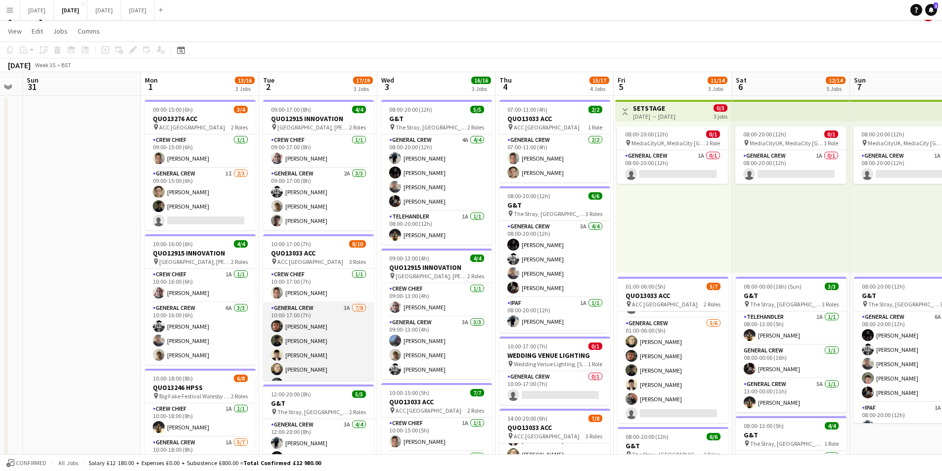
scroll to position [89, 0]
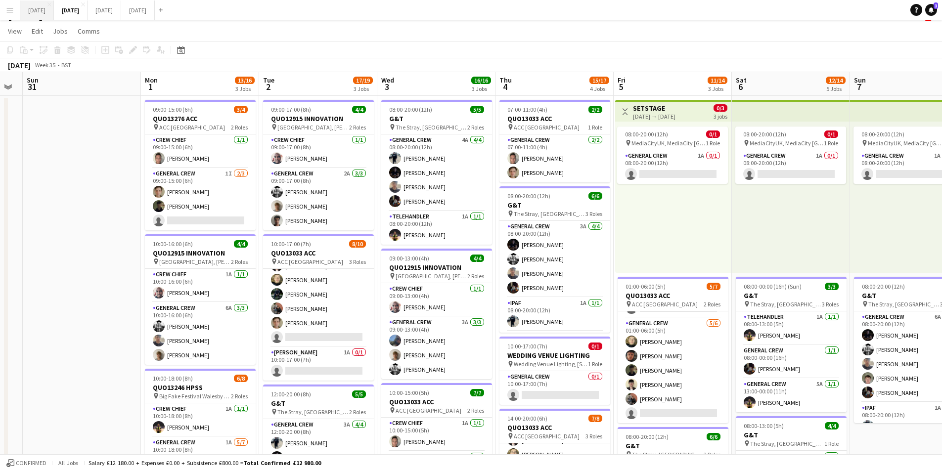
click at [51, 14] on button "[DATE] Close" at bounding box center [37, 9] width 34 height 19
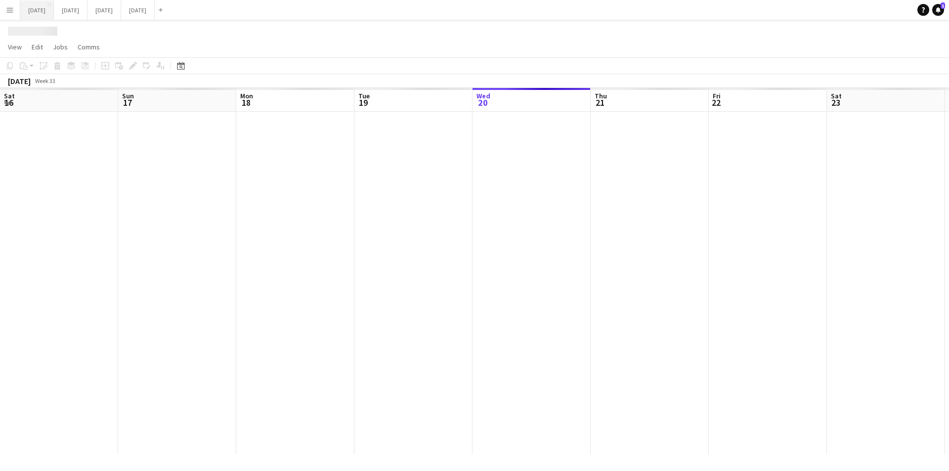
scroll to position [0, 231]
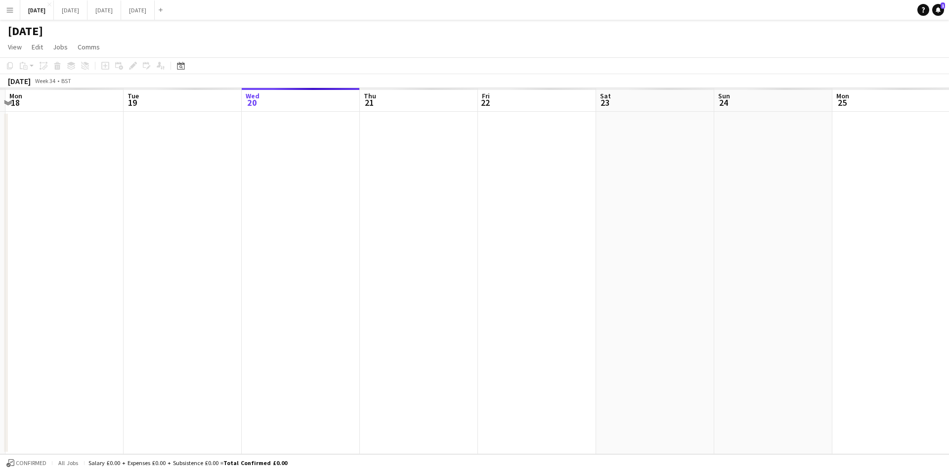
drag, startPoint x: 711, startPoint y: 322, endPoint x: 819, endPoint y: 315, distance: 109.0
click at [391, 293] on app-calendar-viewport "Sat 16 Sun 17 Mon 18 Tue 19 Wed 20 Thu 21 Fri 22 Sat 23 Sun 24 Mon 25 Tue 26 We…" at bounding box center [474, 271] width 949 height 366
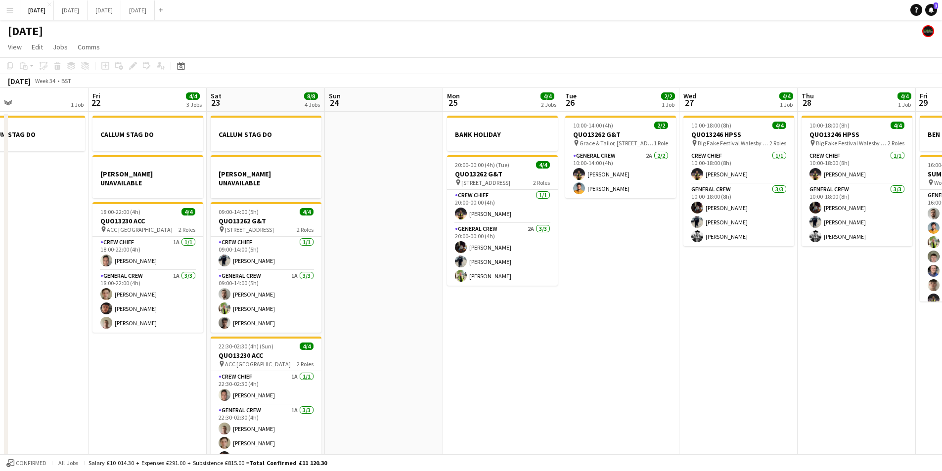
drag, startPoint x: 801, startPoint y: 304, endPoint x: 723, endPoint y: 307, distance: 77.7
click at [729, 304] on app-calendar-viewport "Mon 18 6/6 3 Jobs Tue 19 4/4 1 Job Wed 20 Thu 21 1 Job Fri 22 4/4 3 Jobs Sat 23…" at bounding box center [471, 284] width 942 height 393
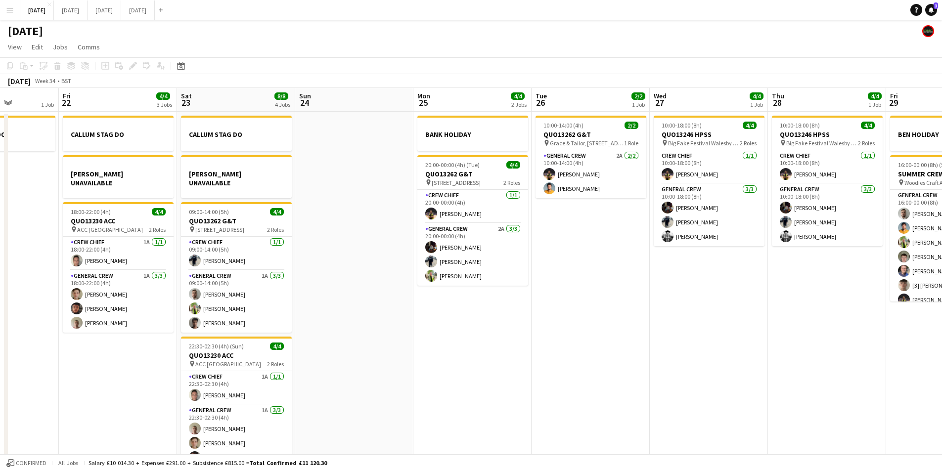
drag, startPoint x: 723, startPoint y: 309, endPoint x: 694, endPoint y: 310, distance: 29.2
click at [694, 310] on app-calendar-viewport "Tue 19 4/4 1 Job Wed 20 Thu 21 1 Job Fri 22 4/4 3 Jobs Sat 23 8/8 4 Jobs Sun 24…" at bounding box center [471, 284] width 942 height 393
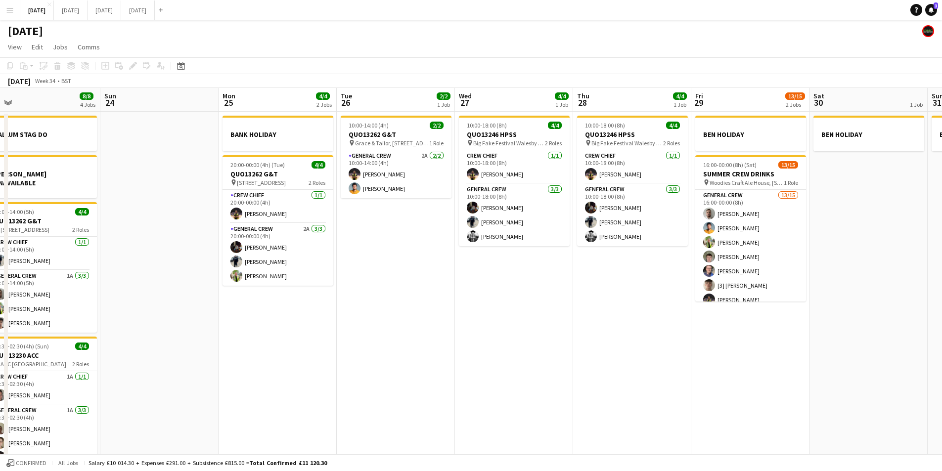
scroll to position [0, 253]
drag, startPoint x: 752, startPoint y: 383, endPoint x: 559, endPoint y: 356, distance: 195.2
click at [559, 356] on app-calendar-viewport "Thu 21 1 Job Fri 22 4/4 3 Jobs Sat 23 8/8 4 Jobs Sun 24 Mon 25 4/4 2 Jobs Tue 2…" at bounding box center [471, 284] width 942 height 393
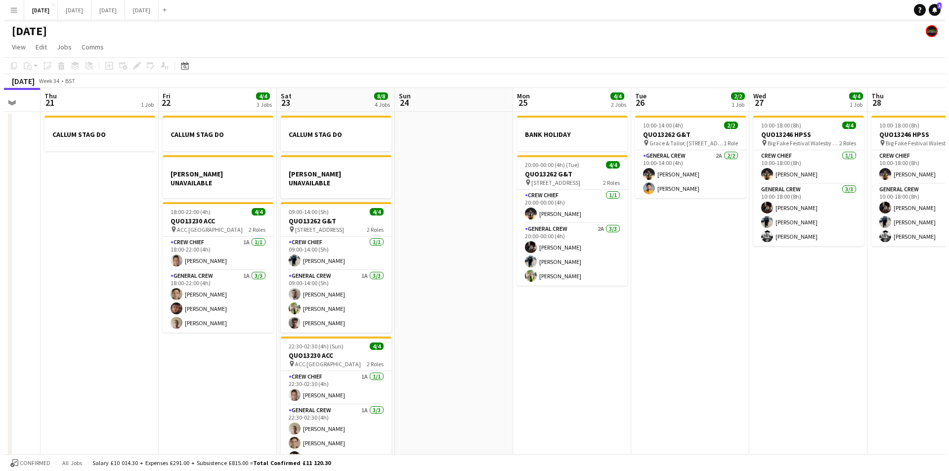
scroll to position [0, 243]
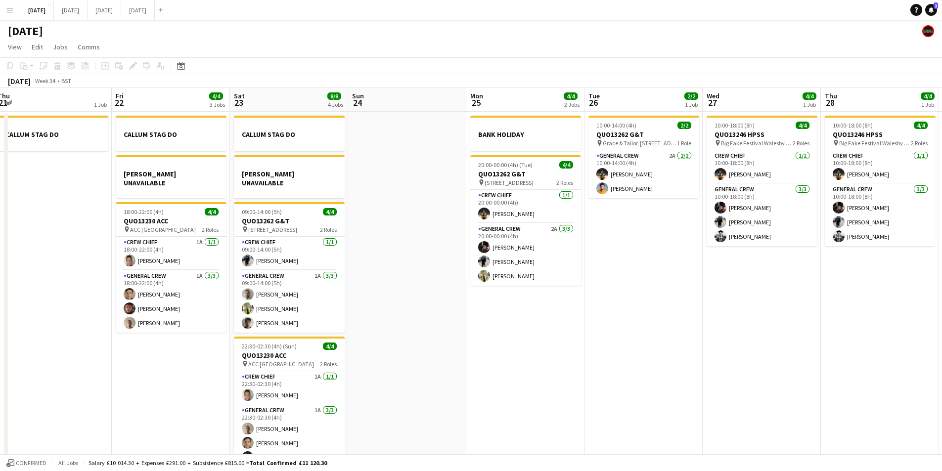
drag, startPoint x: 541, startPoint y: 341, endPoint x: 788, endPoint y: 352, distance: 247.0
click at [788, 352] on app-calendar-viewport "Tue 19 4/4 1 Job Wed 20 Thu 21 1 Job Fri 22 4/4 3 Jobs Sat 23 8/8 4 Jobs Sun 24…" at bounding box center [471, 284] width 942 height 393
click at [88, 8] on button "[DATE] Close" at bounding box center [71, 9] width 34 height 19
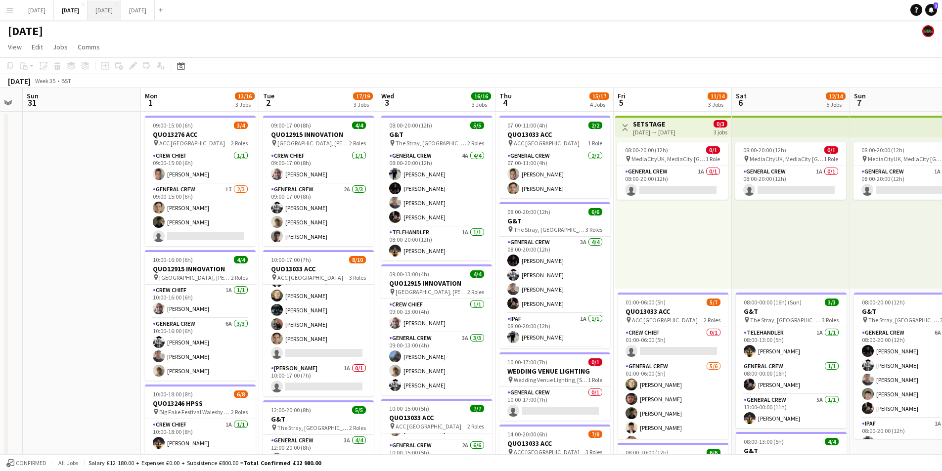
click at [121, 6] on button "[DATE] Close" at bounding box center [105, 9] width 34 height 19
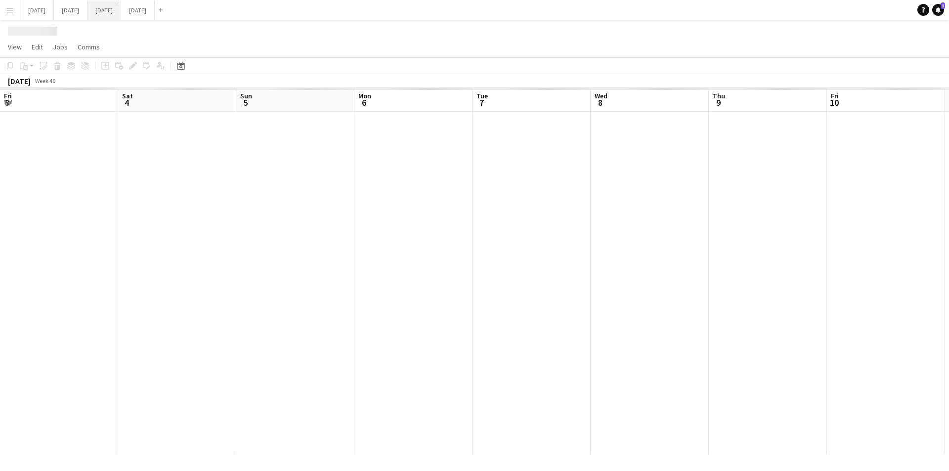
scroll to position [0, 236]
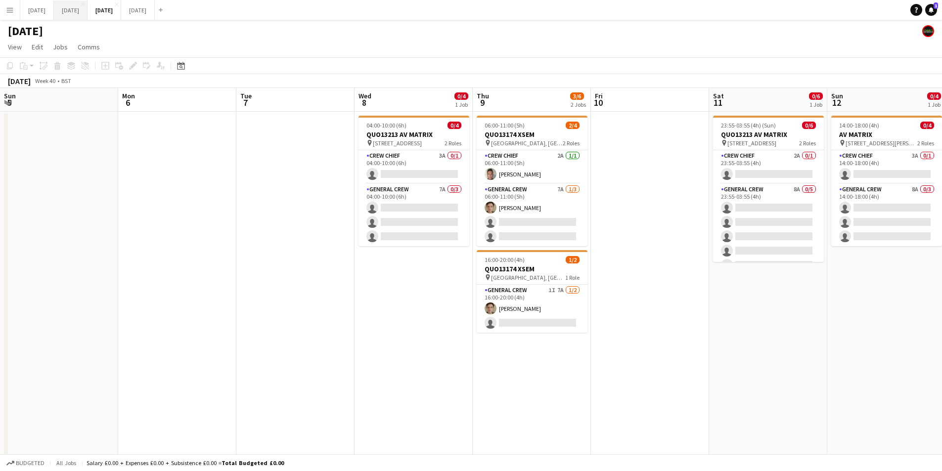
click at [84, 1] on button "[DATE] Close" at bounding box center [71, 9] width 34 height 19
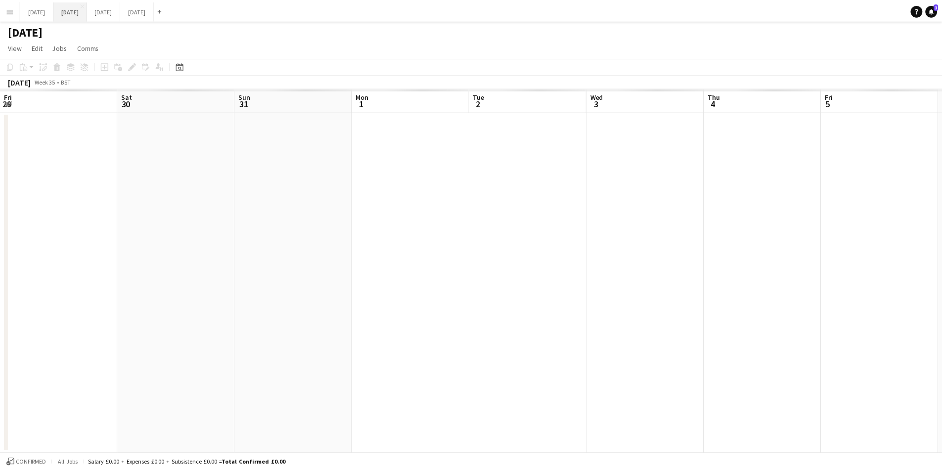
scroll to position [0, 214]
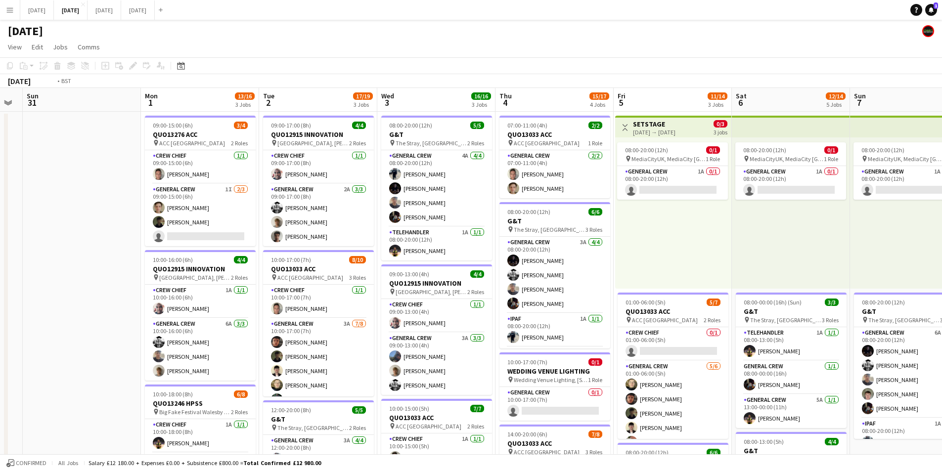
drag, startPoint x: 749, startPoint y: 285, endPoint x: 492, endPoint y: 258, distance: 258.1
click at [411, 249] on app-calendar-viewport "Fri 29 Sat 30 Sun 31 Mon 1 13/16 3 Jobs Tue 2 17/19 3 Jobs Wed 3 16/16 3 Jobs T…" at bounding box center [471, 428] width 942 height 680
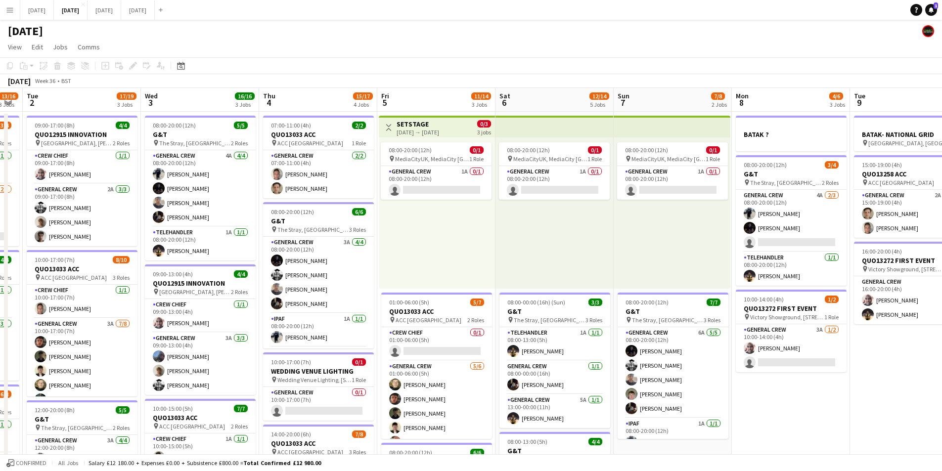
scroll to position [0, 315]
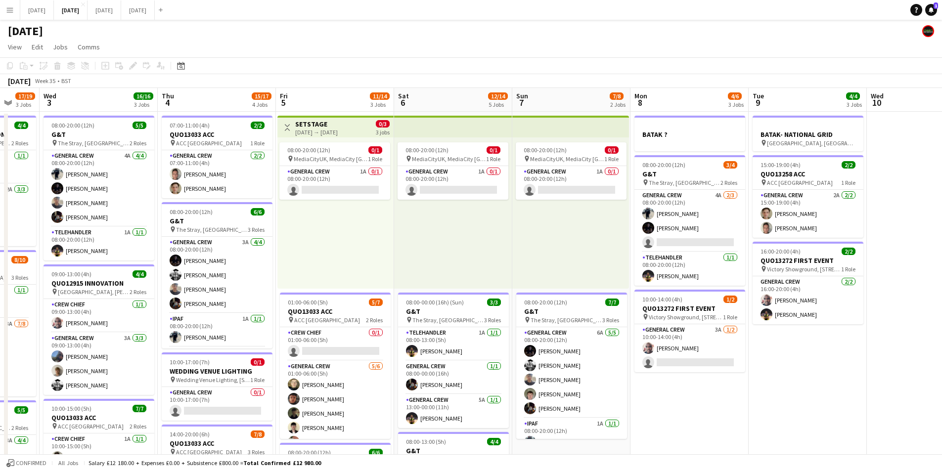
click at [468, 286] on app-calendar-viewport "Sun 31 Mon 1 13/16 3 Jobs Tue 2 17/19 3 Jobs Wed 3 16/16 3 Jobs Thu 4 15/17 4 J…" at bounding box center [471, 428] width 942 height 680
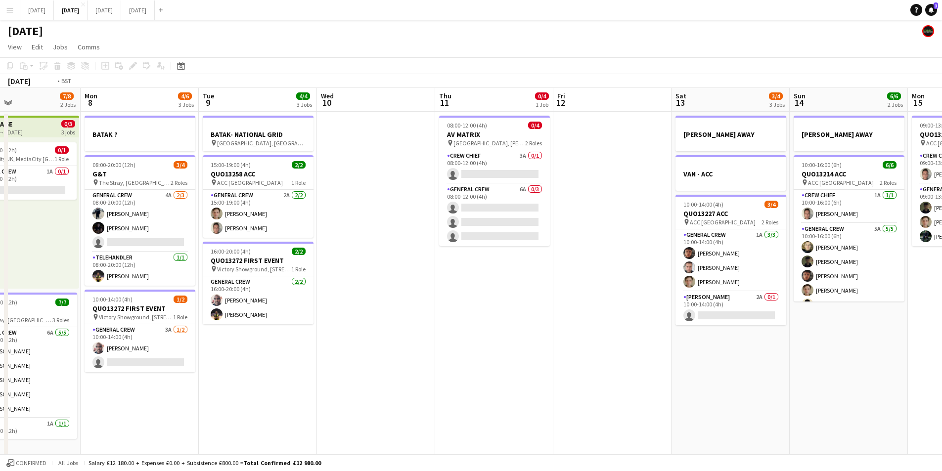
drag, startPoint x: 757, startPoint y: 302, endPoint x: 247, endPoint y: 317, distance: 511.0
click at [153, 314] on app-calendar-viewport "Fri 5 11/14 3 Jobs Sat 6 12/14 5 Jobs Sun 7 7/8 2 Jobs Mon 8 4/6 3 Jobs Tue 9 4…" at bounding box center [471, 428] width 942 height 680
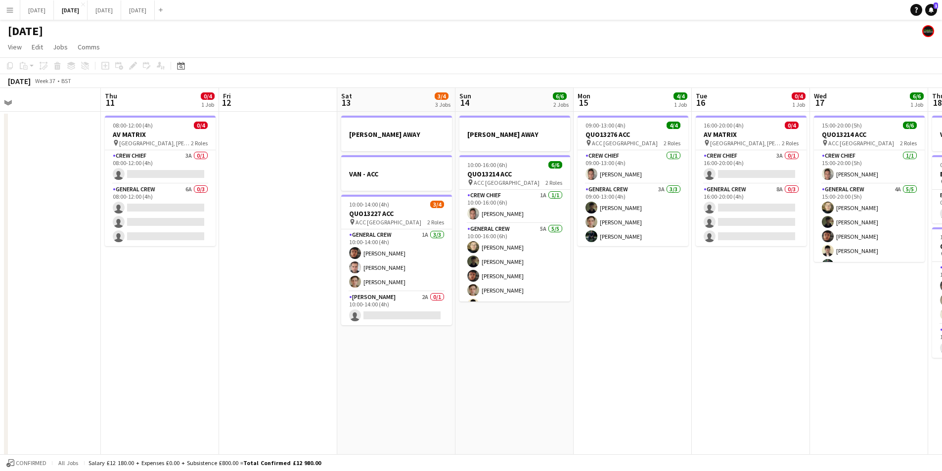
drag, startPoint x: 725, startPoint y: 332, endPoint x: 561, endPoint y: 329, distance: 163.7
click at [428, 326] on app-calendar-viewport "Sun 7 7/8 2 Jobs Mon 8 4/6 3 Jobs Tue 9 4/4 3 Jobs Wed 10 Thu 11 0/4 1 Job Fri …" at bounding box center [471, 428] width 942 height 680
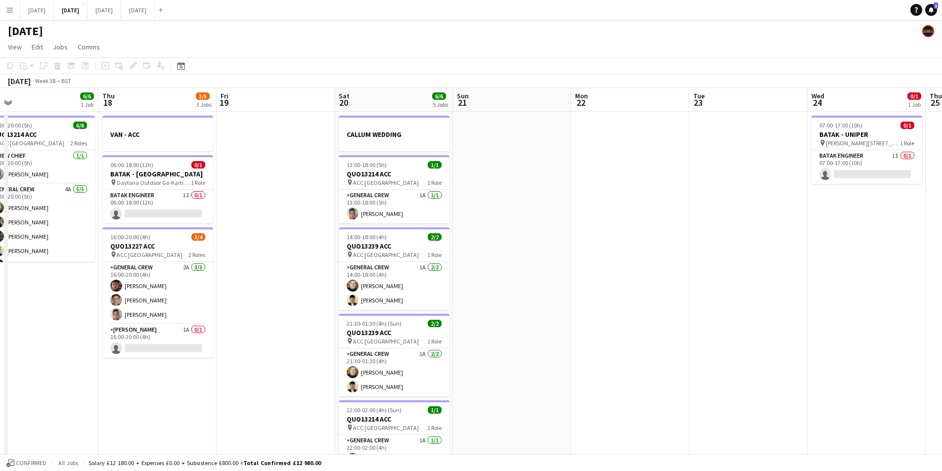
scroll to position [0, 375]
drag, startPoint x: 613, startPoint y: 362, endPoint x: 84, endPoint y: 381, distance: 529.4
click at [84, 381] on app-calendar-viewport "Sun 14 6/6 2 Jobs Mon 15 4/4 1 Job Tue 16 0/4 1 Job Wed 17 6/6 1 Job Thu 18 3/5…" at bounding box center [471, 428] width 942 height 680
click at [284, 171] on app-date-cell at bounding box center [275, 440] width 118 height 656
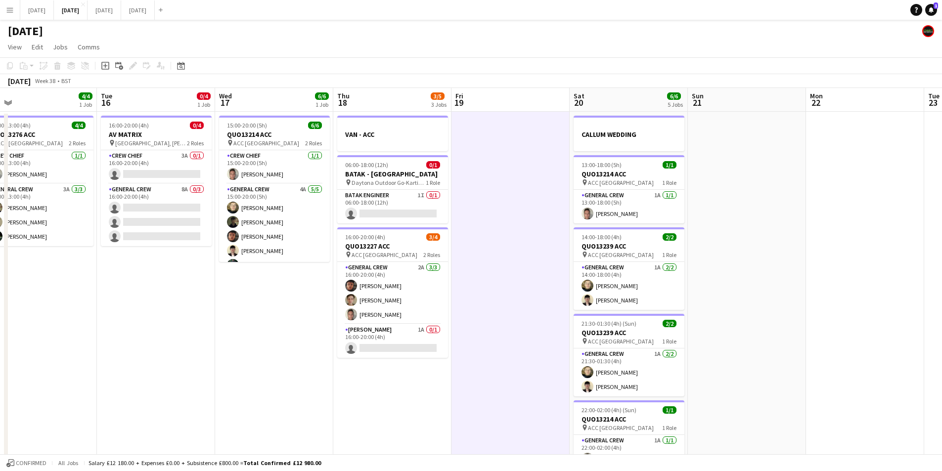
drag, startPoint x: 265, startPoint y: 279, endPoint x: 647, endPoint y: 282, distance: 381.7
click at [646, 282] on app-calendar-viewport "Sun 14 6/6 2 Jobs Mon 15 4/4 1 Job Tue 16 0/4 1 Job Wed 17 6/6 1 Job Thu 18 3/5…" at bounding box center [471, 428] width 942 height 680
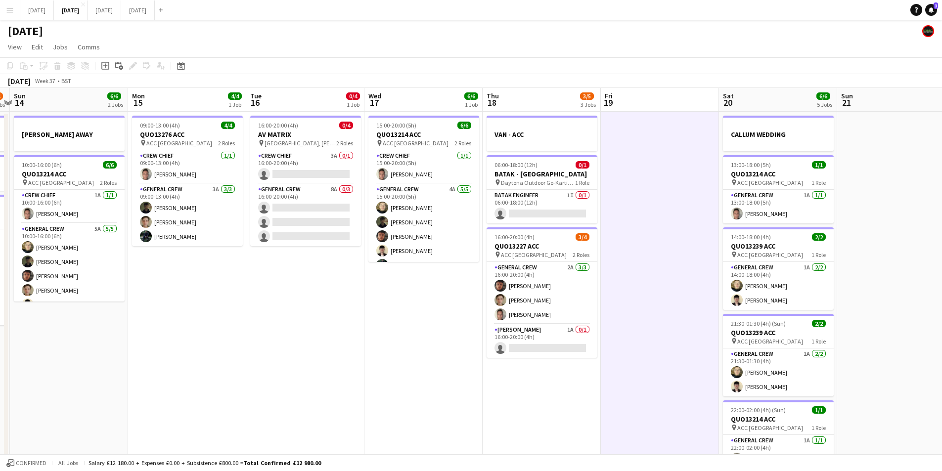
drag, startPoint x: 370, startPoint y: 324, endPoint x: 603, endPoint y: 325, distance: 233.4
click at [603, 327] on app-calendar-viewport "Thu 11 0/4 1 Job Fri 12 Sat 13 3/4 3 Jobs Sun 14 6/6 2 Jobs Mon 15 4/4 1 Job Tu…" at bounding box center [471, 428] width 942 height 680
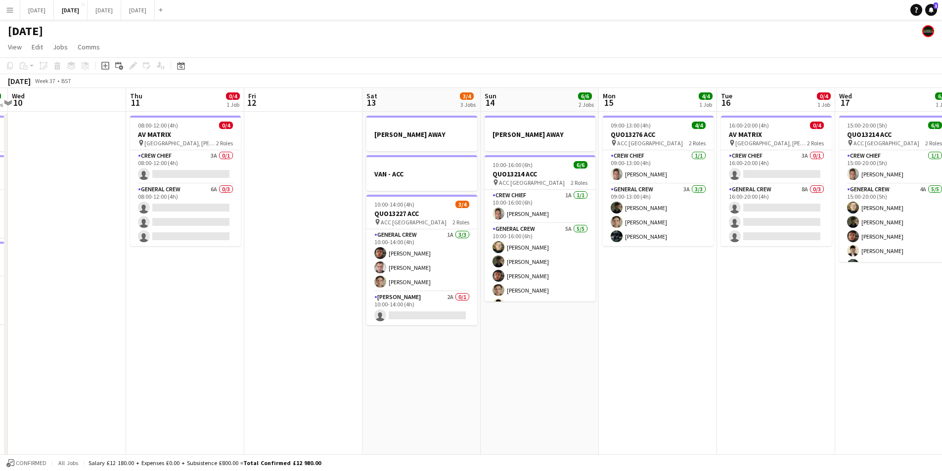
drag, startPoint x: 457, startPoint y: 332, endPoint x: 357, endPoint y: 322, distance: 99.9
click at [711, 334] on app-calendar-viewport "Tue 9 4/4 3 Jobs Wed 10 Thu 11 0/4 1 Job Fri 12 Sat 13 3/4 3 Jobs Sun 14 6/6 2 …" at bounding box center [471, 428] width 942 height 680
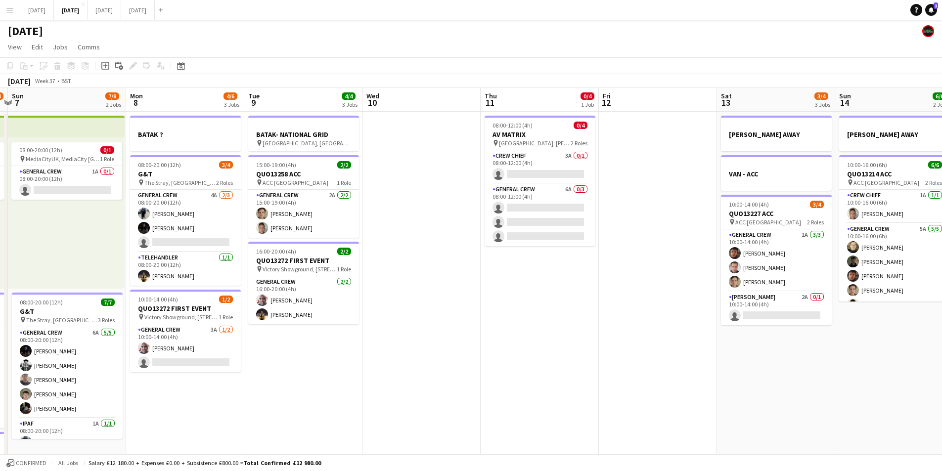
scroll to position [0, 344]
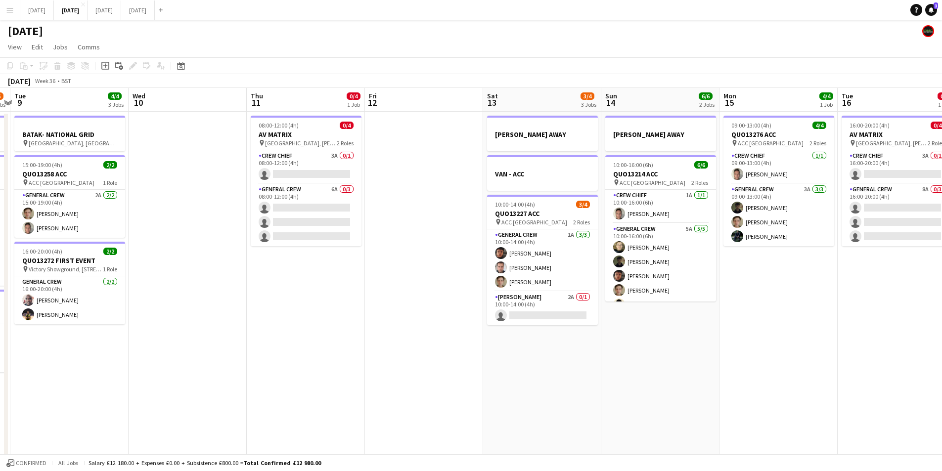
drag, startPoint x: 330, startPoint y: 329, endPoint x: 505, endPoint y: 338, distance: 175.2
click at [771, 322] on app-calendar-viewport "Sat 6 12/14 5 Jobs Sun 7 7/8 2 Jobs Mon 8 4/6 3 Jobs Tue 9 4/4 3 Jobs Wed 10 Th…" at bounding box center [471, 428] width 942 height 680
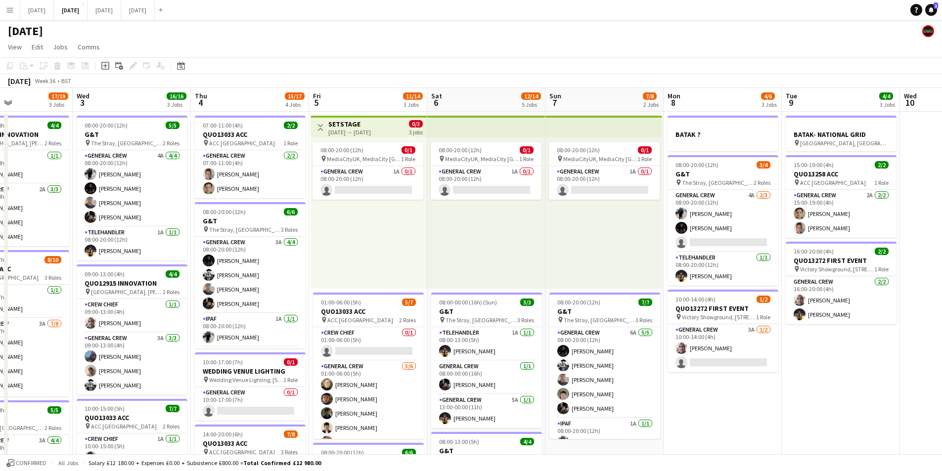
drag, startPoint x: 527, startPoint y: 376, endPoint x: 793, endPoint y: 397, distance: 266.9
click at [870, 374] on app-calendar-viewport "Tue 2 17/19 3 Jobs Wed 3 16/16 3 Jobs Thu 4 15/17 4 Jobs Fri 5 11/14 3 Jobs Sat…" at bounding box center [471, 428] width 942 height 680
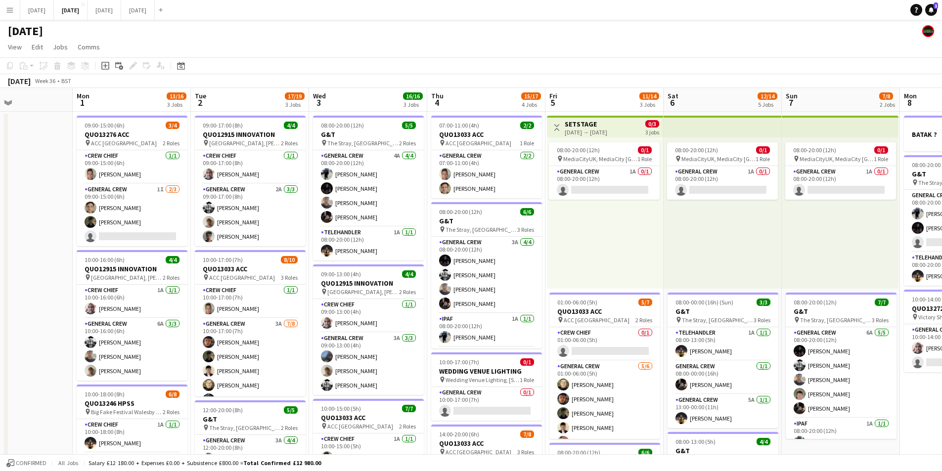
drag, startPoint x: 793, startPoint y: 397, endPoint x: 859, endPoint y: 388, distance: 66.9
click at [857, 399] on app-calendar-viewport "Sun 31 Mon 1 13/16 3 Jobs Tue 2 17/19 3 Jobs Wed 3 16/16 3 Jobs Thu 4 15/17 4 J…" at bounding box center [471, 428] width 942 height 680
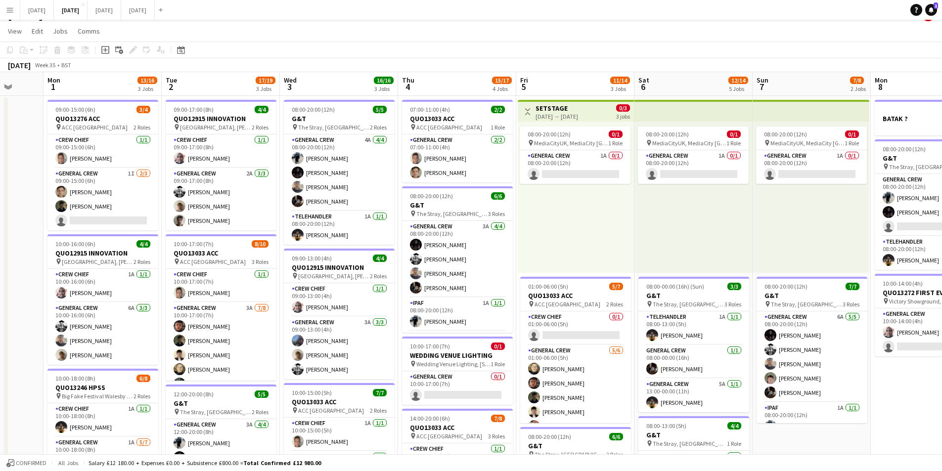
scroll to position [0, 312]
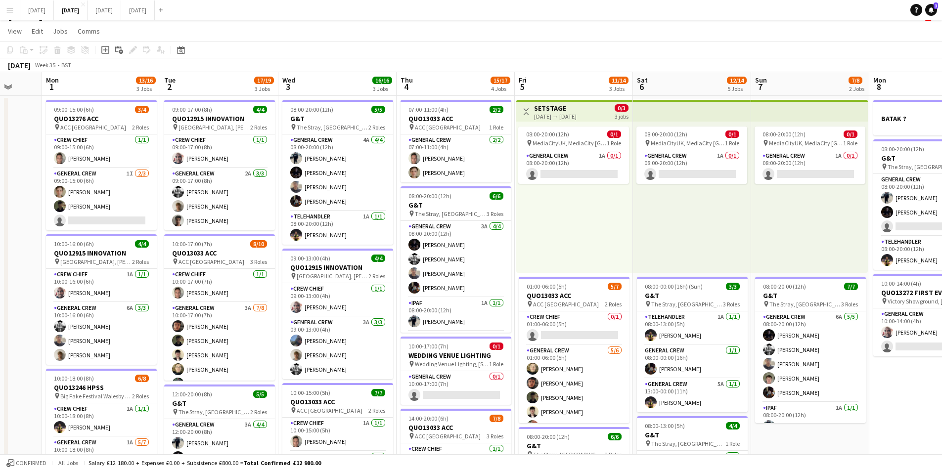
drag, startPoint x: 583, startPoint y: 337, endPoint x: 544, endPoint y: 349, distance: 40.8
click at [544, 349] on app-calendar-viewport "Fri 29 Sat 30 Sun 31 Mon 1 13/16 3 Jobs Tue 2 17/19 3 Jobs Wed 3 16/16 3 Jobs T…" at bounding box center [471, 412] width 942 height 680
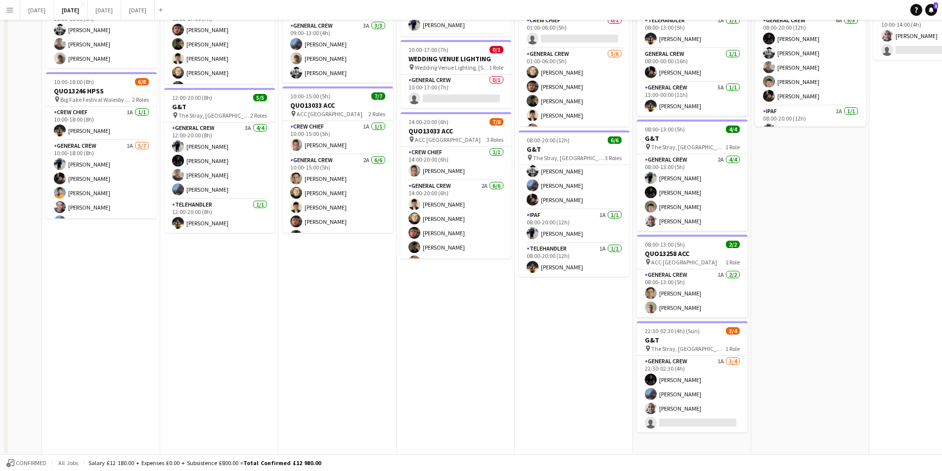
scroll to position [16, 0]
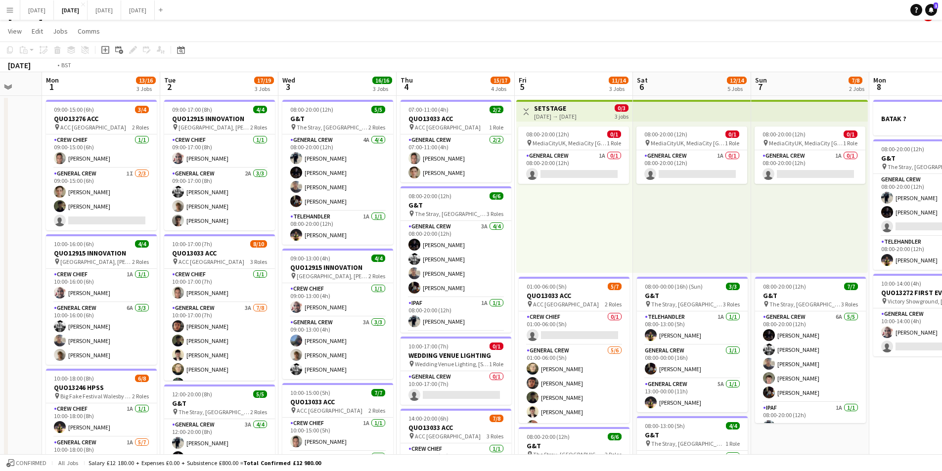
drag, startPoint x: 897, startPoint y: 375, endPoint x: 522, endPoint y: 300, distance: 382.7
click at [516, 304] on app-calendar-viewport "Fri 29 Sat 30 Sun 31 Mon 1 13/16 3 Jobs Tue 2 17/19 3 Jobs Wed 3 16/16 3 Jobs T…" at bounding box center [471, 412] width 942 height 680
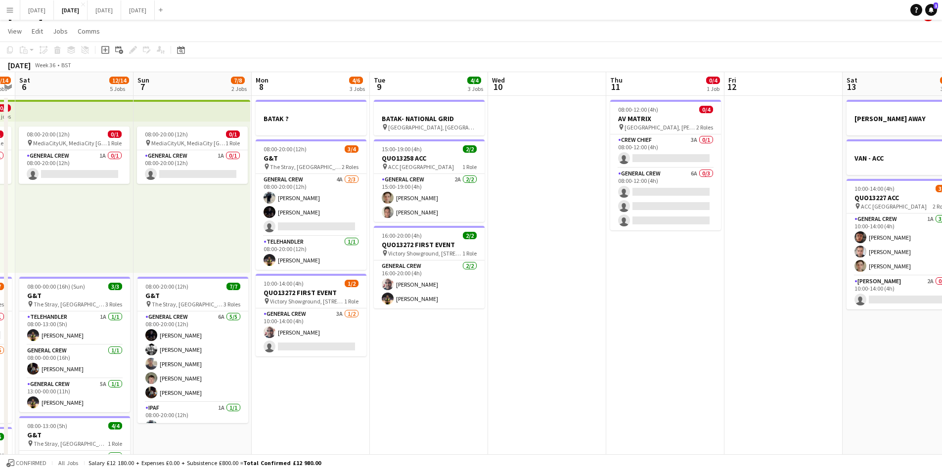
scroll to position [0, 339]
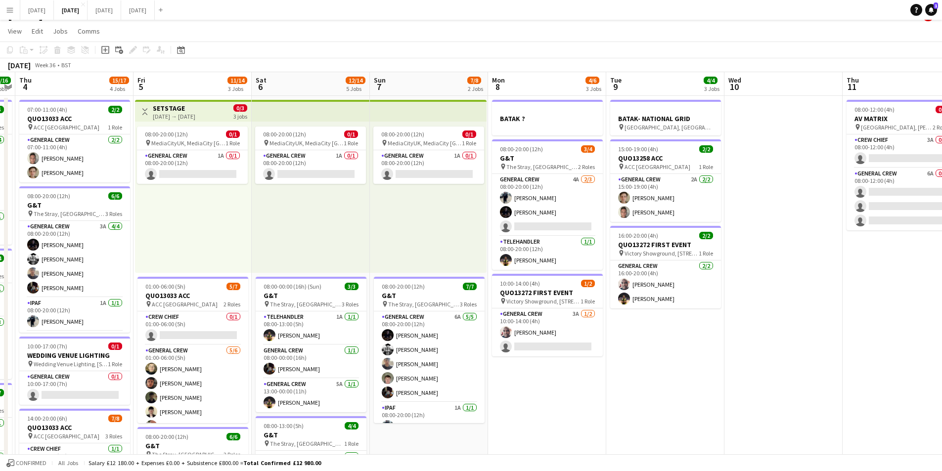
drag, startPoint x: 818, startPoint y: 339, endPoint x: 702, endPoint y: 300, distance: 123.2
click at [462, 292] on app-calendar-viewport "Mon 1 13/16 3 Jobs Tue 2 17/19 3 Jobs Wed 3 16/16 3 Jobs Thu 4 15/17 4 Jobs Fri…" at bounding box center [471, 412] width 942 height 680
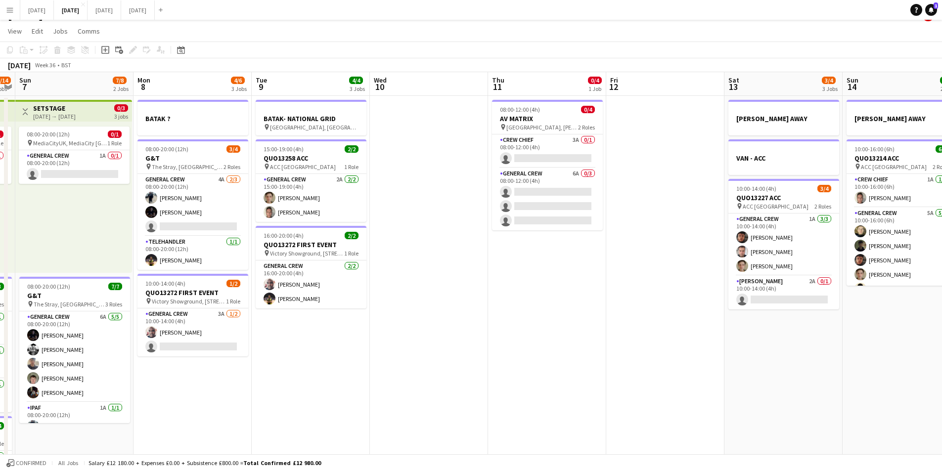
scroll to position [0, 357]
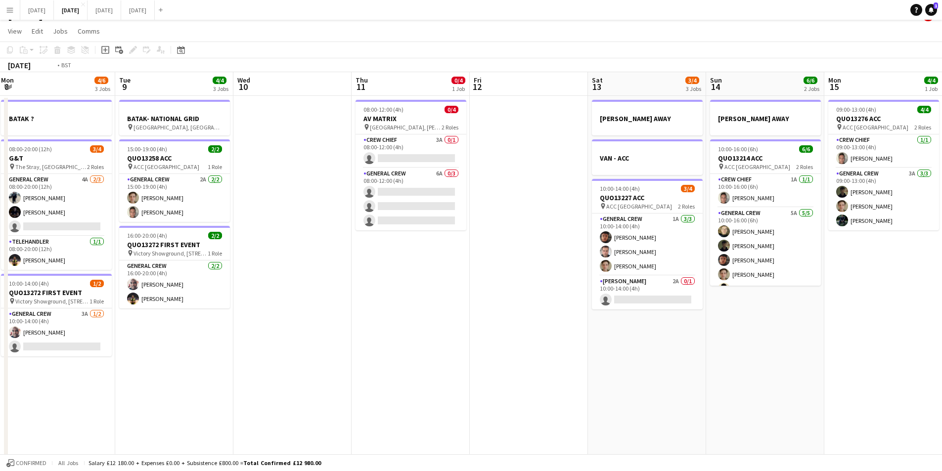
drag, startPoint x: 702, startPoint y: 327, endPoint x: 439, endPoint y: 275, distance: 267.6
click at [420, 282] on app-calendar-viewport "Fri 5 11/14 3 Jobs Sat 6 12/14 5 Jobs Sun 7 7/8 2 Jobs Mon 8 4/6 3 Jobs Tue 9 4…" at bounding box center [471, 412] width 942 height 680
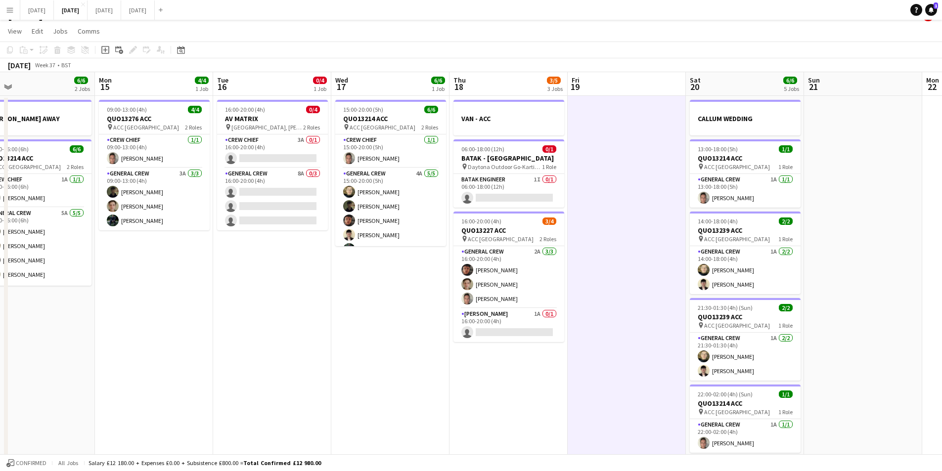
drag, startPoint x: 768, startPoint y: 332, endPoint x: 490, endPoint y: 296, distance: 280.7
click at [483, 296] on app-calendar-viewport "Wed 10 Thu 11 0/4 1 Job Fri 12 Sat 13 3/4 3 Jobs Sun 14 6/6 2 Jobs Mon 15 4/4 1…" at bounding box center [471, 412] width 942 height 680
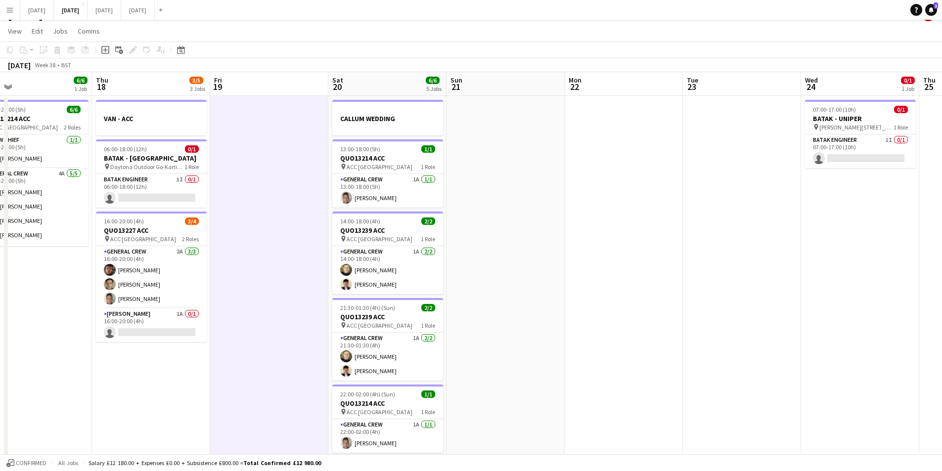
scroll to position [0, 289]
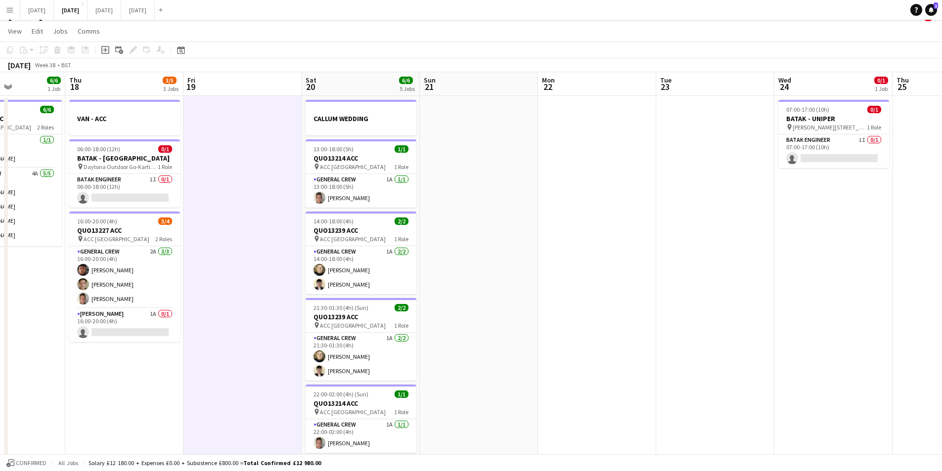
drag, startPoint x: 591, startPoint y: 314, endPoint x: 0, endPoint y: 315, distance: 591.4
click at [0, 315] on app-calendar-viewport "Mon 15 4/4 1 Job Tue 16 0/4 1 Job Wed 17 6/6 1 Job Thu 18 3/5 3 Jobs Fri 19 Sat…" at bounding box center [471, 412] width 942 height 680
click at [829, 111] on div "07:00-17:00 (10h) 0/1" at bounding box center [833, 109] width 111 height 7
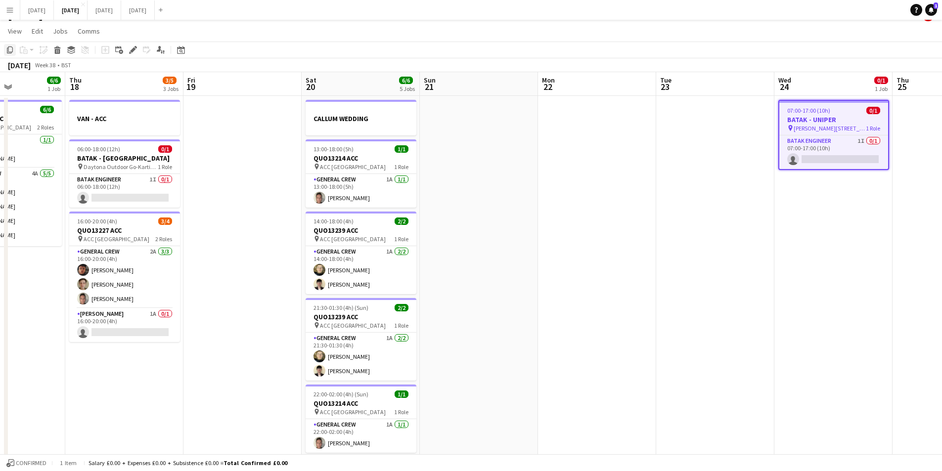
click at [8, 48] on icon at bounding box center [10, 49] width 6 height 7
click at [121, 14] on button "[DATE] Close" at bounding box center [105, 9] width 34 height 19
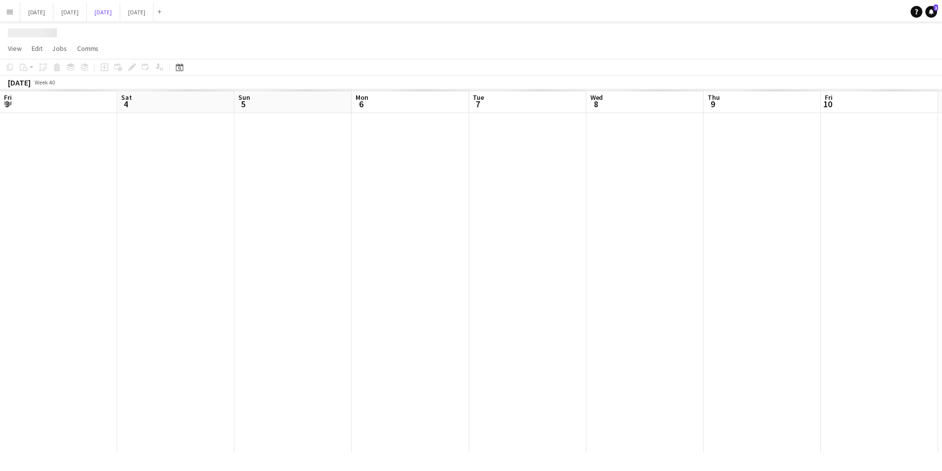
scroll to position [0, 236]
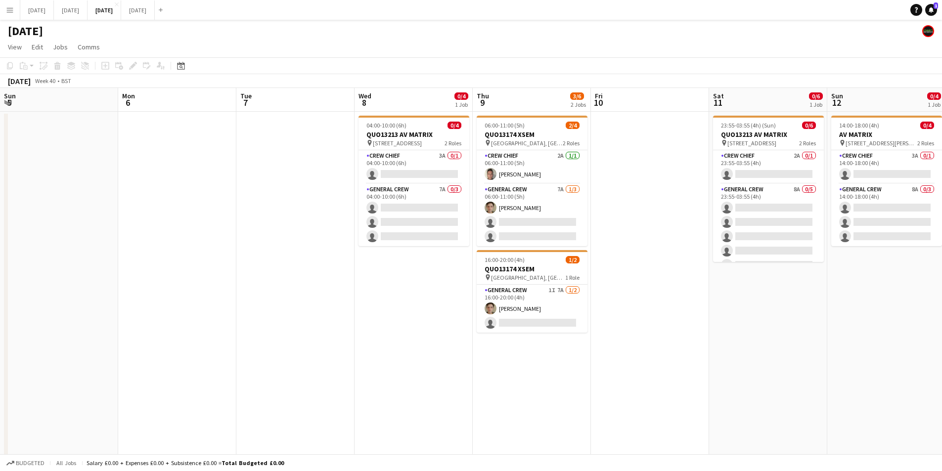
click at [270, 196] on app-date-cell at bounding box center [295, 301] width 118 height 378
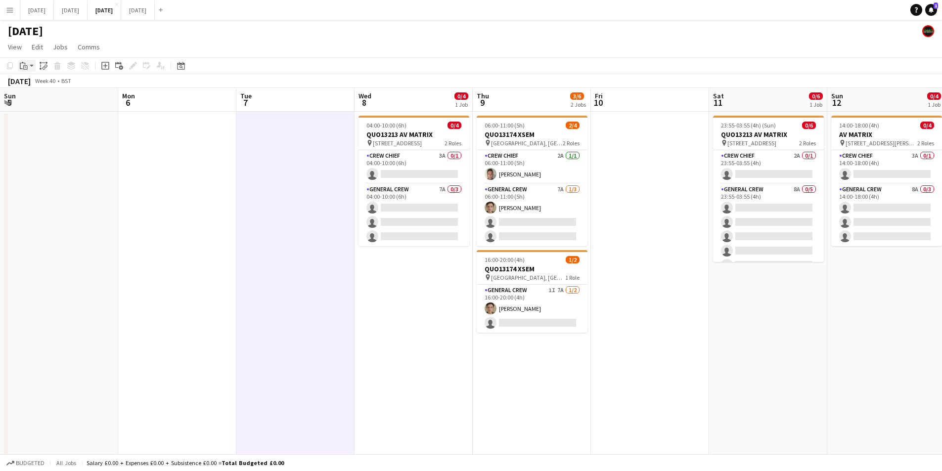
click at [24, 64] on icon "Paste" at bounding box center [24, 66] width 8 height 8
click at [35, 84] on link "Paste Ctrl+V" at bounding box center [72, 84] width 93 height 9
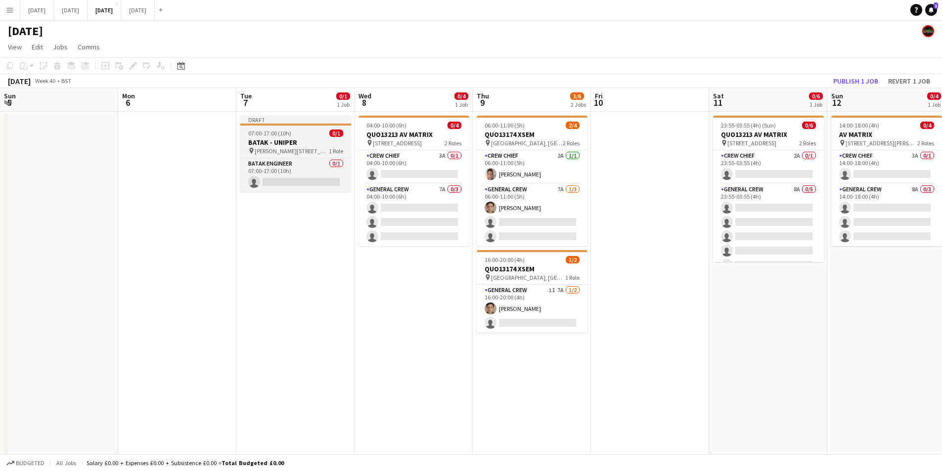
click at [300, 136] on app-job-card "Draft 07:00-17:00 (10h) 0/1 BATAK - UNIPER pin [PERSON_NAME][STREET_ADDRESS] 1 …" at bounding box center [295, 154] width 111 height 76
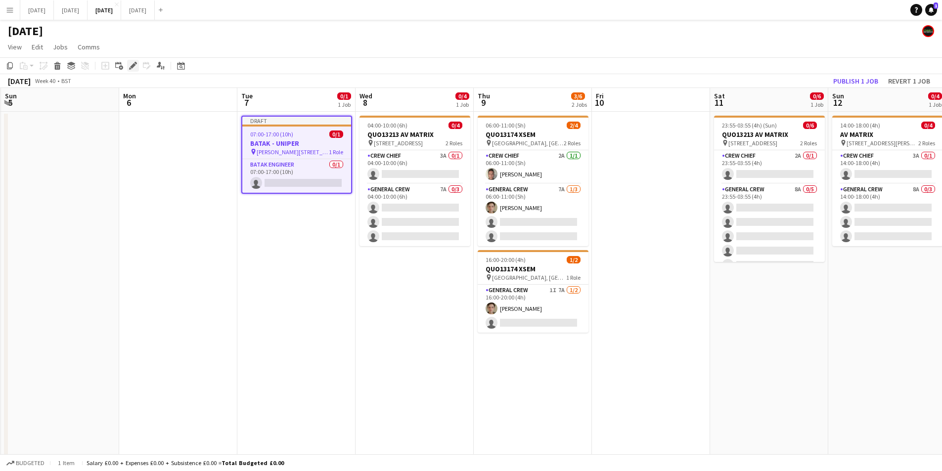
click at [132, 66] on icon at bounding box center [132, 65] width 5 height 5
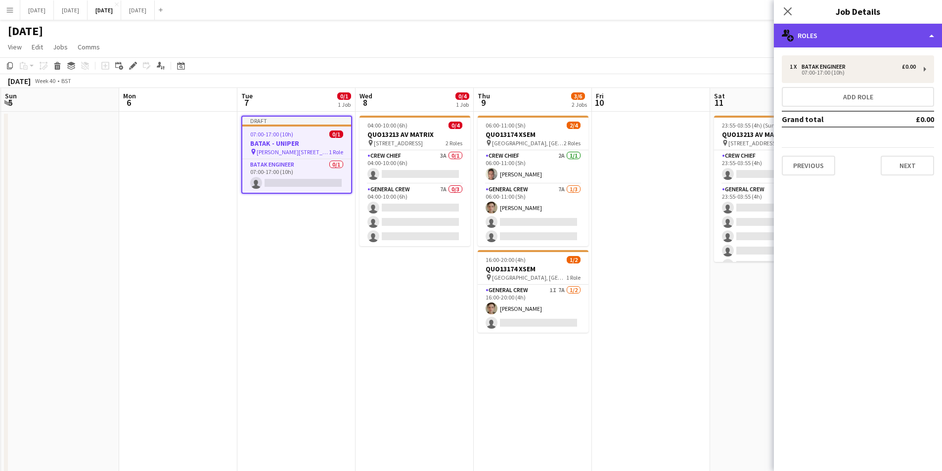
click at [863, 32] on div "multiple-users-add Roles" at bounding box center [858, 36] width 168 height 24
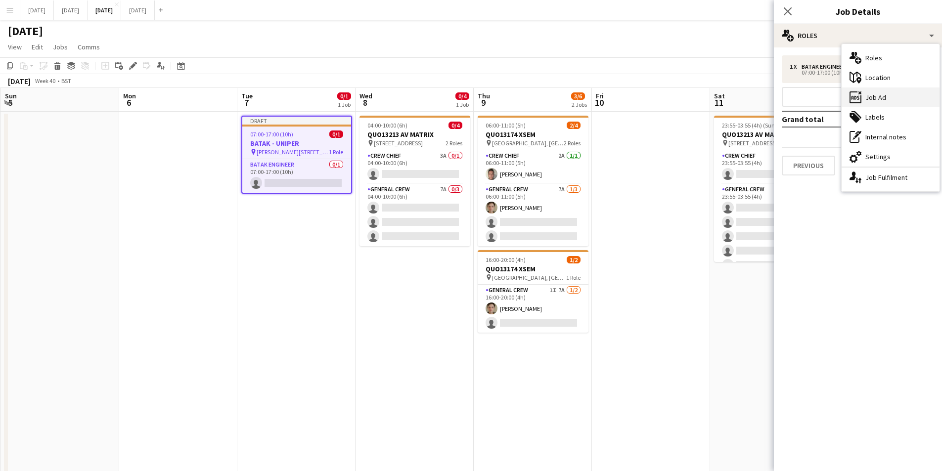
click at [882, 95] on div "ads-window Job Ad" at bounding box center [891, 98] width 98 height 20
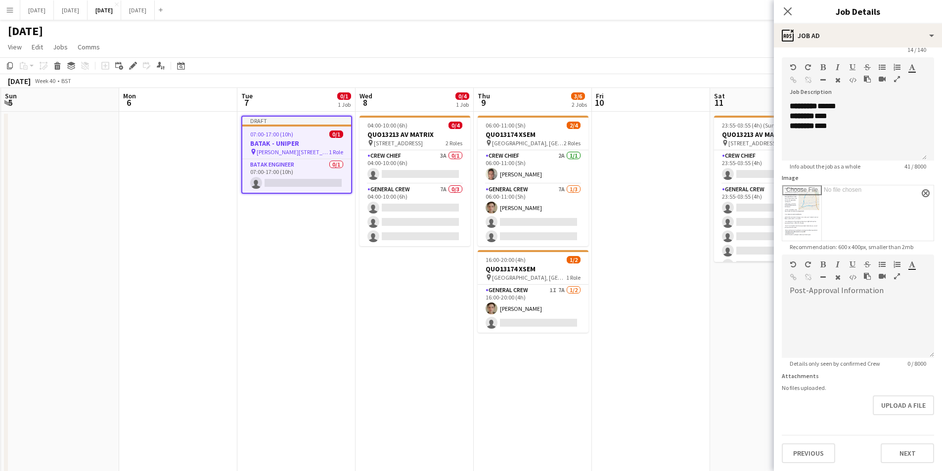
scroll to position [0, 0]
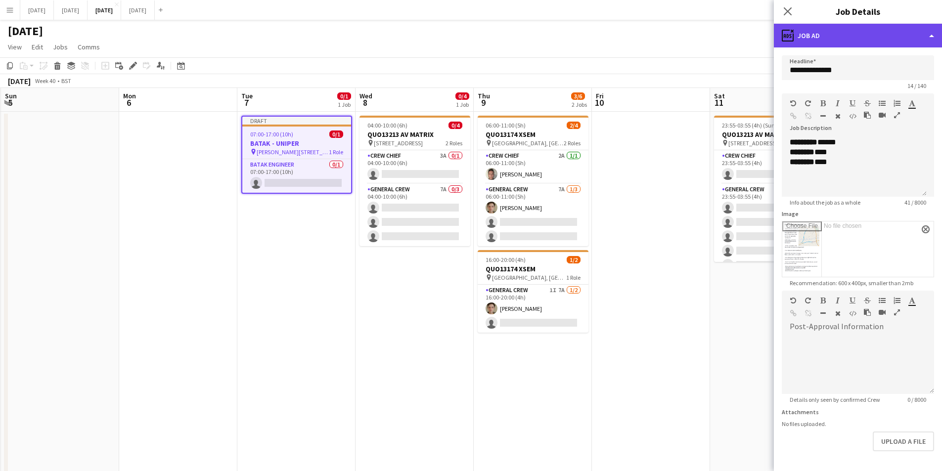
click at [880, 35] on div "ads-window Job Ad" at bounding box center [858, 36] width 168 height 24
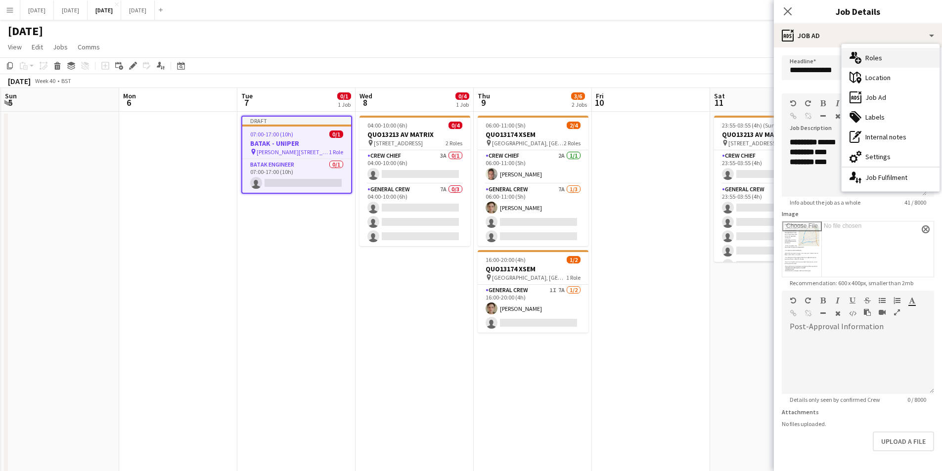
click at [883, 62] on div "multiple-users-add Roles" at bounding box center [891, 58] width 98 height 20
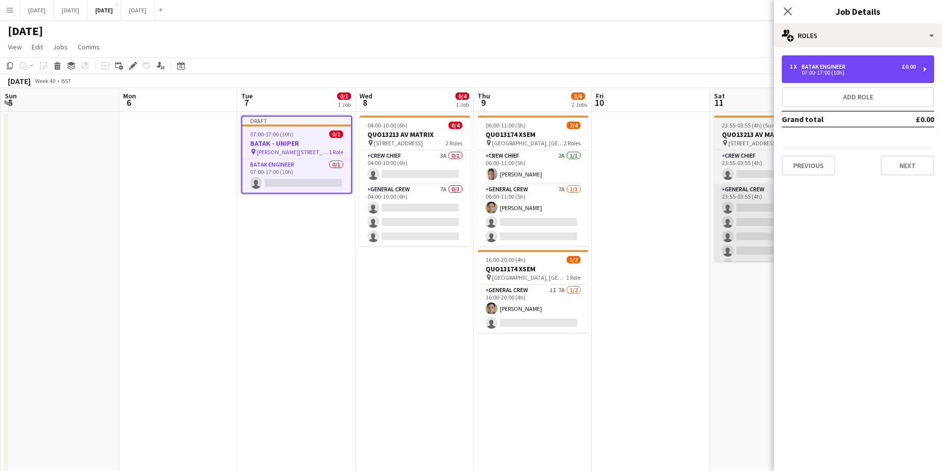
click at [825, 62] on div "1 x BATAK ENGINEER £0.00 07:00-17:00 (10h)" at bounding box center [858, 69] width 152 height 28
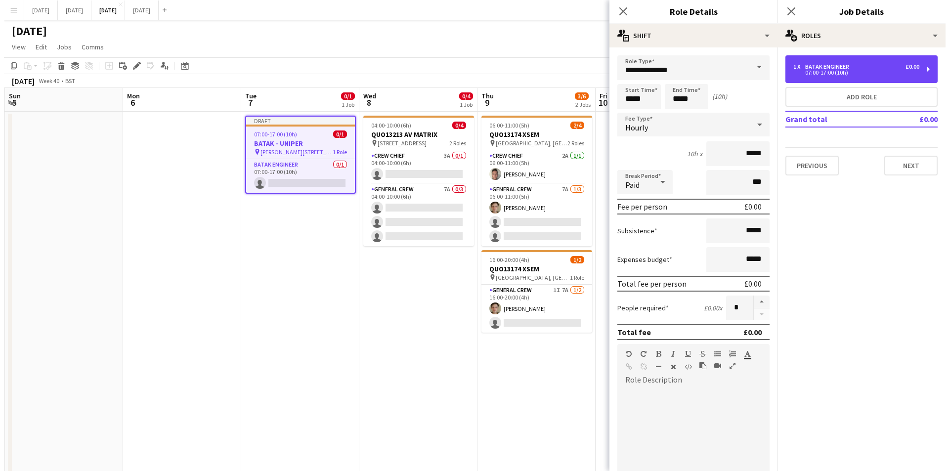
scroll to position [148, 0]
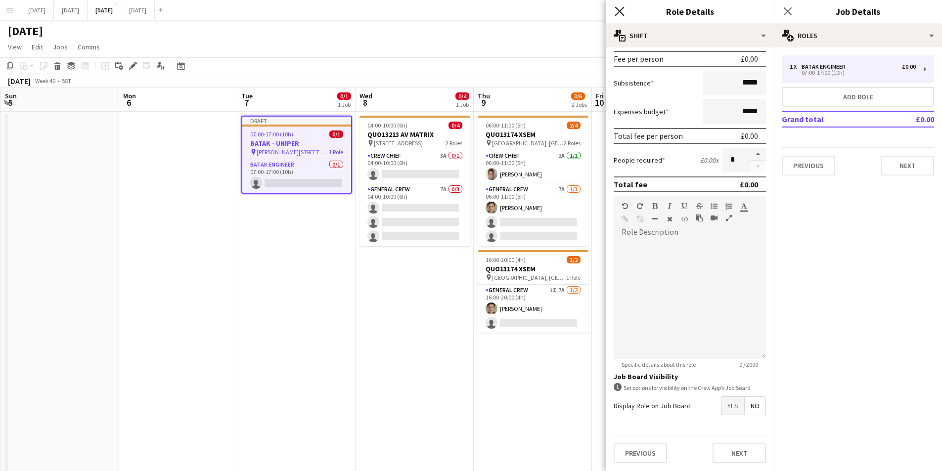
click at [620, 8] on icon "Close pop-in" at bounding box center [619, 10] width 9 height 9
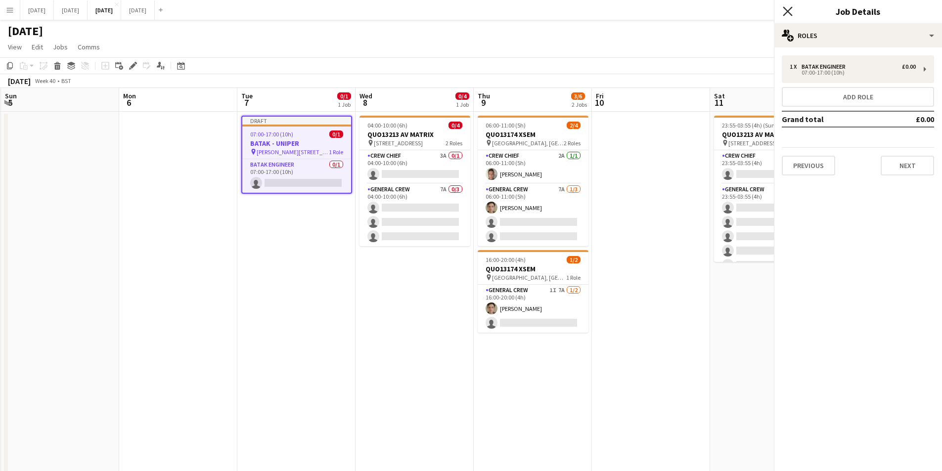
click at [786, 13] on icon at bounding box center [787, 10] width 9 height 9
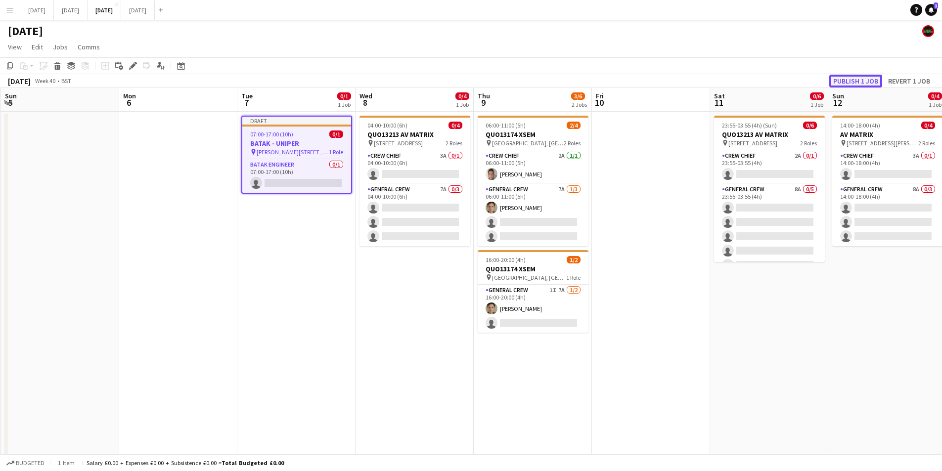
click at [858, 78] on button "Publish 1 job" at bounding box center [855, 81] width 53 height 13
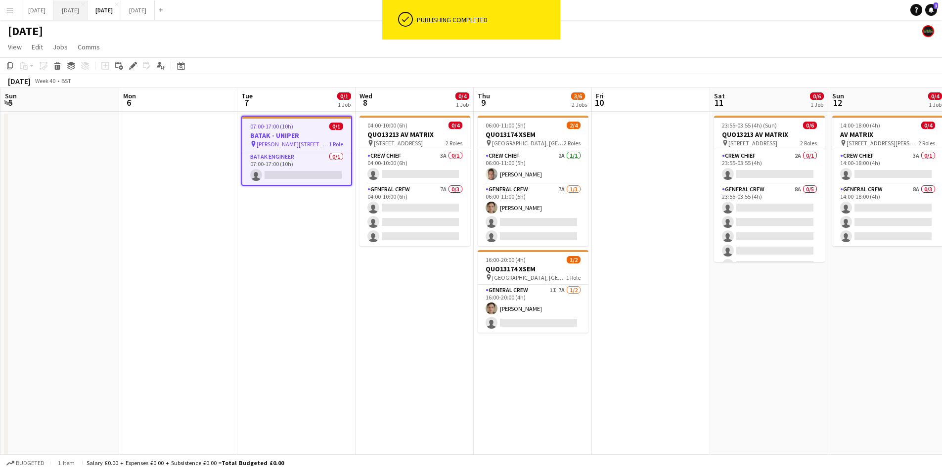
click at [88, 16] on button "[DATE] Close" at bounding box center [71, 9] width 34 height 19
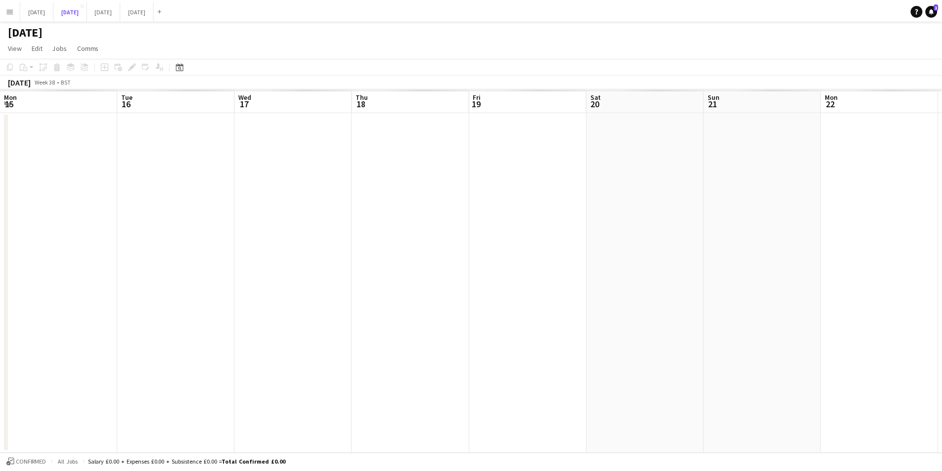
scroll to position [0, 289]
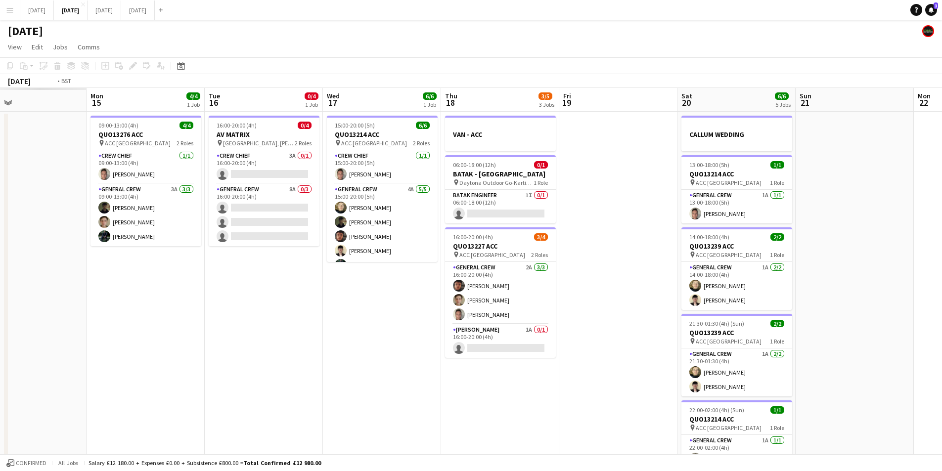
drag, startPoint x: 515, startPoint y: 302, endPoint x: 896, endPoint y: 314, distance: 381.9
click at [896, 314] on app-calendar-viewport "Sat 13 Sun 14 Mon 15 4/4 1 Job Tue 16 0/4 1 Job Wed 17 6/6 1 Job Thu 18 3/5 3 J…" at bounding box center [471, 289] width 942 height 403
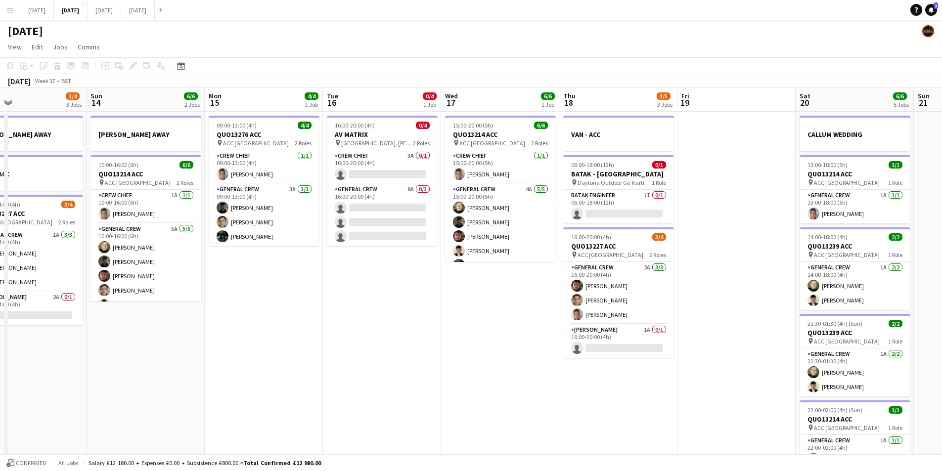
scroll to position [0, 262]
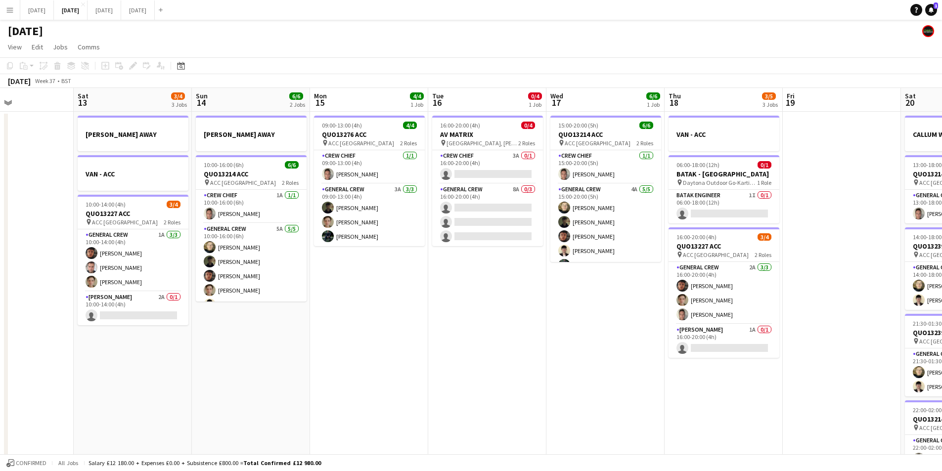
drag, startPoint x: 305, startPoint y: 380, endPoint x: 461, endPoint y: 341, distance: 161.2
click at [602, 329] on app-calendar-viewport "Thu 11 Fri 12 Sat 13 3/4 3 Jobs Sun 14 6/6 2 Jobs Mon 15 4/4 1 Job Tue 16 0/4 1…" at bounding box center [471, 289] width 942 height 403
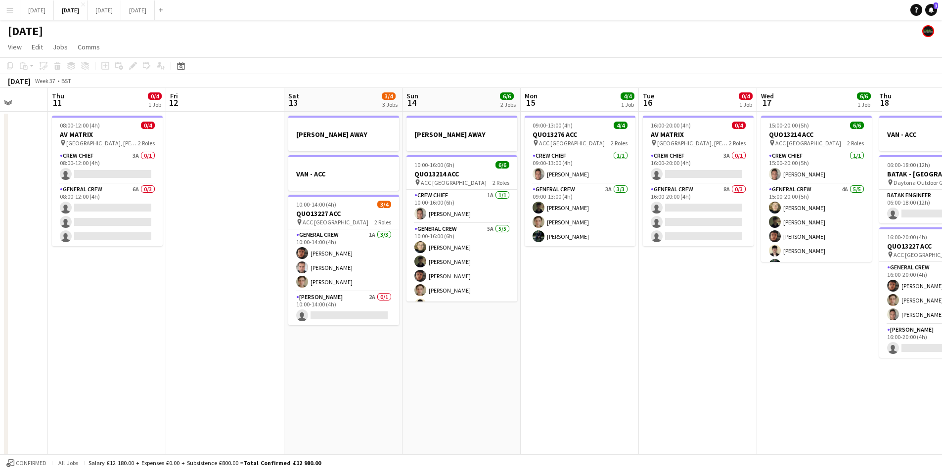
drag, startPoint x: 697, startPoint y: 350, endPoint x: 494, endPoint y: 334, distance: 202.8
click at [703, 345] on app-calendar-viewport "Tue 9 4/4 3 Jobs Wed 10 Thu 11 0/4 1 Job Fri 12 Sat 13 3/4 3 Jobs Sun 14 6/6 2 …" at bounding box center [471, 289] width 942 height 403
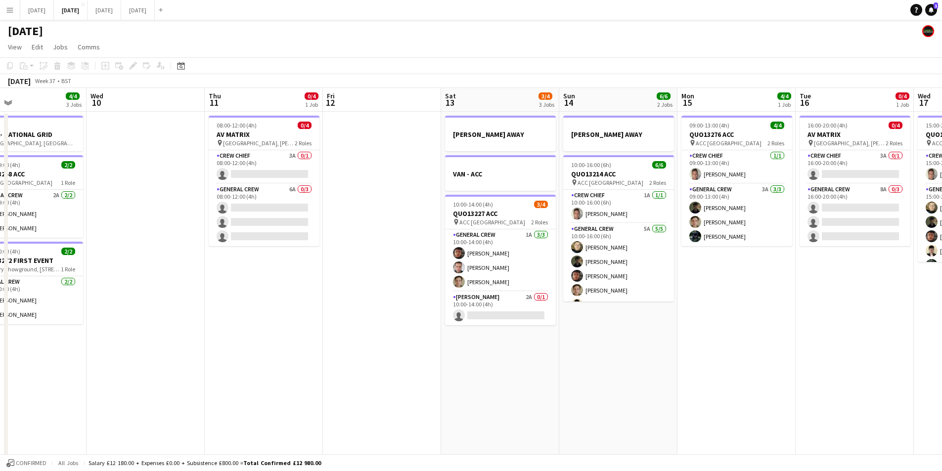
drag, startPoint x: 393, startPoint y: 347, endPoint x: 623, endPoint y: 334, distance: 229.8
click at [595, 340] on app-calendar-viewport "Sun 7 7/8 2 Jobs Mon 8 4/6 3 Jobs Tue 9 4/4 3 Jobs Wed 10 Thu 11 0/4 1 Job Fri …" at bounding box center [471, 289] width 942 height 403
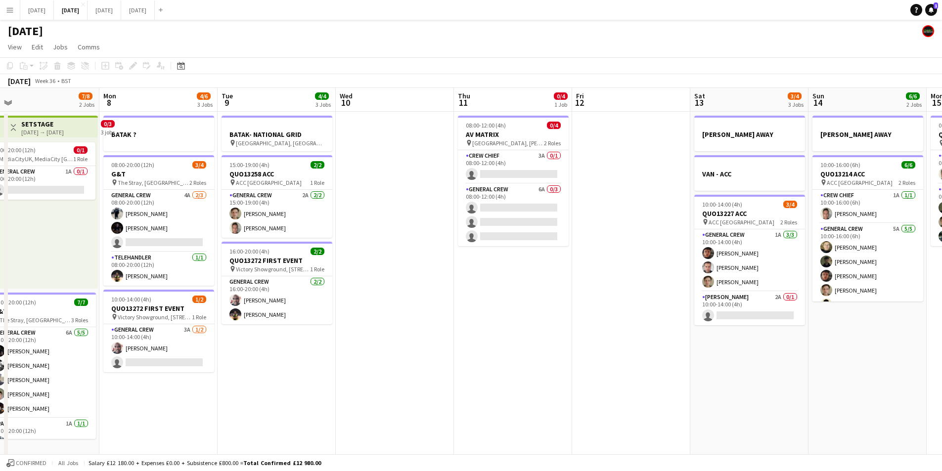
drag, startPoint x: 532, startPoint y: 361, endPoint x: 813, endPoint y: 339, distance: 282.7
click at [812, 339] on app-calendar-viewport "Fri 5 11/14 3 Jobs Sat 6 12/14 5 Jobs Sun 7 7/8 2 Jobs Mon 8 4/6 3 Jobs Tue 9 4…" at bounding box center [471, 428] width 942 height 680
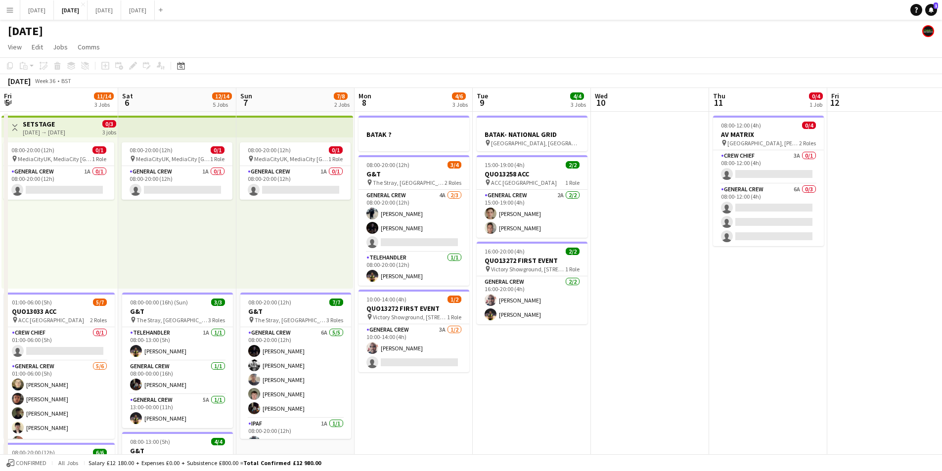
scroll to position [0, 236]
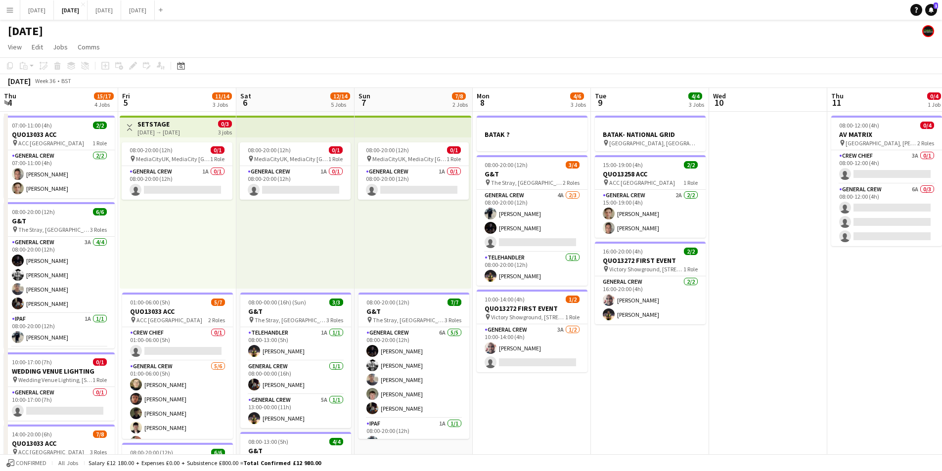
drag, startPoint x: 559, startPoint y: 375, endPoint x: 865, endPoint y: 366, distance: 306.2
click at [869, 386] on app-calendar-viewport "Tue 2 Wed 3 16/16 3 Jobs Thu 4 15/17 4 Jobs Fri 5 11/14 3 Jobs Sat 6 12/14 5 Jo…" at bounding box center [471, 428] width 942 height 680
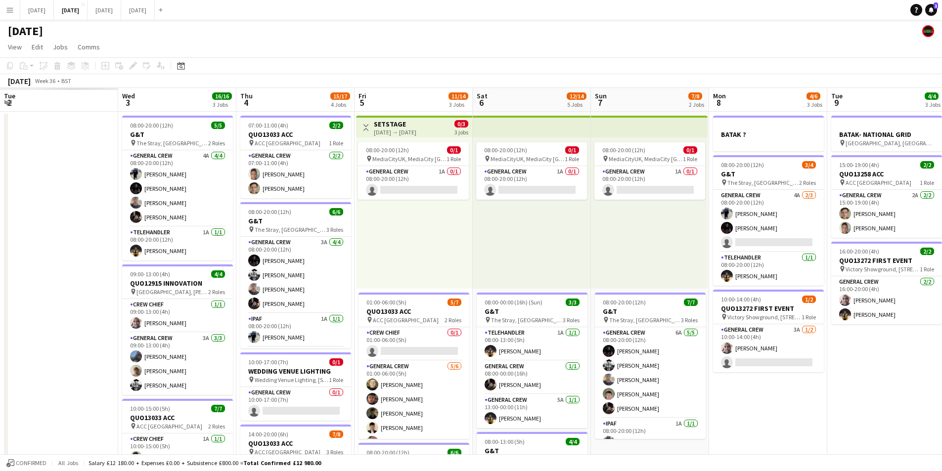
scroll to position [0, 281]
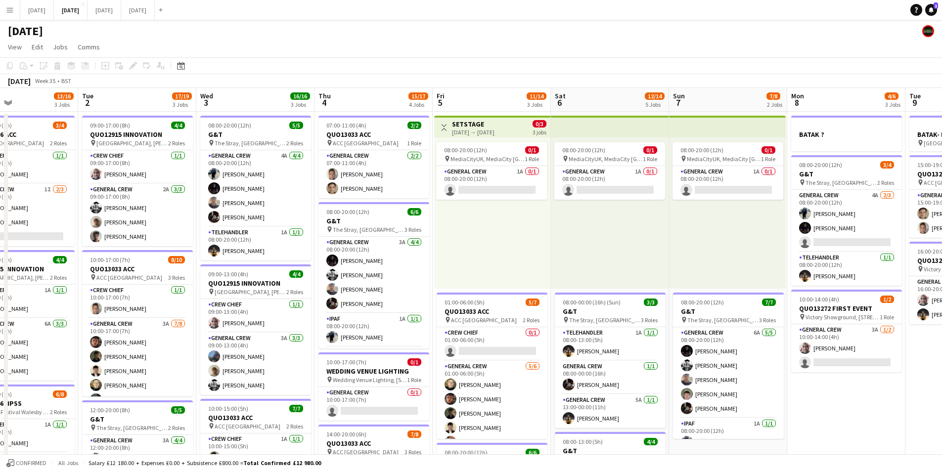
drag, startPoint x: 727, startPoint y: 412, endPoint x: 970, endPoint y: 419, distance: 242.9
click at [942, 419] on html "Menu Boards Boards Boards All jobs Status Workforce Workforce My Workforce Recr…" at bounding box center [471, 392] width 942 height 785
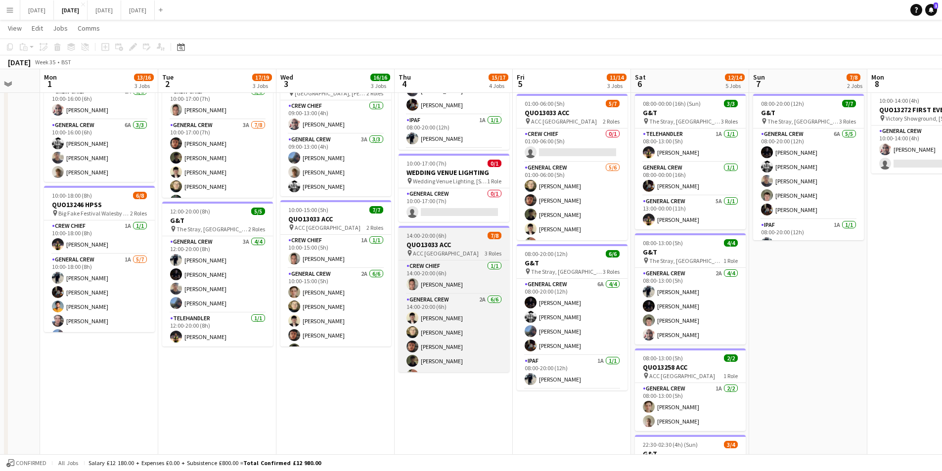
scroll to position [61, 0]
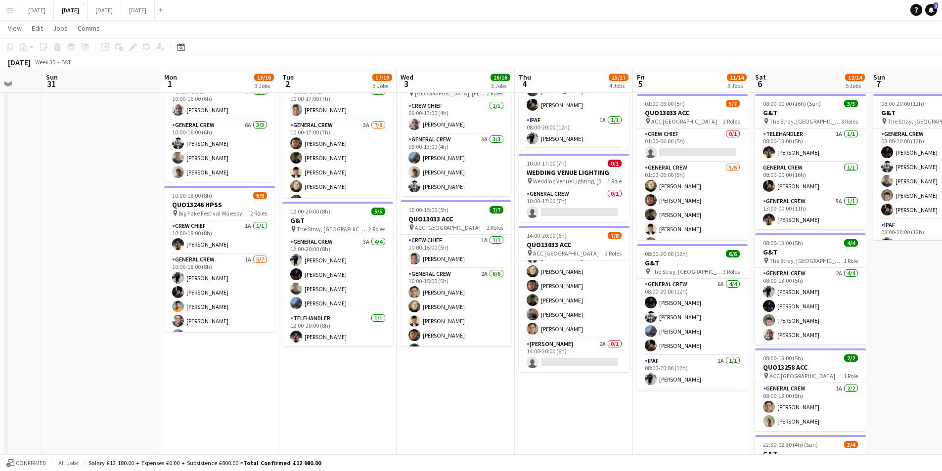
drag, startPoint x: 402, startPoint y: 421, endPoint x: 497, endPoint y: 407, distance: 95.9
click at [505, 417] on app-calendar-viewport "Thu 28 Fri 29 Sat 30 Sun 31 Mon 1 13/16 3 Jobs Tue 2 17/19 3 Jobs Wed 3 16/16 3…" at bounding box center [471, 205] width 942 height 728
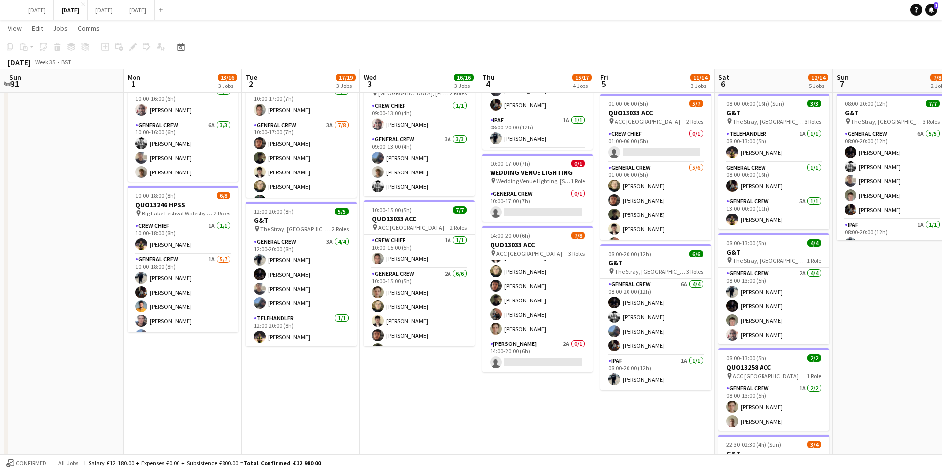
scroll to position [0, 353]
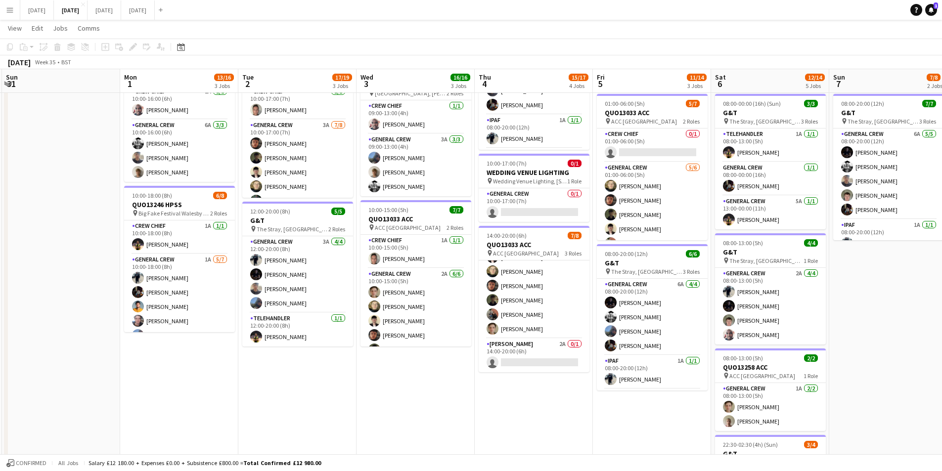
drag, startPoint x: 464, startPoint y: 399, endPoint x: 414, endPoint y: 402, distance: 50.0
click at [414, 402] on app-calendar-viewport "Thu 28 Fri 29 Sat 30 Sun 31 Mon 1 13/16 3 Jobs Tue 2 17/19 3 Jobs Wed 3 16/16 3…" at bounding box center [471, 205] width 942 height 728
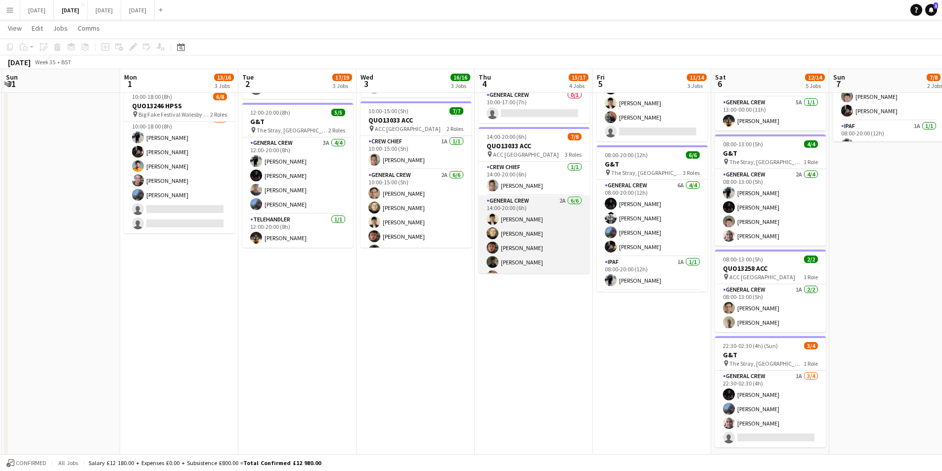
scroll to position [61, 0]
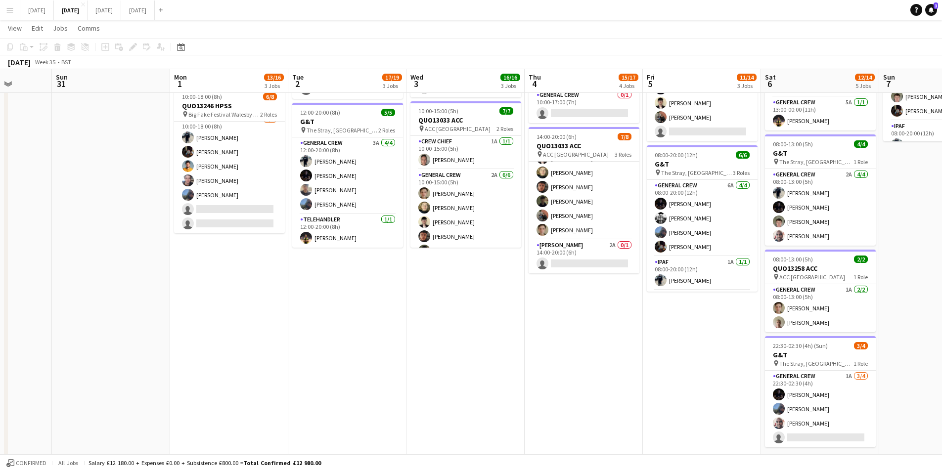
drag, startPoint x: 500, startPoint y: 336, endPoint x: 558, endPoint y: 336, distance: 57.4
click at [553, 339] on app-calendar-viewport "Thu 28 Fri 29 Sat 30 Sun 31 Mon 1 13/16 3 Jobs Tue 2 17/19 3 Jobs Wed 3 16/16 3…" at bounding box center [471, 106] width 942 height 728
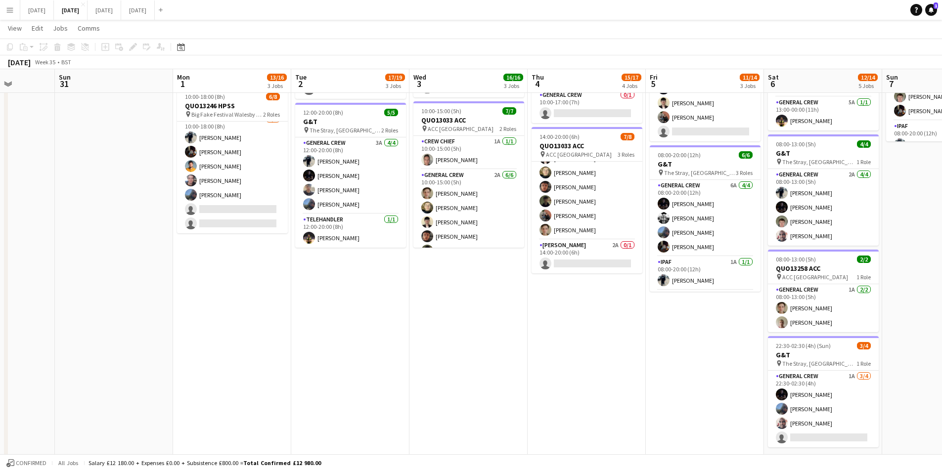
scroll to position [247, 0]
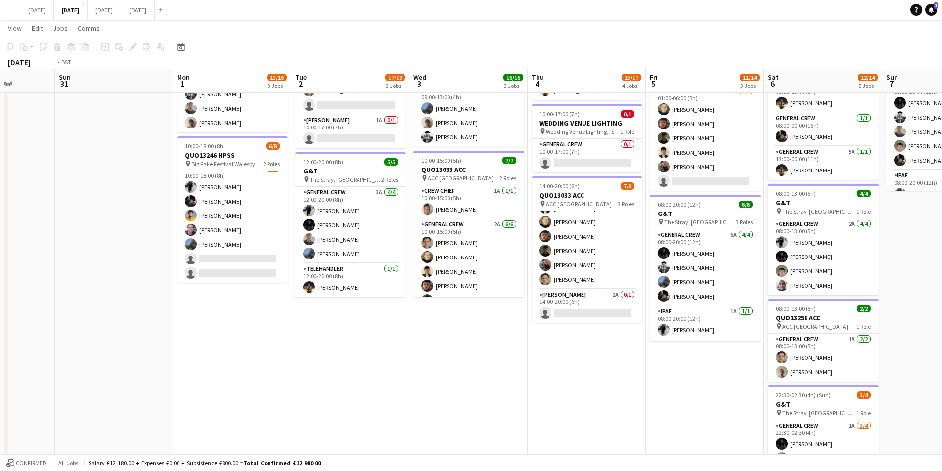
drag, startPoint x: 548, startPoint y: 395, endPoint x: 320, endPoint y: 375, distance: 228.8
click at [315, 380] on app-calendar-viewport "Thu 28 Fri 29 Sat 30 Sun 31 Mon 1 13/16 3 Jobs Tue 2 17/19 3 Jobs Wed 3 16/16 3…" at bounding box center [471, 155] width 942 height 728
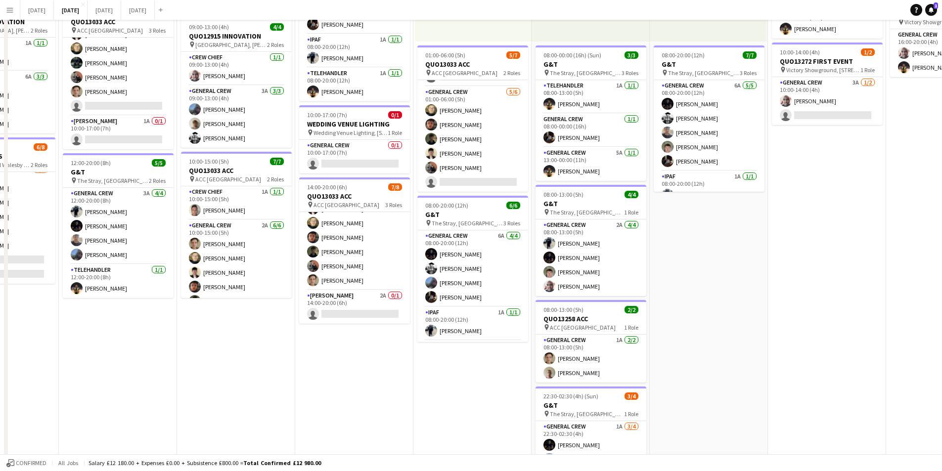
scroll to position [0, 0]
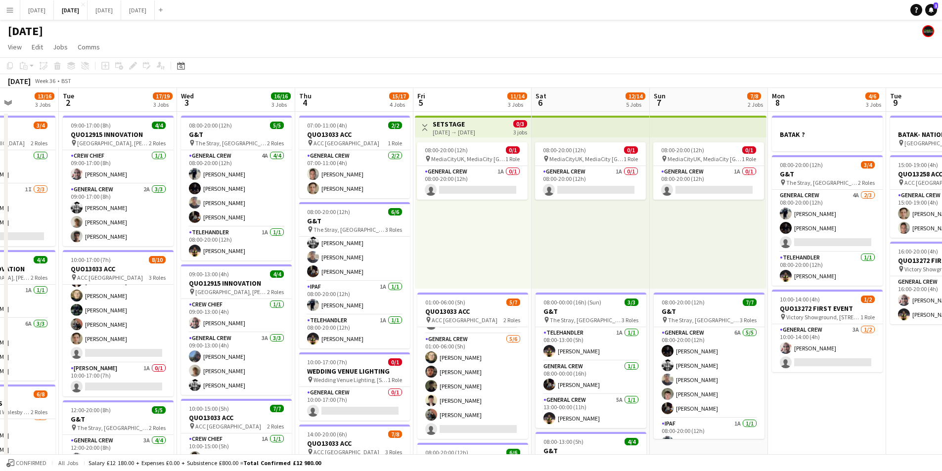
drag, startPoint x: 836, startPoint y: 382, endPoint x: 655, endPoint y: 375, distance: 181.1
click at [655, 375] on app-calendar-viewport "Sat 30 Sun 31 Mon 1 13/16 3 Jobs Tue 2 17/19 3 Jobs Wed 3 16/16 3 Jobs Thu 4 15…" at bounding box center [471, 428] width 942 height 680
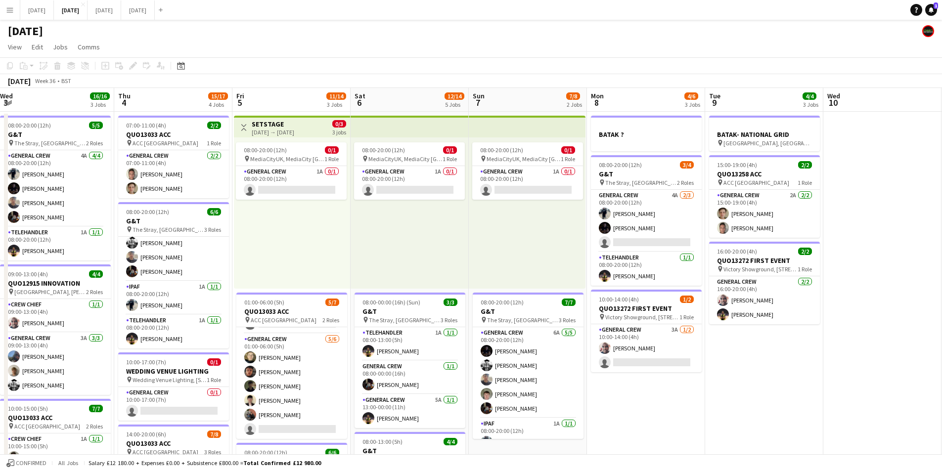
scroll to position [0, 238]
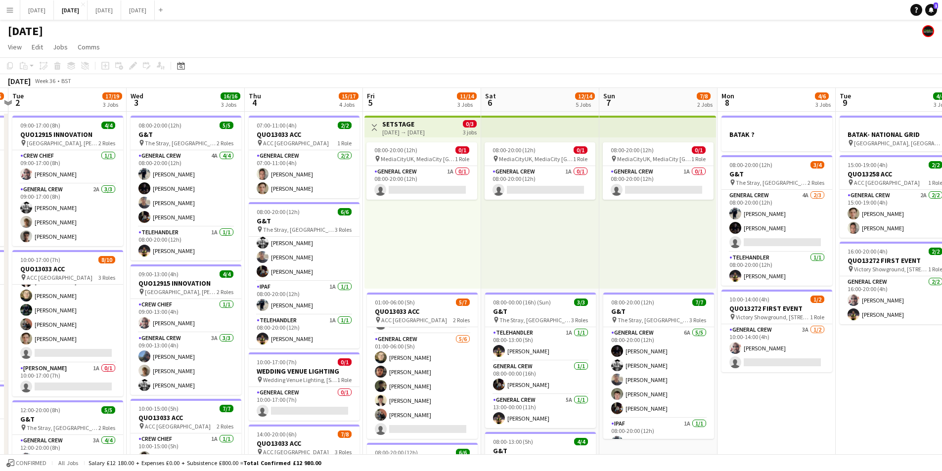
drag, startPoint x: 734, startPoint y: 354, endPoint x: 820, endPoint y: 339, distance: 87.8
click at [901, 362] on app-calendar-viewport "Sun 31 Mon 1 13/16 3 Jobs Tue 2 17/19 3 Jobs Wed 3 16/16 3 Jobs Thu 4 15/17 4 J…" at bounding box center [471, 428] width 942 height 680
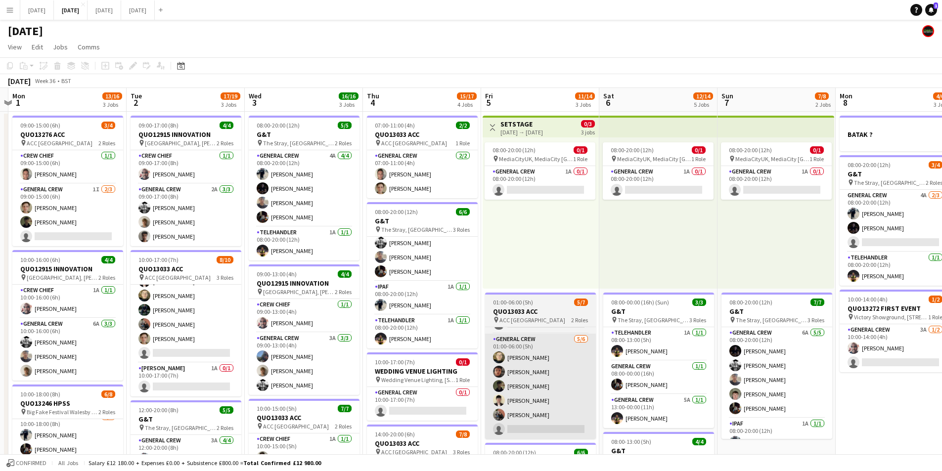
scroll to position [0, 310]
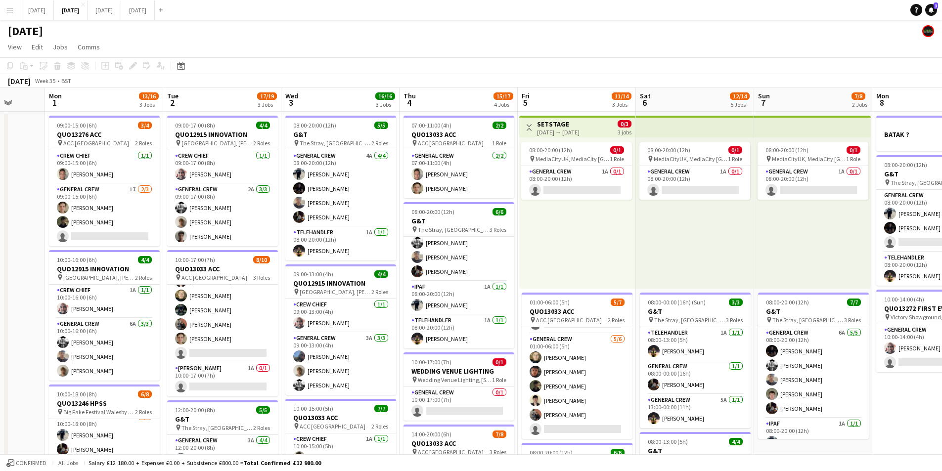
drag, startPoint x: 453, startPoint y: 340, endPoint x: 285, endPoint y: 18, distance: 362.5
click at [632, 354] on app-calendar-viewport "Fri 29 Sat 30 Sun 31 Mon 1 13/16 3 Jobs Tue 2 17/19 3 Jobs Wed 3 16/16 3 Jobs T…" at bounding box center [471, 428] width 942 height 680
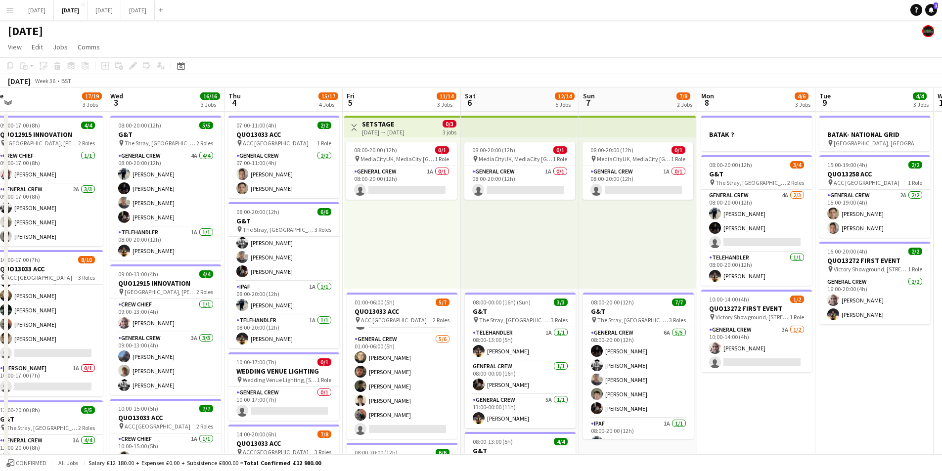
drag, startPoint x: 654, startPoint y: 259, endPoint x: 311, endPoint y: 259, distance: 343.1
click at [311, 259] on app-calendar-viewport "Sun 31 Mon 1 13/16 3 Jobs Tue 2 17/19 3 Jobs Wed 3 16/16 3 Jobs Thu 4 15/17 4 J…" at bounding box center [471, 428] width 942 height 680
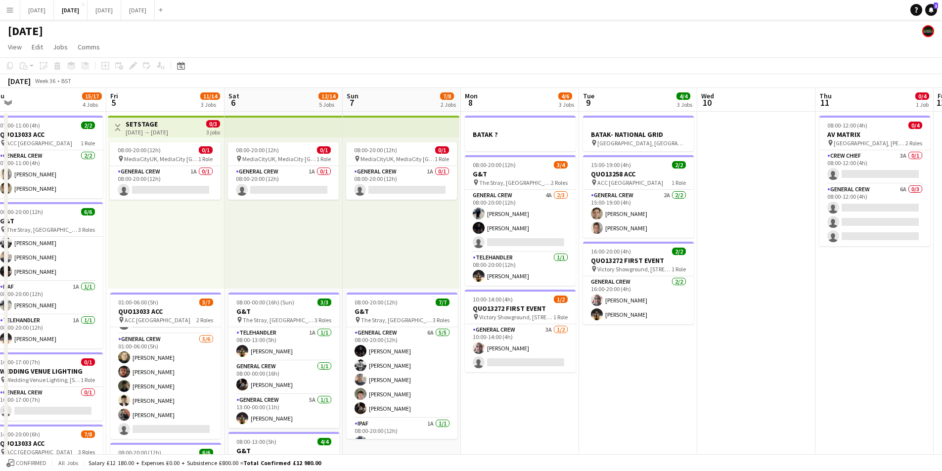
drag, startPoint x: 421, startPoint y: 288, endPoint x: 732, endPoint y: 333, distance: 313.8
click at [421, 288] on app-calendar-viewport "Tue 2 17/19 3 Jobs Wed 3 16/16 3 Jobs Thu 4 15/17 4 Jobs Fri 5 11/14 3 Jobs Sat…" at bounding box center [471, 428] width 942 height 680
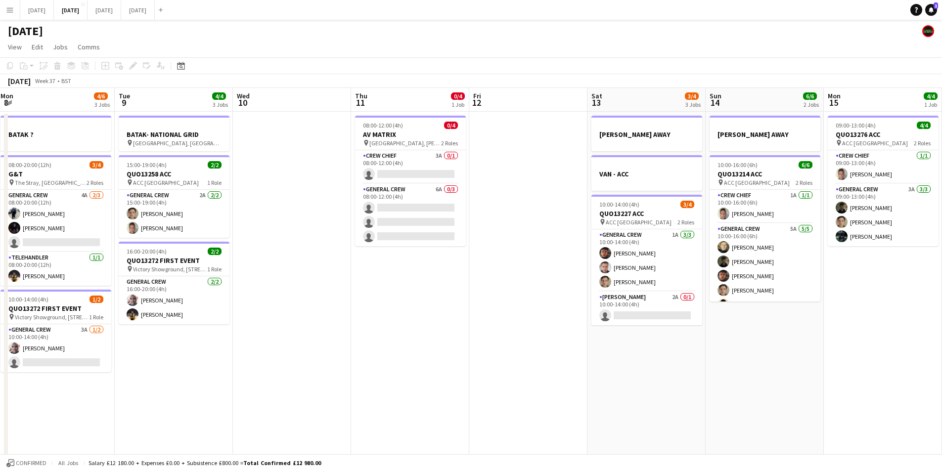
drag, startPoint x: 633, startPoint y: 323, endPoint x: 413, endPoint y: 300, distance: 220.8
click at [413, 300] on app-calendar-viewport "Sat 6 12/14 5 Jobs Sun 7 7/8 2 Jobs Mon 8 4/6 3 Jobs Tue 9 4/4 3 Jobs Wed 10 Th…" at bounding box center [471, 428] width 942 height 680
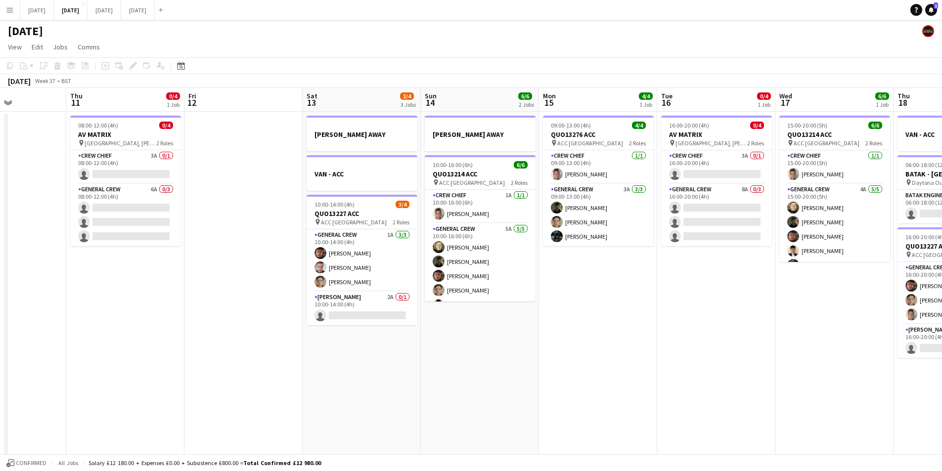
drag, startPoint x: 519, startPoint y: 333, endPoint x: 438, endPoint y: 341, distance: 80.9
click at [355, 330] on app-calendar-viewport "Mon 8 4/6 3 Jobs Tue 9 4/4 3 Jobs Wed 10 Thu 11 0/4 1 Job Fri 12 Sat 13 3/4 3 J…" at bounding box center [471, 428] width 942 height 680
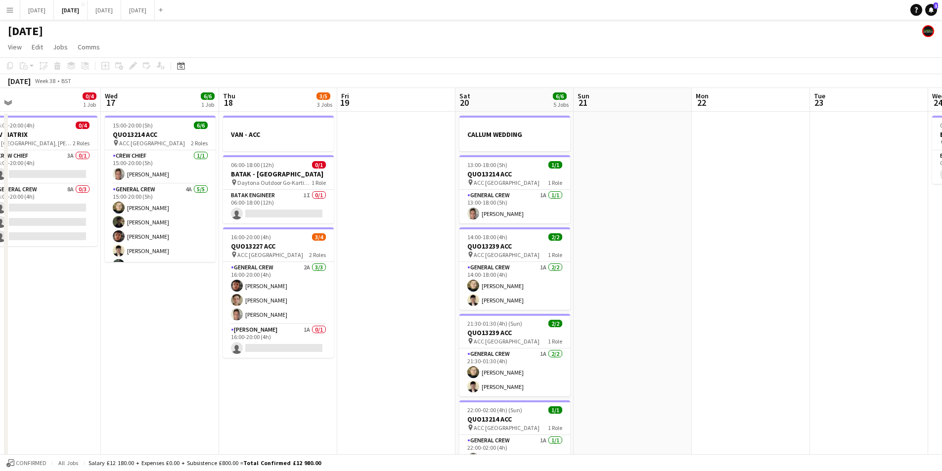
drag, startPoint x: 436, startPoint y: 304, endPoint x: 511, endPoint y: 295, distance: 75.2
click at [403, 296] on app-calendar-viewport "Sat 13 3/4 3 Jobs Sun 14 6/6 2 Jobs Mon 15 4/4 1 Job Tue 16 0/4 1 Job Wed 17 6/…" at bounding box center [471, 428] width 942 height 680
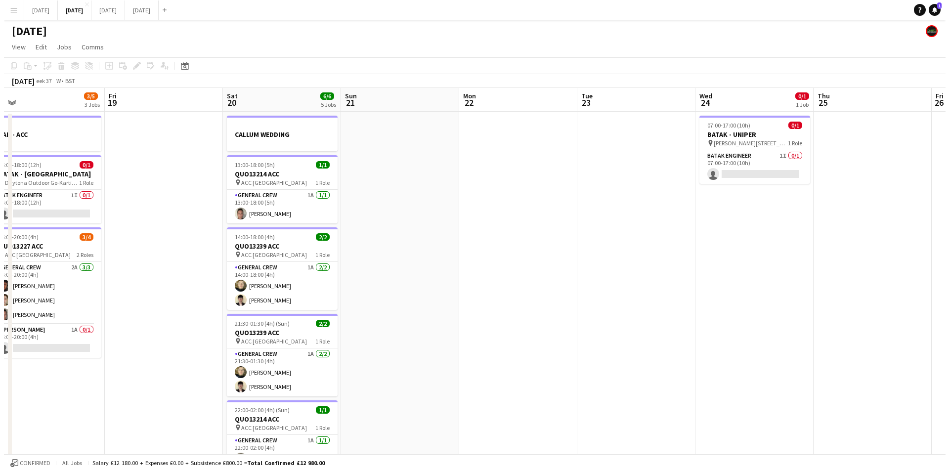
scroll to position [0, 311]
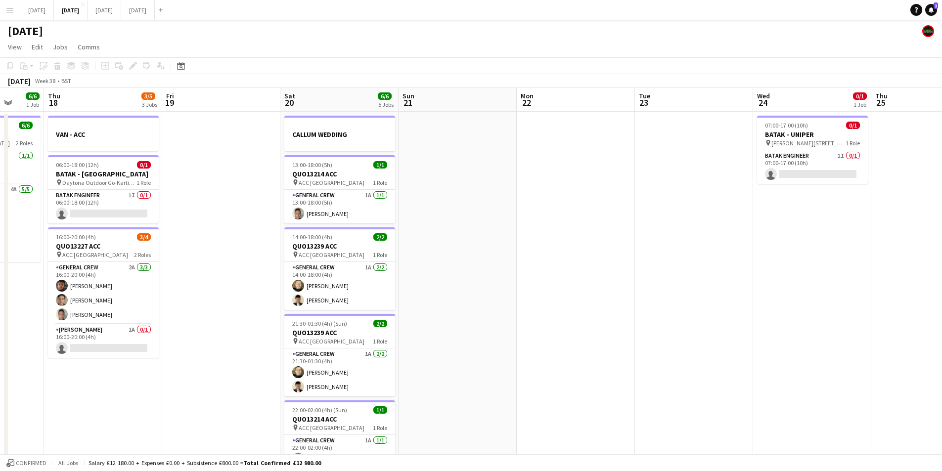
click at [807, 140] on span "[PERSON_NAME][STREET_ADDRESS]" at bounding box center [808, 142] width 74 height 7
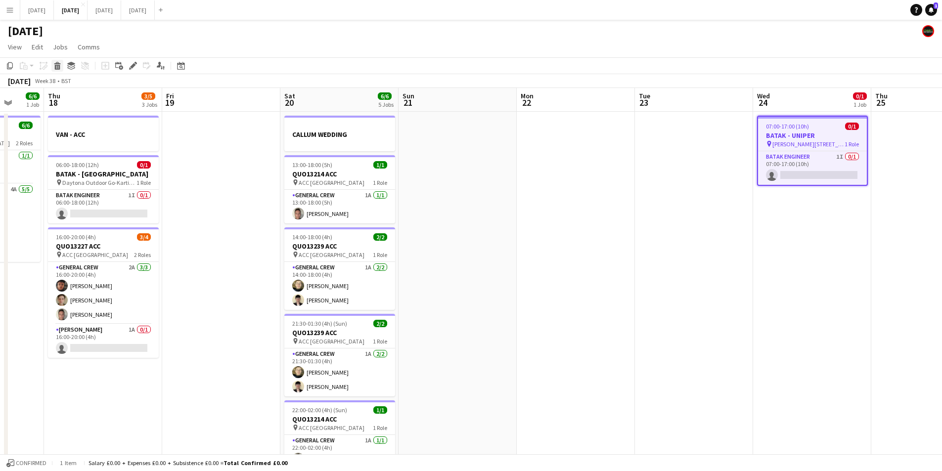
click at [56, 62] on icon "Delete" at bounding box center [57, 66] width 8 height 8
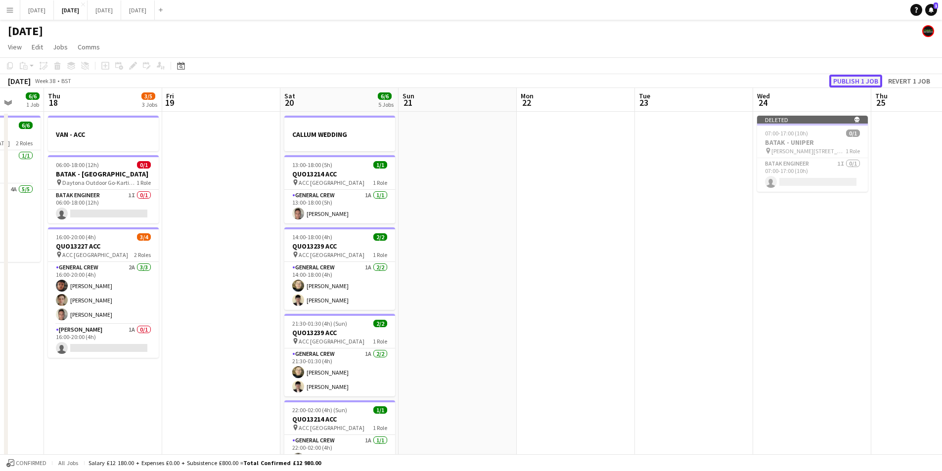
click at [853, 81] on button "Publish 1 job" at bounding box center [855, 81] width 53 height 13
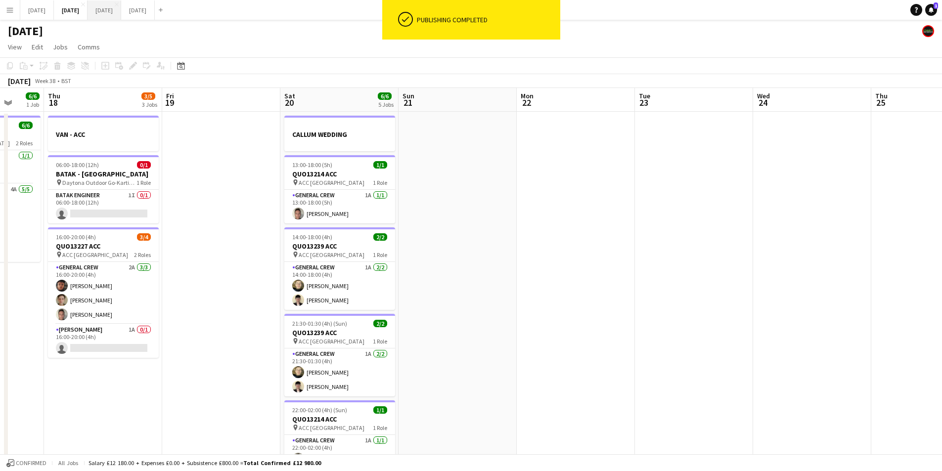
click at [121, 7] on button "[DATE] Close" at bounding box center [105, 9] width 34 height 19
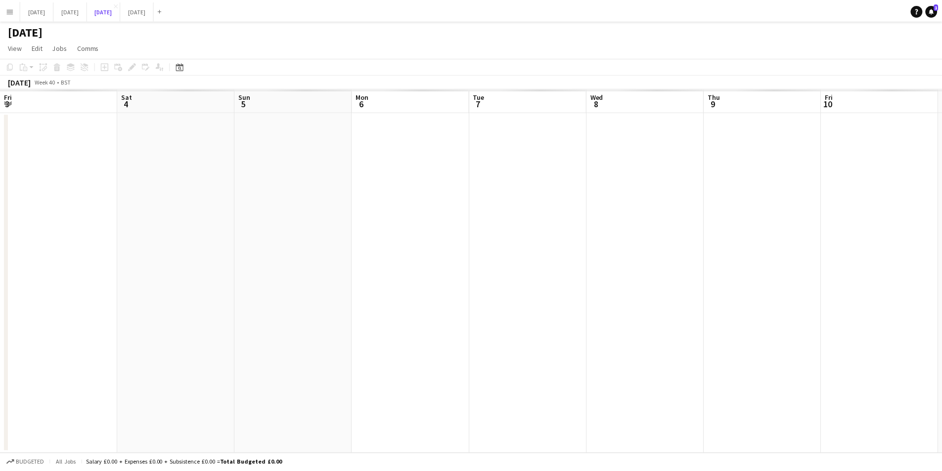
scroll to position [0, 235]
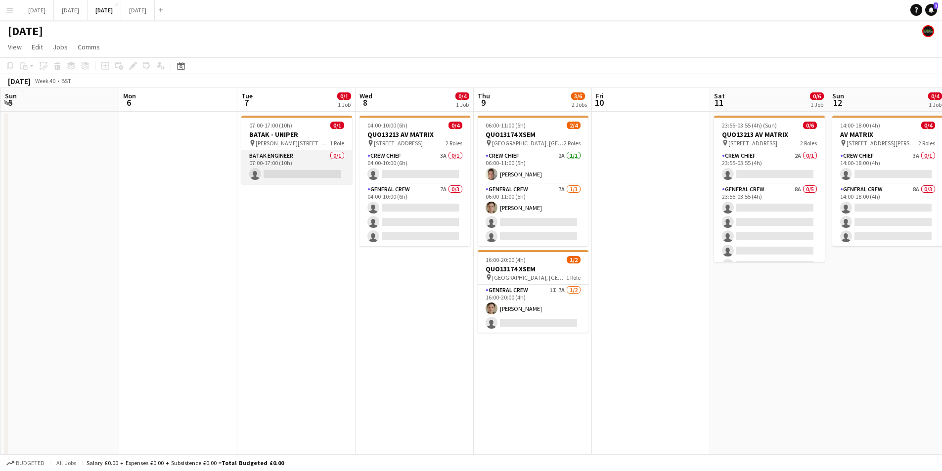
click at [301, 174] on app-card-role "BATAK ENGINEER 0/1 07:00-17:00 (10h) single-neutral-actions" at bounding box center [296, 167] width 111 height 34
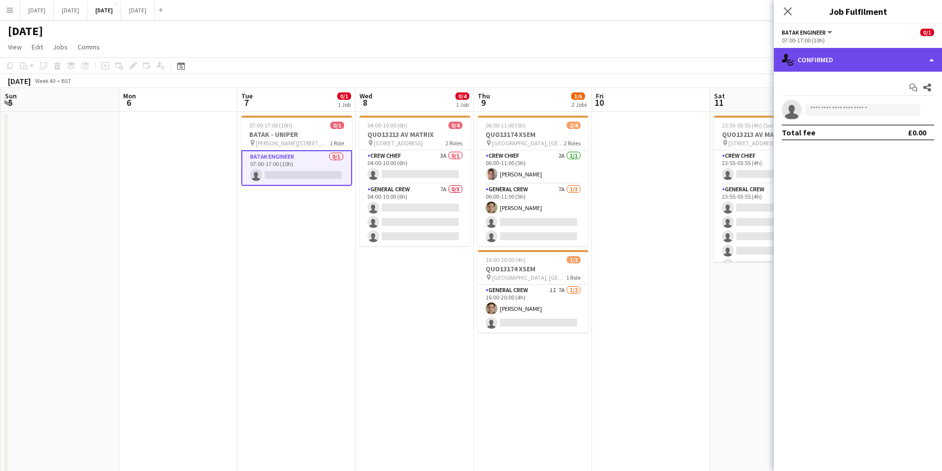
click at [860, 66] on div "single-neutral-actions-check-2 Confirmed" at bounding box center [858, 60] width 168 height 24
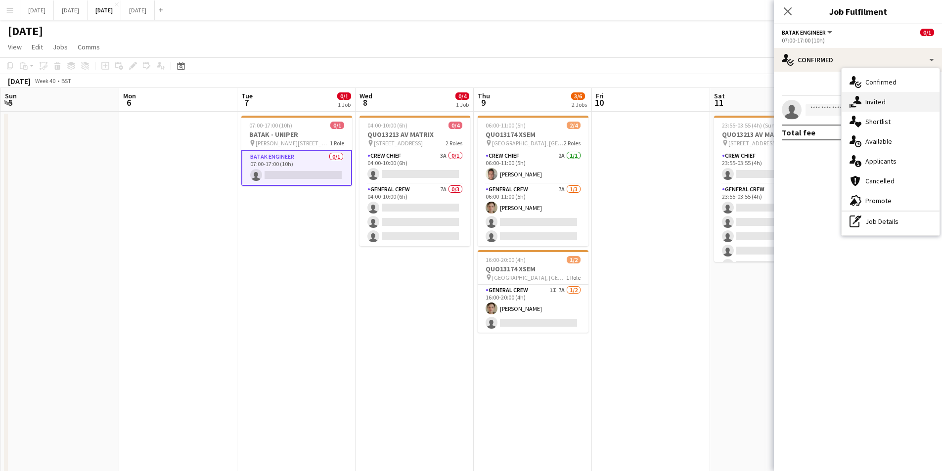
click at [880, 99] on div "single-neutral-actions-share-1 Invited" at bounding box center [891, 102] width 98 height 20
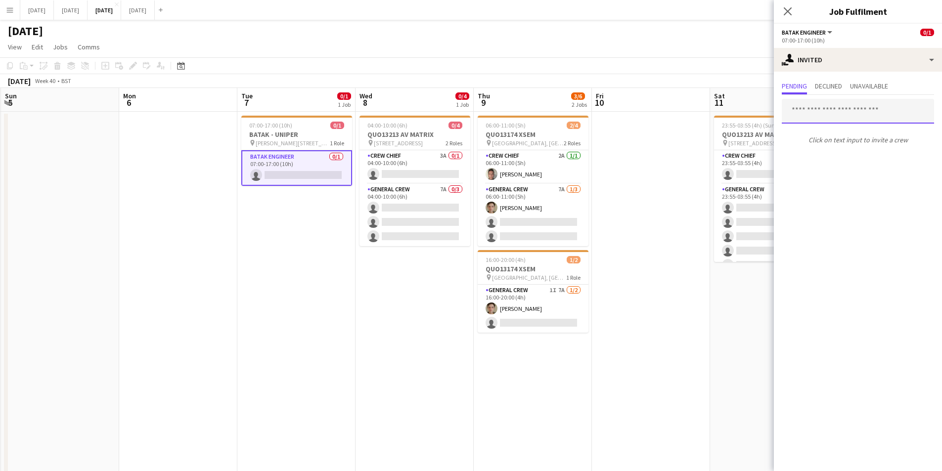
click at [852, 113] on input "text" at bounding box center [858, 111] width 152 height 25
type input "***"
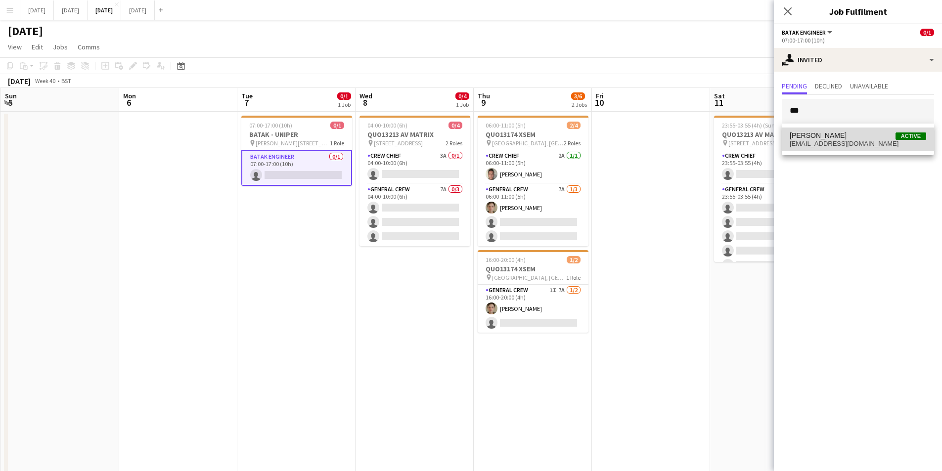
click at [839, 141] on span "[EMAIL_ADDRESS][DOMAIN_NAME]" at bounding box center [858, 144] width 136 height 8
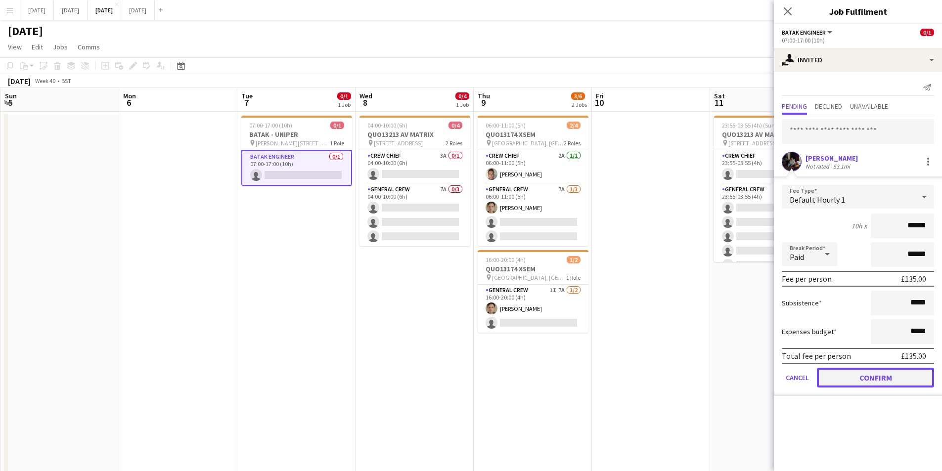
click at [869, 375] on button "Confirm" at bounding box center [875, 378] width 117 height 20
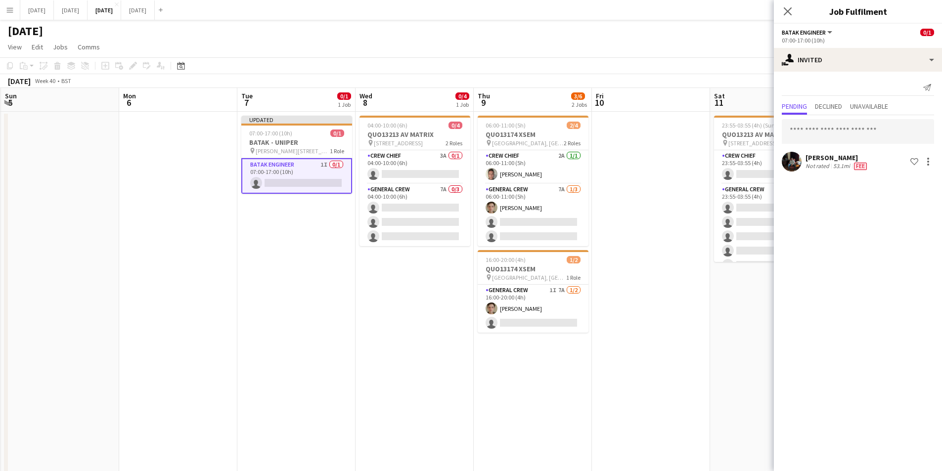
drag, startPoint x: 787, startPoint y: 10, endPoint x: 834, endPoint y: 58, distance: 66.8
click at [787, 10] on icon at bounding box center [788, 11] width 8 height 8
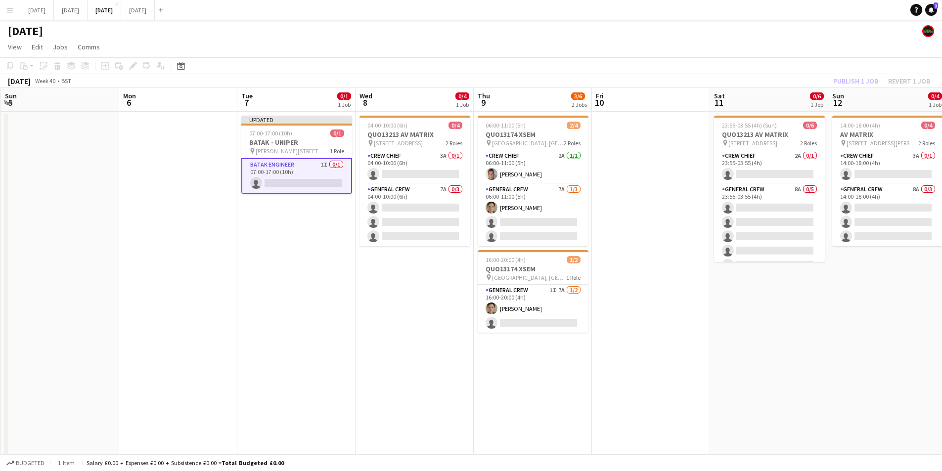
click at [852, 82] on div "Publish 1 job Revert 1 job" at bounding box center [881, 81] width 121 height 13
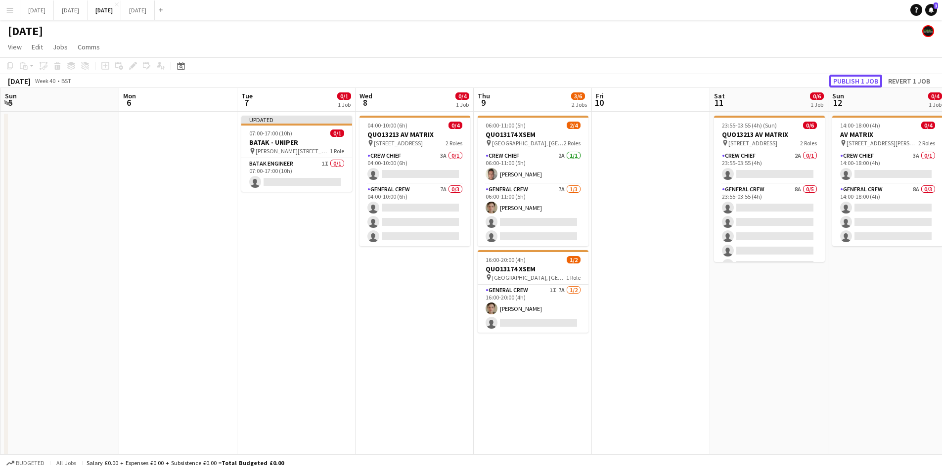
click at [852, 82] on button "Publish 1 job" at bounding box center [855, 81] width 53 height 13
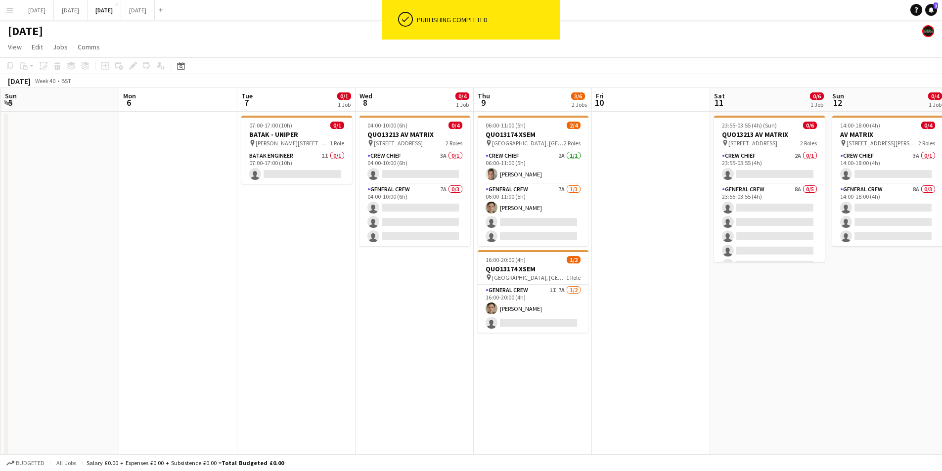
click at [351, 330] on app-calendar-viewport "Fri 3 2/2 2 Jobs Sat 4 Sun 5 Mon 6 Tue 7 0/1 1 Job Wed 8 0/4 1 Job Thu 9 3/6 2 …" at bounding box center [471, 288] width 942 height 401
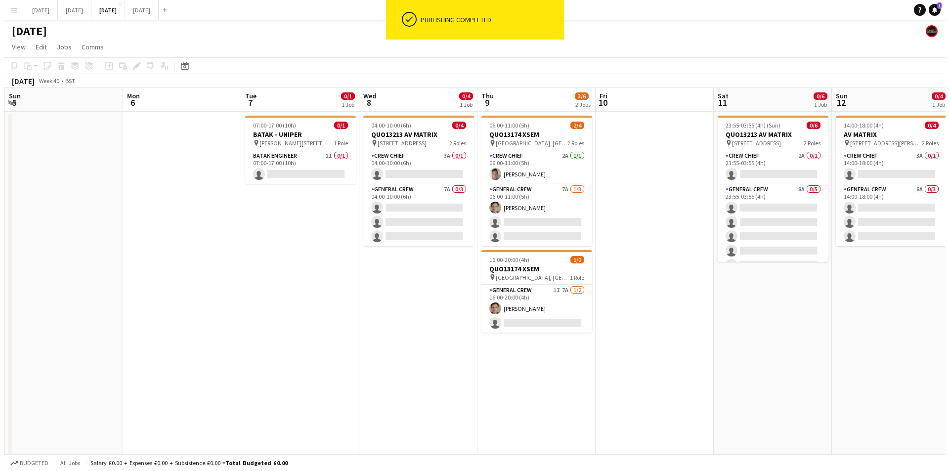
scroll to position [0, 271]
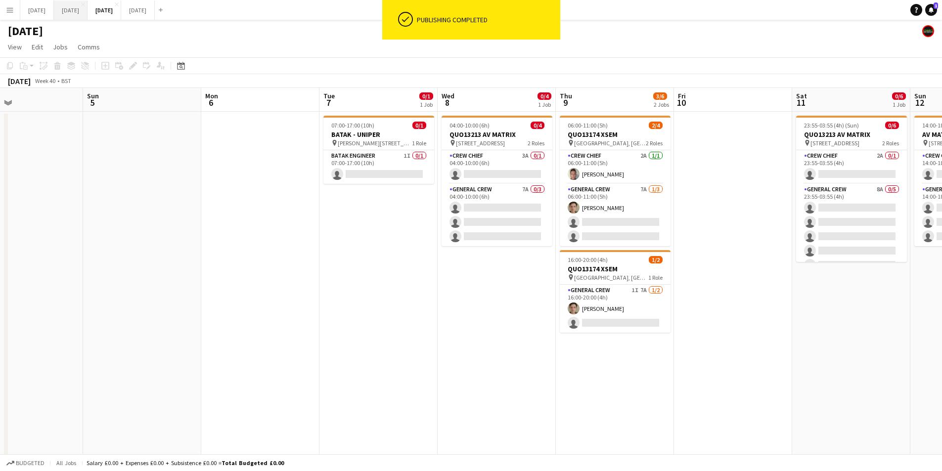
click at [88, 7] on button "[DATE] Close" at bounding box center [71, 9] width 34 height 19
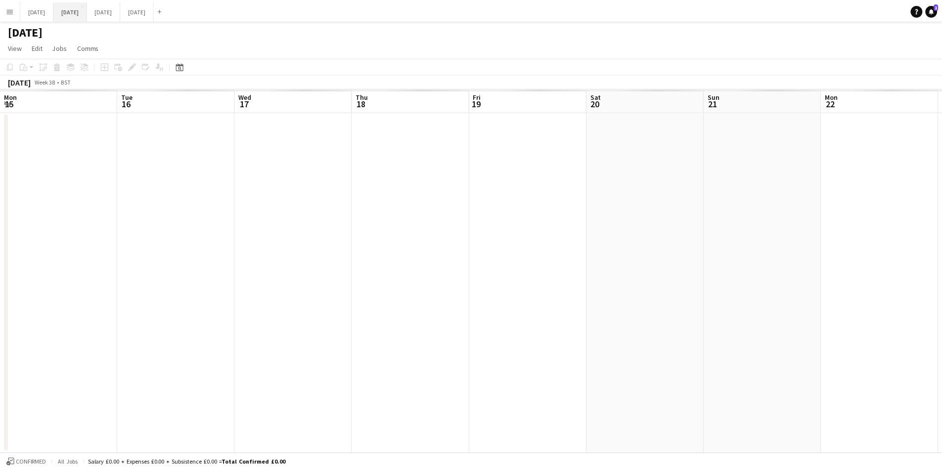
scroll to position [0, 311]
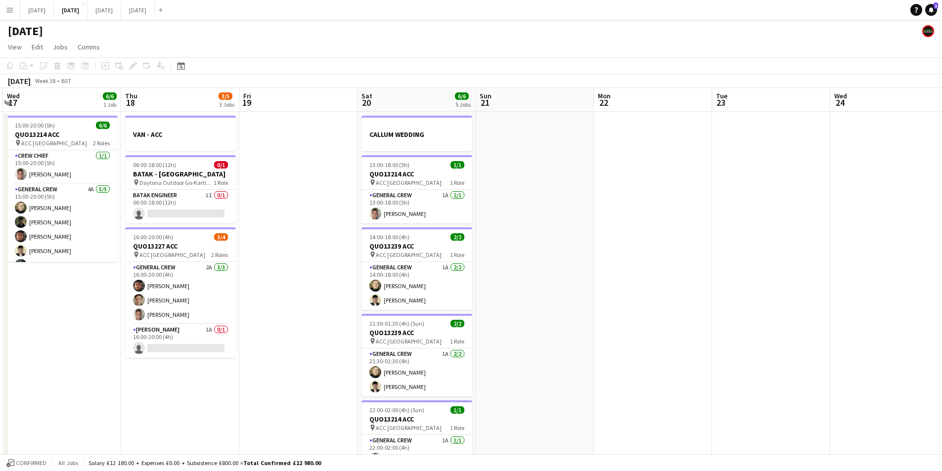
drag, startPoint x: 465, startPoint y: 275, endPoint x: 591, endPoint y: 264, distance: 126.6
click at [599, 275] on app-calendar-viewport "Mon 15 4/4 1 Job Tue 16 0/4 1 Job Wed 17 6/6 1 Job Thu 18 3/5 3 Jobs Fri 19 Sat…" at bounding box center [471, 289] width 942 height 403
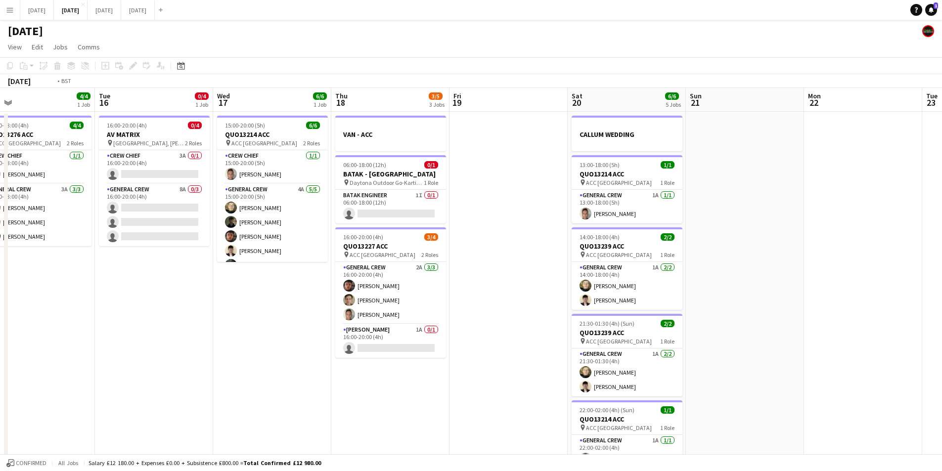
drag, startPoint x: 349, startPoint y: 286, endPoint x: 602, endPoint y: 278, distance: 253.3
click at [598, 280] on app-calendar-viewport "Sat 13 Sun 14 6/6 2 Jobs Mon 15 4/4 1 Job Tue 16 0/4 1 Job Wed 17 6/6 1 Job Thu…" at bounding box center [471, 289] width 942 height 403
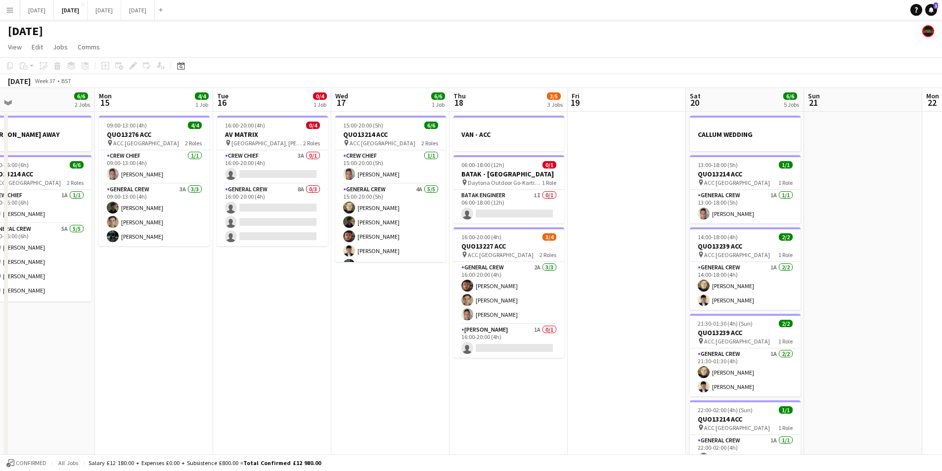
scroll to position [0, 247]
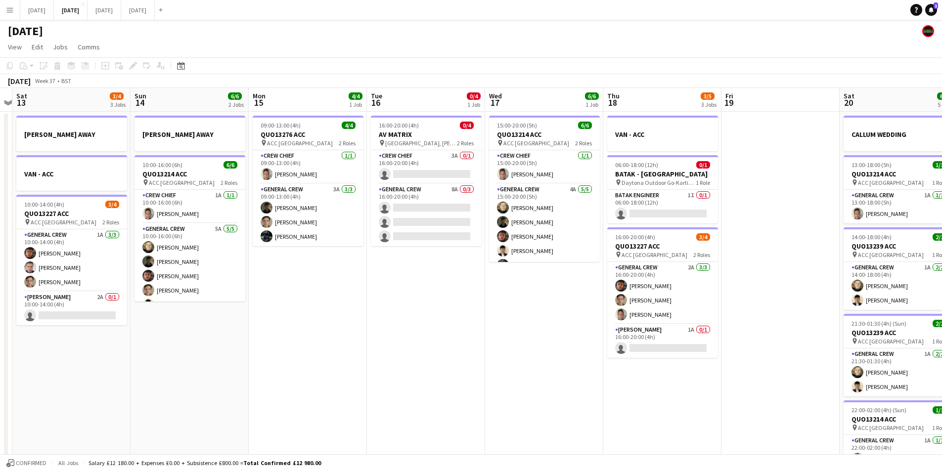
drag, startPoint x: 286, startPoint y: 292, endPoint x: 461, endPoint y: 288, distance: 174.6
click at [460, 289] on app-calendar-viewport "Thu 11 Fri 12 Sat 13 3/4 3 Jobs Sun 14 6/6 2 Jobs Mon 15 4/4 1 Job Tue 16 0/4 1…" at bounding box center [471, 289] width 942 height 403
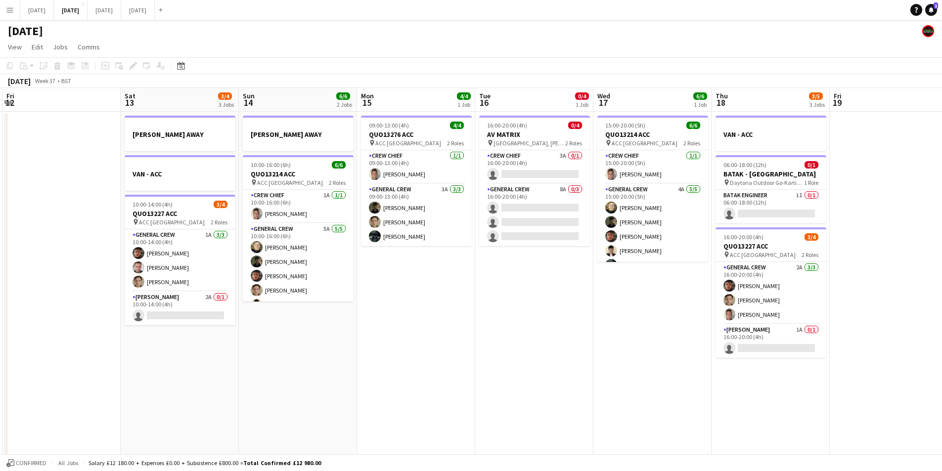
drag, startPoint x: 343, startPoint y: 319, endPoint x: 587, endPoint y: 321, distance: 244.3
click at [591, 325] on app-calendar-viewport "Wed 10 Thu 11 0/4 1 Job Fri 12 Sat 13 3/4 3 Jobs Sun 14 6/6 2 Jobs Mon 15 4/4 1…" at bounding box center [471, 289] width 942 height 403
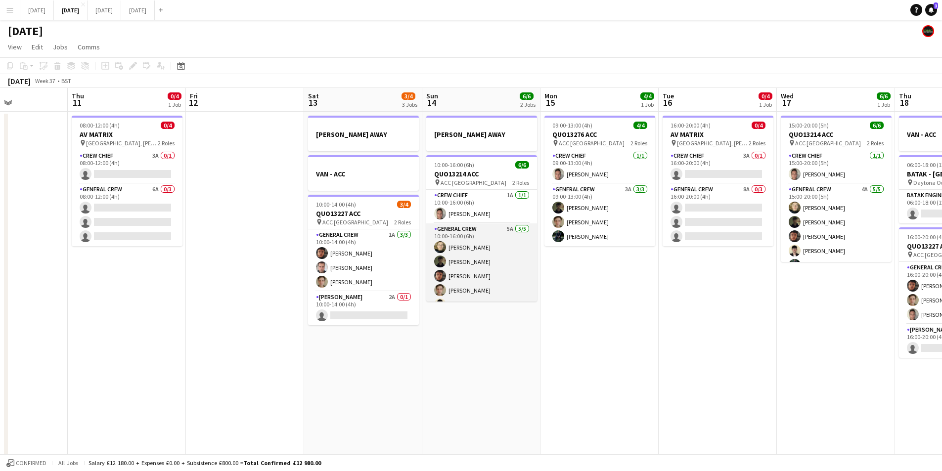
scroll to position [13, 0]
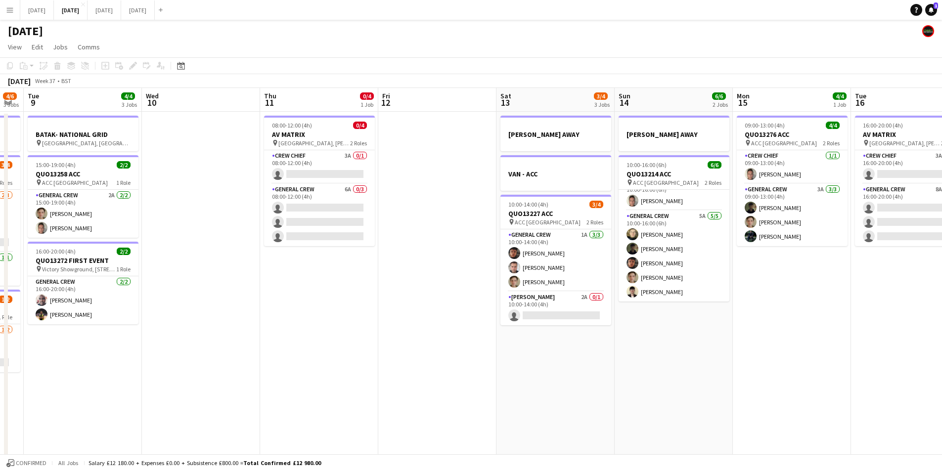
drag, startPoint x: 458, startPoint y: 359, endPoint x: 492, endPoint y: 323, distance: 49.7
click at [658, 355] on app-calendar-viewport "Mon 8 4/6 3 Jobs Tue 9 4/4 3 Jobs Wed 10 Thu 11 0/4 1 Job Fri 12 Sat 13 3/4 3 J…" at bounding box center [471, 289] width 942 height 403
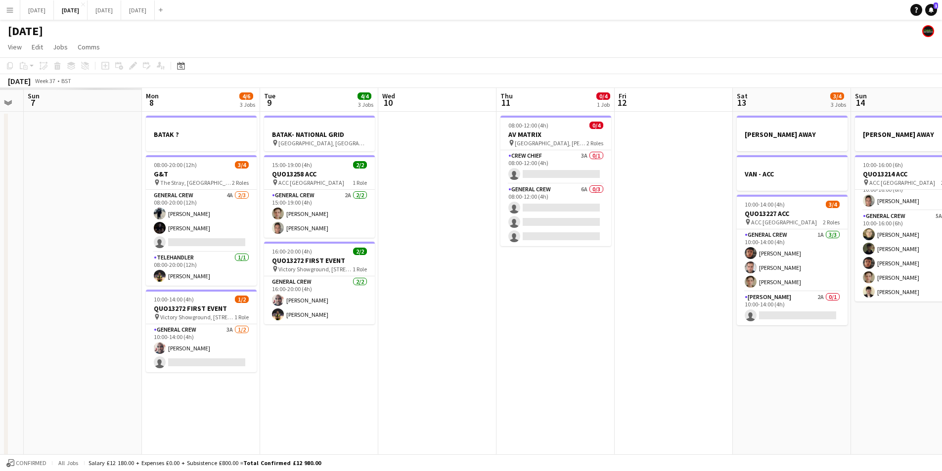
scroll to position [0, 288]
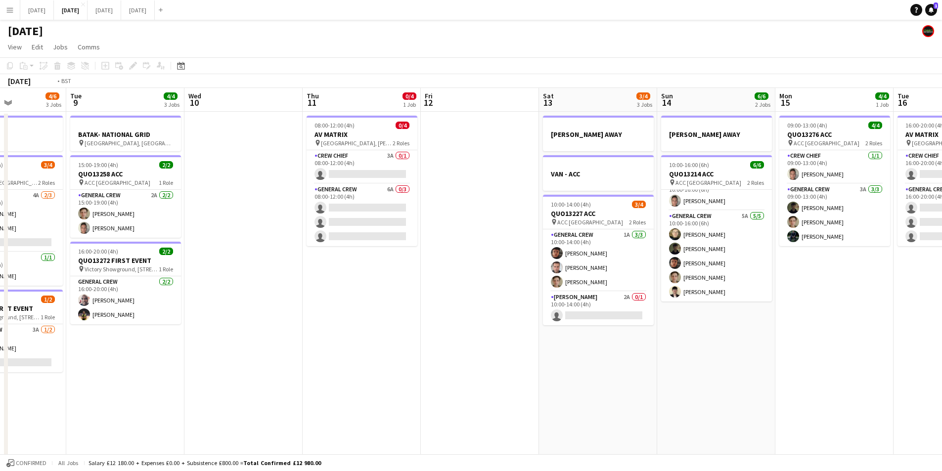
drag, startPoint x: 399, startPoint y: 341, endPoint x: 543, endPoint y: 322, distance: 146.0
click at [633, 328] on app-calendar-viewport "Sat 6 12/14 5 Jobs Sun 7 7/8 2 Jobs Mon 8 4/6 3 Jobs Tue 9 4/4 3 Jobs Wed 10 Th…" at bounding box center [471, 428] width 942 height 680
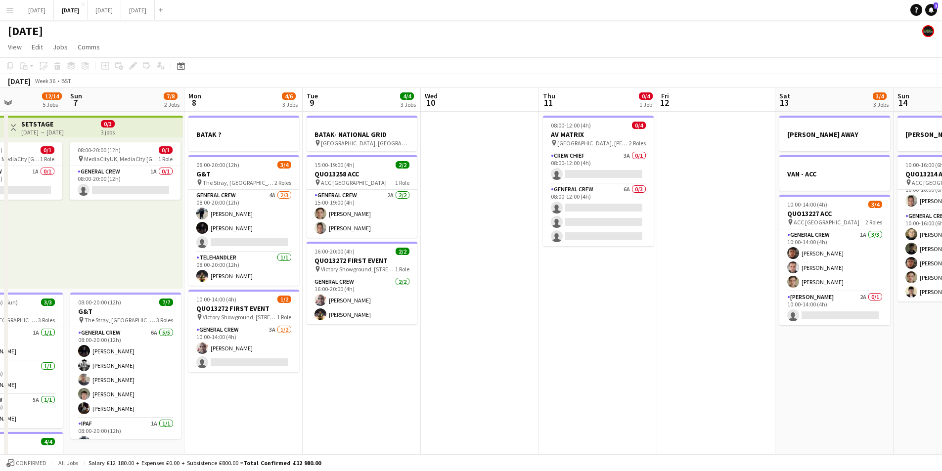
scroll to position [0, 279]
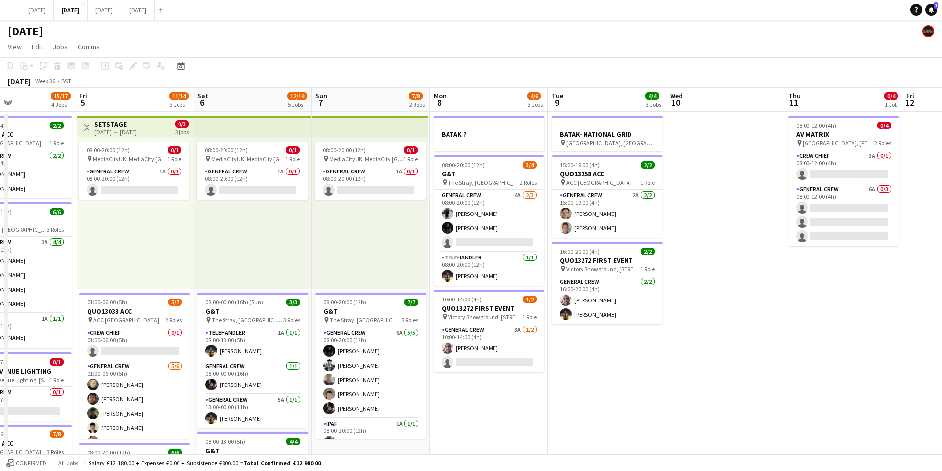
drag, startPoint x: 416, startPoint y: 371, endPoint x: 691, endPoint y: 348, distance: 275.4
click at [682, 360] on app-calendar-viewport "Tue 2 Wed 3 Thu 4 15/17 4 Jobs Fri 5 11/14 3 Jobs Sat 6 12/14 5 Jobs Sun 7 7/8 …" at bounding box center [471, 428] width 942 height 680
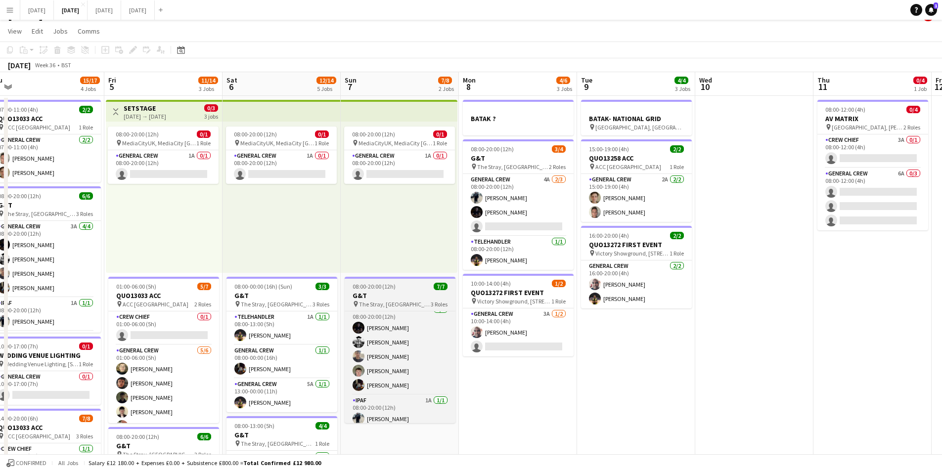
scroll to position [0, 0]
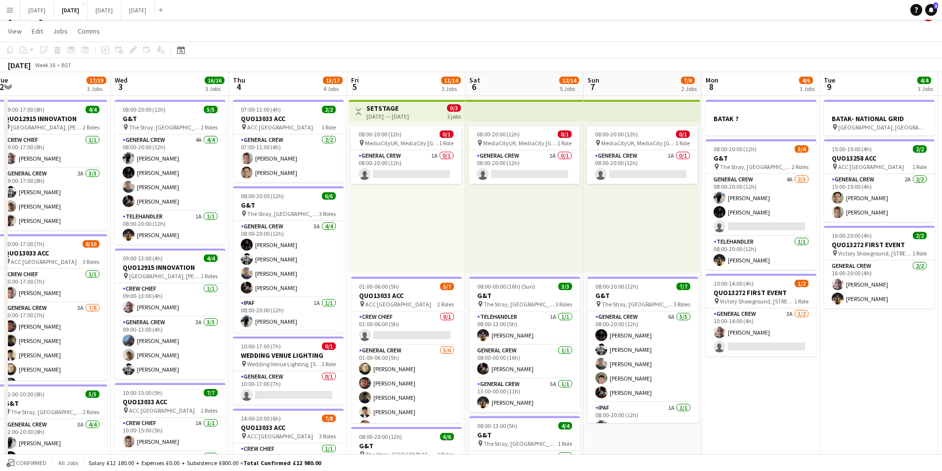
drag, startPoint x: 582, startPoint y: 376, endPoint x: 900, endPoint y: 372, distance: 317.5
click at [900, 373] on app-calendar-viewport "Sun 31 Mon 1 13/16 3 Jobs Tue 2 17/19 3 Jobs Wed 3 16/16 3 Jobs Thu 4 15/17 4 J…" at bounding box center [471, 412] width 942 height 680
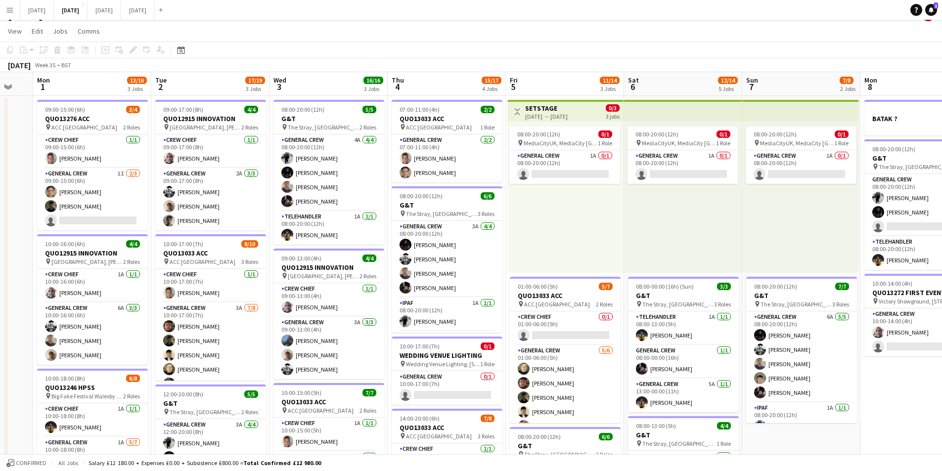
scroll to position [0, 200]
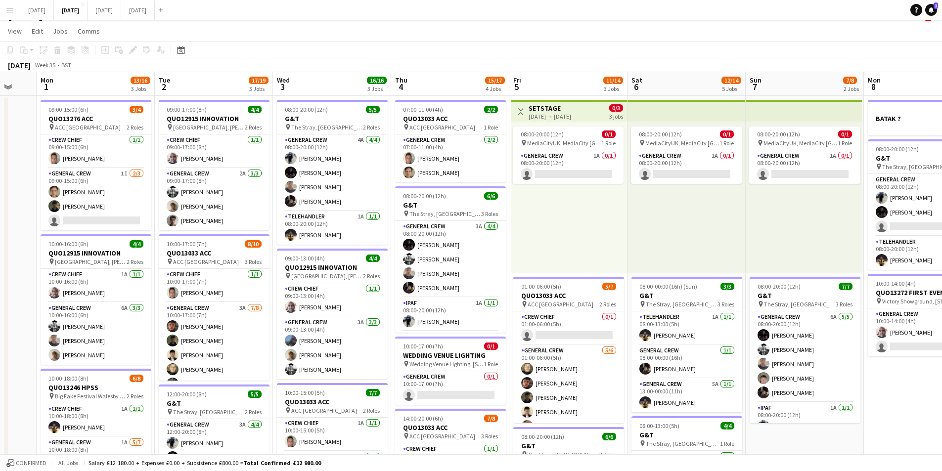
drag, startPoint x: 310, startPoint y: 316, endPoint x: 392, endPoint y: 320, distance: 82.2
click at [392, 320] on app-calendar-viewport "Sat 30 Sun 31 Mon 1 13/16 3 Jobs Tue 2 17/19 3 Jobs Wed 3 16/16 3 Jobs Thu 4 15…" at bounding box center [471, 412] width 942 height 680
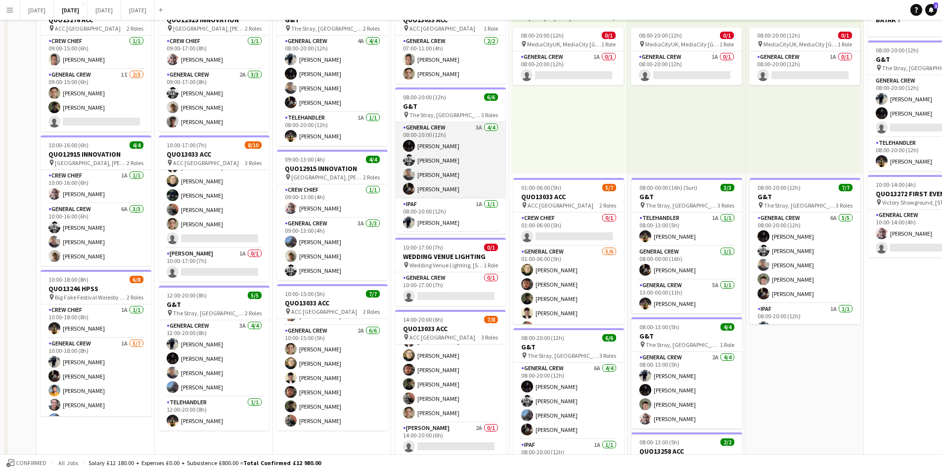
scroll to position [16, 0]
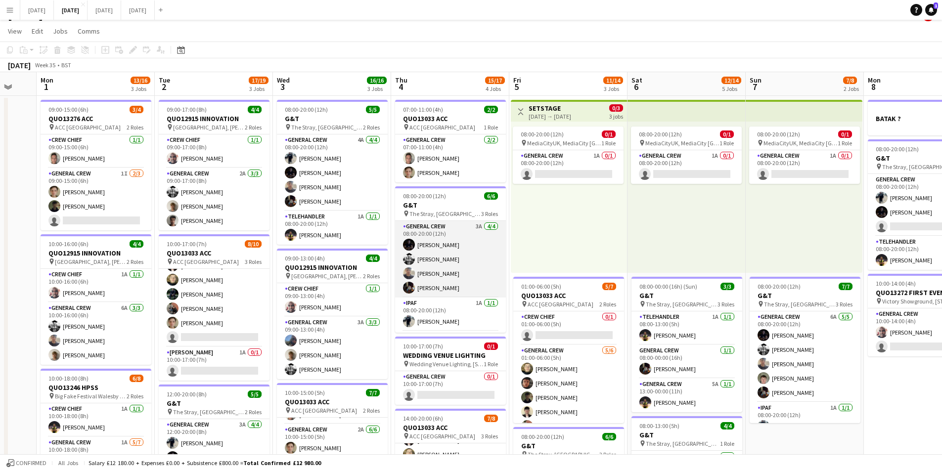
click at [445, 265] on app-card-role "General Crew 3A [DATE] 08:00-20:00 (12h) [PERSON_NAME] [PERSON_NAME] [PERSON_NA…" at bounding box center [450, 259] width 111 height 77
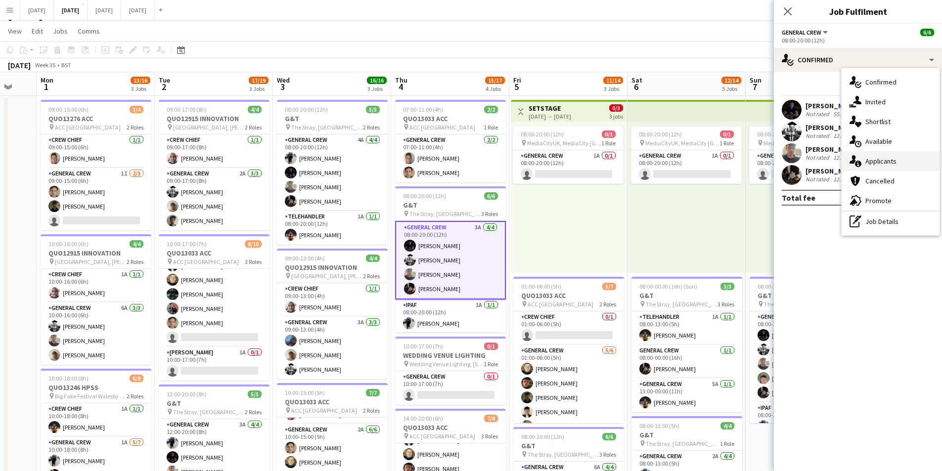
click at [881, 163] on div "single-neutral-actions-information Applicants" at bounding box center [891, 161] width 98 height 20
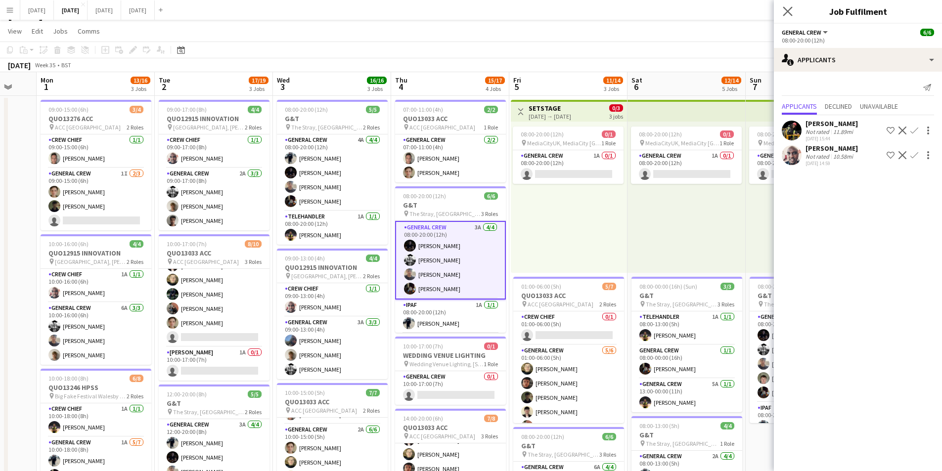
click at [786, 5] on app-icon "Close pop-in" at bounding box center [788, 11] width 14 height 14
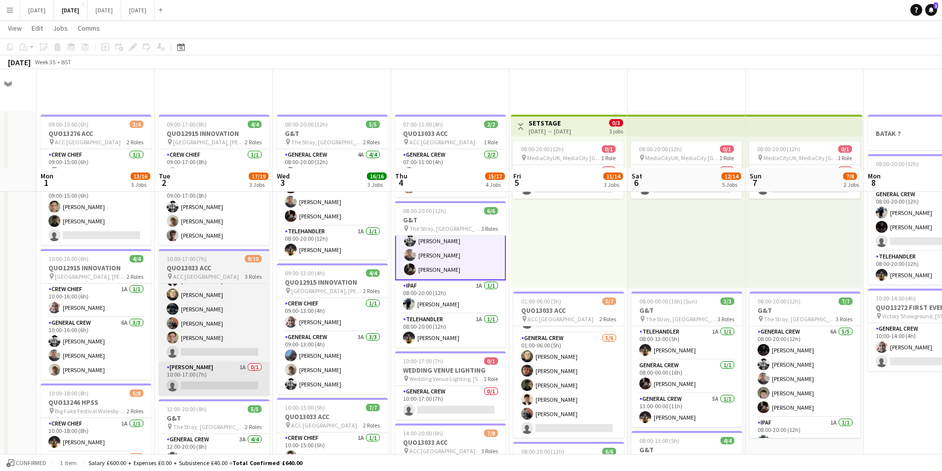
scroll to position [99, 0]
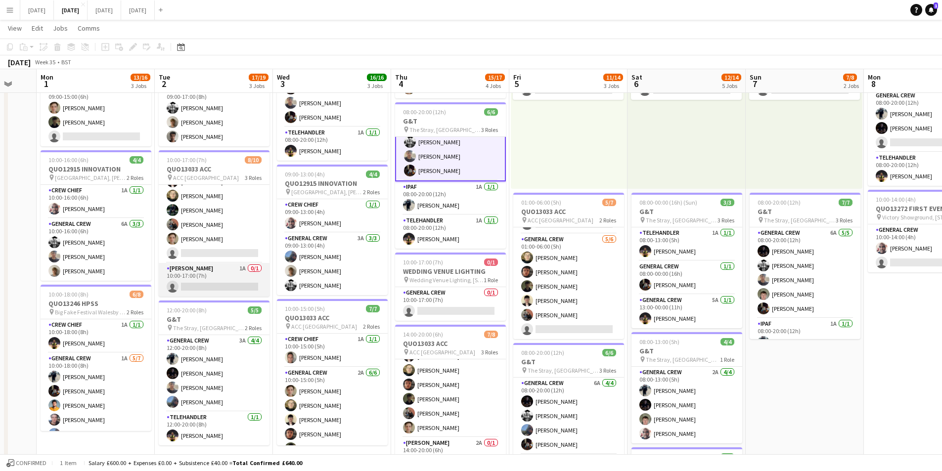
click at [226, 285] on app-card-role "Van Driver 1A 0/1 10:00-17:00 (7h) single-neutral-actions" at bounding box center [214, 280] width 111 height 34
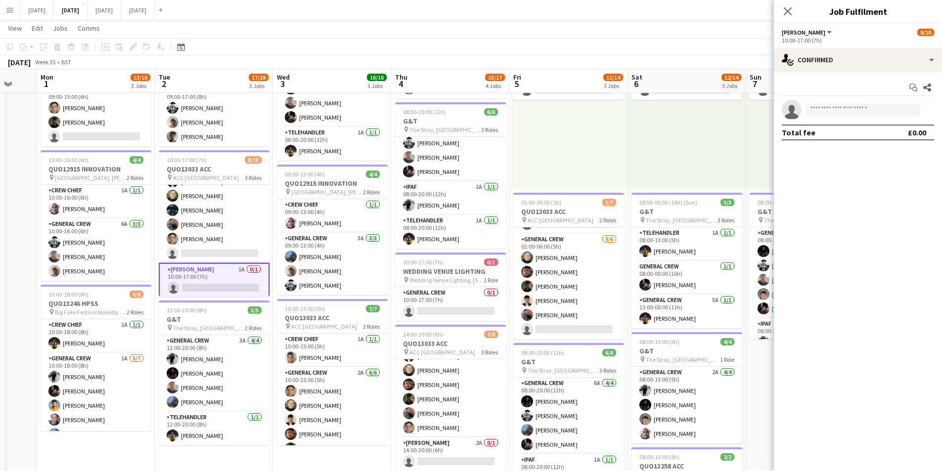
scroll to position [32, 0]
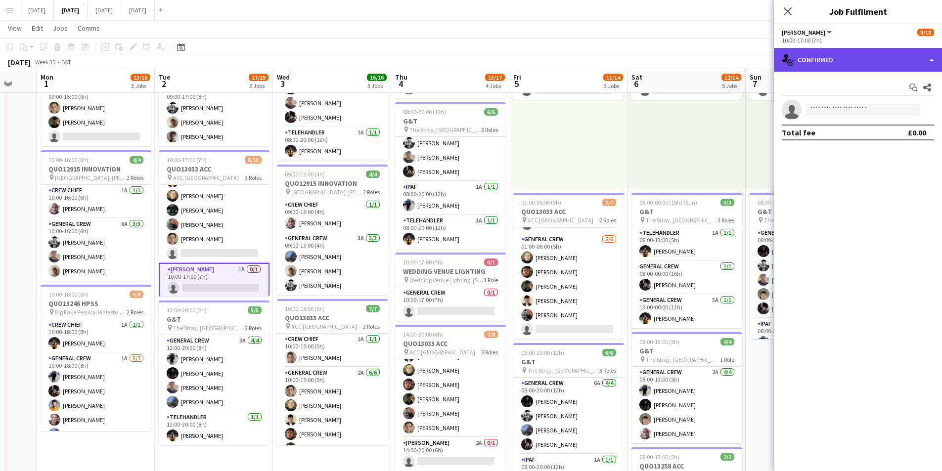
click at [859, 53] on div "single-neutral-actions-check-2 Confirmed" at bounding box center [858, 60] width 168 height 24
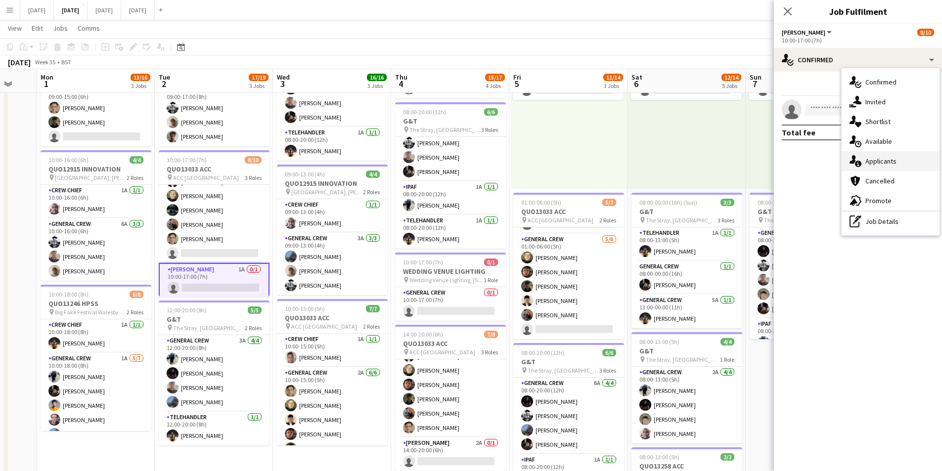
click at [888, 164] on div "single-neutral-actions-information Applicants" at bounding box center [891, 161] width 98 height 20
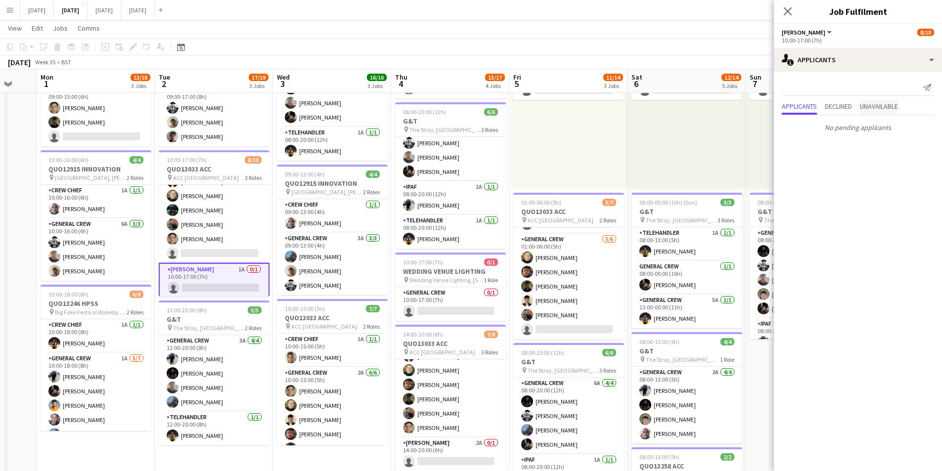
click at [871, 106] on span "Unavailable" at bounding box center [879, 106] width 38 height 7
click at [783, 10] on icon "Close pop-in" at bounding box center [787, 10] width 9 height 9
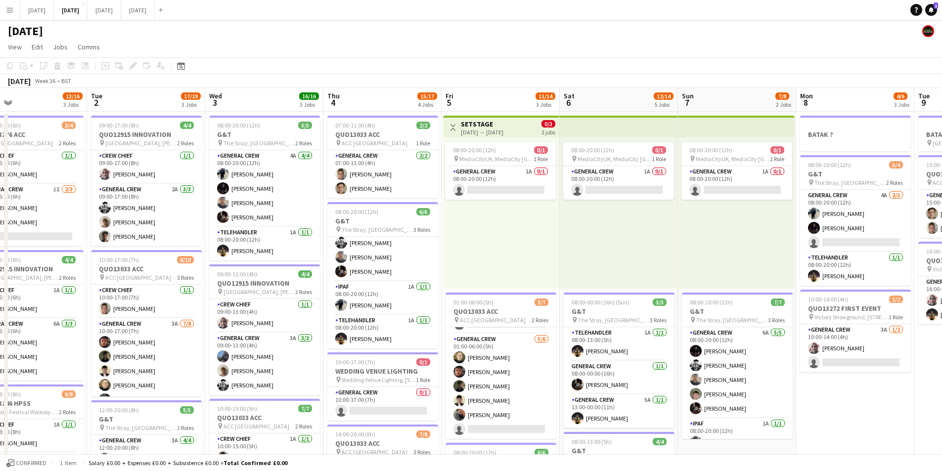
scroll to position [0, 271]
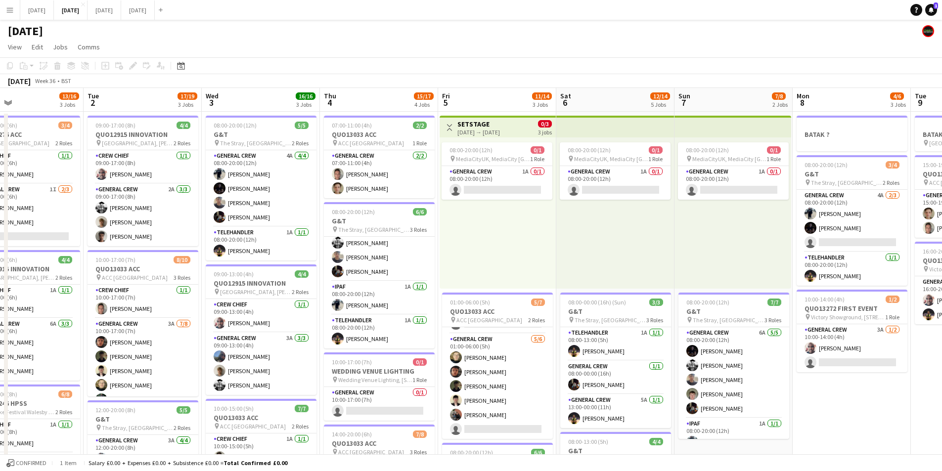
drag, startPoint x: 910, startPoint y: 422, endPoint x: 839, endPoint y: 414, distance: 71.6
click at [839, 414] on app-calendar-viewport "Sat 30 Sun 31 Mon 1 13/16 3 Jobs Tue 2 17/19 3 Jobs Wed 3 16/16 3 Jobs Thu 4 15…" at bounding box center [471, 428] width 942 height 680
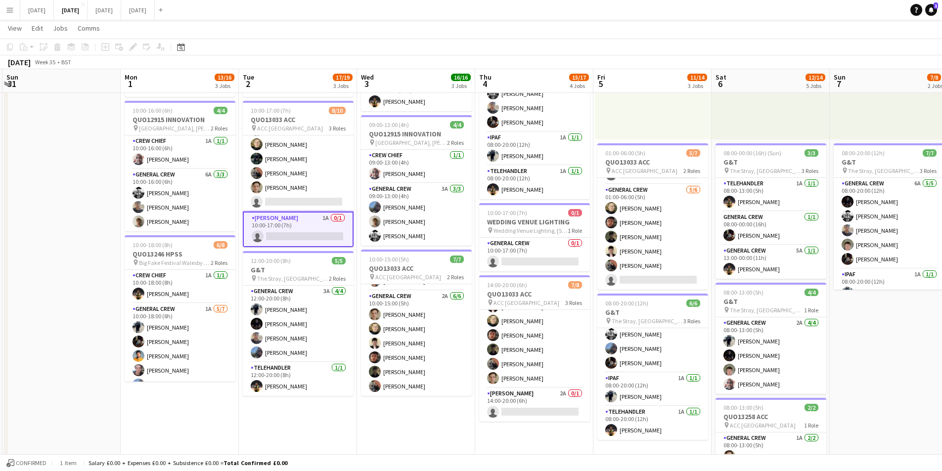
scroll to position [0, 220]
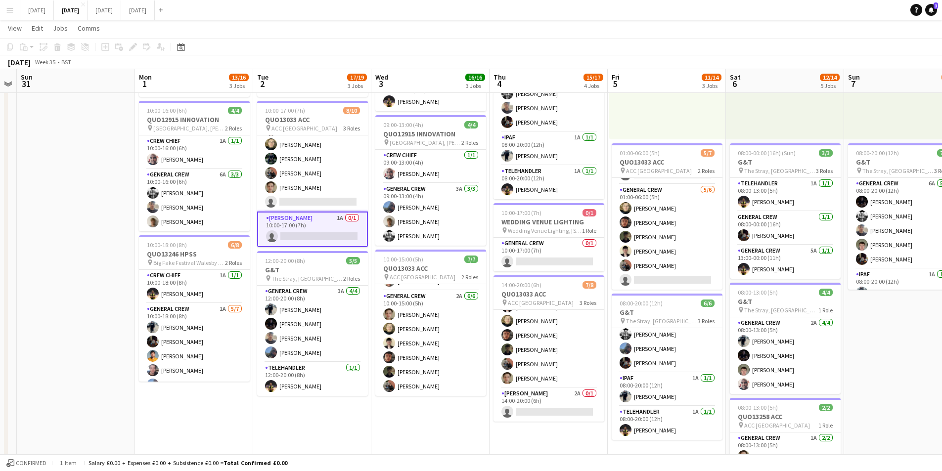
drag, startPoint x: 413, startPoint y: 417, endPoint x: 436, endPoint y: 411, distance: 23.6
click at [435, 415] on app-calendar-viewport "Fri 29 Sat 30 Sun 31 Mon 1 13/16 3 Jobs Tue 2 17/19 3 Jobs Wed 3 16/16 3 Jobs T…" at bounding box center [471, 254] width 942 height 728
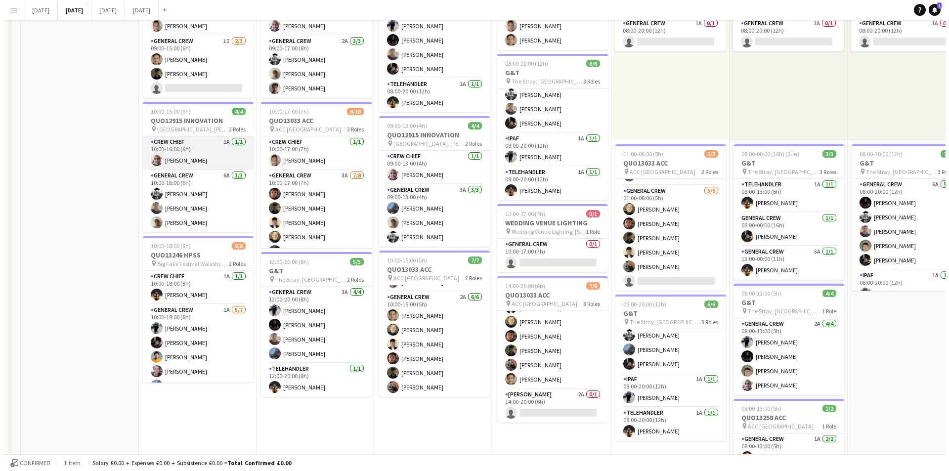
scroll to position [0, 0]
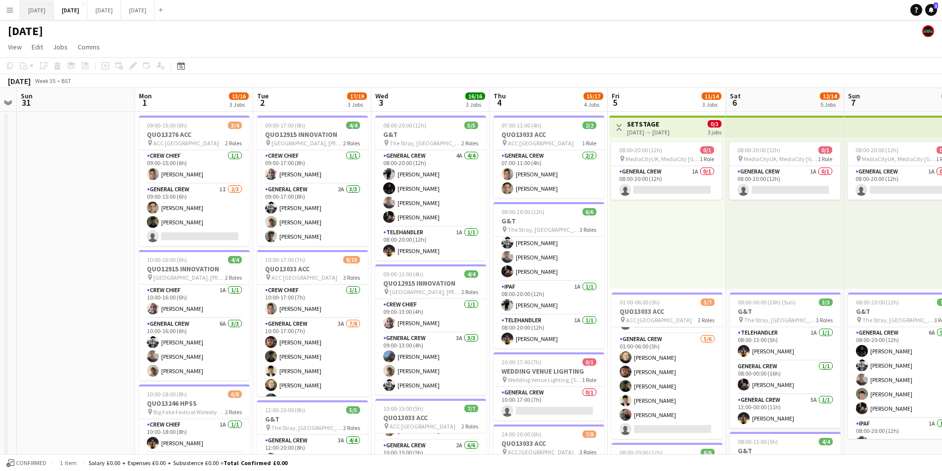
click at [43, 12] on button "[DATE] Close" at bounding box center [37, 9] width 34 height 19
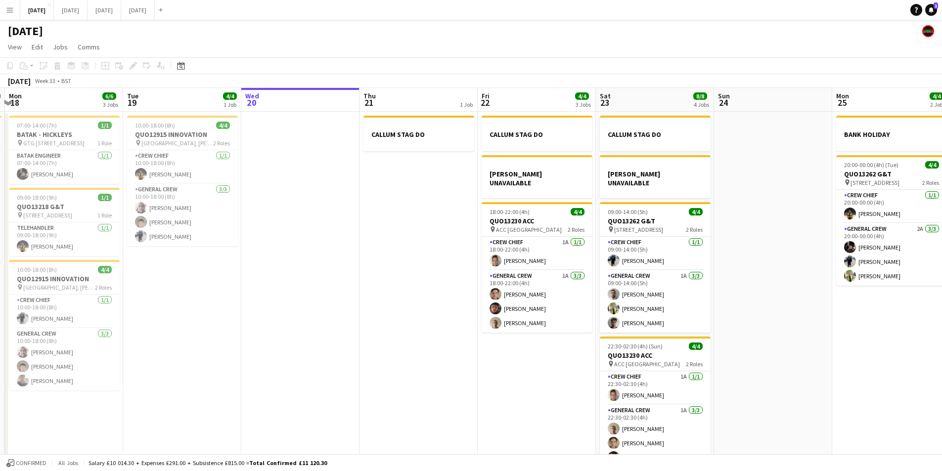
scroll to position [0, 226]
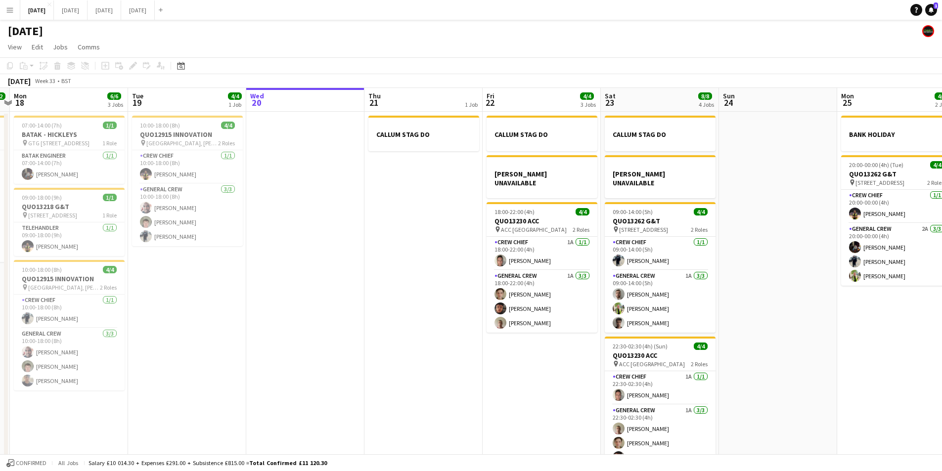
drag, startPoint x: 422, startPoint y: 300, endPoint x: 781, endPoint y: 330, distance: 360.7
click at [781, 330] on app-calendar-viewport "Sat 16 12/12 1 Job Sun 17 12/12 1 Job Mon 18 6/6 3 Jobs Tue 19 4/4 1 Job Wed 20…" at bounding box center [471, 284] width 942 height 393
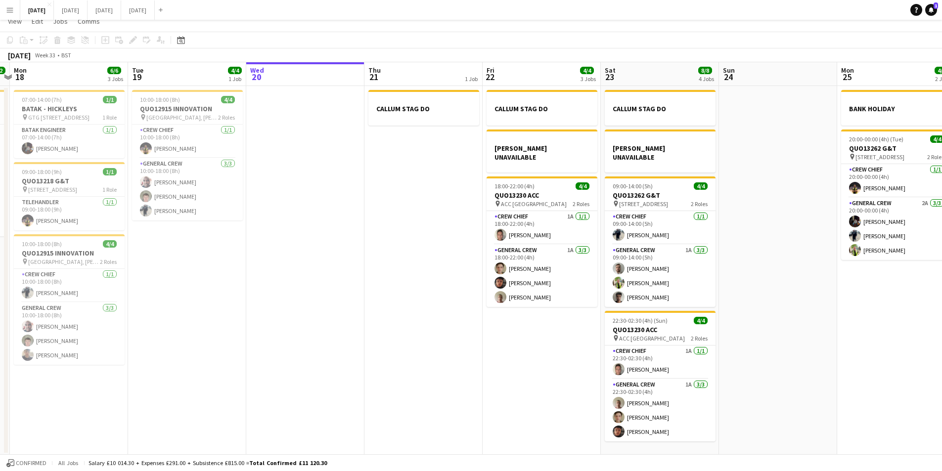
scroll to position [0, 0]
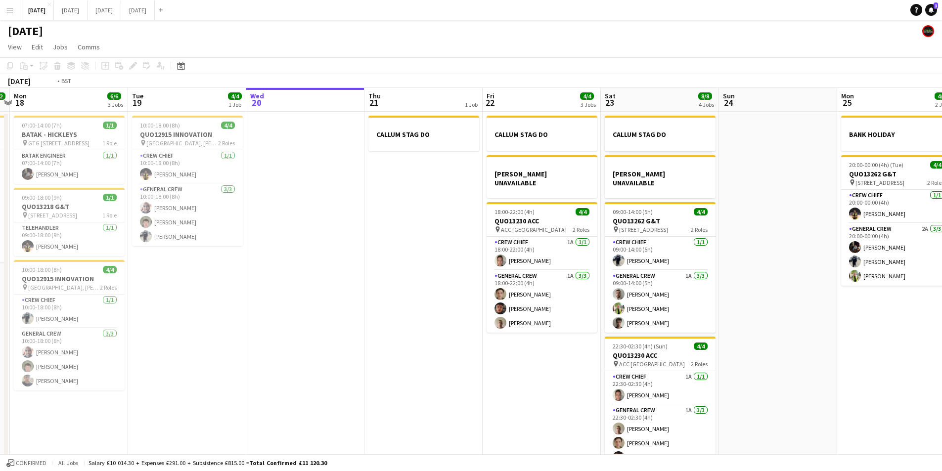
drag, startPoint x: 860, startPoint y: 341, endPoint x: 621, endPoint y: 311, distance: 241.3
click at [623, 300] on app-calendar-viewport "Sat 16 12/12 1 Job Sun 17 12/12 1 Job Mon 18 6/6 3 Jobs Tue 19 4/4 1 Job Wed 20…" at bounding box center [471, 284] width 942 height 393
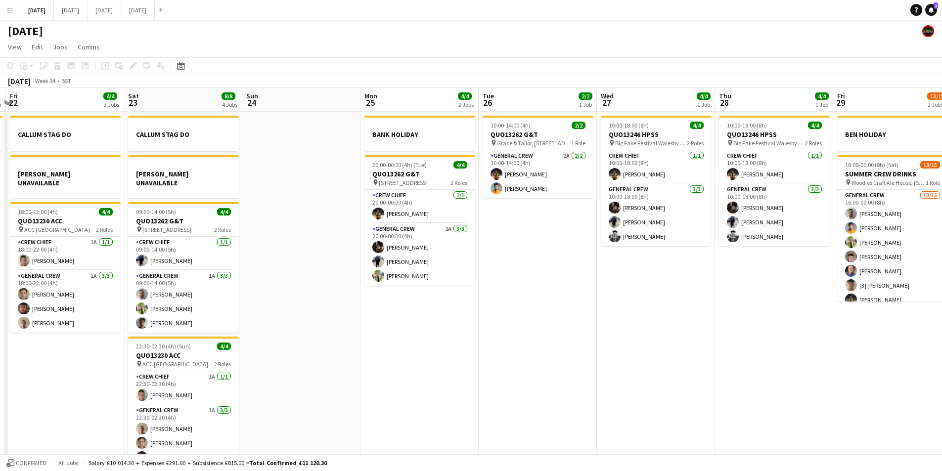
drag, startPoint x: 739, startPoint y: 348, endPoint x: 401, endPoint y: 280, distance: 343.9
click at [401, 280] on app-calendar-viewport "Tue 19 4/4 1 Job Wed 20 Thu 21 1 Job Fri 22 4/4 3 Jobs Sat 23 8/8 4 Jobs Sun 24…" at bounding box center [471, 284] width 942 height 393
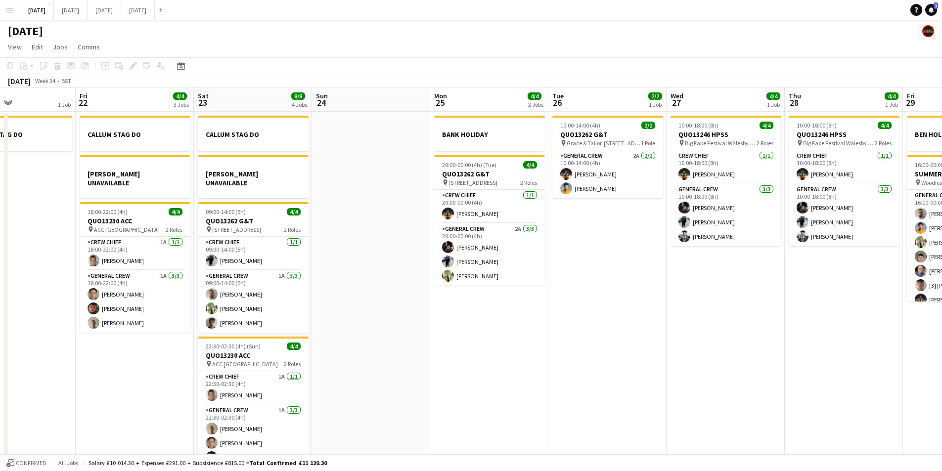
drag, startPoint x: 674, startPoint y: 337, endPoint x: 740, endPoint y: 313, distance: 69.9
click at [890, 335] on app-calendar-viewport "Tue 19 4/4 1 Job Wed 20 Thu 21 1 Job Fri 22 4/4 3 Jobs Sat 23 8/8 4 Jobs Sun 24…" at bounding box center [471, 284] width 942 height 393
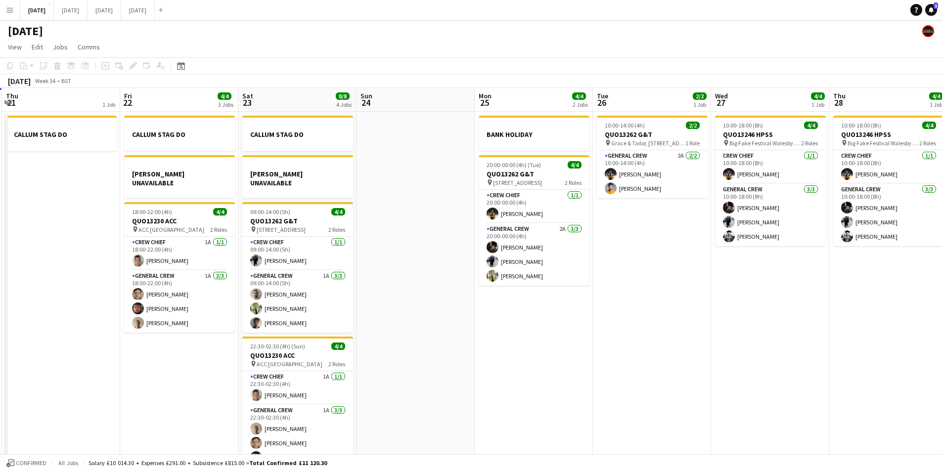
scroll to position [0, 229]
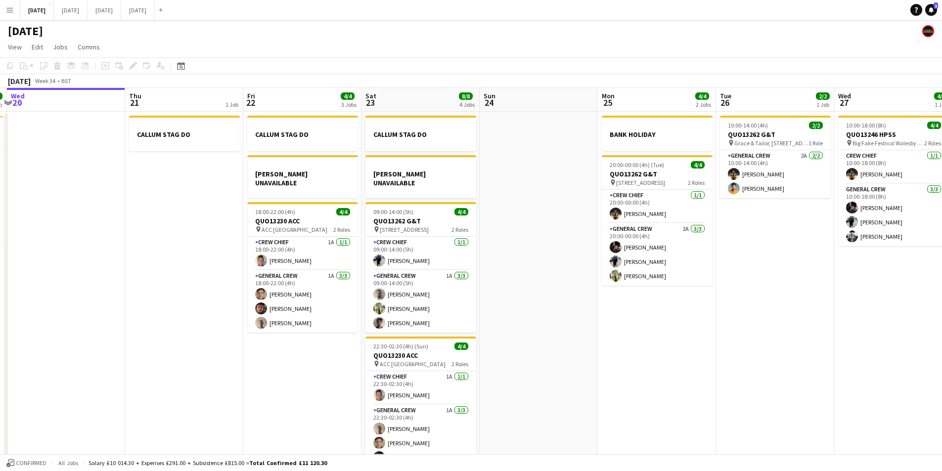
drag, startPoint x: 608, startPoint y: 341, endPoint x: 730, endPoint y: 350, distance: 122.0
click at [730, 350] on app-calendar-viewport "Mon 18 6/6 3 Jobs Tue 19 4/4 1 Job Wed 20 Thu 21 1 Job Fri 22 4/4 3 Jobs Sat 23…" at bounding box center [471, 284] width 942 height 393
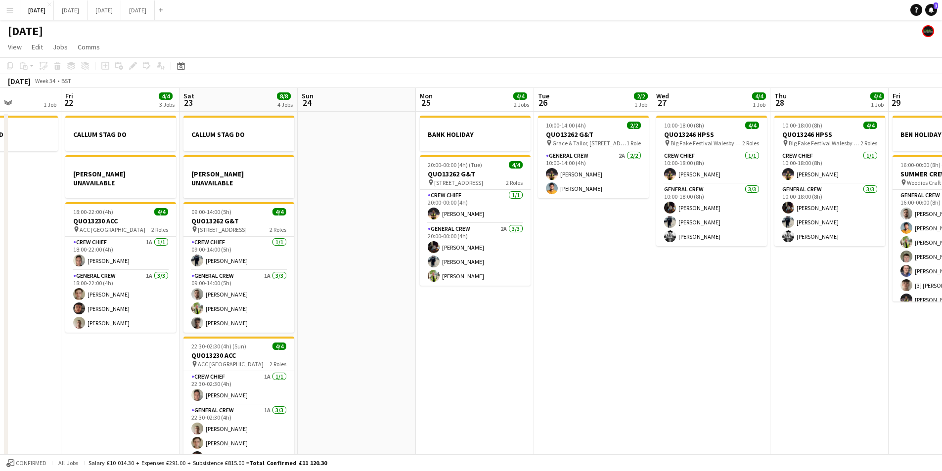
drag, startPoint x: 710, startPoint y: 357, endPoint x: 490, endPoint y: 347, distance: 219.8
click at [490, 347] on app-calendar-viewport "Tue 19 4/4 1 Job Wed 20 Thu 21 1 Job Fri 22 4/4 3 Jobs Sat 23 8/8 4 Jobs Sun 24…" at bounding box center [471, 284] width 942 height 393
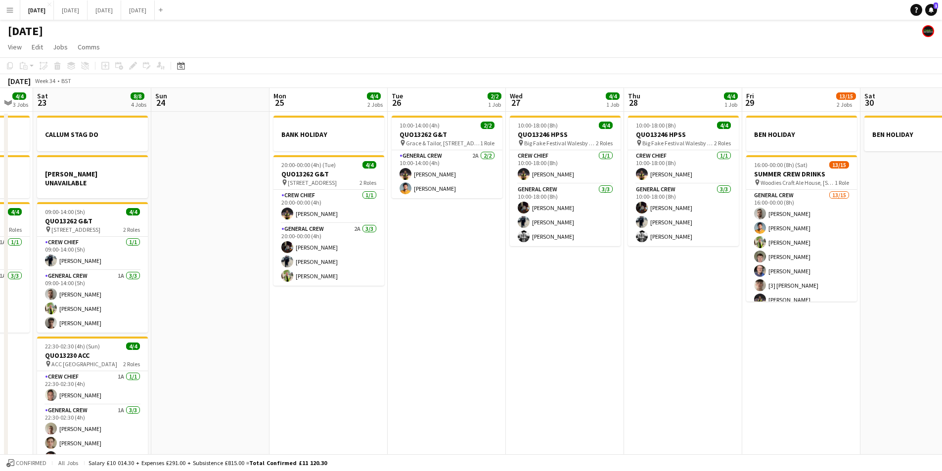
scroll to position [0, 332]
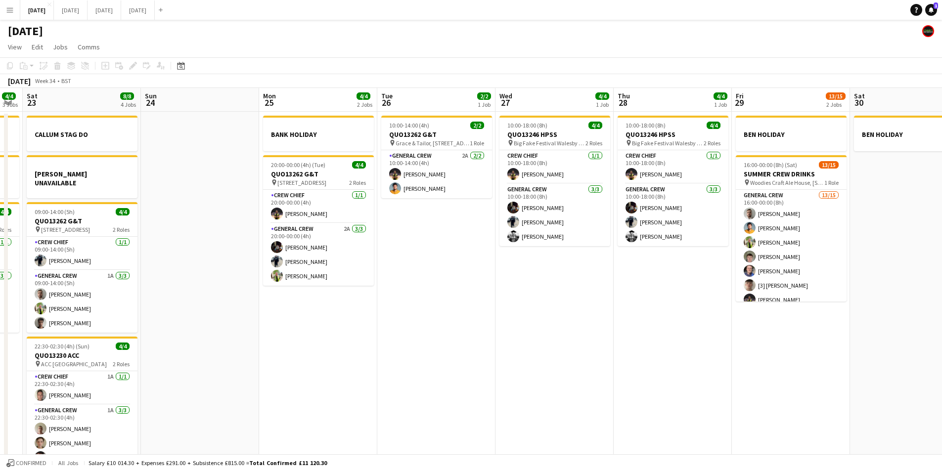
drag, startPoint x: 652, startPoint y: 377, endPoint x: 557, endPoint y: 370, distance: 95.2
click at [557, 370] on app-calendar-viewport "Wed 20 Thu 21 1 Job Fri 22 4/4 3 Jobs Sat 23 8/8 4 Jobs Sun 24 Mon 25 4/4 2 Job…" at bounding box center [471, 284] width 942 height 393
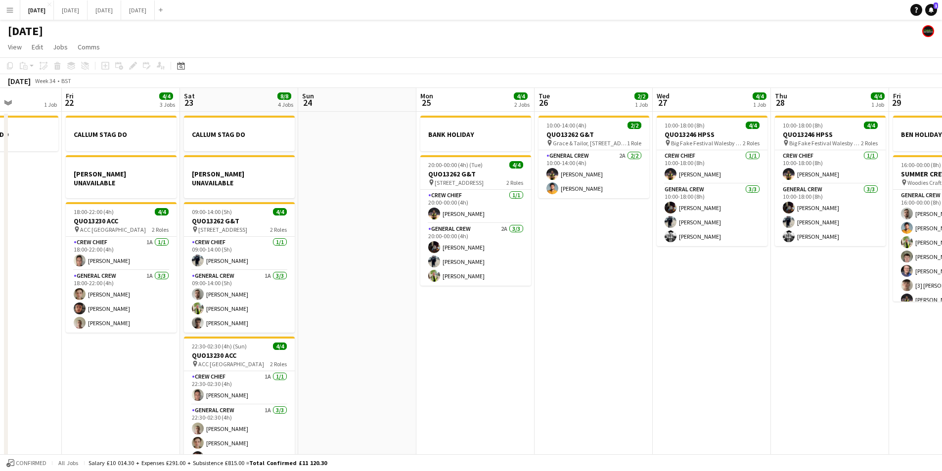
drag, startPoint x: 658, startPoint y: 324, endPoint x: 814, endPoint y: 321, distance: 156.3
click at [814, 323] on app-calendar-viewport "Wed 20 Thu 21 1 Job Fri 22 4/4 3 Jobs Sat 23 8/8 4 Jobs Sun 24 Mon 25 4/4 2 Job…" at bounding box center [471, 284] width 942 height 393
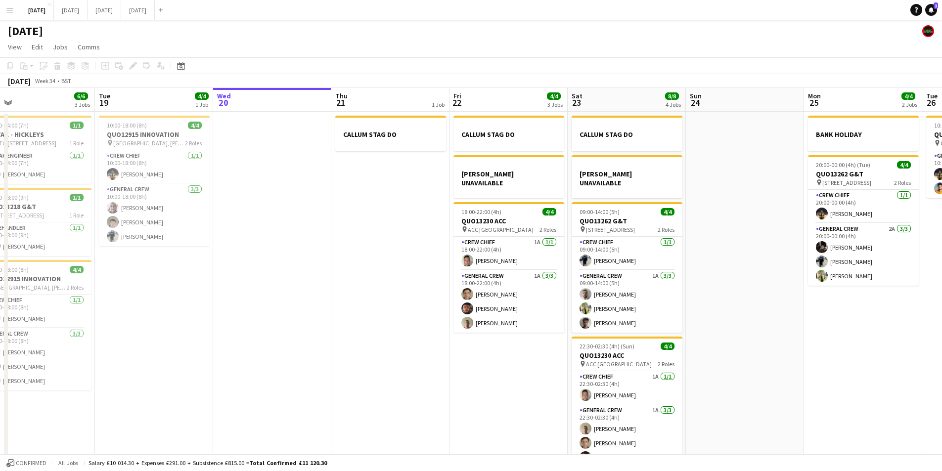
drag, startPoint x: 573, startPoint y: 359, endPoint x: 756, endPoint y: 347, distance: 183.9
click at [939, 371] on app-calendar-viewport "Mon 18 6/6 3 Jobs Tue 19 4/4 1 Job Wed 20 Thu 21 1 Job Fri 22 4/4 3 Jobs Sat 23…" at bounding box center [471, 284] width 942 height 393
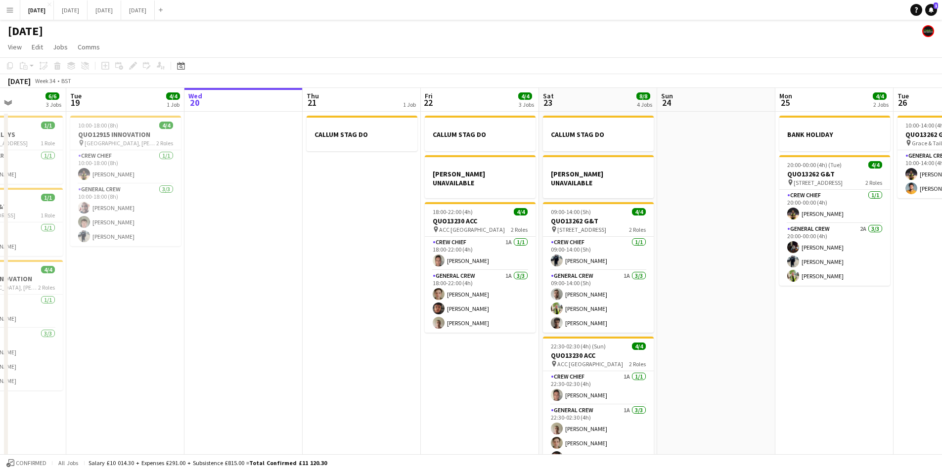
drag, startPoint x: 505, startPoint y: 370, endPoint x: 458, endPoint y: 357, distance: 49.0
click at [457, 363] on app-calendar-viewport "Sat 16 12/12 1 Job Sun 17 12/12 1 Job Mon 18 6/6 3 Jobs Tue 19 4/4 1 Job Wed 20…" at bounding box center [471, 284] width 942 height 393
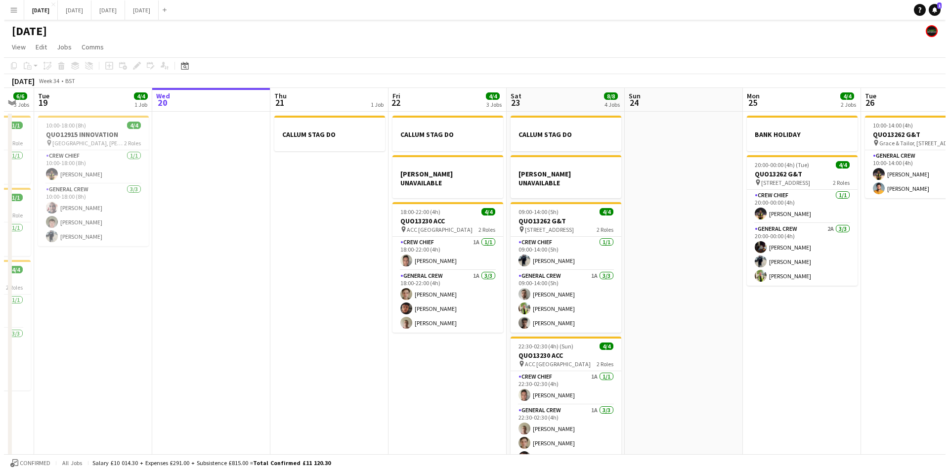
scroll to position [0, 372]
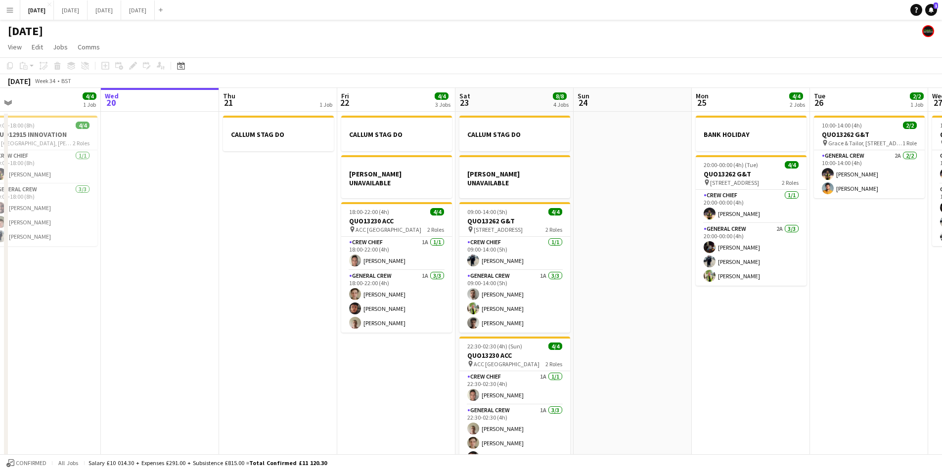
drag, startPoint x: 751, startPoint y: 332, endPoint x: 680, endPoint y: 338, distance: 71.0
click at [680, 338] on app-calendar-viewport "Sat 16 12/12 1 Job Sun 17 12/12 1 Job Mon 18 6/6 3 Jobs Tue 19 4/4 1 Job Wed 20…" at bounding box center [471, 284] width 942 height 393
click at [88, 7] on button "[DATE] Close" at bounding box center [71, 9] width 34 height 19
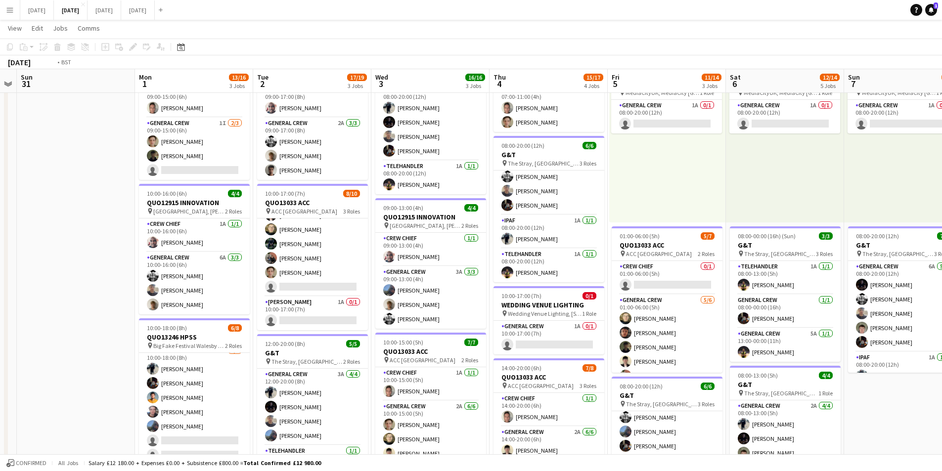
scroll to position [0, 370]
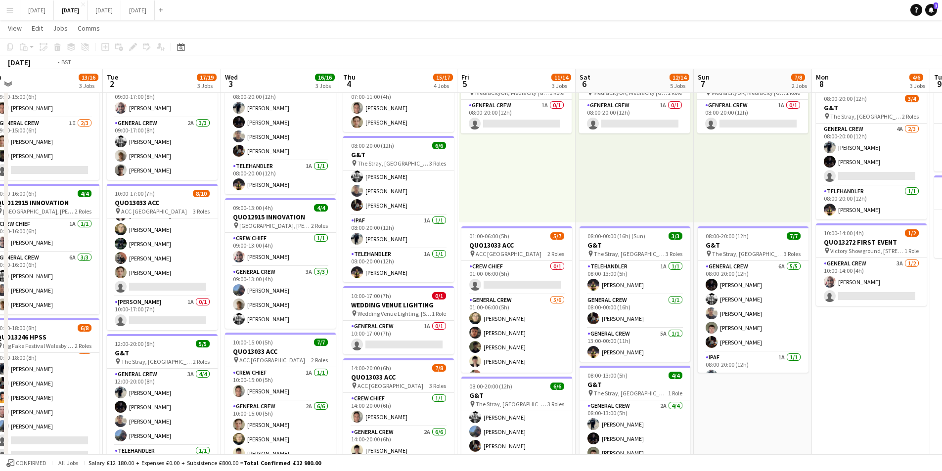
drag, startPoint x: 853, startPoint y: 402, endPoint x: 780, endPoint y: 402, distance: 73.2
click at [780, 402] on app-calendar-viewport "Fri 29 Sat 30 Sun 31 Mon 1 13/16 3 Jobs Tue 2 17/19 3 Jobs Wed 3 16/16 3 Jobs T…" at bounding box center [471, 337] width 942 height 728
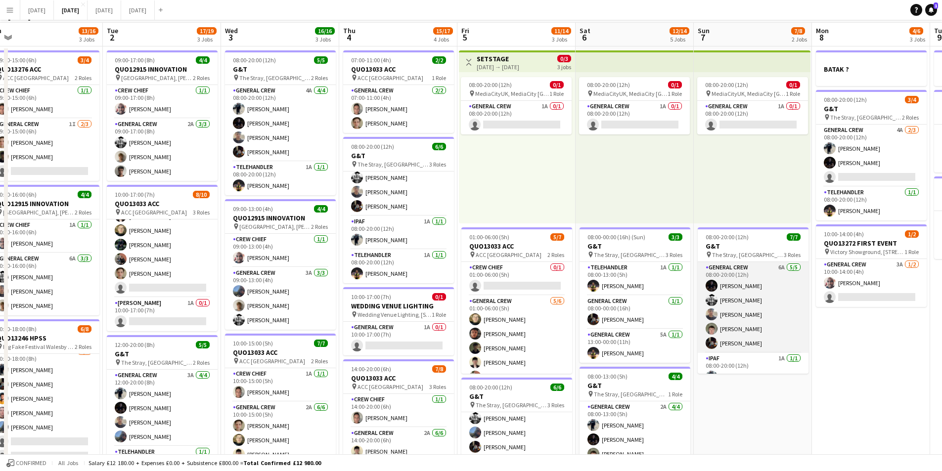
scroll to position [0, 0]
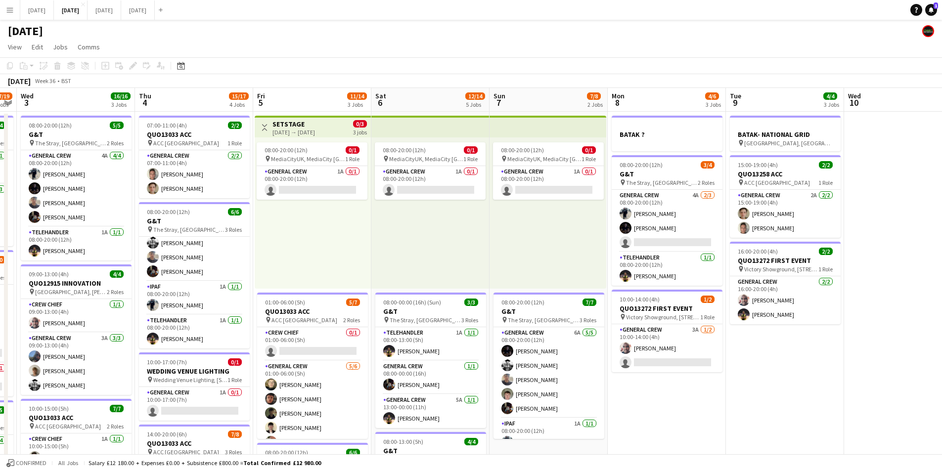
drag, startPoint x: 859, startPoint y: 383, endPoint x: 521, endPoint y: 389, distance: 338.8
click at [512, 393] on app-calendar-viewport "Sun 31 Mon 1 13/16 3 Jobs Tue 2 17/19 3 Jobs Wed 3 16/16 3 Jobs Thu 4 15/17 4 J…" at bounding box center [471, 428] width 942 height 680
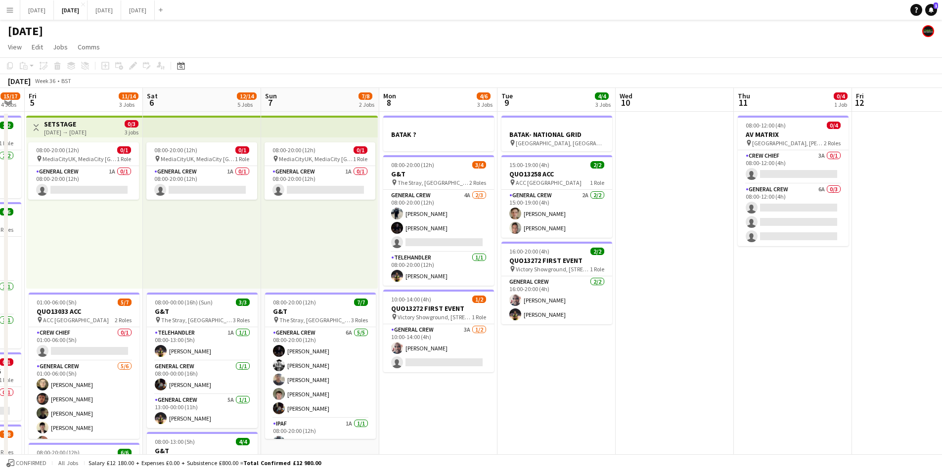
drag, startPoint x: 877, startPoint y: 380, endPoint x: 452, endPoint y: 389, distance: 424.3
click at [439, 389] on app-calendar-viewport "Tue 2 17/19 3 Jobs Wed 3 16/16 3 Jobs Thu 4 15/17 4 Jobs Fri 5 11/14 3 Jobs Sat…" at bounding box center [471, 428] width 942 height 680
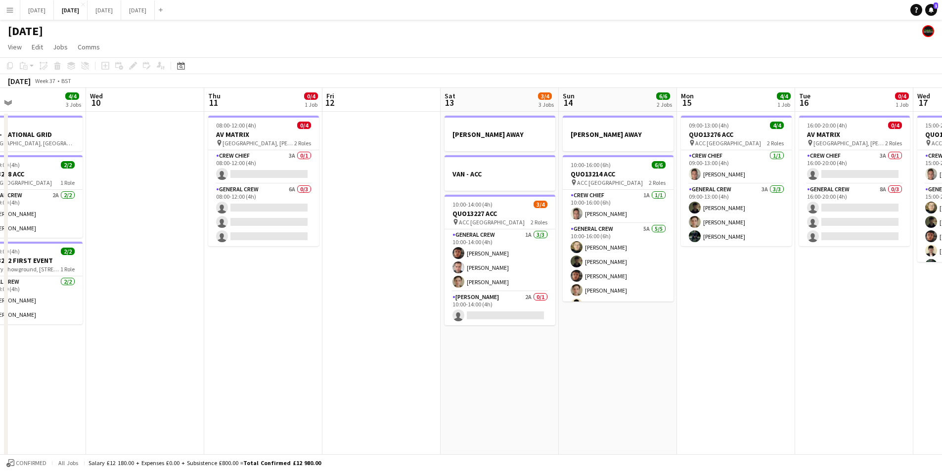
drag, startPoint x: 613, startPoint y: 385, endPoint x: 410, endPoint y: 370, distance: 203.3
click at [387, 380] on app-calendar-viewport "Sat 6 12/14 5 Jobs Sun 7 7/8 2 Jobs Mon 8 4/6 3 Jobs Tue 9 4/4 3 Jobs Wed 10 Th…" at bounding box center [471, 428] width 942 height 680
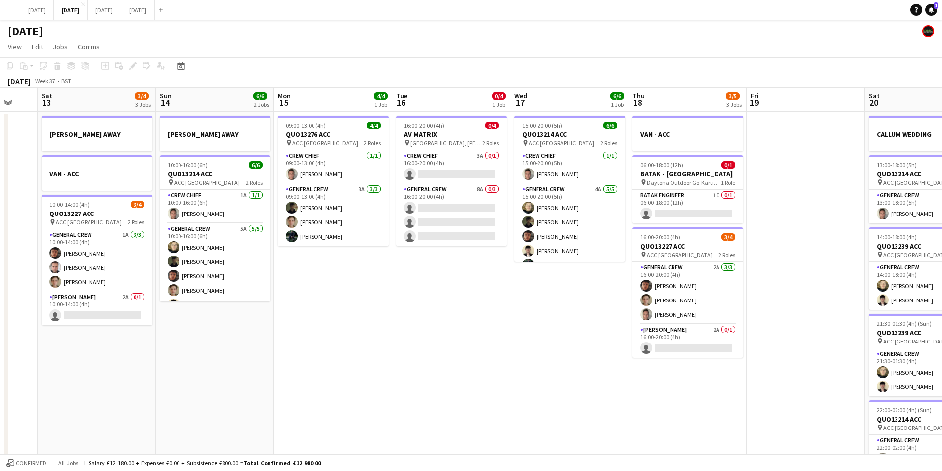
scroll to position [0, 250]
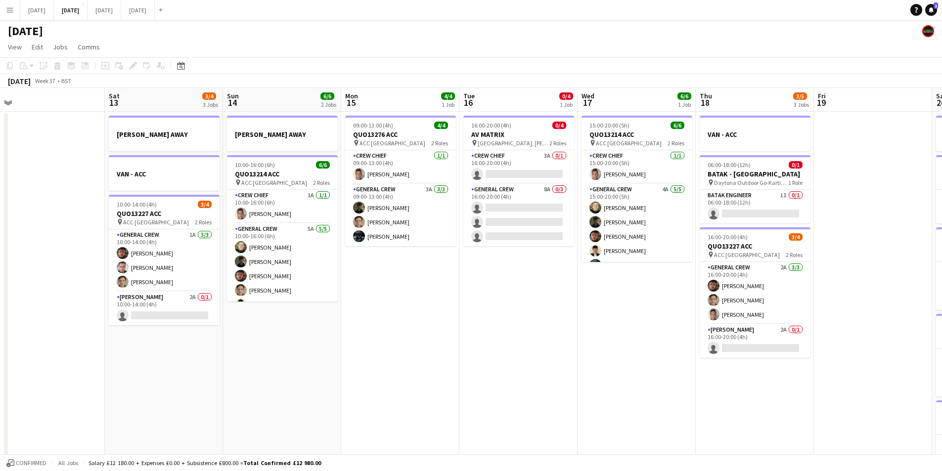
drag, startPoint x: 771, startPoint y: 378, endPoint x: 484, endPoint y: 374, distance: 287.3
click at [484, 374] on app-calendar-viewport "Wed 10 Thu 11 0/4 1 Job Fri 12 Sat 13 3/4 3 Jobs Sun 14 6/6 2 Jobs Mon 15 4/4 1…" at bounding box center [471, 428] width 942 height 680
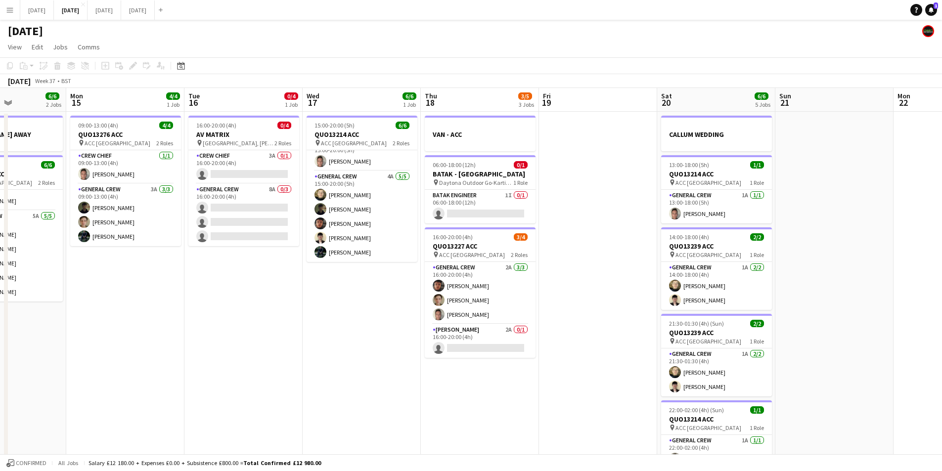
scroll to position [0, 377]
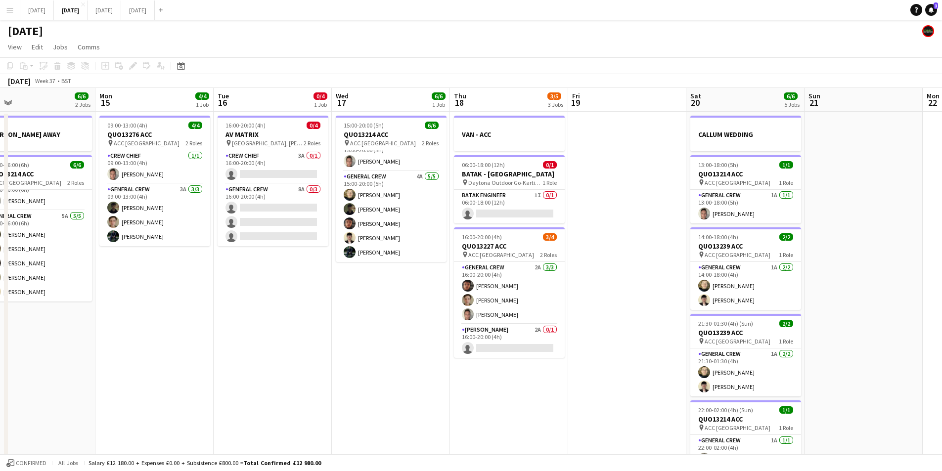
drag, startPoint x: 587, startPoint y: 347, endPoint x: 519, endPoint y: 357, distance: 69.5
click at [845, 336] on app-calendar-viewport "Thu 11 0/4 1 Job Fri 12 Sat 13 3/4 3 Jobs Sun 14 6/6 2 Jobs Mon 15 4/4 1 Job Tu…" at bounding box center [471, 428] width 942 height 680
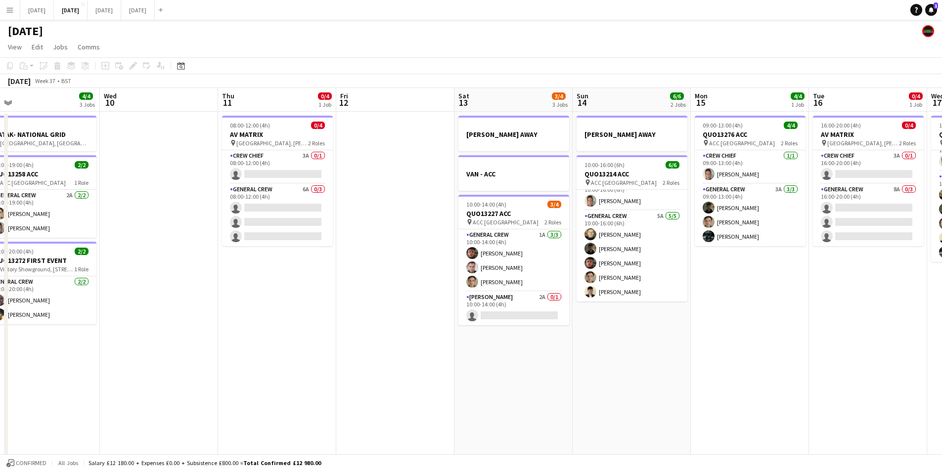
drag, startPoint x: 592, startPoint y: 370, endPoint x: 882, endPoint y: 362, distance: 289.9
click at [888, 368] on app-calendar-viewport "Sun 7 7/8 2 Jobs Mon 8 4/6 3 Jobs Tue 9 4/4 3 Jobs Wed 10 Thu 11 0/4 1 Job Fri …" at bounding box center [471, 428] width 942 height 680
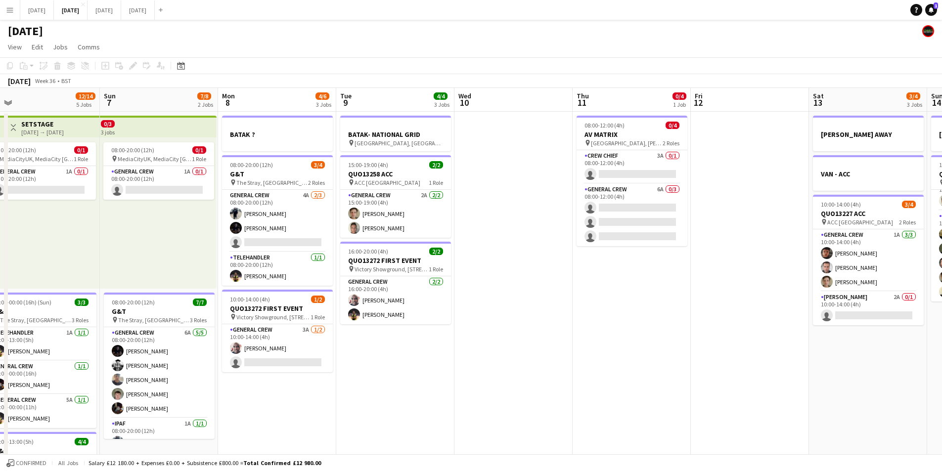
drag, startPoint x: 689, startPoint y: 374, endPoint x: 853, endPoint y: 367, distance: 164.3
click at [853, 367] on app-calendar-viewport "Thu 4 15/17 4 Jobs Fri 5 11/14 3 Jobs Sat 6 12/14 5 Jobs Sun 7 7/8 2 Jobs Mon 8…" at bounding box center [471, 428] width 942 height 680
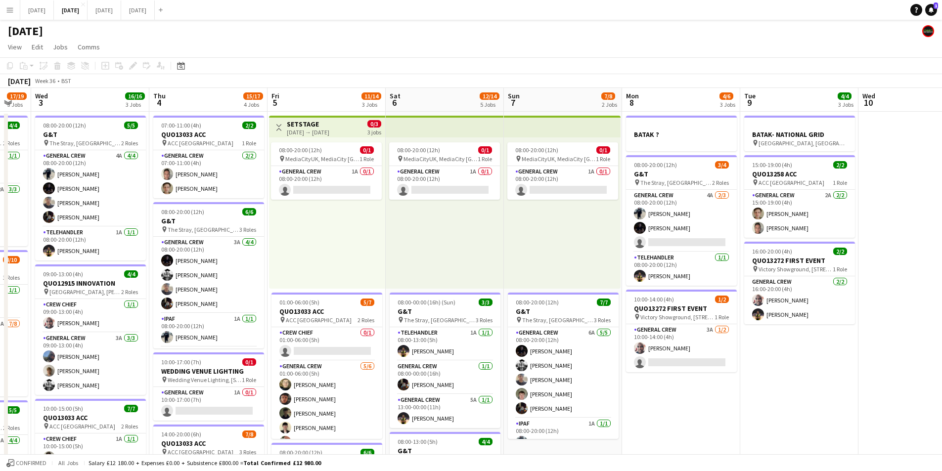
scroll to position [0, 323]
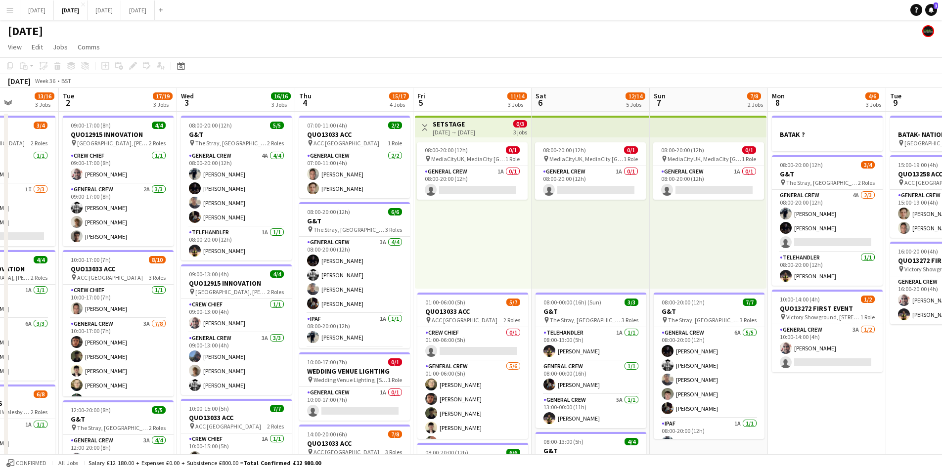
drag, startPoint x: 473, startPoint y: 393, endPoint x: 846, endPoint y: 361, distance: 374.1
click at [854, 361] on app-calendar-viewport "Sat 30 Sun 31 Mon 1 13/16 3 Jobs Tue 2 17/19 3 Jobs Wed 3 16/16 3 Jobs Thu 4 15…" at bounding box center [471, 428] width 942 height 680
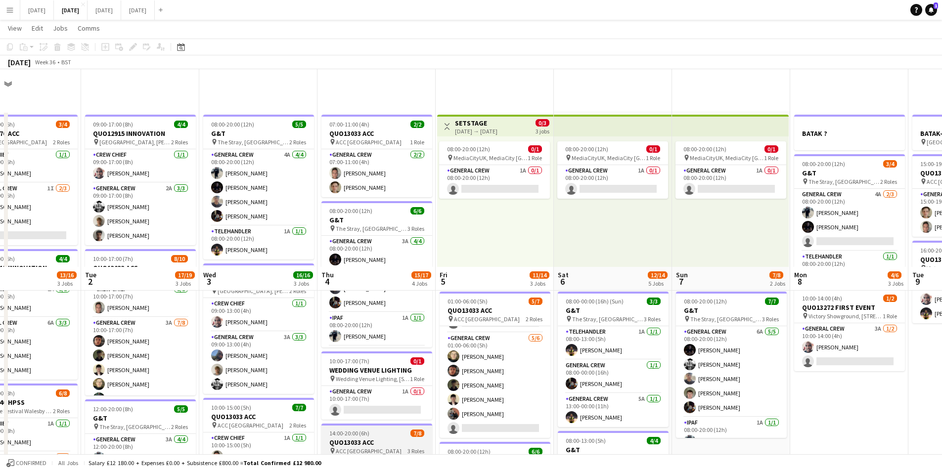
scroll to position [198, 0]
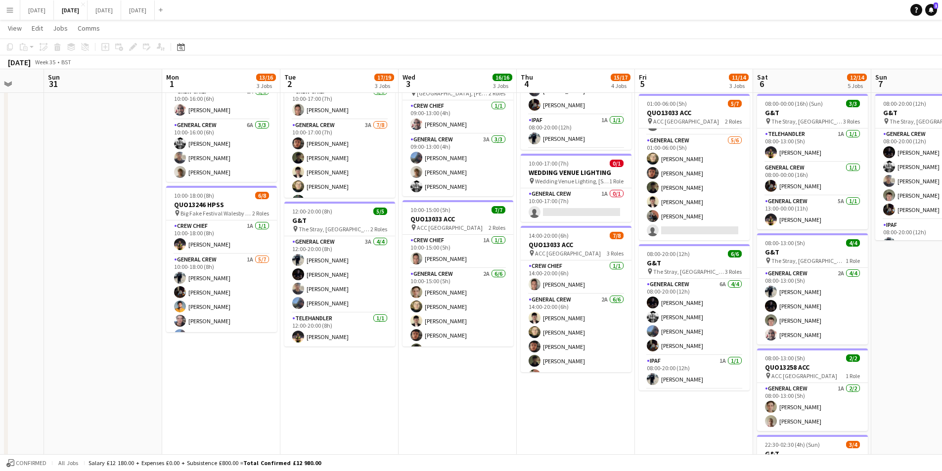
drag, startPoint x: 266, startPoint y: 392, endPoint x: 370, endPoint y: 304, distance: 137.2
click at [298, 387] on app-calendar-viewport "Fri 29 Sat 30 Sun 31 Mon 1 13/16 3 Jobs Tue 2 17/19 3 Jobs Wed 3 16/16 3 Jobs T…" at bounding box center [471, 205] width 942 height 728
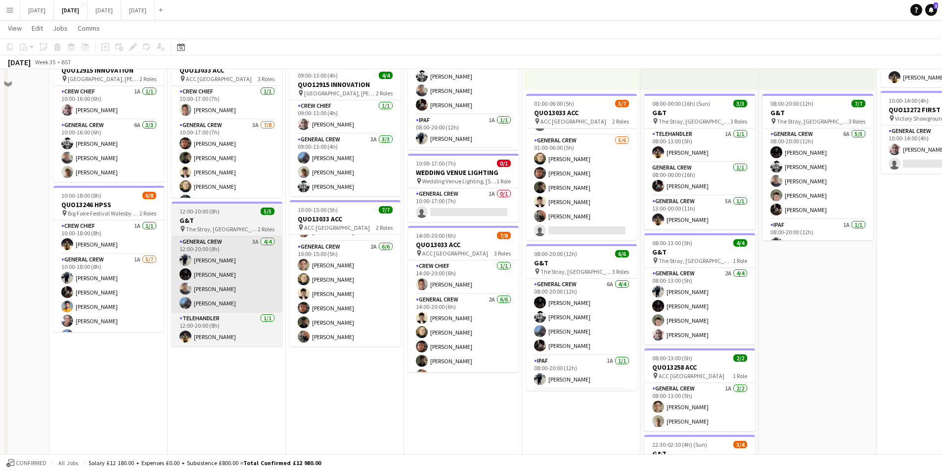
scroll to position [49, 0]
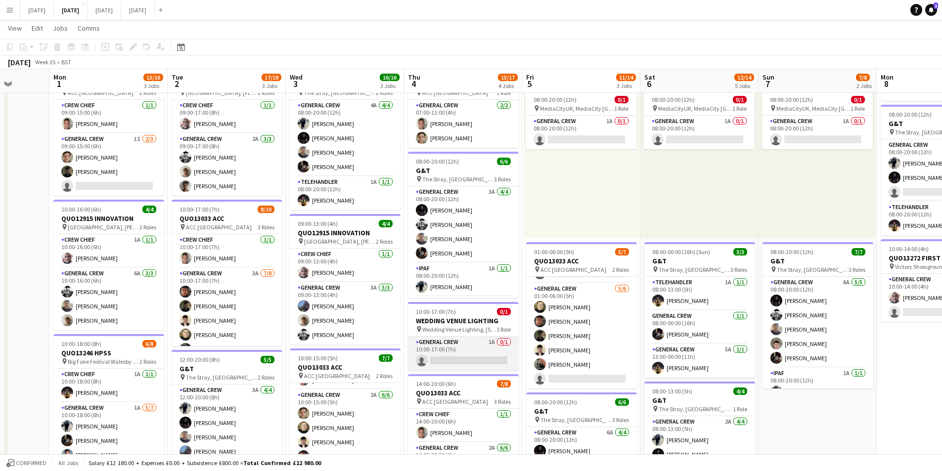
click at [479, 356] on app-card-role "General Crew 1A 0/1 10:00-17:00 (7h) single-neutral-actions" at bounding box center [463, 354] width 111 height 34
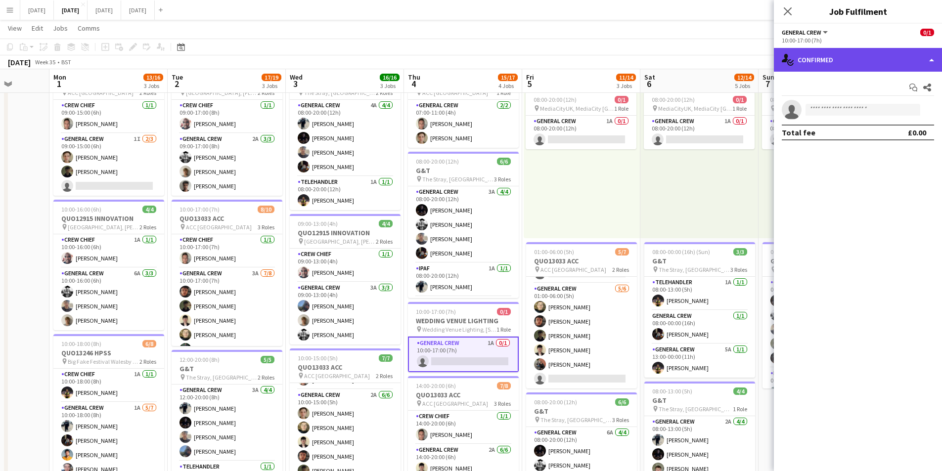
click at [844, 60] on div "single-neutral-actions-check-2 Confirmed" at bounding box center [858, 60] width 168 height 24
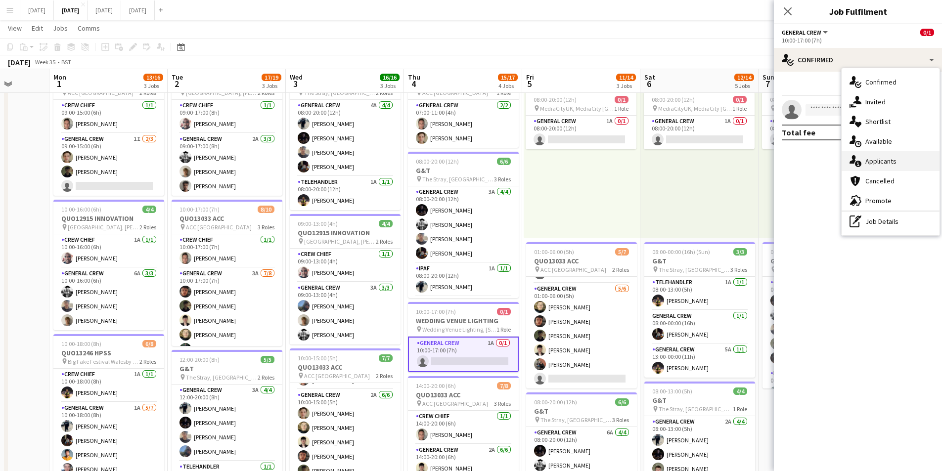
click at [885, 157] on div "single-neutral-actions-information Applicants" at bounding box center [891, 161] width 98 height 20
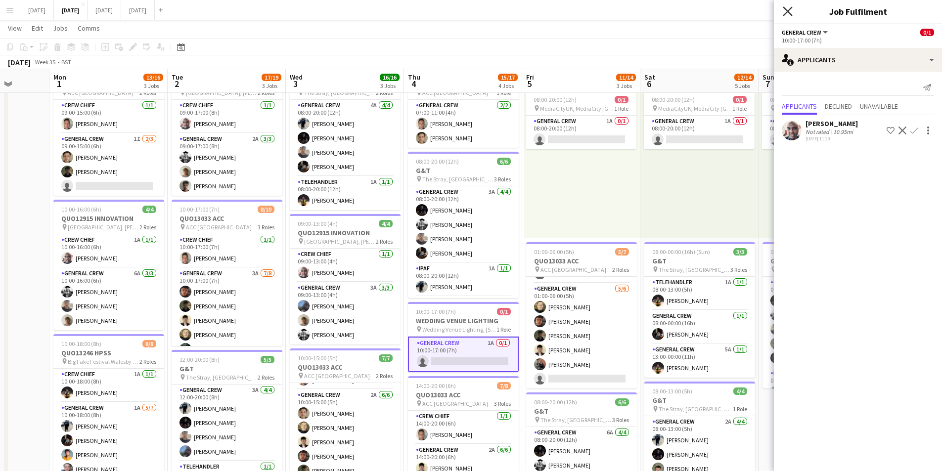
click at [787, 15] on icon "Close pop-in" at bounding box center [787, 10] width 9 height 9
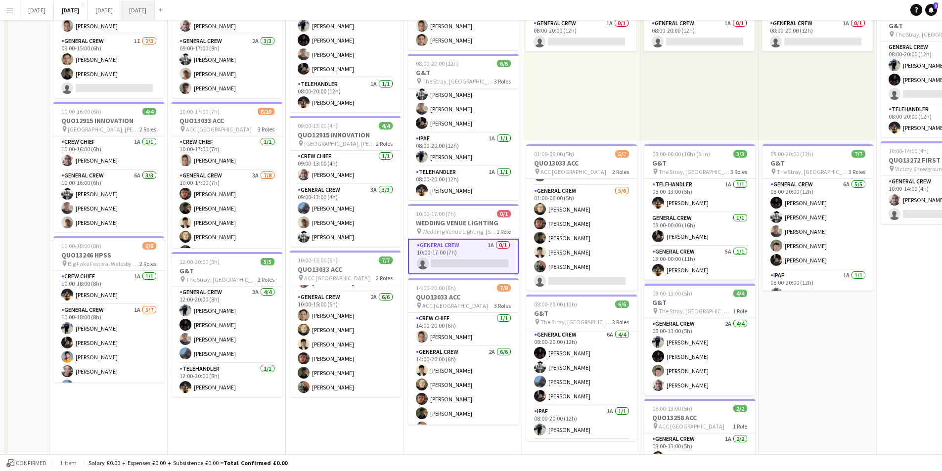
scroll to position [0, 0]
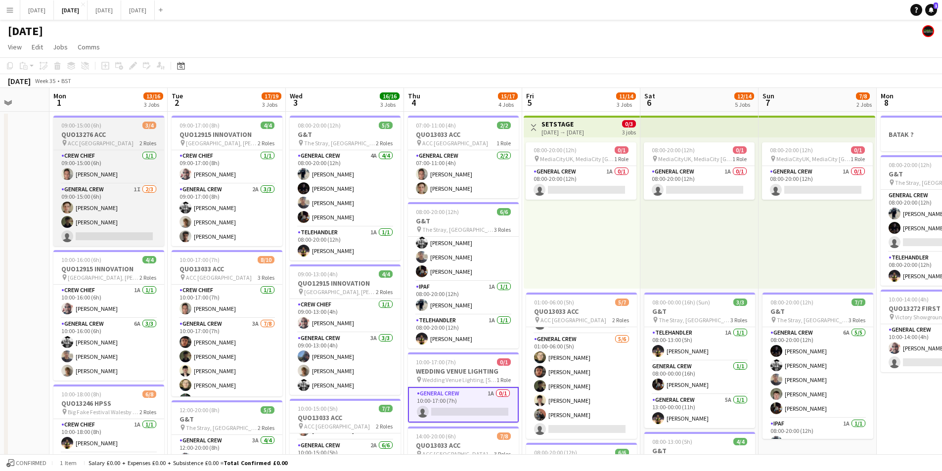
click at [97, 137] on h3 "QUO13276 ACC" at bounding box center [108, 134] width 111 height 9
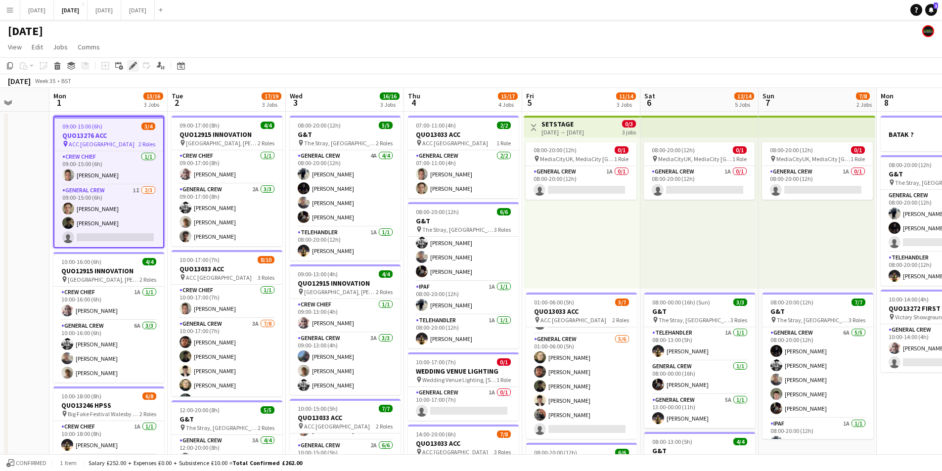
click at [132, 64] on icon "Edit" at bounding box center [133, 66] width 8 height 8
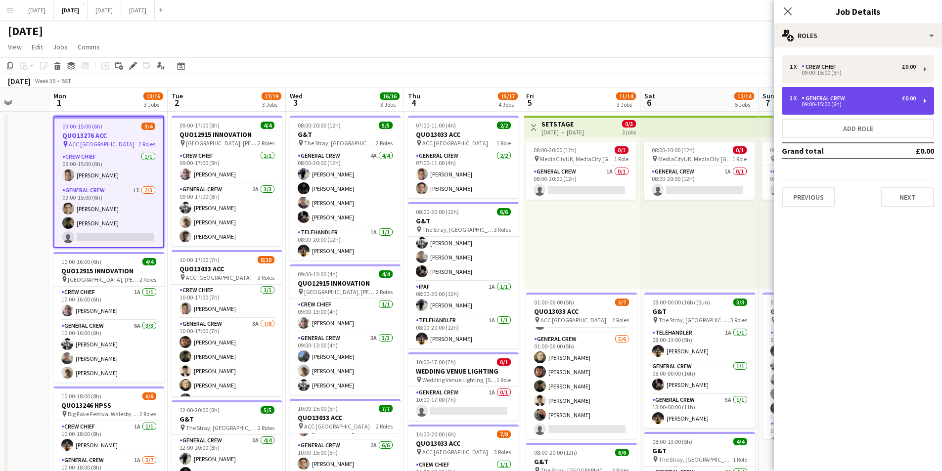
click at [864, 104] on div "09:00-15:00 (6h)" at bounding box center [853, 104] width 126 height 5
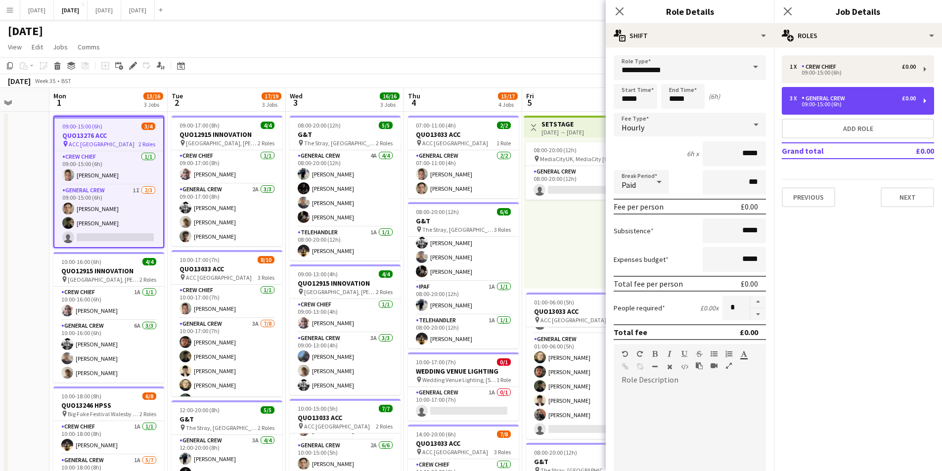
scroll to position [199, 0]
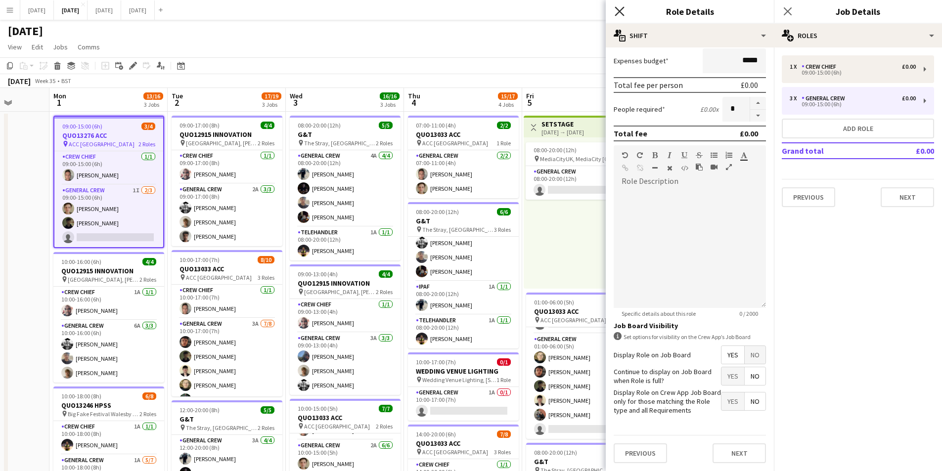
click at [621, 15] on icon "Close pop-in" at bounding box center [619, 10] width 9 height 9
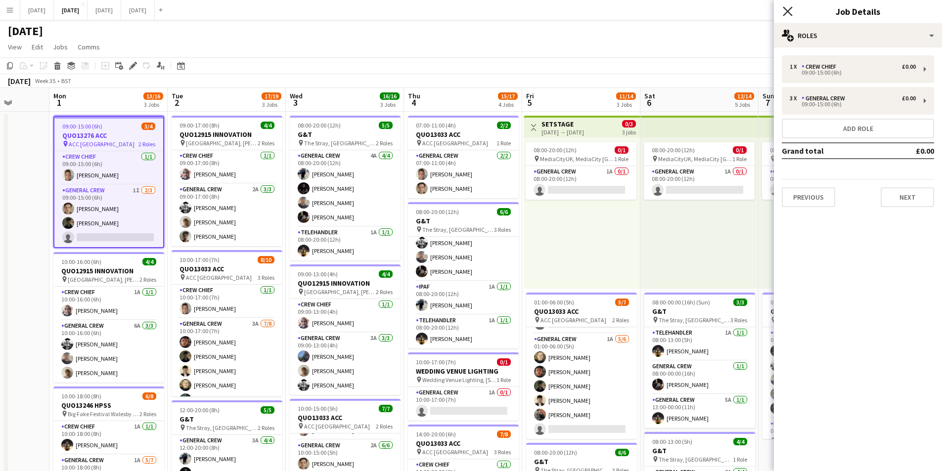
click at [788, 10] on icon at bounding box center [787, 10] width 9 height 9
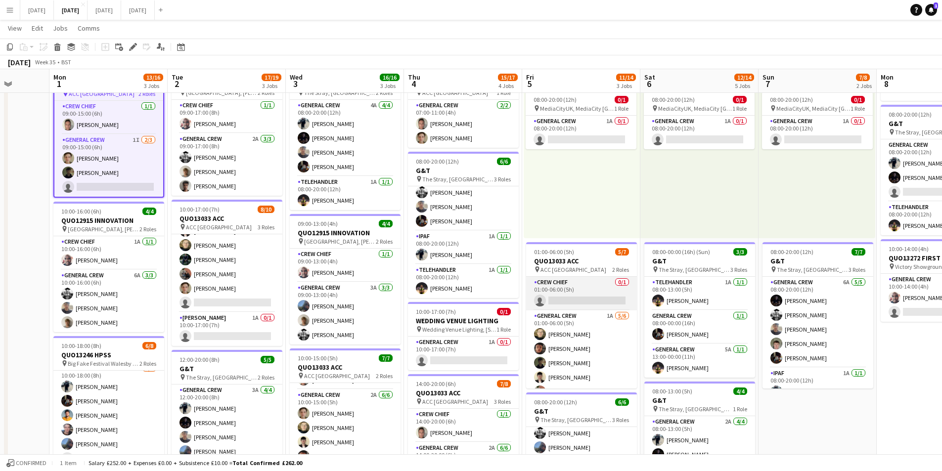
scroll to position [27, 0]
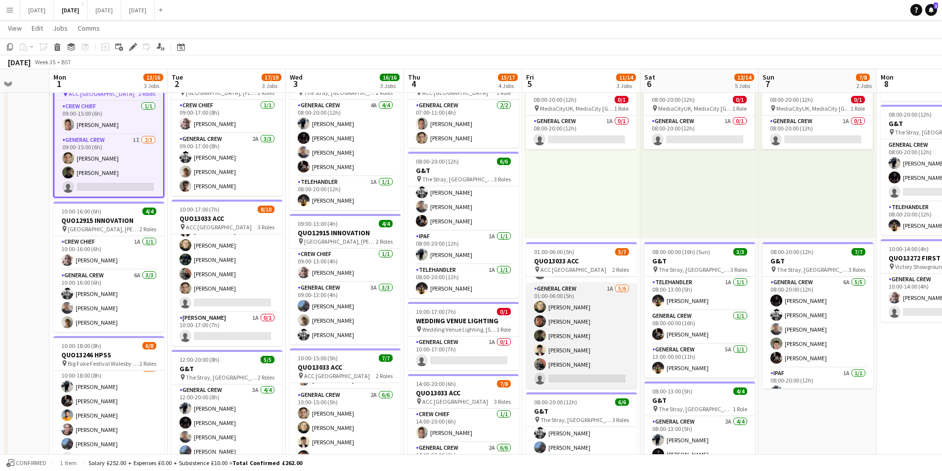
click at [587, 336] on app-card-role "General Crew 1A [DATE] 01:00-06:00 (5h) [PERSON_NAME] black [PERSON_NAME] [PERS…" at bounding box center [581, 335] width 111 height 105
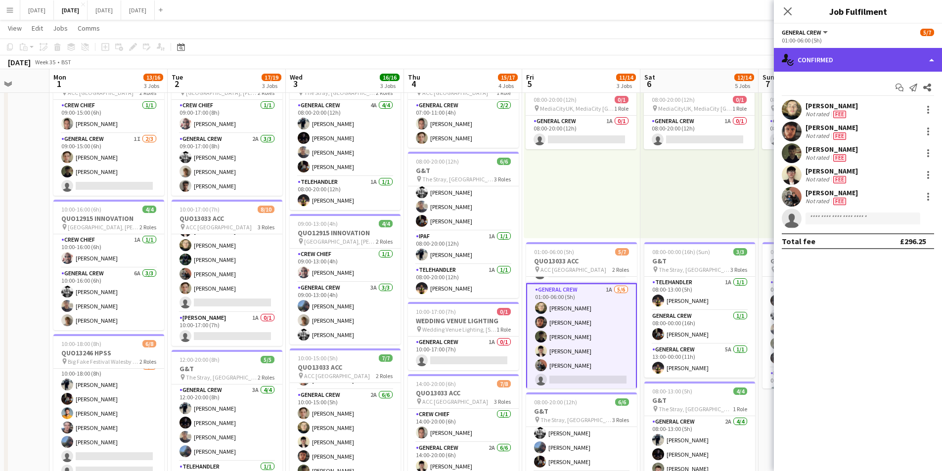
click at [870, 61] on div "single-neutral-actions-check-2 Confirmed" at bounding box center [858, 60] width 168 height 24
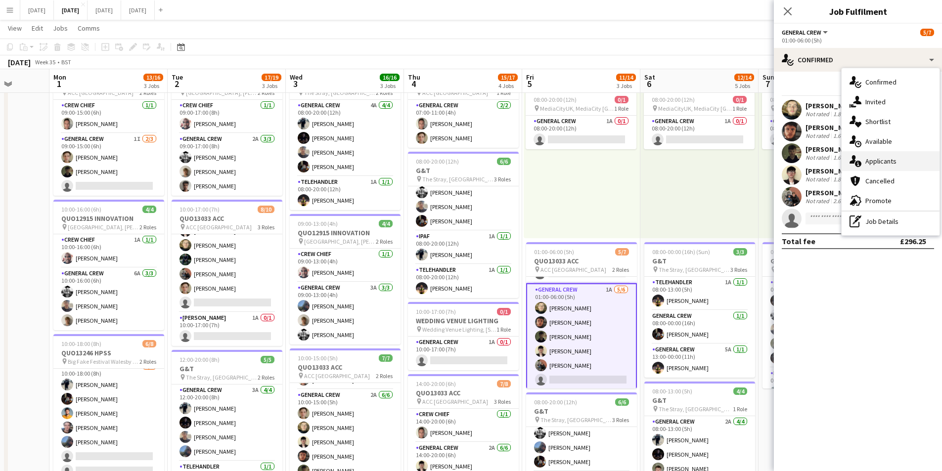
click at [895, 162] on div "single-neutral-actions-information Applicants" at bounding box center [891, 161] width 98 height 20
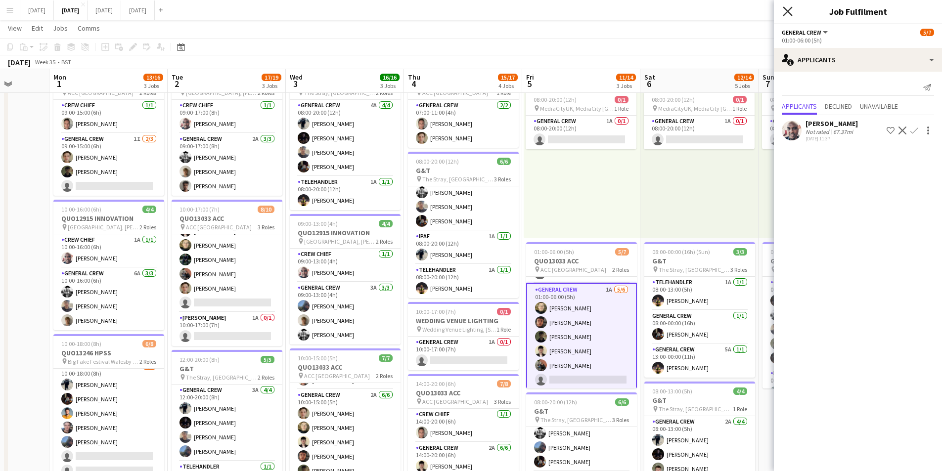
click at [788, 10] on icon at bounding box center [787, 10] width 9 height 9
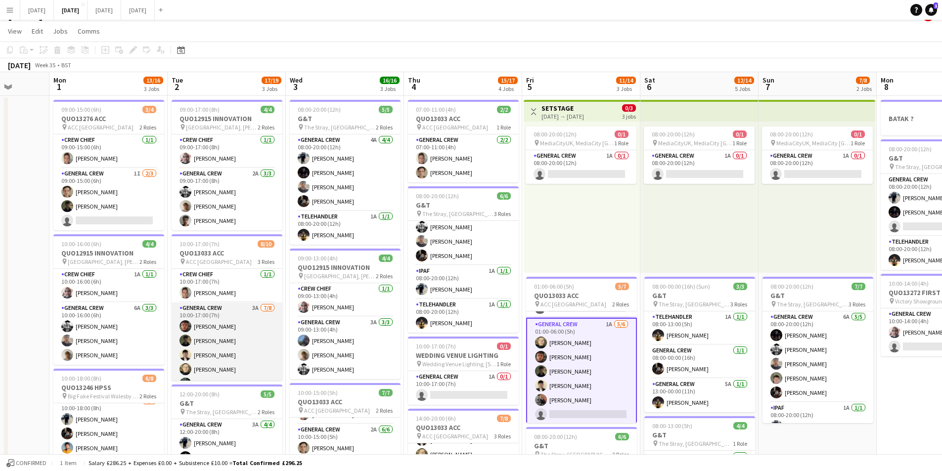
scroll to position [89, 0]
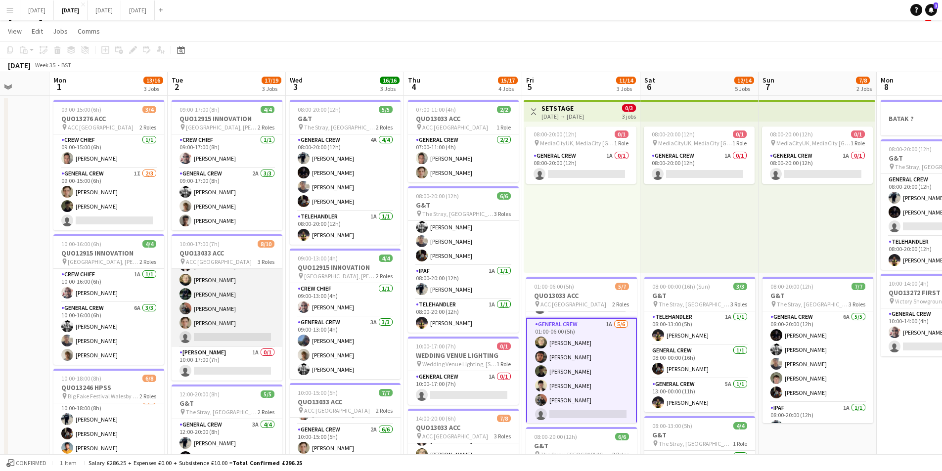
click at [248, 316] on app-card-role "General Crew 3A [DATE] 10:00-17:00 (7h) [PERSON_NAME] [PERSON_NAME] [PERSON_NAM…" at bounding box center [227, 280] width 111 height 134
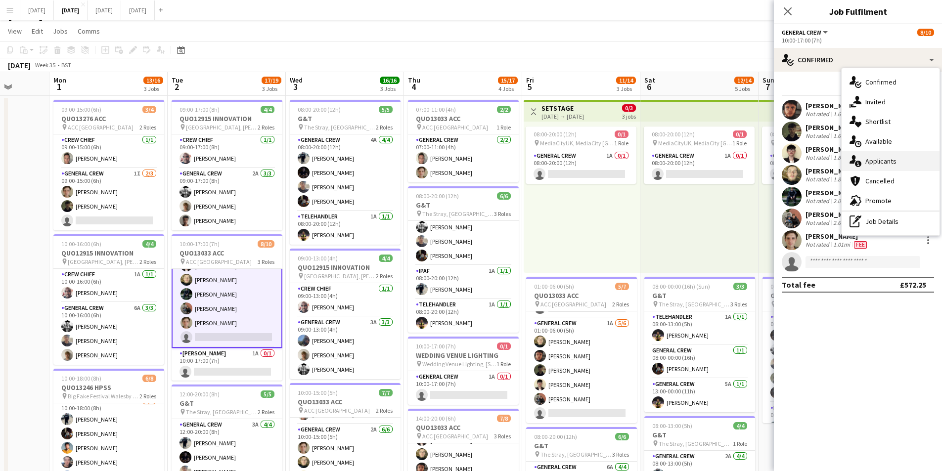
click at [891, 164] on div "single-neutral-actions-information Applicants" at bounding box center [891, 161] width 98 height 20
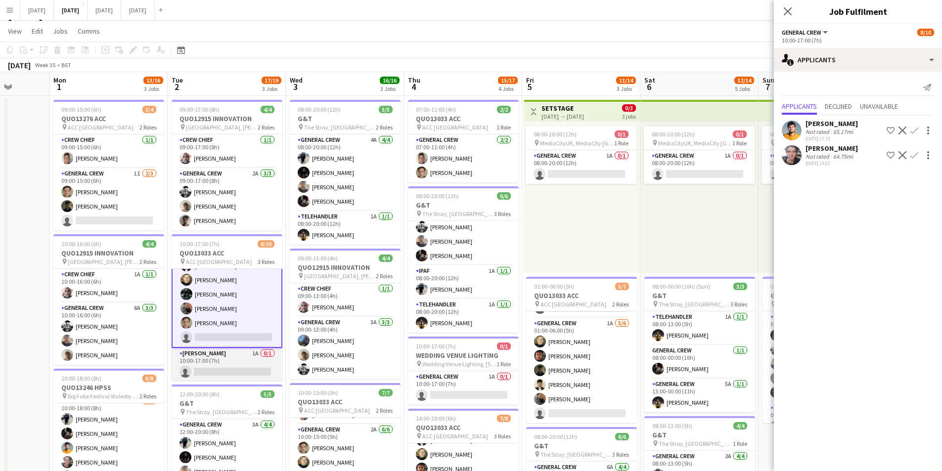
click at [226, 361] on app-card-role "Van Driver 1A 0/1 10:00-17:00 (7h) single-neutral-actions" at bounding box center [227, 365] width 111 height 34
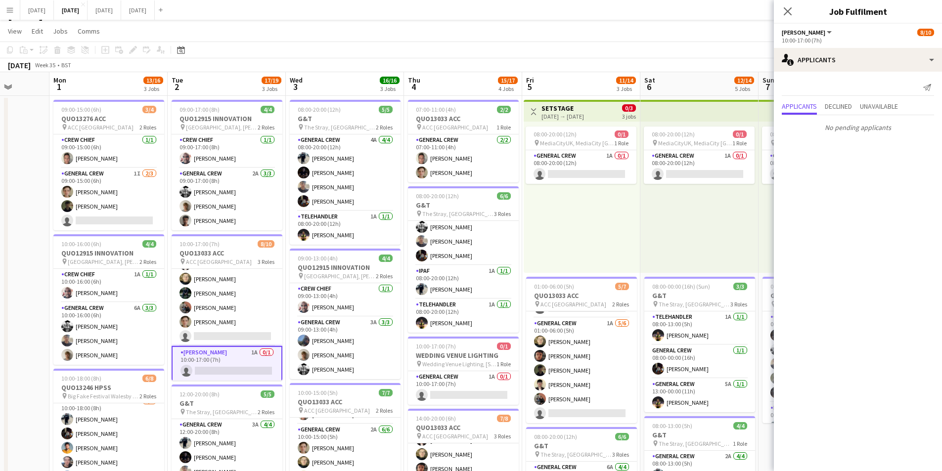
scroll to position [89, 0]
click at [786, 11] on icon "Close pop-in" at bounding box center [787, 10] width 9 height 9
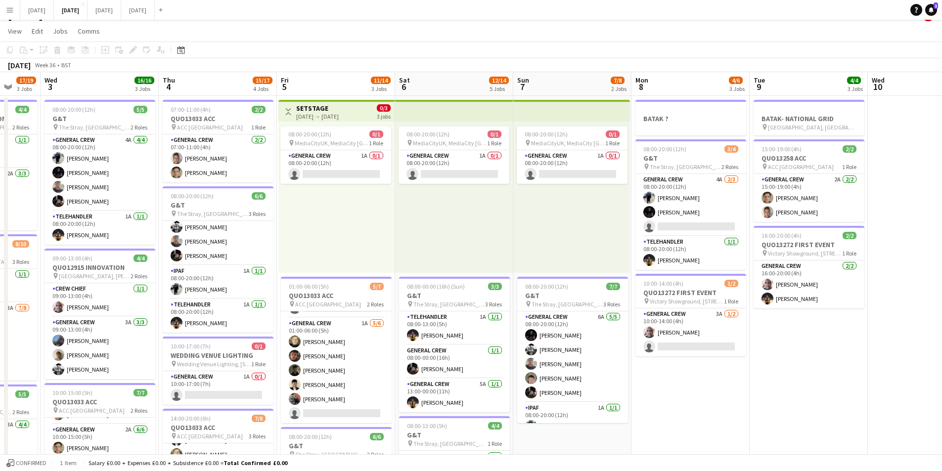
scroll to position [0, 263]
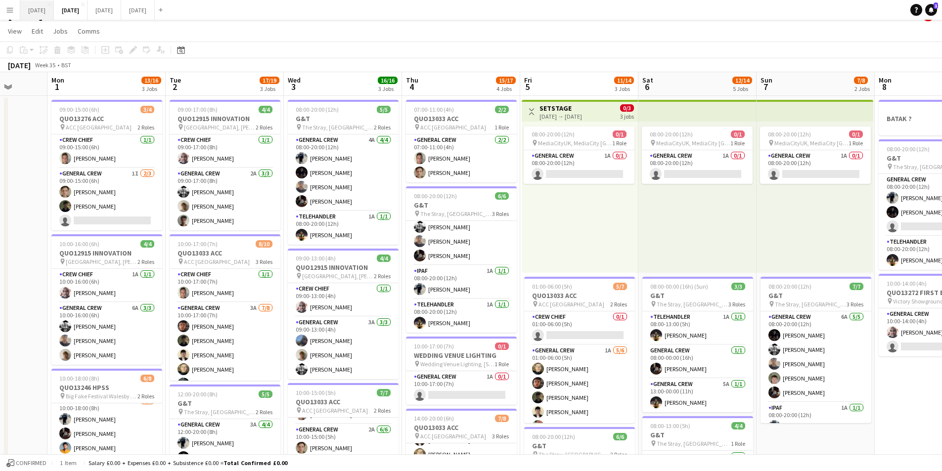
scroll to position [27, 0]
click at [48, 11] on button "[DATE] Close" at bounding box center [37, 9] width 34 height 19
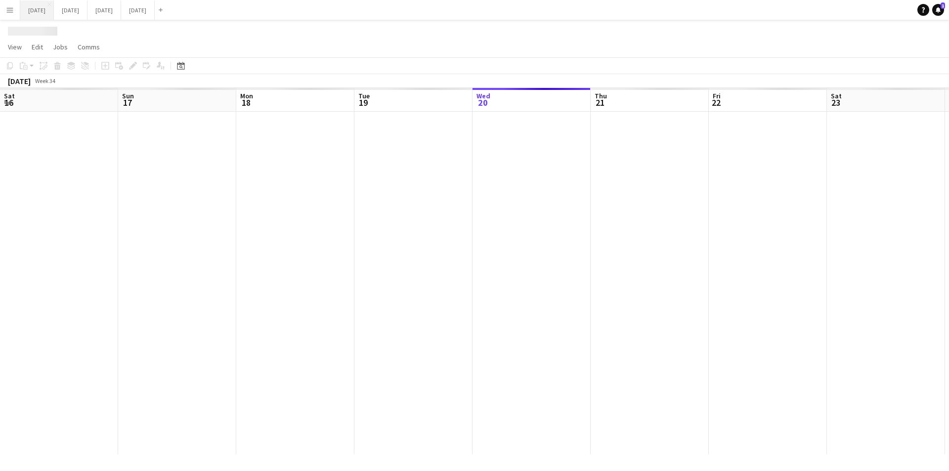
scroll to position [0, 372]
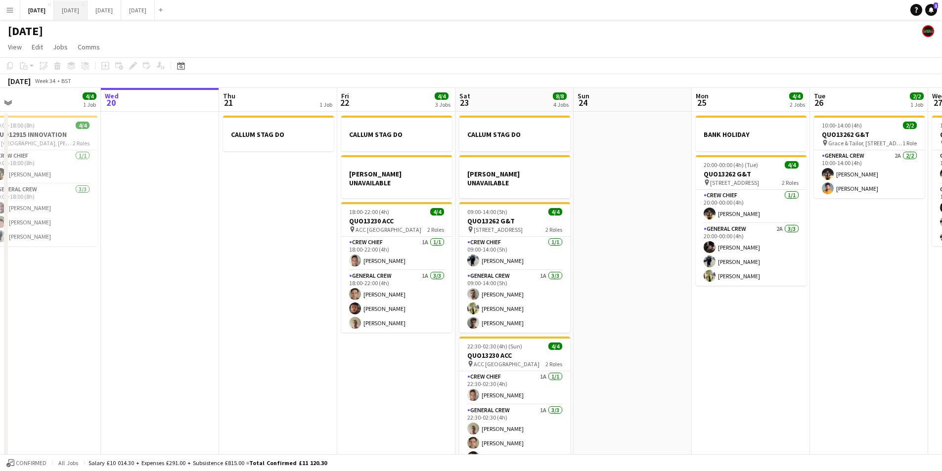
click at [88, 7] on button "[DATE] Close" at bounding box center [71, 9] width 34 height 19
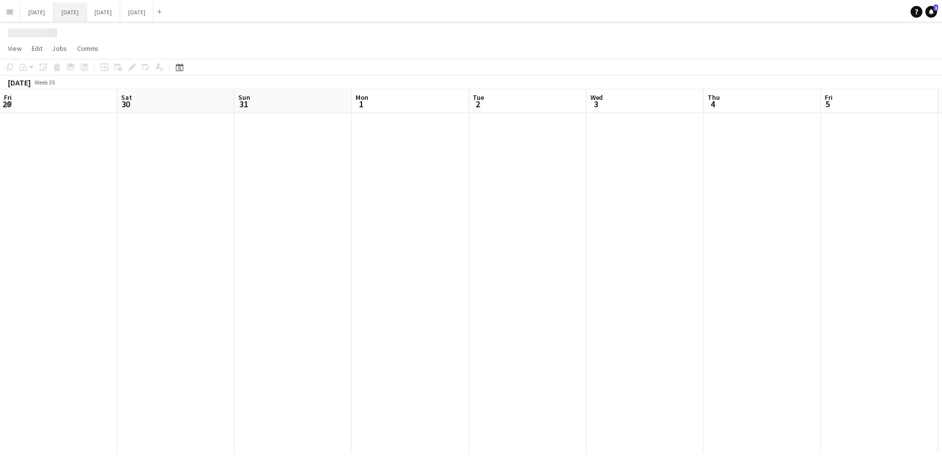
scroll to position [0, 307]
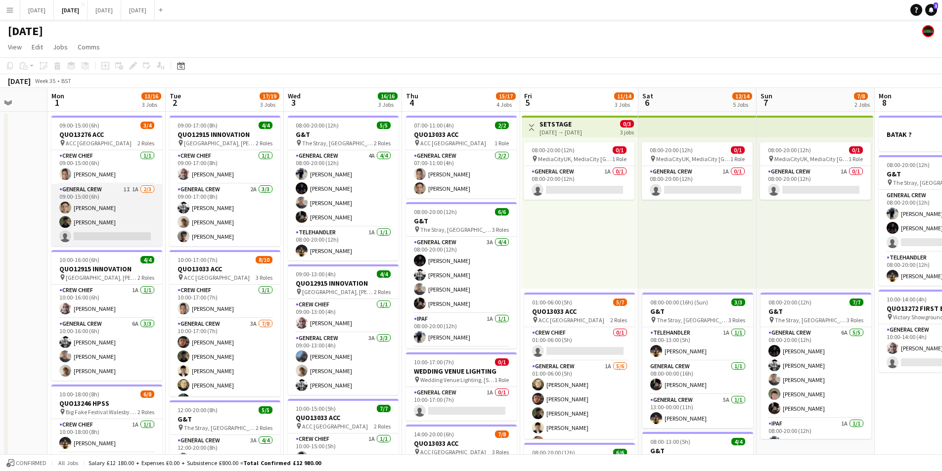
click at [127, 222] on app-card-role "General Crew 1I 1A 2/3 09:00-15:00 (6h) Sam Greatorex Tawny Gilley single-neutr…" at bounding box center [106, 215] width 111 height 62
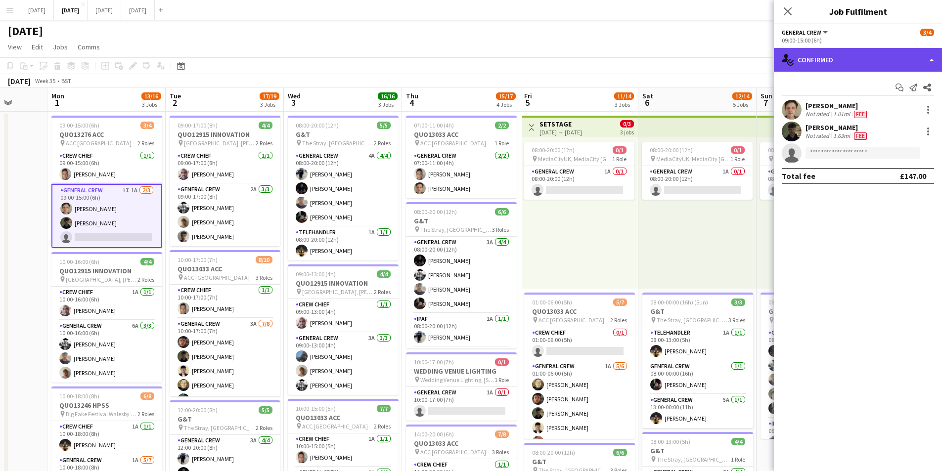
click at [835, 58] on div "single-neutral-actions-check-2 Confirmed" at bounding box center [858, 60] width 168 height 24
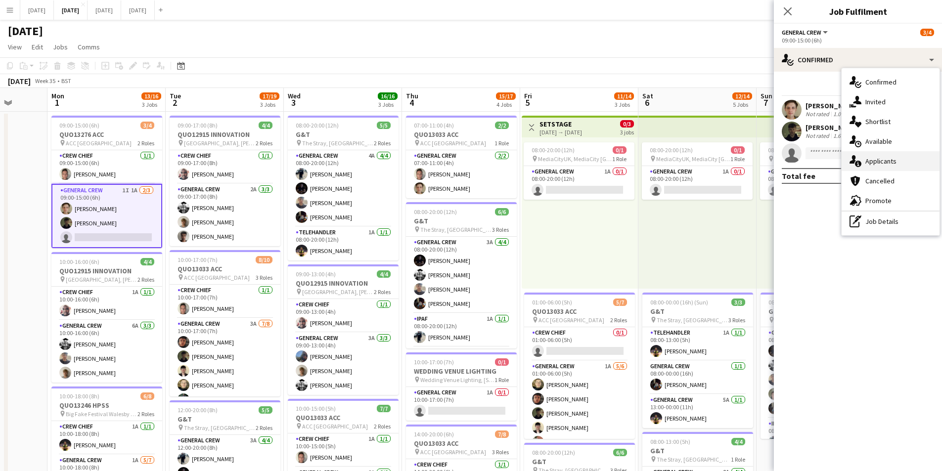
click at [884, 158] on div "single-neutral-actions-information Applicants" at bounding box center [891, 161] width 98 height 20
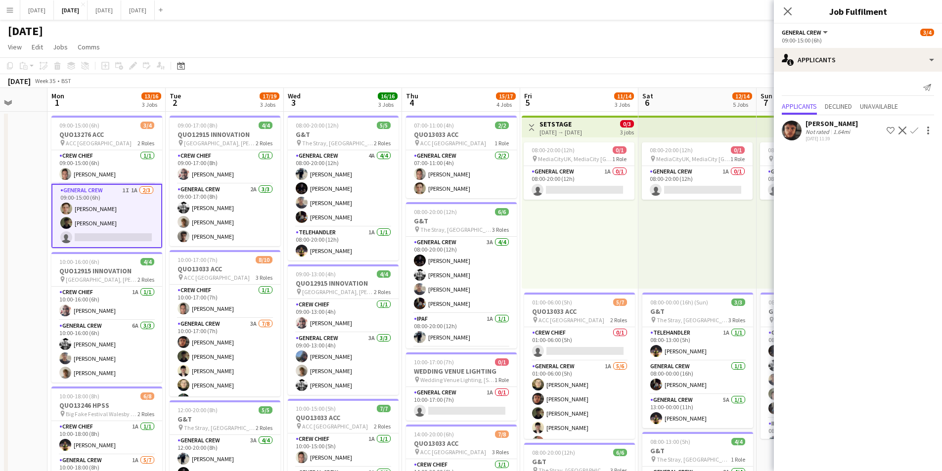
click at [912, 131] on app-icon "Confirm" at bounding box center [914, 131] width 8 height 8
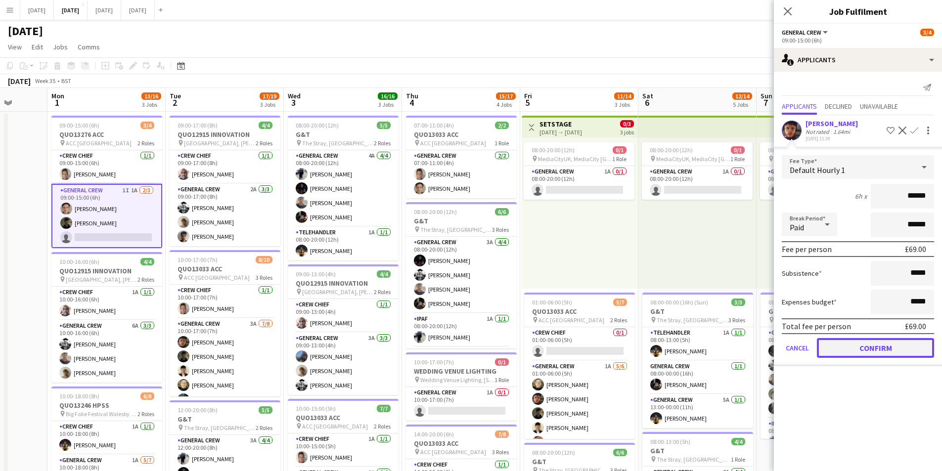
click at [871, 346] on button "Confirm" at bounding box center [875, 348] width 117 height 20
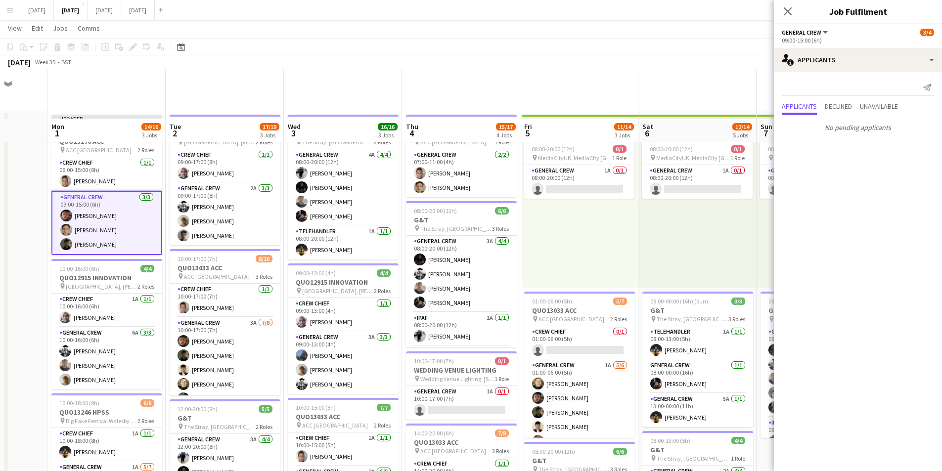
scroll to position [148, 0]
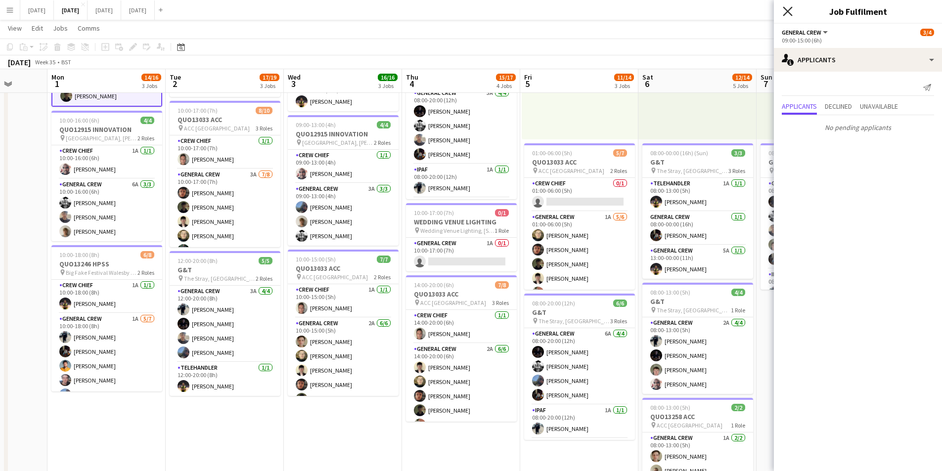
click at [790, 11] on icon "Close pop-in" at bounding box center [787, 10] width 9 height 9
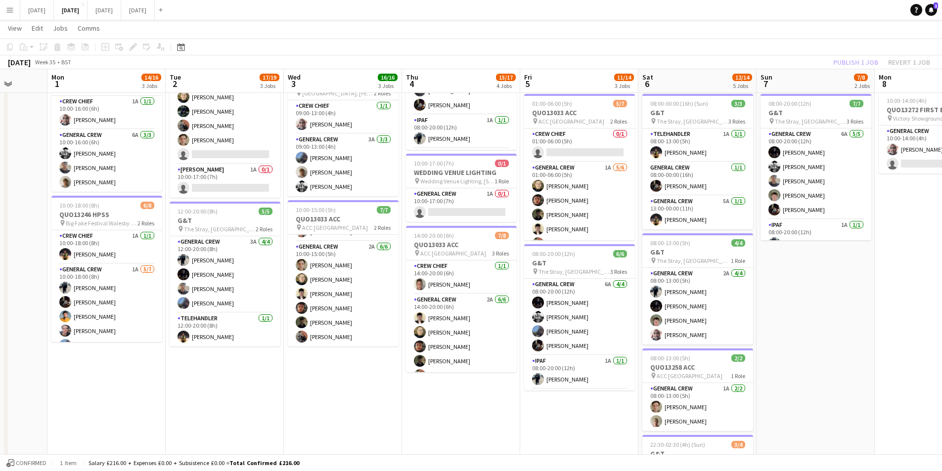
scroll to position [49, 0]
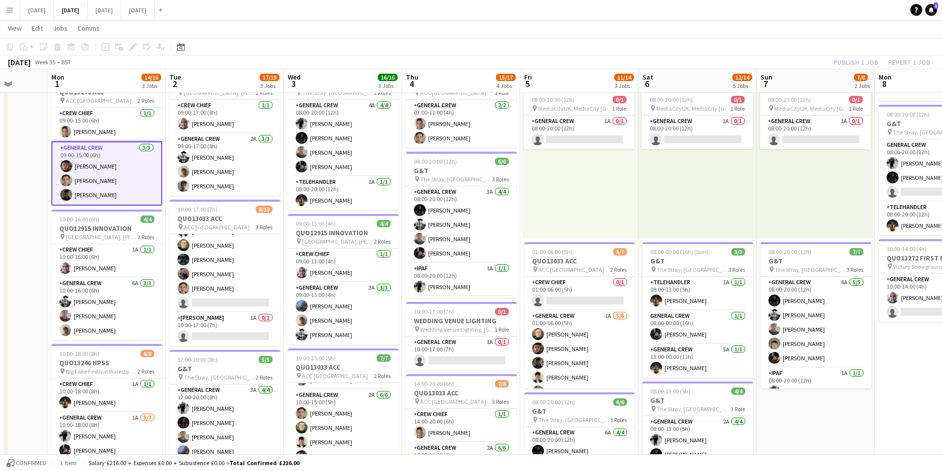
click at [865, 66] on div "Publish 1 job Revert 1 job" at bounding box center [881, 62] width 121 height 13
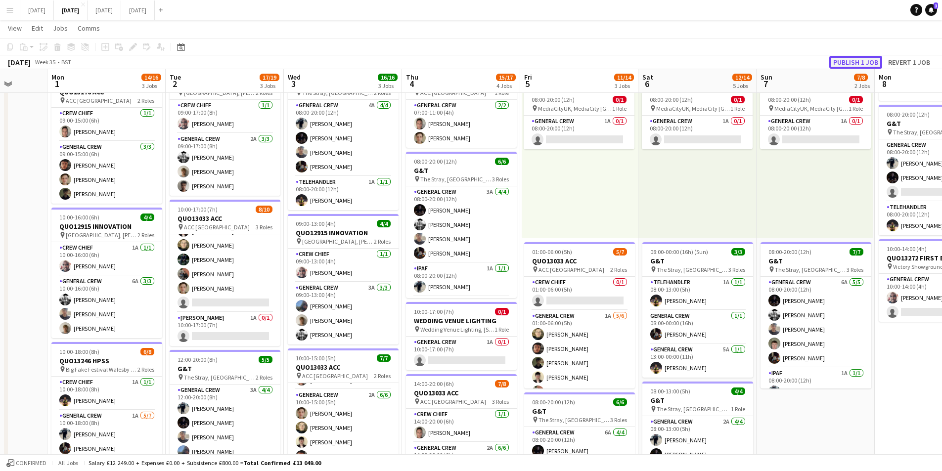
click at [864, 65] on button "Publish 1 job" at bounding box center [855, 62] width 53 height 13
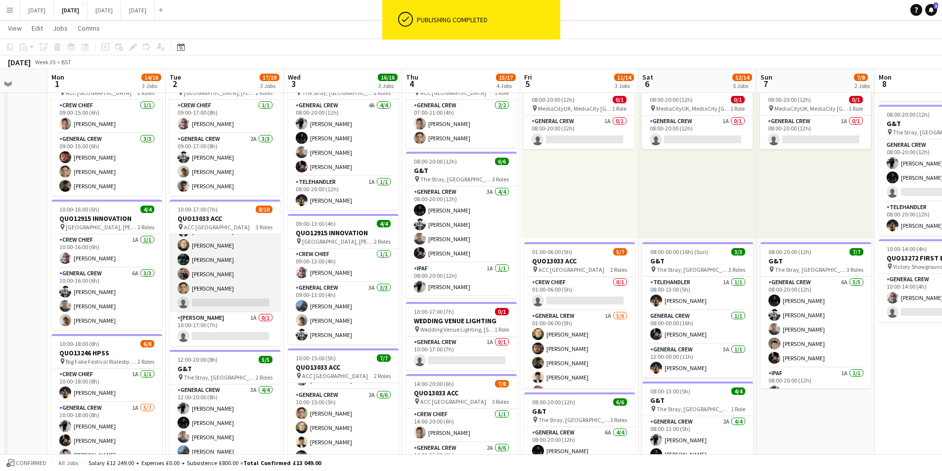
click at [226, 275] on app-card-role "General Crew 3A [DATE] 10:00-17:00 (7h) [PERSON_NAME] [PERSON_NAME] [PERSON_NAM…" at bounding box center [225, 245] width 111 height 134
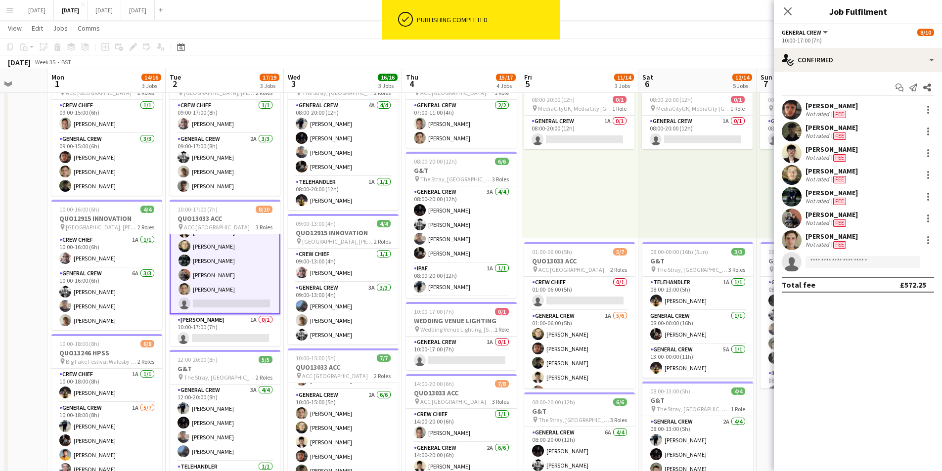
scroll to position [90, 0]
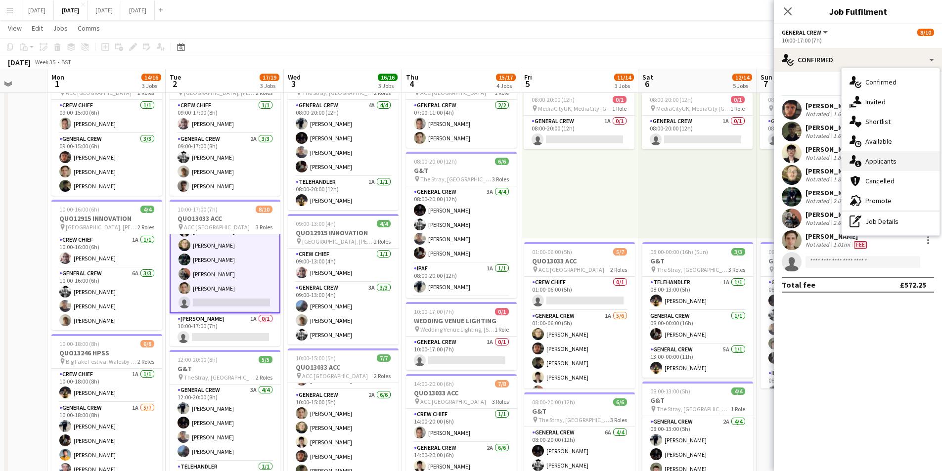
click at [875, 160] on div "single-neutral-actions-information Applicants" at bounding box center [891, 161] width 98 height 20
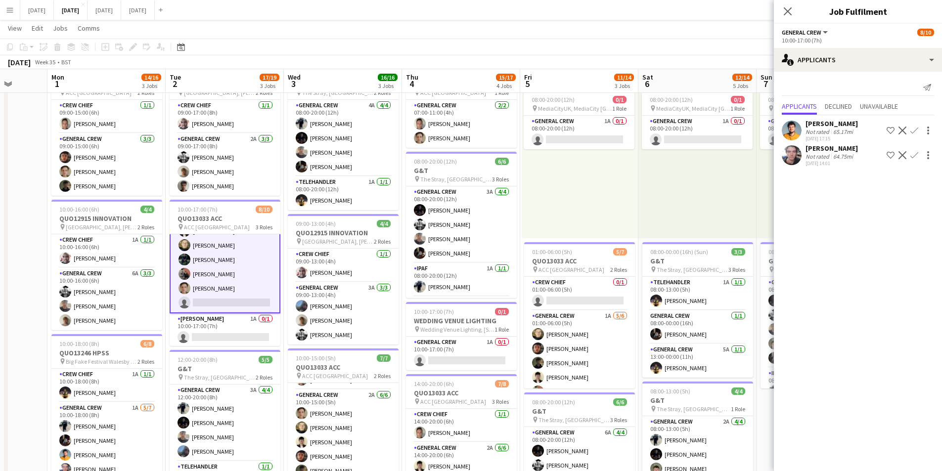
click at [787, 10] on icon "Close pop-in" at bounding box center [788, 11] width 8 height 8
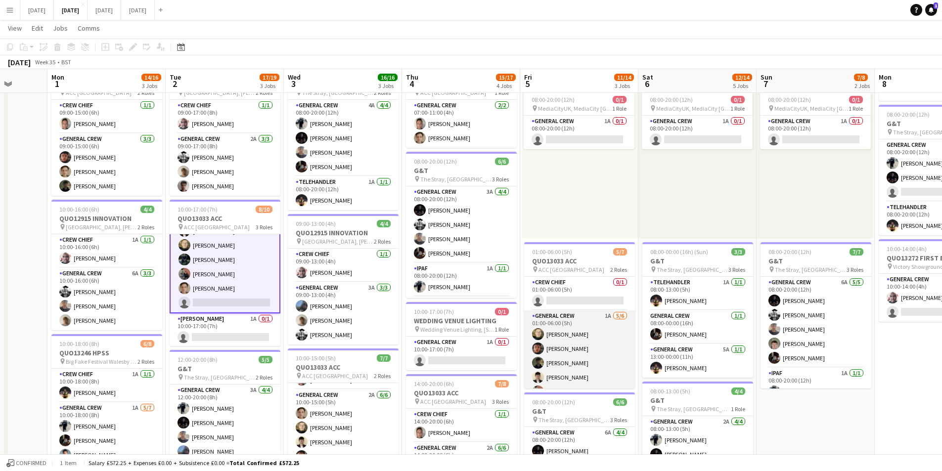
scroll to position [27, 0]
click at [586, 333] on app-card-role "General Crew 1A [DATE] 01:00-06:00 (5h) [PERSON_NAME] black [PERSON_NAME] [PERS…" at bounding box center [579, 335] width 111 height 105
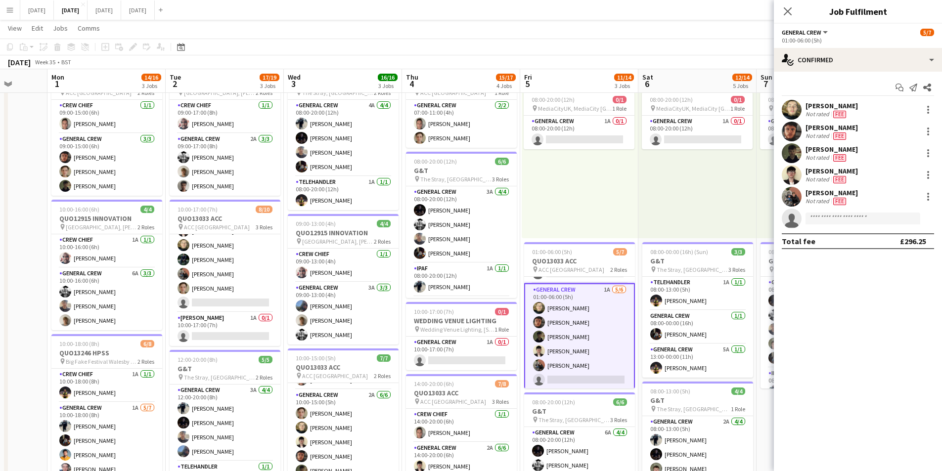
scroll to position [89, 0]
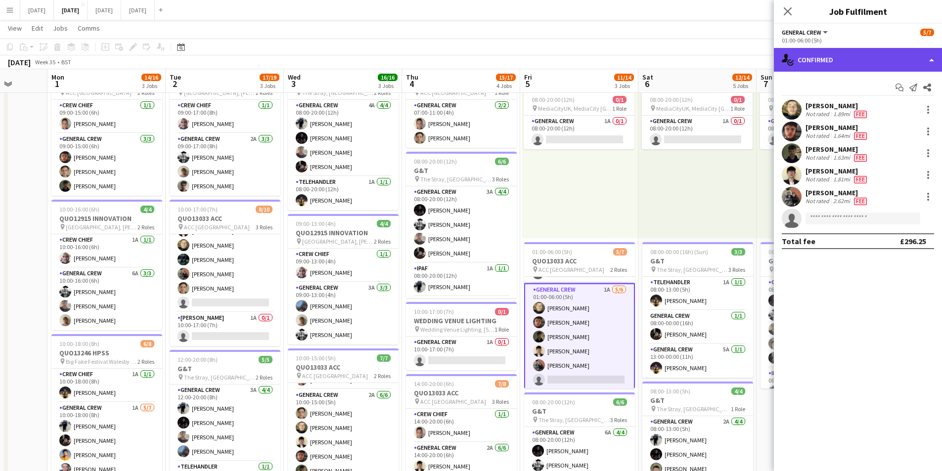
click at [876, 65] on div "single-neutral-actions-check-2 Confirmed" at bounding box center [858, 60] width 168 height 24
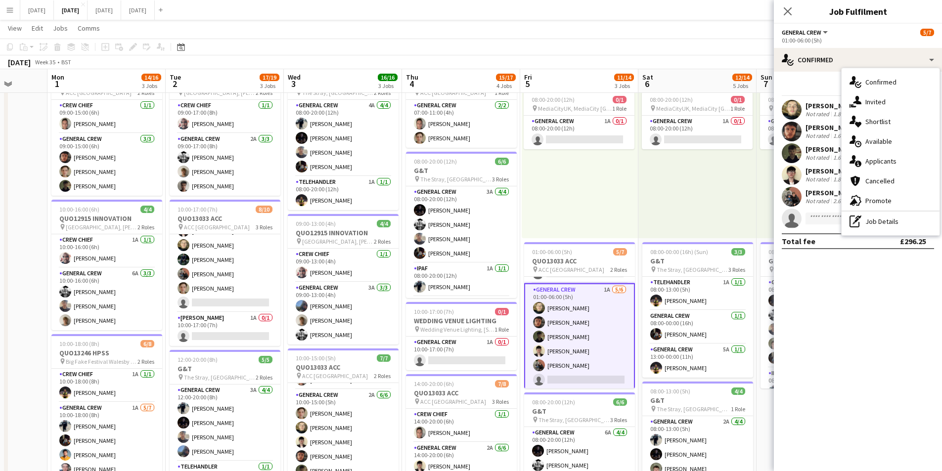
click at [883, 156] on div "single-neutral-actions-information Applicants" at bounding box center [891, 161] width 98 height 20
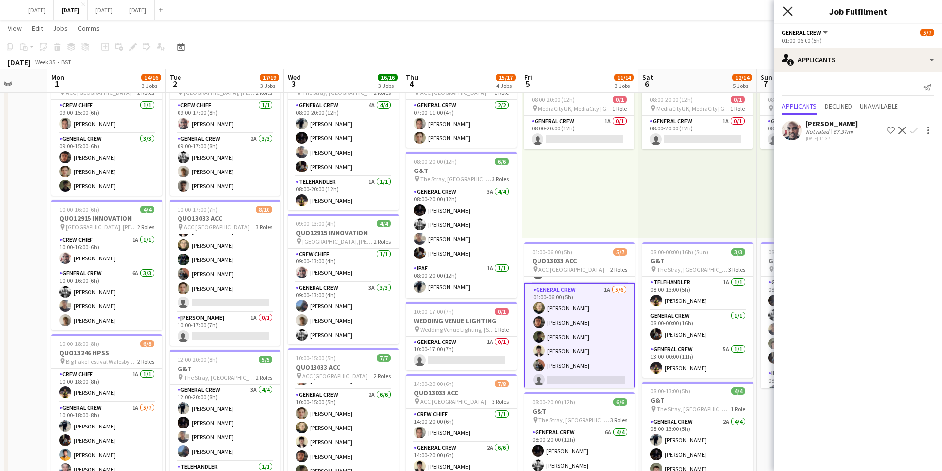
click at [788, 12] on icon at bounding box center [787, 10] width 9 height 9
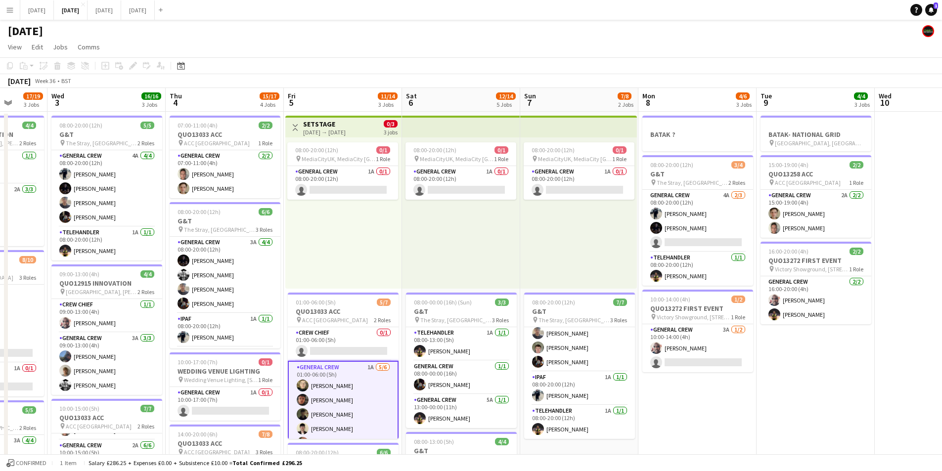
scroll to position [0, 248]
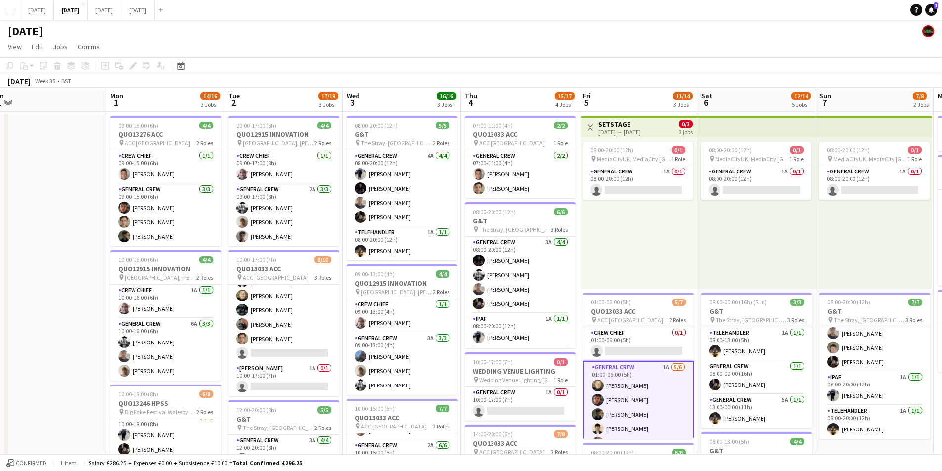
drag, startPoint x: 898, startPoint y: 401, endPoint x: 834, endPoint y: 381, distance: 67.9
click at [891, 384] on app-calendar-viewport "Fri 29 Sat 30 Sun 31 Mon 1 14/16 3 Jobs Tue 2 17/19 3 Jobs Wed 3 16/16 3 Jobs T…" at bounding box center [471, 428] width 942 height 680
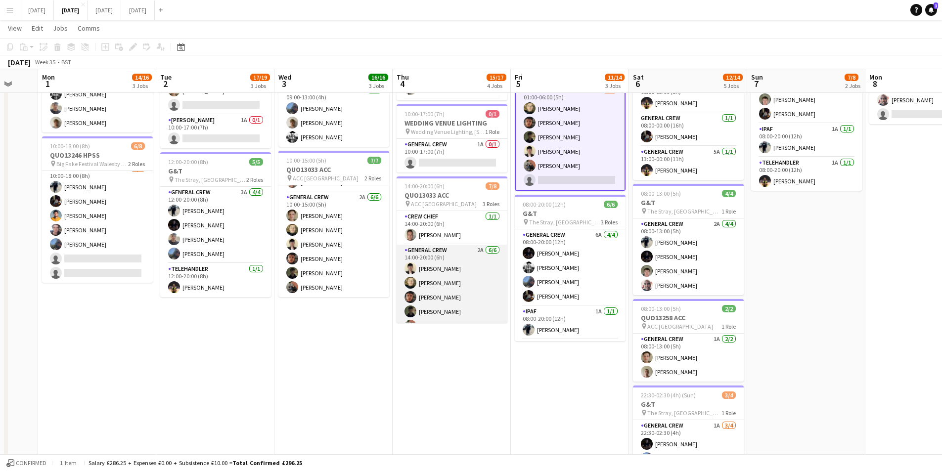
scroll to position [61, 0]
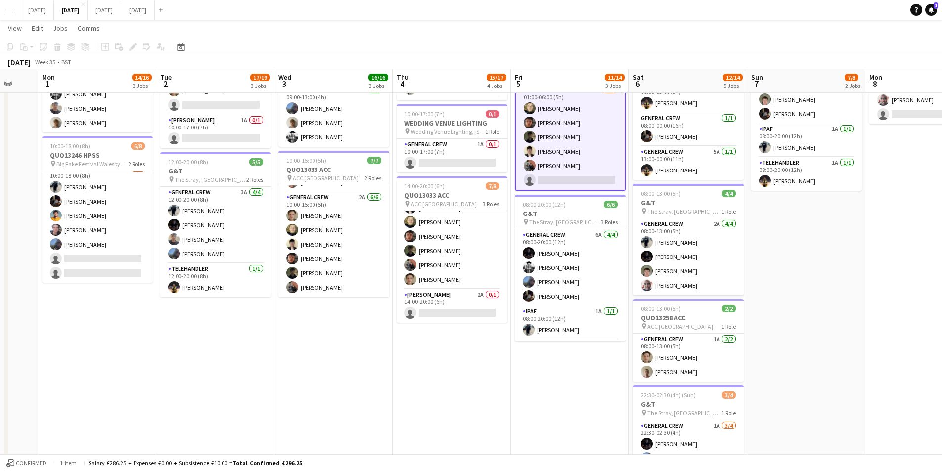
drag, startPoint x: 494, startPoint y: 372, endPoint x: 511, endPoint y: 333, distance: 42.8
click at [454, 369] on app-calendar-viewport "Fri 29 Sat 30 Sun 31 Mon 1 14/16 3 Jobs Tue 2 17/19 3 Jobs Wed 3 16/16 3 Jobs T…" at bounding box center [471, 155] width 942 height 728
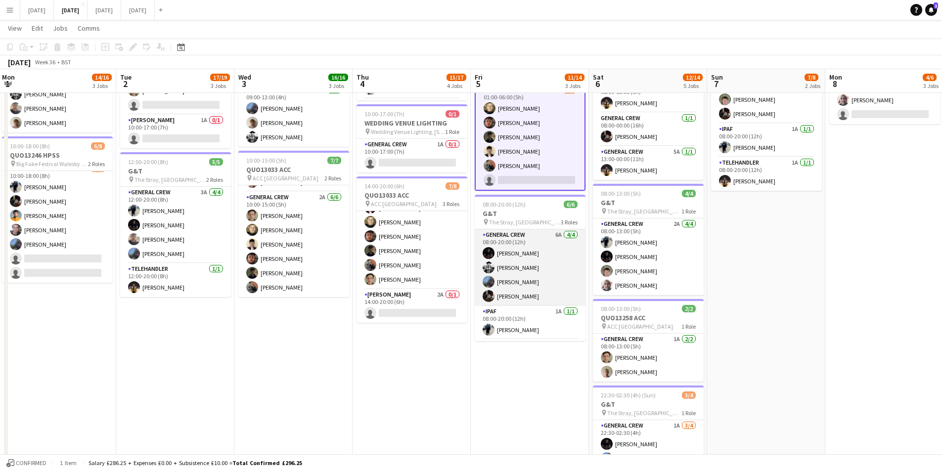
scroll to position [32, 0]
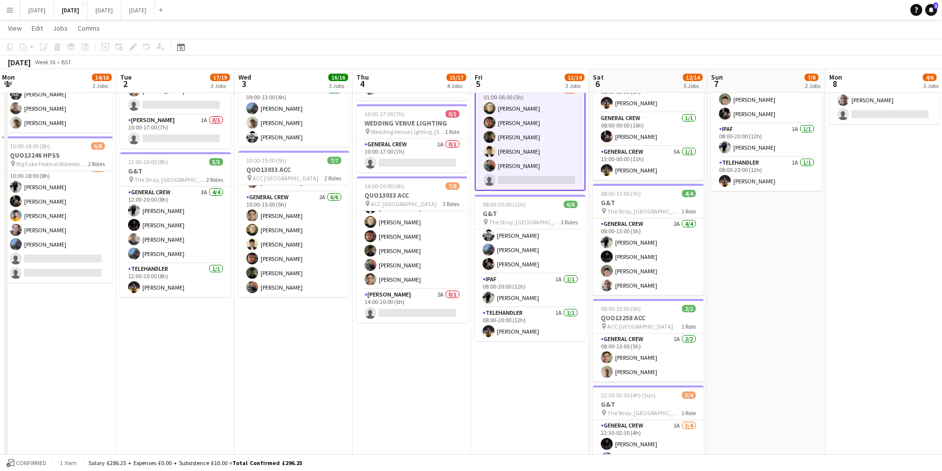
drag, startPoint x: 562, startPoint y: 388, endPoint x: 523, endPoint y: 384, distance: 39.3
click at [523, 387] on app-calendar-viewport "Fri 29 Sat 30 Sun 31 Mon 1 14/16 3 Jobs Tue 2 17/19 3 Jobs Wed 3 16/16 3 Jobs T…" at bounding box center [471, 155] width 942 height 728
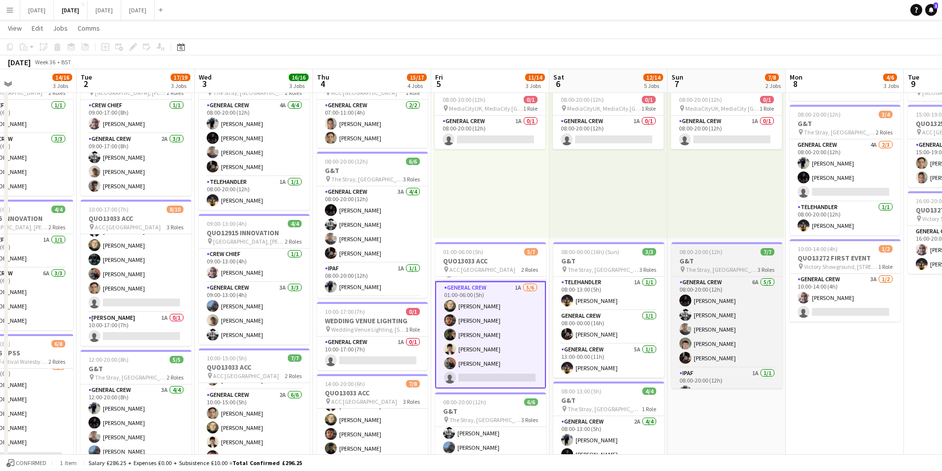
scroll to position [46, 0]
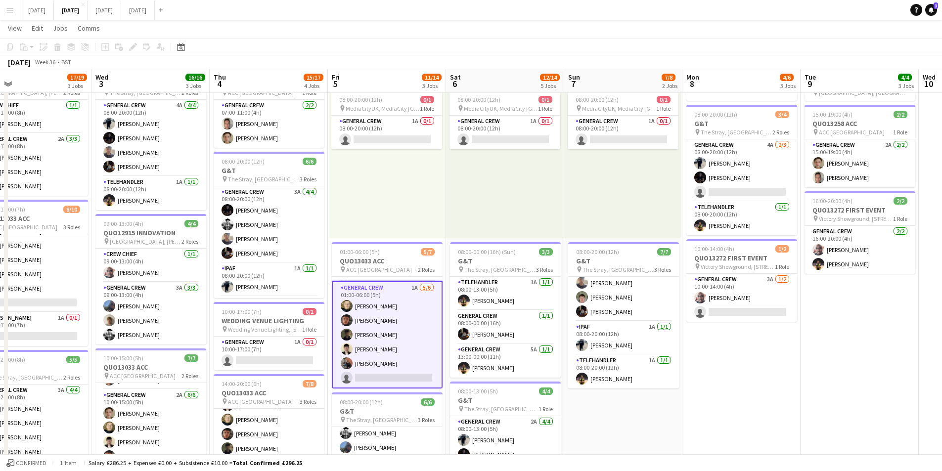
drag, startPoint x: 829, startPoint y: 362, endPoint x: 719, endPoint y: 349, distance: 111.1
click at [715, 353] on app-calendar-viewport "Sat 30 Sun 31 Mon 1 14/16 3 Jobs Tue 2 17/19 3 Jobs Wed 3 16/16 3 Jobs Thu 4 15…" at bounding box center [471, 353] width 942 height 728
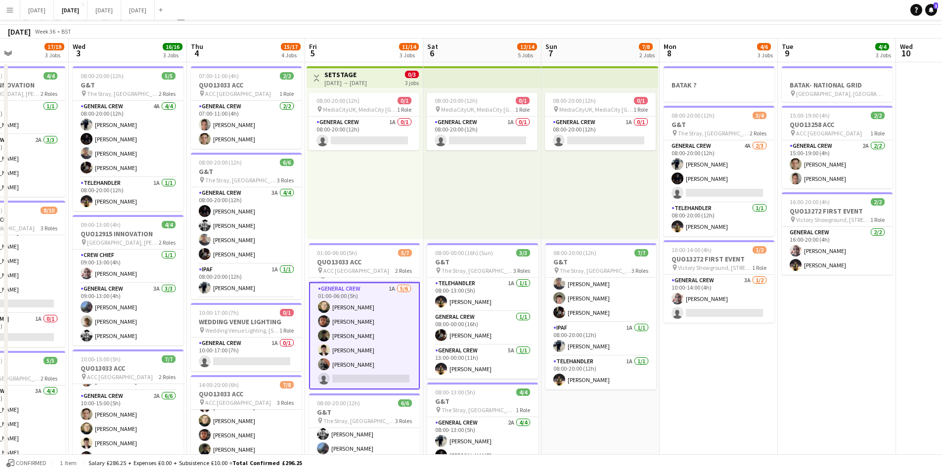
scroll to position [0, 0]
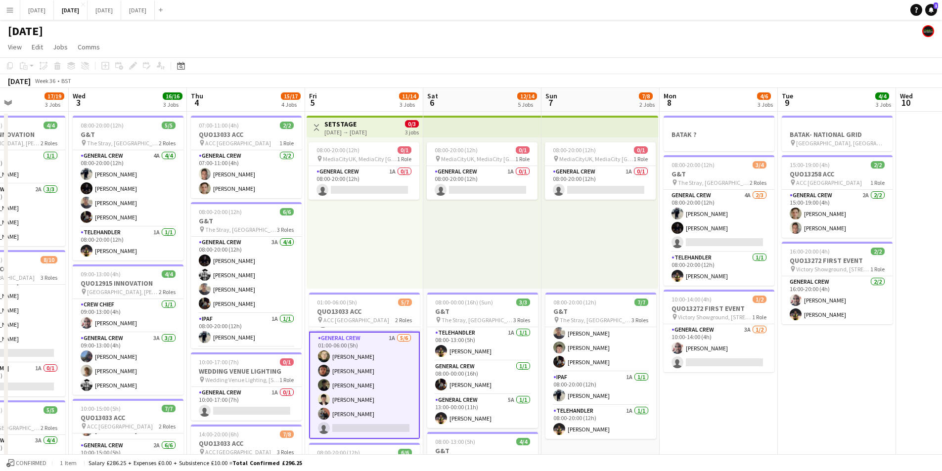
drag, startPoint x: 707, startPoint y: 381, endPoint x: 826, endPoint y: 353, distance: 123.0
click at [832, 364] on app-calendar-viewport "Sun 31 Mon 1 14/16 3 Jobs Tue 2 17/19 3 Jobs Wed 3 16/16 3 Jobs Thu 4 15/17 4 J…" at bounding box center [471, 428] width 942 height 680
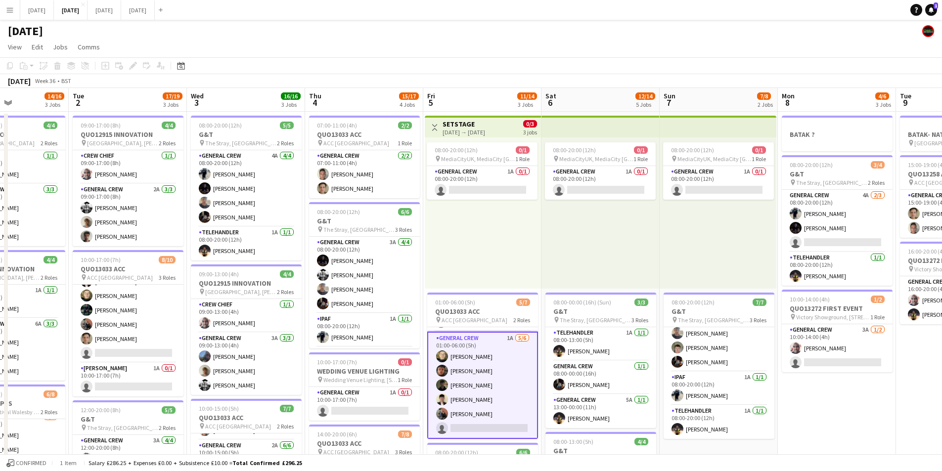
scroll to position [0, 278]
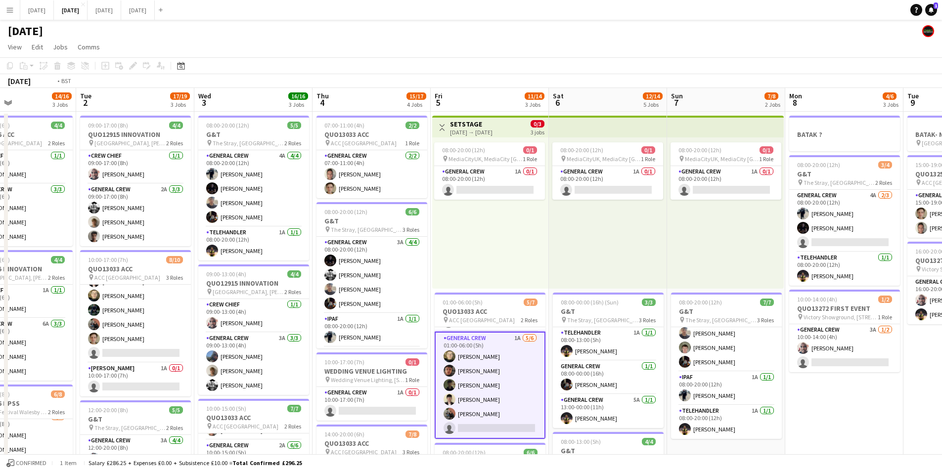
drag, startPoint x: 281, startPoint y: 320, endPoint x: 330, endPoint y: 315, distance: 49.7
click at [328, 320] on app-calendar-viewport "Sat 30 Sun 31 Mon 1 14/16 3 Jobs Tue 2 17/19 3 Jobs Wed 3 16/16 3 Jobs Thu 4 15…" at bounding box center [471, 428] width 942 height 680
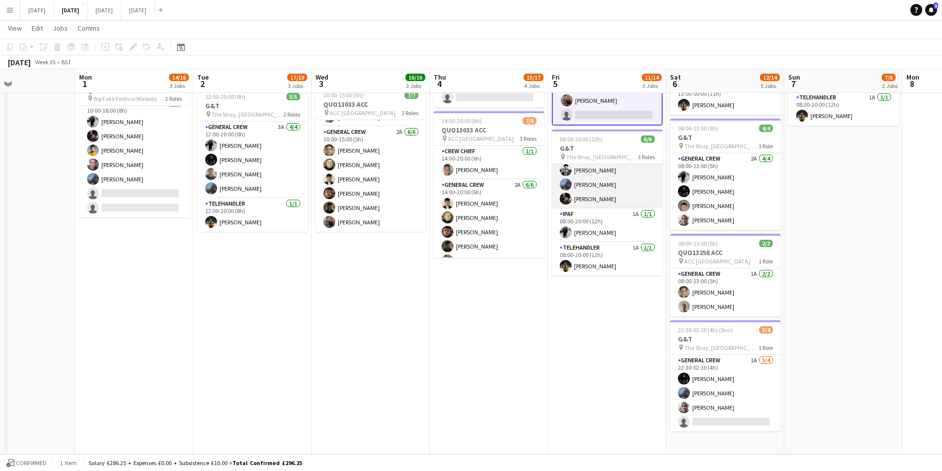
scroll to position [0, 0]
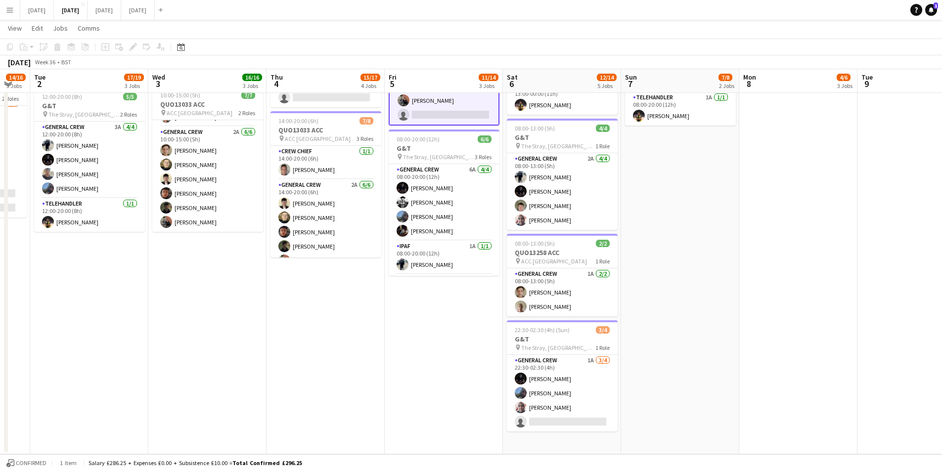
drag, startPoint x: 640, startPoint y: 353, endPoint x: 494, endPoint y: 331, distance: 147.5
click at [467, 337] on app-calendar-viewport "Fri 29 Sat 30 Sun 31 Mon 1 14/16 3 Jobs Tue 2 17/19 3 Jobs Wed 3 16/16 3 Jobs T…" at bounding box center [471, 90] width 942 height 728
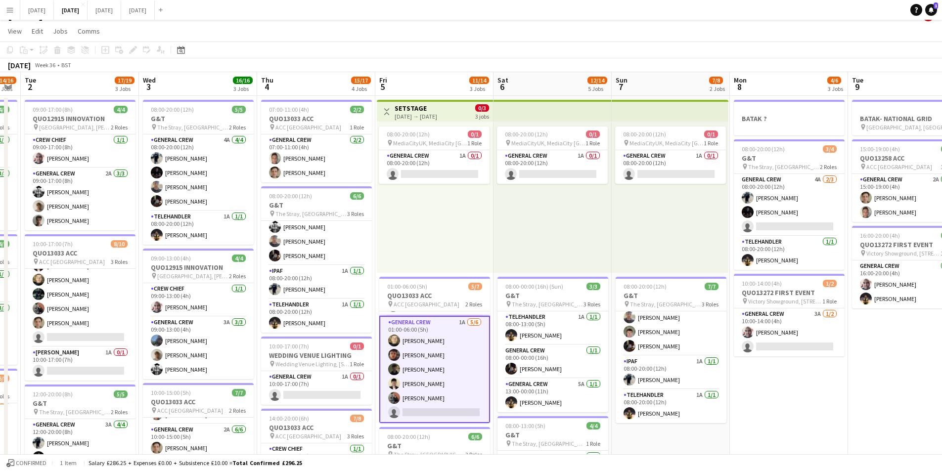
scroll to position [0, 340]
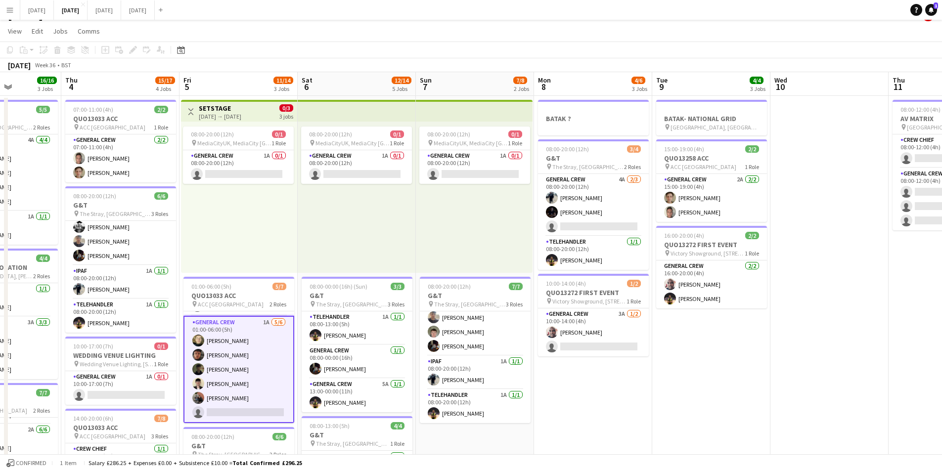
drag, startPoint x: 815, startPoint y: 420, endPoint x: 488, endPoint y: 393, distance: 328.5
click at [479, 394] on app-calendar-viewport "Sun 31 Mon 1 14/16 3 Jobs Tue 2 17/19 3 Jobs Wed 3 16/16 3 Jobs Thu 4 15/17 4 J…" at bounding box center [471, 412] width 942 height 680
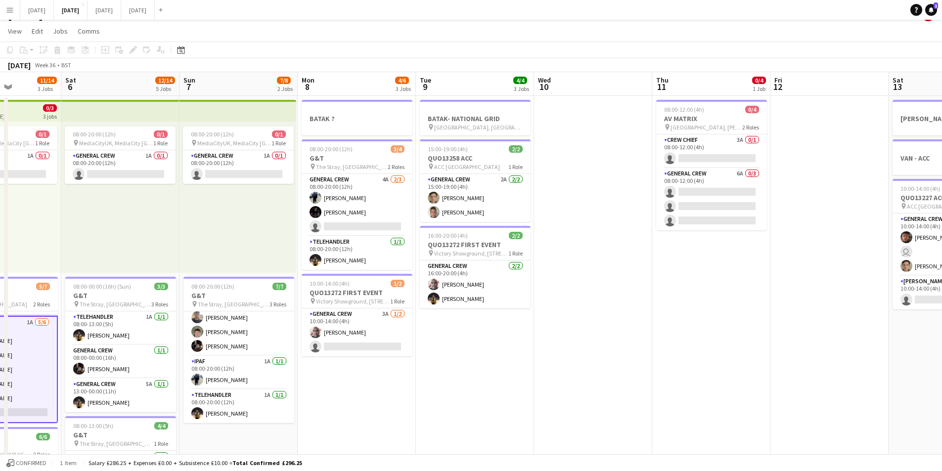
scroll to position [0, 316]
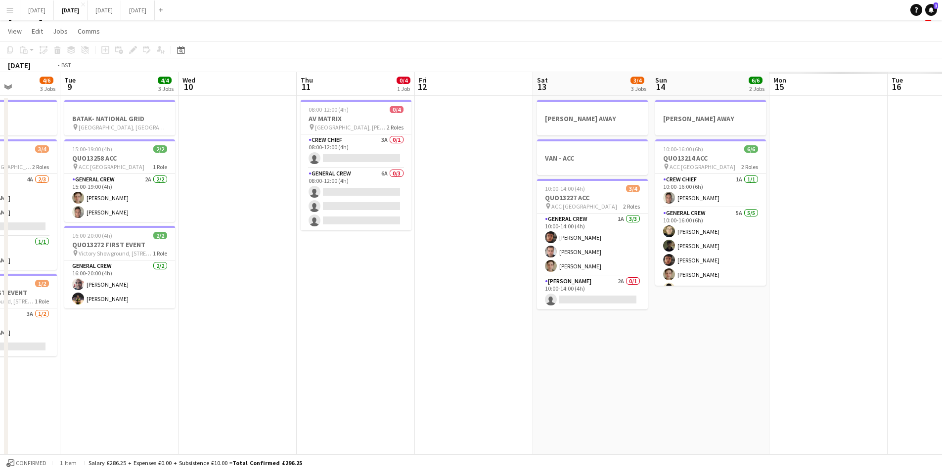
drag, startPoint x: 740, startPoint y: 393, endPoint x: 289, endPoint y: 403, distance: 451.1
click at [289, 403] on app-calendar-viewport "Fri 5 11/14 3 Jobs Sat 6 12/14 5 Jobs Sun 7 7/8 2 Jobs Mon 8 4/6 3 Jobs Tue 9 4…" at bounding box center [471, 412] width 942 height 680
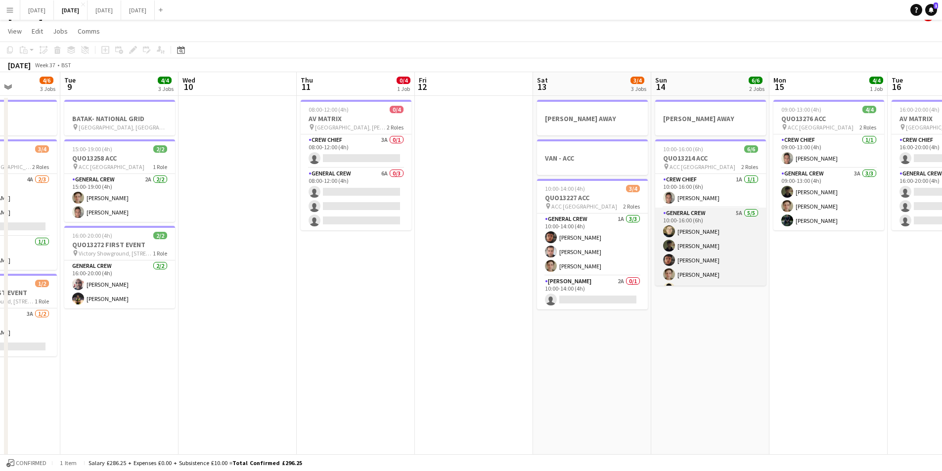
scroll to position [13, 0]
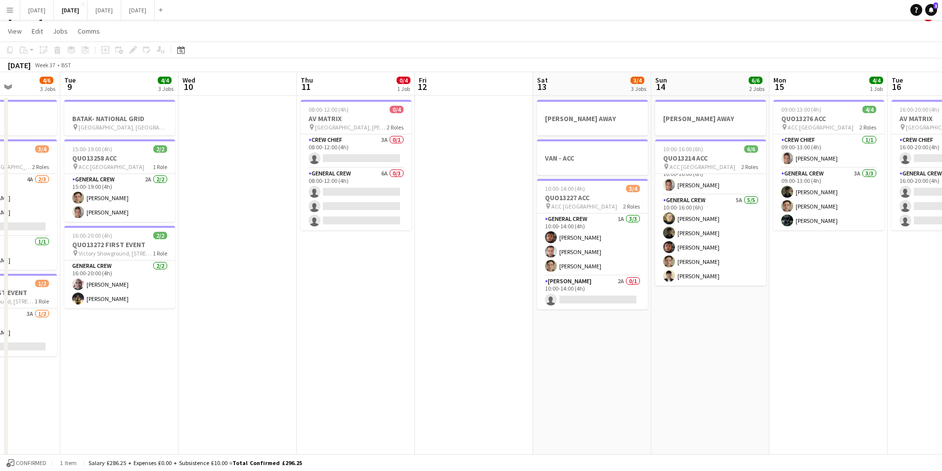
drag, startPoint x: 769, startPoint y: 348, endPoint x: 483, endPoint y: 343, distance: 286.8
click at [482, 343] on app-calendar-viewport "Sat 6 12/14 5 Jobs Sun 7 7/8 2 Jobs Mon 8 4/6 3 Jobs Tue 9 4/4 3 Jobs Wed 10 Th…" at bounding box center [471, 412] width 942 height 680
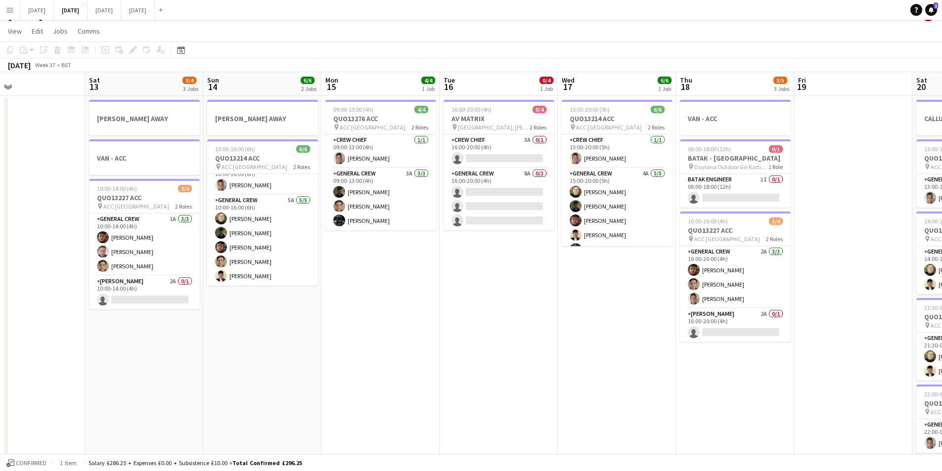
scroll to position [0, 286]
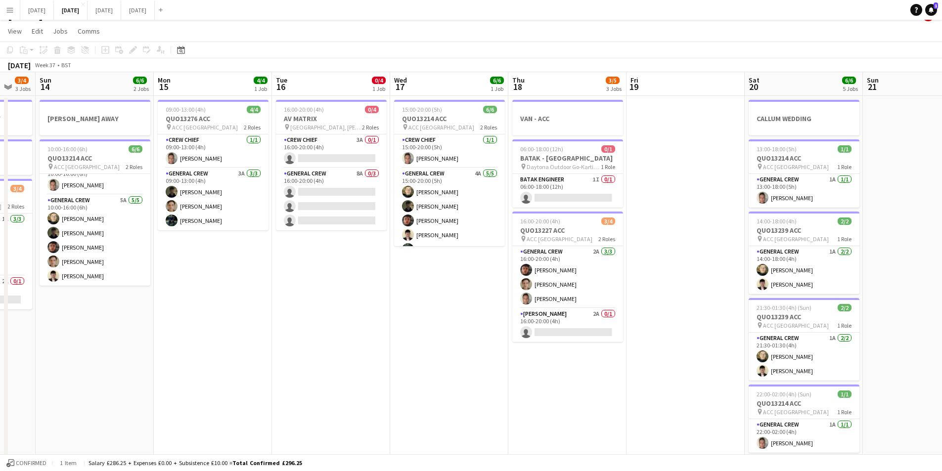
drag, startPoint x: 654, startPoint y: 360, endPoint x: 213, endPoint y: 375, distance: 441.3
click at [213, 375] on app-calendar-viewport "Tue 9 4/4 3 Jobs Wed 10 Thu 11 0/4 1 Job Fri 12 Sat 13 3/4 3 Jobs Sun 14 6/6 2 …" at bounding box center [471, 412] width 942 height 680
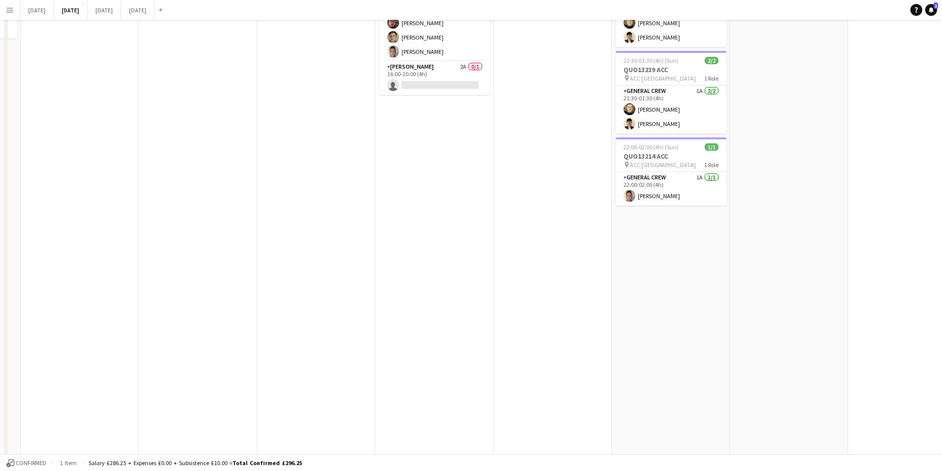
scroll to position [0, 0]
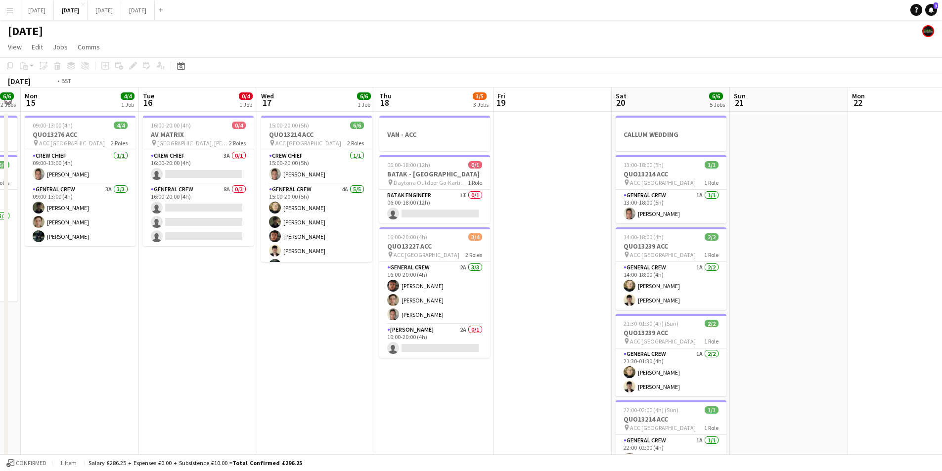
drag, startPoint x: 511, startPoint y: 405, endPoint x: 178, endPoint y: 396, distance: 333.4
click at [178, 396] on app-calendar-viewport "Fri 12 Sat 13 3/4 3 Jobs Sun 14 6/6 2 Jobs Mon 15 4/4 1 Job Tue 16 0/4 1 Job We…" at bounding box center [471, 428] width 942 height 680
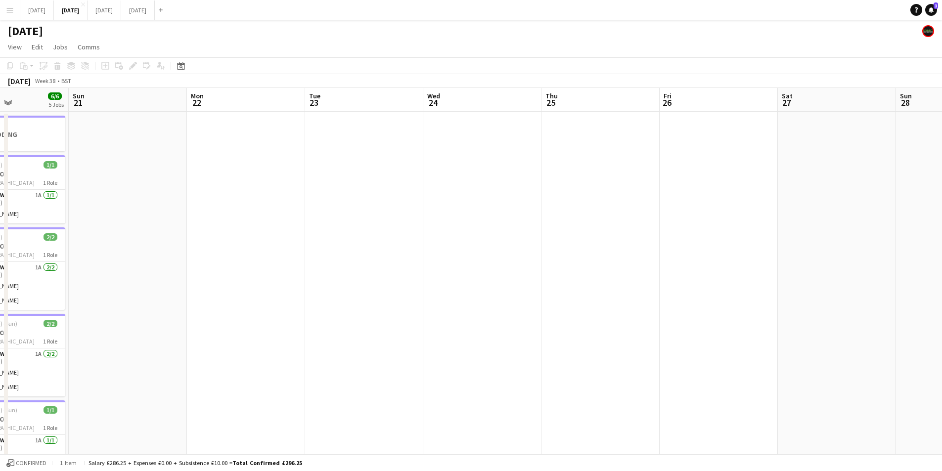
drag, startPoint x: 297, startPoint y: 375, endPoint x: 320, endPoint y: 364, distance: 25.9
click at [265, 372] on app-calendar-viewport "Wed 17 6/6 1 Job Thu 18 3/5 3 Jobs Fri 19 Sat 20 6/6 5 Jobs Sun 21 Mon 22 Tue 2…" at bounding box center [471, 428] width 942 height 680
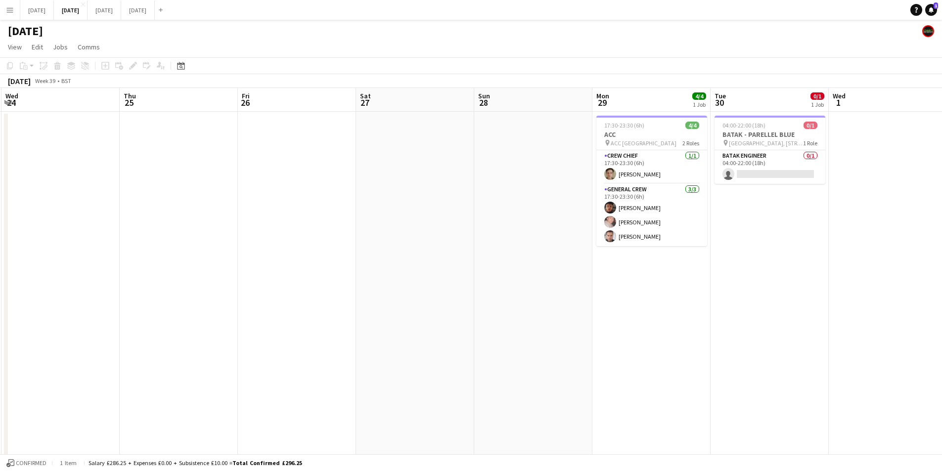
scroll to position [0, 362]
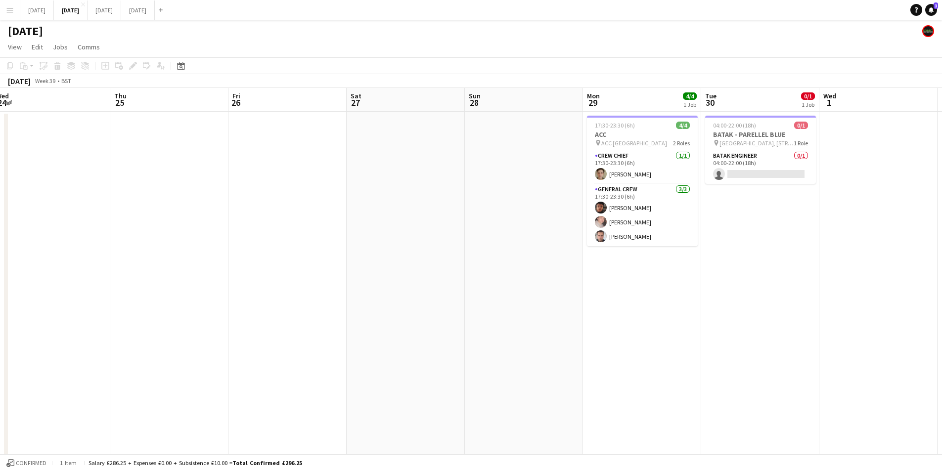
drag, startPoint x: 480, startPoint y: 381, endPoint x: 175, endPoint y: 397, distance: 305.5
click at [175, 397] on app-calendar-viewport "Sun 21 Mon 22 Tue 23 Wed 24 Thu 25 Fri 26 Sat 27 Sun 28 Mon 29 4/4 1 Job Tue 30…" at bounding box center [471, 428] width 942 height 680
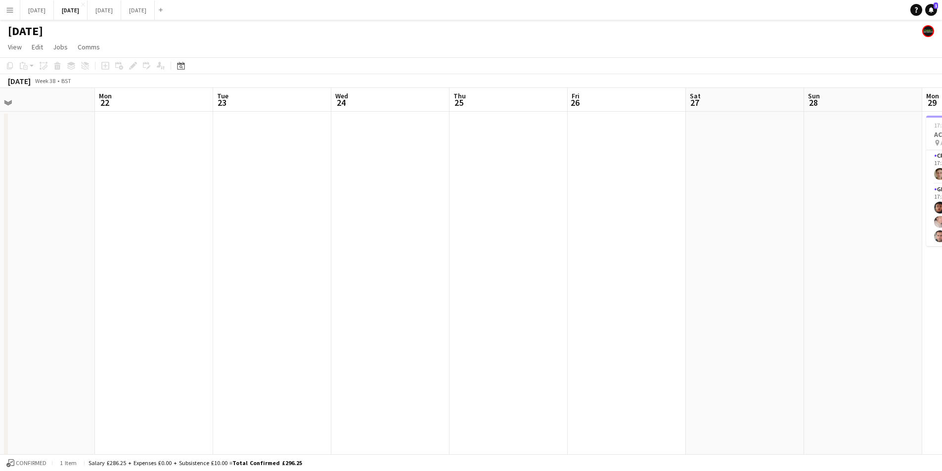
drag, startPoint x: 312, startPoint y: 293, endPoint x: 205, endPoint y: 310, distance: 108.6
click at [815, 270] on app-calendar-viewport "Fri 19 Sat 20 6/6 5 Jobs Sun 21 Mon 22 Tue 23 Wed 24 Thu 25 Fri 26 Sat 27 Sun 2…" at bounding box center [471, 428] width 942 height 680
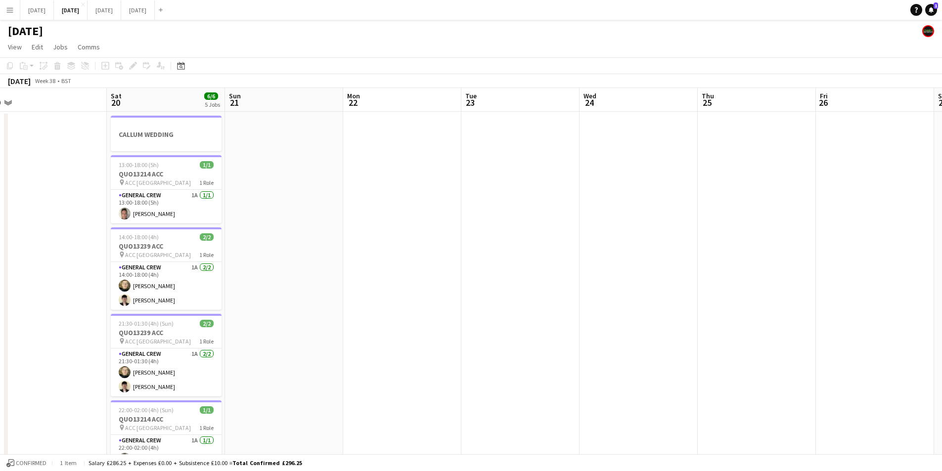
drag, startPoint x: 335, startPoint y: 322, endPoint x: 780, endPoint y: 283, distance: 446.8
click at [779, 284] on app-calendar-viewport "Wed 17 6/6 1 Job Thu 18 3/5 3 Jobs Fri 19 Sat 20 6/6 5 Jobs Sun 21 Mon 22 Tue 2…" at bounding box center [471, 428] width 942 height 680
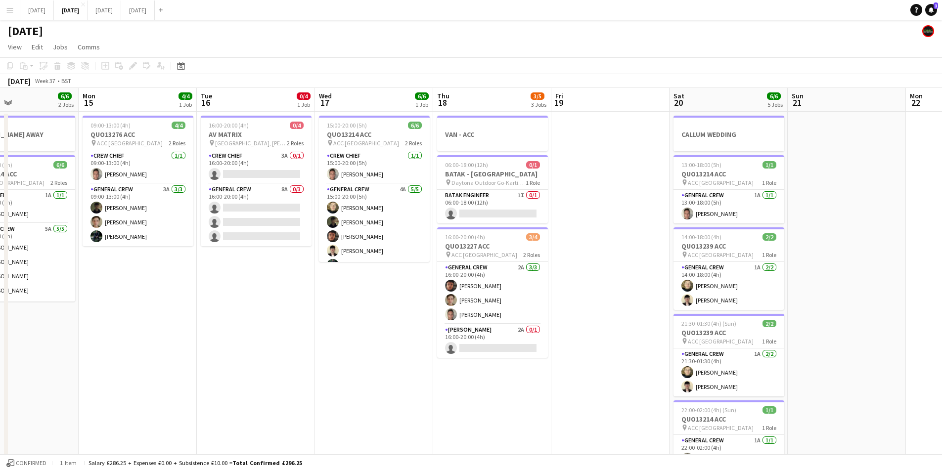
drag, startPoint x: 581, startPoint y: 346, endPoint x: 652, endPoint y: 313, distance: 77.7
click at [644, 330] on app-calendar-viewport "Fri 12 Sat 13 3/4 3 Jobs Sun 14 6/6 2 Jobs Mon 15 4/4 1 Job Tue 16 0/4 1 Job We…" at bounding box center [471, 428] width 942 height 680
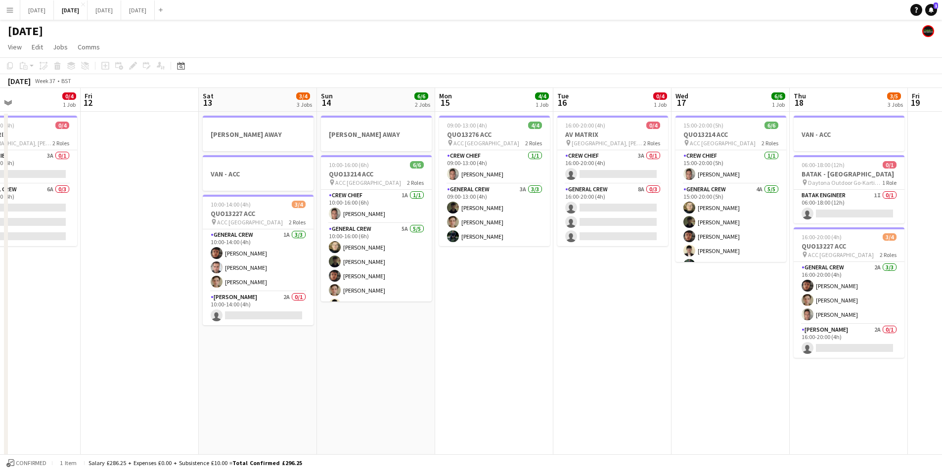
drag, startPoint x: 587, startPoint y: 322, endPoint x: 245, endPoint y: 310, distance: 341.9
click at [594, 320] on app-calendar-viewport "Tue 9 4/4 3 Jobs Wed 10 Thu 11 0/4 1 Job Fri 12 Sat 13 3/4 3 Jobs Sun 14 6/6 2 …" at bounding box center [471, 428] width 942 height 680
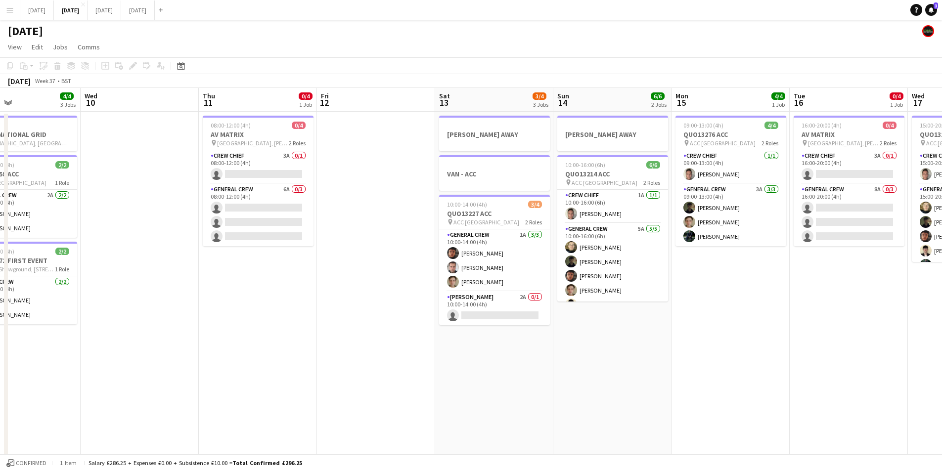
scroll to position [0, 293]
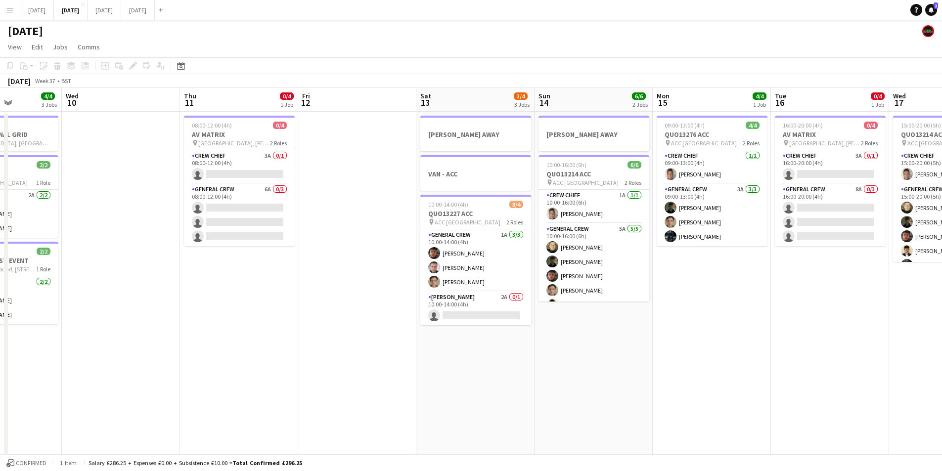
click at [554, 319] on app-calendar-viewport "Sun 7 7/8 2 Jobs Mon 8 4/6 3 Jobs Tue 9 4/4 3 Jobs Wed 10 Thu 11 0/4 1 Job Fri …" at bounding box center [471, 428] width 942 height 680
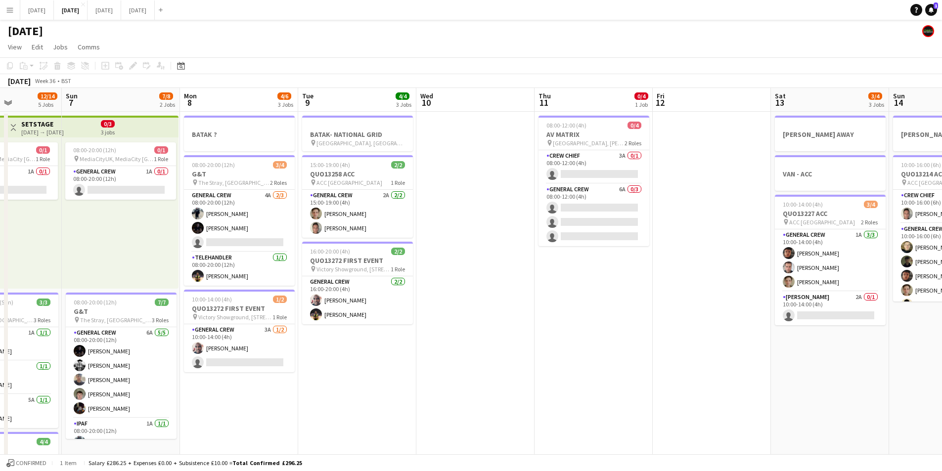
drag, startPoint x: 539, startPoint y: 363, endPoint x: 494, endPoint y: 361, distance: 45.5
click at [614, 353] on app-calendar-viewport "Thu 4 15/17 4 Jobs Fri 5 11/14 3 Jobs Sat 6 12/14 5 Jobs Sun 7 7/8 2 Jobs Mon 8…" at bounding box center [471, 428] width 942 height 680
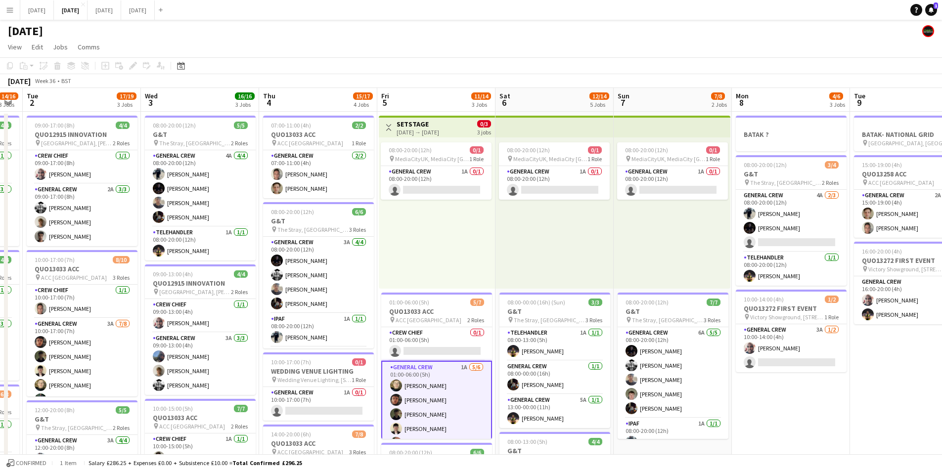
drag, startPoint x: 585, startPoint y: 397, endPoint x: 752, endPoint y: 345, distance: 174.2
click at [754, 360] on app-calendar-viewport "Mon 1 14/16 3 Jobs Tue 2 17/19 3 Jobs Wed 3 16/16 3 Jobs Thu 4 15/17 4 Jobs Fri…" at bounding box center [471, 428] width 942 height 680
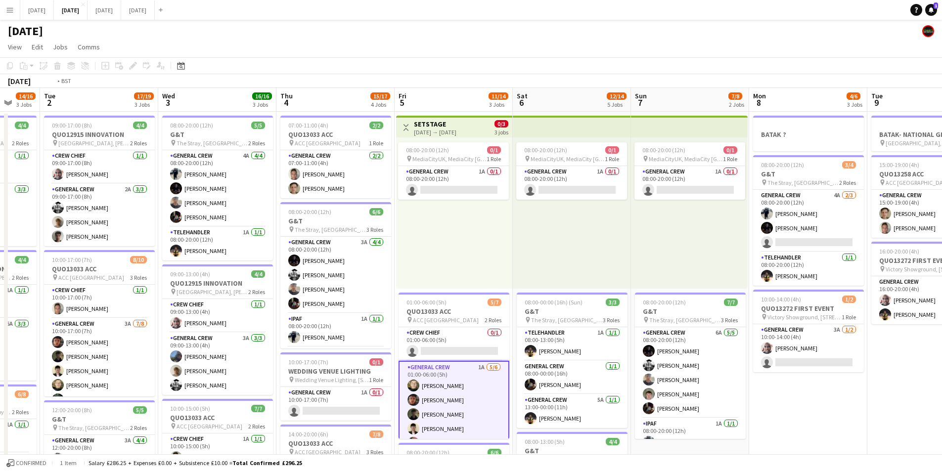
drag, startPoint x: 351, startPoint y: 347, endPoint x: 402, endPoint y: 343, distance: 51.0
click at [401, 346] on app-calendar-viewport "Sat 30 Sun 31 Mon 1 14/16 3 Jobs Tue 2 17/19 3 Jobs Wed 3 16/16 3 Jobs Thu 4 15…" at bounding box center [471, 428] width 942 height 680
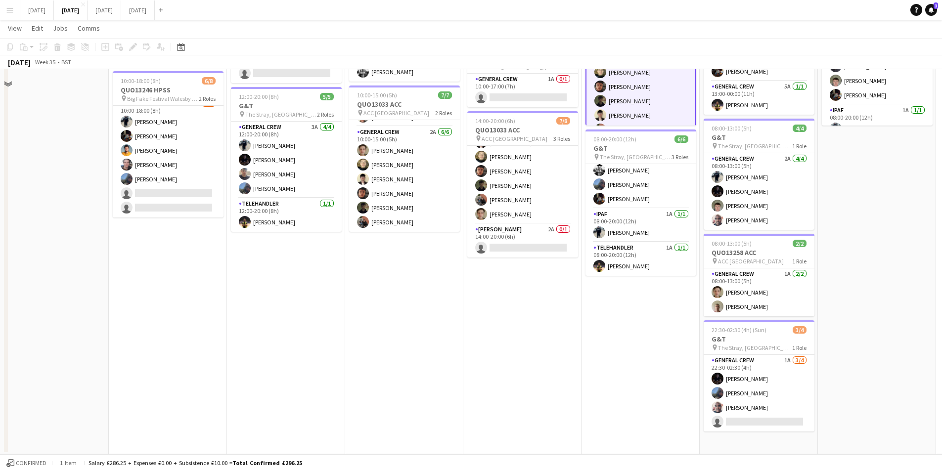
scroll to position [115, 0]
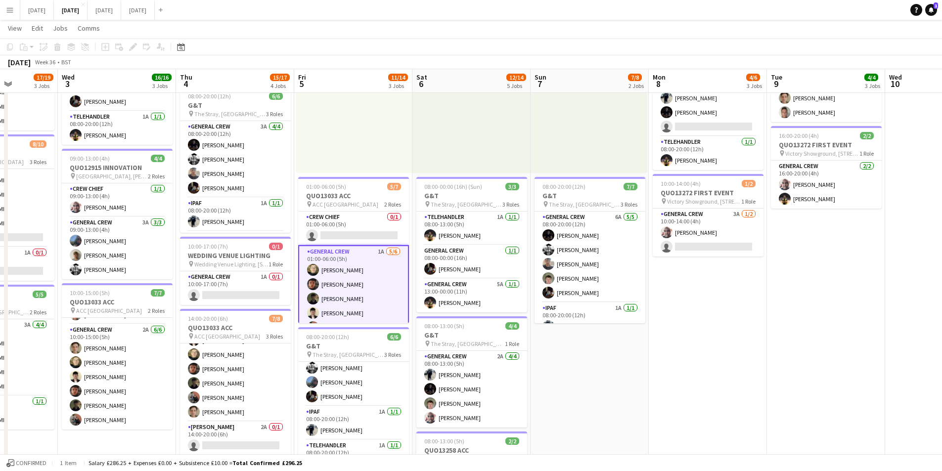
drag, startPoint x: 881, startPoint y: 370, endPoint x: 621, endPoint y: 369, distance: 259.6
click at [619, 370] on app-calendar-viewport "Sat 30 Sun 31 Mon 1 14/16 3 Jobs Tue 2 17/19 3 Jobs Wed 3 16/16 3 Jobs Thu 4 15…" at bounding box center [471, 288] width 942 height 728
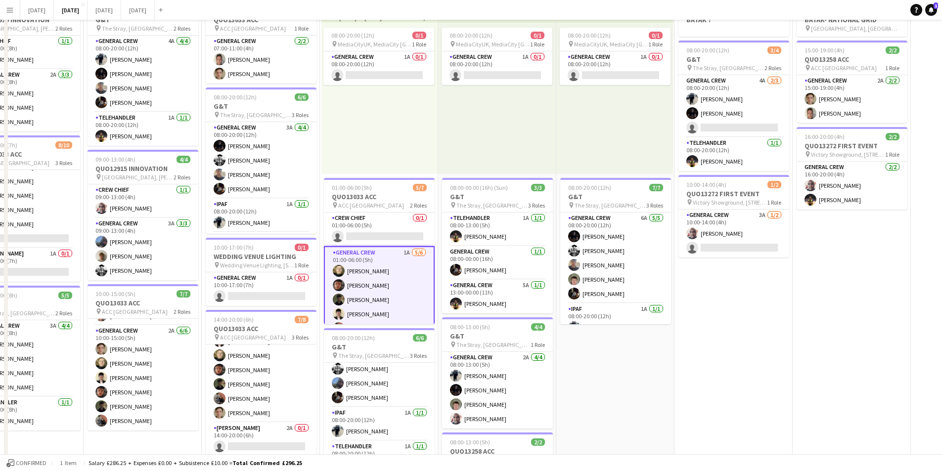
scroll to position [0, 0]
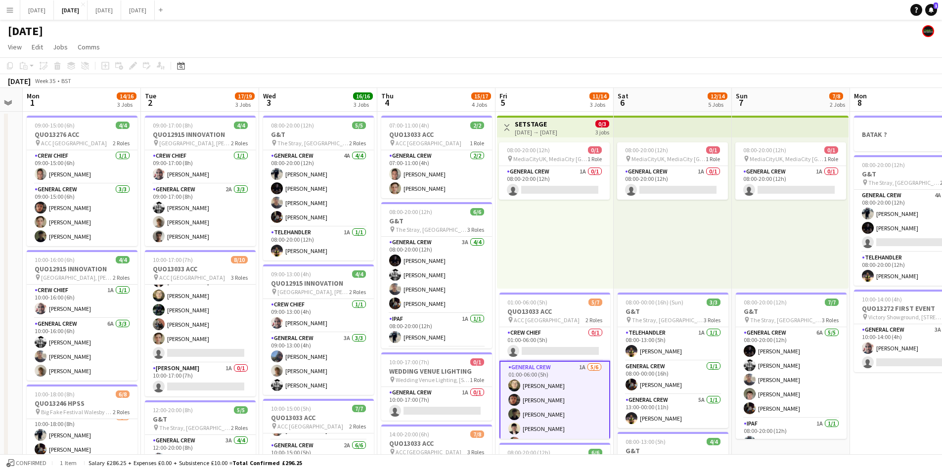
drag, startPoint x: 673, startPoint y: 409, endPoint x: 815, endPoint y: 374, distance: 146.2
click at [851, 387] on app-calendar-viewport "Sat 30 Sun 31 Mon 1 14/16 3 Jobs Tue 2 17/19 3 Jobs Wed 3 16/16 3 Jobs Thu 4 15…" at bounding box center [471, 428] width 942 height 680
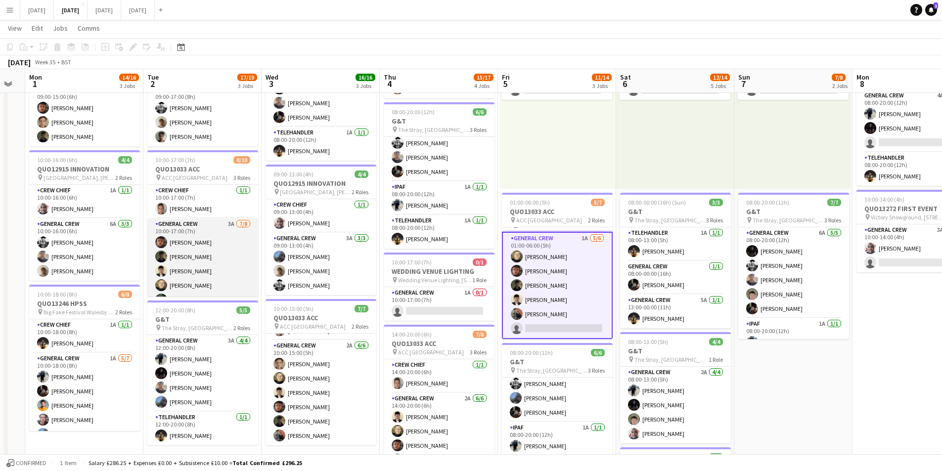
scroll to position [89, 0]
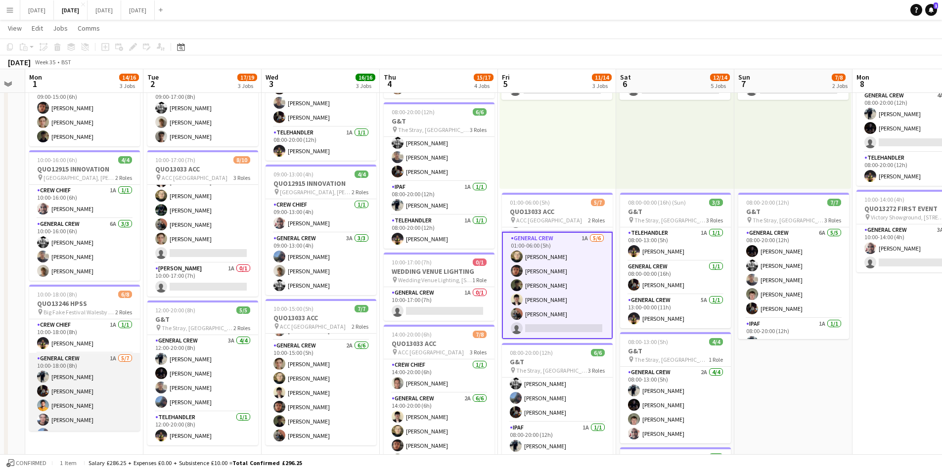
click at [78, 404] on app-card-role "General Crew 1A 5/7 10:00-18:00 (8h) Ben Connor REECE MCFARLANE George Warren E…" at bounding box center [84, 413] width 111 height 120
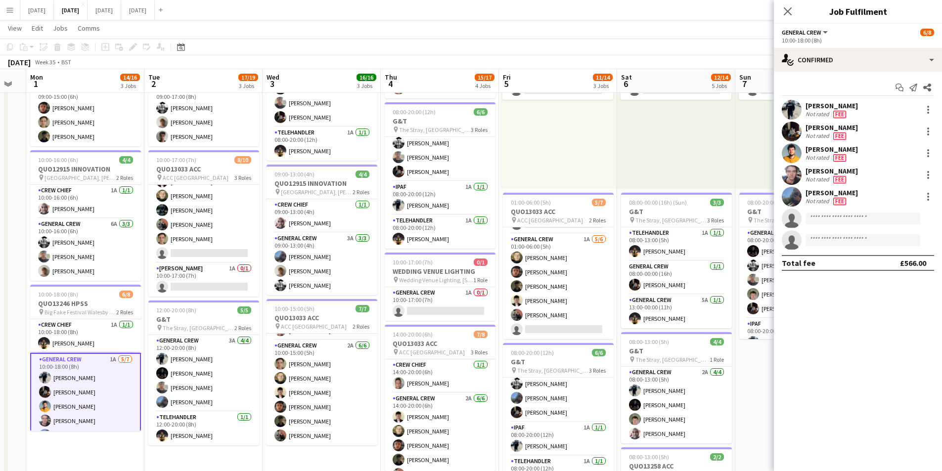
scroll to position [27, 0]
click at [827, 153] on div "[PERSON_NAME]" at bounding box center [838, 149] width 66 height 9
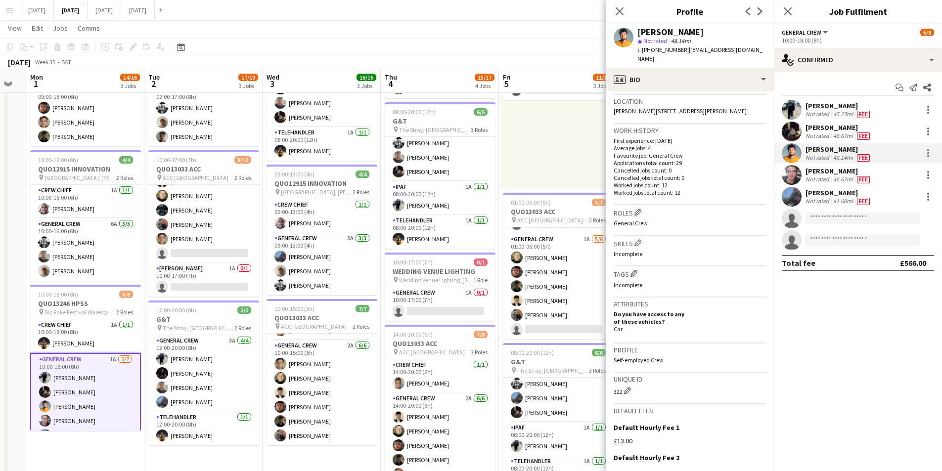
scroll to position [0, 0]
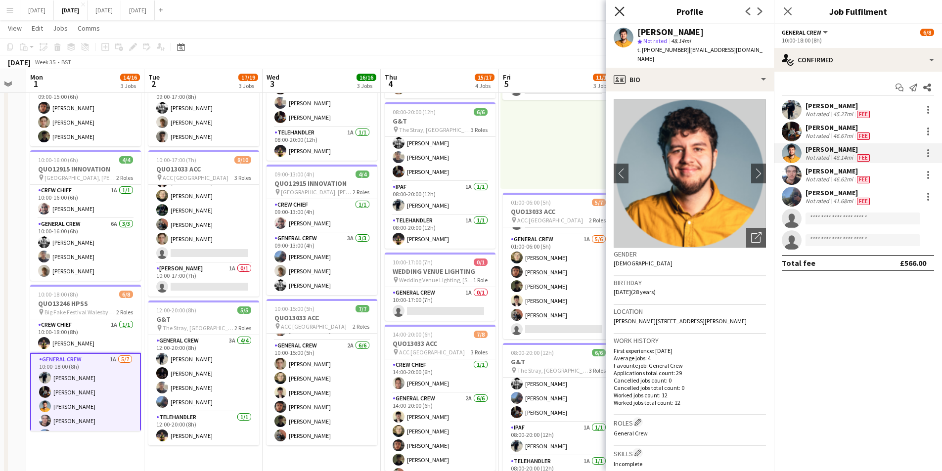
click at [621, 11] on icon at bounding box center [619, 10] width 9 height 9
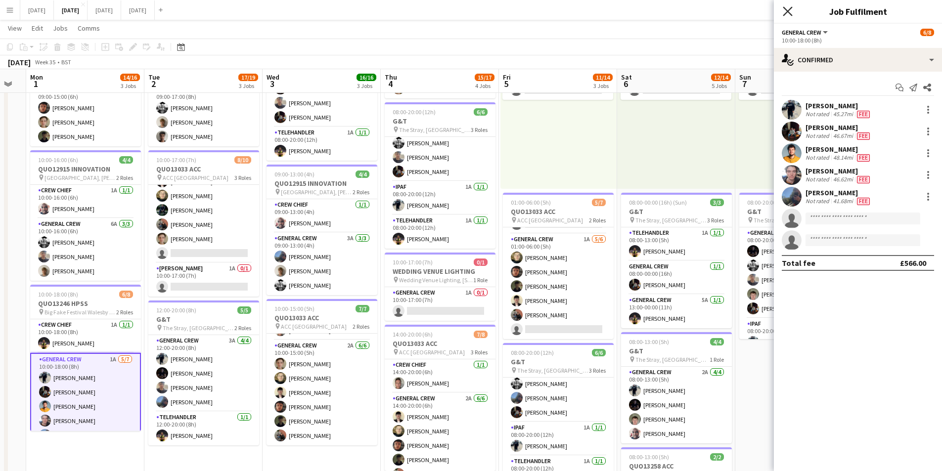
click at [786, 10] on icon at bounding box center [787, 10] width 9 height 9
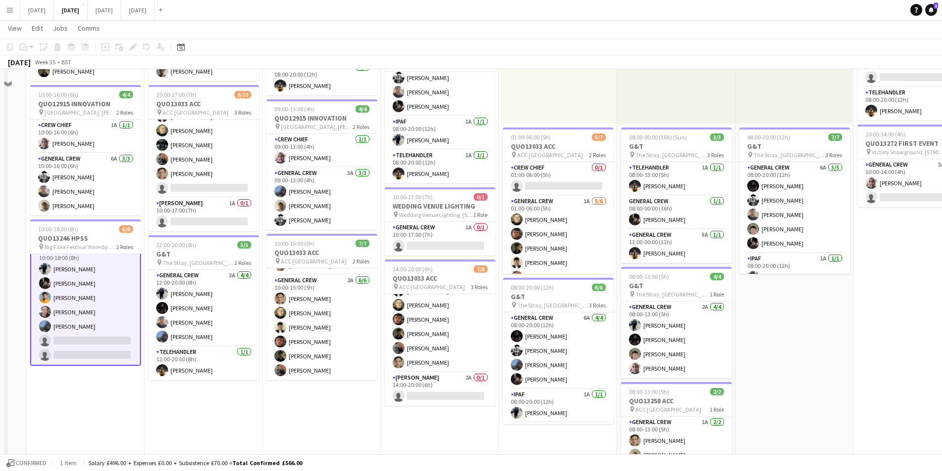
scroll to position [65, 0]
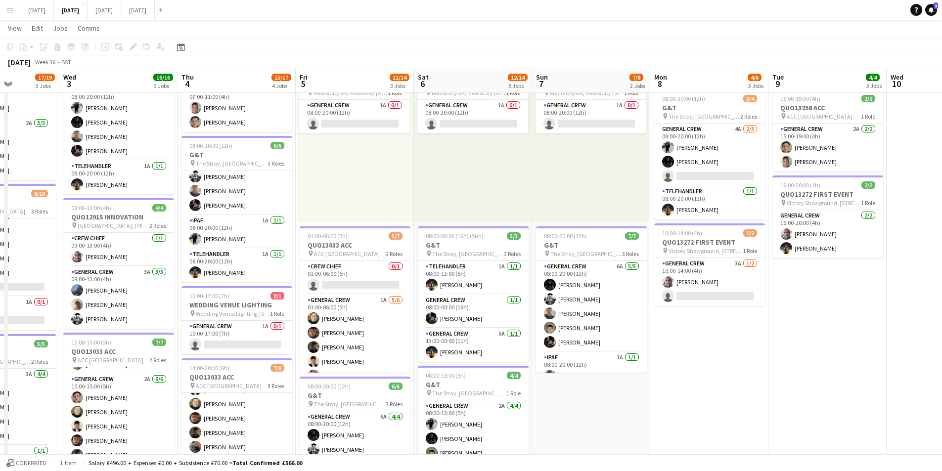
drag, startPoint x: 907, startPoint y: 347, endPoint x: 707, endPoint y: 336, distance: 200.0
click at [703, 341] on app-calendar-viewport "Sun 31 Mon 1 14/16 3 Jobs Tue 2 17/19 3 Jobs Wed 3 16/16 3 Jobs Thu 4 15/17 4 J…" at bounding box center [471, 337] width 942 height 728
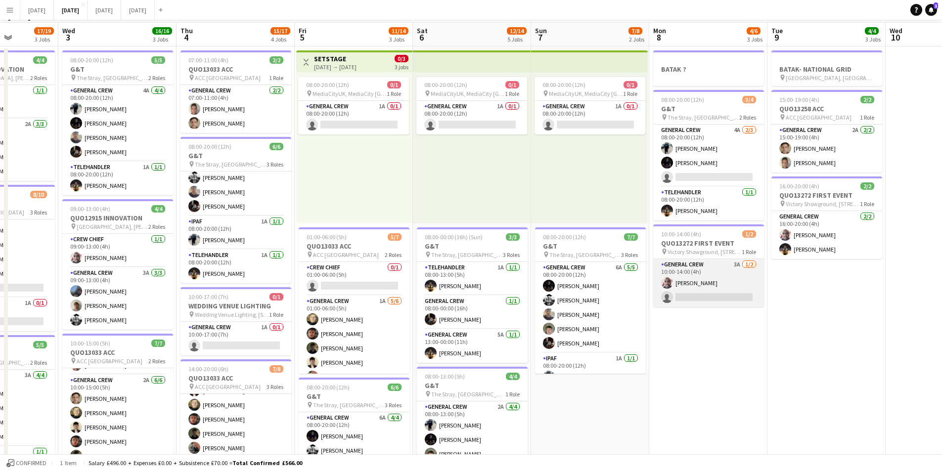
scroll to position [0, 0]
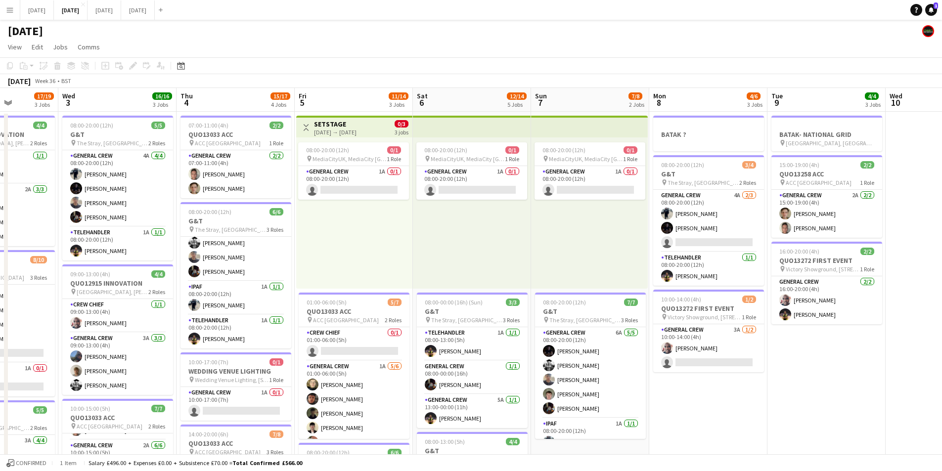
drag, startPoint x: 707, startPoint y: 393, endPoint x: 763, endPoint y: 294, distance: 114.0
click at [865, 384] on app-calendar-viewport "Sun 31 Mon 1 14/16 3 Jobs Tue 2 17/19 3 Jobs Wed 3 16/16 3 Jobs Thu 4 15/17 4 J…" at bounding box center [471, 428] width 942 height 680
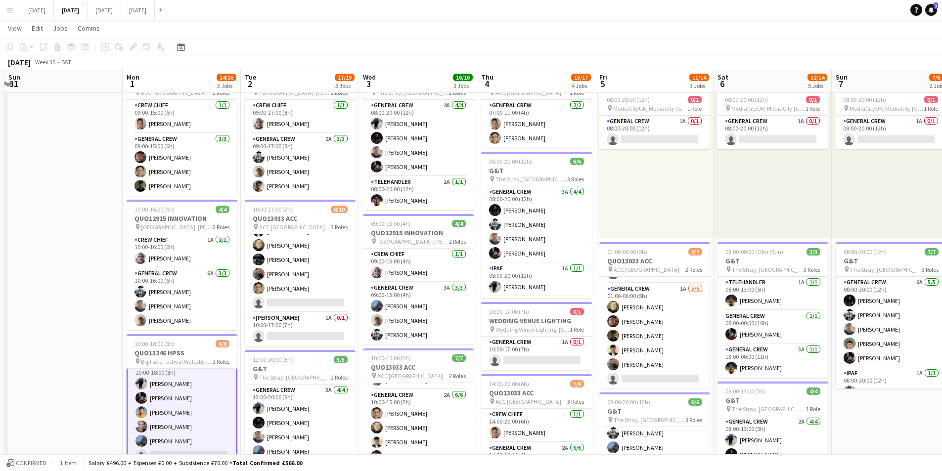
scroll to position [0, 221]
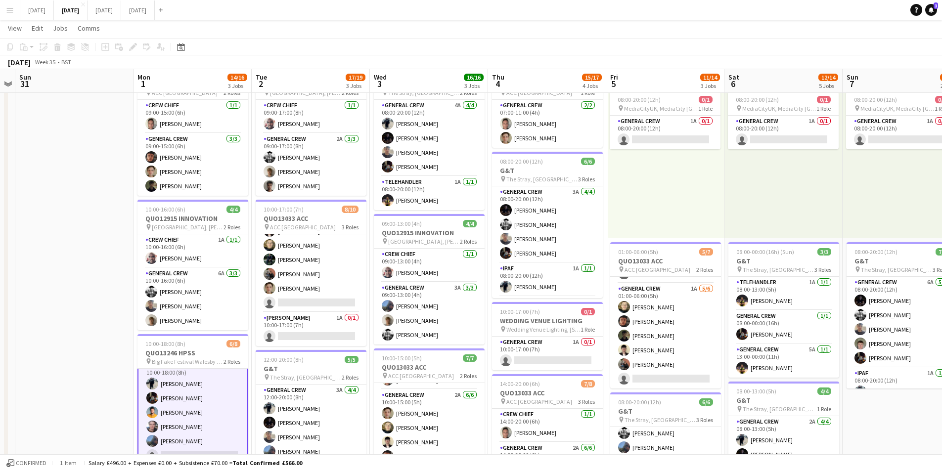
drag, startPoint x: 338, startPoint y: 310, endPoint x: 492, endPoint y: 312, distance: 153.8
click at [492, 312] on app-calendar-viewport "Fri 29 Sat 30 Sun 31 Mon 1 14/16 3 Jobs Tue 2 17/19 3 Jobs Wed 3 16/16 3 Jobs T…" at bounding box center [471, 353] width 942 height 728
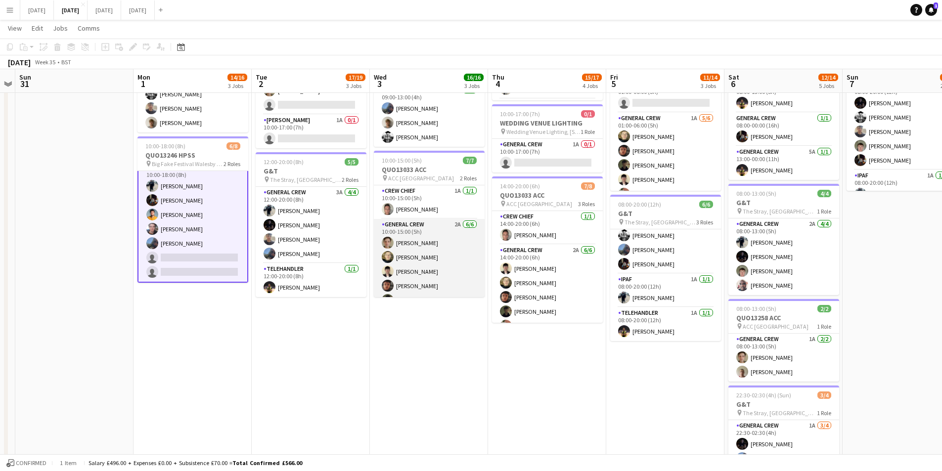
scroll to position [27, 0]
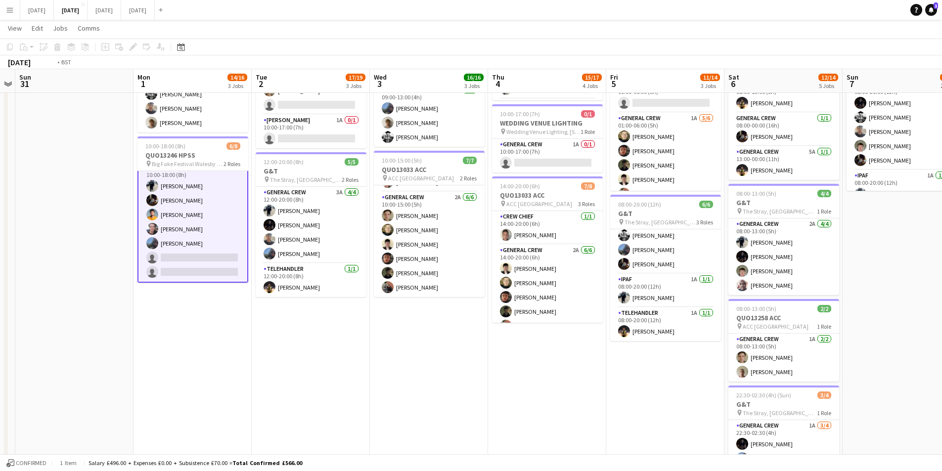
drag, startPoint x: 508, startPoint y: 369, endPoint x: 391, endPoint y: 357, distance: 117.8
click at [363, 364] on app-calendar-viewport "Fri 29 Sat 30 Sun 31 Mon 1 14/16 3 Jobs Tue 2 17/19 3 Jobs Wed 3 16/16 3 Jobs T…" at bounding box center [471, 155] width 942 height 728
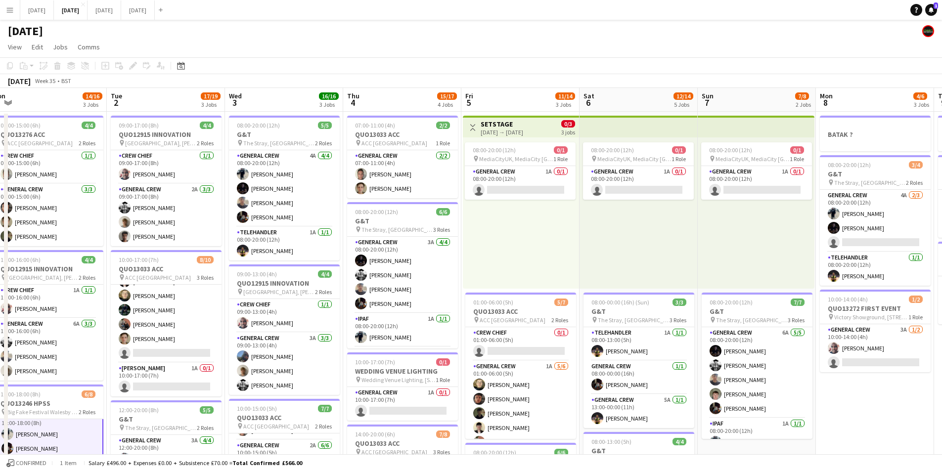
scroll to position [0, 231]
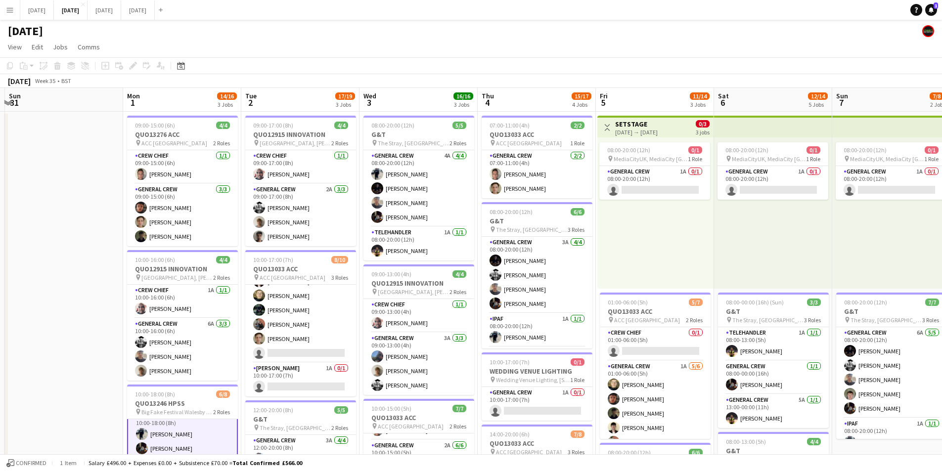
drag, startPoint x: 238, startPoint y: 302, endPoint x: 373, endPoint y: 309, distance: 134.7
click at [373, 309] on app-calendar-viewport "Fri 29 Sat 30 Sun 31 Mon 1 14/16 3 Jobs Tue 2 17/19 3 Jobs Wed 3 16/16 3 Jobs T…" at bounding box center [471, 428] width 942 height 680
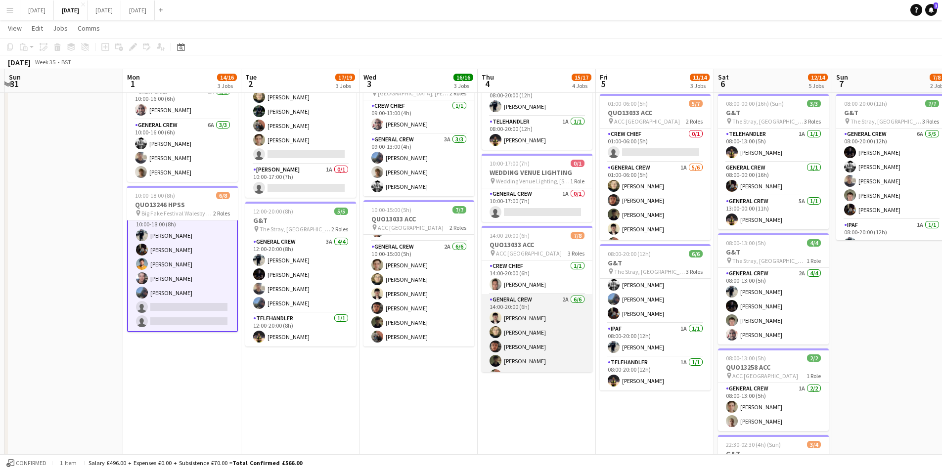
scroll to position [61, 0]
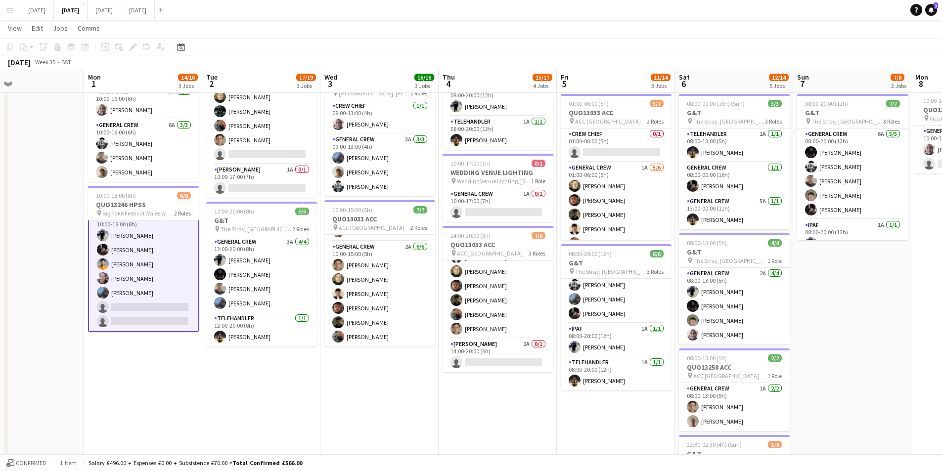
drag, startPoint x: 575, startPoint y: 386, endPoint x: 523, endPoint y: 357, distance: 59.6
click at [519, 365] on app-calendar-viewport "Fri 29 Sat 30 Sun 31 Mon 1 14/16 3 Jobs Tue 2 17/19 3 Jobs Wed 3 16/16 3 Jobs T…" at bounding box center [471, 205] width 942 height 728
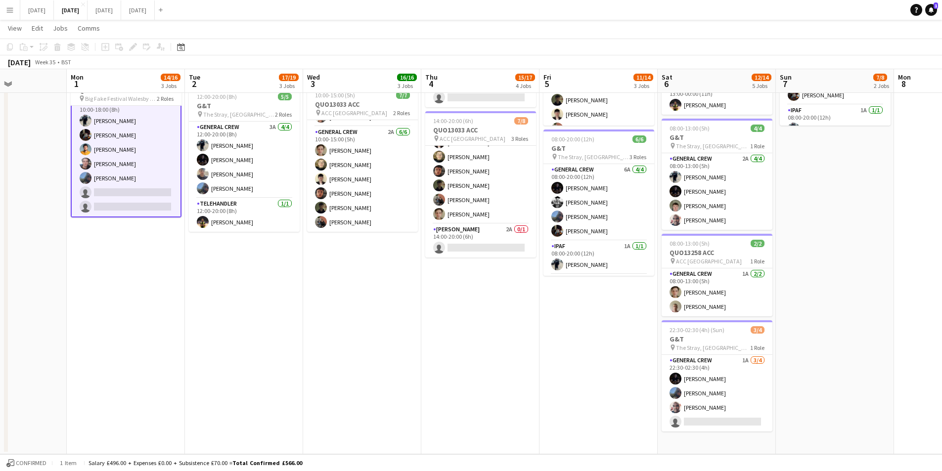
scroll to position [65, 0]
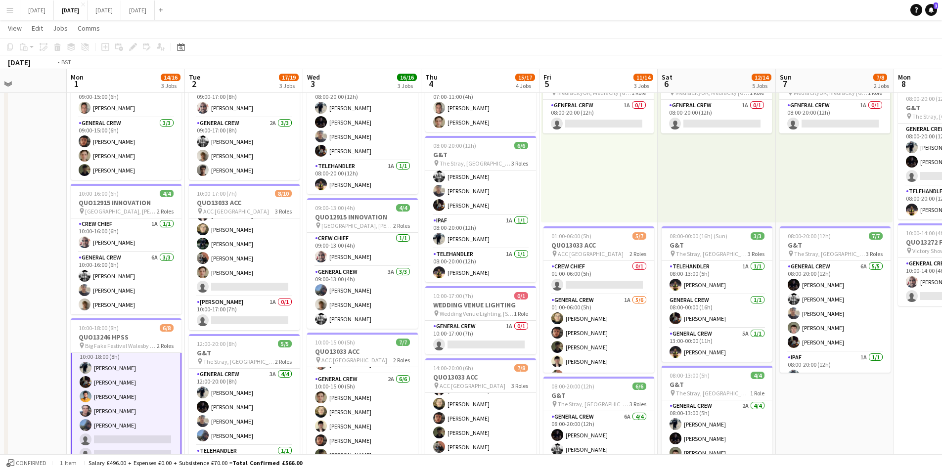
drag, startPoint x: 877, startPoint y: 400, endPoint x: 755, endPoint y: 356, distance: 130.3
click at [678, 363] on app-calendar-viewport "Fri 29 Sat 30 Sun 31 Mon 1 14/16 3 Jobs Tue 2 17/19 3 Jobs Wed 3 16/16 3 Jobs T…" at bounding box center [471, 337] width 942 height 728
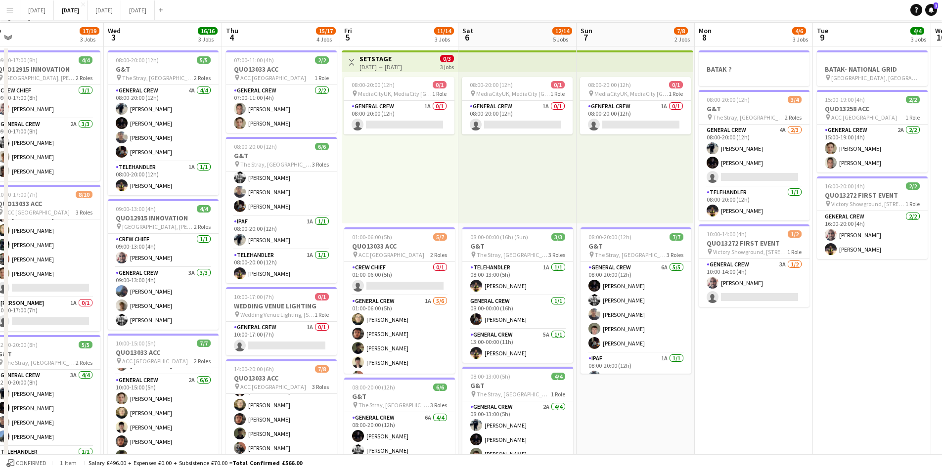
scroll to position [0, 0]
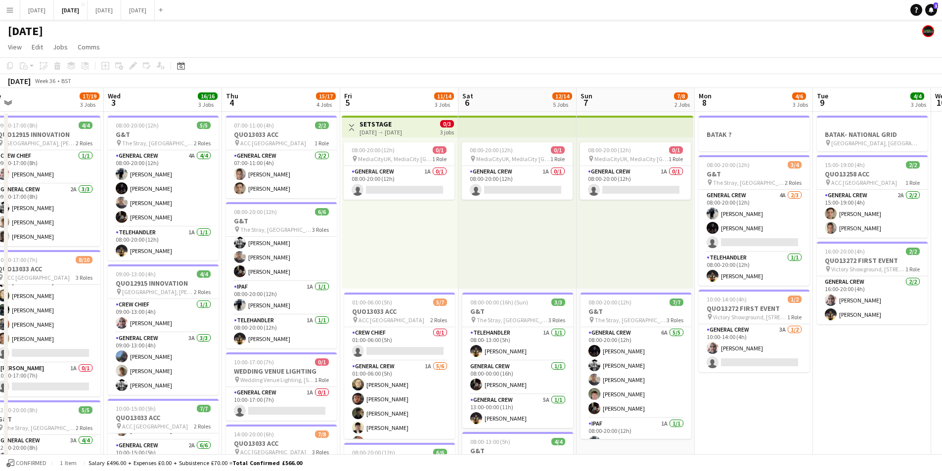
drag, startPoint x: 854, startPoint y: 374, endPoint x: 729, endPoint y: 364, distance: 125.0
click at [693, 361] on app-calendar-viewport "Sat 30 Sun 31 Mon 1 14/16 3 Jobs Tue 2 17/19 3 Jobs Wed 3 16/16 3 Jobs Thu 4 15…" at bounding box center [471, 428] width 942 height 680
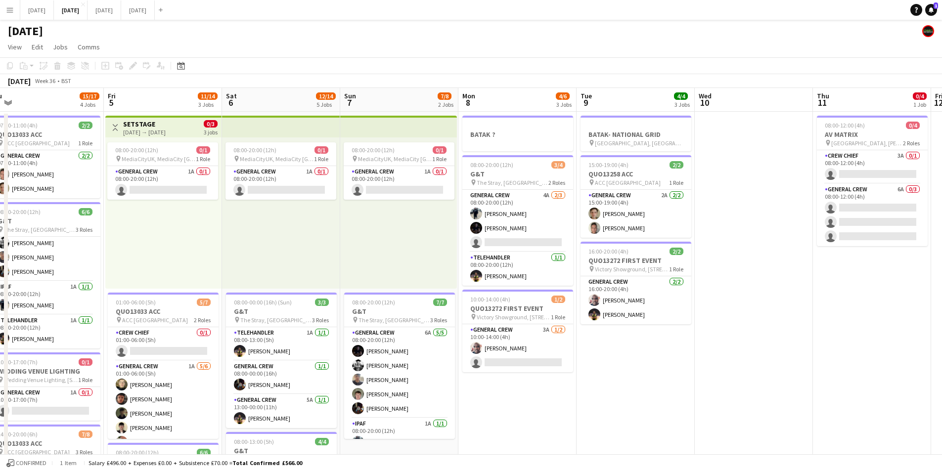
scroll to position [0, 294]
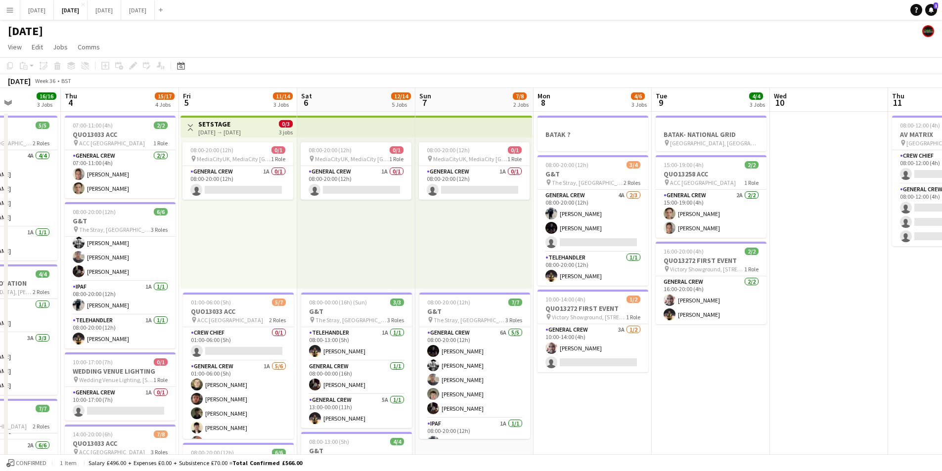
drag, startPoint x: 688, startPoint y: 360, endPoint x: 632, endPoint y: 343, distance: 59.0
click at [632, 344] on app-calendar-viewport "Mon 1 14/16 3 Jobs Tue 2 17/19 3 Jobs Wed 3 16/16 3 Jobs Thu 4 15/17 4 Jobs Fri…" at bounding box center [471, 428] width 942 height 680
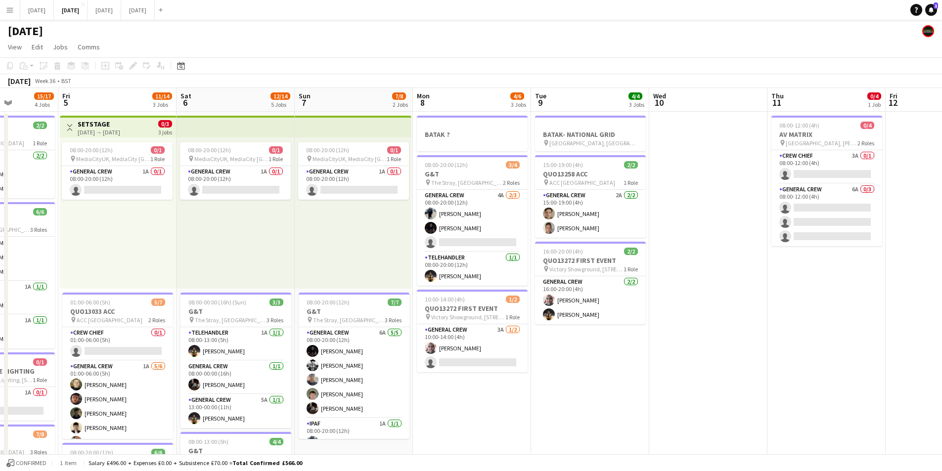
drag, startPoint x: 559, startPoint y: 344, endPoint x: 519, endPoint y: 341, distance: 40.2
click at [513, 341] on app-calendar-viewport "Tue 2 17/19 3 Jobs Wed 3 16/16 3 Jobs Thu 4 15/17 4 Jobs Fri 5 11/14 3 Jobs Sat…" at bounding box center [471, 428] width 942 height 680
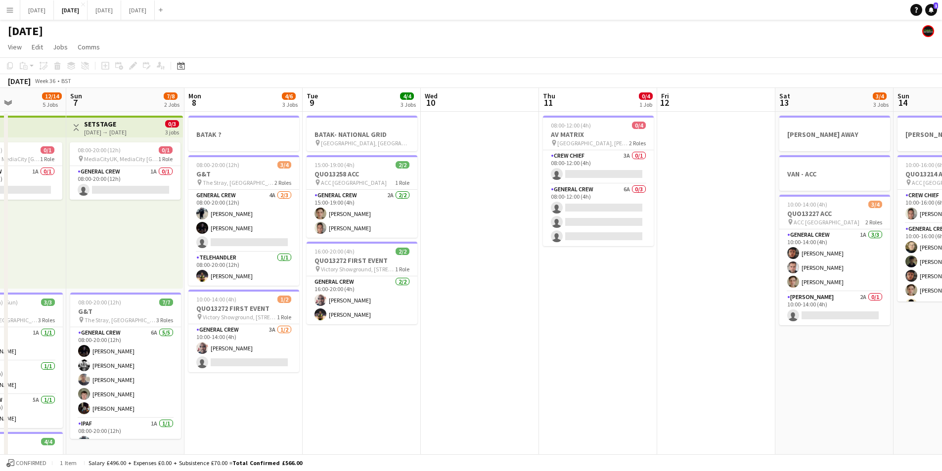
drag, startPoint x: 614, startPoint y: 366, endPoint x: 529, endPoint y: 334, distance: 90.9
click at [503, 340] on app-calendar-viewport "Thu 4 15/17 4 Jobs Fri 5 11/14 3 Jobs Sat 6 12/14 5 Jobs Sun 7 7/8 2 Jobs Mon 8…" at bounding box center [471, 428] width 942 height 680
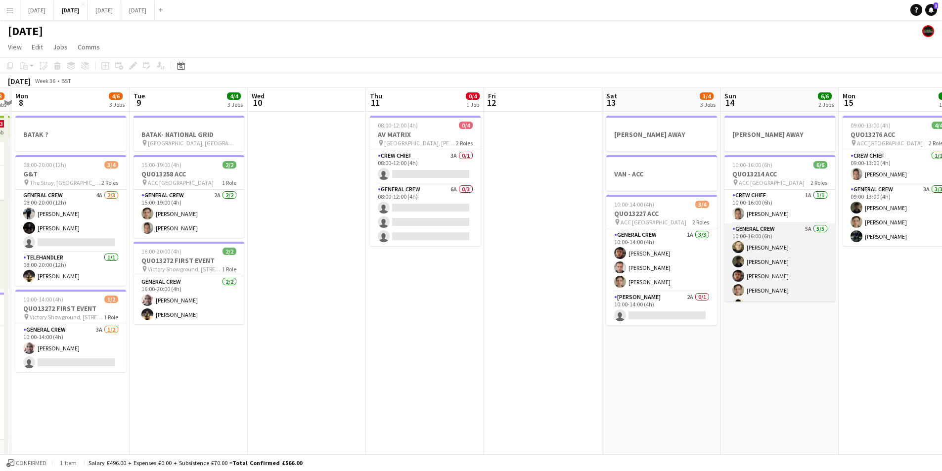
scroll to position [13, 0]
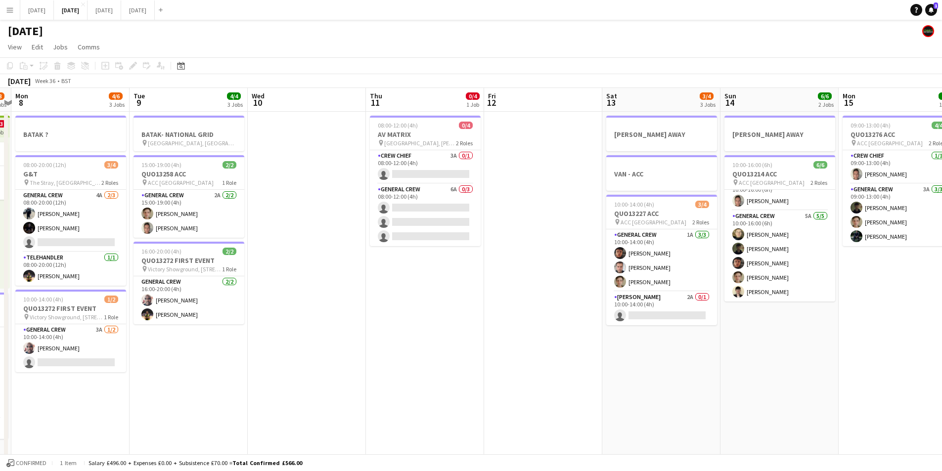
click at [800, 348] on app-calendar-viewport "Fri 5 11/14 3 Jobs Sat 6 12/14 5 Jobs Sun 7 7/8 2 Jobs Mon 8 4/6 3 Jobs Tue 9 4…" at bounding box center [471, 428] width 942 height 680
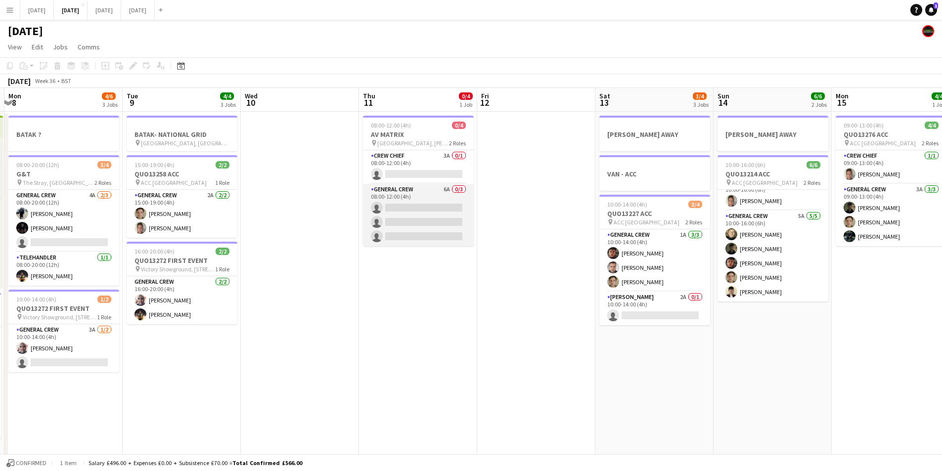
click at [429, 235] on app-card-role "General Crew 6A 0/3 08:00-12:00 (4h) single-neutral-actions single-neutral-acti…" at bounding box center [418, 215] width 111 height 62
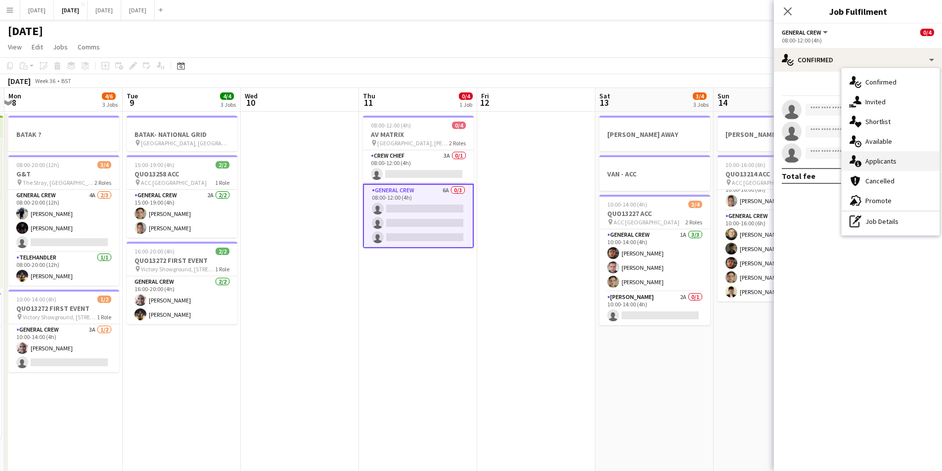
click at [879, 159] on div "single-neutral-actions-information Applicants" at bounding box center [891, 161] width 98 height 20
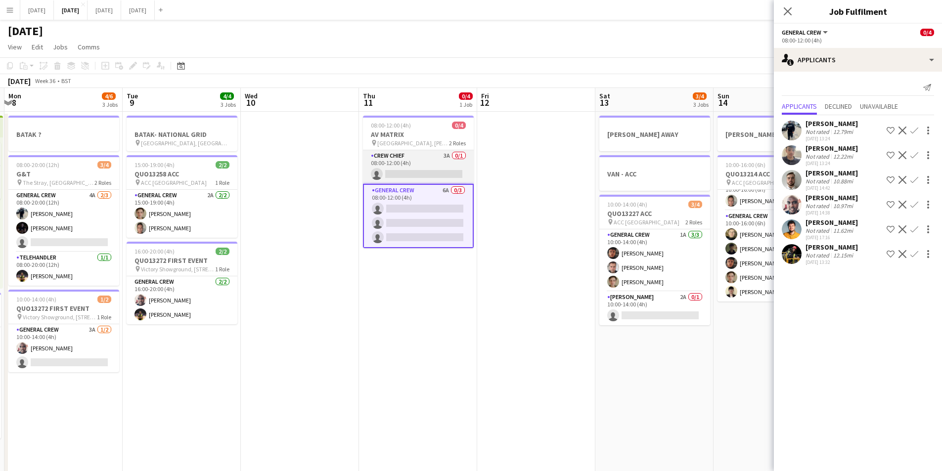
click at [442, 166] on app-card-role "Crew Chief 3A 0/1 08:00-12:00 (4h) single-neutral-actions" at bounding box center [418, 167] width 111 height 34
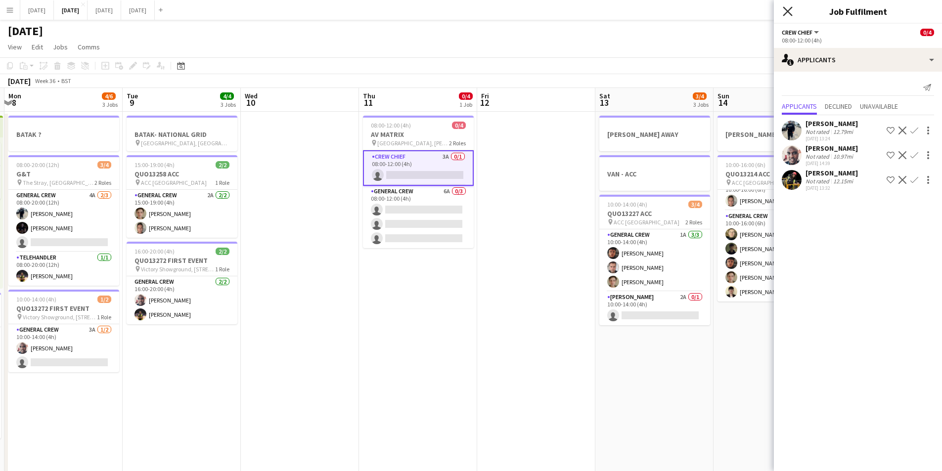
click at [789, 7] on icon "Close pop-in" at bounding box center [787, 10] width 9 height 9
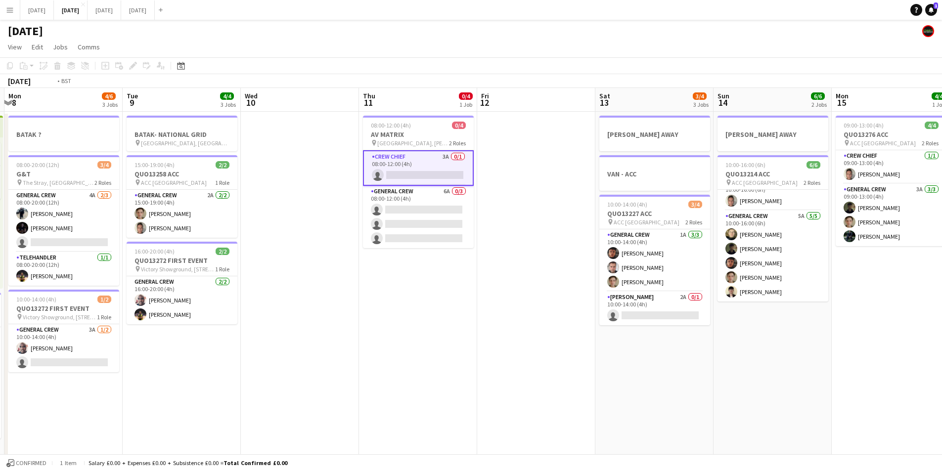
drag, startPoint x: 683, startPoint y: 343, endPoint x: 555, endPoint y: 300, distance: 134.6
click at [554, 300] on app-calendar-viewport "Fri 5 11/14 3 Jobs Sat 6 12/14 5 Jobs Sun 7 7/8 2 Jobs Mon 8 4/6 3 Jobs Tue 9 4…" at bounding box center [471, 428] width 942 height 680
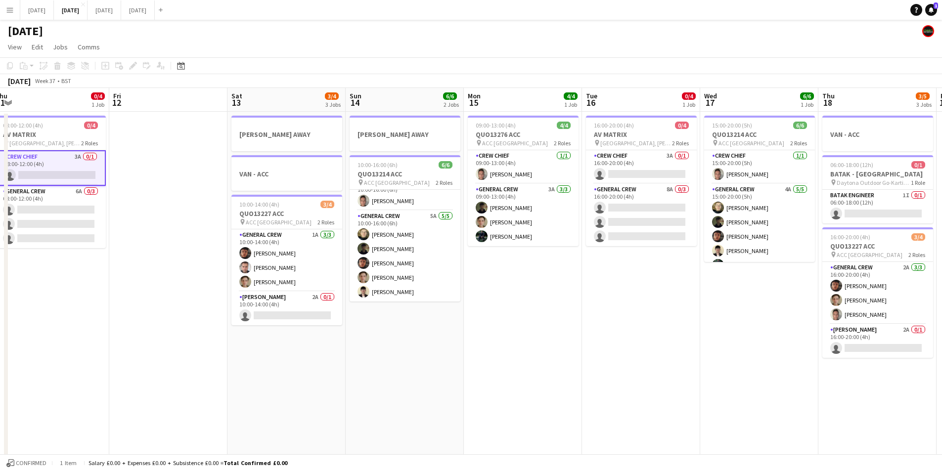
drag, startPoint x: 732, startPoint y: 342, endPoint x: 633, endPoint y: 328, distance: 99.3
click at [633, 327] on app-calendar-viewport "Mon 8 4/6 3 Jobs Tue 9 4/4 3 Jobs Wed 10 Thu 11 0/4 1 Job Fri 12 Sat 13 3/4 3 J…" at bounding box center [471, 428] width 942 height 680
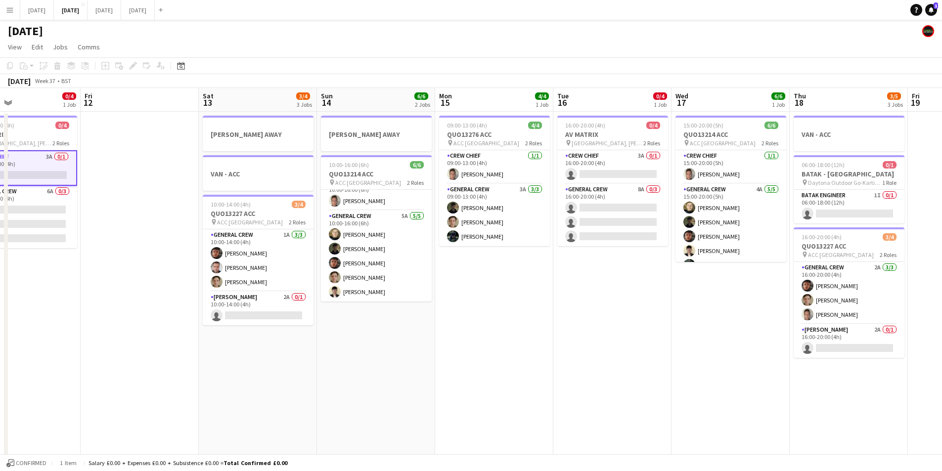
drag, startPoint x: 720, startPoint y: 335, endPoint x: 859, endPoint y: 331, distance: 138.5
click at [853, 336] on app-calendar-viewport "Mon 8 4/6 3 Jobs Tue 9 4/4 3 Jobs Wed 10 Thu 11 0/4 1 Job Fri 12 Sat 13 3/4 3 J…" at bounding box center [471, 428] width 942 height 680
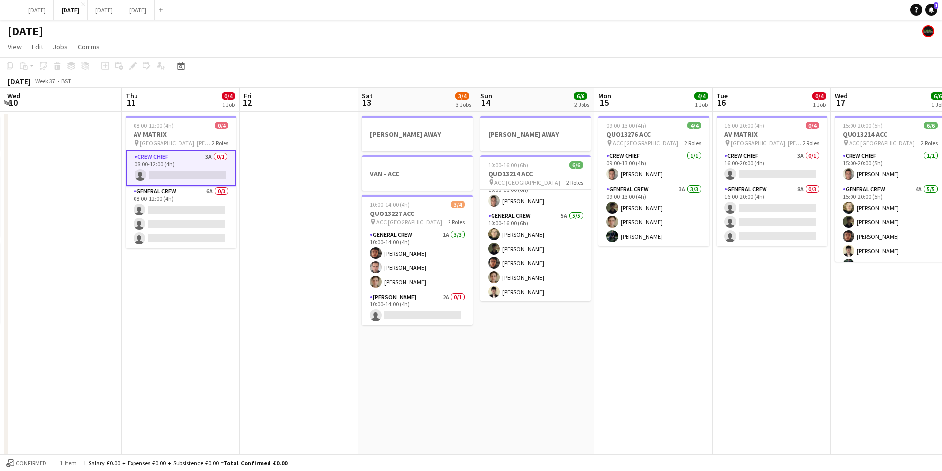
drag, startPoint x: 591, startPoint y: 355, endPoint x: 573, endPoint y: 326, distance: 34.2
click at [856, 349] on app-calendar-viewport "Mon 8 4/6 3 Jobs Tue 9 4/4 3 Jobs Wed 10 Thu 11 0/4 1 Job Fri 12 Sat 13 3/4 3 J…" at bounding box center [471, 428] width 942 height 680
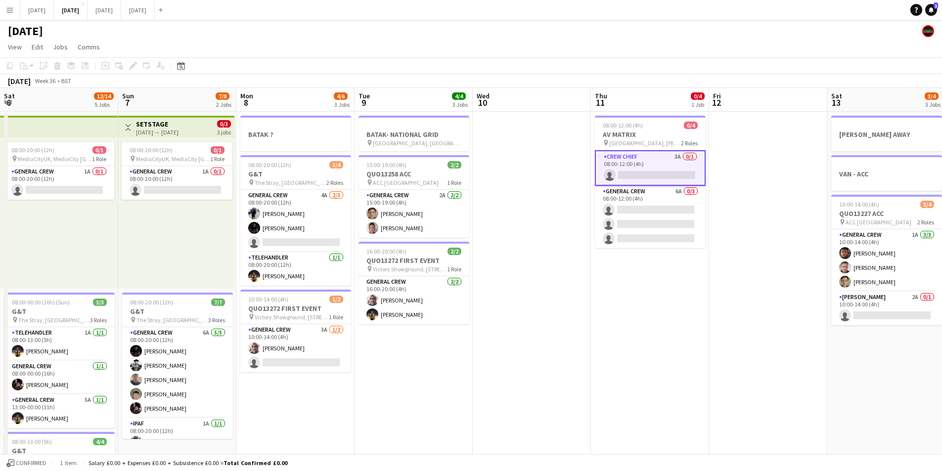
drag, startPoint x: 745, startPoint y: 356, endPoint x: 764, endPoint y: 352, distance: 19.9
click at [764, 353] on app-calendar-viewport "Sat 6 12/14 5 Jobs Sun 7 7/8 2 Jobs Mon 8 4/6 3 Jobs Tue 9 4/4 3 Jobs Wed 10 Th…" at bounding box center [471, 428] width 942 height 680
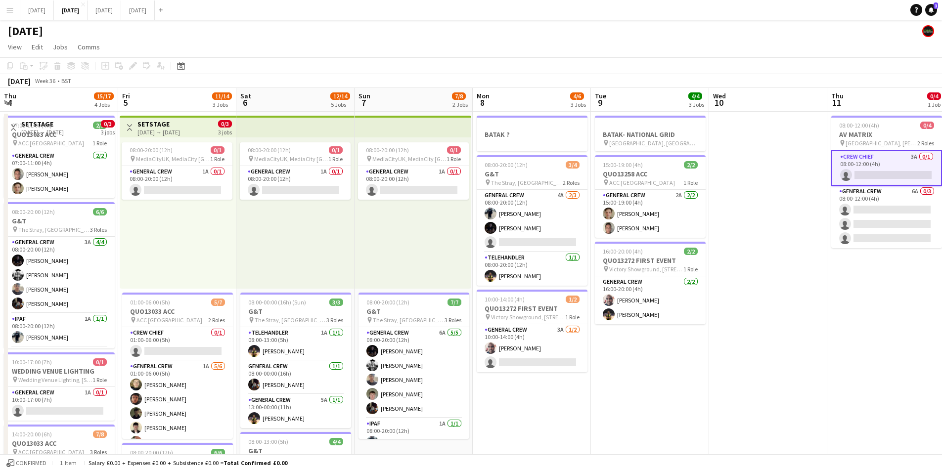
click at [723, 356] on app-calendar-viewport "Thu 4 15/17 4 Jobs Fri 5 11/14 3 Jobs Sat 6 12/14 5 Jobs Sun 7 7/8 2 Jobs Mon 8…" at bounding box center [471, 428] width 942 height 680
drag, startPoint x: 688, startPoint y: 394, endPoint x: 830, endPoint y: 385, distance: 142.7
click at [829, 385] on app-calendar-viewport "Tue 2 17/19 3 Jobs Wed 3 16/16 3 Jobs Thu 4 15/17 4 Jobs Fri 5 11/14 3 Jobs Sat…" at bounding box center [471, 428] width 942 height 680
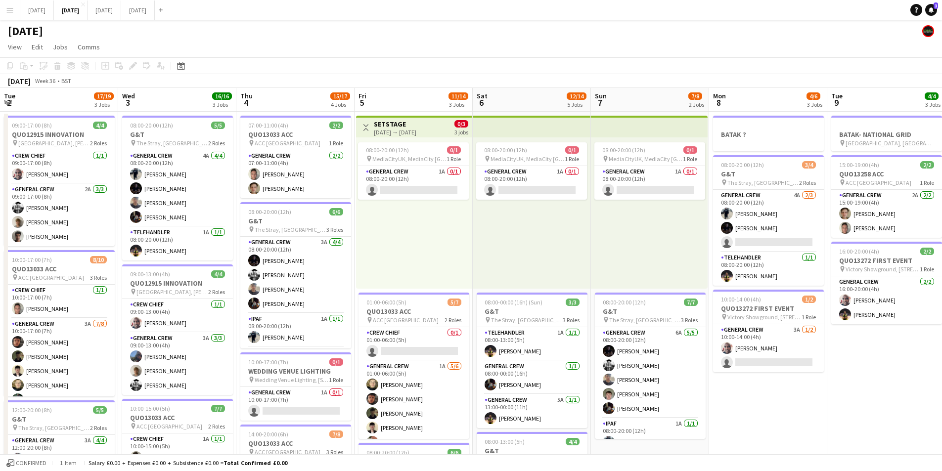
scroll to position [0, 253]
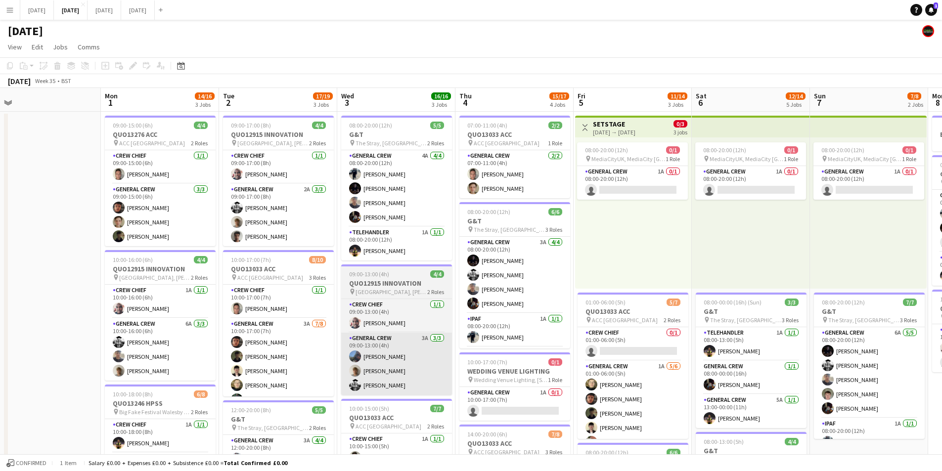
drag, startPoint x: 571, startPoint y: 371, endPoint x: 372, endPoint y: 361, distance: 198.5
click at [776, 368] on app-calendar-viewport "Fri 29 Sat 30 Sun 31 Mon 1 14/16 3 Jobs Tue 2 17/19 3 Jobs Wed 3 16/16 3 Jobs T…" at bounding box center [471, 428] width 942 height 680
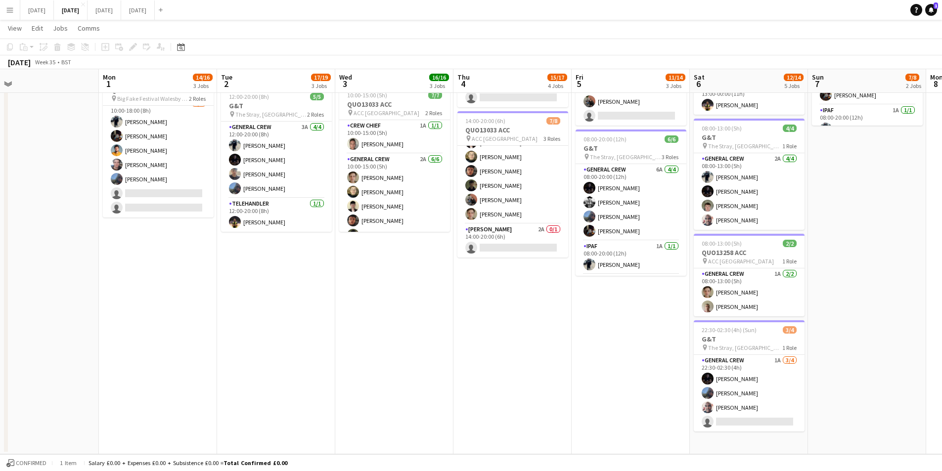
scroll to position [0, 261]
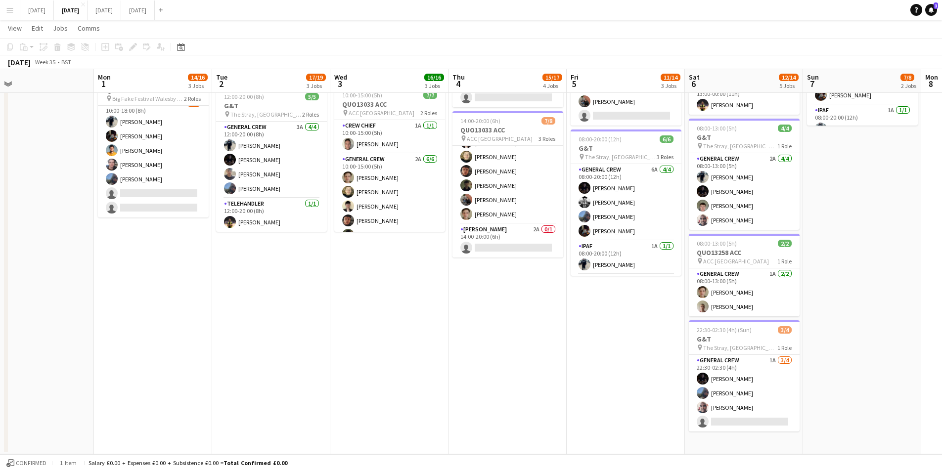
drag, startPoint x: 607, startPoint y: 347, endPoint x: 591, endPoint y: 344, distance: 16.1
click at [591, 344] on app-calendar-viewport "Fri 29 Sat 30 Sun 31 Mon 1 14/16 3 Jobs Tue 2 17/19 3 Jobs Wed 3 16/16 3 Jobs T…" at bounding box center [471, 90] width 942 height 728
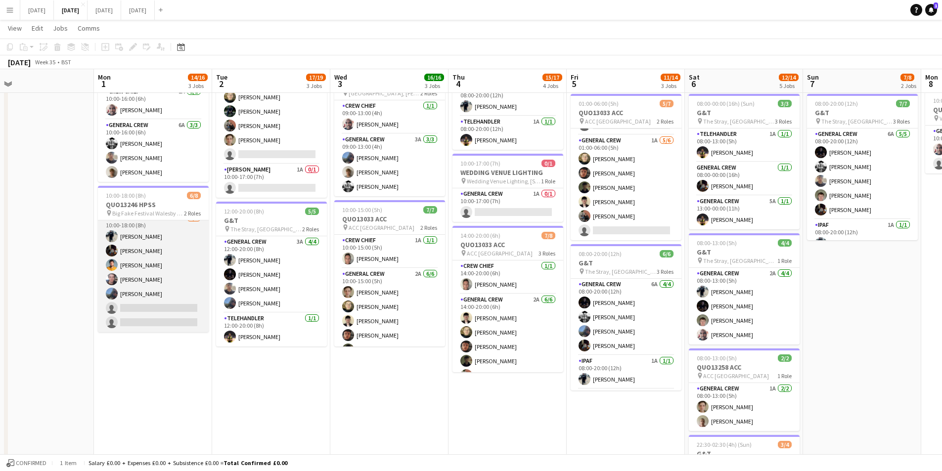
scroll to position [0, 0]
click at [167, 296] on app-card-role "General Crew 1A 5/7 10:00-18:00 (8h) Ben Connor REECE MCFARLANE George Warren E…" at bounding box center [153, 314] width 111 height 120
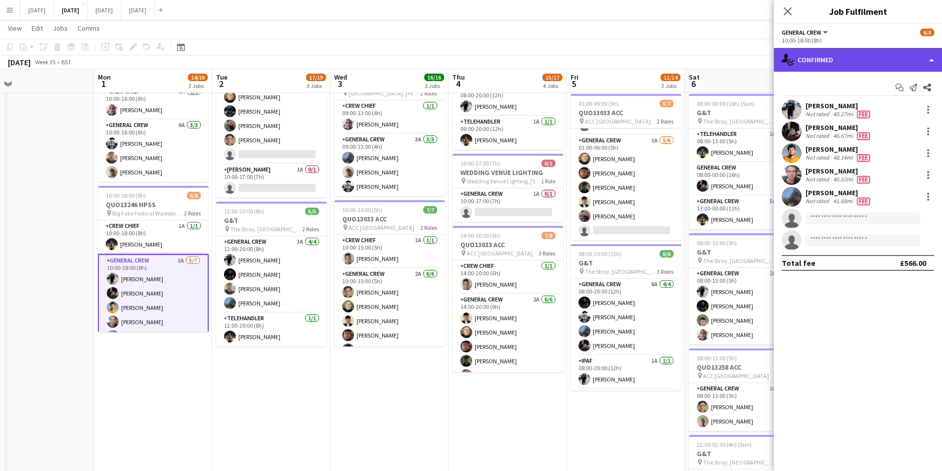
click at [877, 57] on div "single-neutral-actions-check-2 Confirmed" at bounding box center [858, 60] width 168 height 24
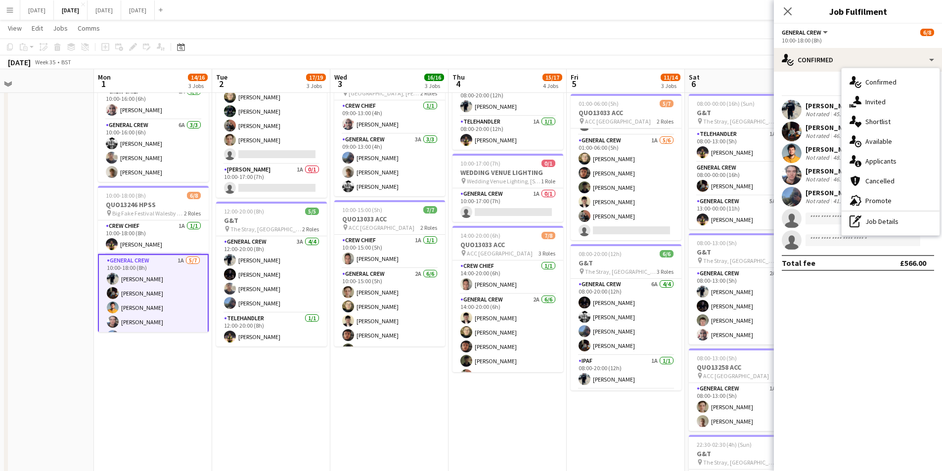
click at [880, 161] on div "single-neutral-actions-information Applicants" at bounding box center [891, 161] width 98 height 20
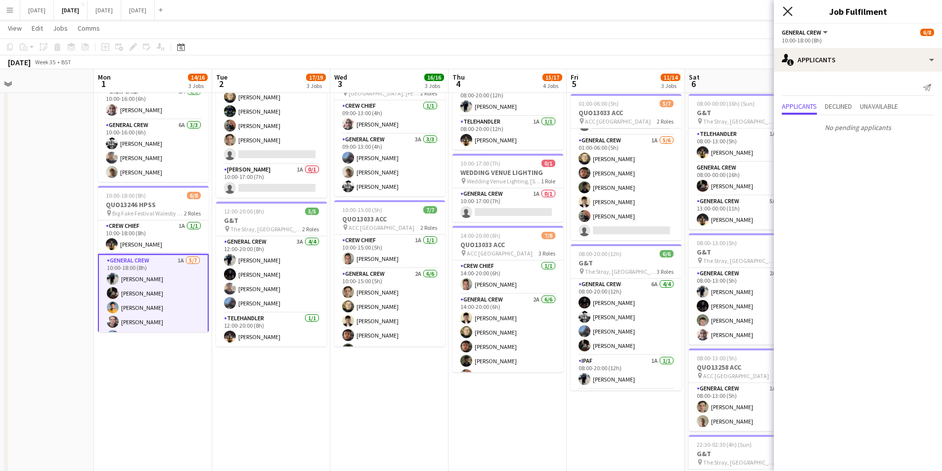
click at [787, 8] on icon "Close pop-in" at bounding box center [787, 10] width 9 height 9
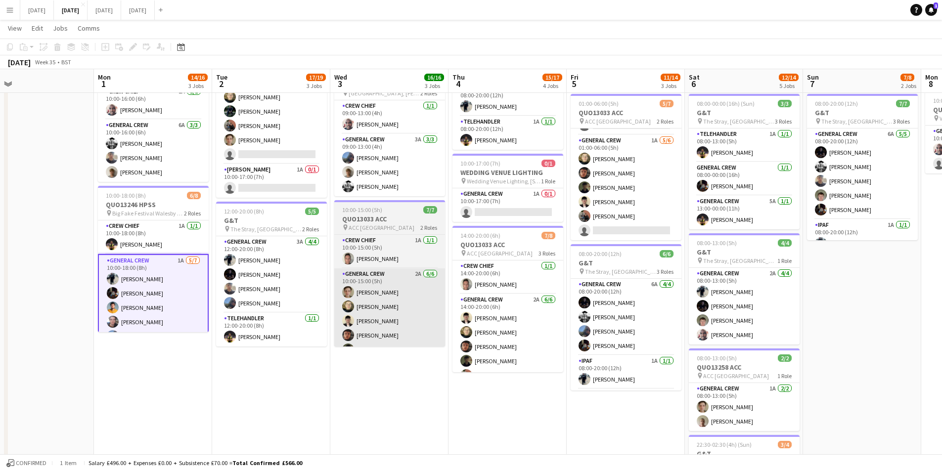
drag, startPoint x: 376, startPoint y: 390, endPoint x: 440, endPoint y: 326, distance: 90.6
click at [397, 392] on app-calendar-viewport "Fri 29 Sat 30 Sun 31 Mon 1 14/16 3 Jobs Tue 2 17/19 3 Jobs Wed 3 16/16 3 Jobs T…" at bounding box center [471, 205] width 942 height 728
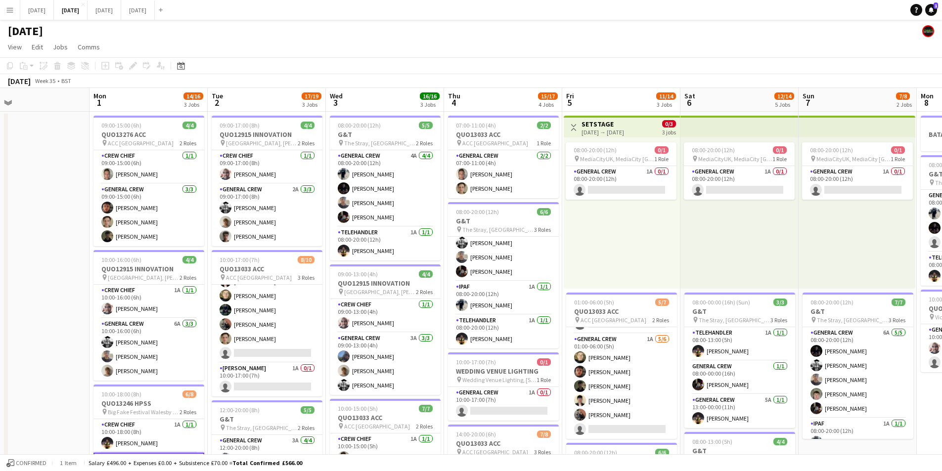
scroll to position [0, 266]
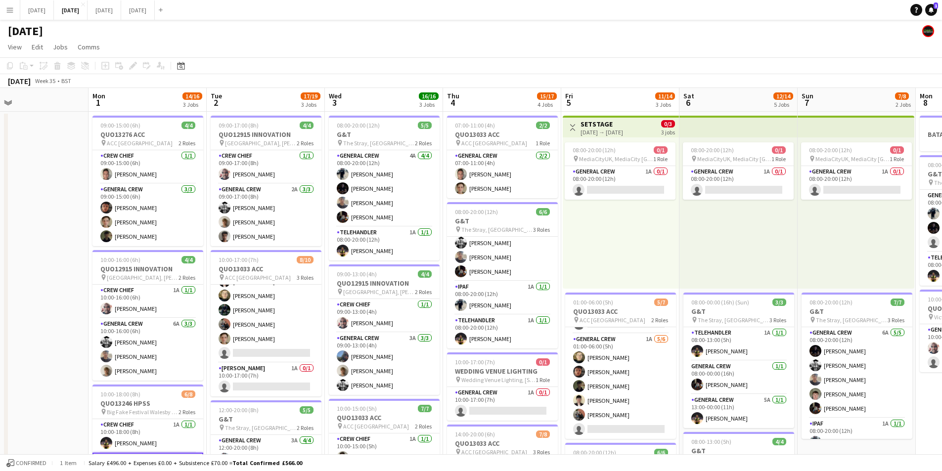
drag, startPoint x: 660, startPoint y: 241, endPoint x: 633, endPoint y: 241, distance: 27.2
click at [633, 241] on app-calendar-viewport "Fri 29 Sat 30 Sun 31 Mon 1 14/16 3 Jobs Tue 2 17/19 3 Jobs Wed 3 16/16 3 Jobs T…" at bounding box center [471, 428] width 942 height 680
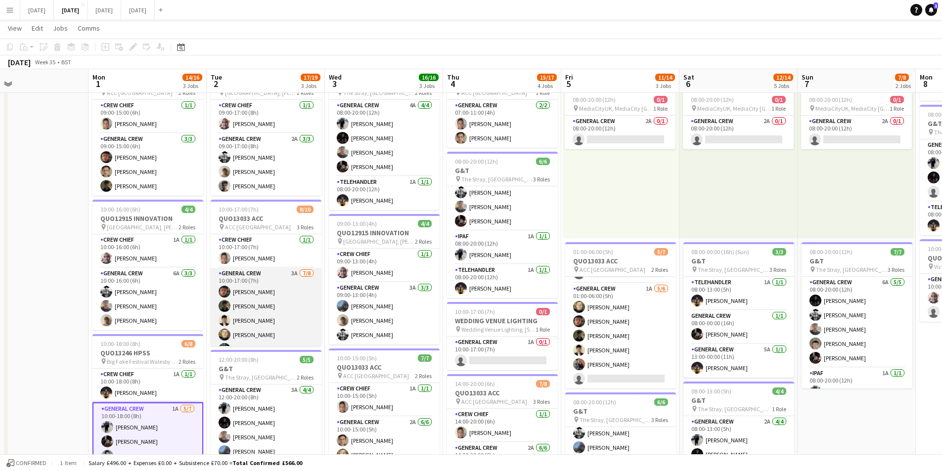
scroll to position [89, 0]
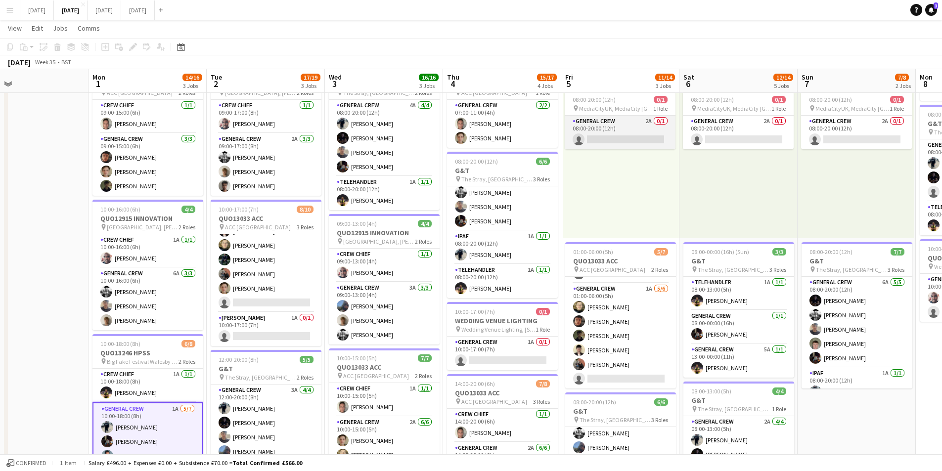
click at [627, 133] on app-card-role "General Crew 2A 0/1 08:00-20:00 (12h) single-neutral-actions" at bounding box center [620, 133] width 111 height 34
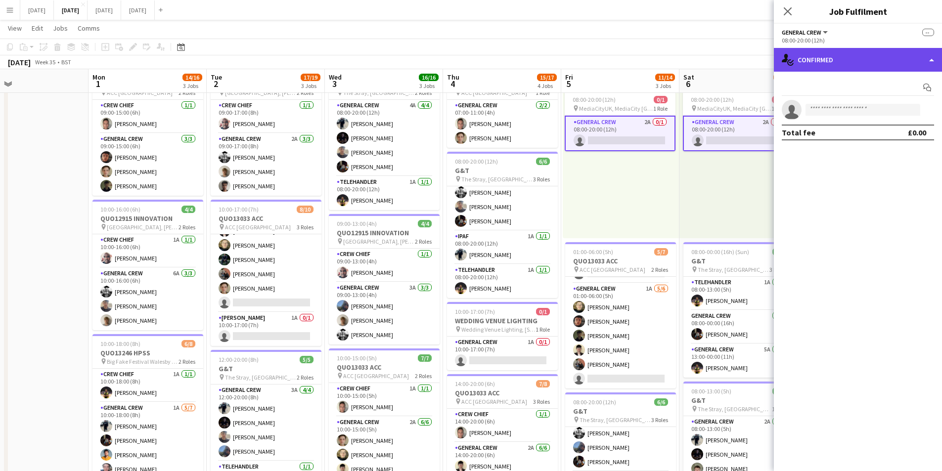
click at [857, 52] on div "single-neutral-actions-check-2 Confirmed" at bounding box center [858, 60] width 168 height 24
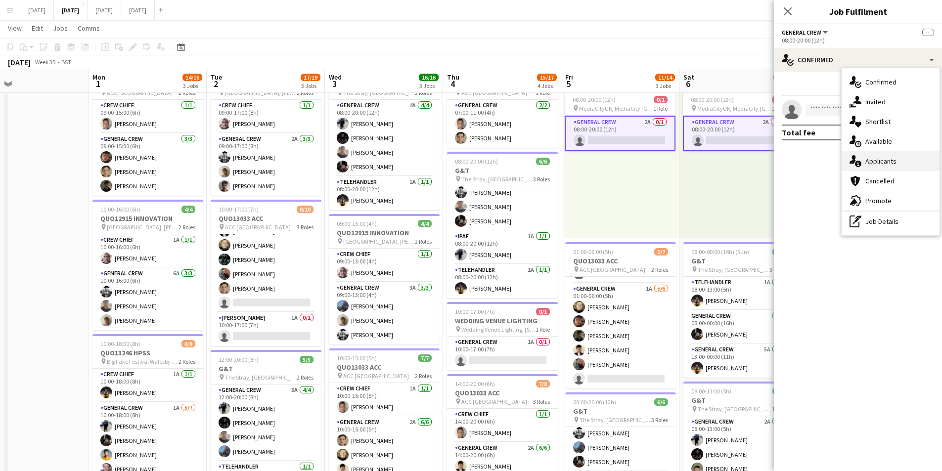
click at [880, 152] on div "single-neutral-actions-information Applicants" at bounding box center [891, 161] width 98 height 20
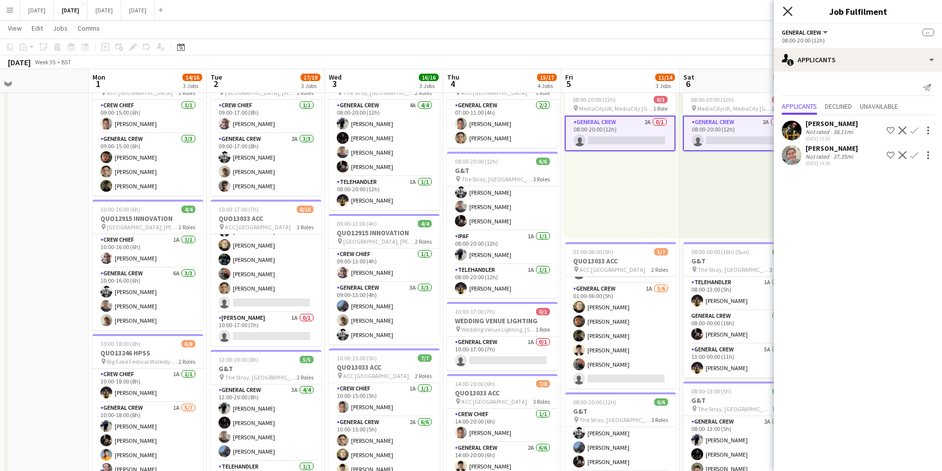
click at [785, 7] on icon "Close pop-in" at bounding box center [787, 10] width 9 height 9
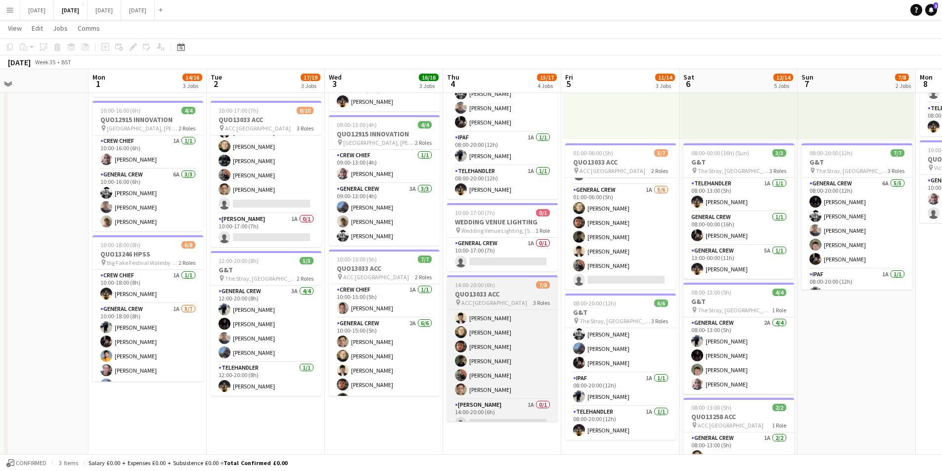
scroll to position [61, 0]
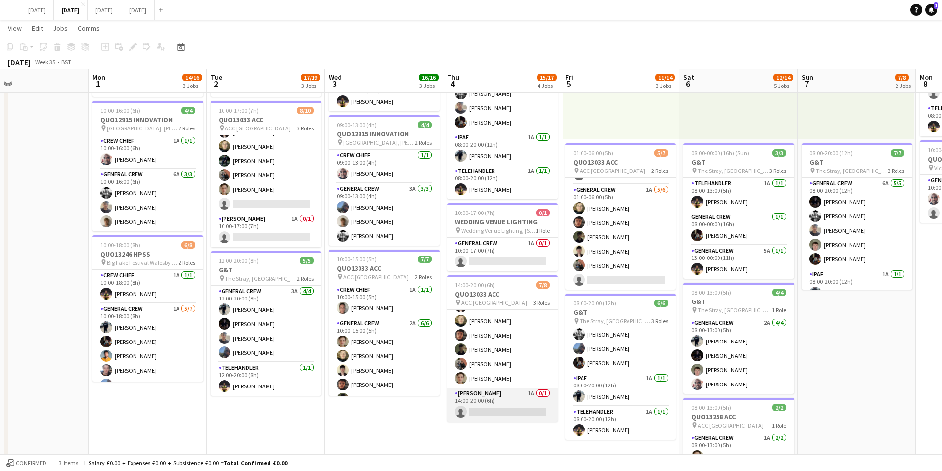
click at [499, 407] on app-card-role "Van Driver 1A 0/1 14:00-20:00 (6h) single-neutral-actions" at bounding box center [502, 405] width 111 height 34
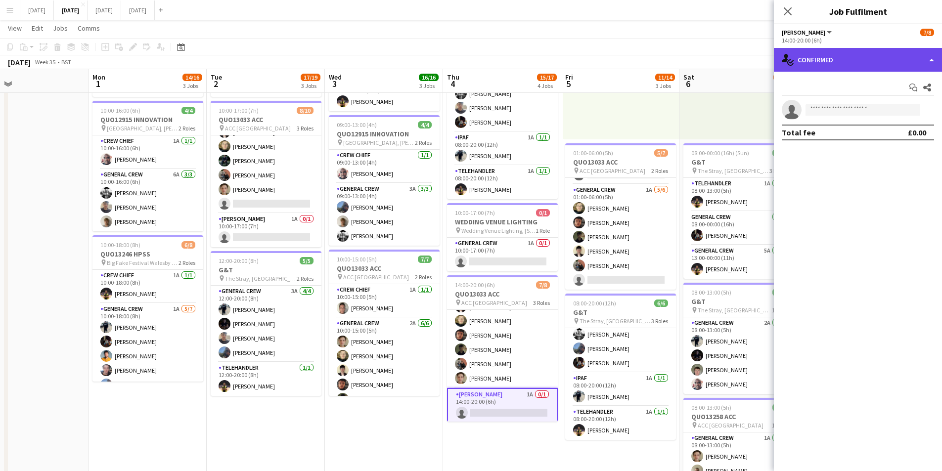
click at [861, 61] on div "single-neutral-actions-check-2 Confirmed" at bounding box center [858, 60] width 168 height 24
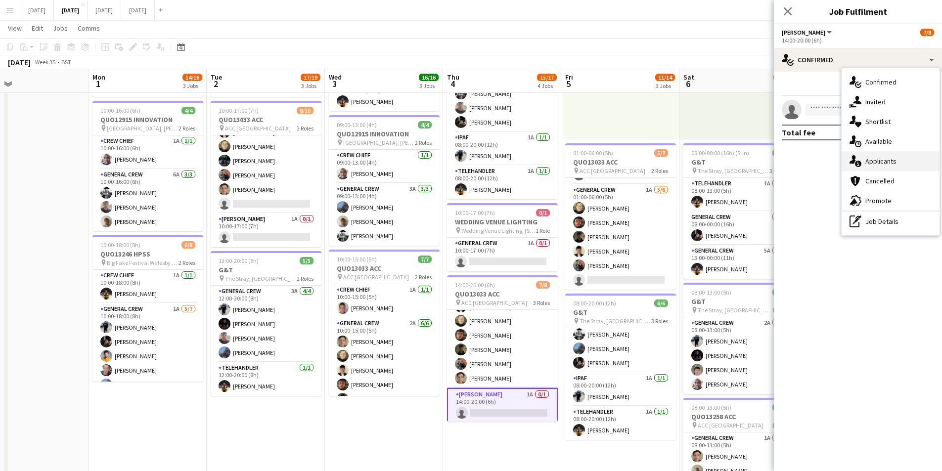
click at [877, 165] on div "single-neutral-actions-information Applicants" at bounding box center [891, 161] width 98 height 20
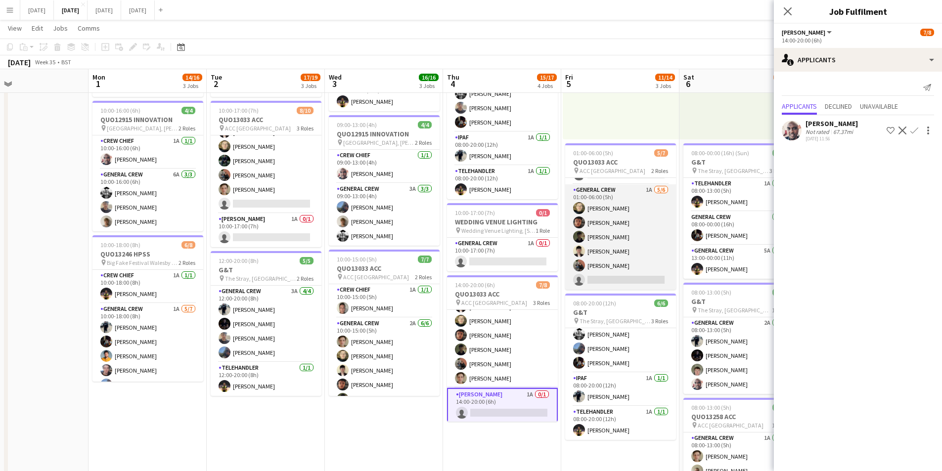
click at [628, 263] on app-card-role "General Crew 1A [DATE] 01:00-06:00 (5h) [PERSON_NAME] black [PERSON_NAME] [PERS…" at bounding box center [620, 236] width 111 height 105
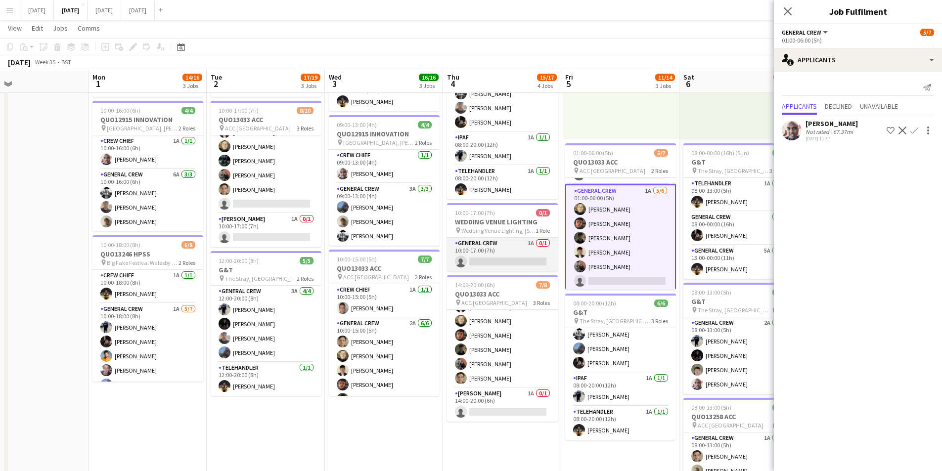
click at [509, 250] on app-card-role "General Crew 1A 0/1 10:00-17:00 (7h) single-neutral-actions" at bounding box center [502, 255] width 111 height 34
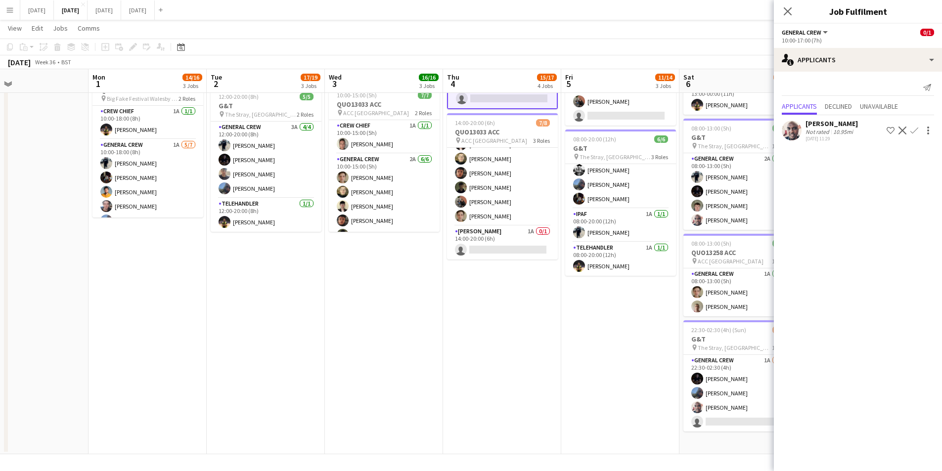
scroll to position [0, 390]
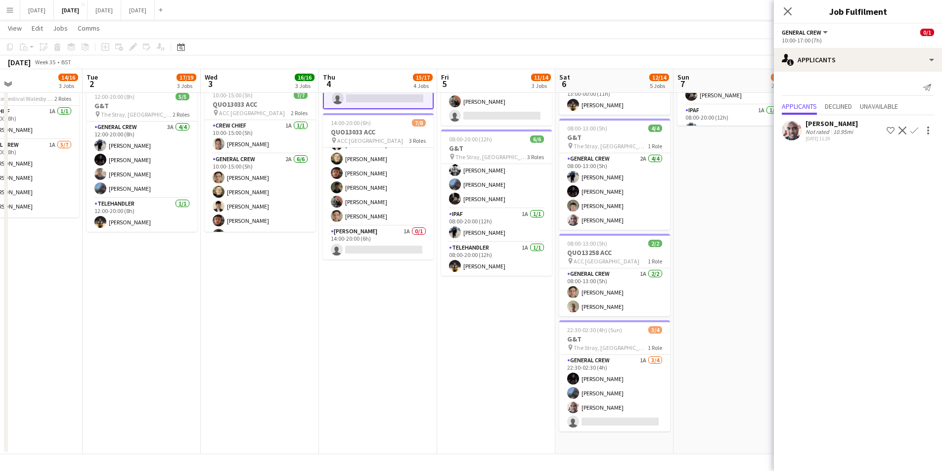
drag, startPoint x: 632, startPoint y: 379, endPoint x: 508, endPoint y: 366, distance: 124.8
click at [508, 366] on app-calendar-viewport "Fri 29 Sat 30 Sun 31 Mon 1 14/16 3 Jobs Tue 2 17/19 3 Jobs Wed 3 16/16 3 Jobs T…" at bounding box center [471, 90] width 942 height 728
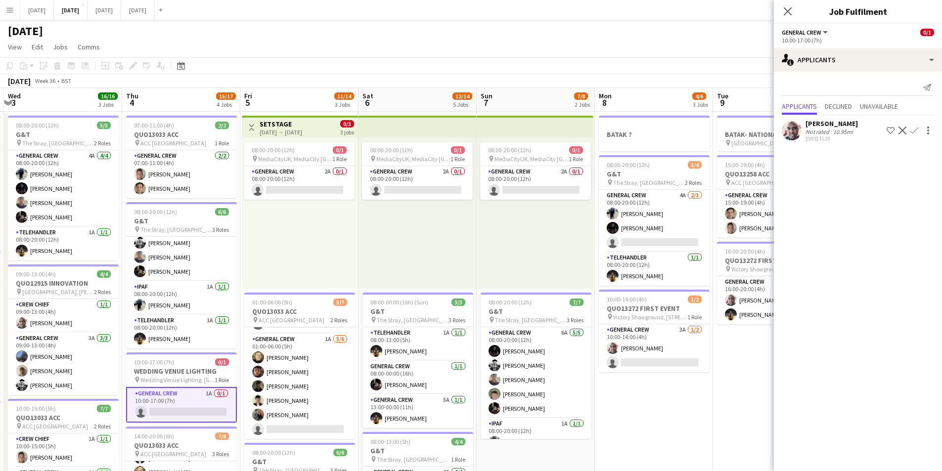
scroll to position [0, 363]
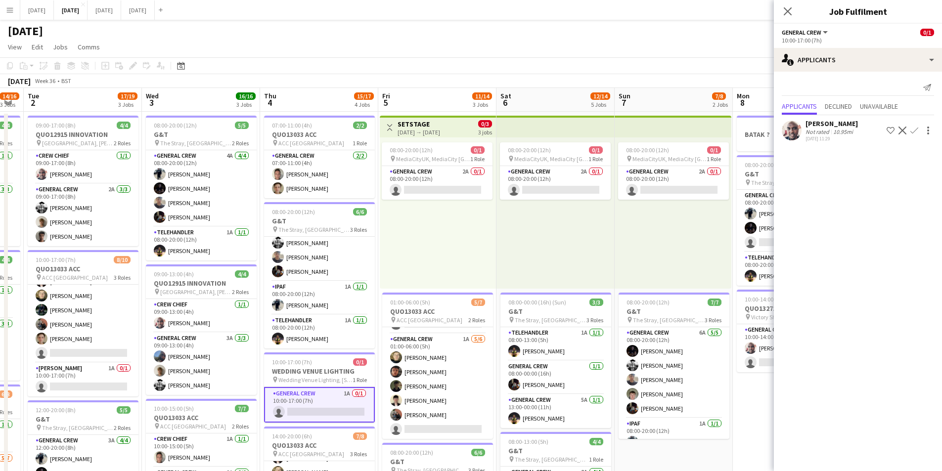
drag, startPoint x: 694, startPoint y: 438, endPoint x: 787, endPoint y: 191, distance: 263.9
click at [748, 354] on app-calendar-viewport "Sun 31 Mon 1 14/16 3 Jobs Tue 2 17/19 3 Jobs Wed 3 16/16 3 Jobs Thu 4 15/17 4 J…" at bounding box center [471, 428] width 942 height 680
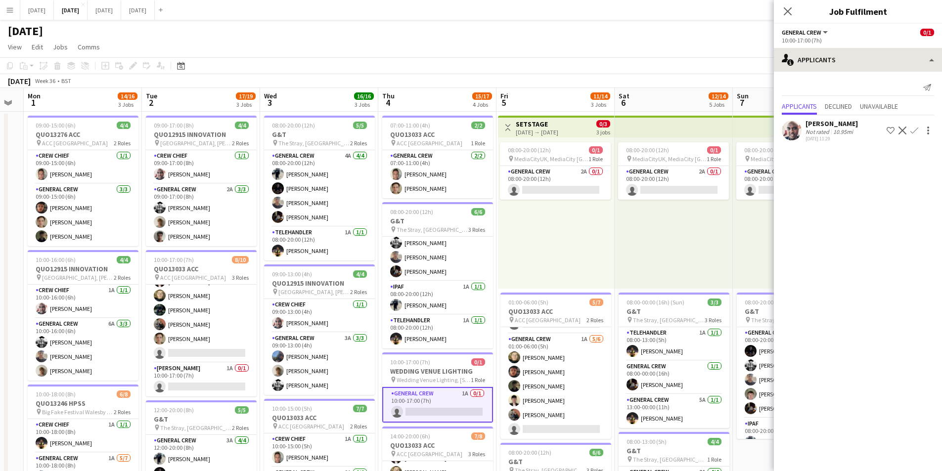
scroll to position [0, 251]
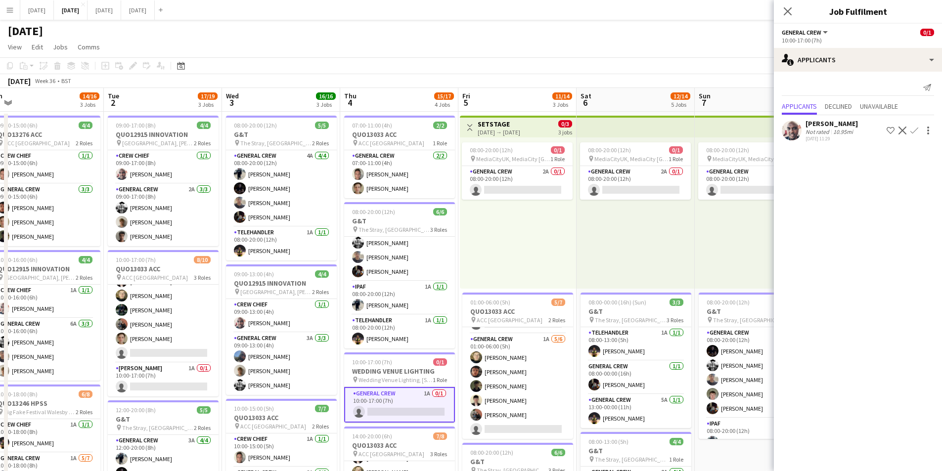
click at [791, 8] on icon "Close pop-in" at bounding box center [788, 11] width 8 height 8
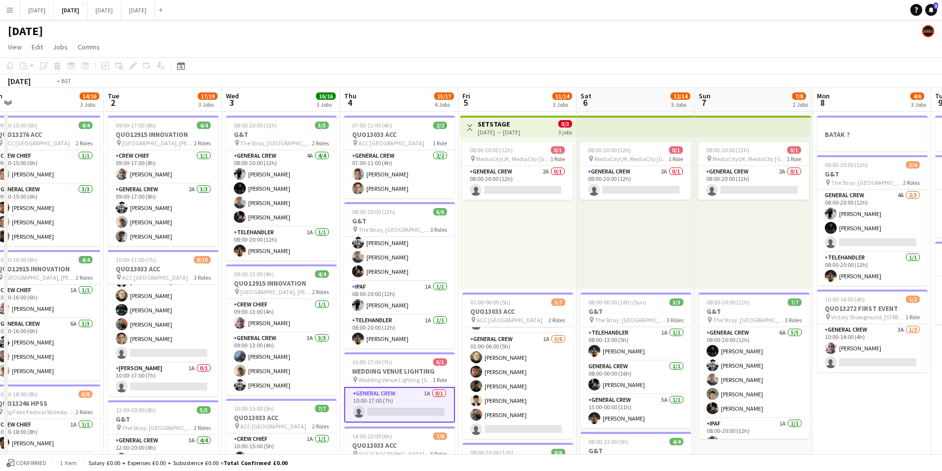
drag, startPoint x: 389, startPoint y: 319, endPoint x: 483, endPoint y: 280, distance: 101.6
click at [478, 314] on app-calendar-viewport "Sat 30 Sun 31 Mon 1 14/16 3 Jobs Tue 2 17/19 3 Jobs Wed 3 16/16 3 Jobs Thu 4 15…" at bounding box center [471, 428] width 942 height 680
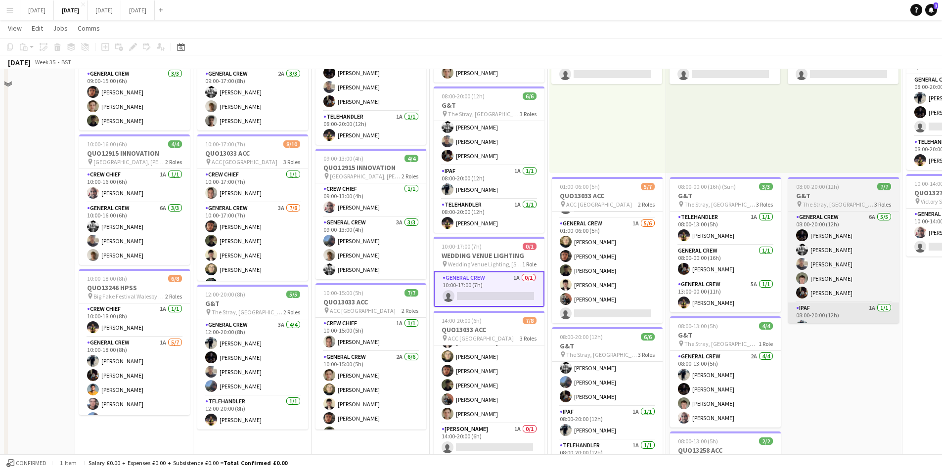
scroll to position [65, 0]
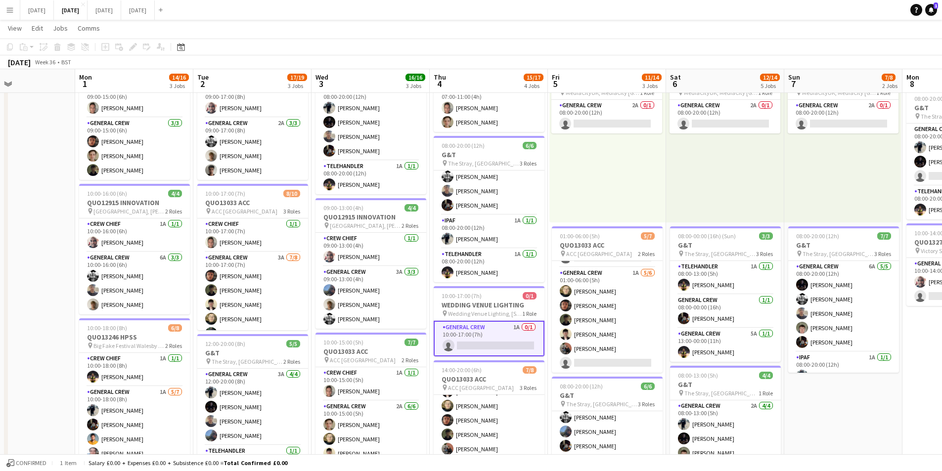
drag, startPoint x: 881, startPoint y: 389, endPoint x: 712, endPoint y: 370, distance: 170.1
click at [707, 383] on app-calendar-viewport "Fri 29 Sat 30 Sun 31 Mon 1 14/16 3 Jobs Tue 2 17/19 3 Jobs Wed 3 16/16 3 Jobs T…" at bounding box center [471, 337] width 942 height 728
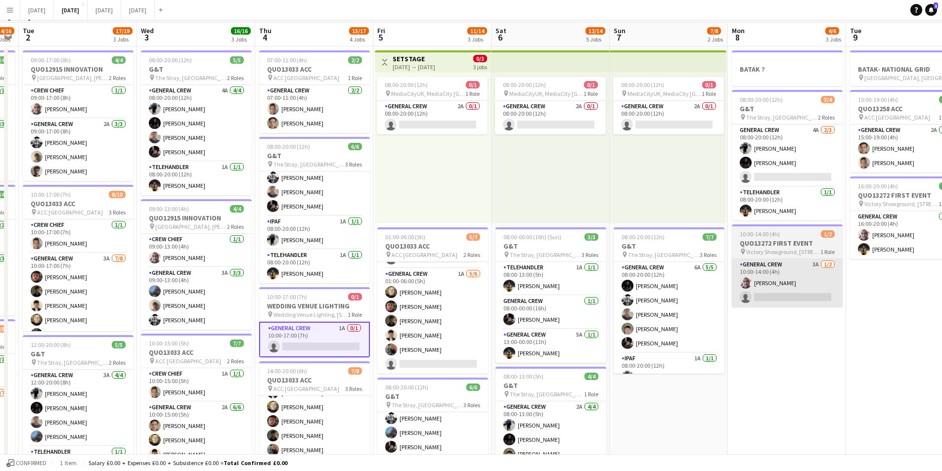
scroll to position [0, 0]
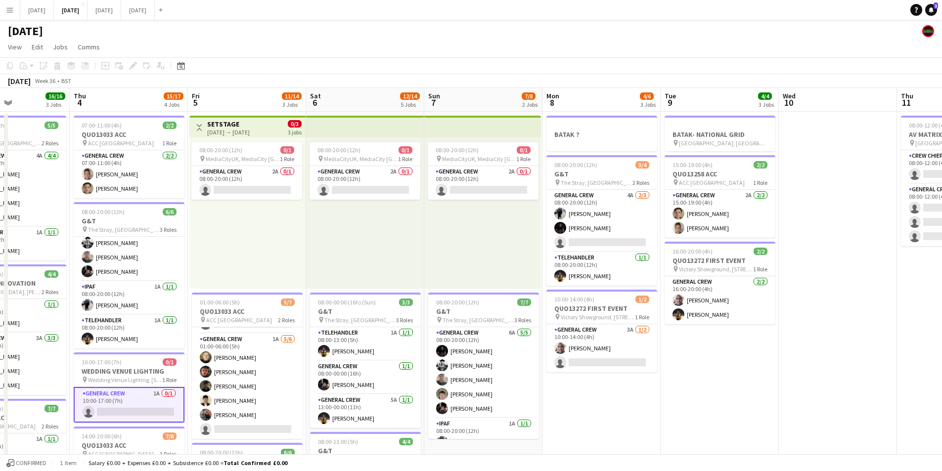
drag, startPoint x: 756, startPoint y: 395, endPoint x: 530, endPoint y: 382, distance: 226.8
click at [526, 382] on app-calendar-viewport "Sun 31 Mon 1 14/16 3 Jobs Tue 2 17/19 3 Jobs Wed 3 16/16 3 Jobs Thu 4 15/17 4 J…" at bounding box center [471, 428] width 942 height 680
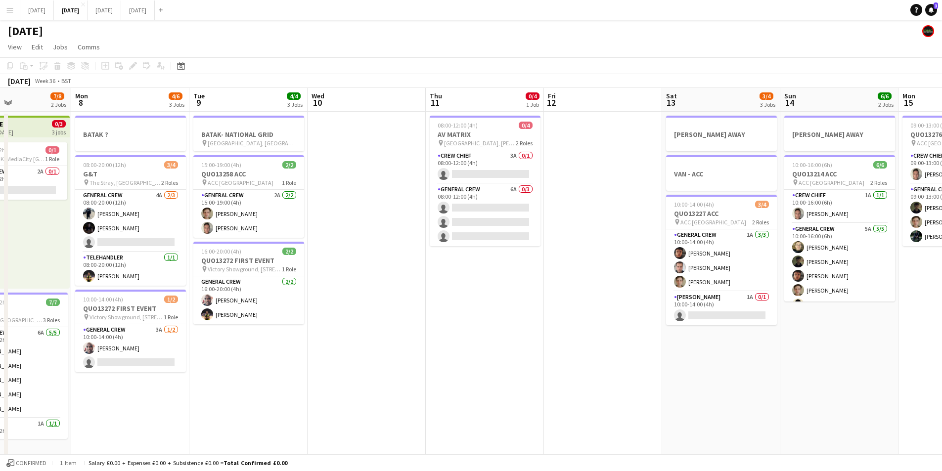
scroll to position [0, 292]
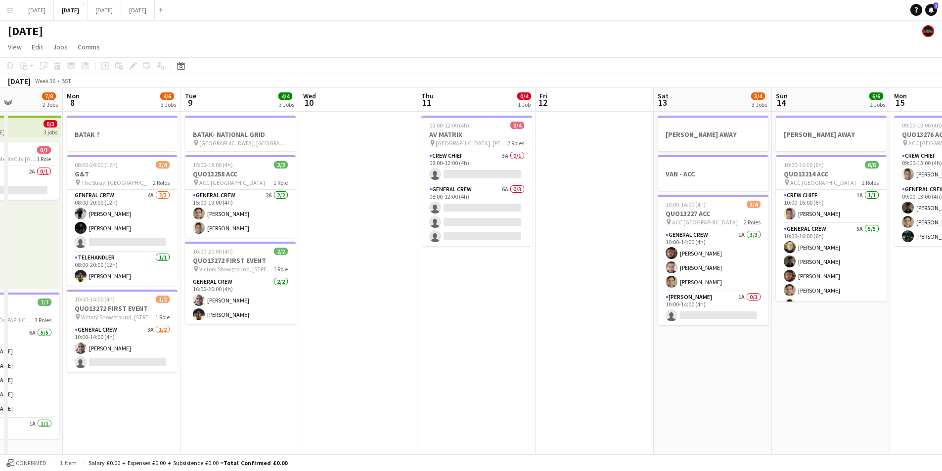
drag, startPoint x: 730, startPoint y: 401, endPoint x: 789, endPoint y: 316, distance: 103.7
click at [798, 315] on app-calendar-viewport "Fri 5 11/14 3 Jobs Sat 6 12/14 5 Jobs Sun 7 7/8 2 Jobs Mon 8 4/6 3 Jobs Tue 9 4…" at bounding box center [471, 428] width 942 height 680
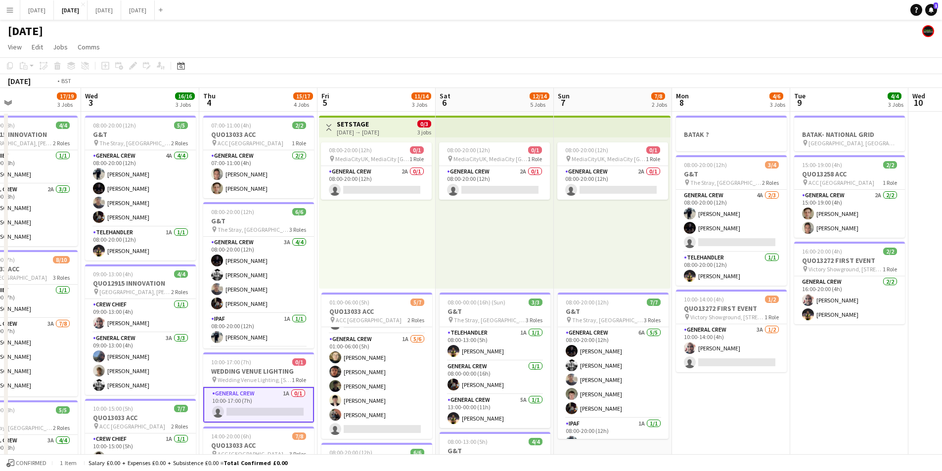
drag, startPoint x: 458, startPoint y: 404, endPoint x: 666, endPoint y: 377, distance: 209.4
click at [666, 377] on app-calendar-viewport "Sun 31 Mon 1 14/16 3 Jobs Tue 2 17/19 3 Jobs Wed 3 16/16 3 Jobs Thu 4 15/17 4 J…" at bounding box center [471, 428] width 942 height 680
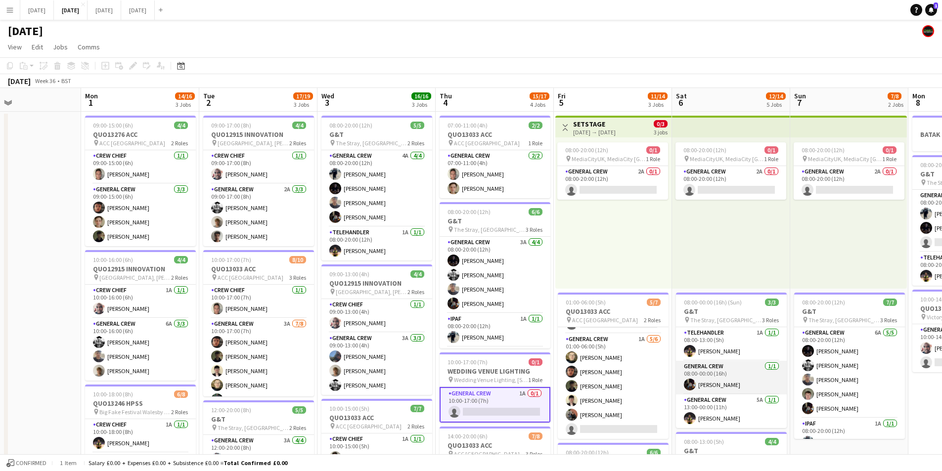
scroll to position [0, 333]
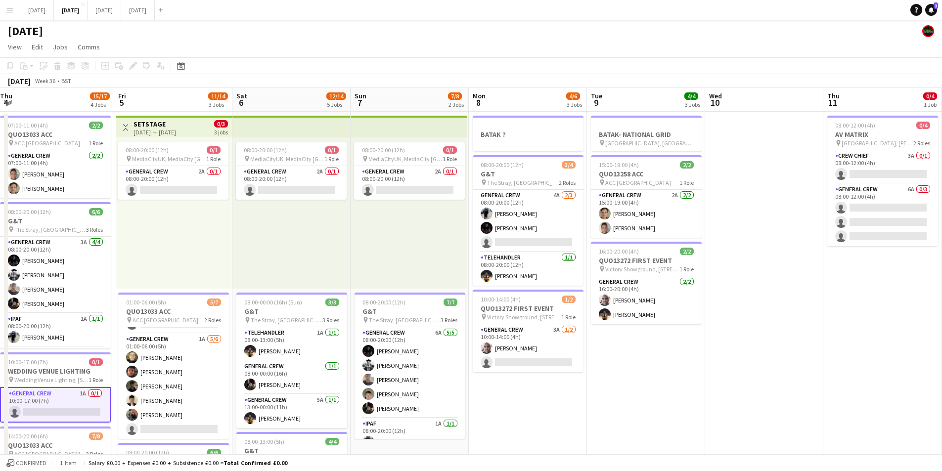
drag, startPoint x: 817, startPoint y: 94, endPoint x: 659, endPoint y: 125, distance: 160.6
click at [425, 99] on app-calendar-viewport "Sun 31 Mon 1 14/16 3 Jobs Tue 2 17/19 3 Jobs Wed 3 16/16 3 Jobs Thu 4 15/17 4 J…" at bounding box center [471, 428] width 942 height 680
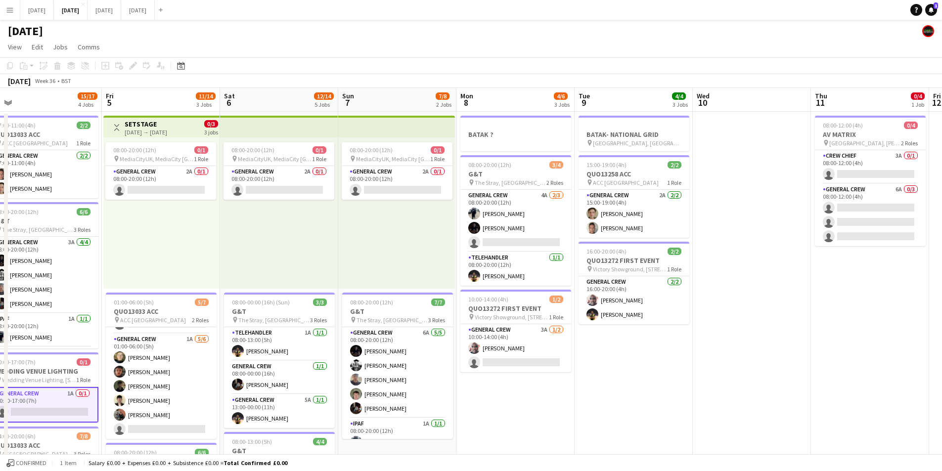
drag, startPoint x: 706, startPoint y: 232, endPoint x: 455, endPoint y: 197, distance: 253.7
click at [434, 195] on app-calendar-viewport "Tue 2 17/19 3 Jobs Wed 3 16/16 3 Jobs Thu 4 15/17 4 Jobs Fri 5 11/14 3 Jobs Sat…" at bounding box center [471, 428] width 942 height 680
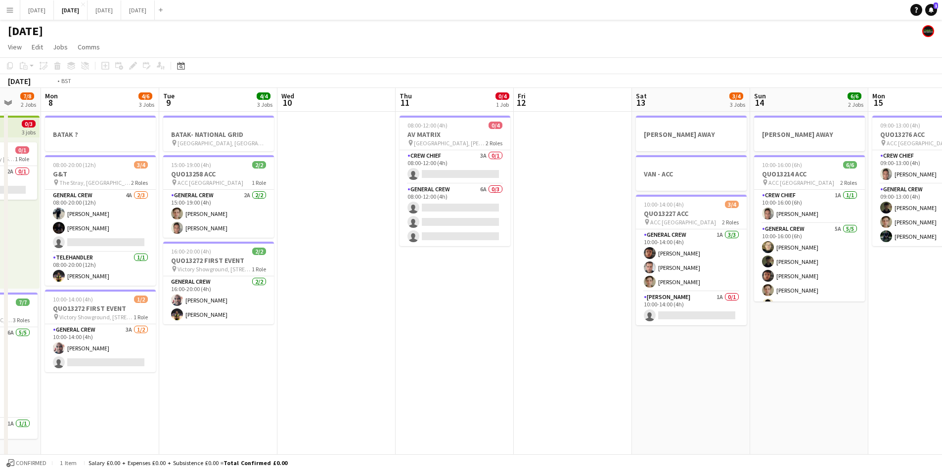
drag, startPoint x: 551, startPoint y: 242, endPoint x: 432, endPoint y: 230, distance: 120.2
click at [431, 230] on app-calendar-viewport "Fri 5 11/14 3 Jobs Sat 6 12/14 5 Jobs Sun 7 7/8 2 Jobs Mon 8 4/6 3 Jobs Tue 9 4…" at bounding box center [471, 428] width 942 height 680
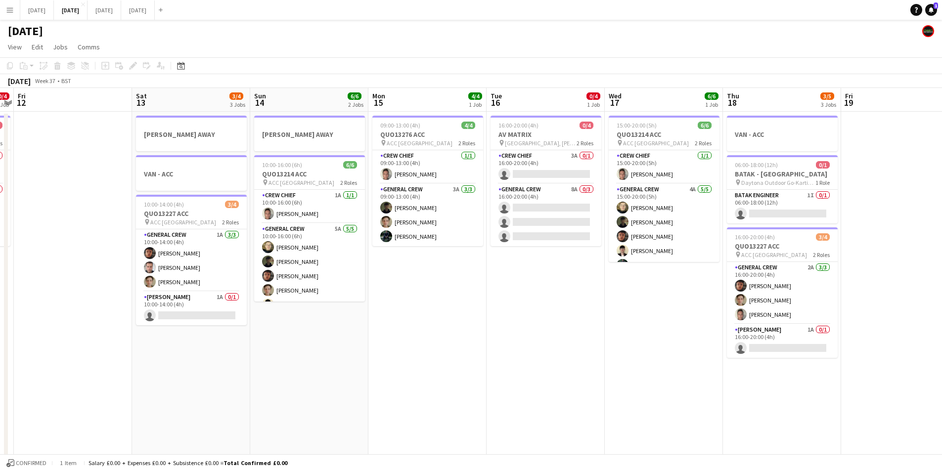
scroll to position [0, 300]
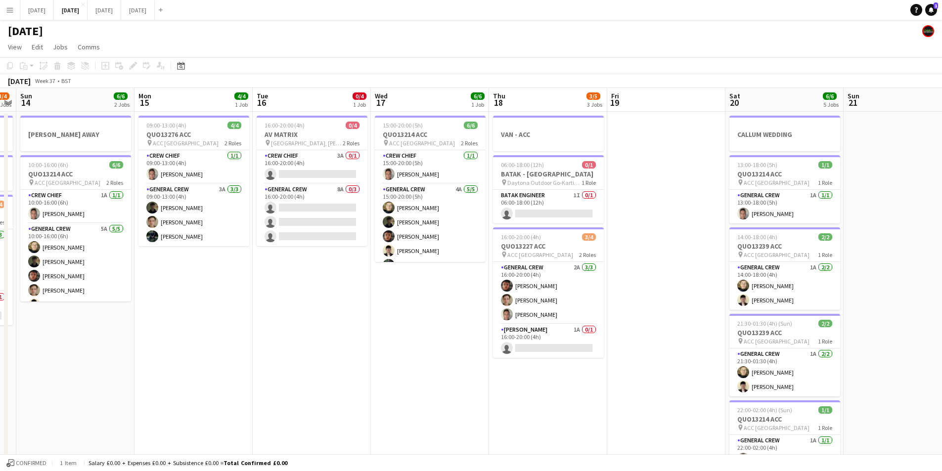
drag, startPoint x: 765, startPoint y: 326, endPoint x: 397, endPoint y: 310, distance: 368.7
click at [397, 310] on app-calendar-viewport "Thu 11 0/4 1 Job Fri 12 Sat 13 3/4 3 Jobs Sun 14 6/6 2 Jobs Mon 15 4/4 1 Job Tu…" at bounding box center [471, 428] width 942 height 680
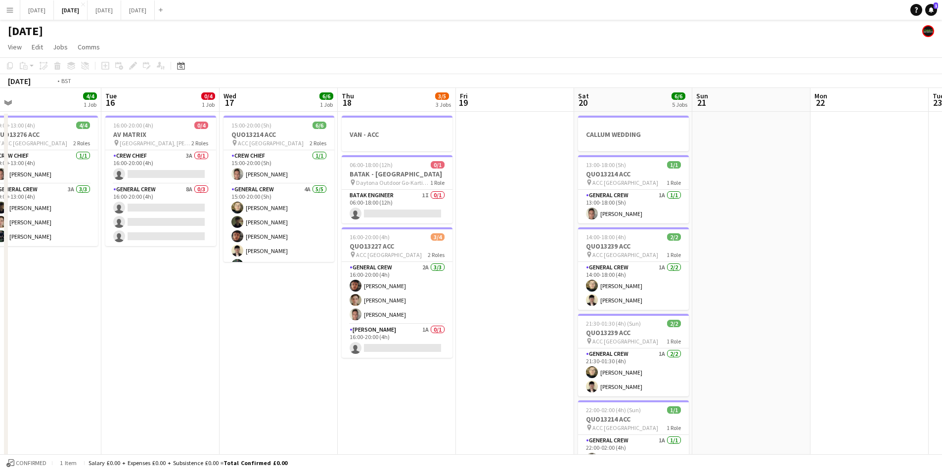
drag, startPoint x: 724, startPoint y: 279, endPoint x: 372, endPoint y: 267, distance: 352.3
click at [371, 267] on app-calendar-viewport "Thu 11 0/4 1 Job Fri 12 Sat 13 3/4 3 Jobs Sun 14 6/6 2 Jobs Mon 15 4/4 1 Job Tu…" at bounding box center [471, 428] width 942 height 680
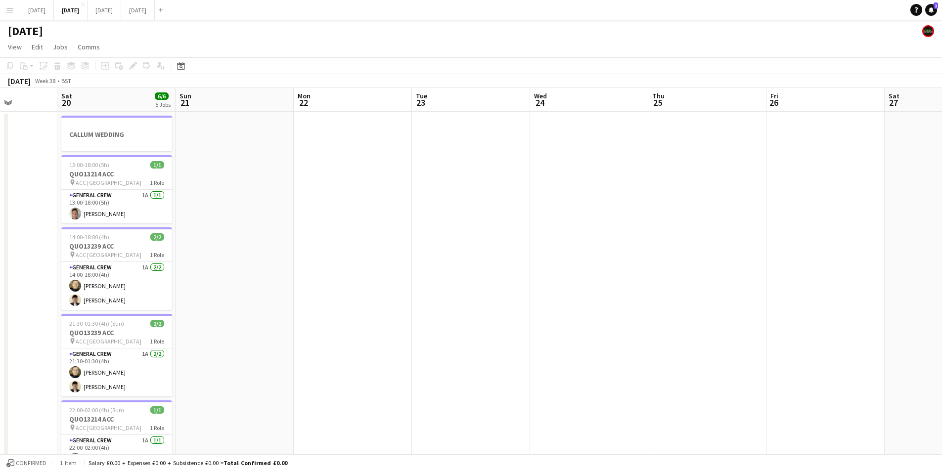
drag, startPoint x: 599, startPoint y: 294, endPoint x: 398, endPoint y: 269, distance: 202.8
click at [390, 268] on app-calendar-viewport "Tue 16 0/4 1 Job Wed 17 6/6 1 Job Thu 18 3/5 3 Jobs Fri 19 Sat 20 6/6 5 Jobs Su…" at bounding box center [471, 428] width 942 height 680
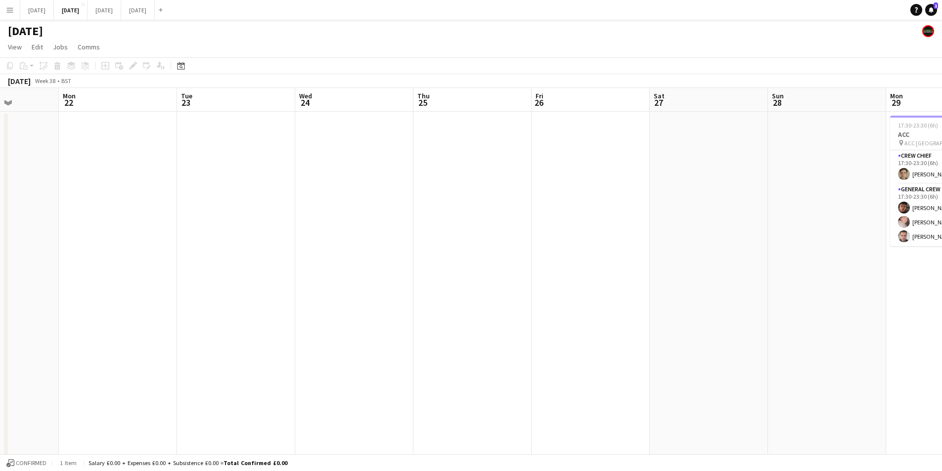
scroll to position [0, 0]
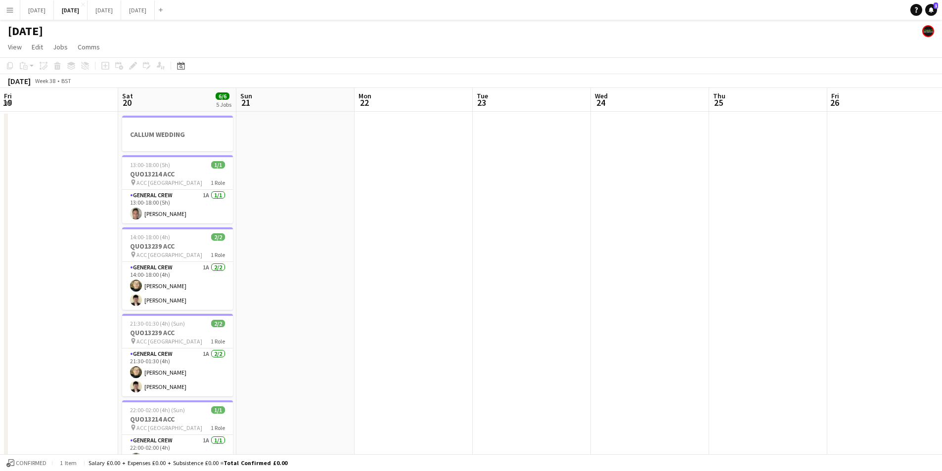
drag, startPoint x: 683, startPoint y: 285, endPoint x: 667, endPoint y: 253, distance: 35.6
click at [941, 260] on html "Menu Boards Boards Boards All jobs Status Workforce Workforce My Workforce Recr…" at bounding box center [471, 392] width 942 height 785
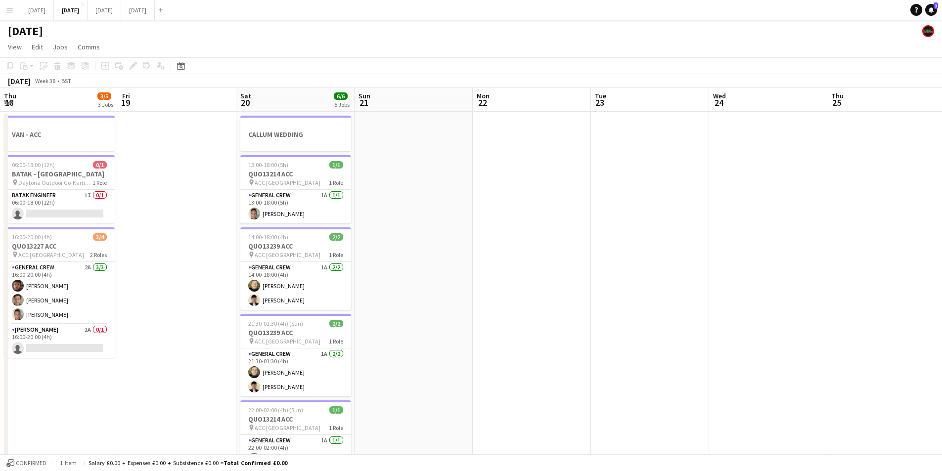
drag, startPoint x: 557, startPoint y: 303, endPoint x: 775, endPoint y: 248, distance: 224.7
click at [773, 263] on app-calendar-viewport "Tue 16 0/4 1 Job Wed 17 6/6 1 Job Thu 18 3/5 3 Jobs Fri 19 Sat 20 6/6 5 Jobs Su…" at bounding box center [471, 428] width 942 height 680
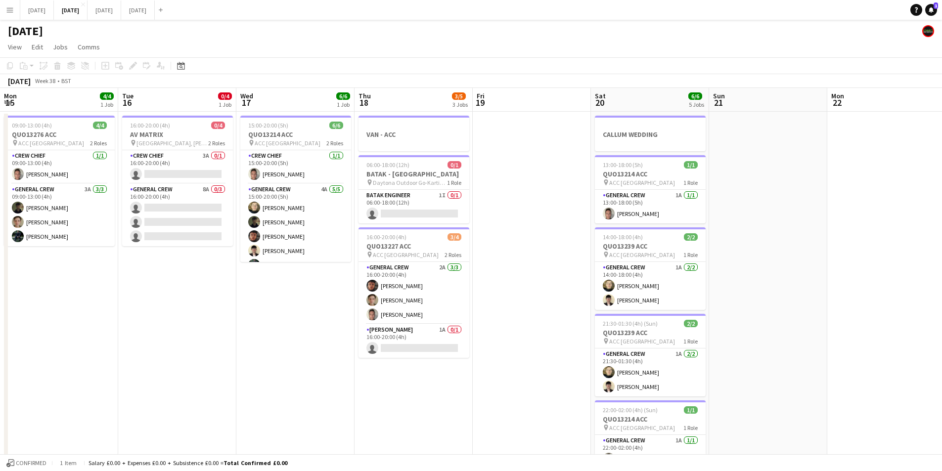
scroll to position [0, 293]
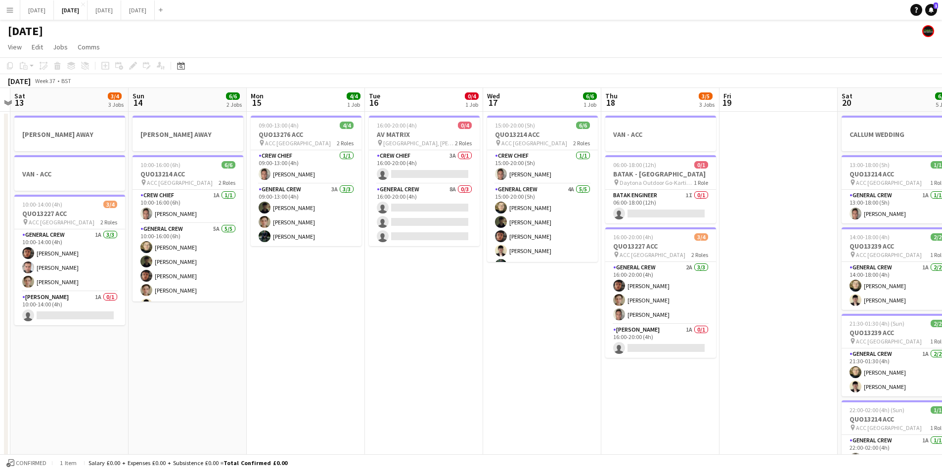
drag, startPoint x: 210, startPoint y: 393, endPoint x: 487, endPoint y: 363, distance: 278.5
click at [466, 375] on app-calendar-viewport "Thu 11 0/4 1 Job Fri 12 Sat 13 3/4 3 Jobs Sun 14 6/6 2 Jobs Mon 15 4/4 1 Job Tu…" at bounding box center [471, 428] width 942 height 680
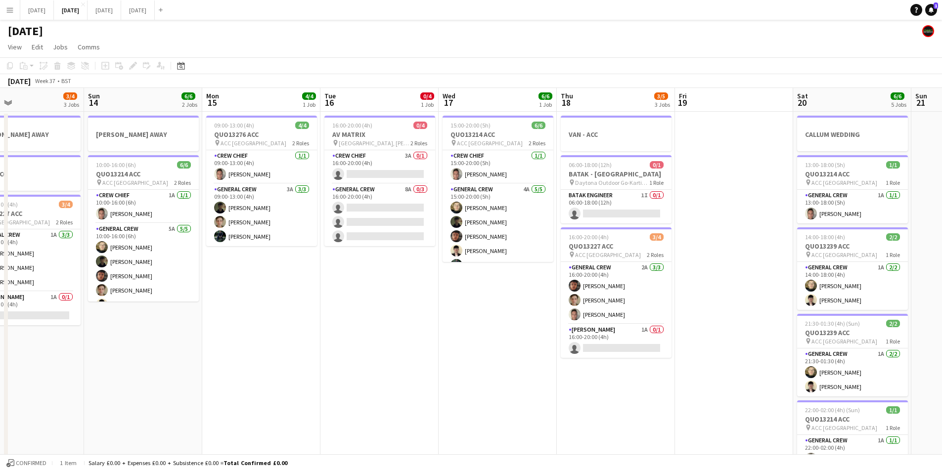
drag, startPoint x: 534, startPoint y: 356, endPoint x: 598, endPoint y: 335, distance: 67.9
click at [594, 349] on app-calendar-viewport "Thu 11 0/4 1 Job Fri 12 Sat 13 3/4 3 Jobs Sun 14 6/6 2 Jobs Mon 15 4/4 1 Job Tu…" at bounding box center [471, 428] width 942 height 680
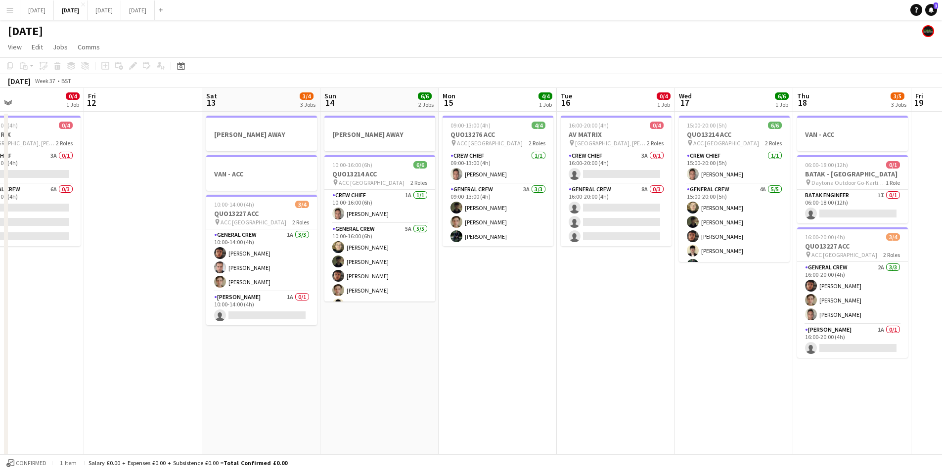
scroll to position [0, 282]
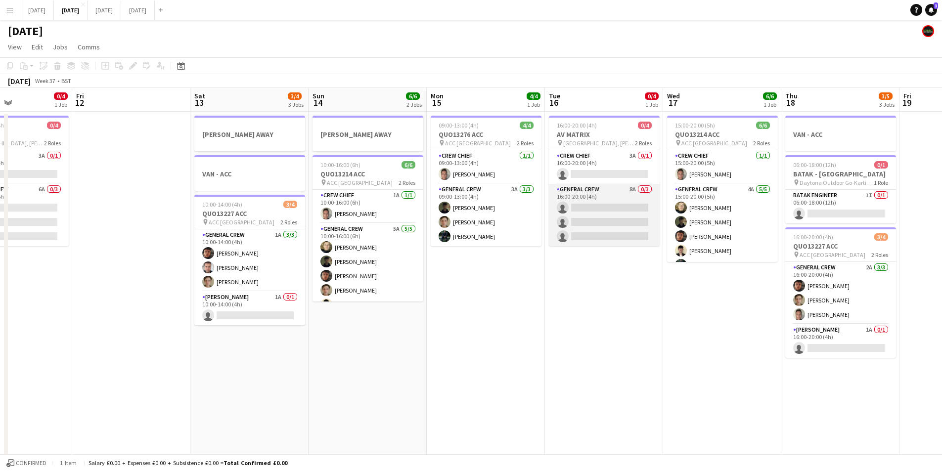
click at [600, 222] on app-card-role "General Crew 8A 0/3 16:00-20:00 (4h) single-neutral-actions single-neutral-acti…" at bounding box center [604, 215] width 111 height 62
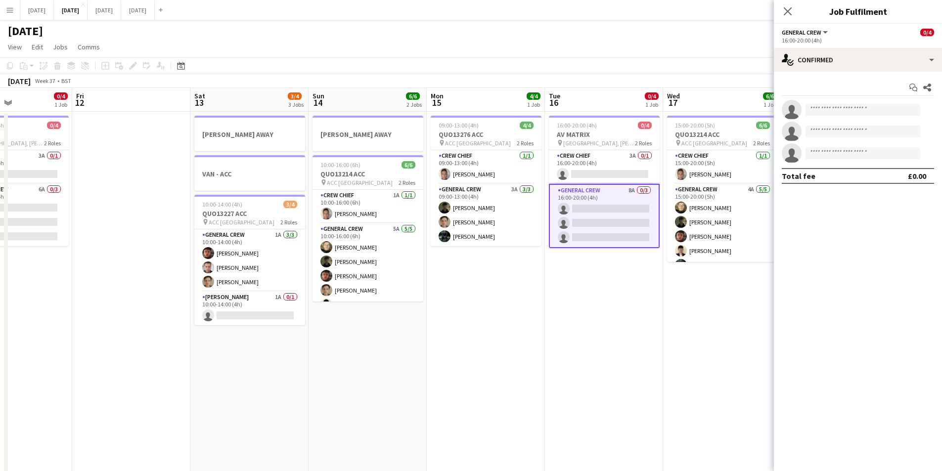
scroll to position [0, 281]
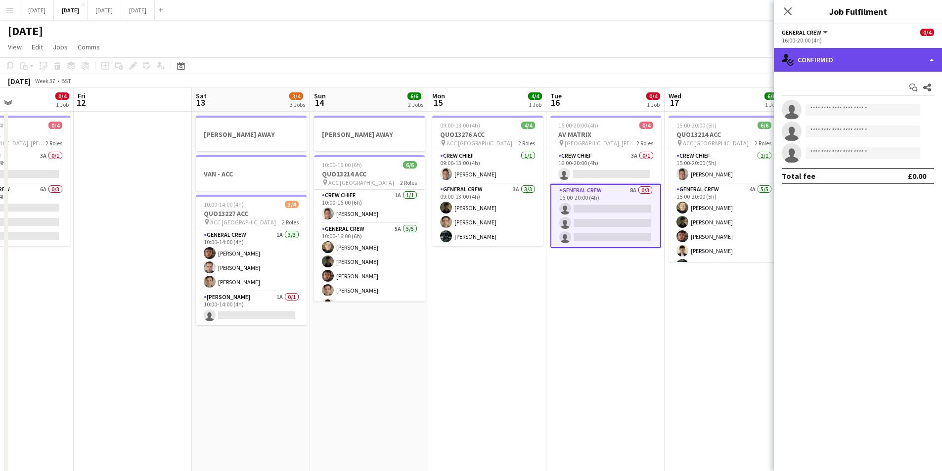
click at [836, 61] on div "single-neutral-actions-check-2 Confirmed" at bounding box center [858, 60] width 168 height 24
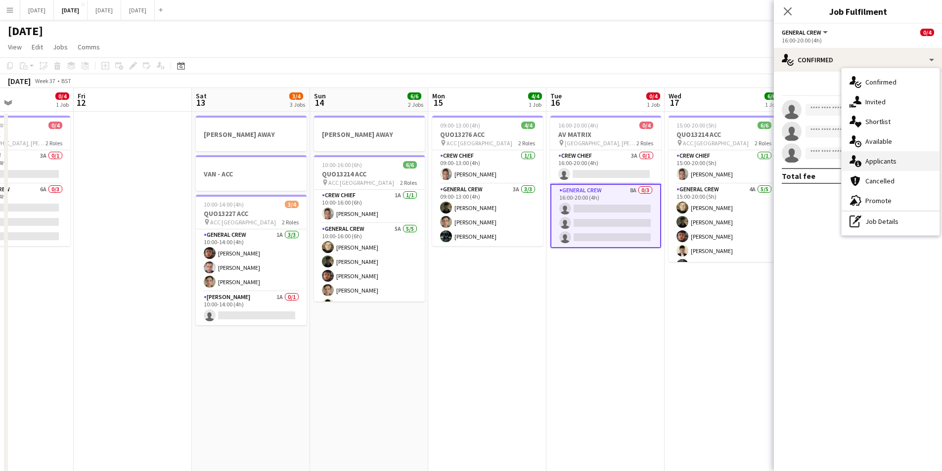
click at [881, 161] on div "single-neutral-actions-information Applicants" at bounding box center [891, 161] width 98 height 20
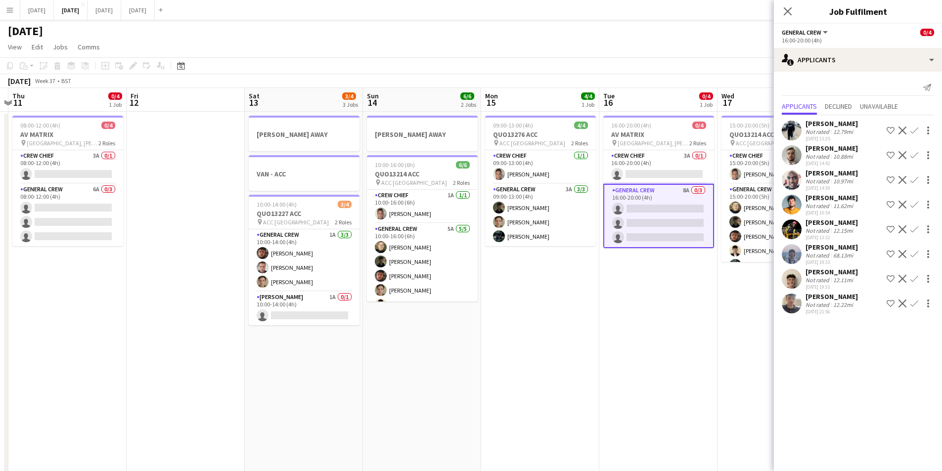
drag, startPoint x: 565, startPoint y: 320, endPoint x: 708, endPoint y: 306, distance: 143.6
click at [708, 306] on app-calendar-viewport "Tue 9 4/4 3 Jobs Wed 10 Thu 11 0/4 1 Job Fri 12 Sat 13 3/4 3 Jobs Sun 14 6/6 2 …" at bounding box center [471, 428] width 942 height 680
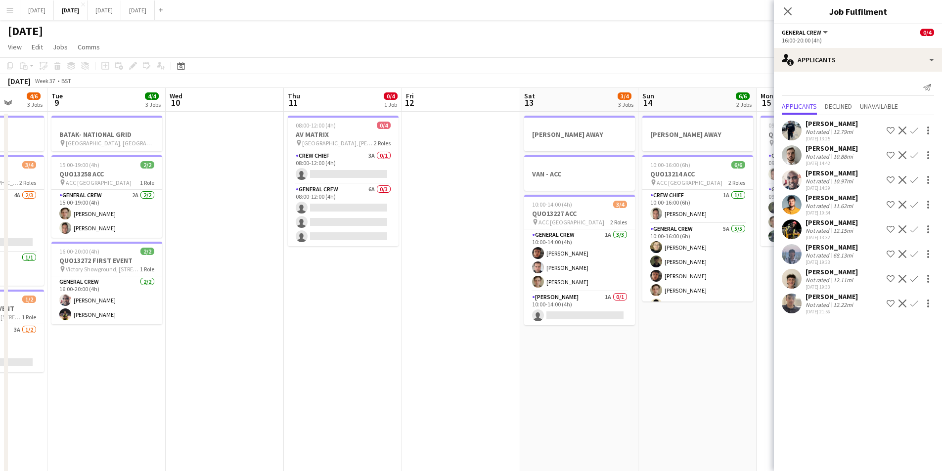
drag, startPoint x: 564, startPoint y: 337, endPoint x: 582, endPoint y: 329, distance: 19.9
click at [690, 335] on app-calendar-viewport "Sun 7 7/8 2 Jobs Mon 8 4/6 3 Jobs Tue 9 4/4 3 Jobs Wed 10 Thu 11 0/4 1 Job Fri …" at bounding box center [471, 428] width 942 height 680
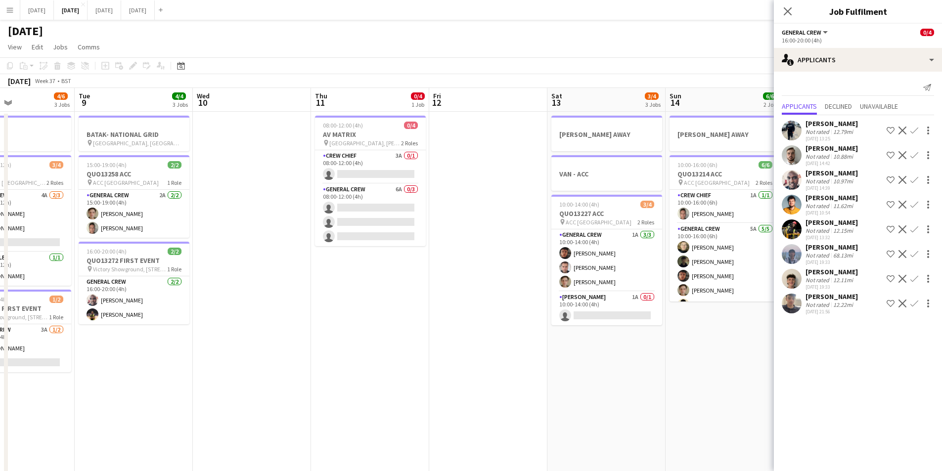
scroll to position [0, 207]
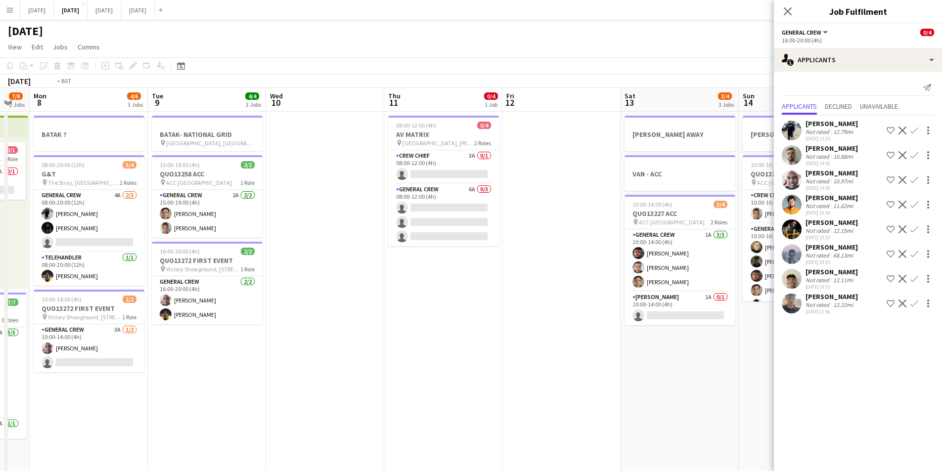
drag, startPoint x: 506, startPoint y: 349, endPoint x: 633, endPoint y: 340, distance: 127.4
click at [640, 345] on app-calendar-viewport "Sat 6 12/14 5 Jobs Sun 7 7/8 2 Jobs Mon 8 4/6 3 Jobs Tue 9 4/4 3 Jobs Wed 10 Th…" at bounding box center [471, 428] width 942 height 680
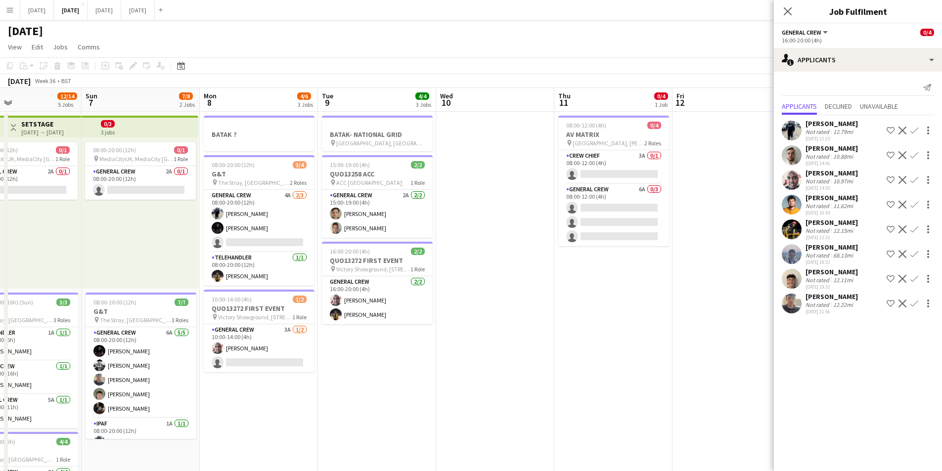
drag, startPoint x: 541, startPoint y: 359, endPoint x: 626, endPoint y: 353, distance: 84.8
click at [625, 354] on app-calendar-viewport "Thu 4 15/17 4 Jobs Fri 5 11/14 3 Jobs Sat 6 12/14 5 Jobs Sun 7 7/8 2 Jobs Mon 8…" at bounding box center [471, 428] width 942 height 680
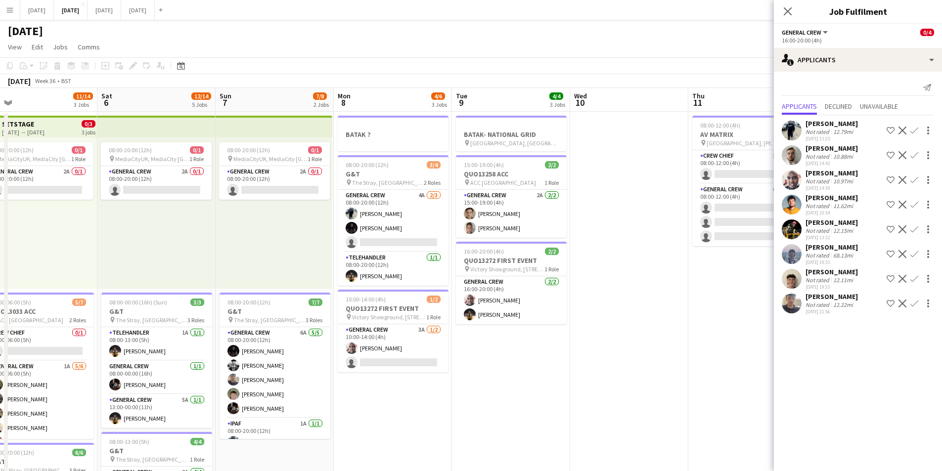
click at [654, 356] on app-calendar-viewport "Wed 3 16/16 3 Jobs Thu 4 15/17 4 Jobs Fri 5 11/14 3 Jobs Sat 6 12/14 5 Jobs Sun…" at bounding box center [471, 428] width 942 height 680
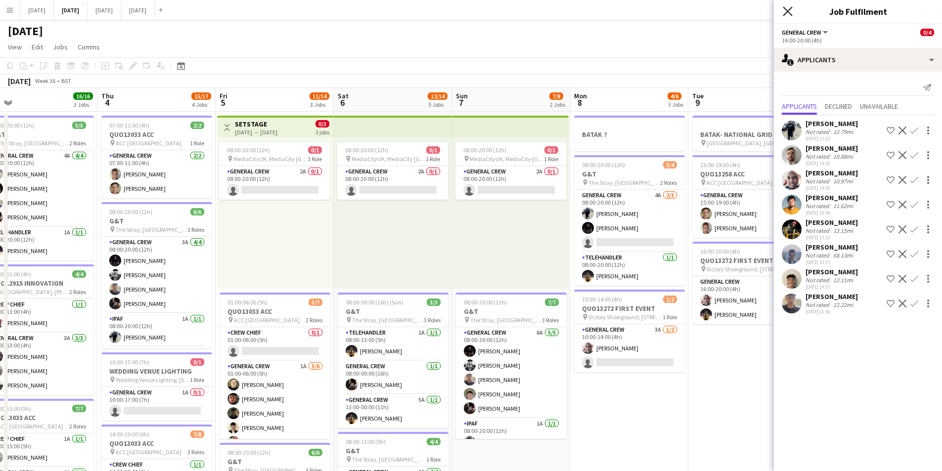
scroll to position [0, 265]
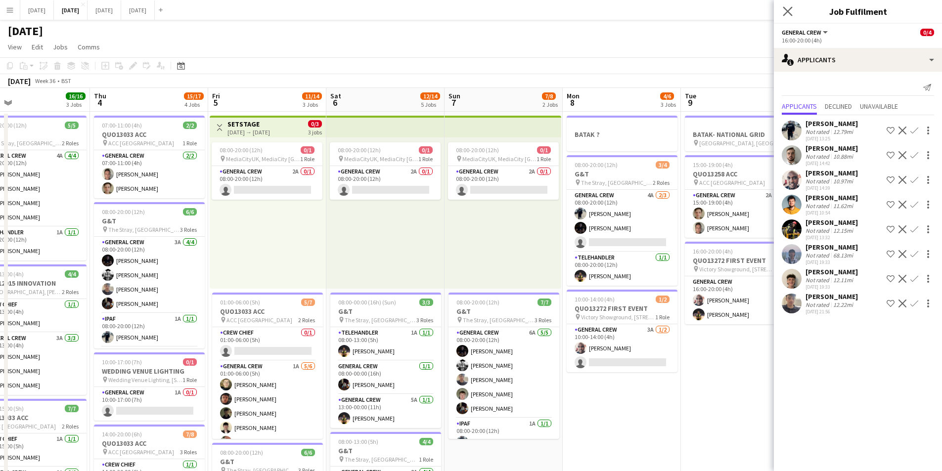
click at [787, 6] on app-icon "Close pop-in" at bounding box center [788, 11] width 14 height 14
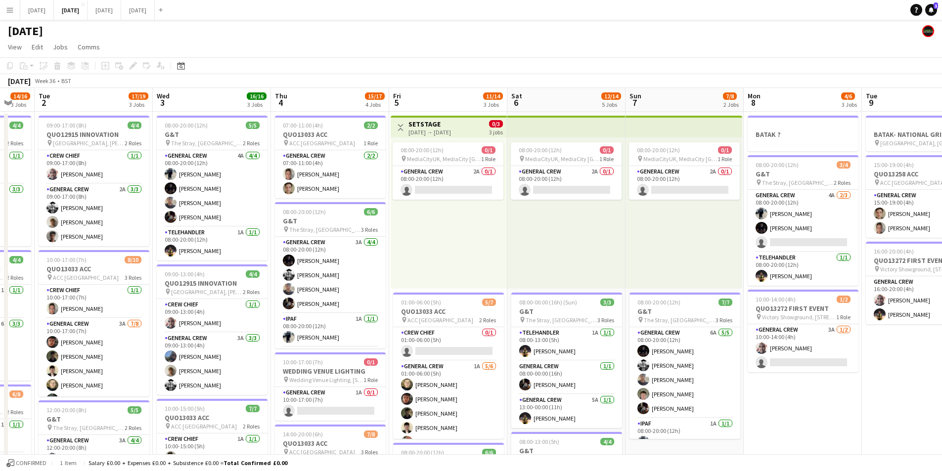
drag, startPoint x: 636, startPoint y: 404, endPoint x: 711, endPoint y: 379, distance: 78.8
click at [744, 392] on app-calendar-viewport "Sun 31 Mon 1 14/16 3 Jobs Tue 2 17/19 3 Jobs Wed 3 16/16 3 Jobs Thu 4 15/17 4 J…" at bounding box center [471, 428] width 942 height 680
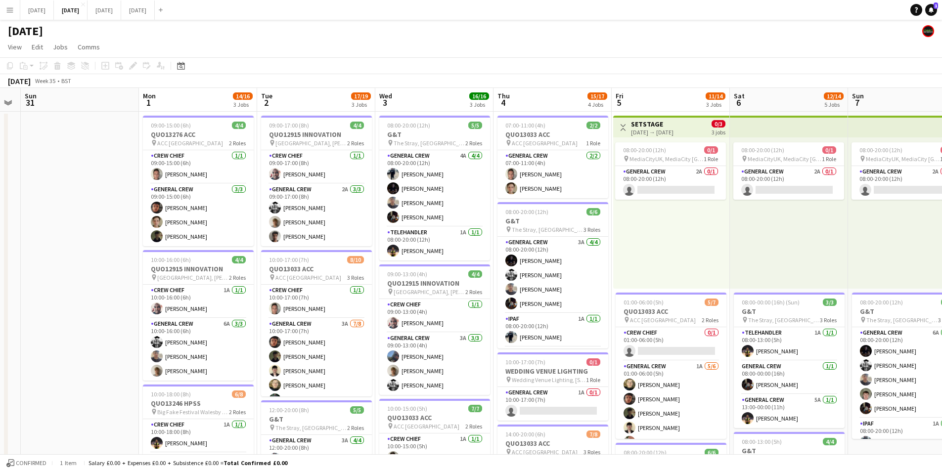
drag, startPoint x: 319, startPoint y: 350, endPoint x: 476, endPoint y: 356, distance: 156.9
click at [476, 356] on app-calendar-viewport "Fri 29 Sat 30 Sun 31 Mon 1 14/16 3 Jobs Tue 2 17/19 3 Jobs Wed 3 16/16 3 Jobs T…" at bounding box center [471, 428] width 942 height 680
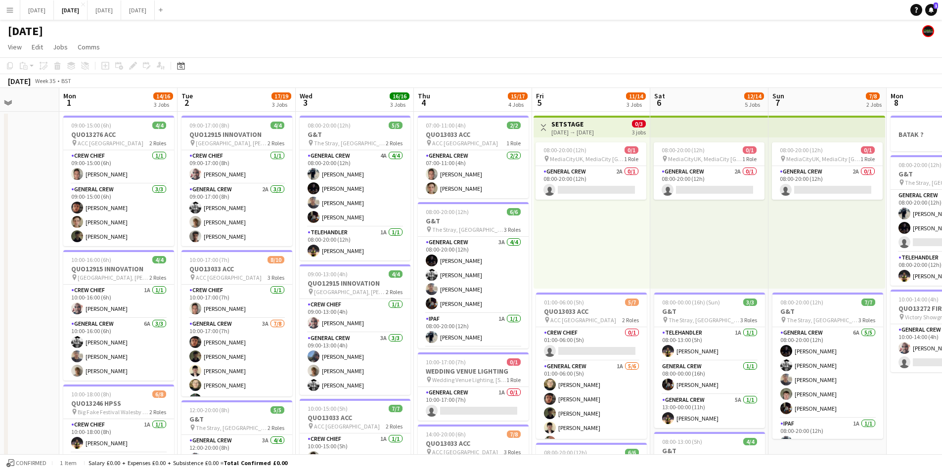
scroll to position [0, 335]
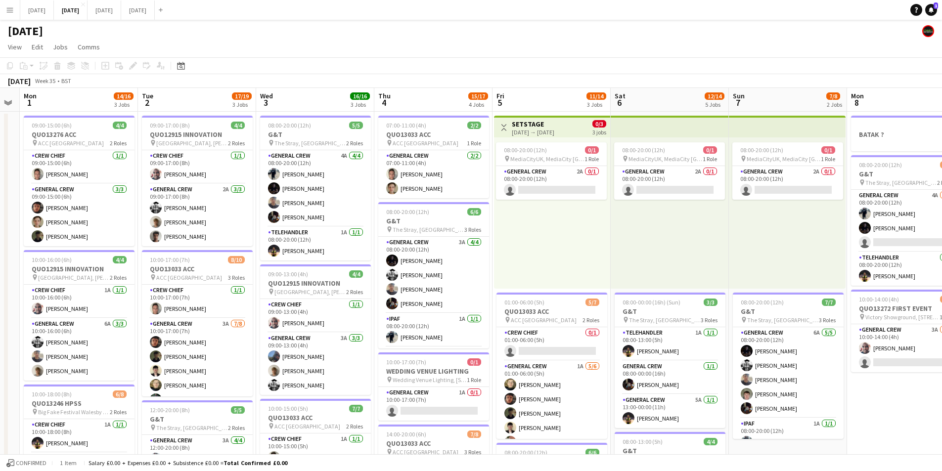
drag, startPoint x: 902, startPoint y: 401, endPoint x: 862, endPoint y: 396, distance: 40.0
click at [862, 396] on app-calendar-viewport "Fri 29 Sat 30 Sun 31 Mon 1 14/16 3 Jobs Tue 2 17/19 3 Jobs Wed 3 16/16 3 Jobs T…" at bounding box center [471, 428] width 942 height 680
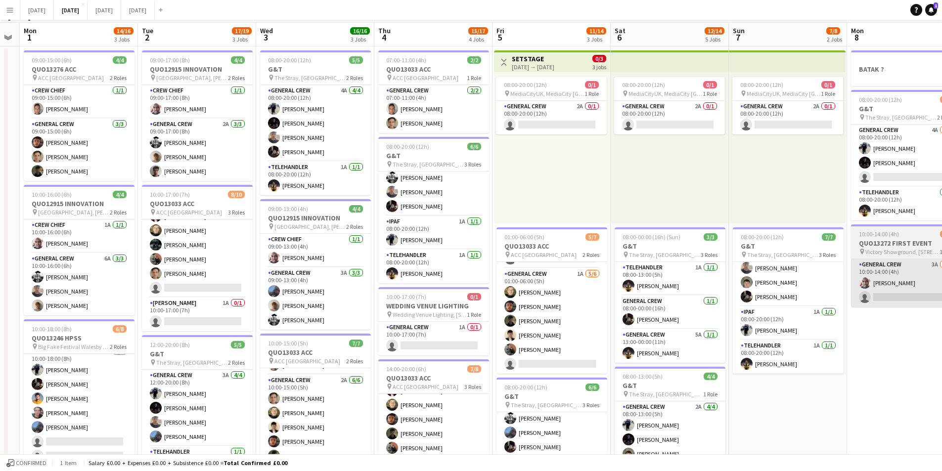
scroll to position [16, 0]
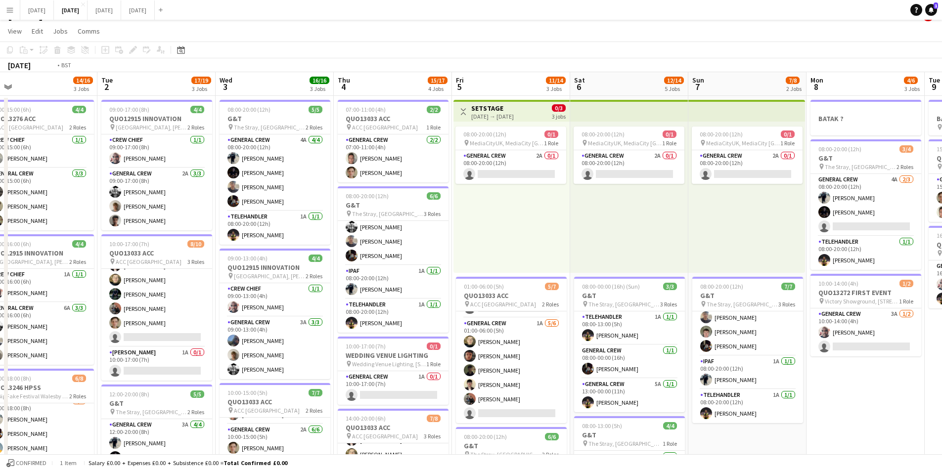
drag, startPoint x: 870, startPoint y: 363, endPoint x: 654, endPoint y: 345, distance: 216.8
click at [643, 346] on app-calendar-viewport "Fri 29 Sat 30 Sun 31 Mon 1 14/16 3 Jobs Tue 2 17/19 3 Jobs Wed 3 16/16 3 Jobs T…" at bounding box center [471, 412] width 942 height 680
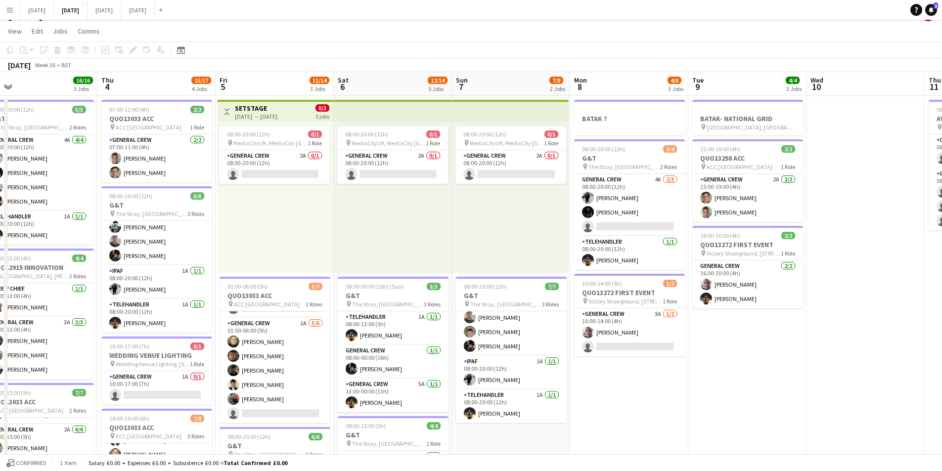
scroll to position [0, 325]
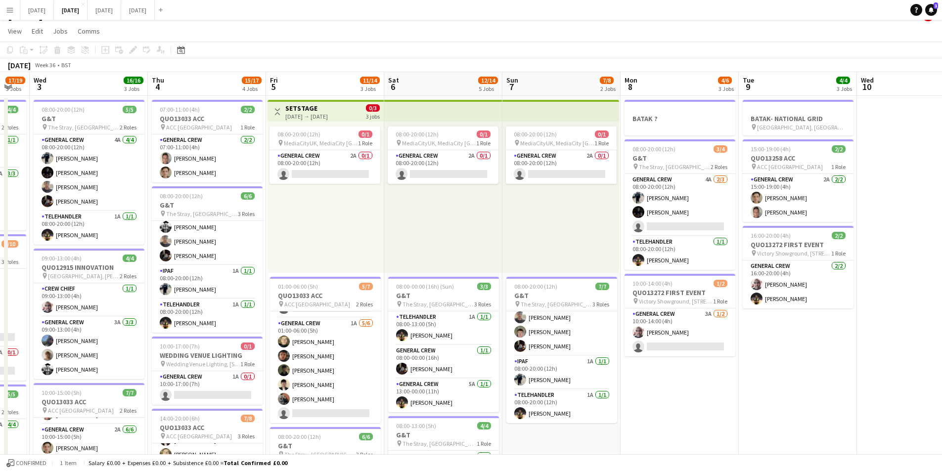
drag, startPoint x: 799, startPoint y: 363, endPoint x: 519, endPoint y: 328, distance: 282.0
click at [513, 328] on app-calendar-viewport "Sun 31 Mon 1 14/16 3 Jobs Tue 2 17/19 3 Jobs Wed 3 16/16 3 Jobs Thu 4 15/17 4 J…" at bounding box center [471, 412] width 942 height 680
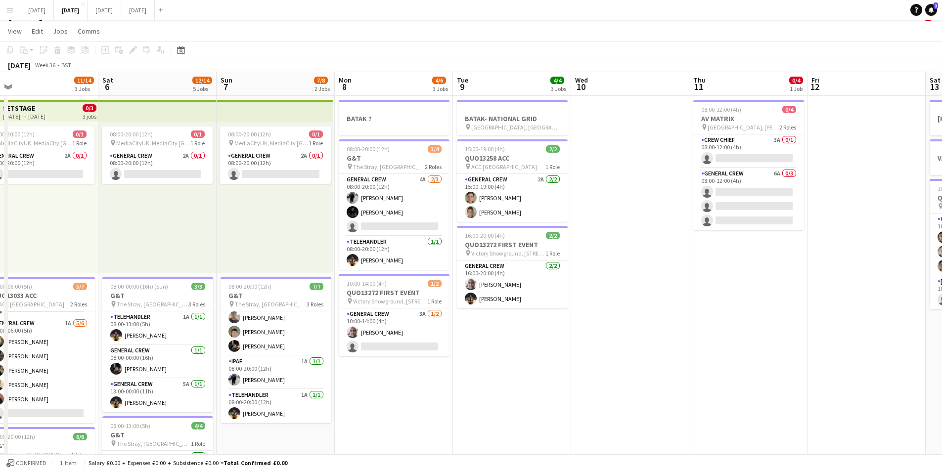
drag, startPoint x: 583, startPoint y: 336, endPoint x: 496, endPoint y: 329, distance: 87.8
click at [496, 329] on app-calendar-viewport "Wed 3 16/16 3 Jobs Thu 4 15/17 4 Jobs Fri 5 11/14 3 Jobs Sat 6 12/14 5 Jobs Sun…" at bounding box center [471, 412] width 942 height 680
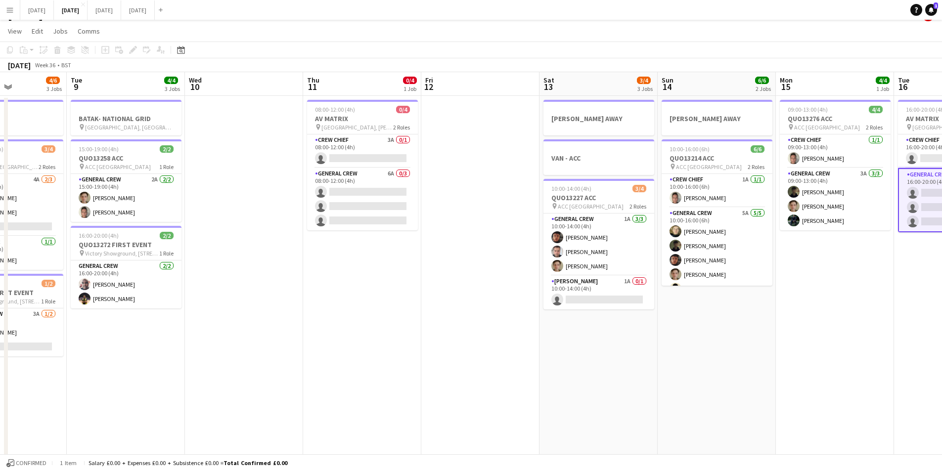
scroll to position [0, 288]
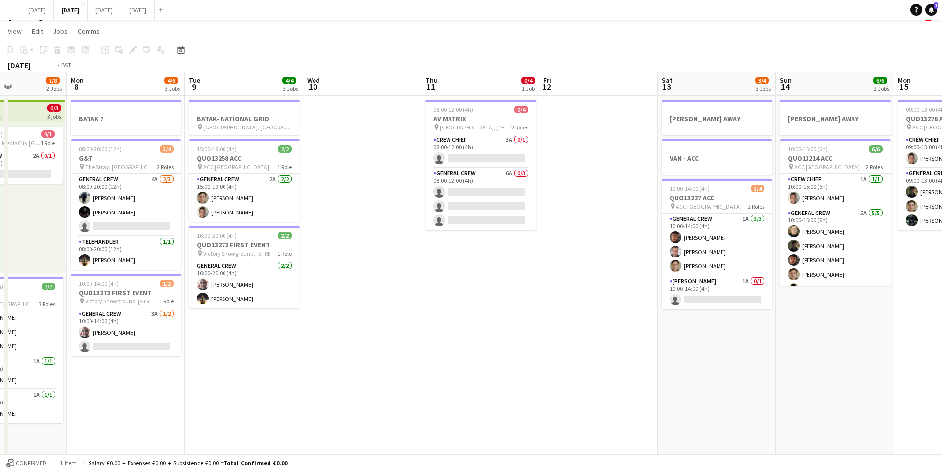
drag, startPoint x: 732, startPoint y: 334, endPoint x: 626, endPoint y: 290, distance: 114.1
click at [592, 320] on app-calendar-viewport "Fri 5 11/14 3 Jobs Sat 6 12/14 5 Jobs Sun 7 7/8 2 Jobs Mon 8 4/6 3 Jobs Tue 9 4…" at bounding box center [471, 412] width 942 height 680
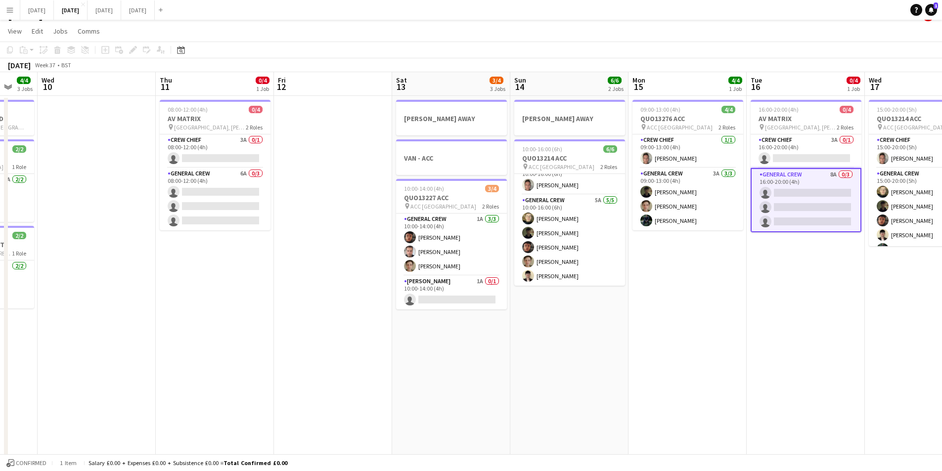
scroll to position [0, 305]
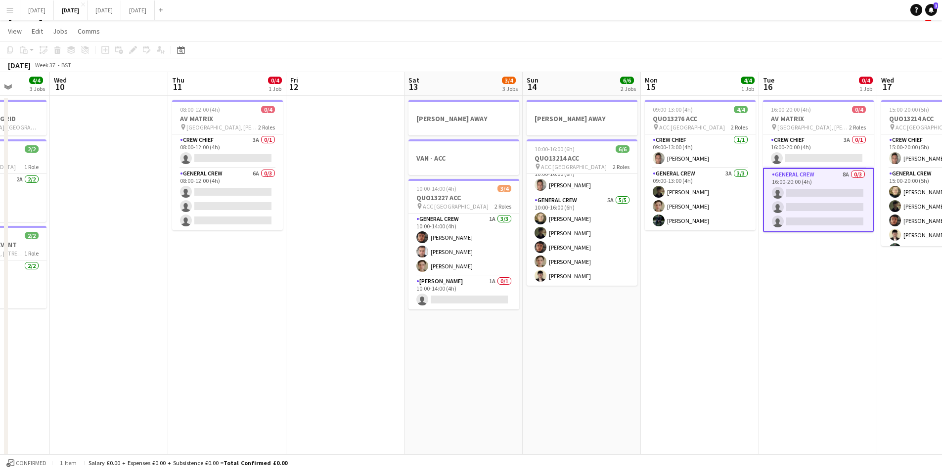
drag, startPoint x: 742, startPoint y: 312, endPoint x: 446, endPoint y: 319, distance: 295.7
click at [880, 284] on app-calendar-viewport "Sun 7 7/8 2 Jobs Mon 8 4/6 3 Jobs Tue 9 4/4 3 Jobs Wed 10 Thu 11 0/4 1 Job Fri …" at bounding box center [471, 412] width 942 height 680
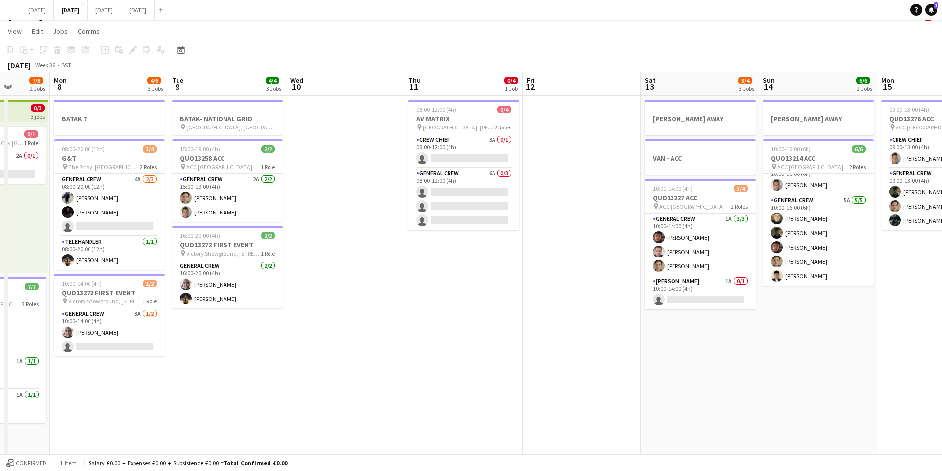
drag, startPoint x: 446, startPoint y: 319, endPoint x: 671, endPoint y: 297, distance: 226.0
click at [792, 308] on app-calendar-viewport "Fri 5 11/14 3 Jobs Sat 6 12/14 5 Jobs Sun 7 7/8 2 Jobs Mon 8 4/6 3 Jobs Tue 9 4…" at bounding box center [471, 412] width 942 height 680
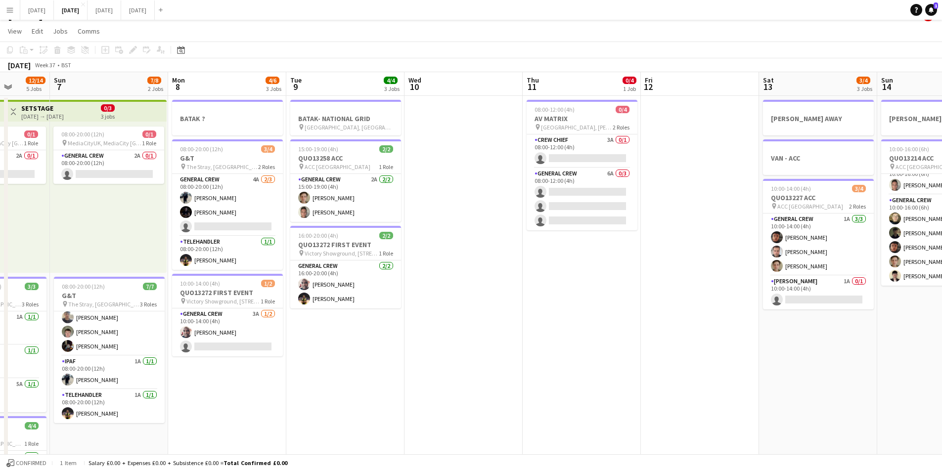
drag, startPoint x: 580, startPoint y: 354, endPoint x: 701, endPoint y: 310, distance: 128.6
click at [737, 328] on app-calendar-viewport "Thu 4 15/17 4 Jobs Fri 5 11/14 3 Jobs Sat 6 12/14 5 Jobs Sun 7 7/8 2 Jobs Mon 8…" at bounding box center [471, 412] width 942 height 680
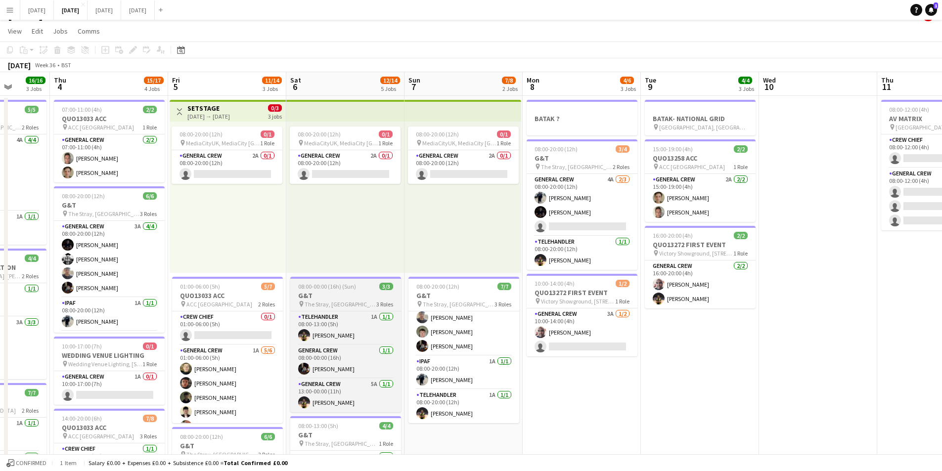
scroll to position [0, 337]
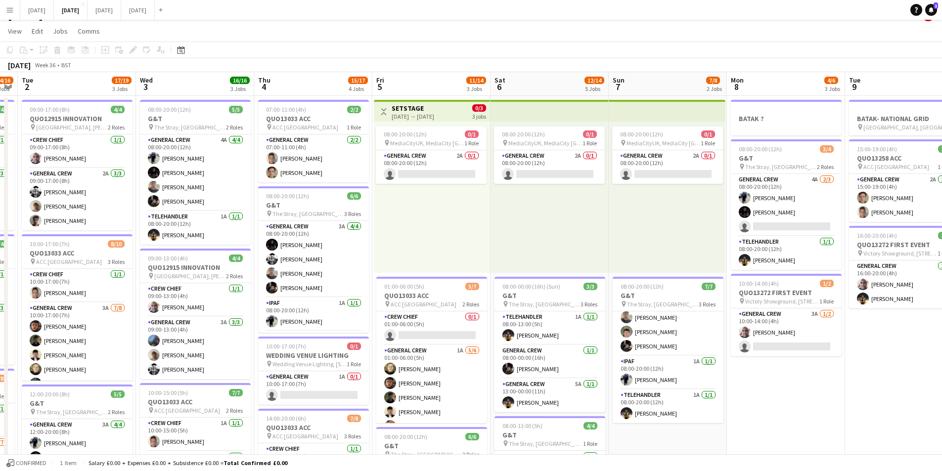
click at [419, 292] on app-calendar-viewport "Sat 30 Sun 31 Mon 1 14/16 3 Jobs Tue 2 17/19 3 Jobs Wed 3 16/16 3 Jobs Thu 4 15…" at bounding box center [471, 412] width 942 height 680
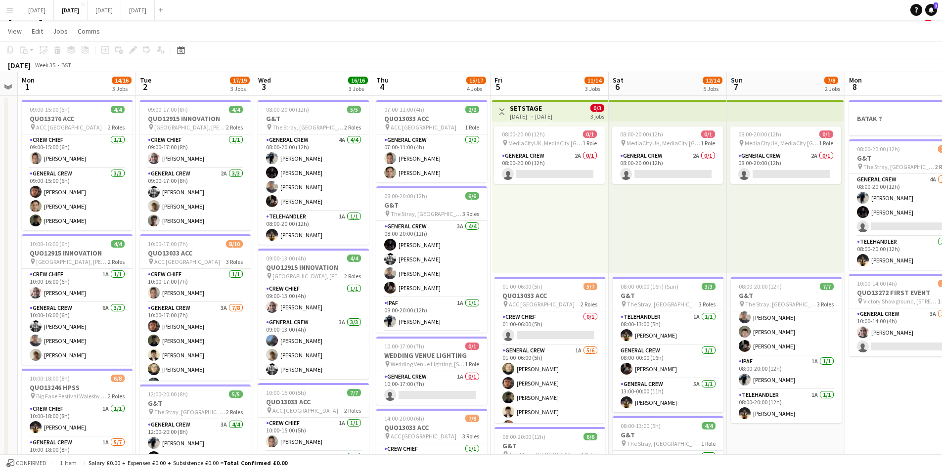
scroll to position [0, 311]
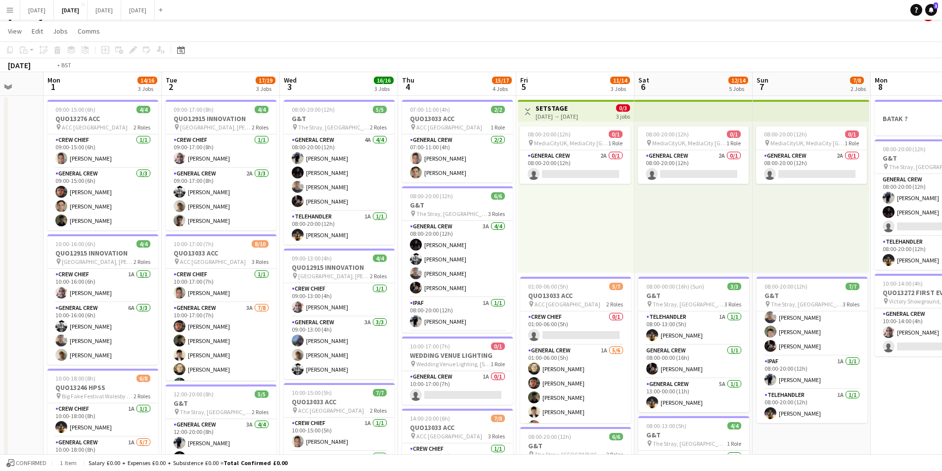
drag, startPoint x: 799, startPoint y: 200, endPoint x: 457, endPoint y: 188, distance: 341.4
click at [457, 188] on app-calendar-viewport "Fri 29 Sat 30 Sun 31 Mon 1 14/16 3 Jobs Tue 2 17/19 3 Jobs Wed 3 16/16 3 Jobs T…" at bounding box center [471, 412] width 942 height 680
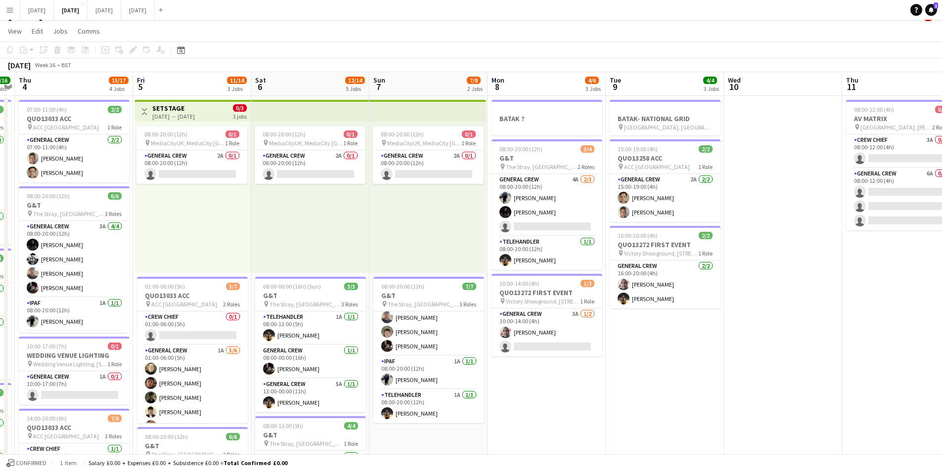
drag, startPoint x: 873, startPoint y: 242, endPoint x: 529, endPoint y: 224, distance: 344.1
click at [529, 222] on app-calendar-viewport "Mon 1 14/16 3 Jobs Tue 2 17/19 3 Jobs Wed 3 16/16 3 Jobs Thu 4 15/17 4 Jobs Fri…" at bounding box center [471, 412] width 942 height 680
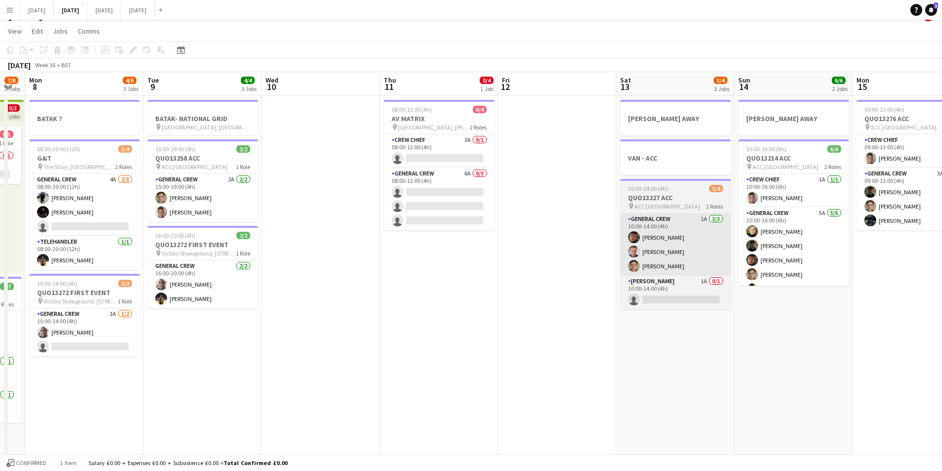
drag, startPoint x: 700, startPoint y: 282, endPoint x: 559, endPoint y: 265, distance: 141.5
click at [490, 263] on app-calendar-viewport "Fri 5 11/14 3 Jobs Sat 6 12/14 5 Jobs Sun 7 7/8 2 Jobs Mon 8 4/6 3 Jobs Tue 9 4…" at bounding box center [471, 412] width 942 height 680
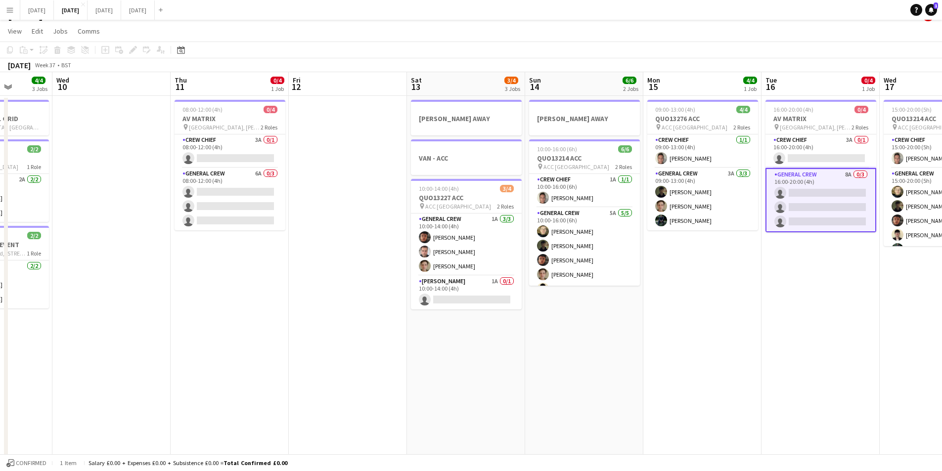
scroll to position [0, 363]
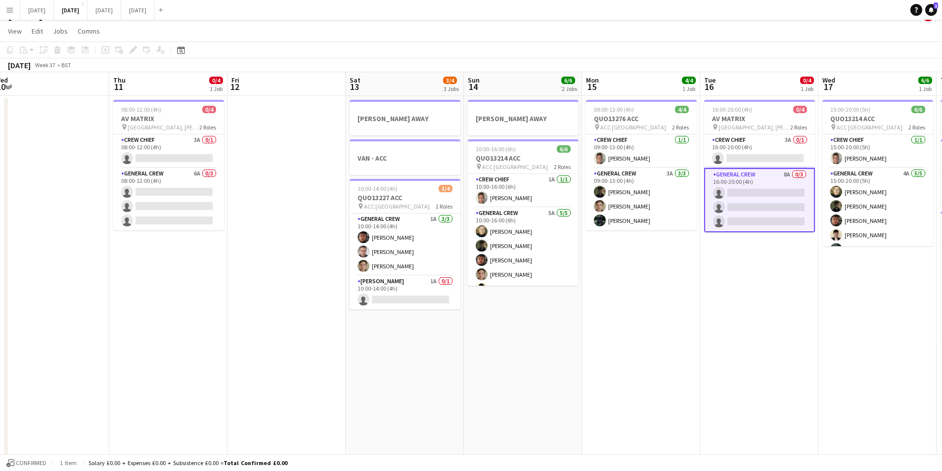
drag, startPoint x: 818, startPoint y: 305, endPoint x: 639, endPoint y: 296, distance: 179.7
click at [639, 296] on app-calendar-viewport "Sun 7 7/8 2 Jobs Mon 8 4/6 3 Jobs Tue 9 4/4 3 Jobs Wed 10 Thu 11 0/4 1 Job Fri …" at bounding box center [471, 412] width 942 height 680
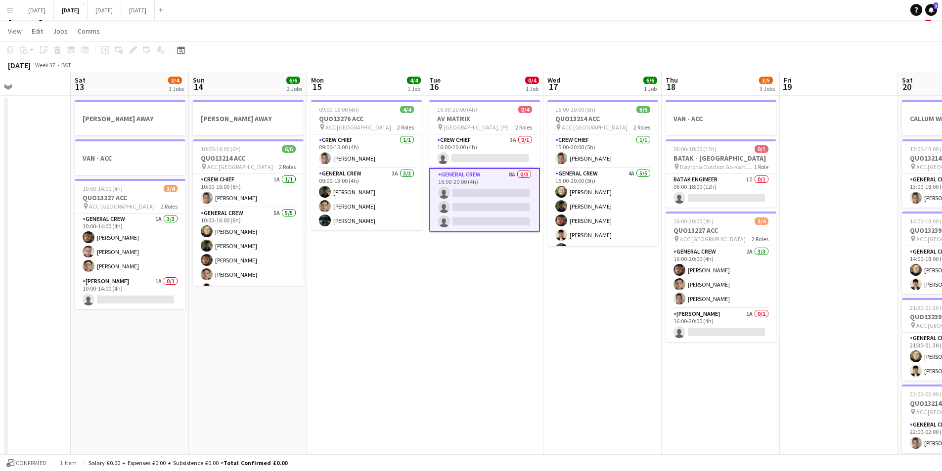
scroll to position [0, 307]
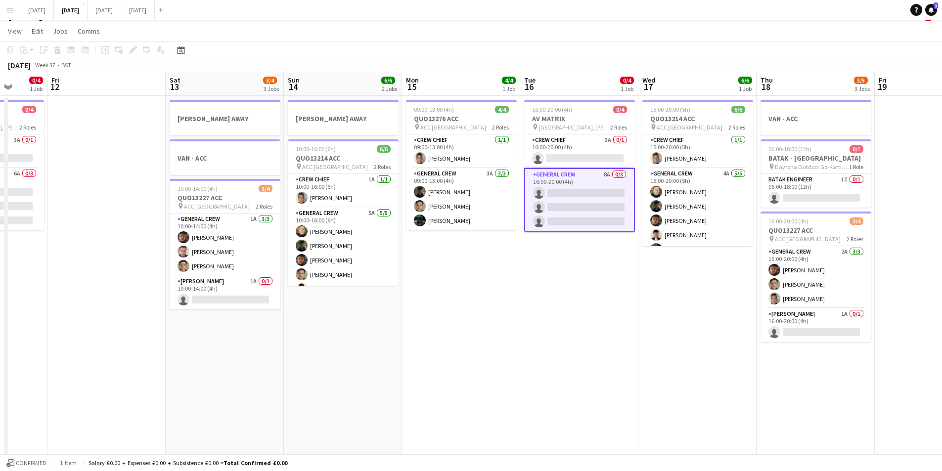
drag, startPoint x: 655, startPoint y: 275, endPoint x: 475, endPoint y: 263, distance: 180.4
click at [475, 263] on app-calendar-viewport "Tue 9 4/4 3 Jobs Wed 10 Thu 11 0/4 1 Job Fri 12 Sat 13 3/4 3 Jobs Sun 14 6/6 2 …" at bounding box center [471, 412] width 942 height 680
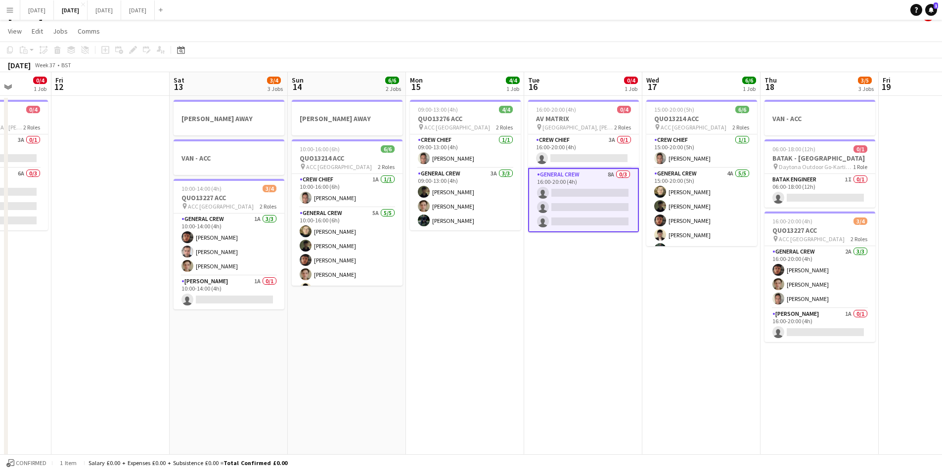
scroll to position [0, 303]
drag, startPoint x: 573, startPoint y: 302, endPoint x: 750, endPoint y: 280, distance: 178.3
click at [613, 310] on app-calendar-viewport "Tue 9 4/4 3 Jobs Wed 10 Thu 11 0/4 1 Job Fri 12 Sat 13 3/4 3 Jobs Sun 14 6/6 2 …" at bounding box center [471, 412] width 942 height 680
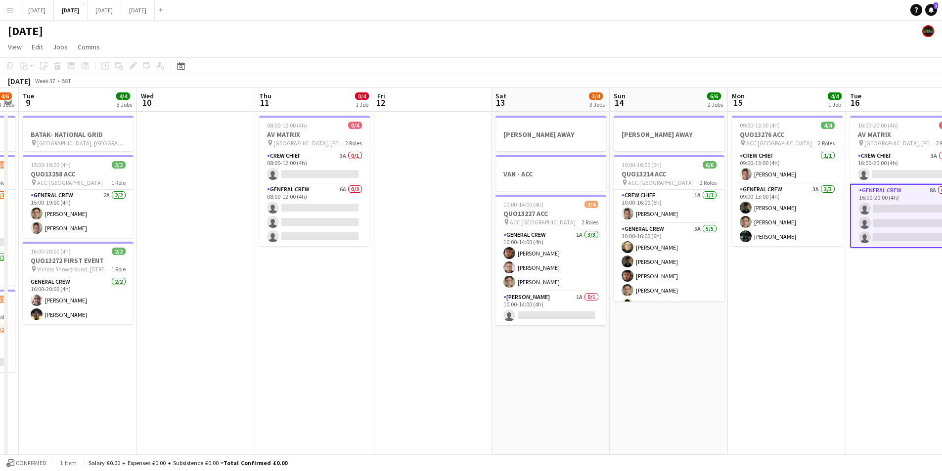
scroll to position [0, 298]
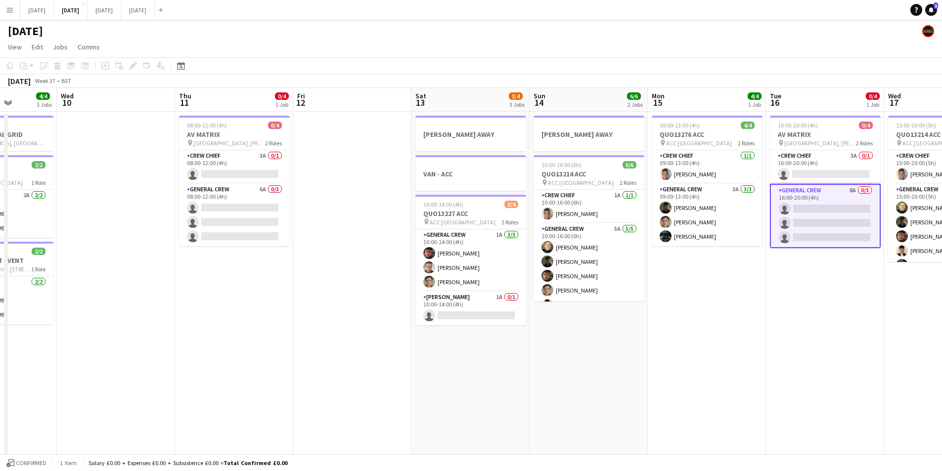
drag, startPoint x: 497, startPoint y: 304, endPoint x: 703, endPoint y: 318, distance: 206.2
click at [703, 318] on app-calendar-viewport "Sun 7 7/8 2 Jobs Mon 8 4/6 3 Jobs Tue 9 4/4 3 Jobs Wed 10 Thu 11 0/4 1 Job Fri …" at bounding box center [471, 428] width 942 height 680
drag, startPoint x: 470, startPoint y: 405, endPoint x: 569, endPoint y: 384, distance: 101.3
click at [715, 353] on app-calendar-viewport "Sun 7 7/8 2 Jobs Mon 8 4/6 3 Jobs Tue 9 4/4 3 Jobs Wed 10 Thu 11 0/4 1 Job Fri …" at bounding box center [471, 428] width 942 height 680
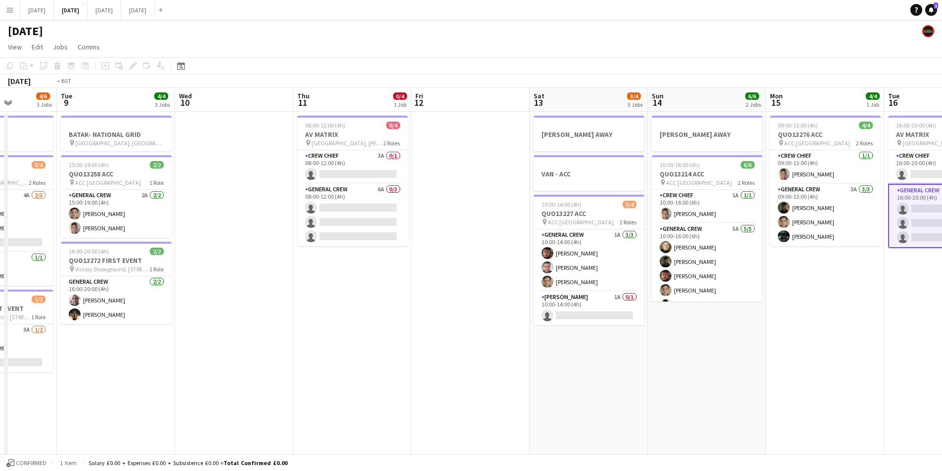
drag, startPoint x: 569, startPoint y: 384, endPoint x: 660, endPoint y: 370, distance: 92.0
click at [710, 367] on app-calendar-viewport "Sat 6 12/14 5 Jobs Sun 7 7/8 2 Jobs Mon 8 4/6 3 Jobs Tue 9 4/4 3 Jobs Wed 10 Th…" at bounding box center [471, 428] width 942 height 680
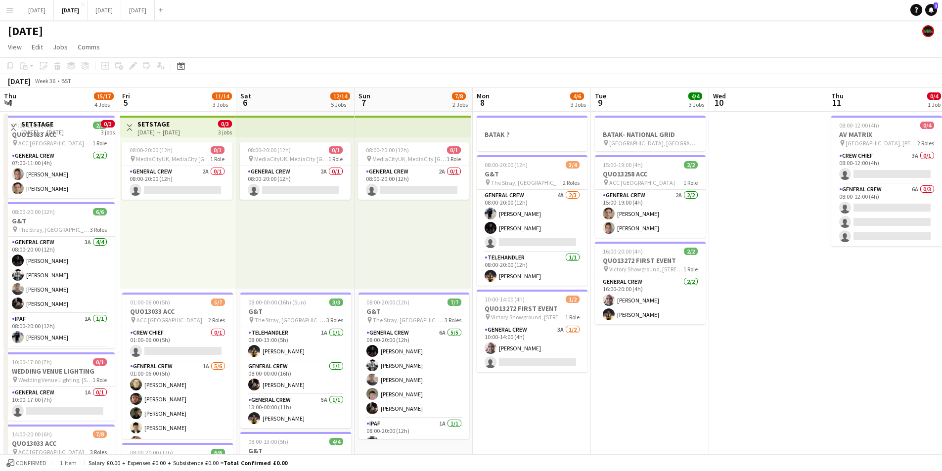
drag, startPoint x: 660, startPoint y: 370, endPoint x: 687, endPoint y: 360, distance: 28.8
click at [686, 360] on app-calendar-viewport "Thu 4 15/17 4 Jobs Fri 5 11/14 3 Jobs Sat 6 12/14 5 Jobs Sun 7 7/8 2 Jobs Mon 8…" at bounding box center [471, 428] width 942 height 680
drag, startPoint x: 589, startPoint y: 398, endPoint x: 768, endPoint y: 362, distance: 182.1
click at [768, 362] on app-calendar-viewport "Tue 2 17/19 3 Jobs Wed 3 16/16 3 Jobs Thu 4 15/17 4 Jobs Fri 5 11/14 3 Jobs Sat…" at bounding box center [471, 428] width 942 height 680
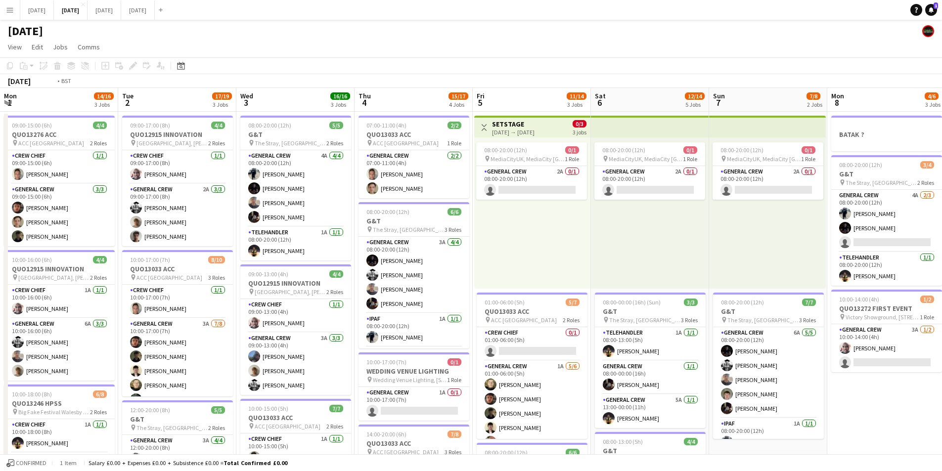
drag, startPoint x: 257, startPoint y: 332, endPoint x: 403, endPoint y: 321, distance: 146.3
click at [391, 331] on app-calendar-viewport "Sat 30 Sun 31 Mon 1 14/16 3 Jobs Tue 2 17/19 3 Jobs Wed 3 16/16 3 Jobs Thu 4 15…" at bounding box center [471, 428] width 942 height 680
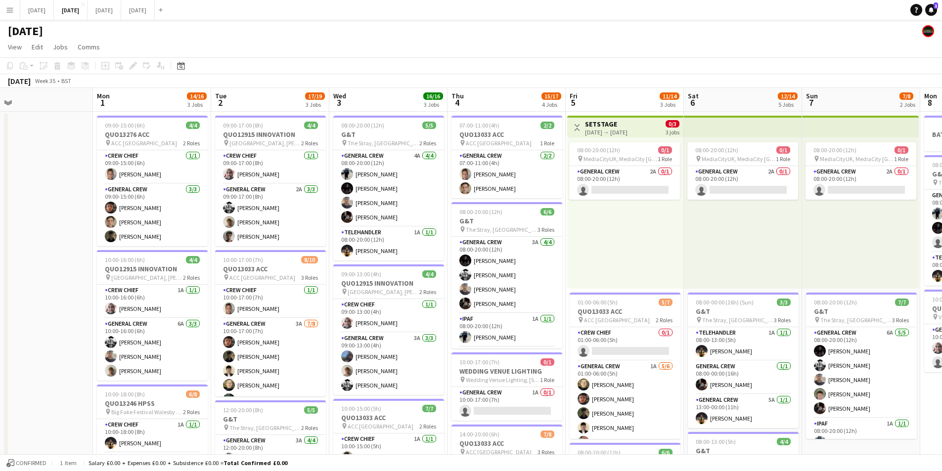
scroll to position [0, 259]
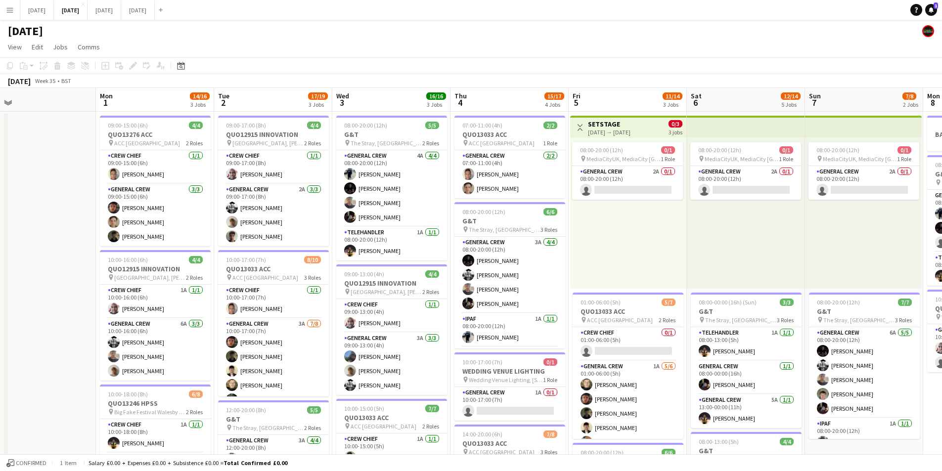
drag, startPoint x: 358, startPoint y: 323, endPoint x: 403, endPoint y: 323, distance: 45.0
click at [403, 323] on app-calendar-viewport "Fri 29 Sat 30 Sun 31 Mon 1 14/16 3 Jobs Tue 2 17/19 3 Jobs Wed 3 16/16 3 Jobs T…" at bounding box center [471, 428] width 942 height 680
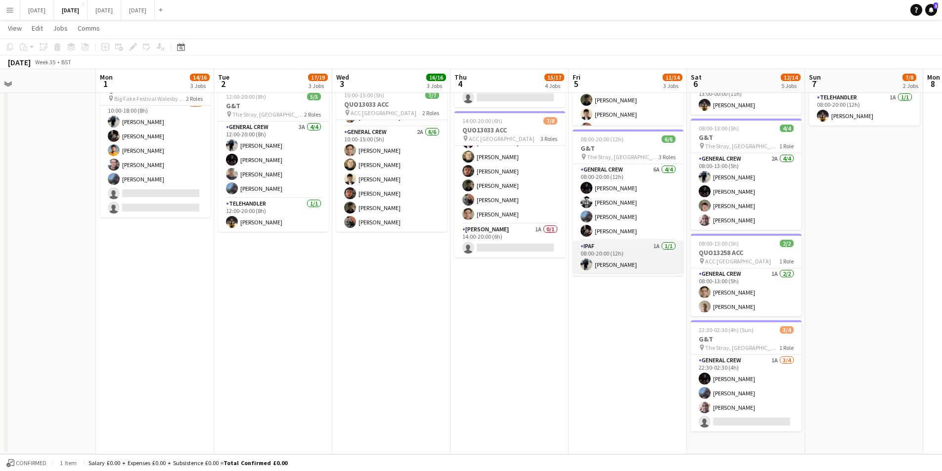
scroll to position [32, 0]
drag, startPoint x: 642, startPoint y: 362, endPoint x: 629, endPoint y: 315, distance: 49.0
click at [458, 345] on app-calendar-viewport "Fri 29 Sat 30 Sun 31 Mon 1 14/16 3 Jobs Tue 2 17/19 3 Jobs Wed 3 16/16 3 Jobs T…" at bounding box center [471, 90] width 942 height 728
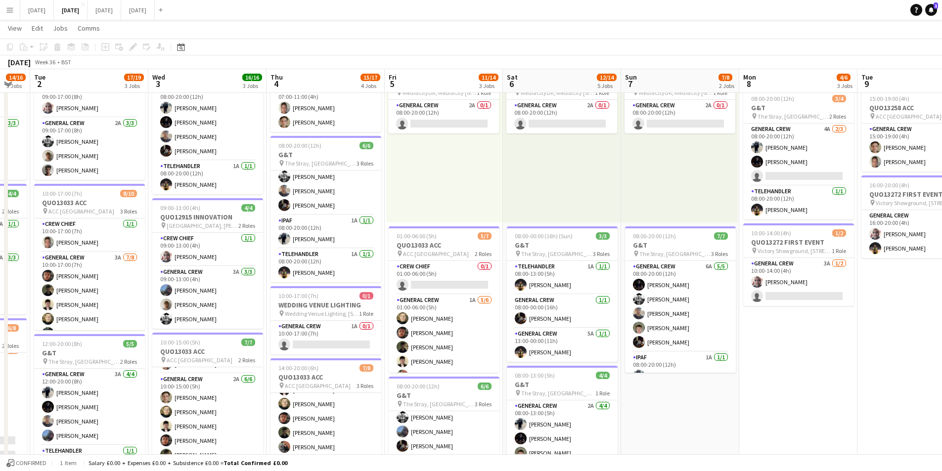
scroll to position [46, 0]
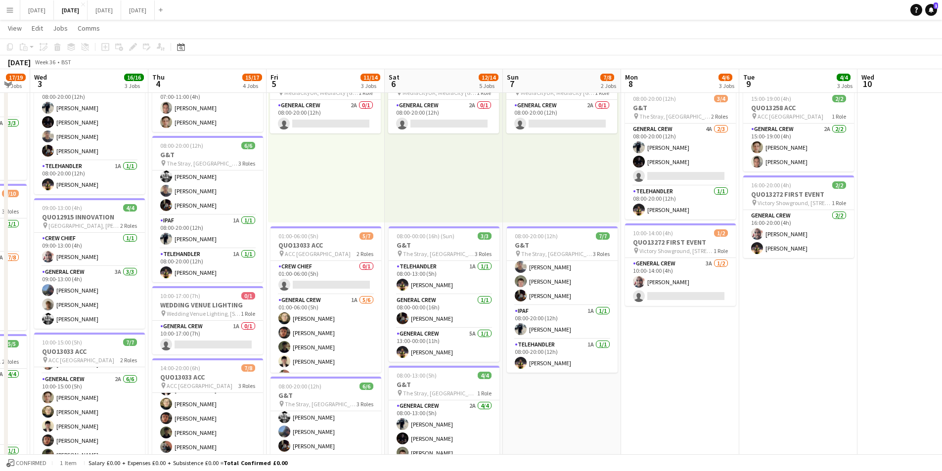
drag, startPoint x: 781, startPoint y: 355, endPoint x: 737, endPoint y: 341, distance: 46.1
click at [737, 341] on app-calendar-viewport "Sun 31 Mon 1 14/16 3 Jobs Tue 2 17/19 3 Jobs Wed 3 16/16 3 Jobs Thu 4 15/17 4 J…" at bounding box center [471, 337] width 942 height 728
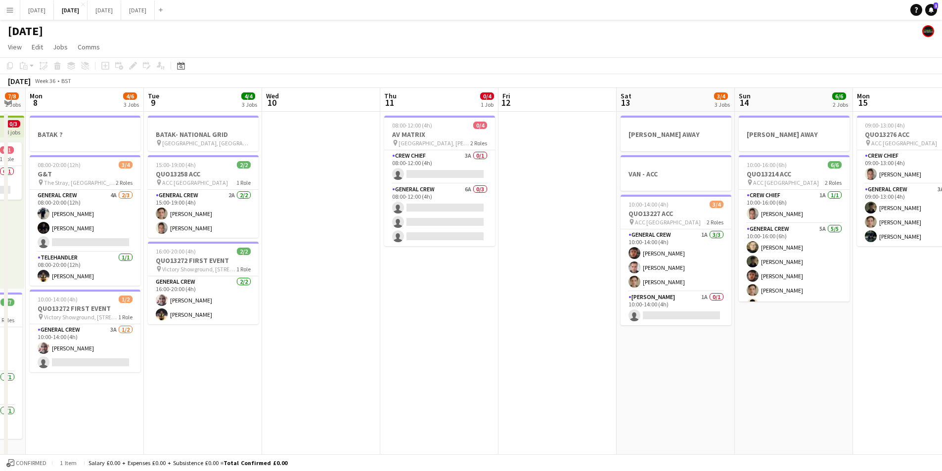
scroll to position [0, 334]
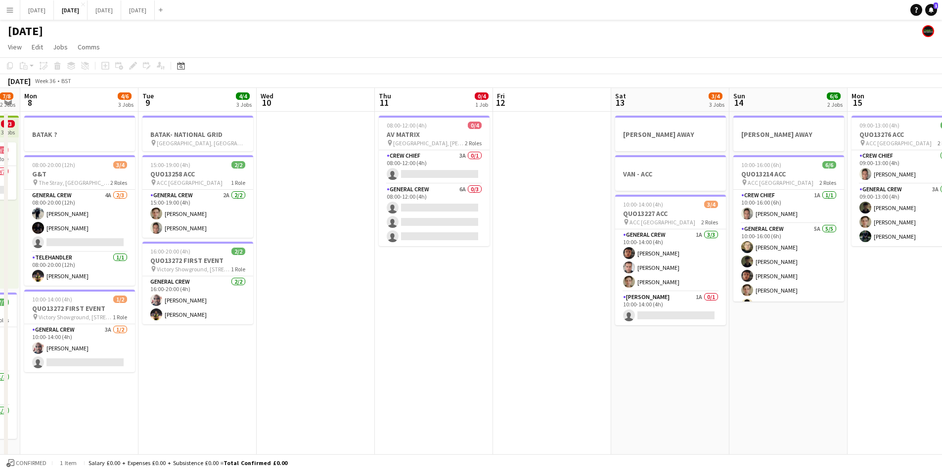
drag, startPoint x: 671, startPoint y: 348, endPoint x: 241, endPoint y: 354, distance: 430.2
click at [241, 354] on app-calendar-viewport "Fri 5 11/14 3 Jobs Sat 6 12/14 5 Jobs Sun 7 7/8 2 Jobs Mon 8 4/6 3 Jobs Tue 9 4…" at bounding box center [471, 428] width 942 height 680
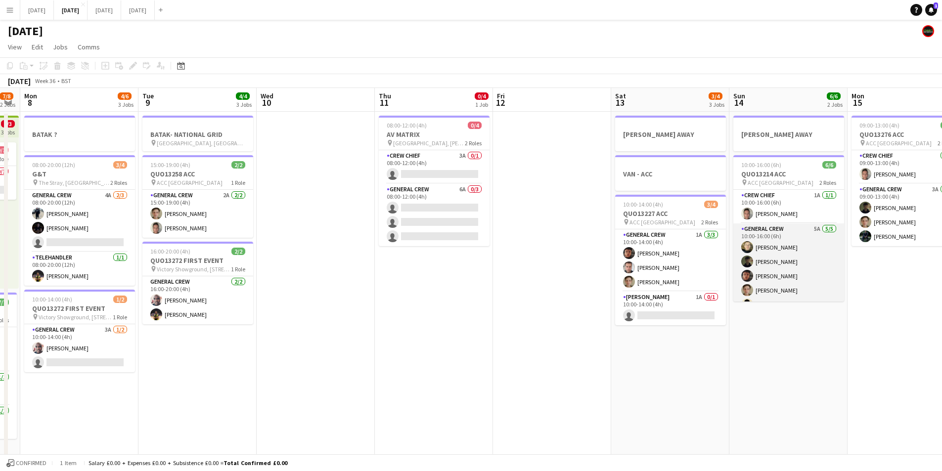
scroll to position [13, 0]
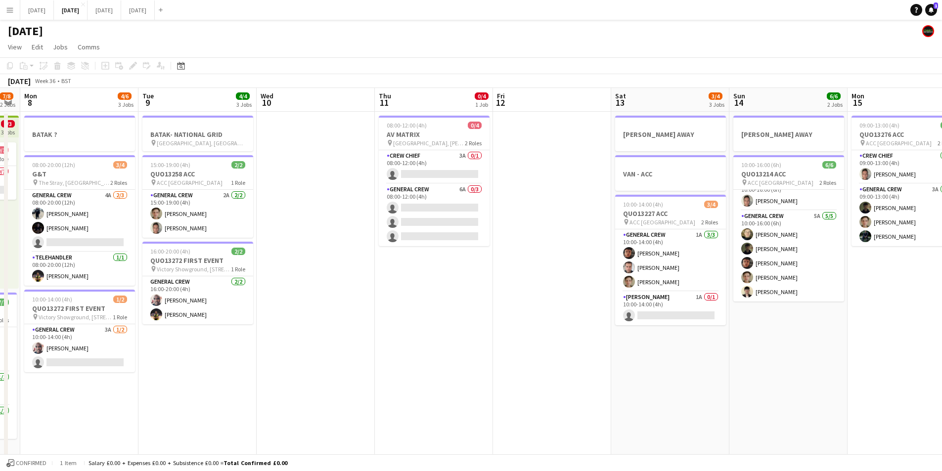
drag, startPoint x: 550, startPoint y: 375, endPoint x: 440, endPoint y: 370, distance: 109.9
click at [777, 342] on app-calendar-viewport "Fri 5 11/14 3 Jobs Sat 6 12/14 5 Jobs Sun 7 7/8 2 Jobs Mon 8 4/6 3 Jobs Tue 9 4…" at bounding box center [471, 428] width 942 height 680
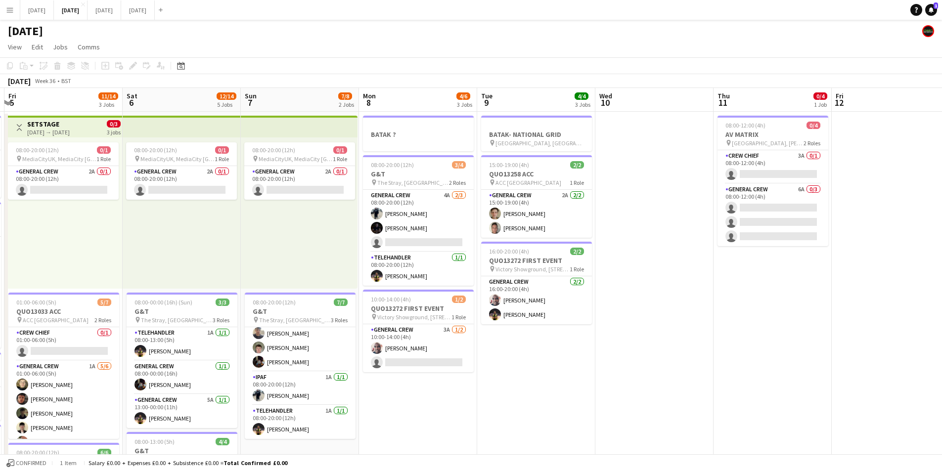
drag, startPoint x: 458, startPoint y: 379, endPoint x: 948, endPoint y: 341, distance: 491.0
click at [941, 367] on html "Menu Boards Boards Boards All jobs Status Workforce Workforce My Workforce Recr…" at bounding box center [471, 392] width 942 height 785
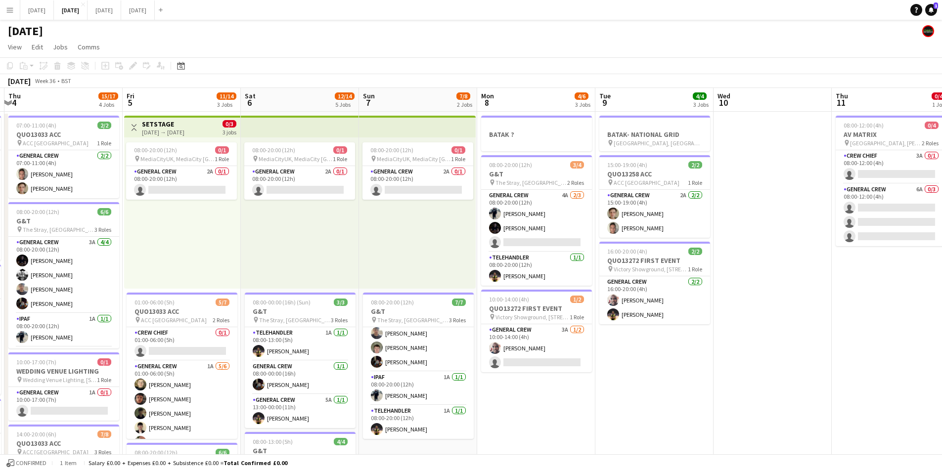
scroll to position [0, 256]
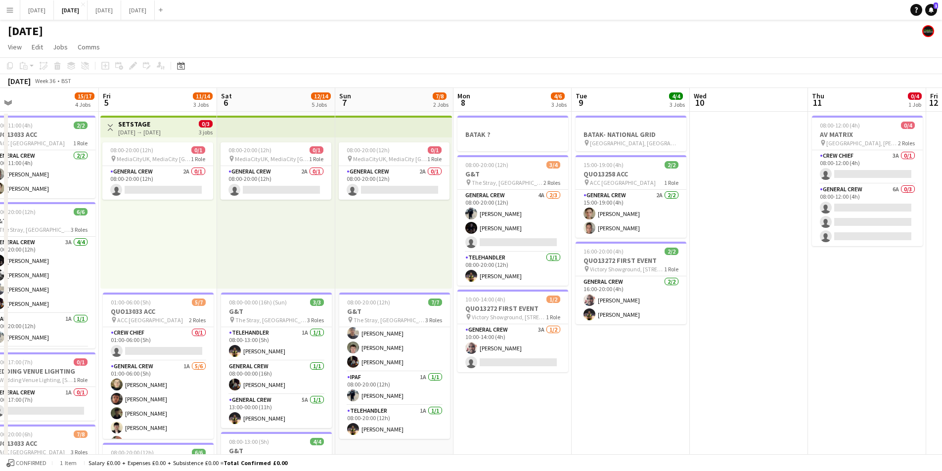
drag, startPoint x: 274, startPoint y: 312, endPoint x: 500, endPoint y: 331, distance: 226.3
click at [460, 321] on app-calendar-viewport "Tue 2 17/19 3 Jobs Wed 3 16/16 3 Jobs Thu 4 15/17 4 Jobs Fri 5 11/14 3 Jobs Sat…" at bounding box center [471, 428] width 942 height 680
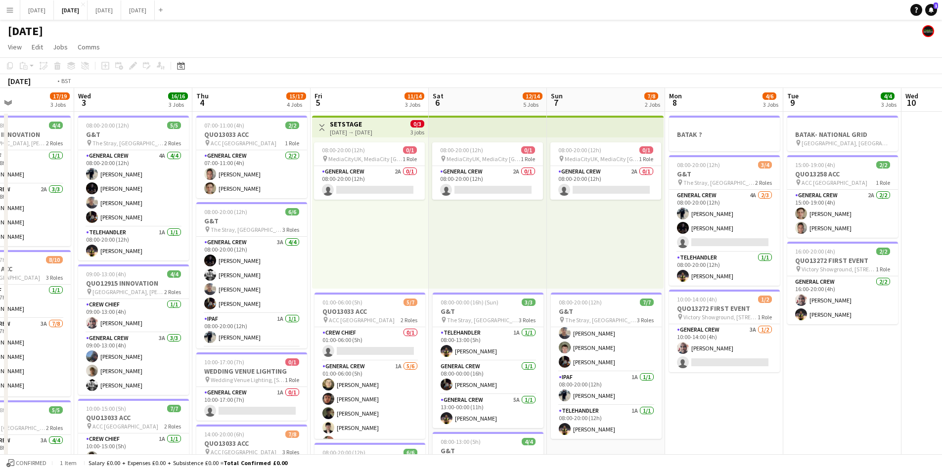
drag, startPoint x: 233, startPoint y: 312, endPoint x: 277, endPoint y: 292, distance: 48.7
click at [274, 312] on app-calendar-viewport "Sun 31 Mon 1 14/16 3 Jobs Tue 2 17/19 3 Jobs Wed 3 16/16 3 Jobs Thu 4 15/17 4 J…" at bounding box center [471, 428] width 942 height 680
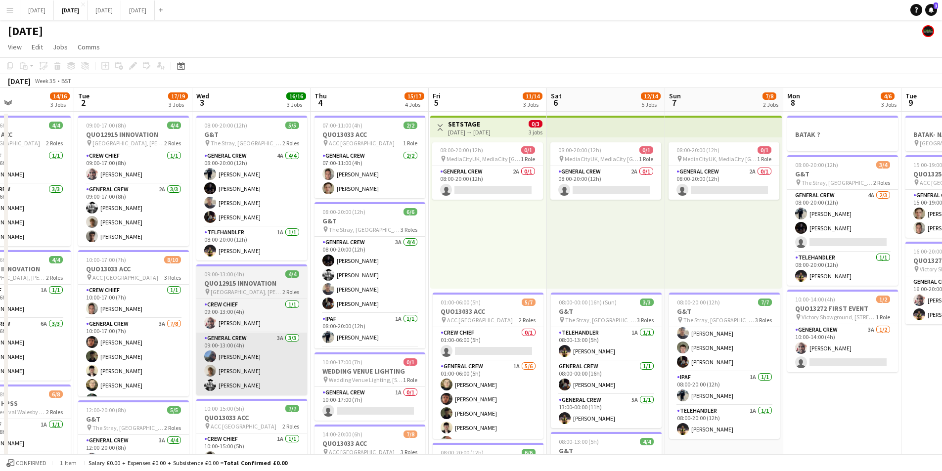
scroll to position [0, 223]
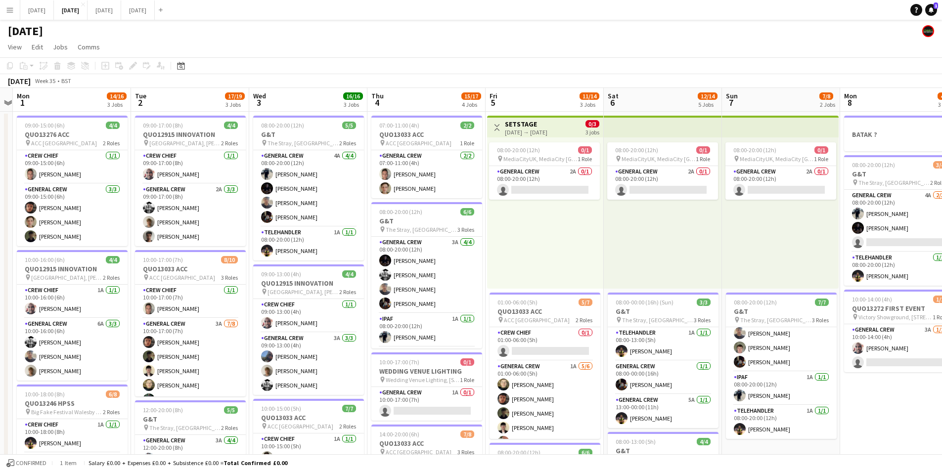
drag, startPoint x: 145, startPoint y: 308, endPoint x: 299, endPoint y: 103, distance: 256.4
click at [304, 298] on app-calendar-viewport "Sat 30 Sun 31 Mon 1 14/16 3 Jobs Tue 2 17/19 3 Jobs Wed 3 16/16 3 Jobs Thu 4 15…" at bounding box center [471, 428] width 942 height 680
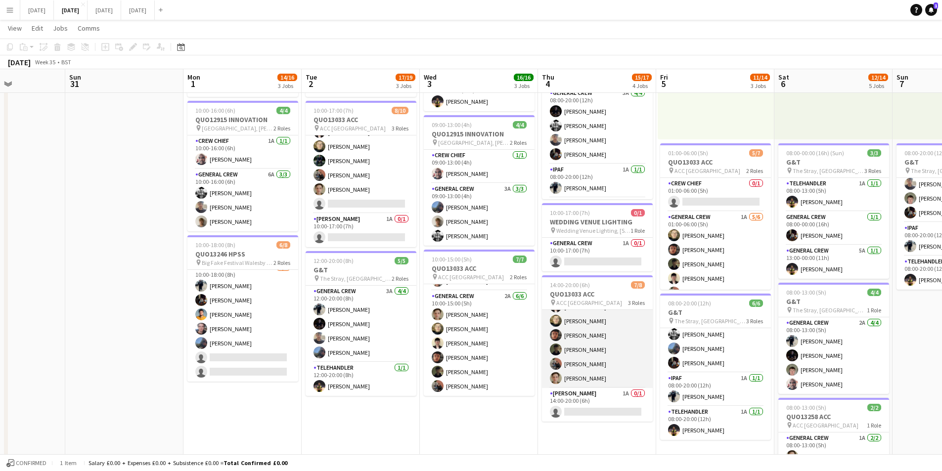
scroll to position [297, 0]
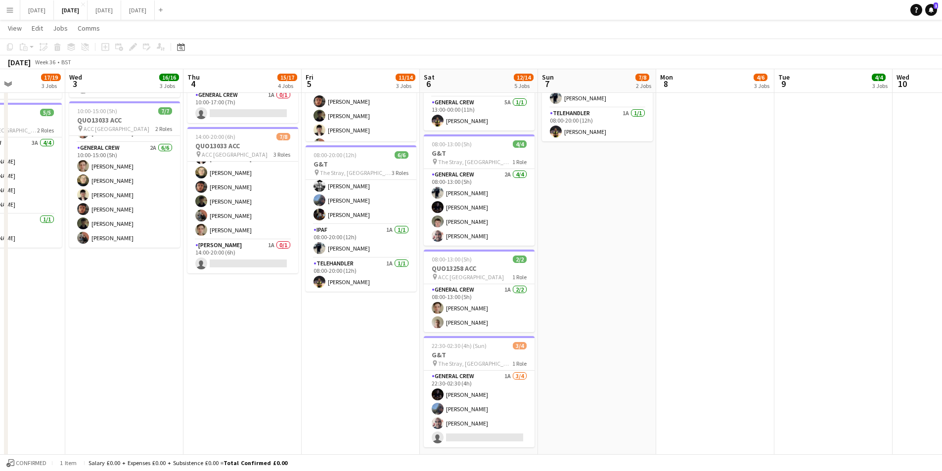
drag, startPoint x: 676, startPoint y: 363, endPoint x: 737, endPoint y: 329, distance: 69.5
click at [302, 306] on app-calendar-viewport "Sun 31 Mon 1 14/16 3 Jobs Tue 2 17/19 3 Jobs Wed 3 16/16 3 Jobs Thu 4 15/17 4 J…" at bounding box center [471, 106] width 942 height 728
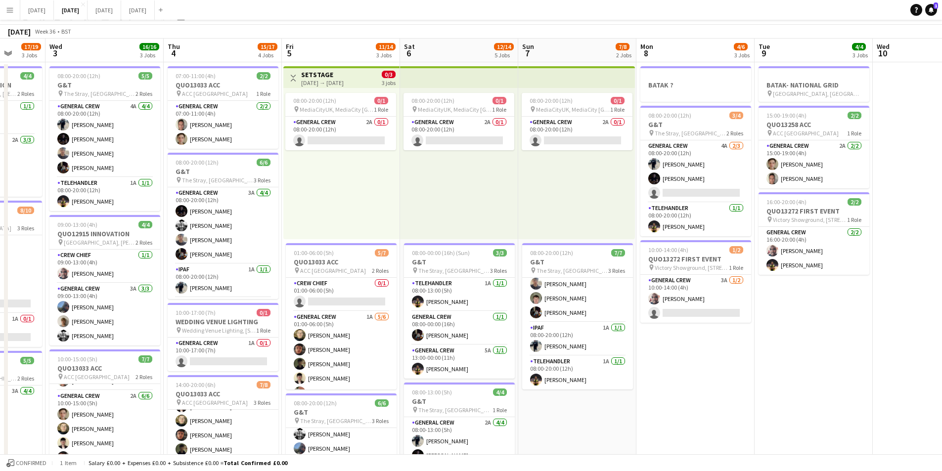
scroll to position [0, 0]
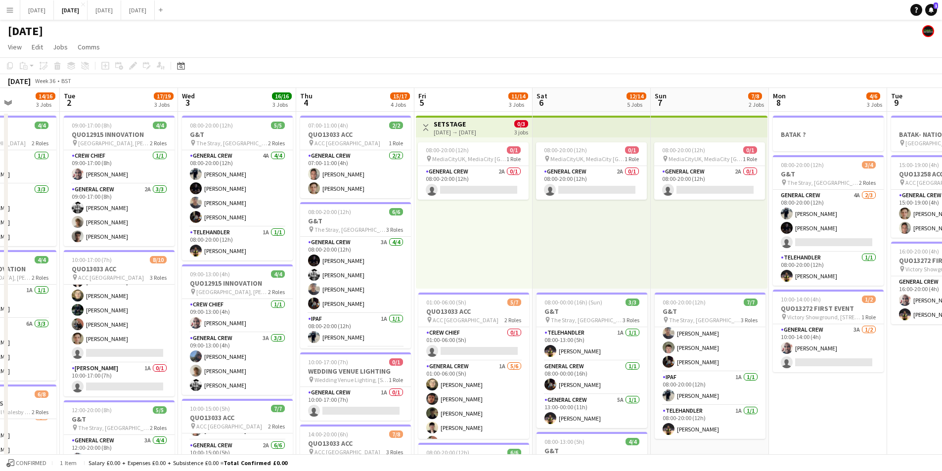
drag, startPoint x: 369, startPoint y: 256, endPoint x: 435, endPoint y: 236, distance: 69.1
click at [435, 236] on app-calendar-viewport "Sat 30 Sun 31 Mon 1 14/16 3 Jobs Tue 2 17/19 3 Jobs Wed 3 16/16 3 Jobs Thu 4 15…" at bounding box center [471, 428] width 942 height 680
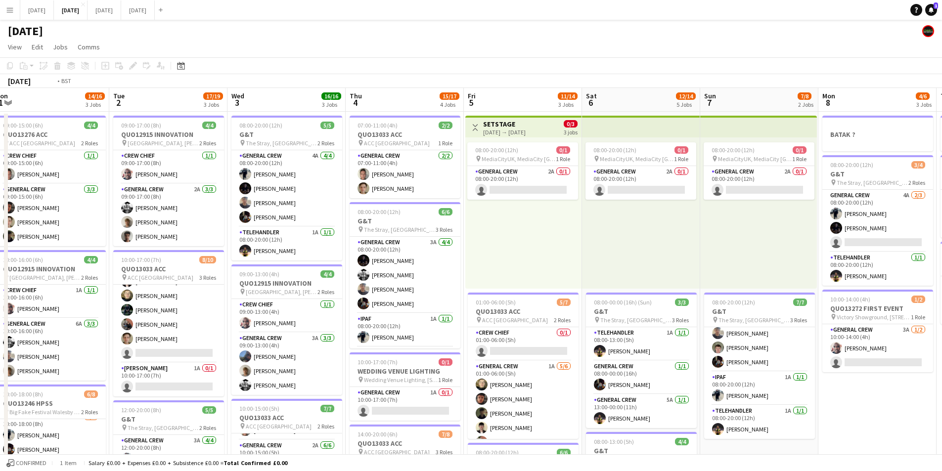
drag, startPoint x: 272, startPoint y: 223, endPoint x: 255, endPoint y: 47, distance: 176.9
click at [335, 225] on app-calendar-viewport "Sat 30 Sun 31 Mon 1 14/16 3 Jobs Tue 2 17/19 3 Jobs Wed 3 16/16 3 Jobs Thu 4 15…" at bounding box center [471, 428] width 942 height 680
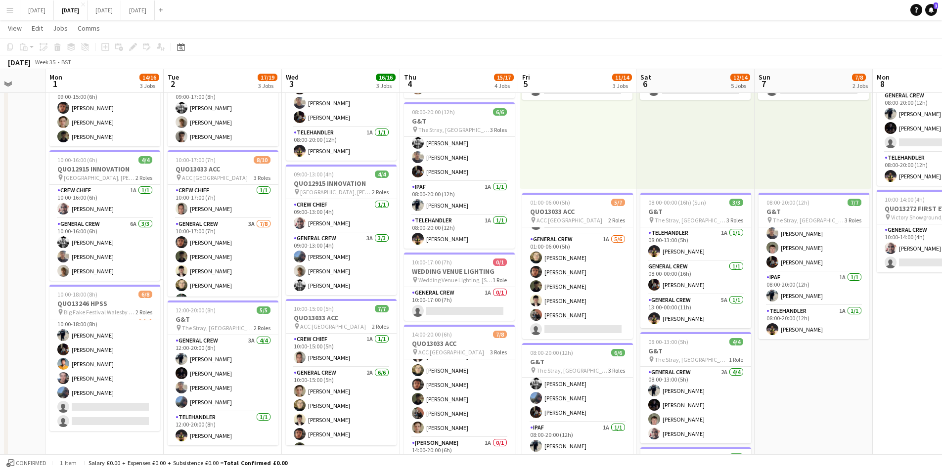
scroll to position [0, 318]
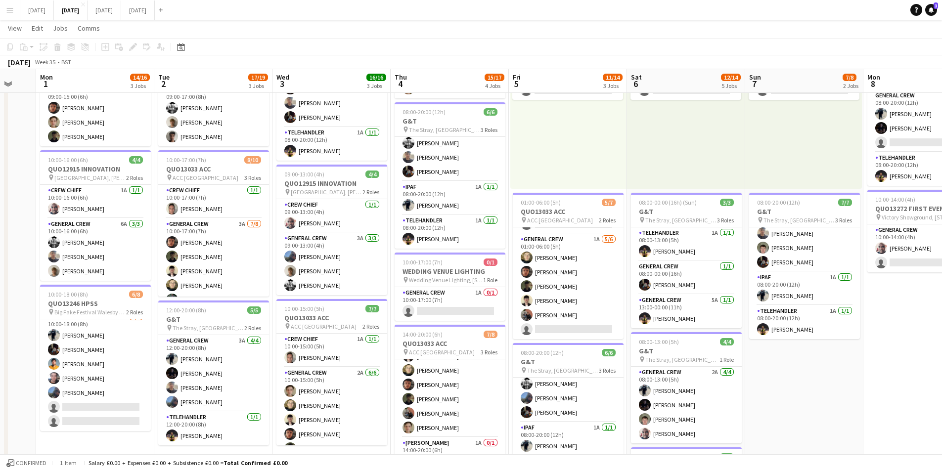
drag, startPoint x: 625, startPoint y: 339, endPoint x: 509, endPoint y: 329, distance: 116.6
click at [509, 330] on app-calendar-viewport "Fri 29 Sat 30 Sun 31 Mon 1 14/16 3 Jobs Tue 2 17/19 3 Jobs Wed 3 16/16 3 Jobs T…" at bounding box center [471, 304] width 942 height 728
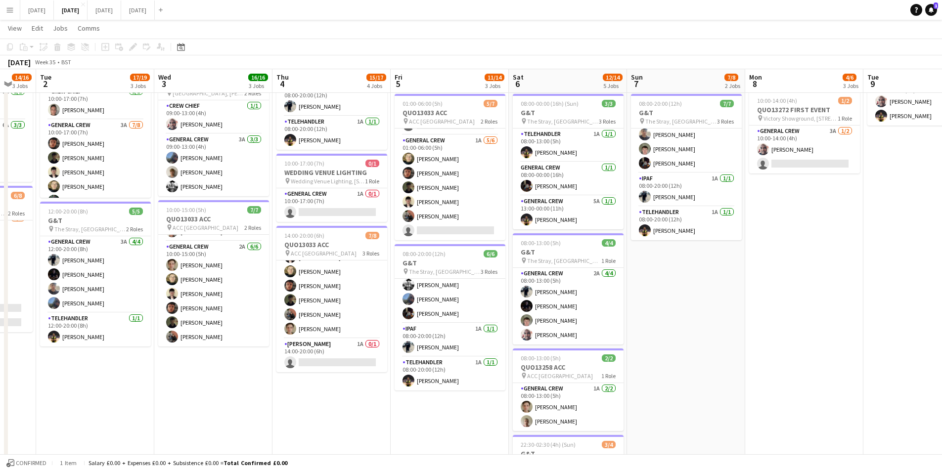
scroll to position [0, 390]
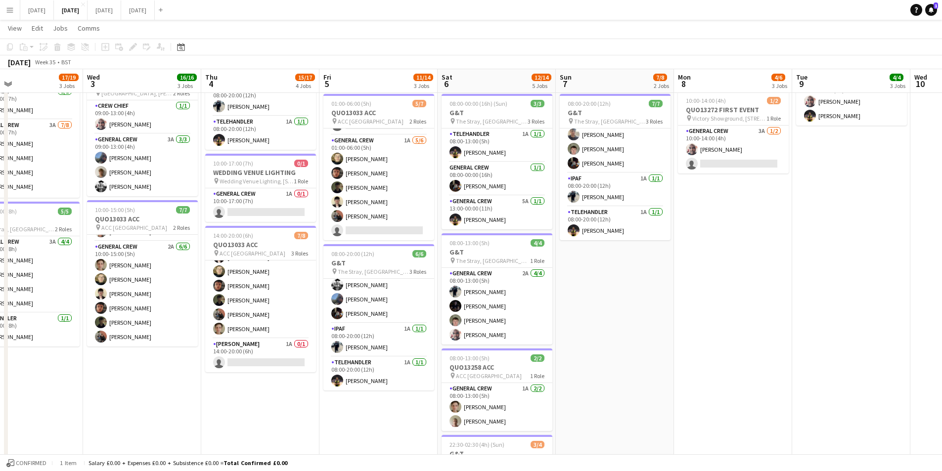
drag, startPoint x: 748, startPoint y: 329, endPoint x: 599, endPoint y: 314, distance: 149.6
click at [599, 314] on app-calendar-viewport "Sat 30 Sun 31 Mon 1 14/16 3 Jobs Tue 2 17/19 3 Jobs Wed 3 16/16 3 Jobs Thu 4 15…" at bounding box center [471, 205] width 942 height 728
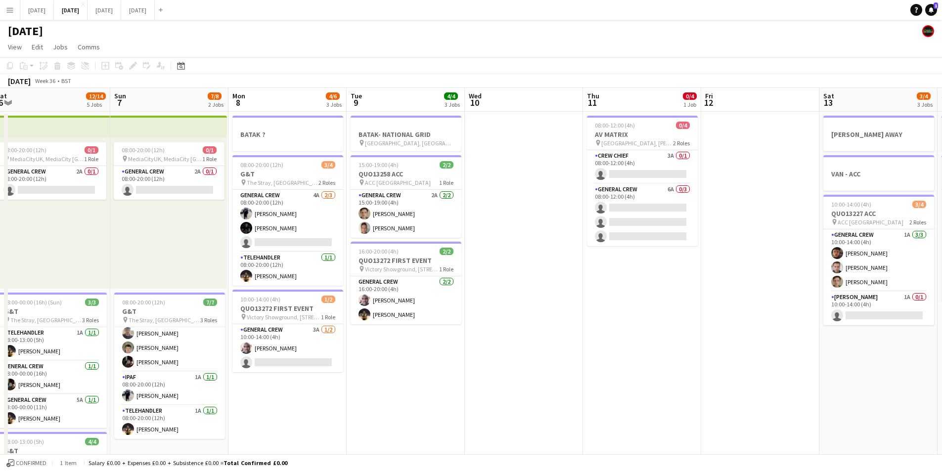
scroll to position [0, 0]
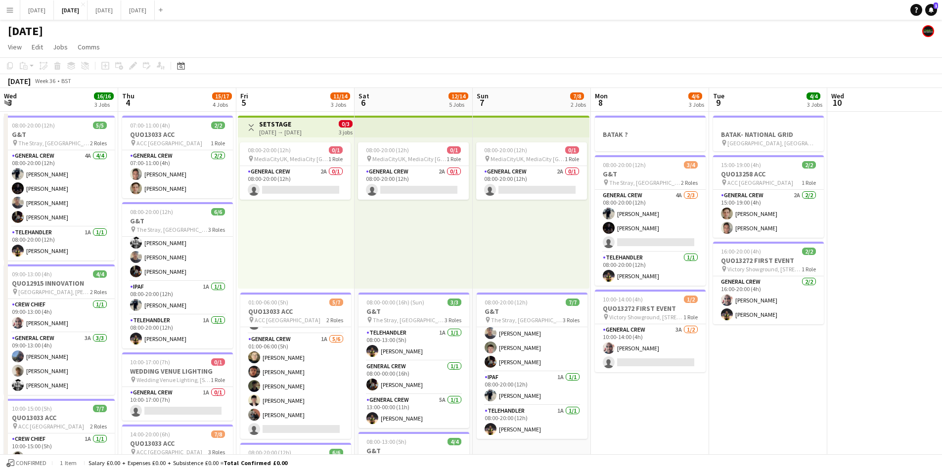
drag, startPoint x: 840, startPoint y: 343, endPoint x: 448, endPoint y: 212, distance: 412.3
click at [837, 313] on app-calendar-viewport "Wed 3 16/16 3 Jobs Thu 4 15/17 4 Jobs Fri 5 11/14 3 Jobs Sat 6 12/14 5 Jobs Sun…" at bounding box center [471, 428] width 942 height 680
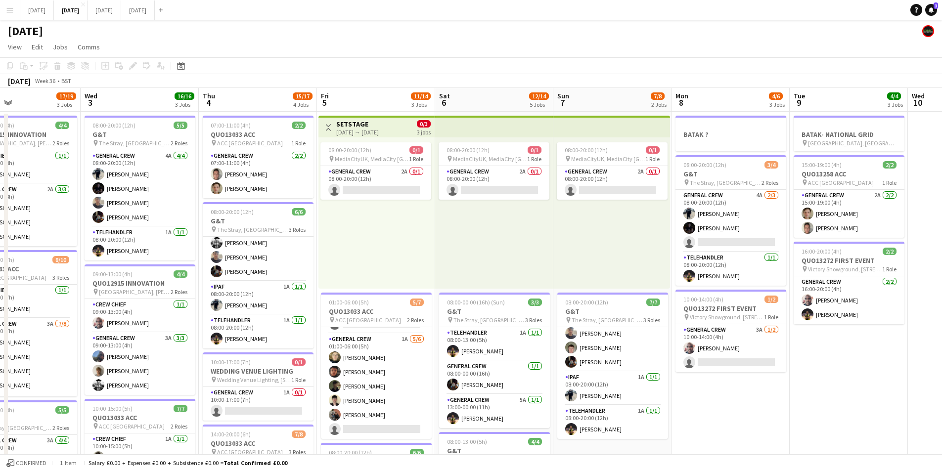
drag, startPoint x: 248, startPoint y: 268, endPoint x: 372, endPoint y: 248, distance: 125.8
click at [359, 259] on app-calendar-viewport "Sun 31 Mon 1 14/16 3 Jobs Tue 2 17/19 3 Jobs Wed 3 16/16 3 Jobs Thu 4 15/17 4 J…" at bounding box center [471, 428] width 942 height 680
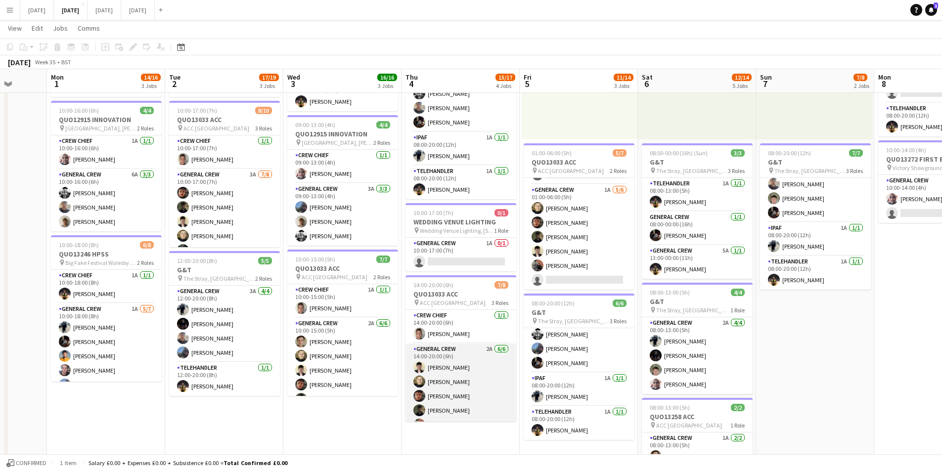
scroll to position [49, 0]
drag, startPoint x: 459, startPoint y: 364, endPoint x: 475, endPoint y: 359, distance: 16.9
click at [459, 364] on app-card-role "General Crew 2A 6/6 14:00-20:00 (6h) Sam Calderbank Felix Taylor black Kai Gill…" at bounding box center [460, 346] width 111 height 105
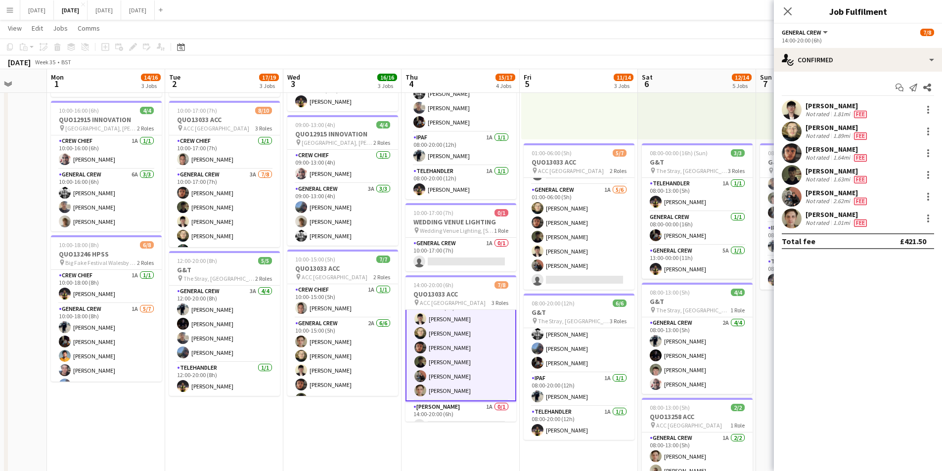
scroll to position [50, 0]
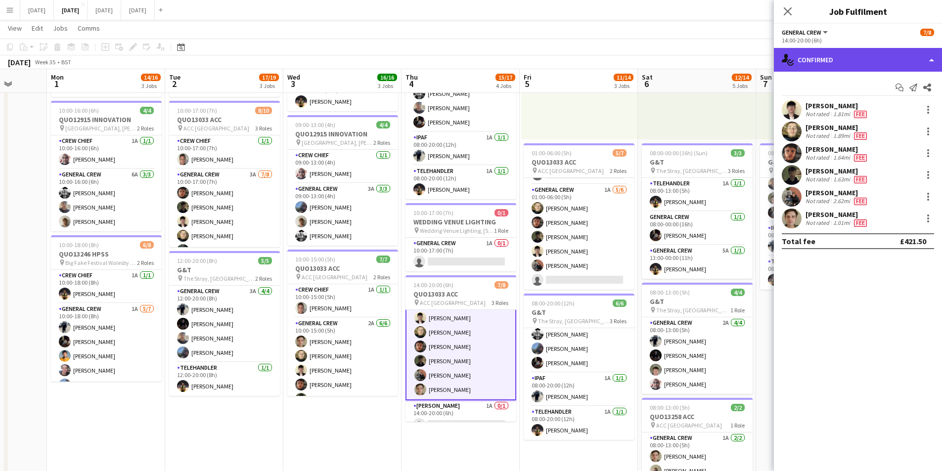
click at [875, 65] on div "single-neutral-actions-check-2 Confirmed" at bounding box center [858, 60] width 168 height 24
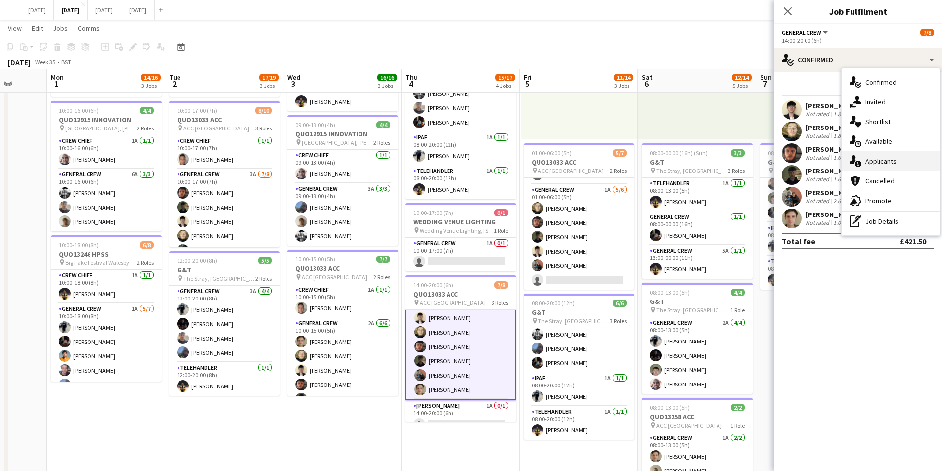
click at [904, 160] on div "single-neutral-actions-information Applicants" at bounding box center [891, 161] width 98 height 20
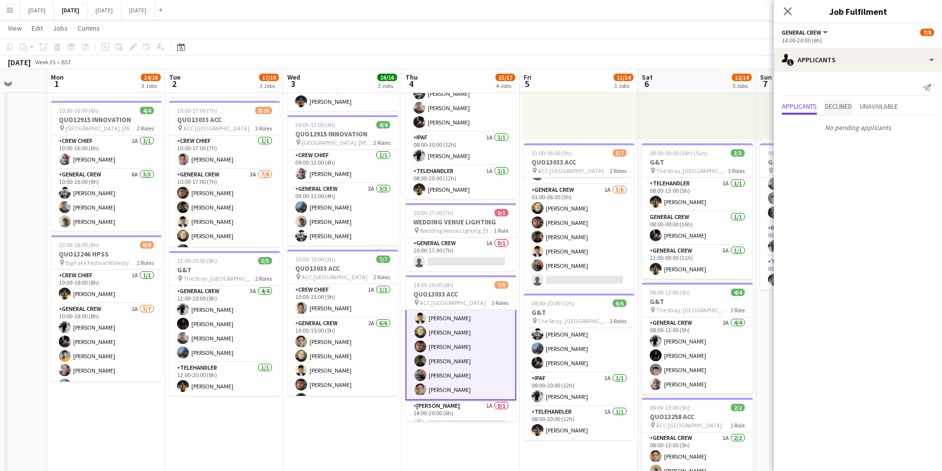
click at [841, 108] on span "Declined" at bounding box center [838, 106] width 27 height 7
click at [880, 86] on span "Unavailable" at bounding box center [879, 86] width 38 height 7
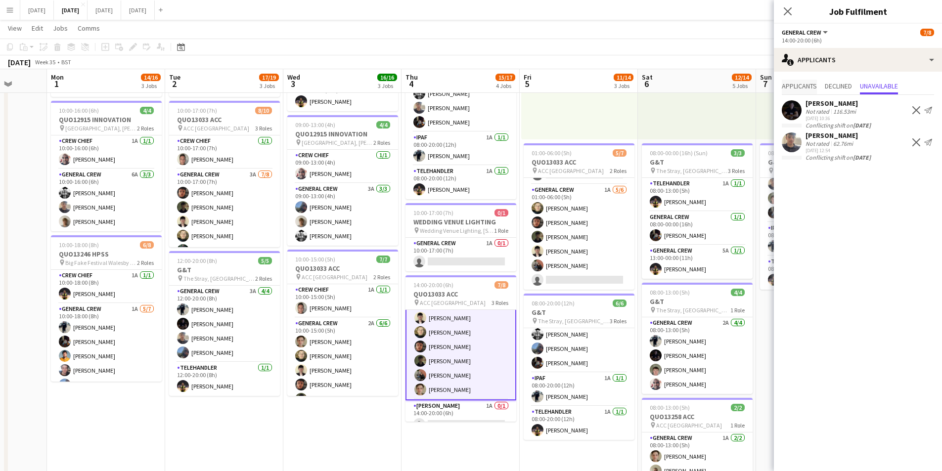
click at [805, 83] on span "Applicants" at bounding box center [799, 86] width 35 height 7
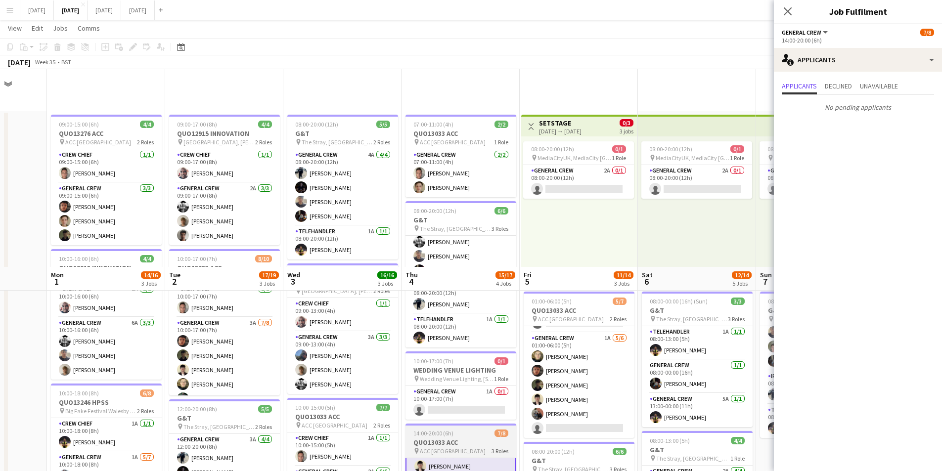
scroll to position [198, 0]
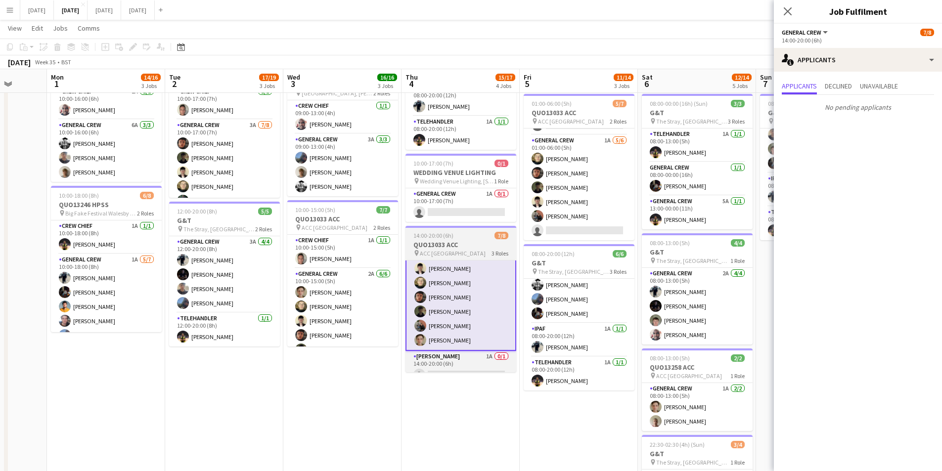
click at [464, 247] on h3 "QUO13033 ACC" at bounding box center [460, 244] width 111 height 9
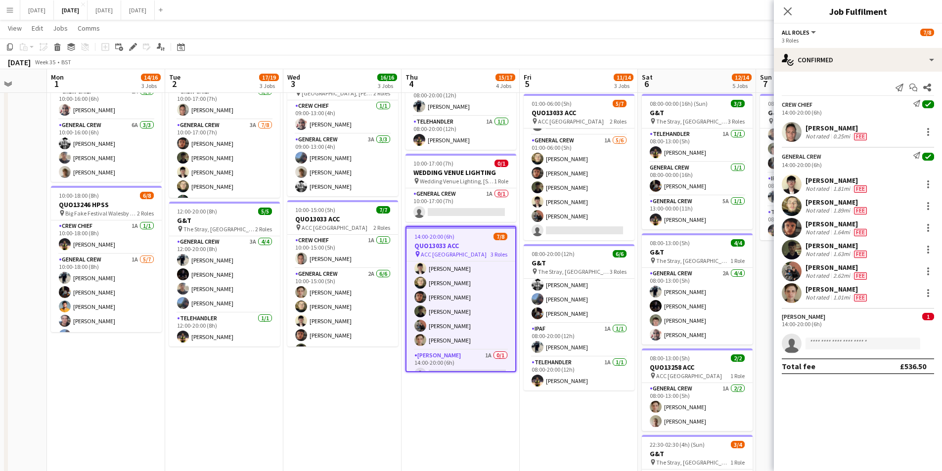
scroll to position [49, 0]
click at [131, 47] on icon "Edit" at bounding box center [133, 47] width 8 height 8
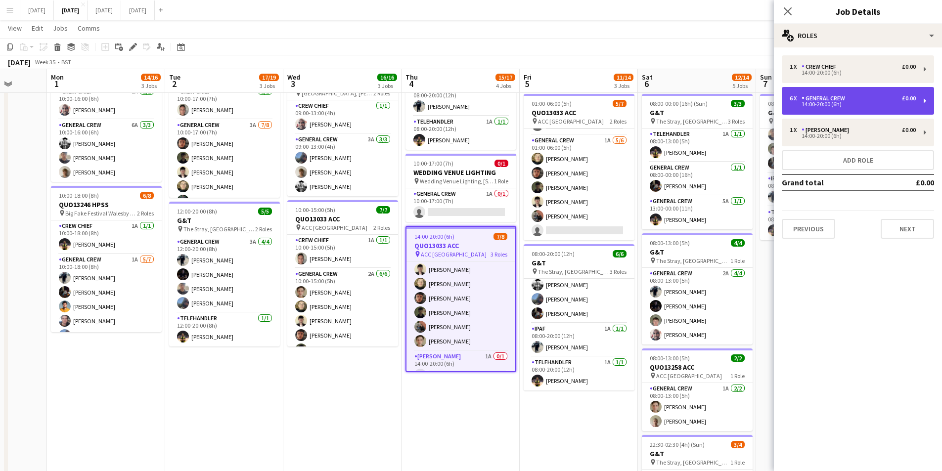
click at [847, 101] on div "General Crew" at bounding box center [824, 98] width 47 height 7
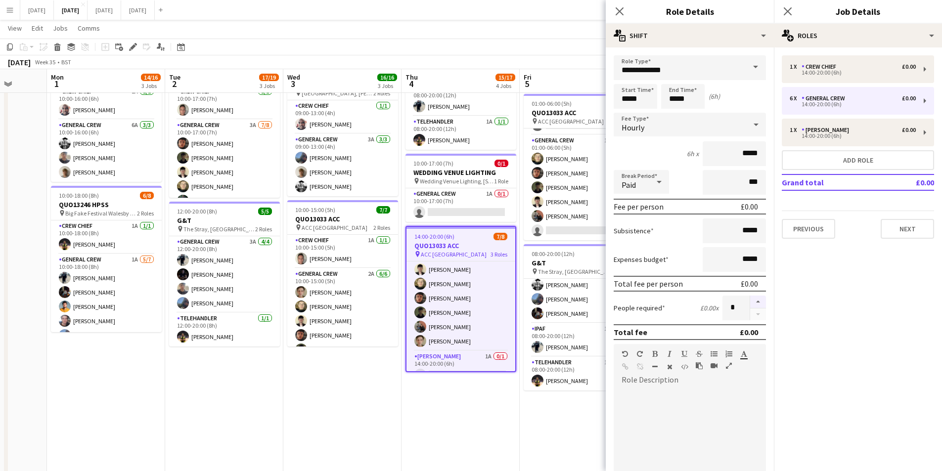
click at [752, 304] on button "button" at bounding box center [758, 302] width 16 height 13
type input "*"
drag, startPoint x: 618, startPoint y: 9, endPoint x: 674, endPoint y: 9, distance: 56.4
click at [618, 9] on icon at bounding box center [620, 11] width 8 height 8
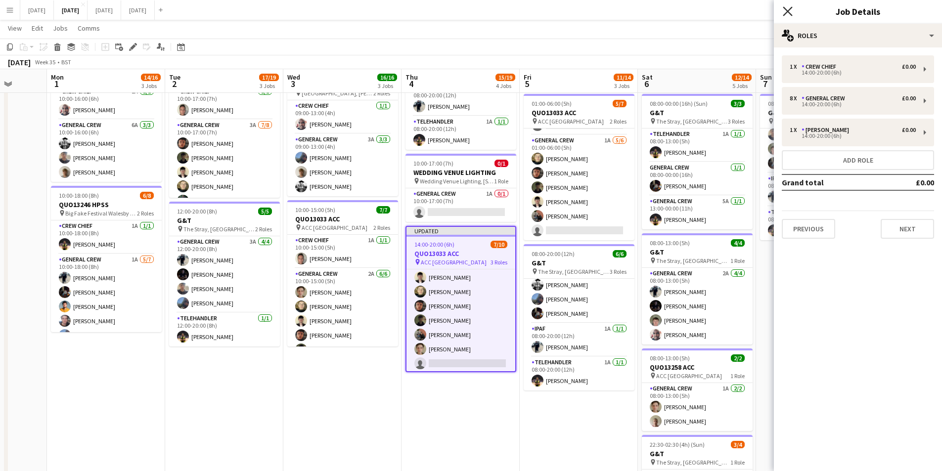
click at [788, 10] on icon at bounding box center [787, 10] width 9 height 9
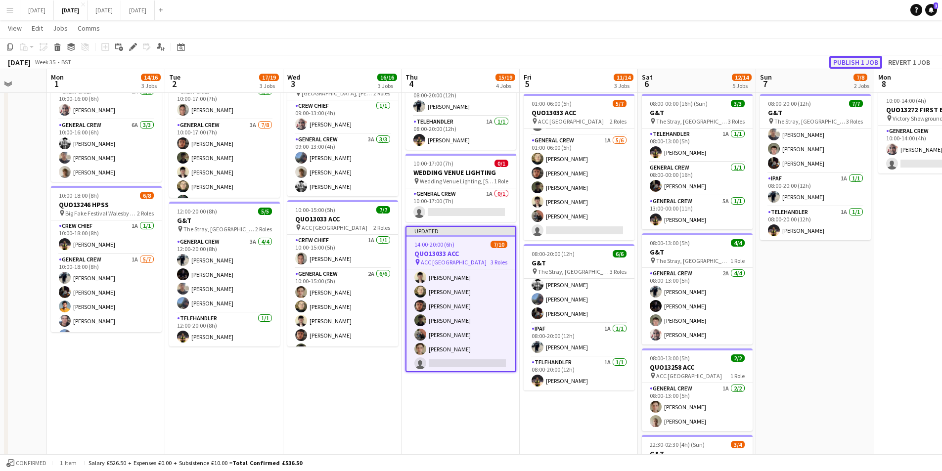
click at [850, 62] on button "Publish 1 job" at bounding box center [855, 62] width 53 height 13
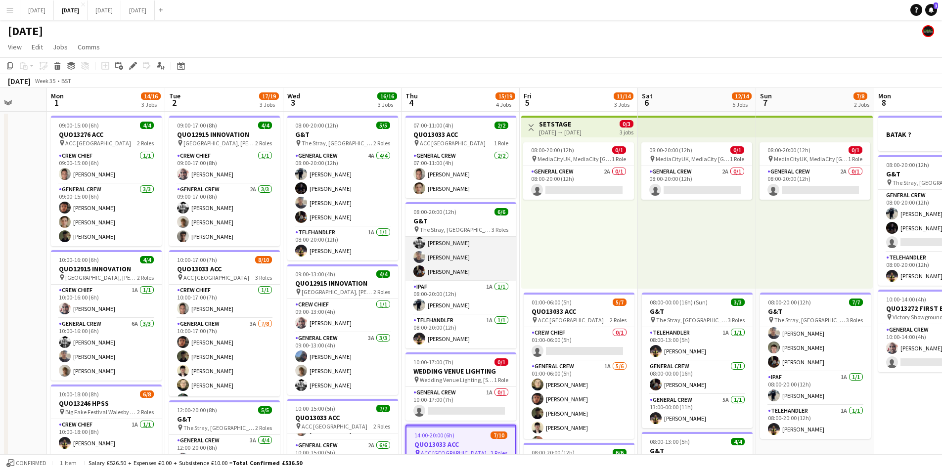
scroll to position [0, 0]
click at [473, 284] on app-card-role "General Crew 3A [DATE] 08:00-20:00 (12h) [PERSON_NAME] [PERSON_NAME] [PERSON_NA…" at bounding box center [460, 275] width 111 height 77
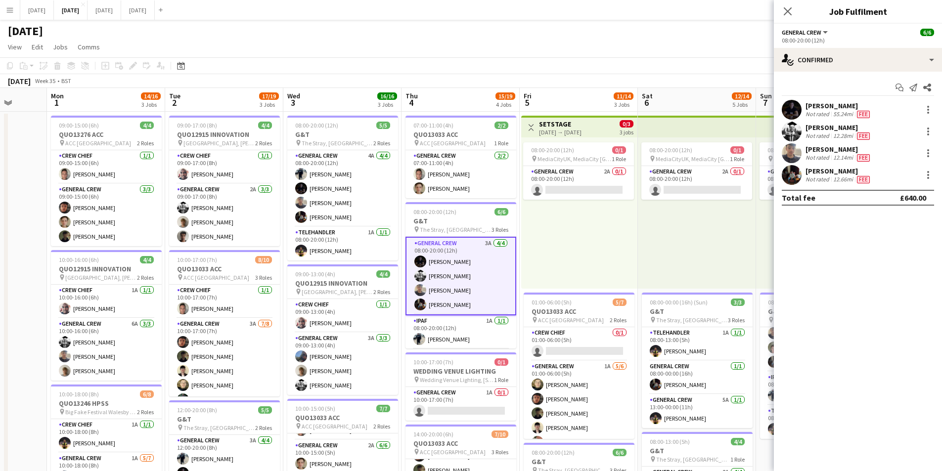
scroll to position [89, 0]
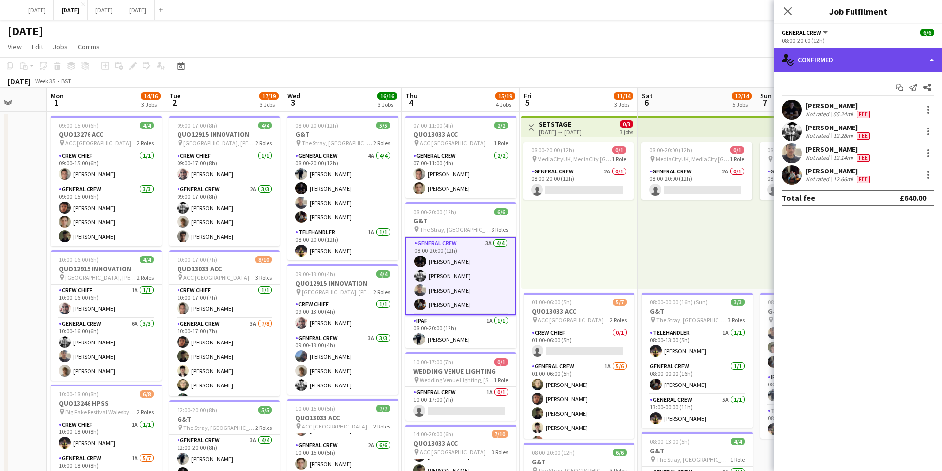
click at [859, 63] on div "single-neutral-actions-check-2 Confirmed" at bounding box center [858, 60] width 168 height 24
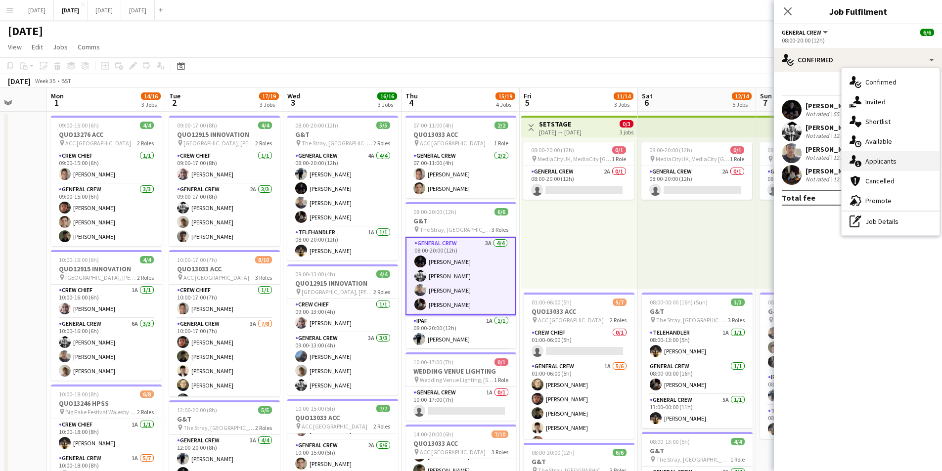
click at [883, 169] on div "single-neutral-actions-information Applicants" at bounding box center [891, 161] width 98 height 20
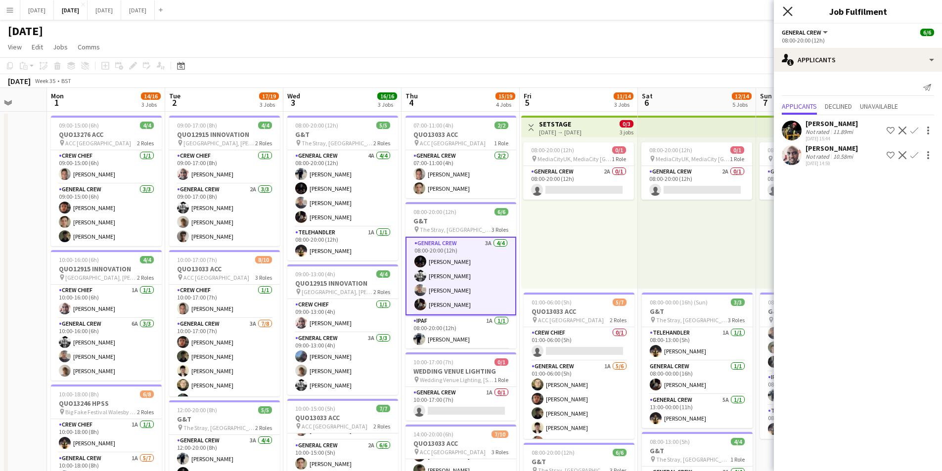
click at [783, 13] on icon "Close pop-in" at bounding box center [787, 10] width 9 height 9
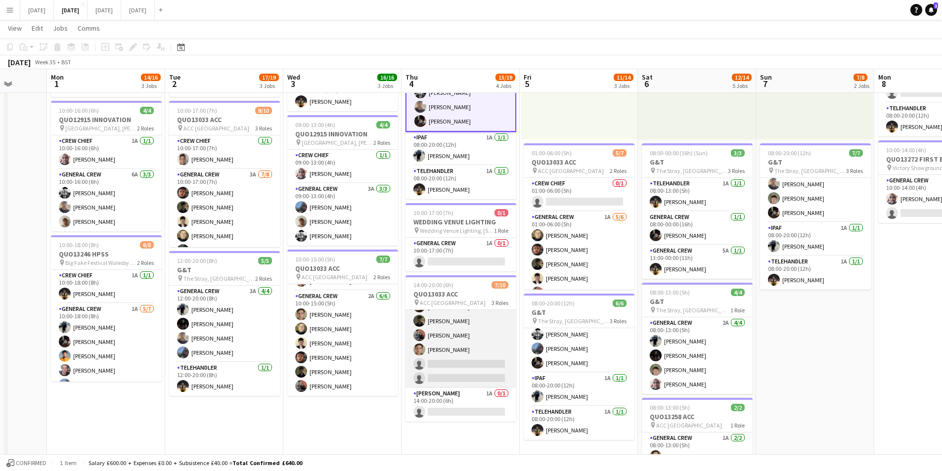
click at [464, 344] on app-card-role "General Crew 2A 6/8 14:00-20:00 (6h) Sam Calderbank Felix Taylor black Kai Gill…" at bounding box center [460, 321] width 111 height 134
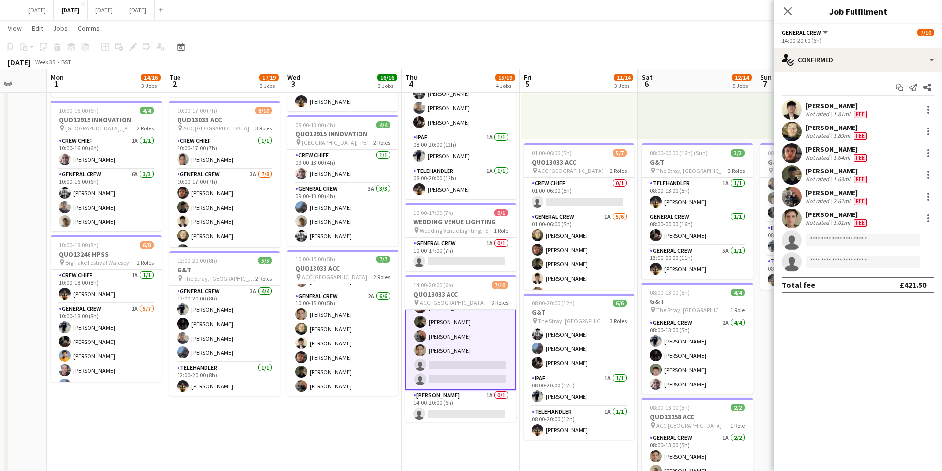
scroll to position [90, 0]
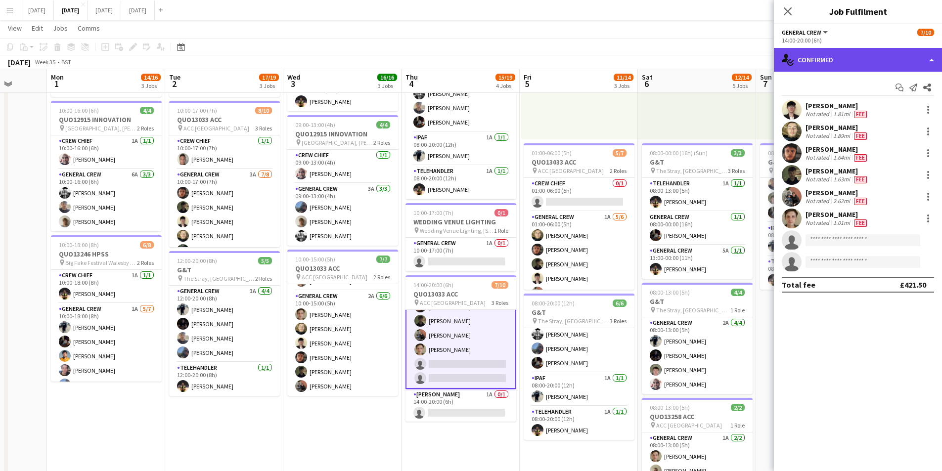
click at [864, 63] on div "single-neutral-actions-check-2 Confirmed" at bounding box center [858, 60] width 168 height 24
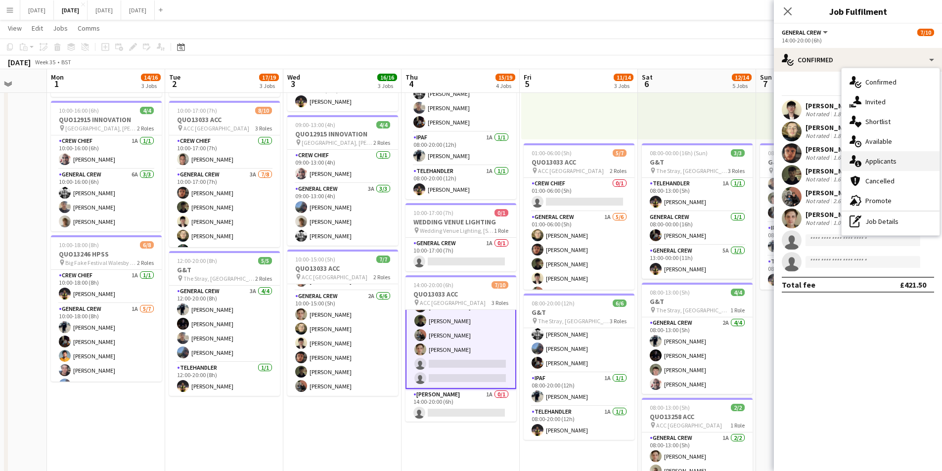
click at [880, 157] on div "single-neutral-actions-information Applicants" at bounding box center [891, 161] width 98 height 20
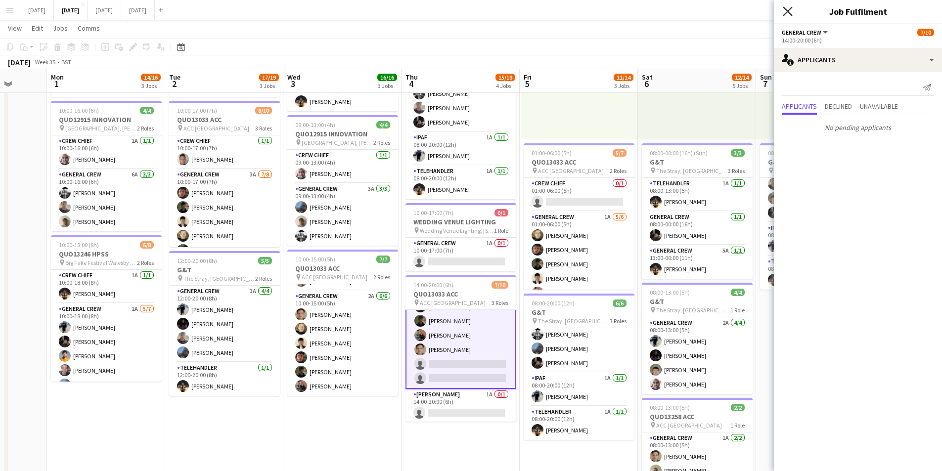
click at [789, 10] on icon at bounding box center [787, 10] width 9 height 9
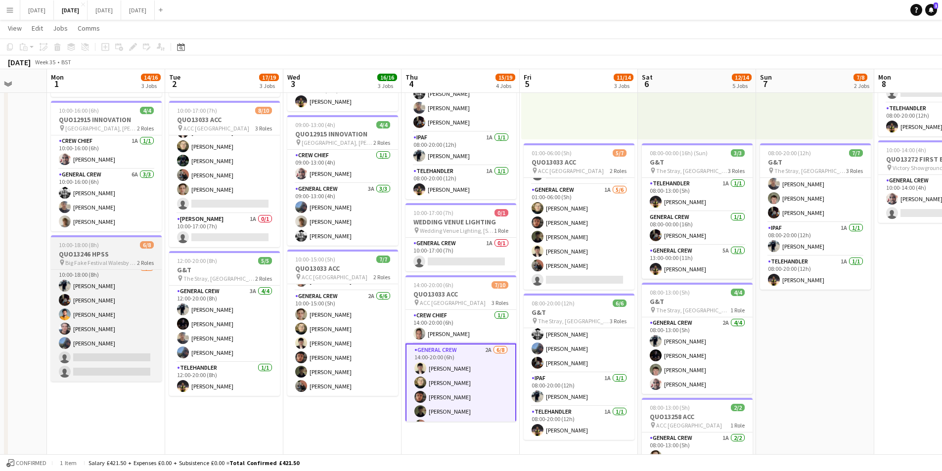
scroll to position [0, 0]
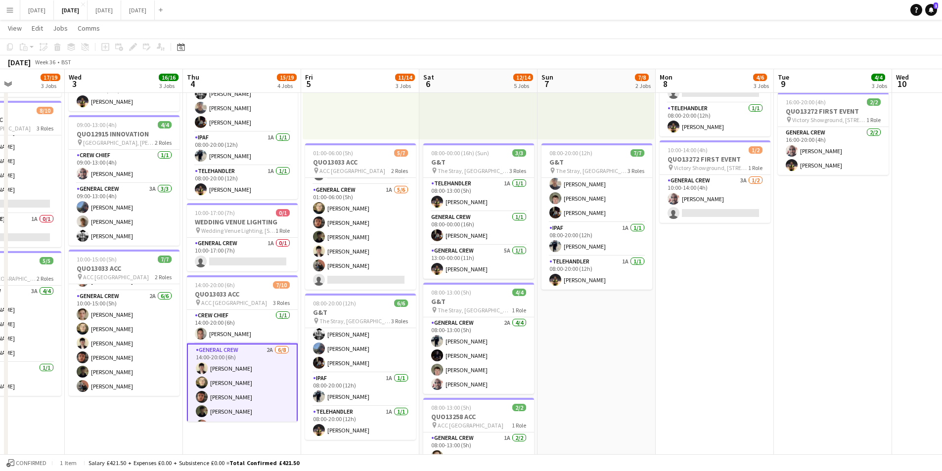
drag, startPoint x: 794, startPoint y: 354, endPoint x: 588, endPoint y: 336, distance: 206.9
click at [587, 336] on app-calendar-viewport "Sat 30 Sun 31 Mon 1 14/16 3 Jobs Tue 2 17/19 3 Jobs Wed 3 16/16 3 Jobs Thu 4 15…" at bounding box center [471, 254] width 942 height 728
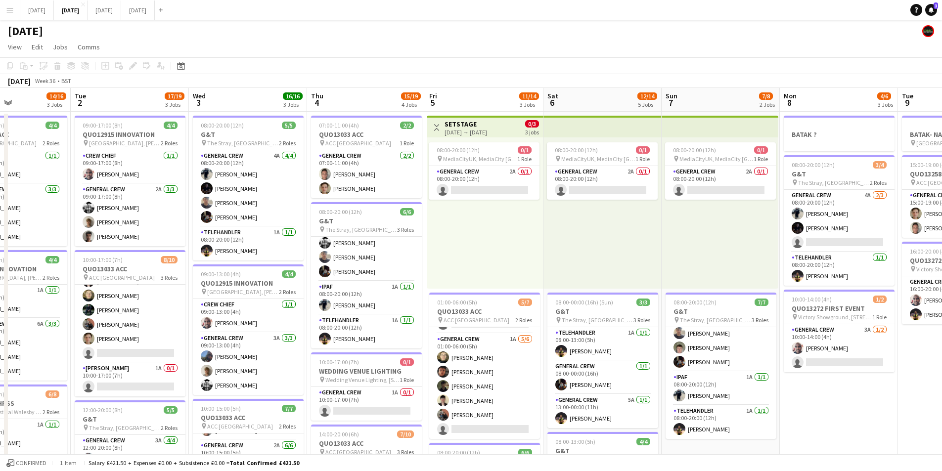
drag, startPoint x: 713, startPoint y: 408, endPoint x: 826, endPoint y: 385, distance: 115.5
click at [845, 392] on app-calendar-viewport "Sat 30 Sun 31 Mon 1 14/16 3 Jobs Tue 2 17/19 3 Jobs Wed 3 16/16 3 Jobs Thu 4 15…" at bounding box center [471, 428] width 942 height 680
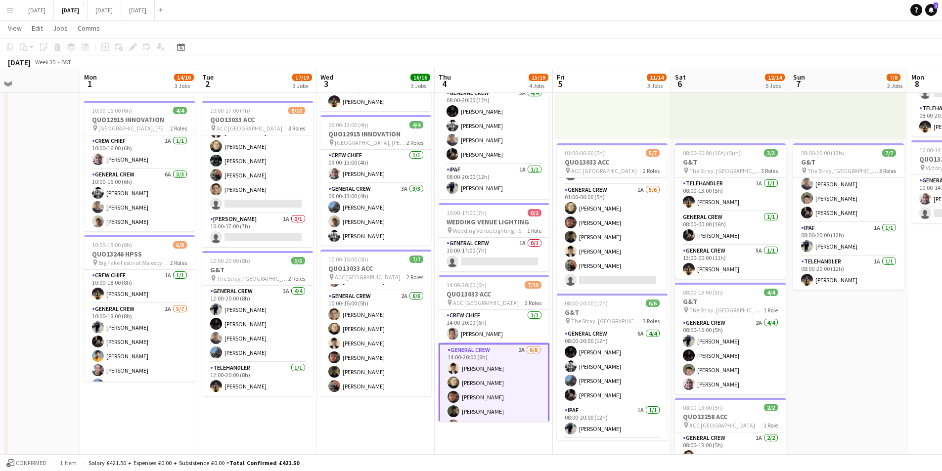
scroll to position [0, 280]
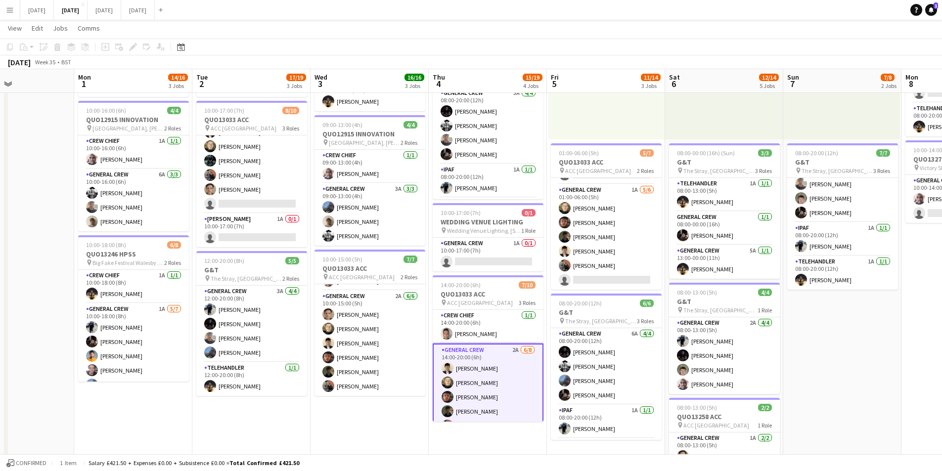
drag, startPoint x: 205, startPoint y: 449, endPoint x: 304, endPoint y: 439, distance: 99.4
click at [304, 439] on app-calendar-viewport "Fri 29 Sat 30 Sun 31 Mon 1 14/16 3 Jobs Tue 2 17/19 3 Jobs Wed 3 16/16 3 Jobs T…" at bounding box center [471, 254] width 942 height 728
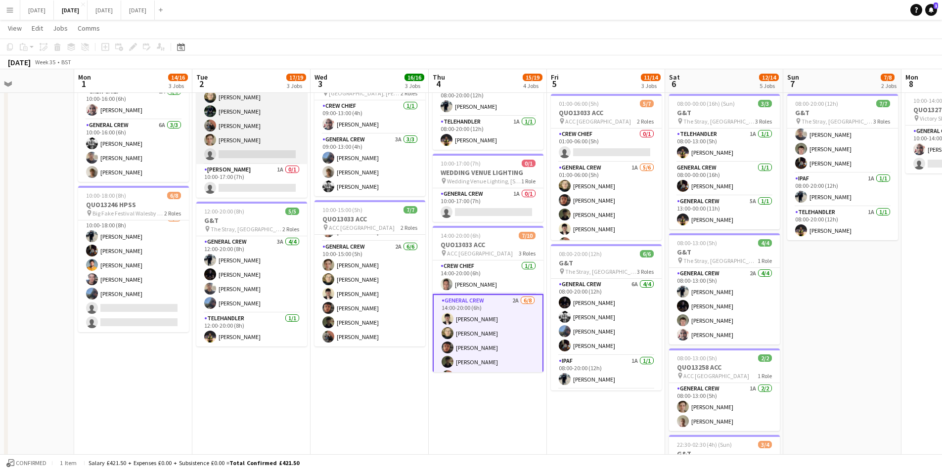
scroll to position [0, 0]
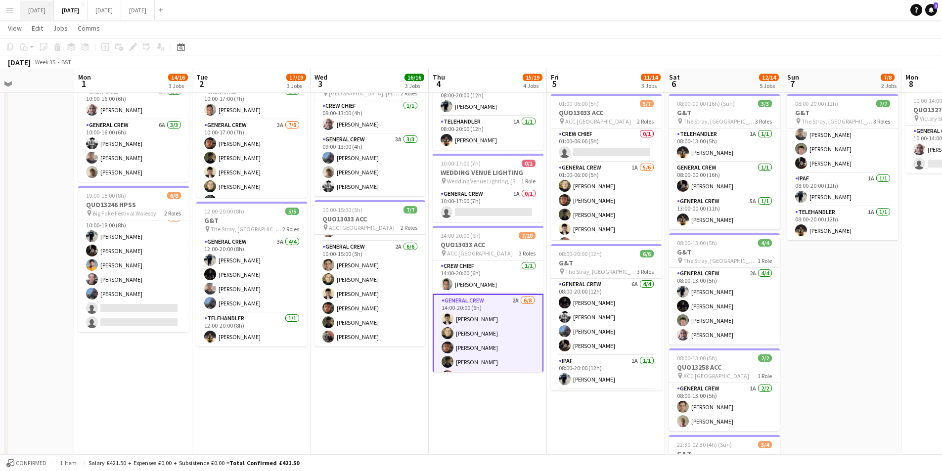
click at [44, 7] on button "[DATE] Close" at bounding box center [37, 9] width 34 height 19
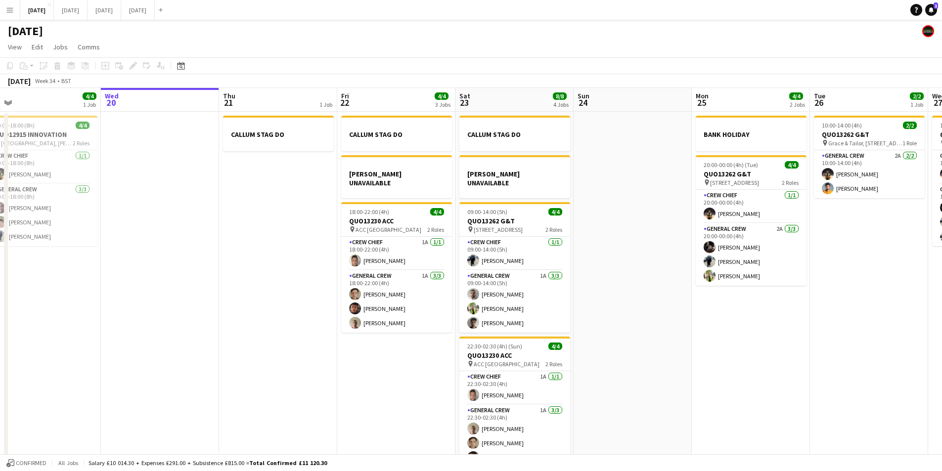
scroll to position [0, 316]
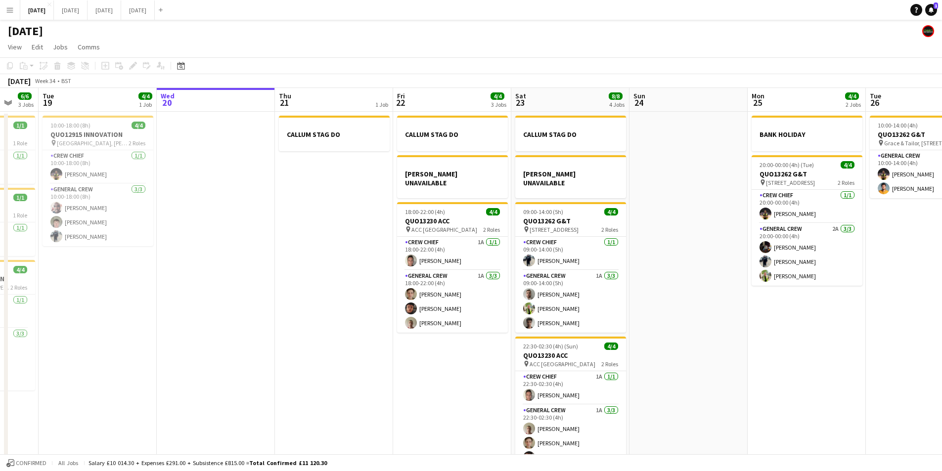
drag, startPoint x: 282, startPoint y: 282, endPoint x: 320, endPoint y: 282, distance: 37.6
click at [320, 282] on app-calendar-viewport "Sat 16 12/12 1 Job Sun 17 12/12 1 Job Mon 18 6/6 3 Jobs Tue 19 4/4 1 Job Wed 20…" at bounding box center [471, 284] width 942 height 393
click at [324, 236] on app-date-cell "CALLUM STAG DO" at bounding box center [334, 296] width 118 height 369
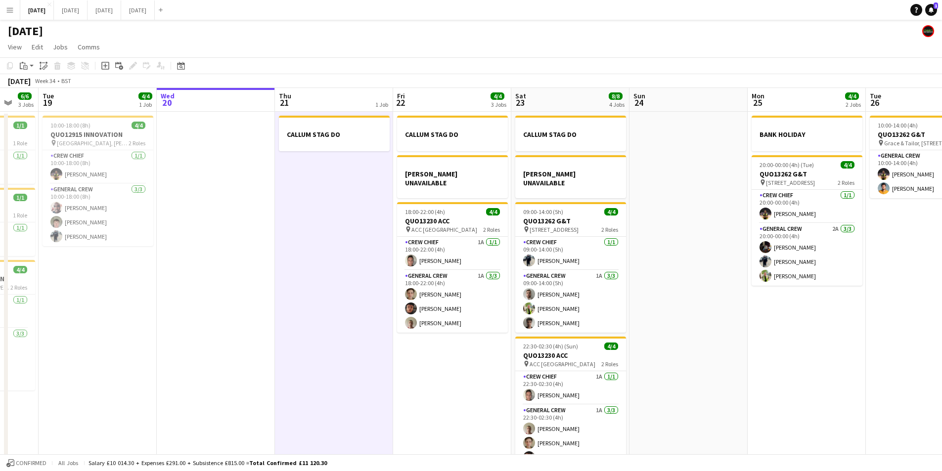
scroll to position [0, 314]
click at [105, 64] on icon at bounding box center [105, 66] width 4 height 4
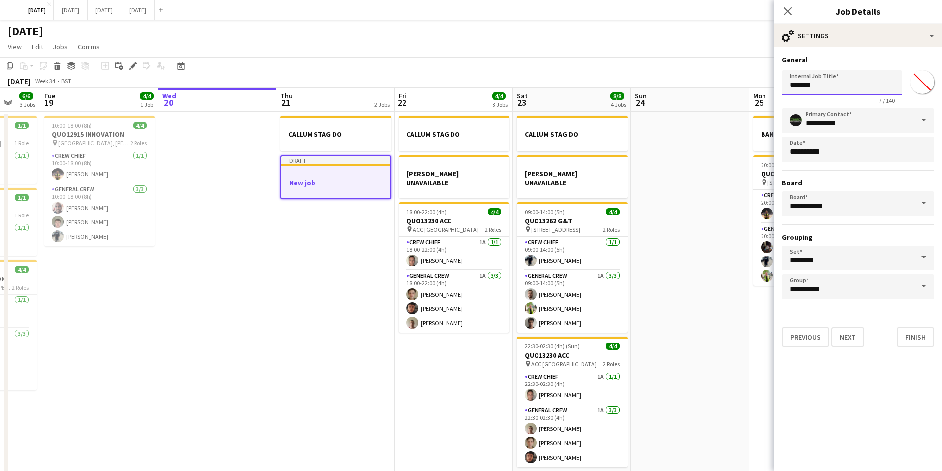
drag, startPoint x: 824, startPoint y: 85, endPoint x: 750, endPoint y: 88, distance: 73.7
click at [766, 90] on body "Menu Boards Boards Boards All jobs Status Workforce Workforce My Workforce Recr…" at bounding box center [471, 249] width 942 height 498
type input "**********"
click at [914, 340] on button "Finish" at bounding box center [915, 337] width 37 height 20
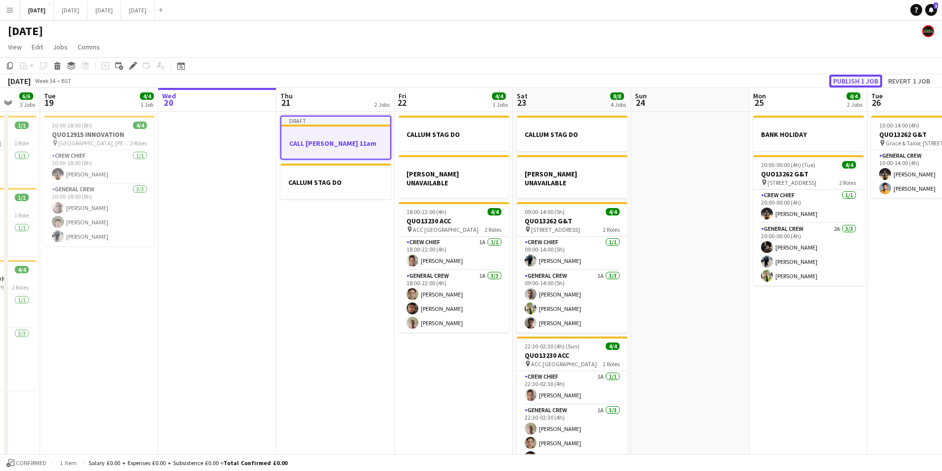
click at [842, 83] on button "Publish 1 job" at bounding box center [855, 81] width 53 height 13
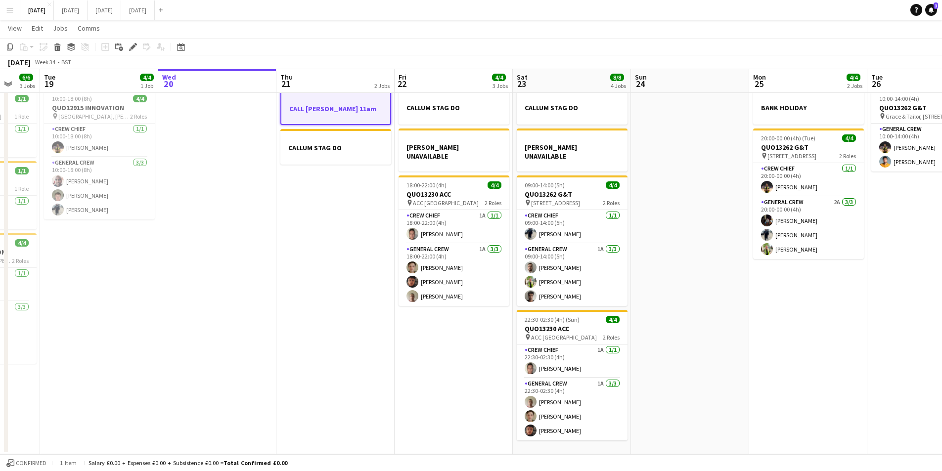
scroll to position [0, 0]
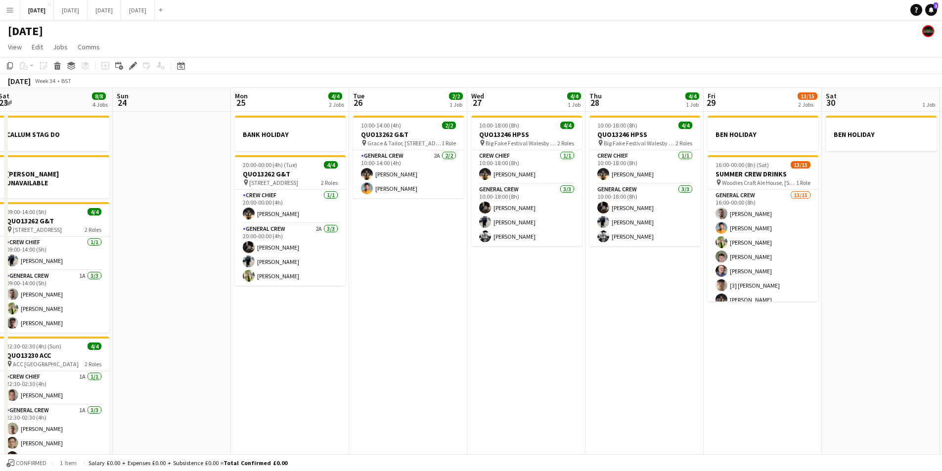
drag, startPoint x: 729, startPoint y: 325, endPoint x: 437, endPoint y: 282, distance: 295.4
click at [251, 329] on app-calendar-viewport "Wed 20 Thu 21 2 Jobs Fri 22 4/4 3 Jobs Sat 23 8/8 4 Jobs Sun 24 Mon 25 4/4 2 Jo…" at bounding box center [471, 284] width 942 height 393
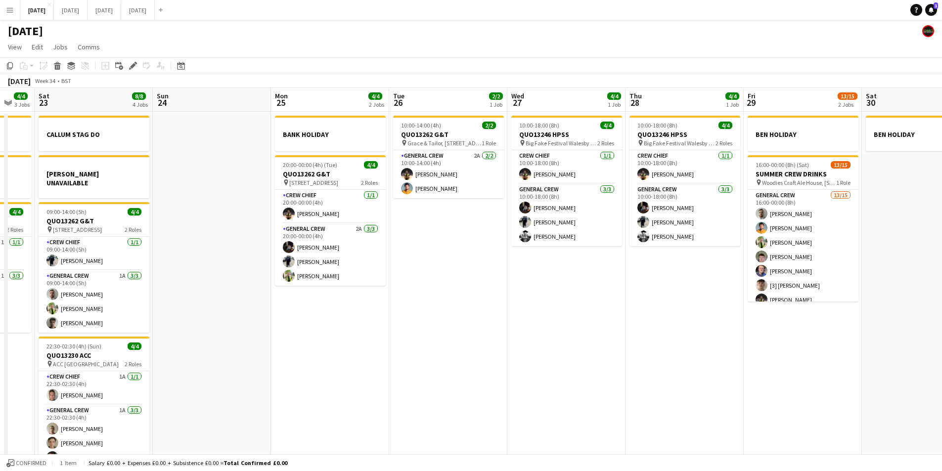
drag, startPoint x: 698, startPoint y: 290, endPoint x: 586, endPoint y: 297, distance: 111.5
click at [921, 271] on app-calendar-viewport "Wed 20 Thu 21 2 Jobs Fri 22 4/4 3 Jobs Sat 23 8/8 4 Jobs Sun 24 Mon 25 4/4 2 Jo…" at bounding box center [471, 284] width 942 height 393
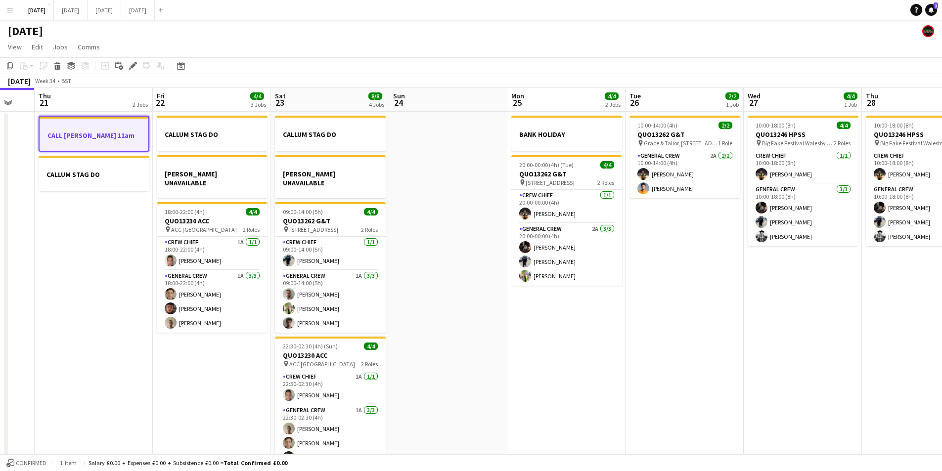
drag, startPoint x: 590, startPoint y: 316, endPoint x: 822, endPoint y: 322, distance: 232.0
click at [816, 322] on app-calendar-viewport "Mon 18 6/6 3 Jobs Tue 19 4/4 1 Job Wed 20 Thu 21 2 Jobs Fri 22 4/4 3 Jobs Sat 2…" at bounding box center [471, 284] width 942 height 393
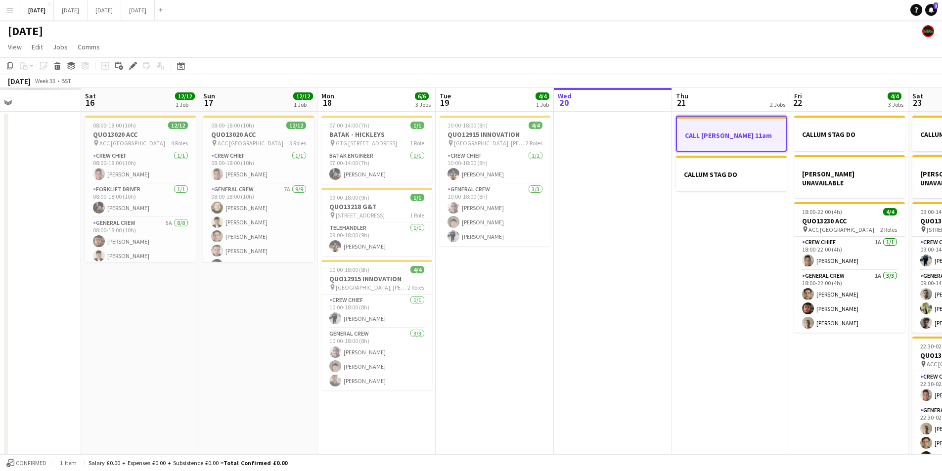
scroll to position [0, 273]
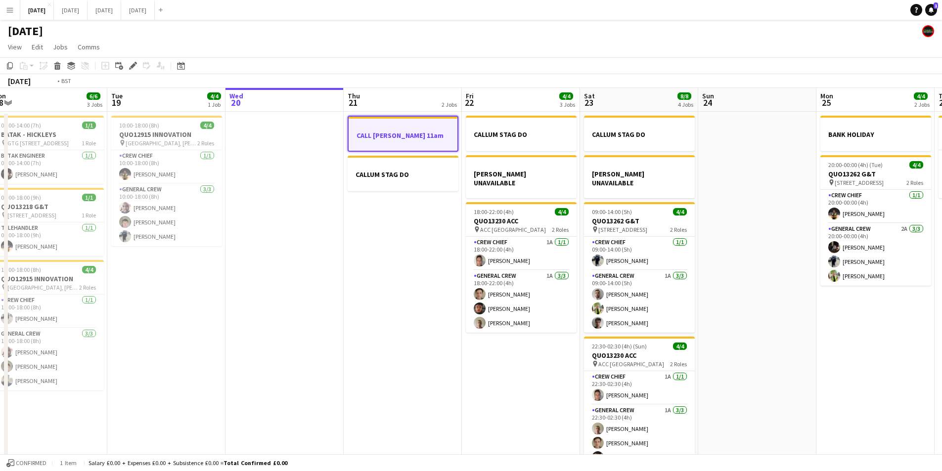
drag, startPoint x: 555, startPoint y: 345, endPoint x: 466, endPoint y: 336, distance: 89.0
click at [437, 330] on app-calendar-viewport "Fri 15 1/1 1 Job Sat 16 12/12 1 Job Sun 17 12/12 1 Job Mon 18 6/6 3 Jobs Tue 19…" at bounding box center [471, 284] width 942 height 393
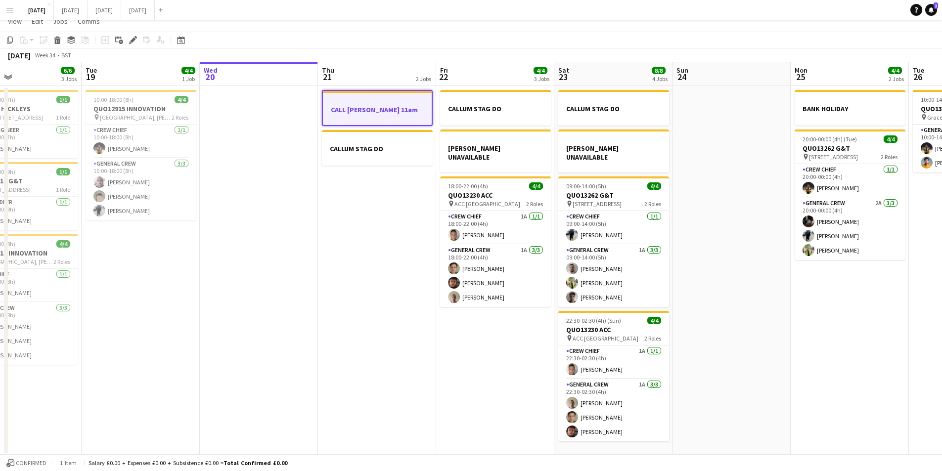
scroll to position [0, 0]
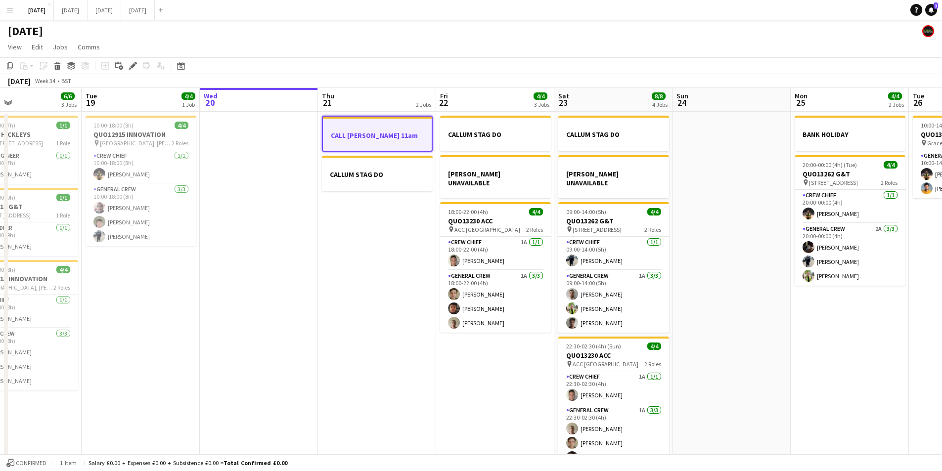
drag, startPoint x: 859, startPoint y: 370, endPoint x: 644, endPoint y: 312, distance: 223.1
click at [644, 312] on app-calendar-viewport "Fri 15 1/1 1 Job Sat 16 12/12 1 Job Sun 17 12/12 1 Job Mon 18 6/6 3 Jobs Tue 19…" at bounding box center [471, 284] width 942 height 393
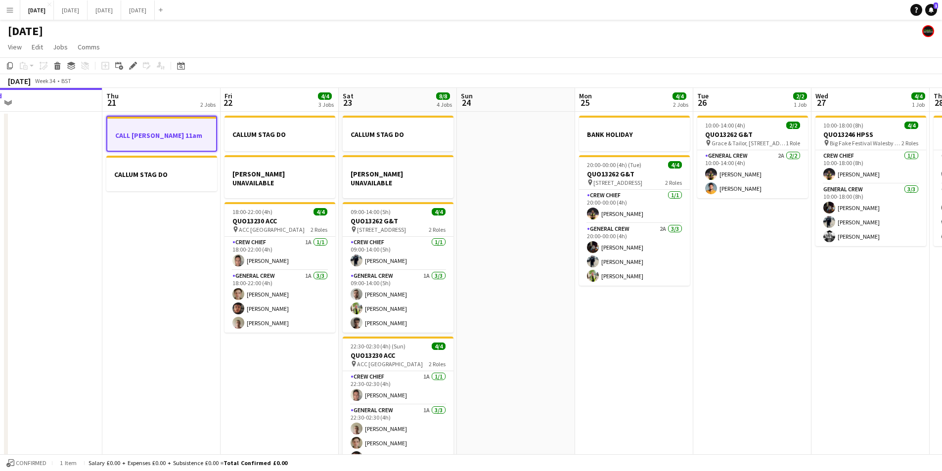
drag, startPoint x: 538, startPoint y: 338, endPoint x: 635, endPoint y: 348, distance: 96.9
click at [519, 331] on app-calendar-viewport "Sun 17 12/12 1 Job Mon 18 6/6 3 Jobs Tue 19 4/4 1 Job Wed 20 Thu 21 2 Jobs Fri …" at bounding box center [471, 284] width 942 height 393
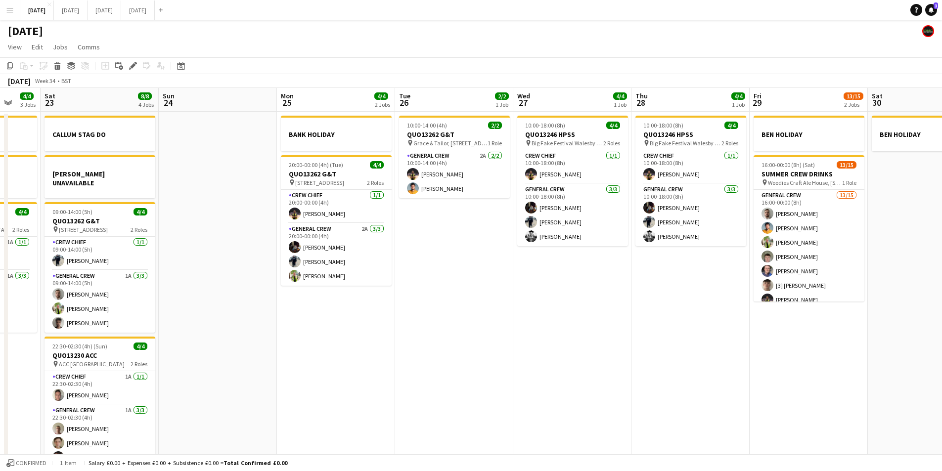
drag, startPoint x: 569, startPoint y: 363, endPoint x: 456, endPoint y: 342, distance: 114.2
click at [456, 342] on app-calendar-viewport "Wed 20 Thu 21 2 Jobs Fri 22 4/4 3 Jobs Sat 23 8/8 4 Jobs Sun 24 Mon 25 4/4 2 Jo…" at bounding box center [471, 284] width 942 height 393
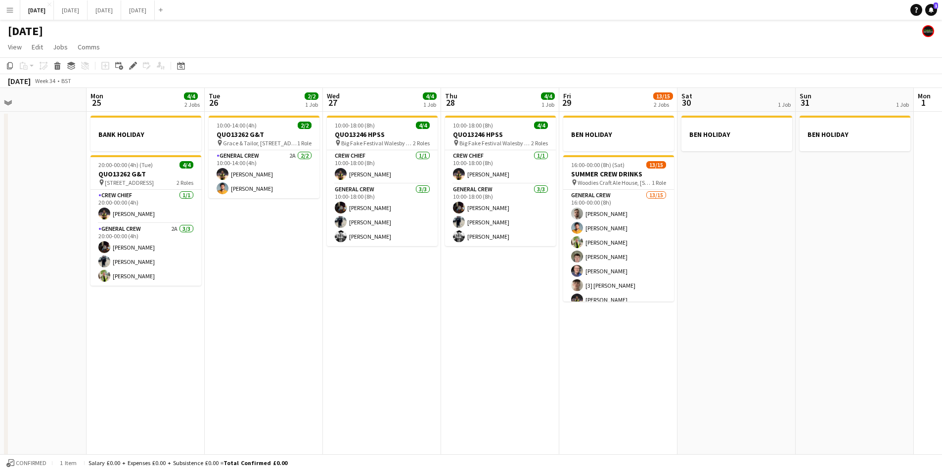
drag, startPoint x: 510, startPoint y: 324, endPoint x: 665, endPoint y: 307, distance: 155.2
click at [542, 330] on app-calendar-viewport "Fri 22 4/4 3 Jobs Sat 23 8/8 4 Jobs Sun 24 Mon 25 4/4 2 Jobs Tue 26 2/2 1 Job W…" at bounding box center [471, 284] width 942 height 393
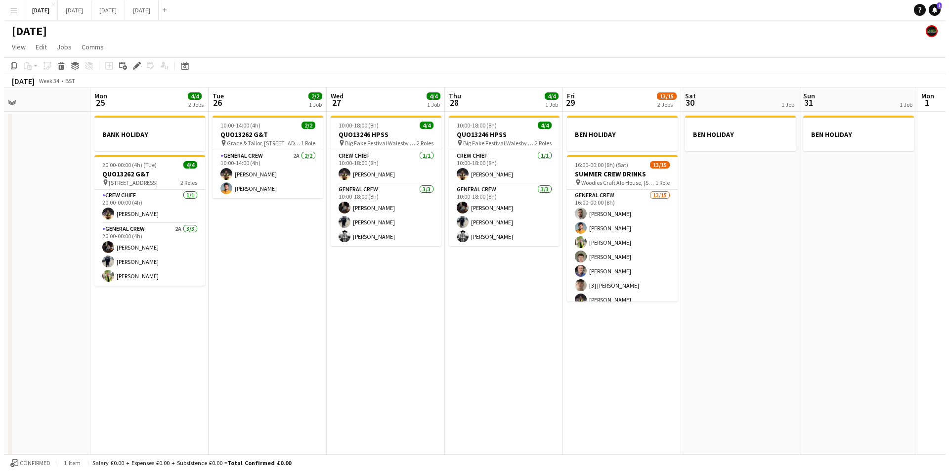
scroll to position [0, 254]
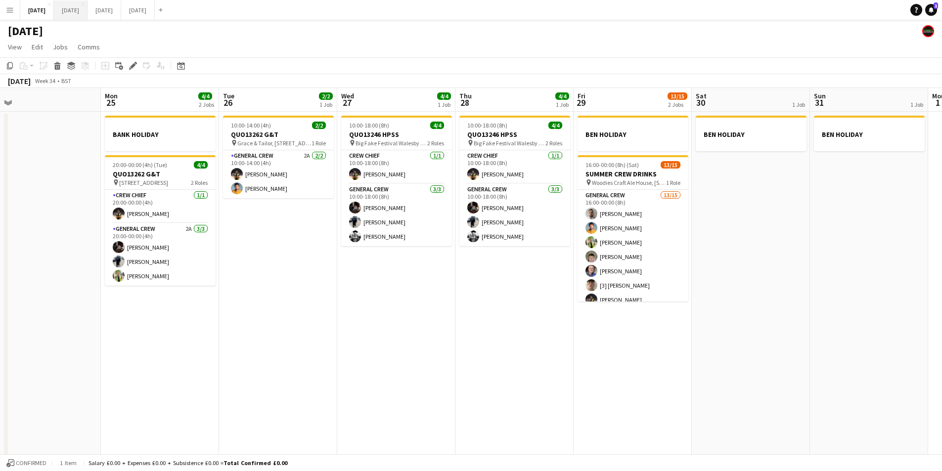
click at [88, 13] on button "[DATE] Close" at bounding box center [71, 9] width 34 height 19
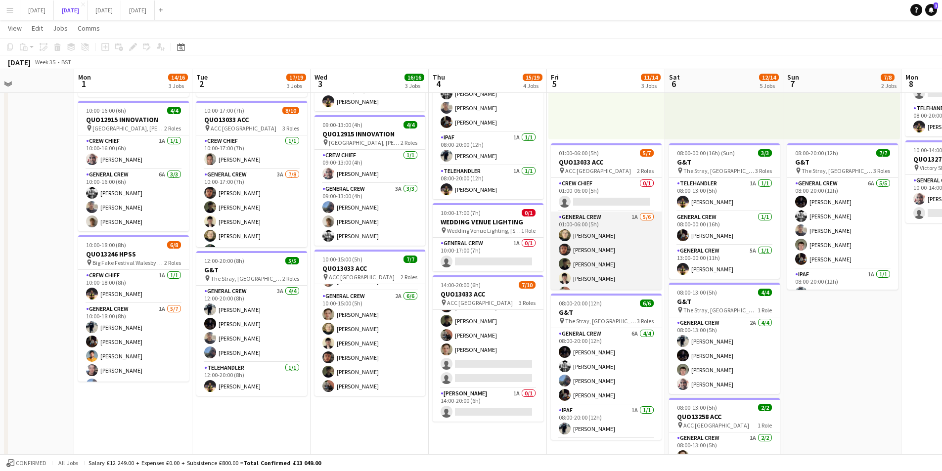
scroll to position [27, 0]
click at [563, 267] on app-user-avatar at bounding box center [565, 266] width 12 height 12
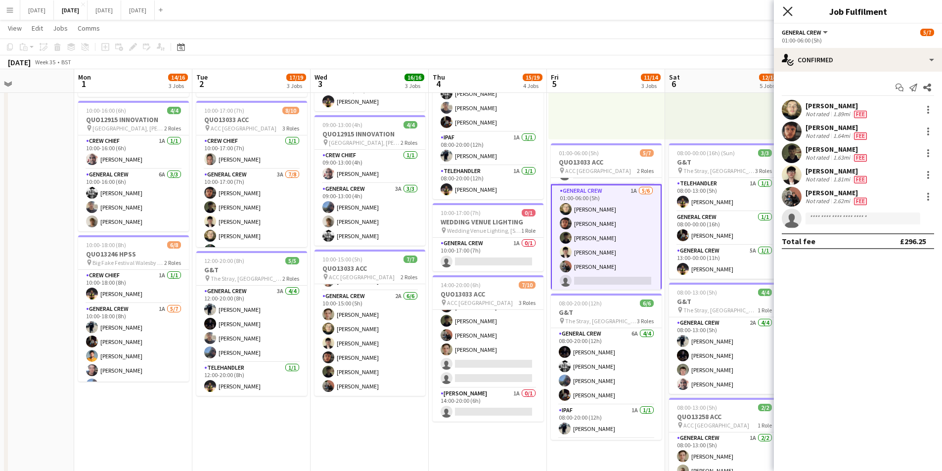
click at [787, 15] on icon "Close pop-in" at bounding box center [787, 10] width 9 height 9
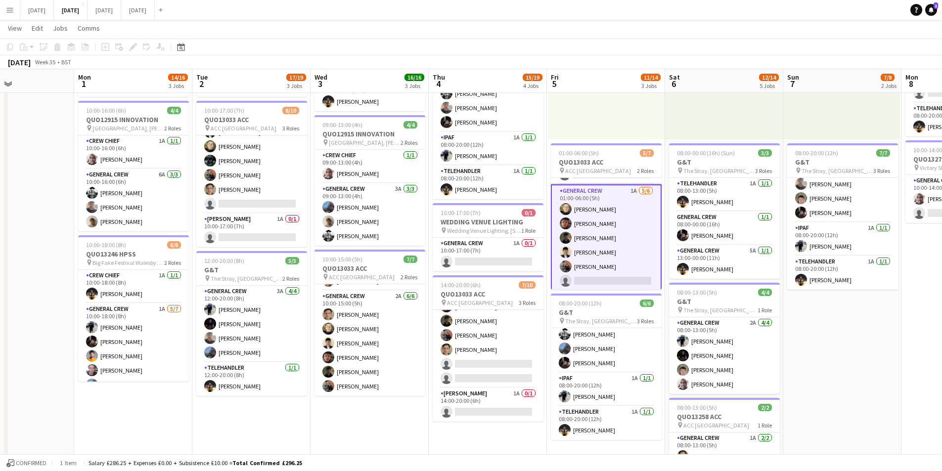
scroll to position [0, 0]
